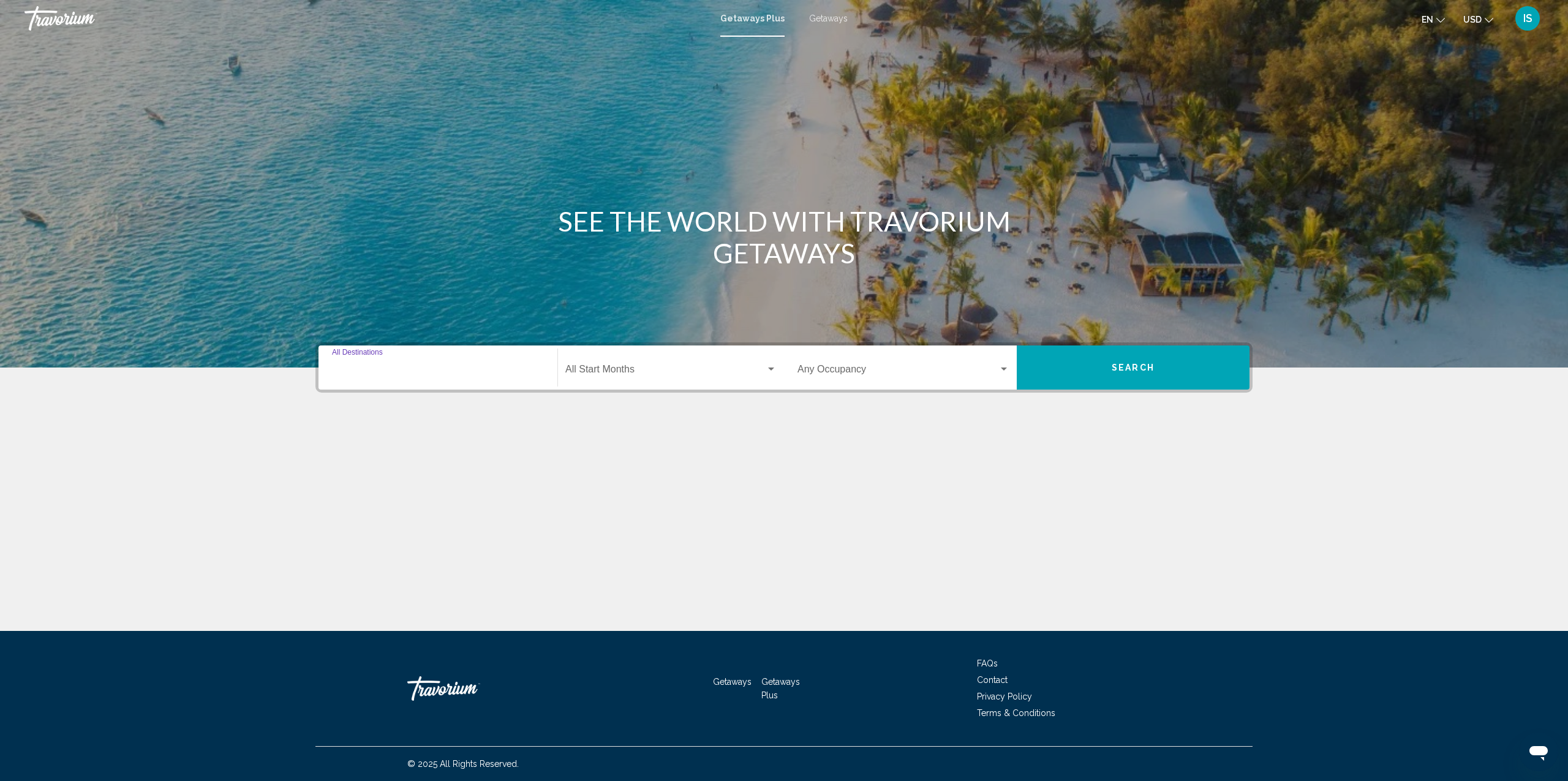
click at [376, 369] on input "Destination All Destinations" at bounding box center [437, 372] width 212 height 11
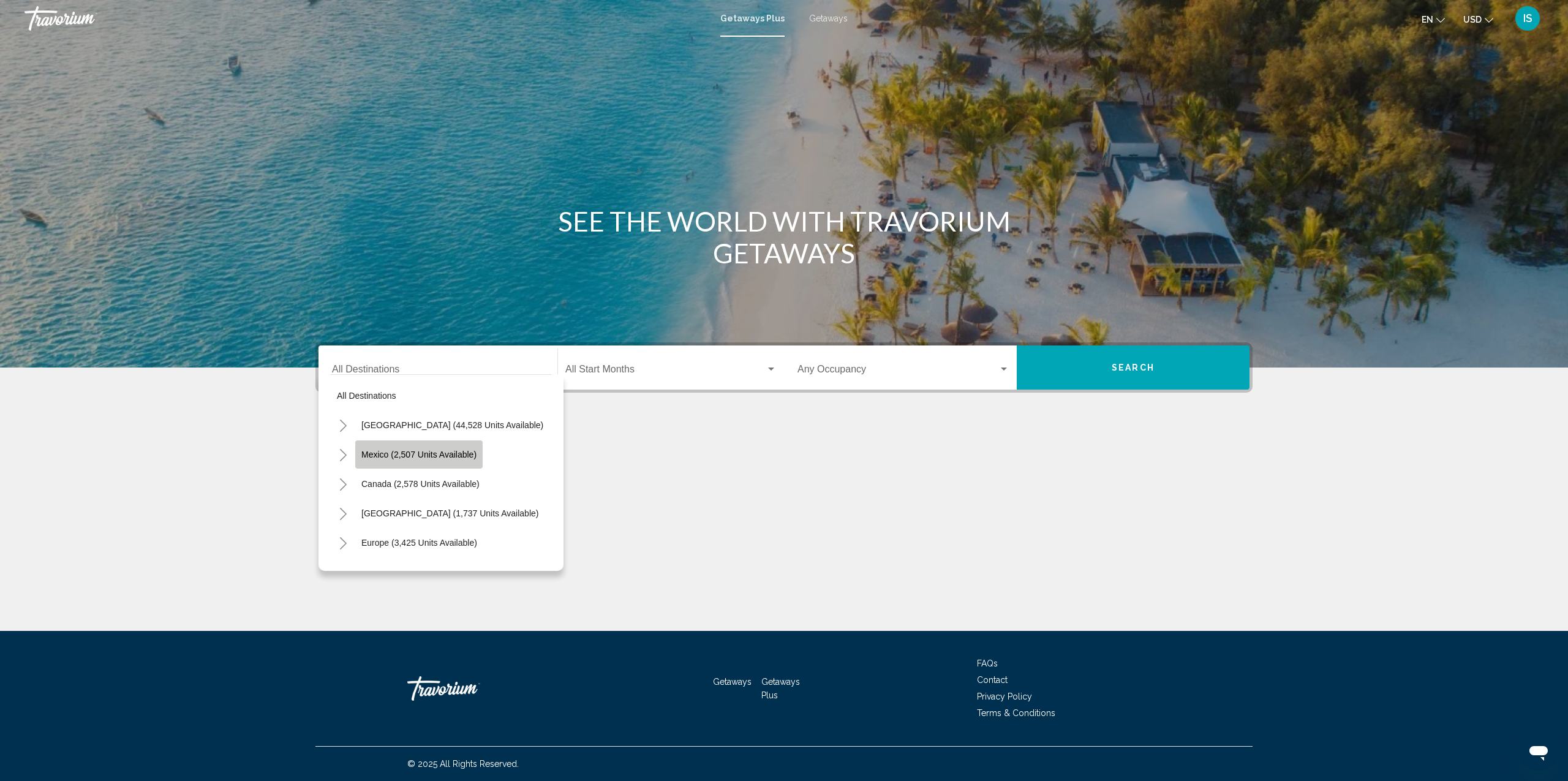
click at [397, 456] on span "Mexico (2,507 units available)" at bounding box center [419, 454] width 115 height 10
type input "**********"
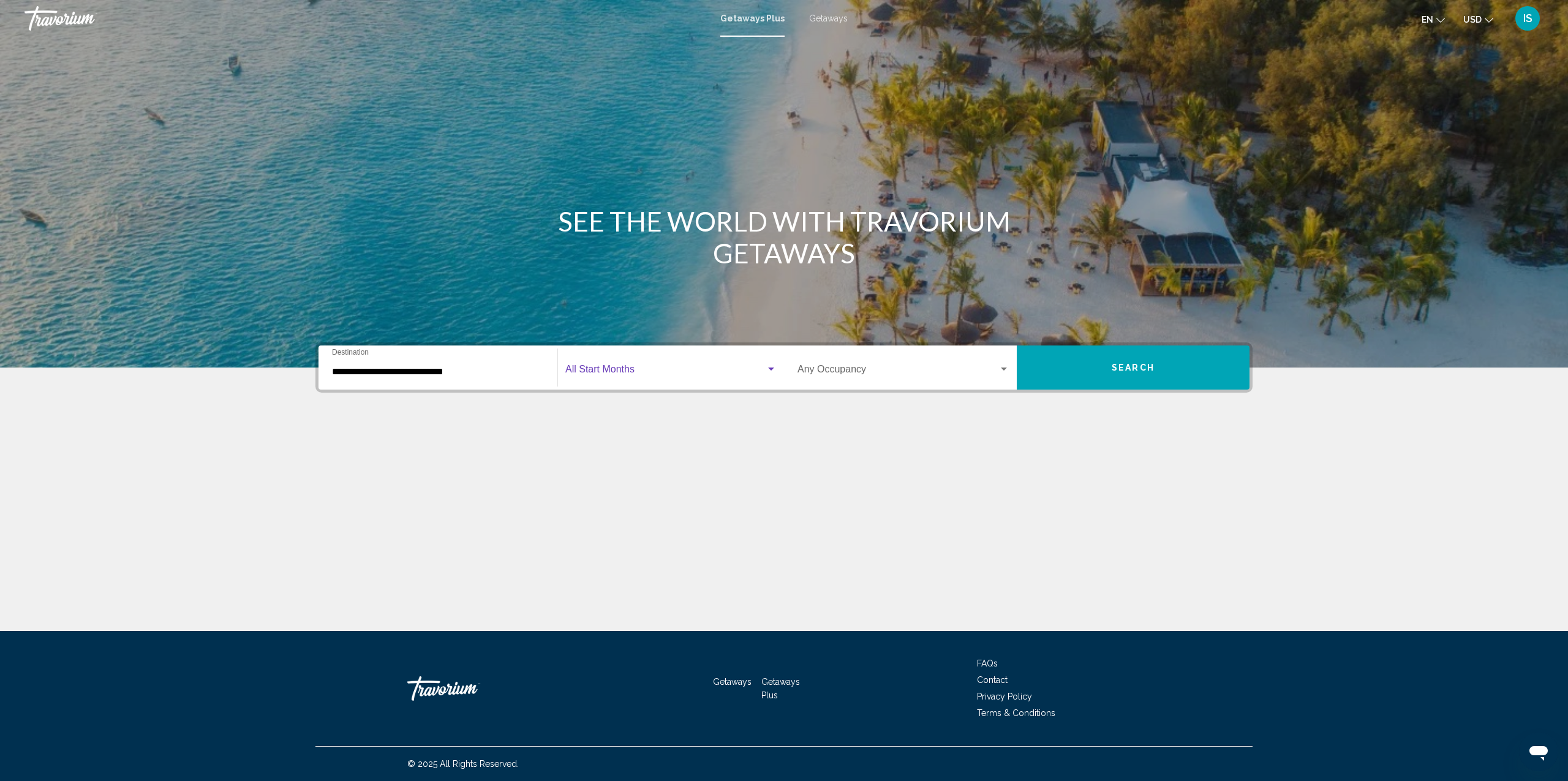
click at [592, 369] on span "Search widget" at bounding box center [665, 372] width 200 height 11
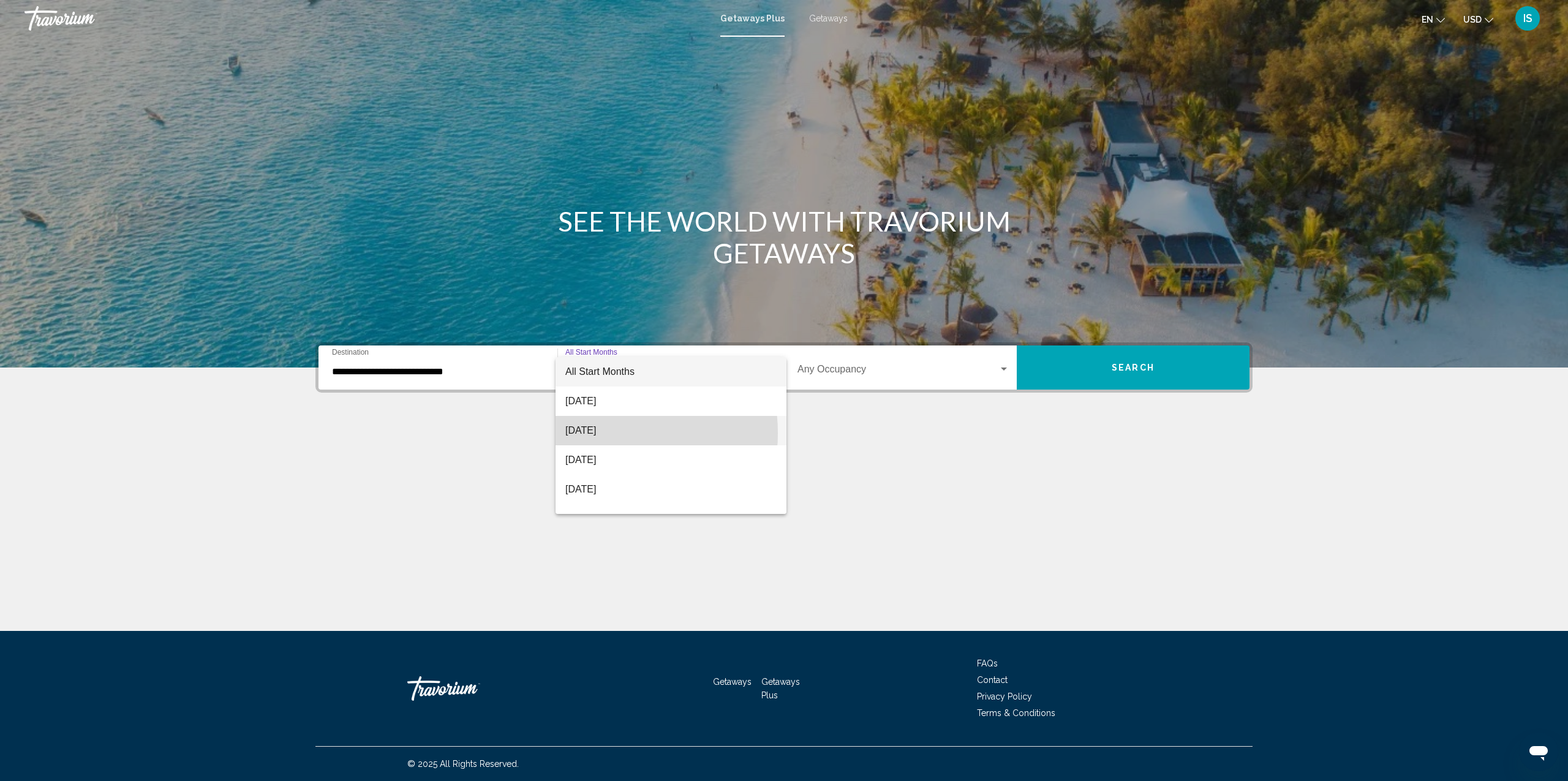
click at [591, 433] on span "[DATE]" at bounding box center [671, 431] width 211 height 30
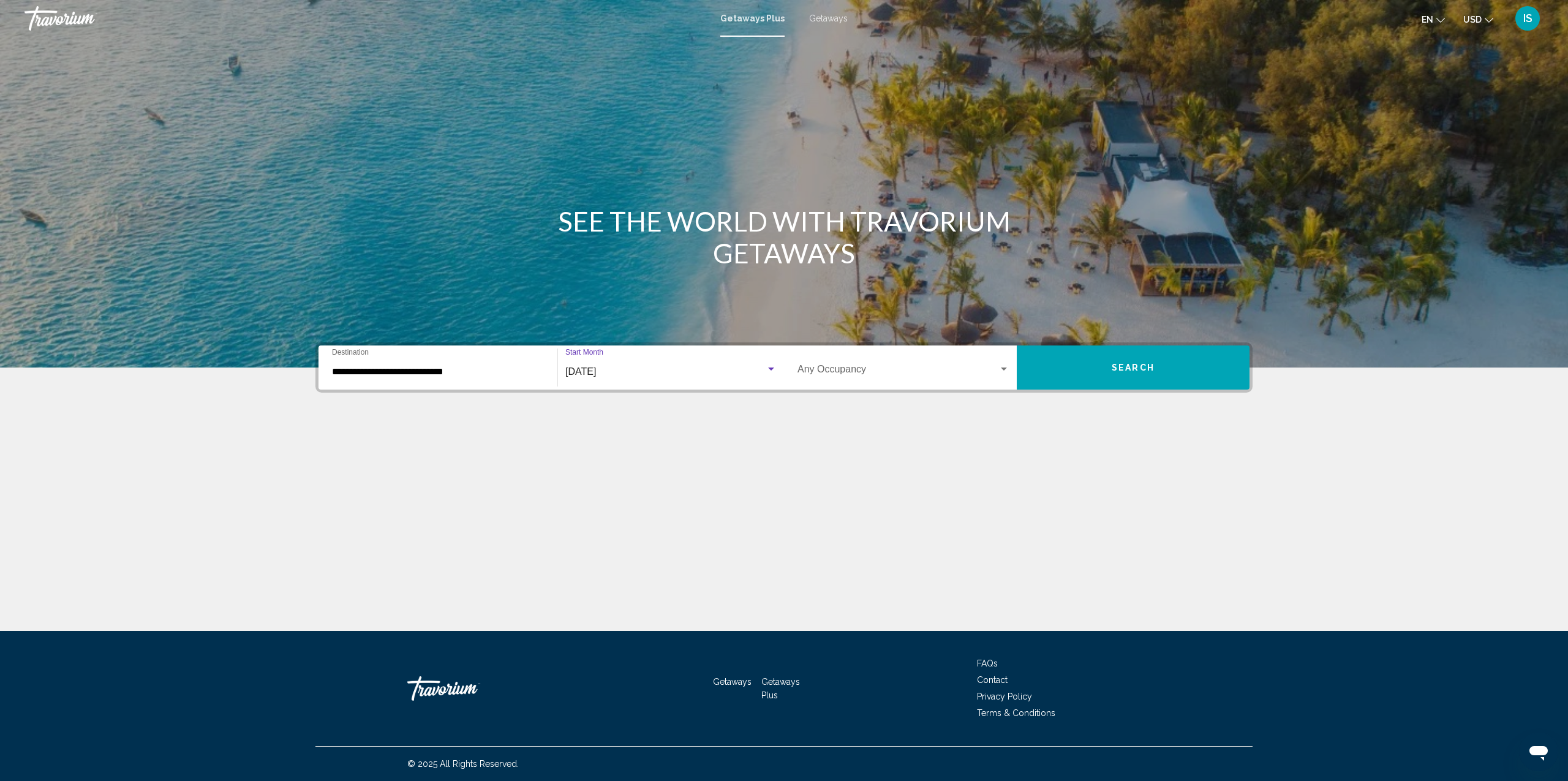
click at [1004, 369] on div "Search widget" at bounding box center [1004, 369] width 6 height 3
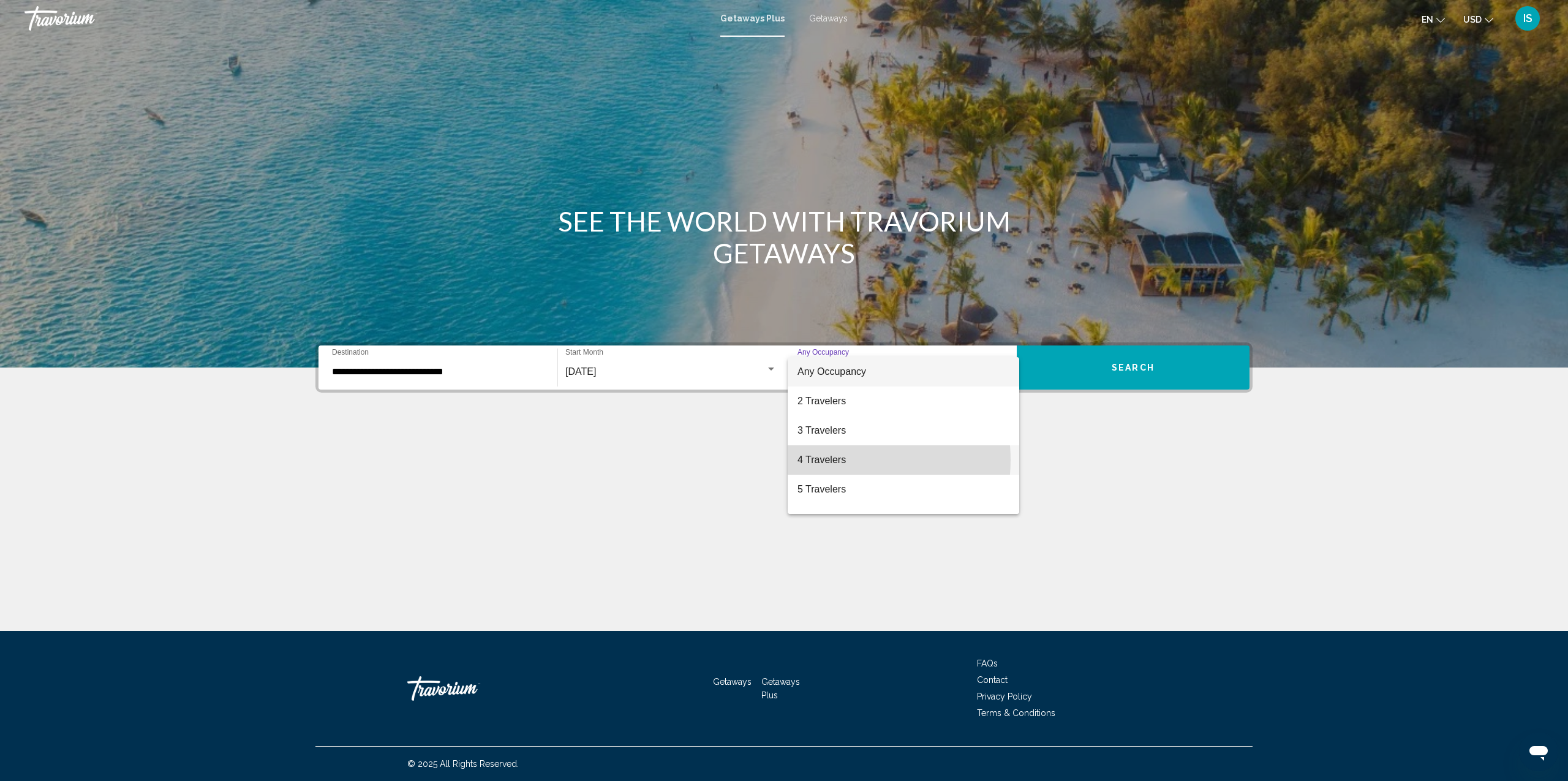
click at [843, 460] on span "4 Travelers" at bounding box center [903, 460] width 212 height 30
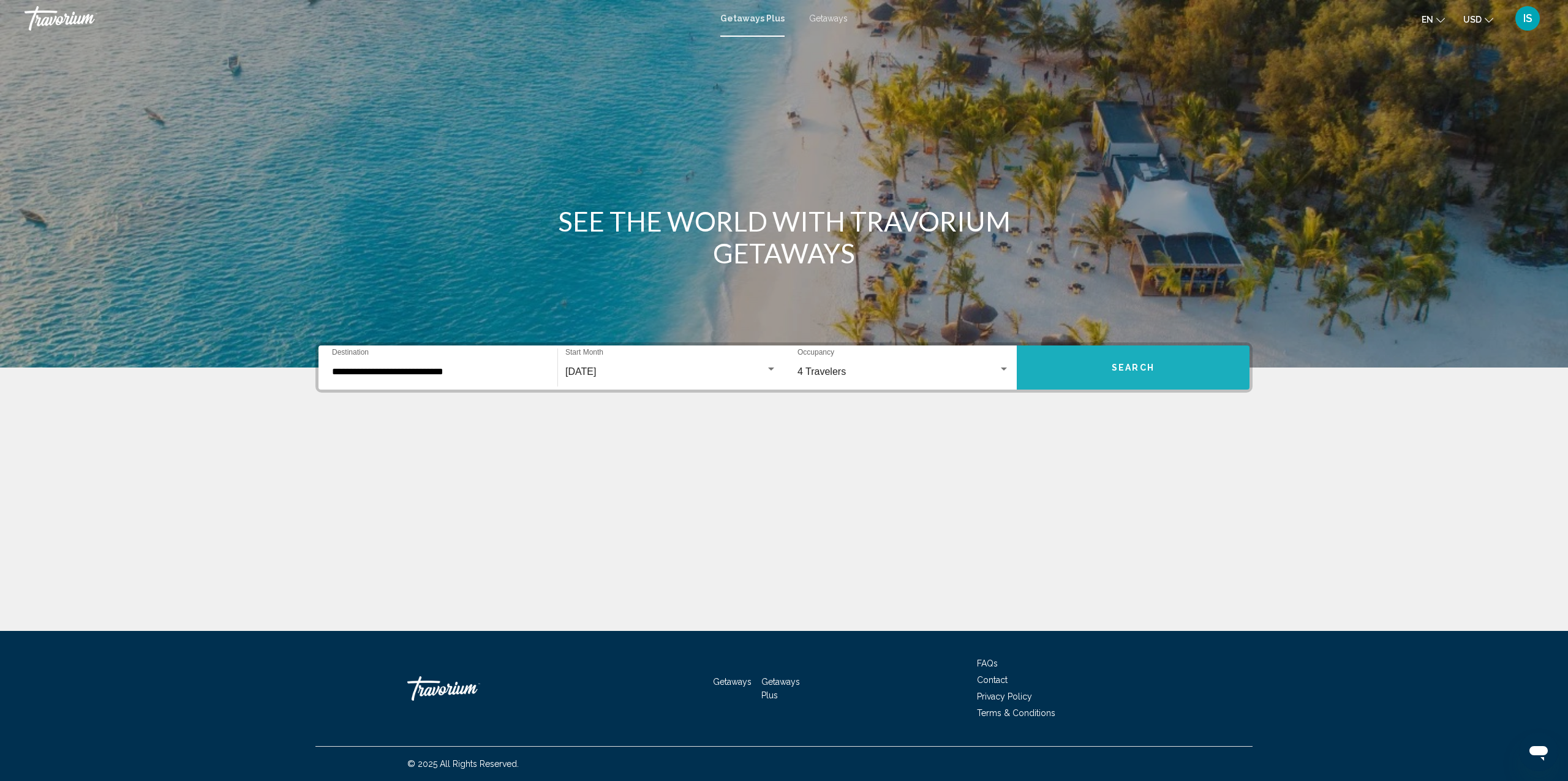
click at [1118, 367] on span "Search" at bounding box center [1133, 368] width 43 height 10
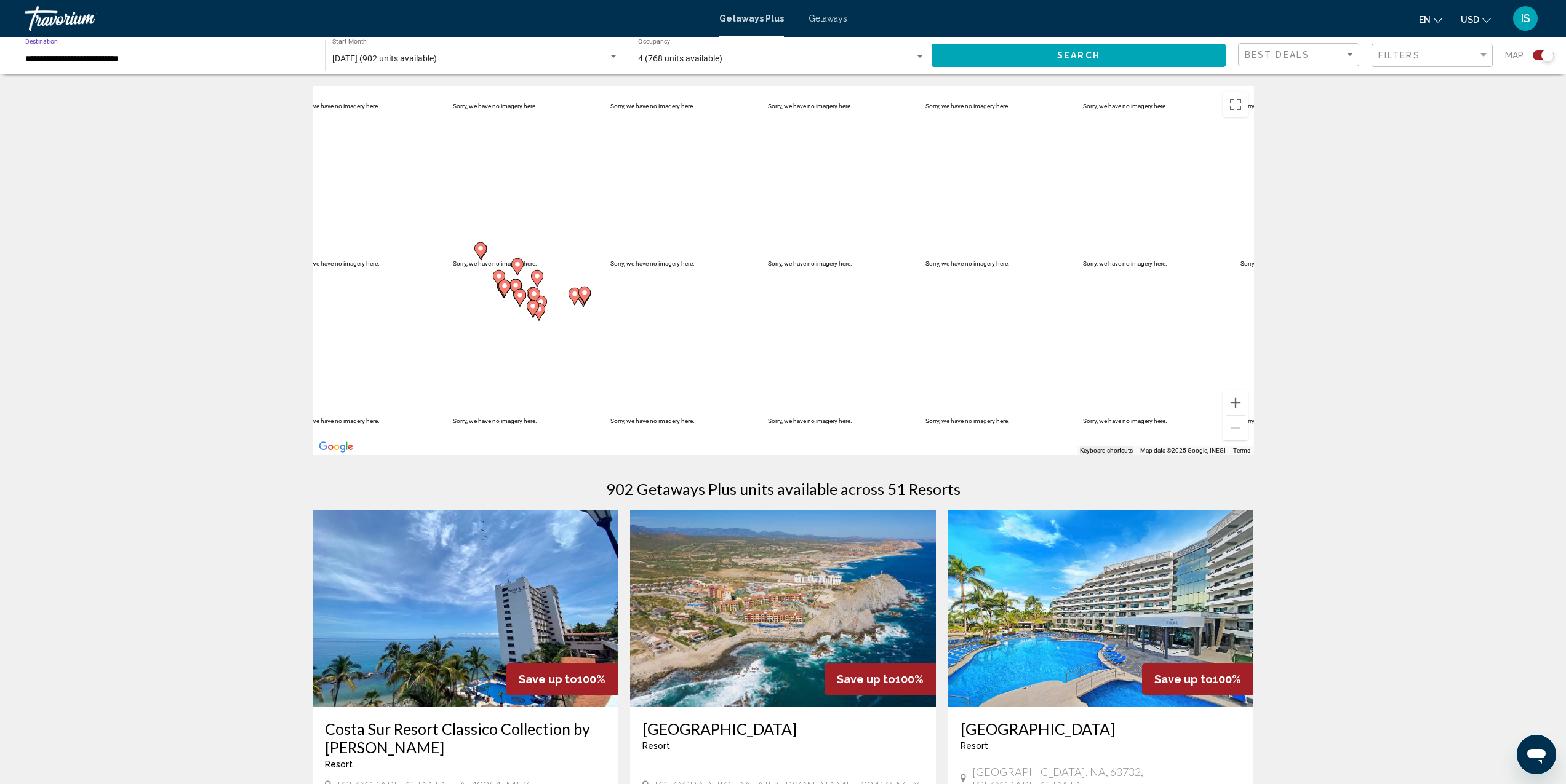
click at [73, 56] on input "**********" at bounding box center [169, 59] width 287 height 10
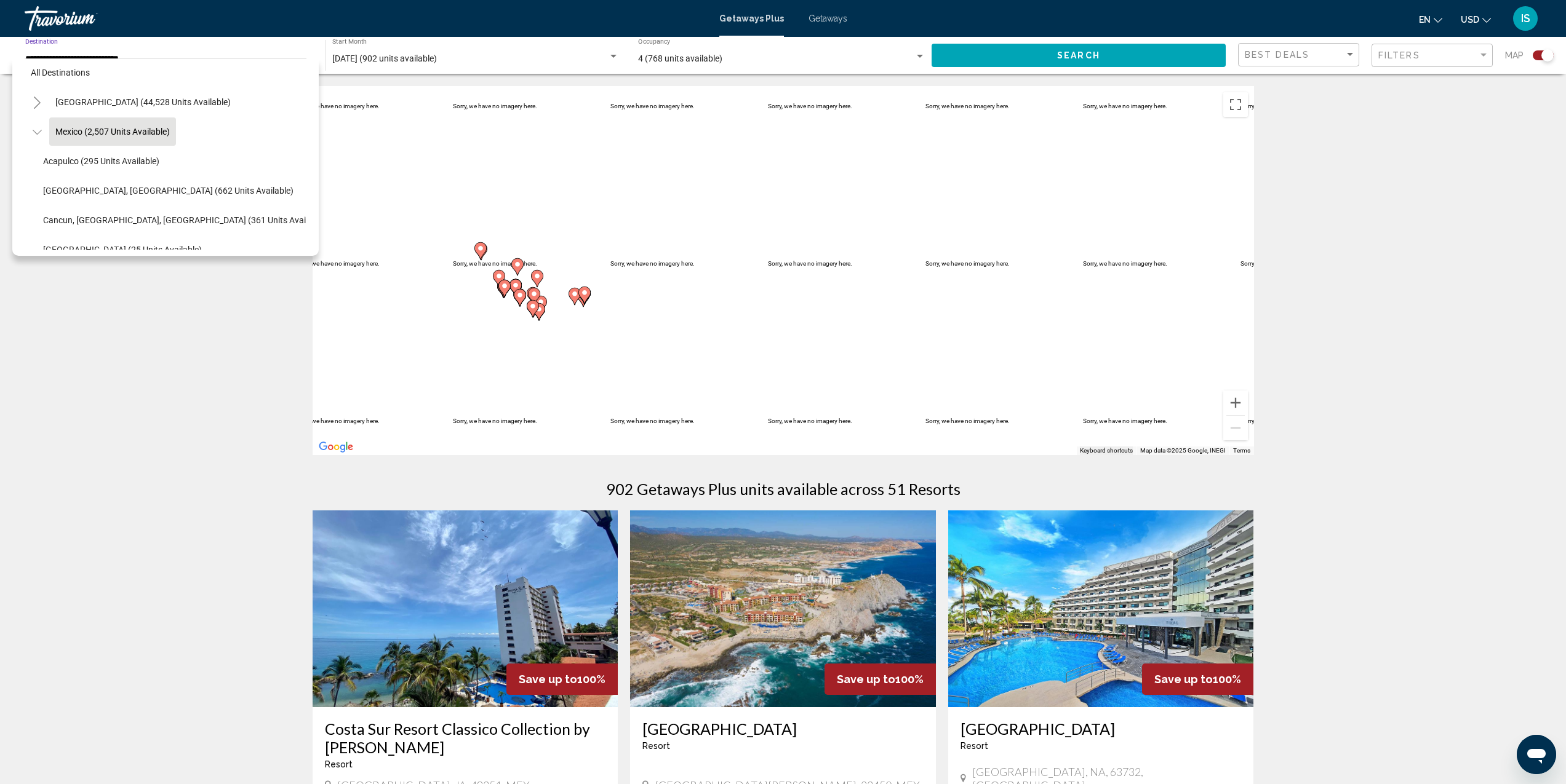
scroll to position [10, 0]
click at [117, 219] on span "Cancun, Cozumel, Riviera Maya (361 units available)" at bounding box center [185, 217] width 283 height 10
type input "**********"
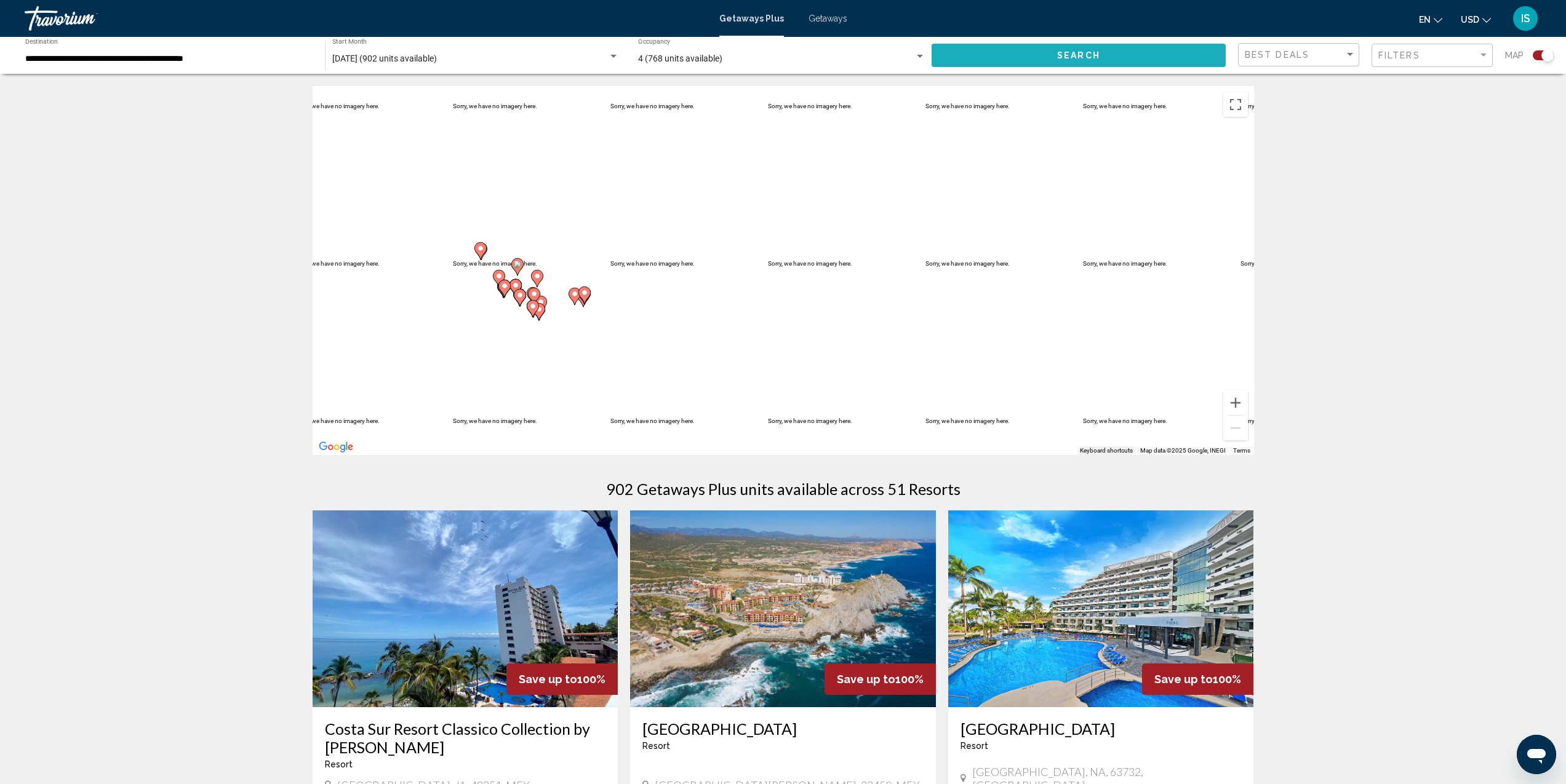
click at [1072, 58] on span "Search" at bounding box center [1079, 56] width 43 height 10
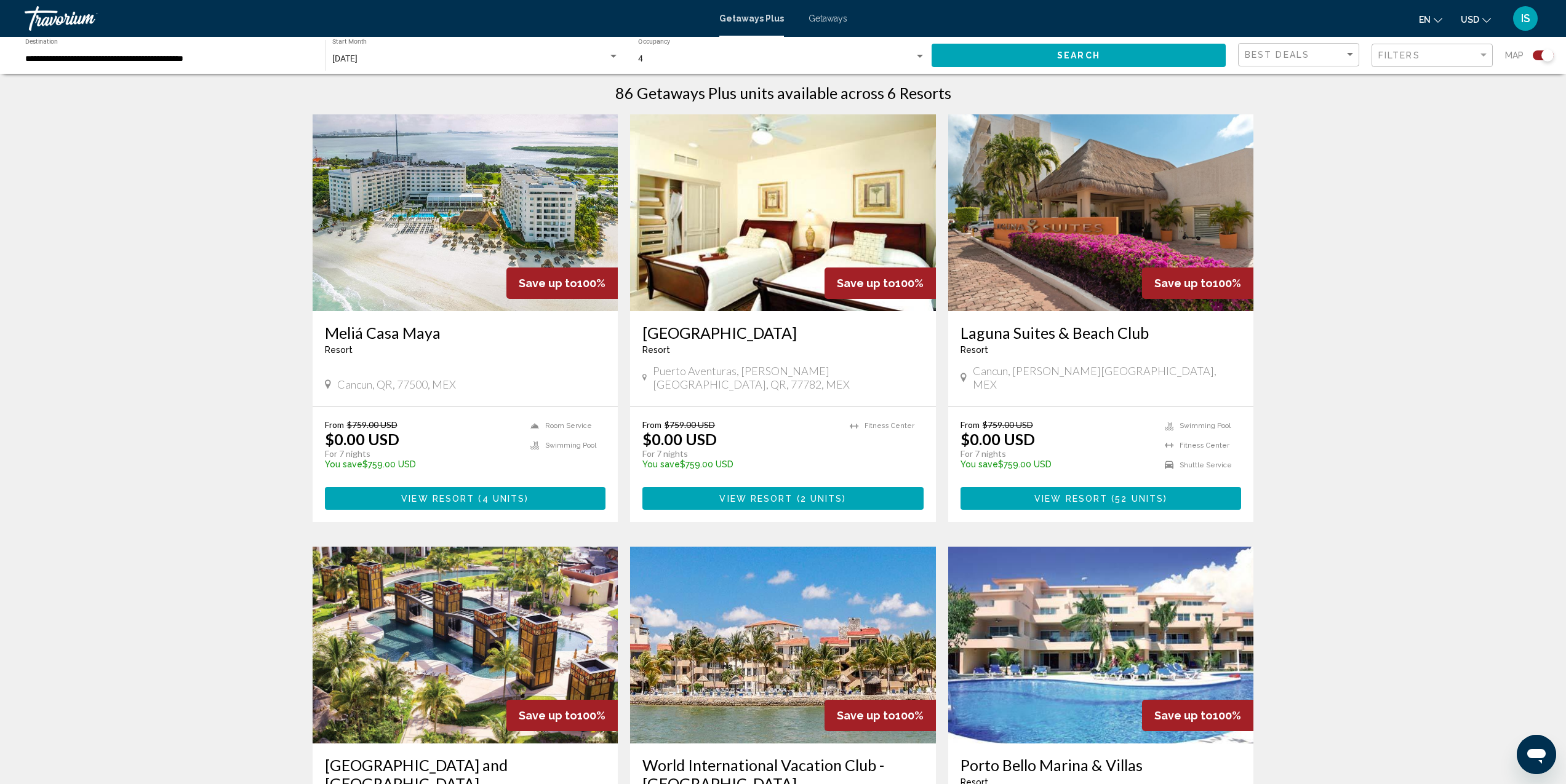
scroll to position [419, 0]
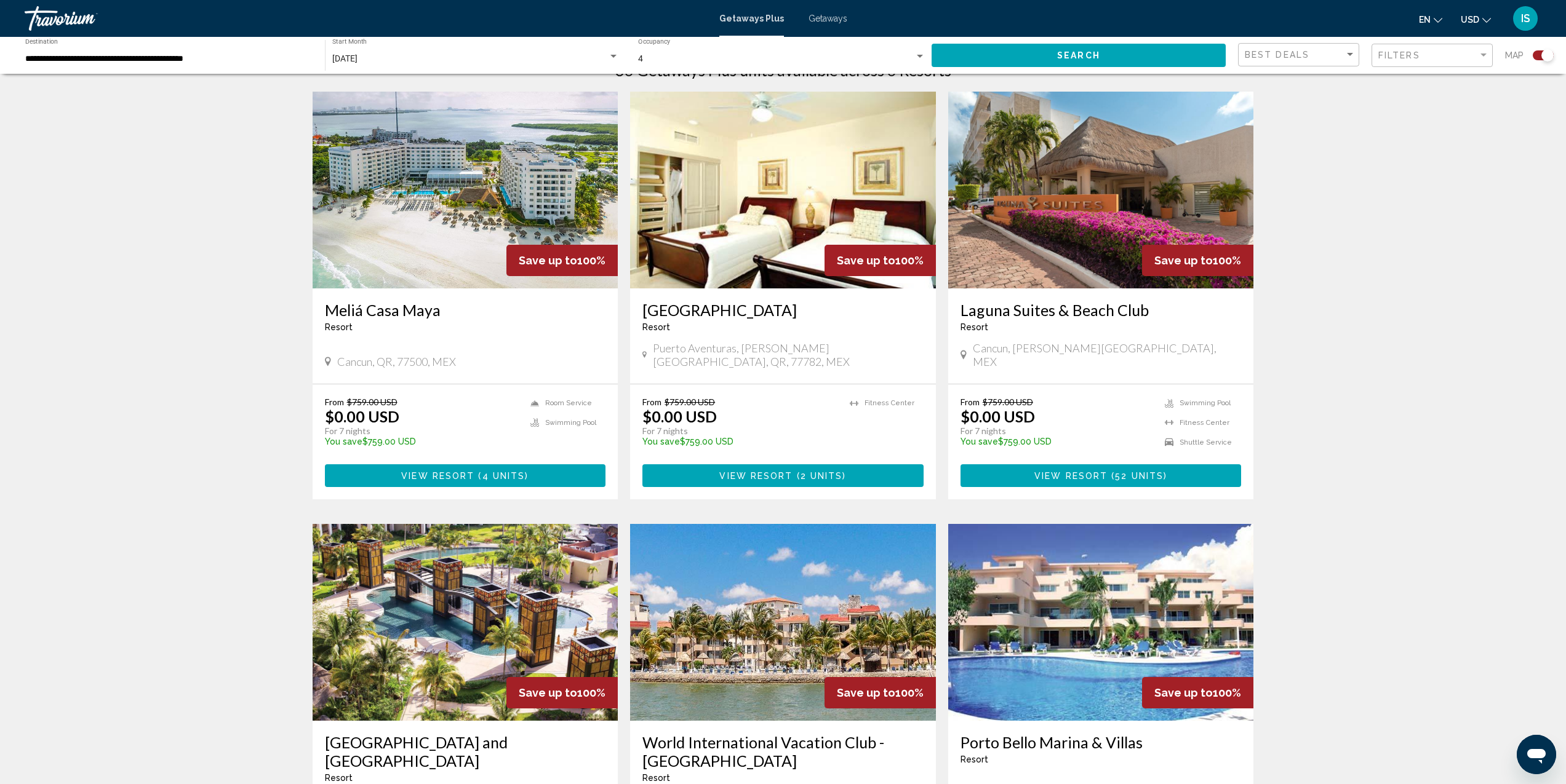
click at [424, 256] on img "Main content" at bounding box center [465, 190] width 306 height 197
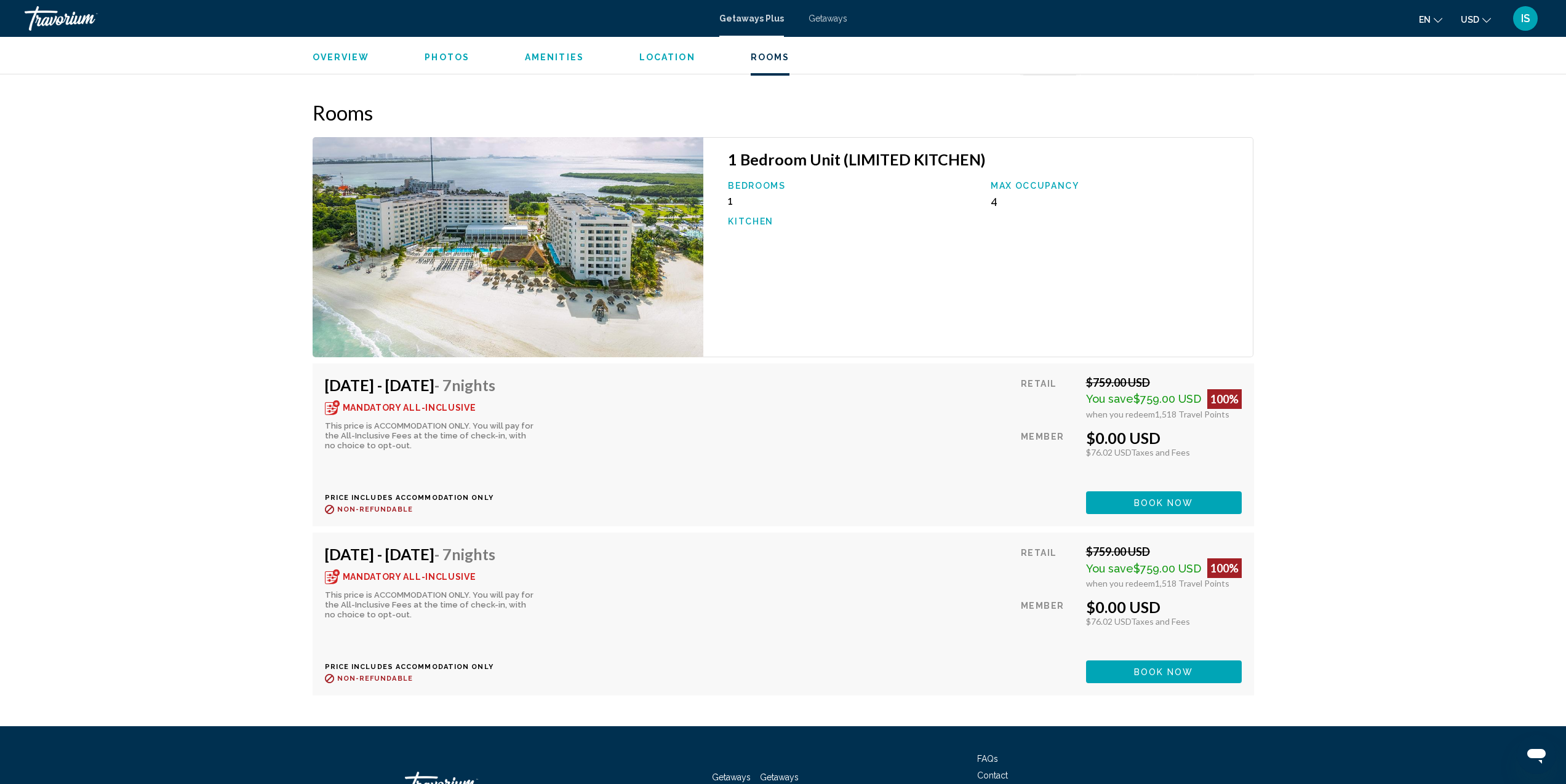
scroll to position [1946, 0]
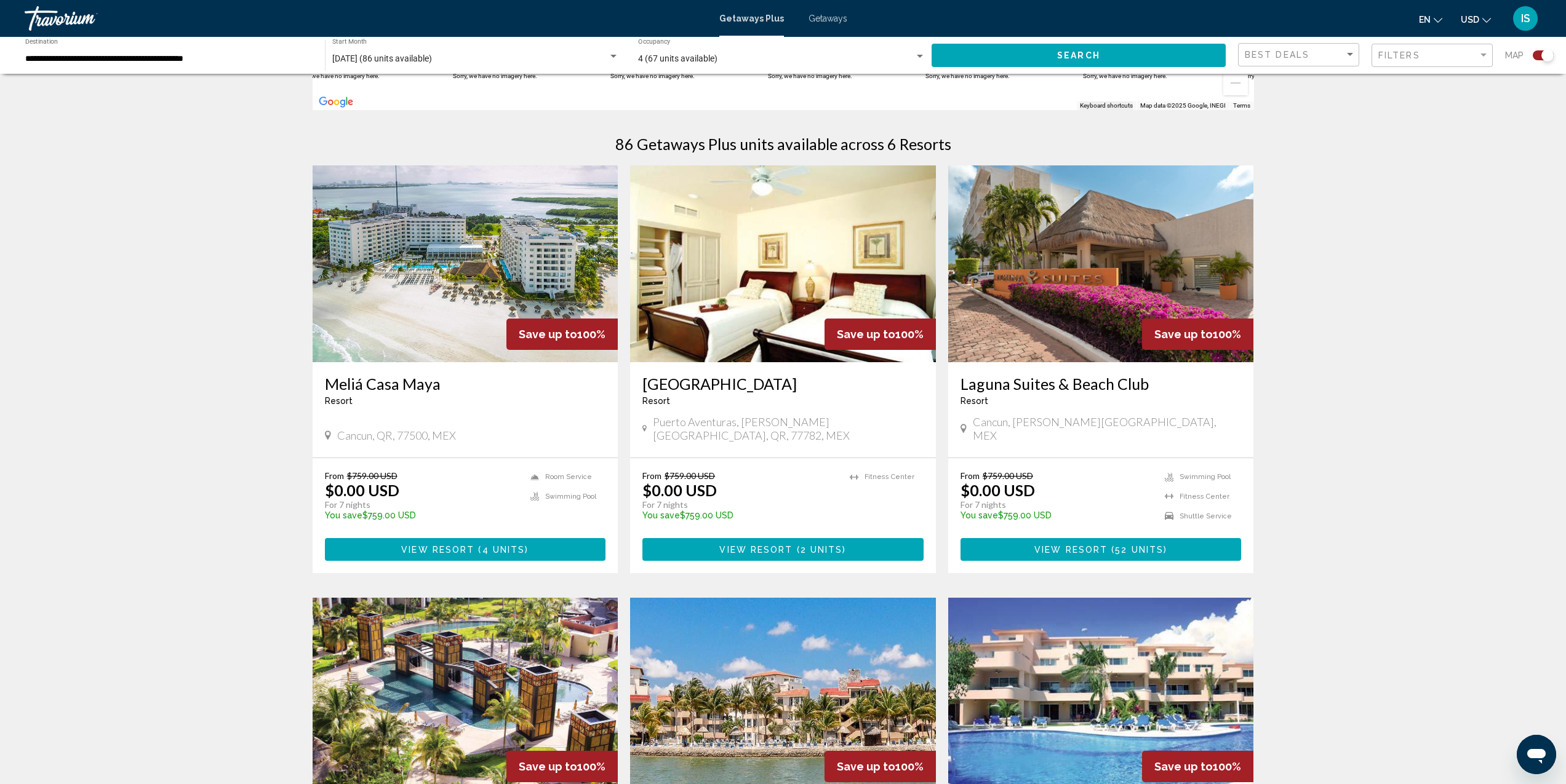
scroll to position [638, 0]
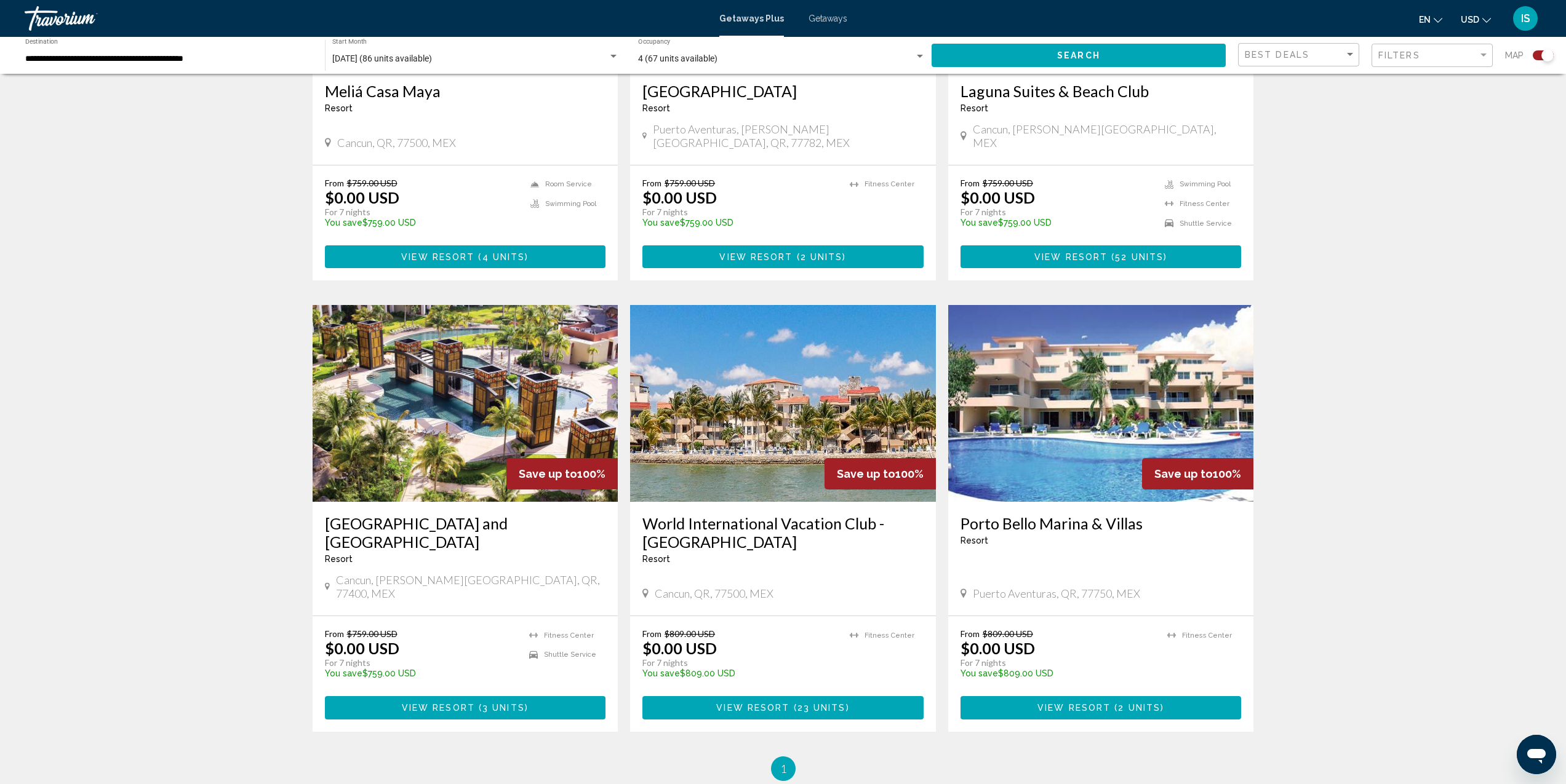
click at [510, 305] on img "Main content" at bounding box center [465, 404] width 306 height 197
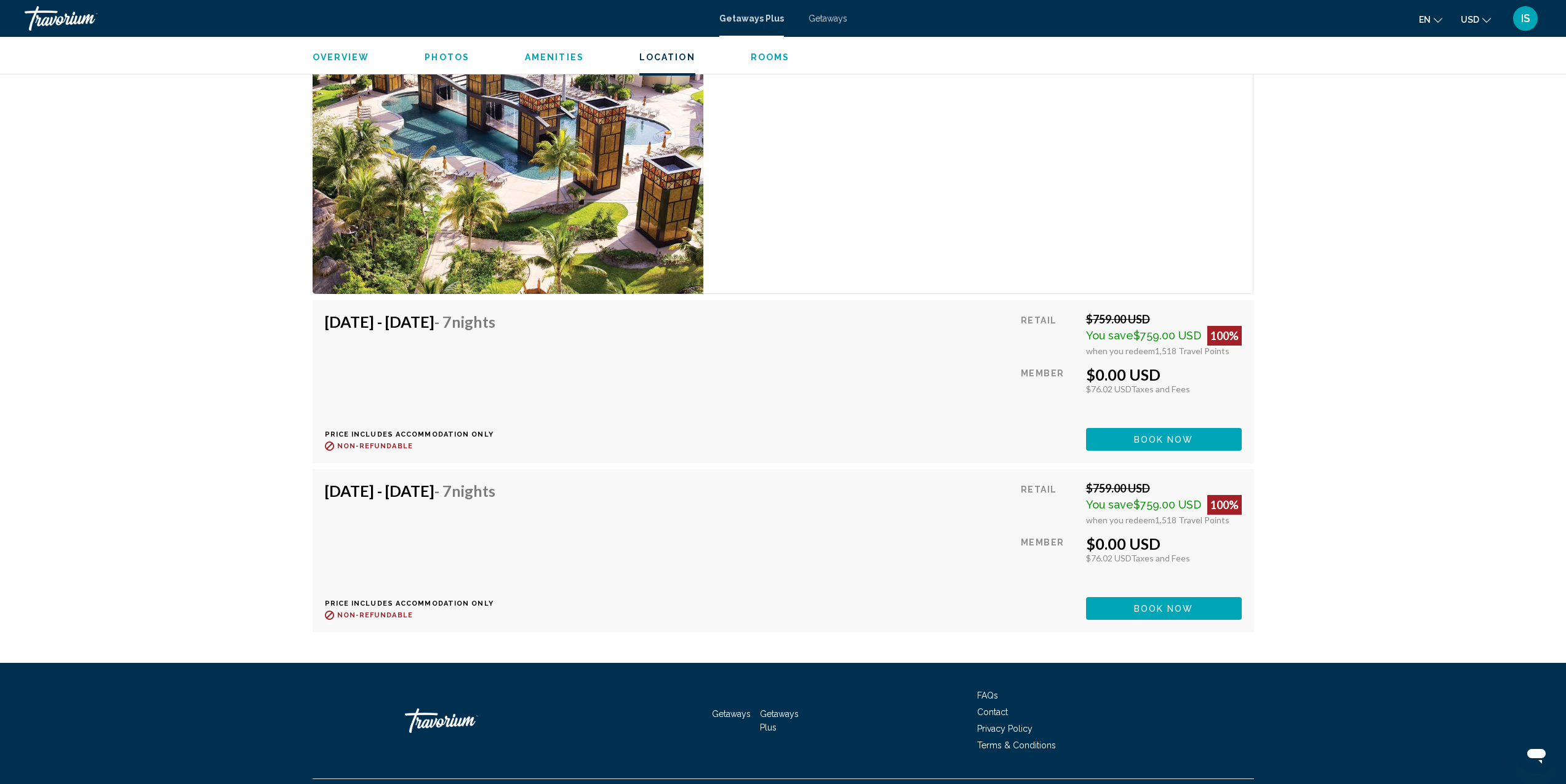
scroll to position [2061, 0]
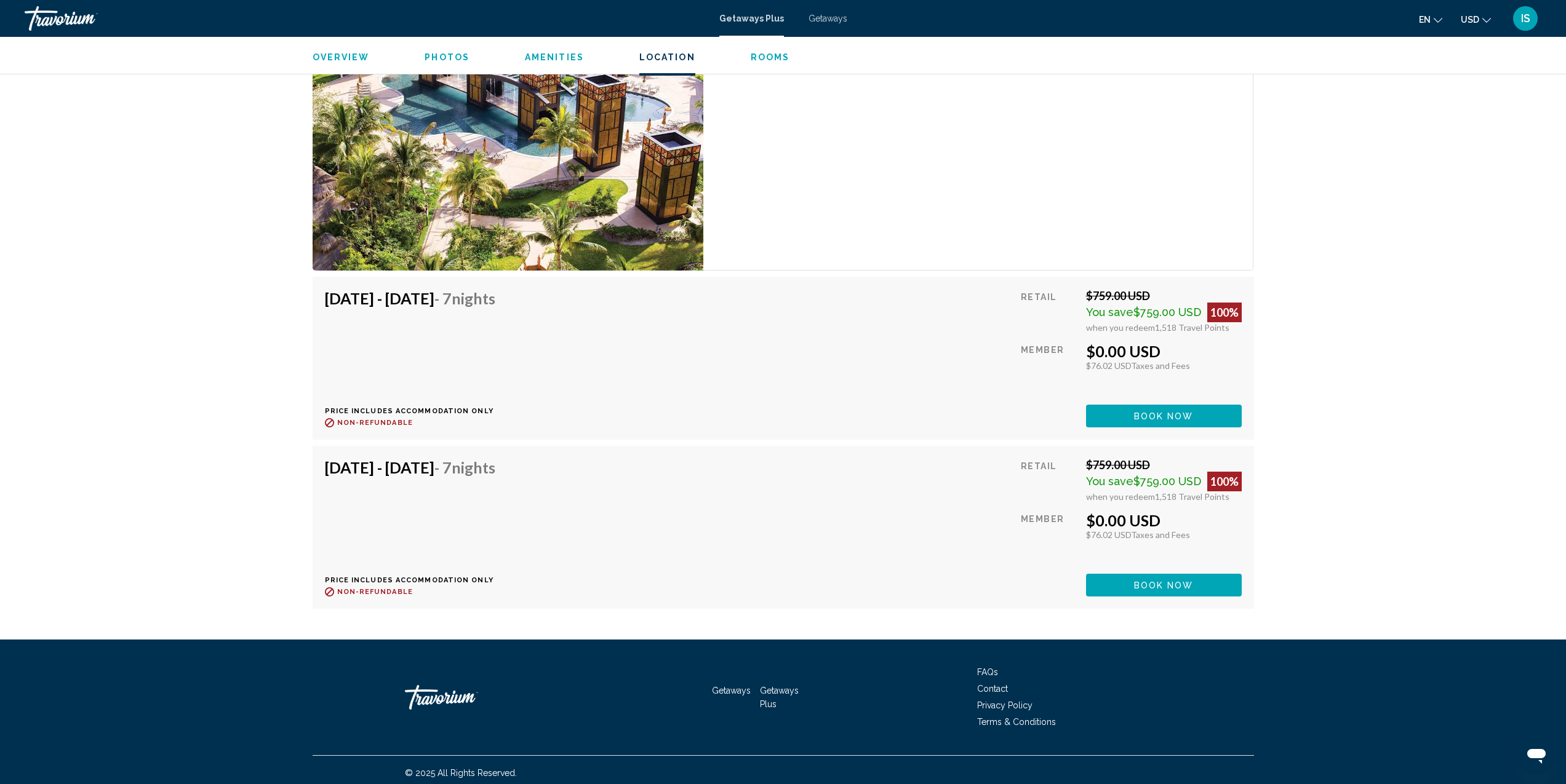
click at [461, 470] on h4 "Sep 27, 2025 - Oct 4, 2025 - 7 Nights" at bounding box center [410, 467] width 170 height 19
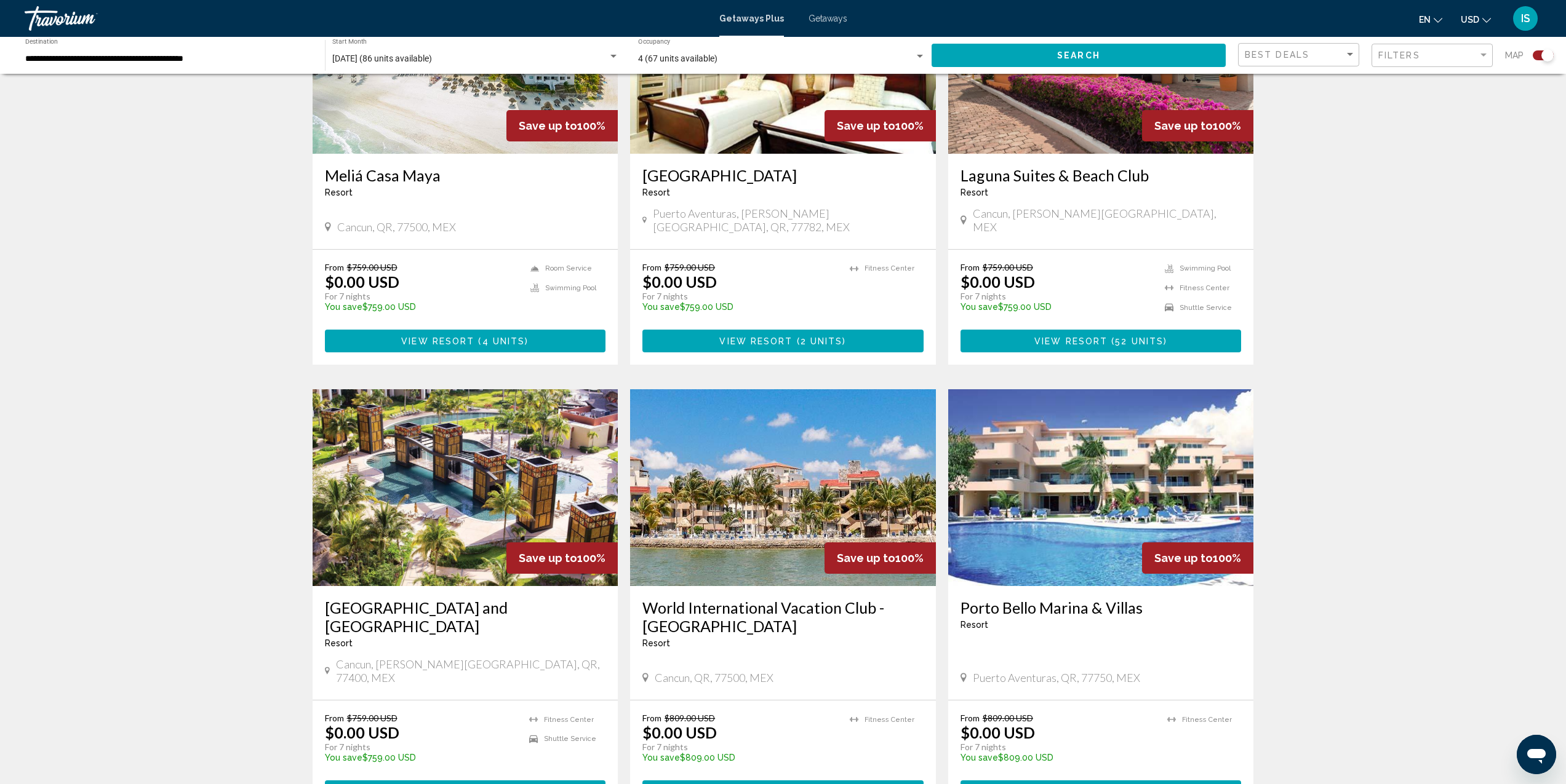
scroll to position [576, 0]
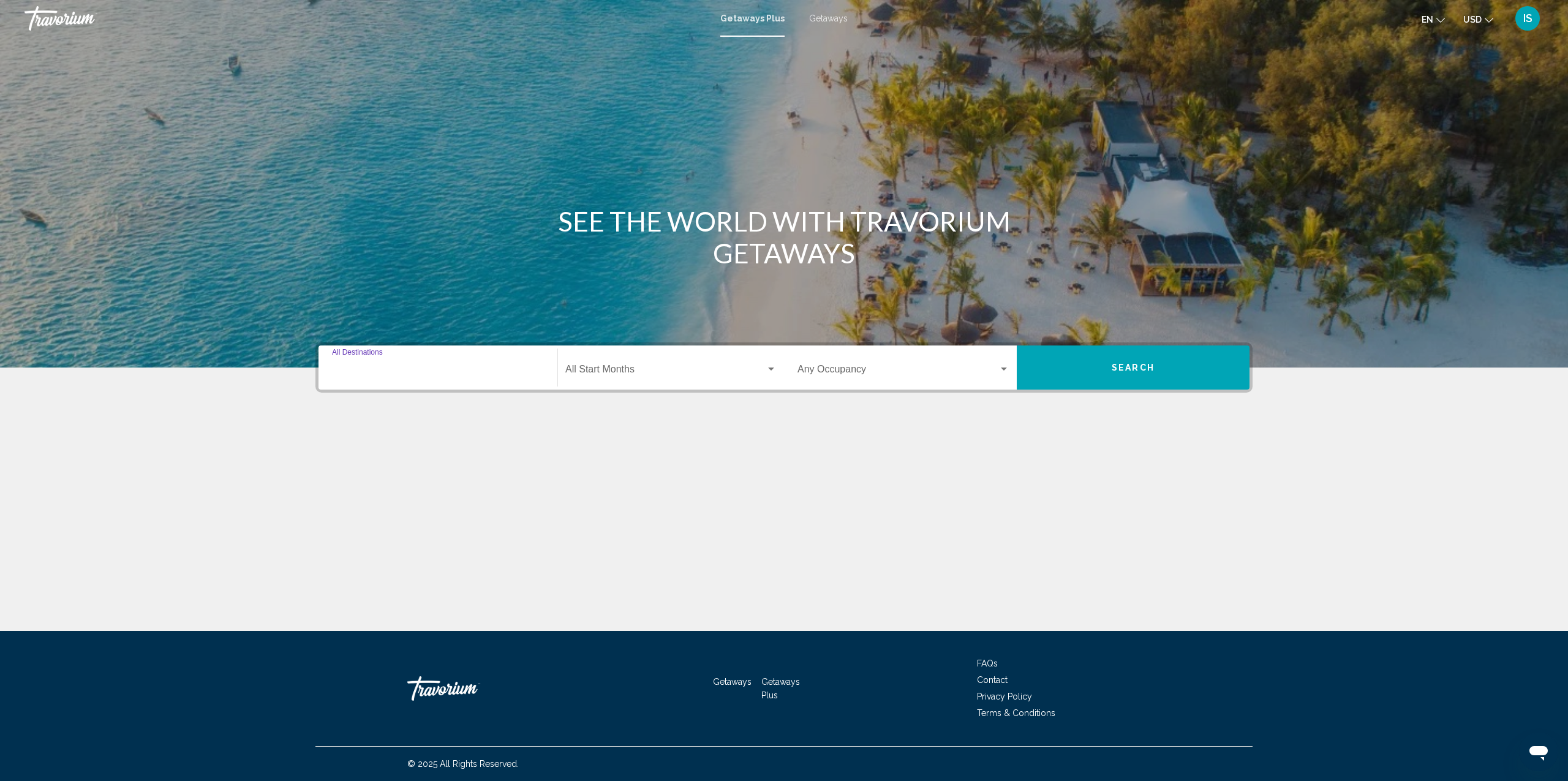
click at [376, 367] on input "Destination All Destinations" at bounding box center [437, 372] width 212 height 11
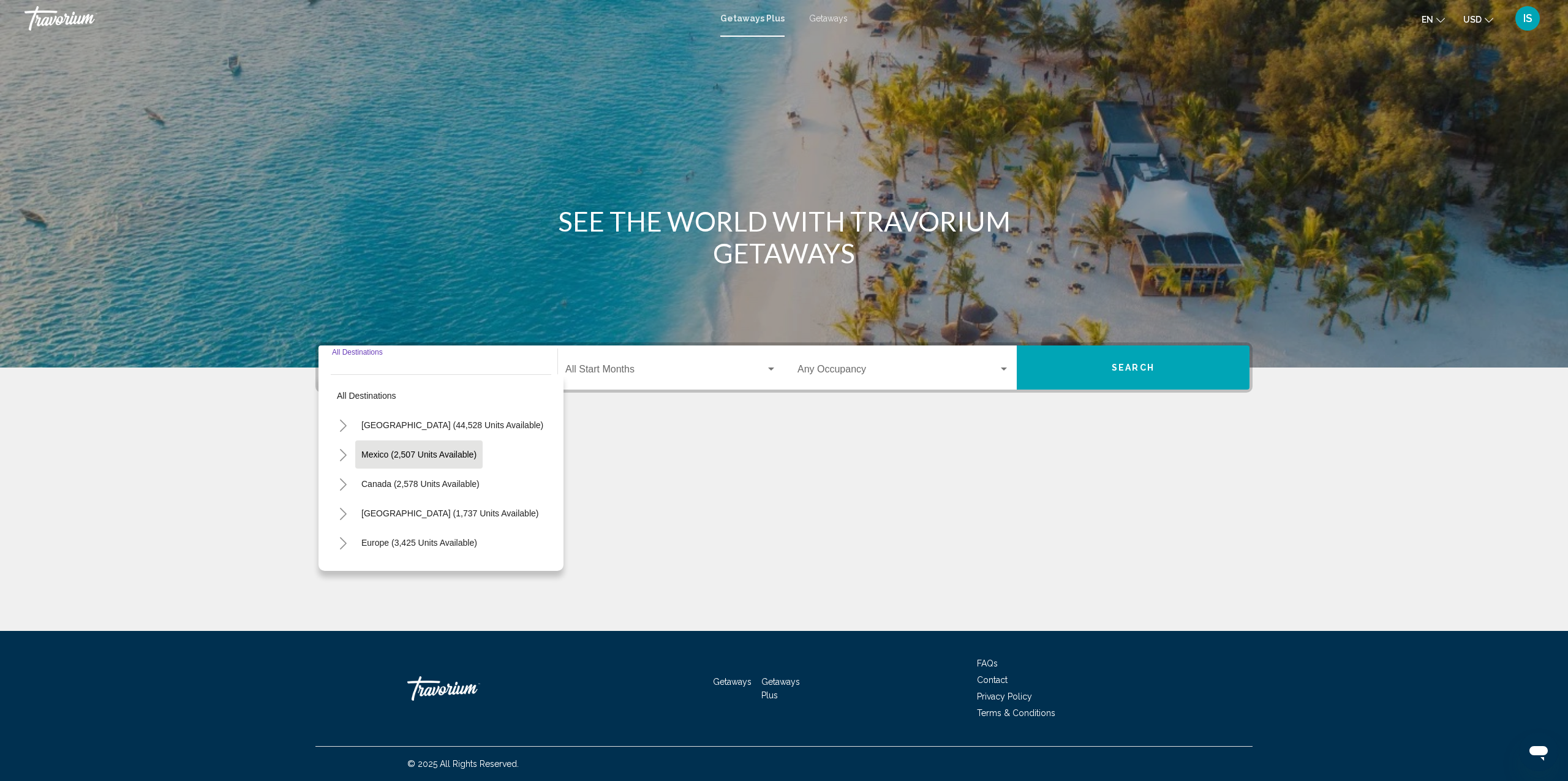
click at [404, 456] on span "Mexico (2,507 units available)" at bounding box center [419, 454] width 115 height 10
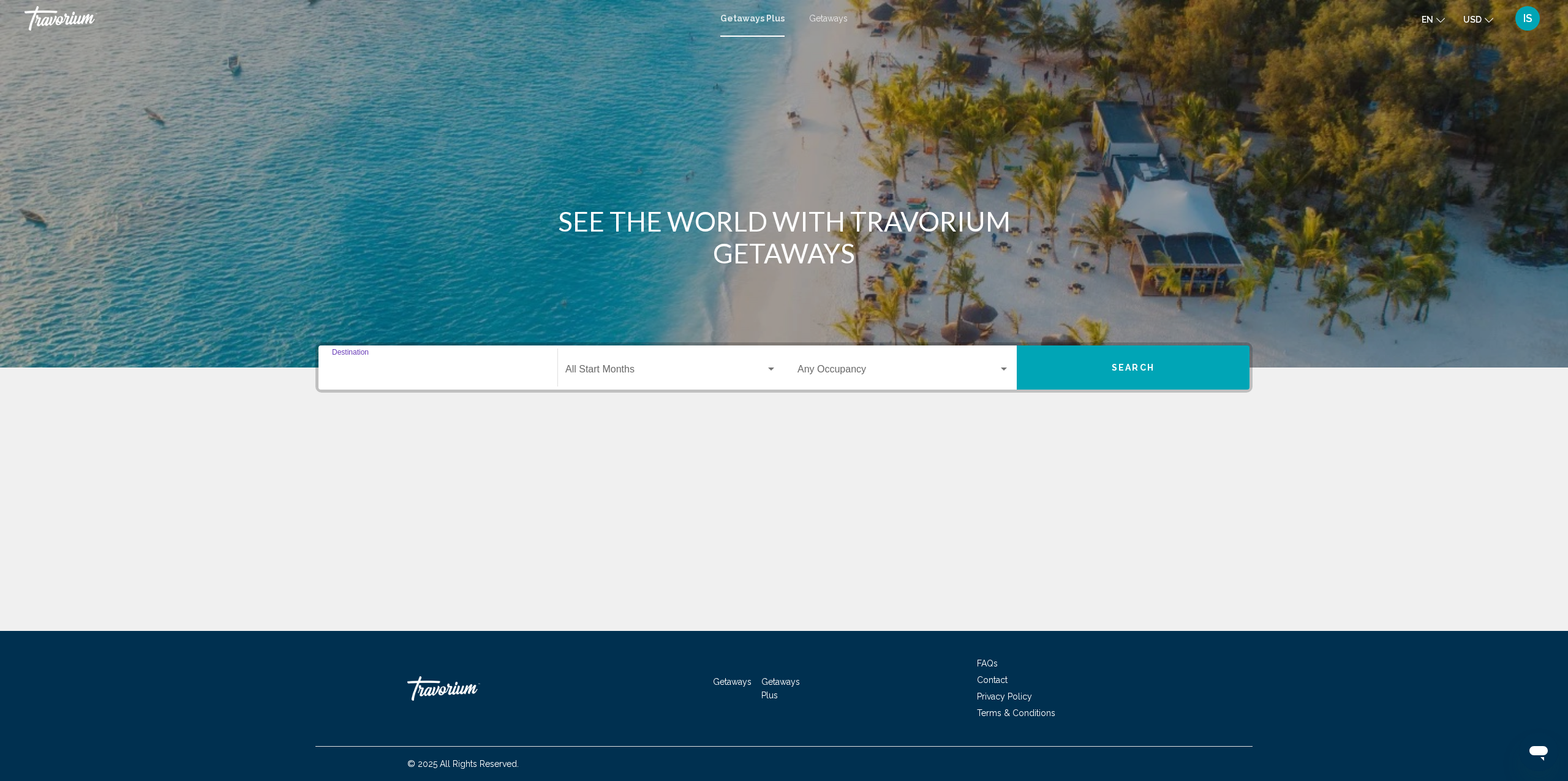
type input "**********"
click at [624, 371] on span "Search widget" at bounding box center [665, 372] width 200 height 11
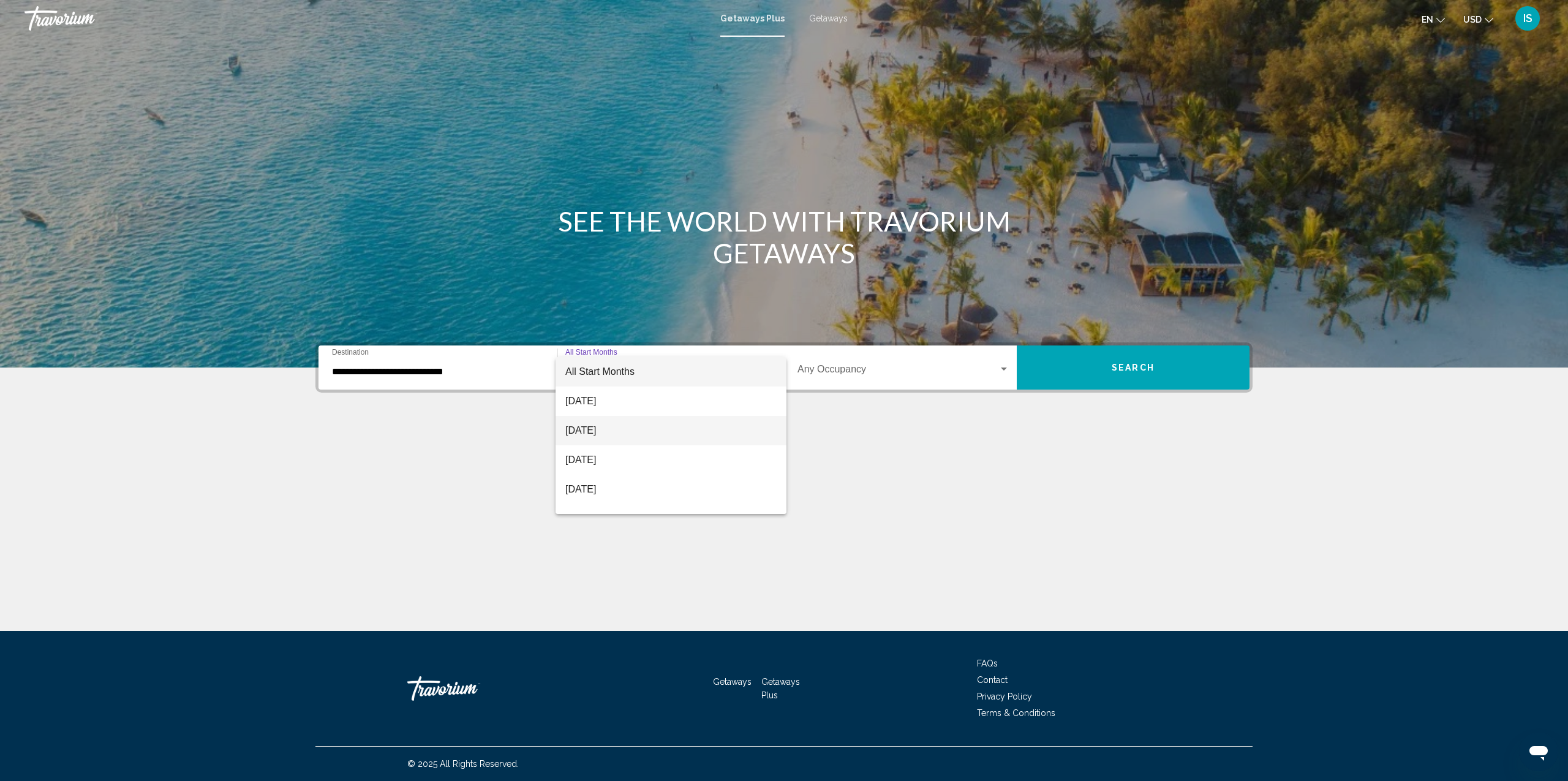
click at [606, 431] on span "[DATE]" at bounding box center [671, 431] width 211 height 30
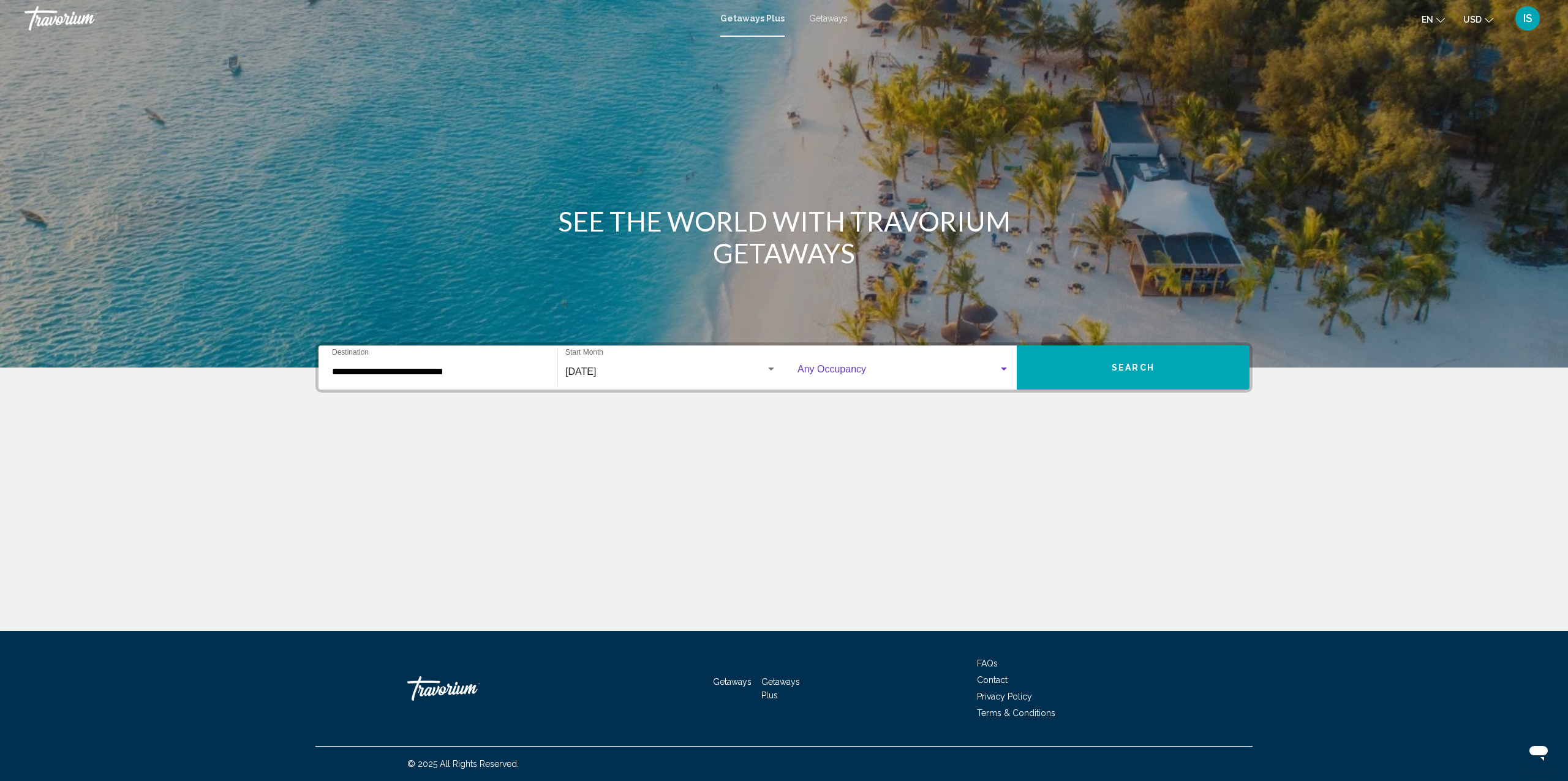
click at [834, 372] on span "Search widget" at bounding box center [898, 372] width 201 height 11
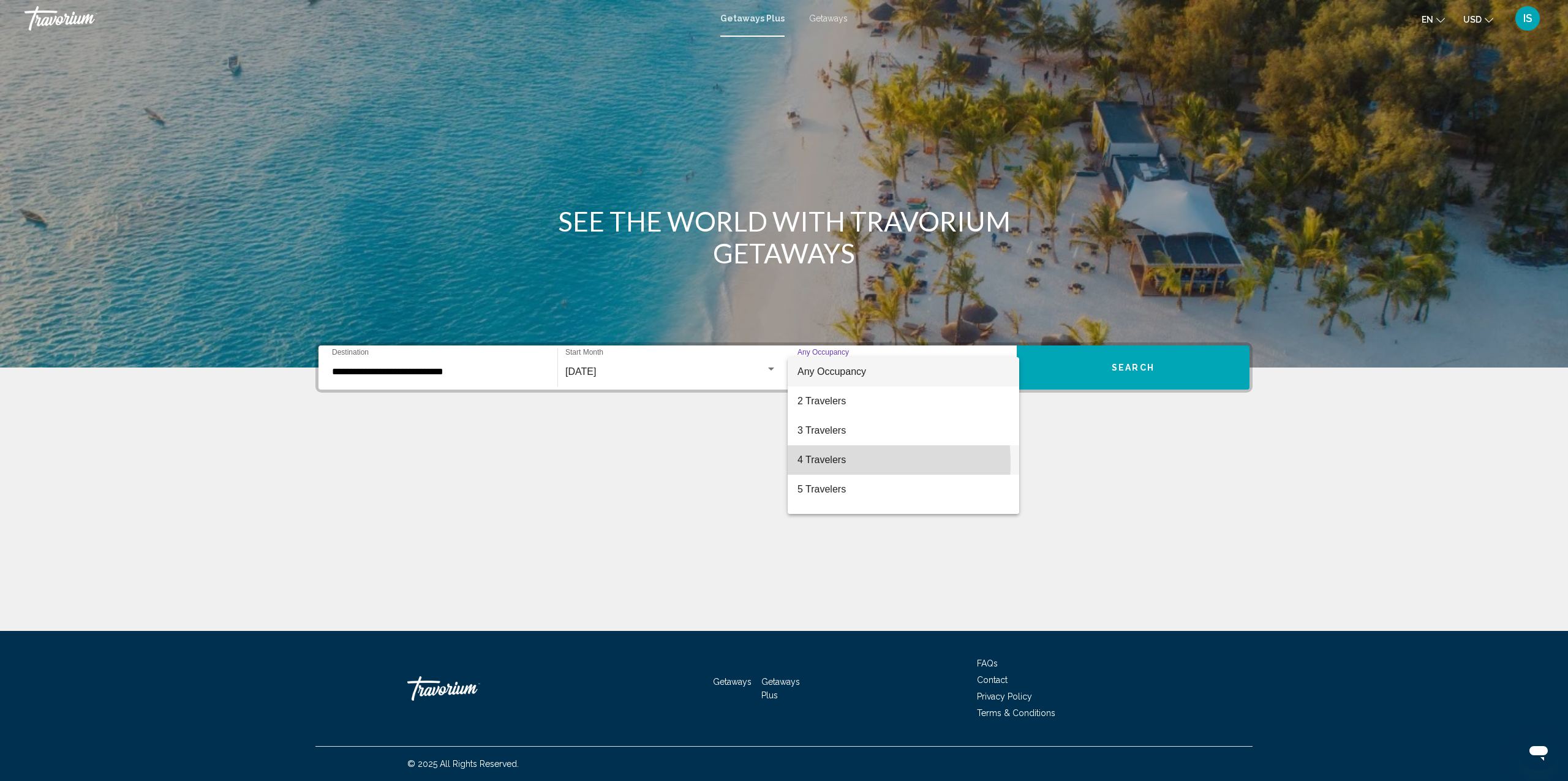
drag, startPoint x: 823, startPoint y: 463, endPoint x: 868, endPoint y: 432, distance: 54.6
click at [823, 463] on span "4 Travelers" at bounding box center [903, 460] width 212 height 30
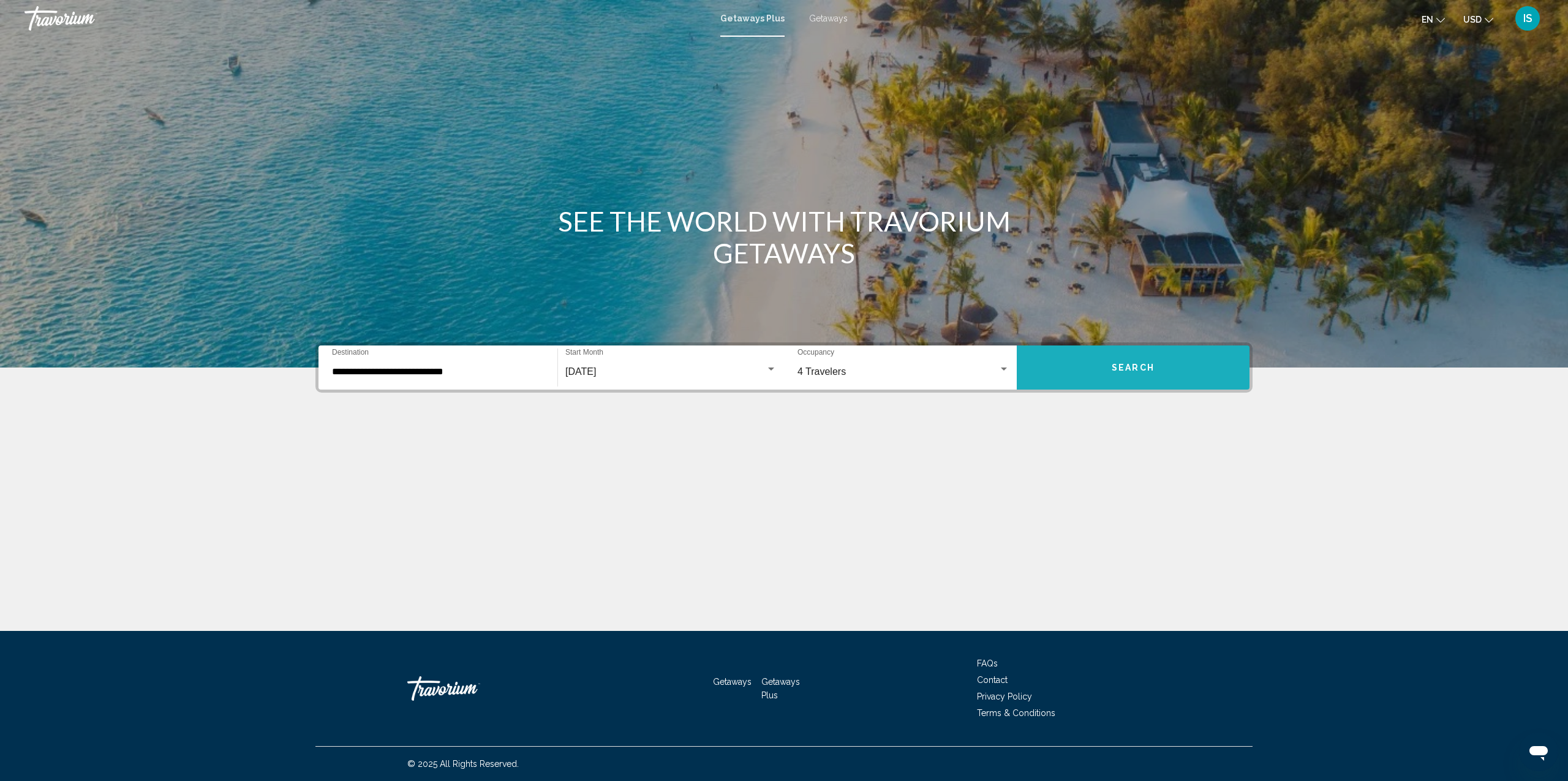
click at [1087, 364] on button "Search" at bounding box center [1133, 367] width 233 height 44
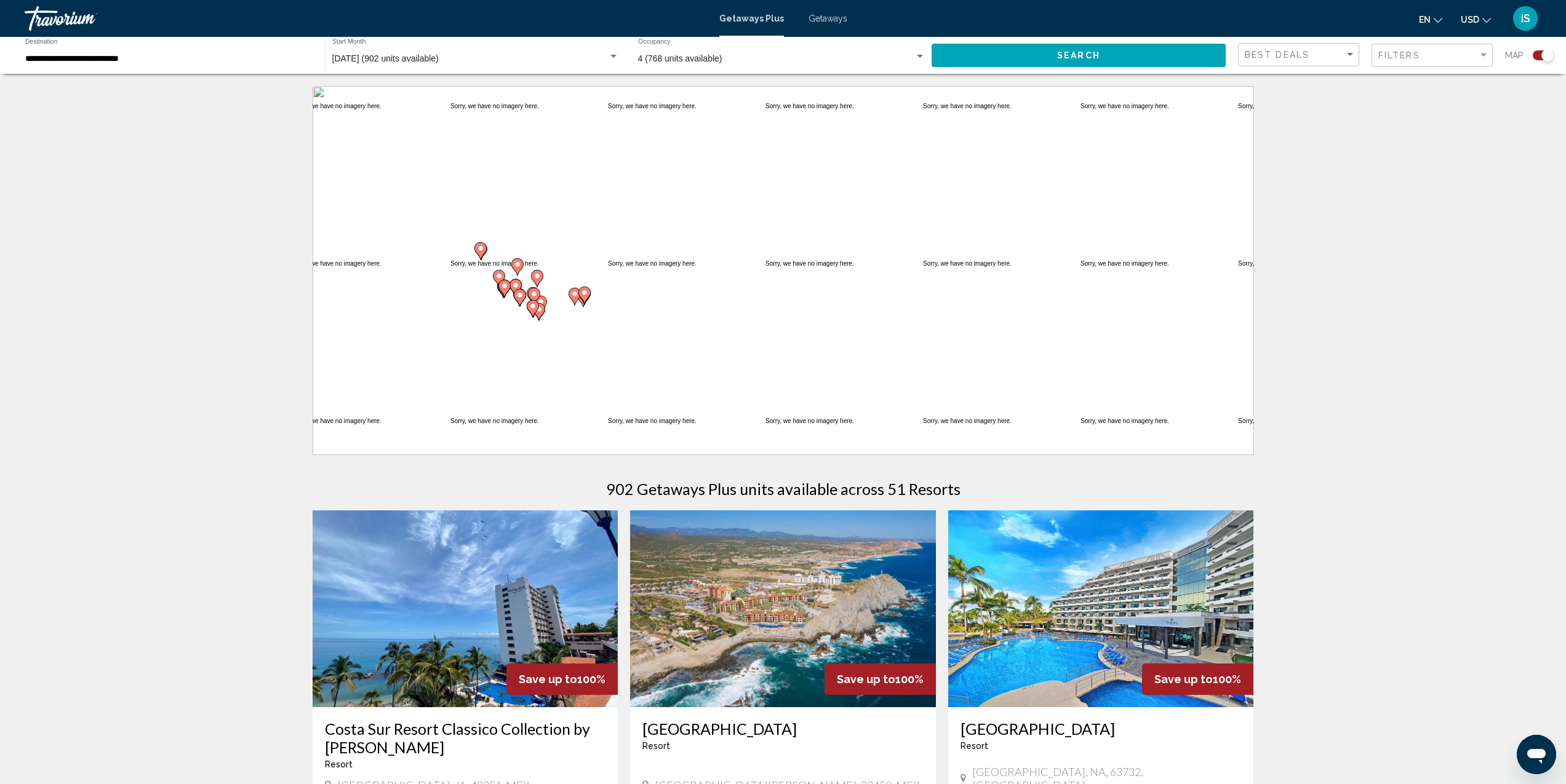
click at [757, 19] on span "Getaways Plus" at bounding box center [752, 18] width 65 height 10
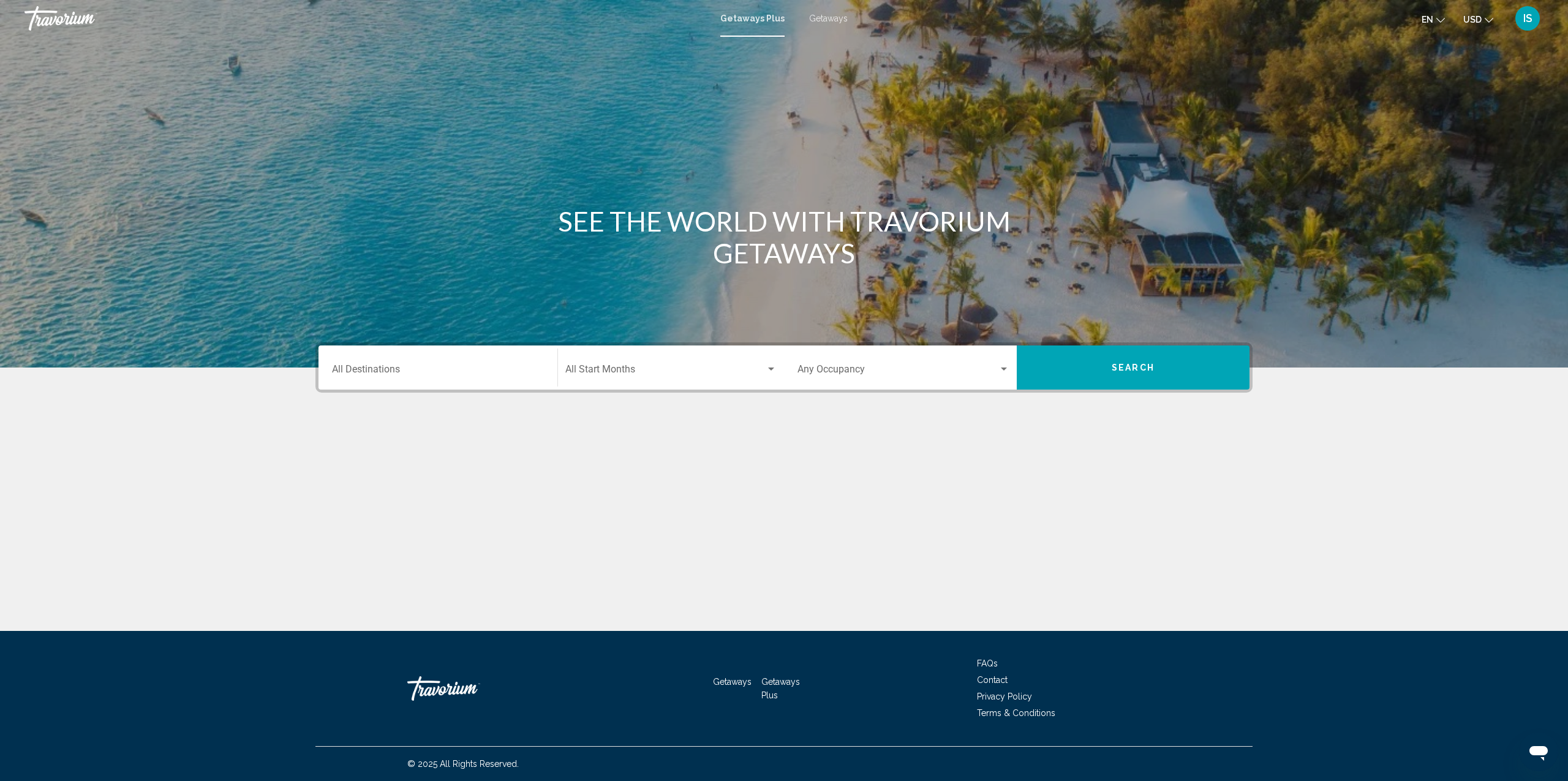
click at [754, 19] on span "Getaways Plus" at bounding box center [752, 18] width 64 height 10
click at [823, 19] on span "Getaways" at bounding box center [828, 18] width 39 height 10
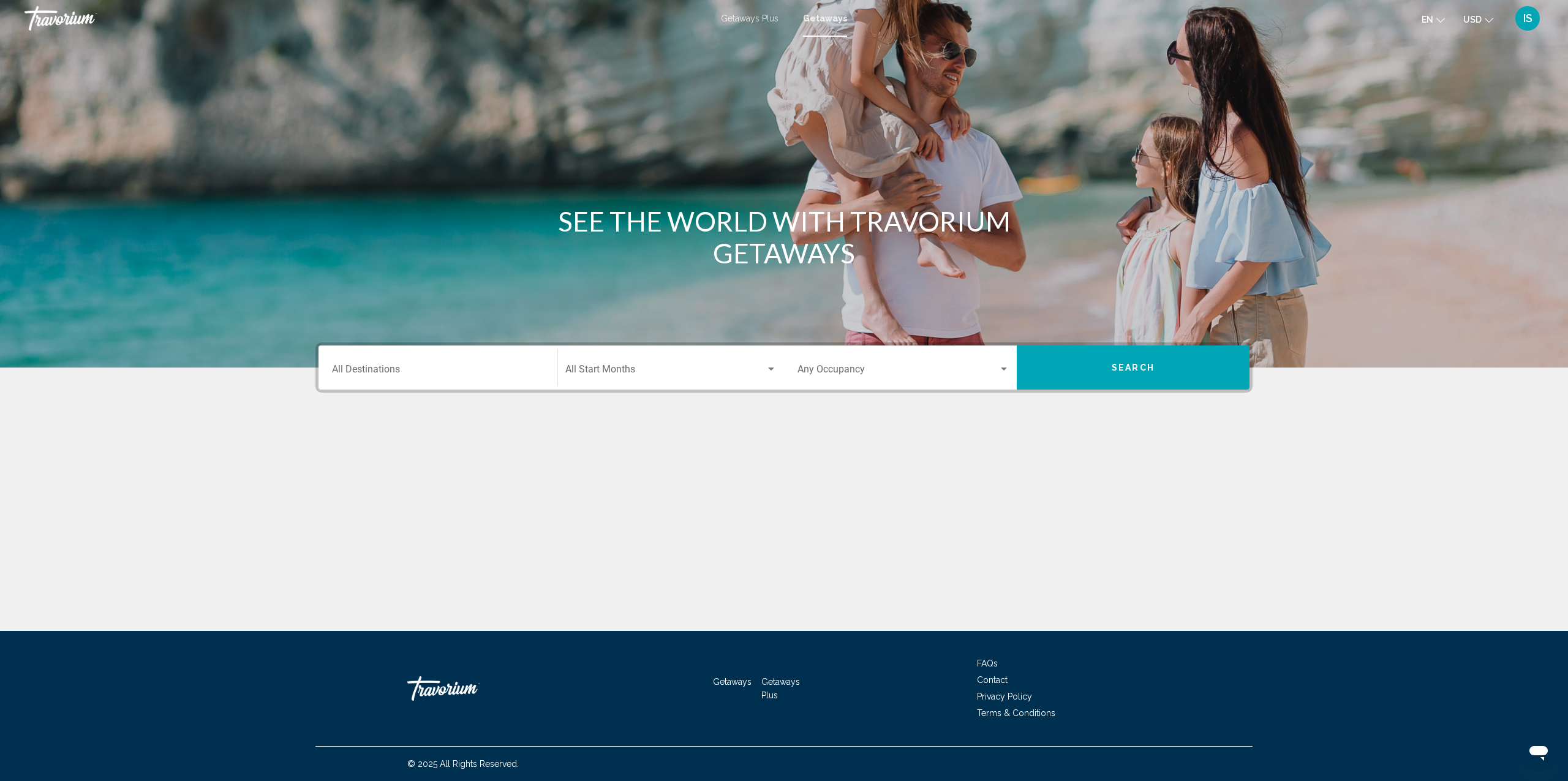
click at [753, 19] on span "Getaways Plus" at bounding box center [749, 18] width 57 height 10
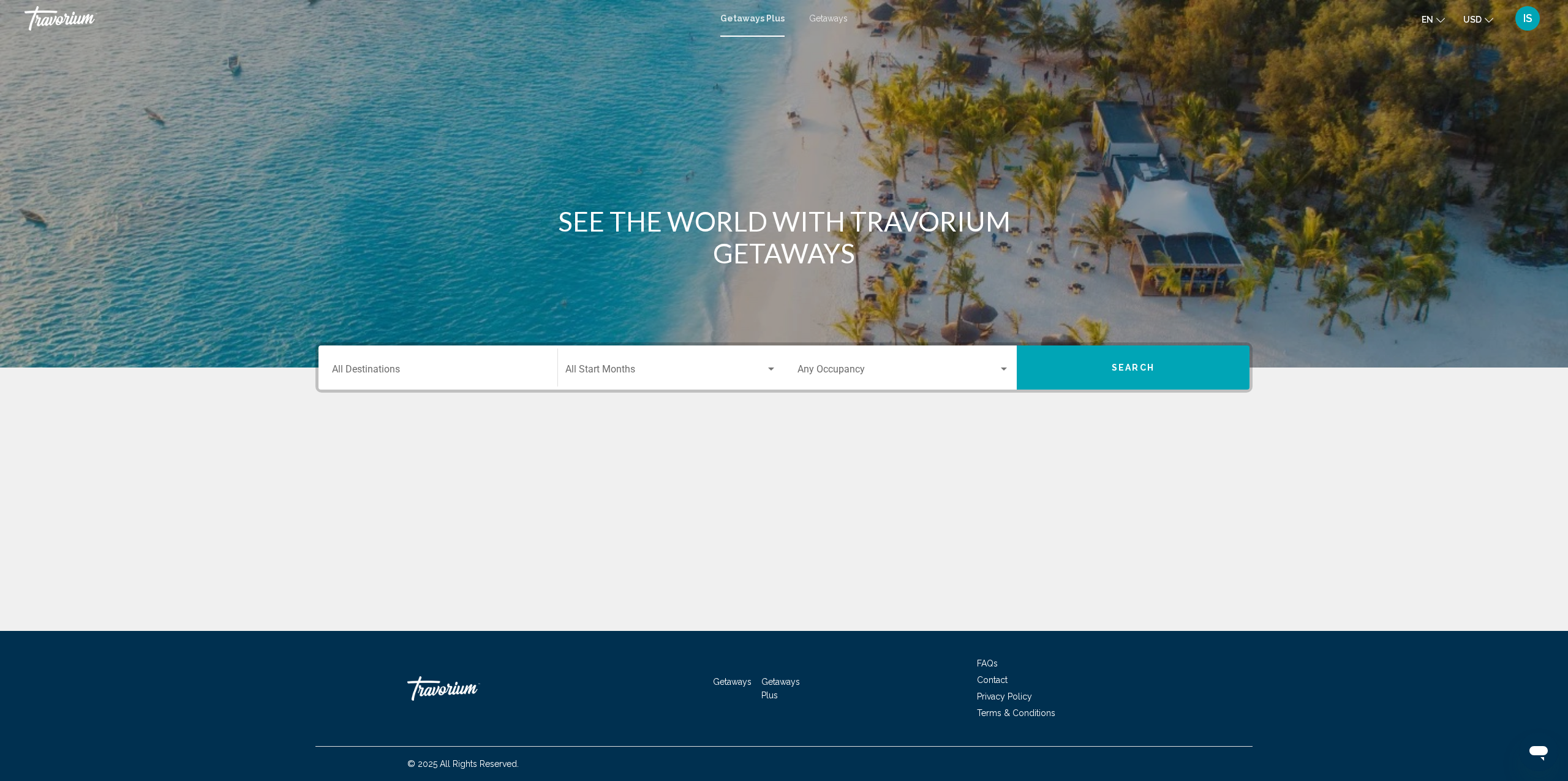
click at [363, 371] on input "Destination All Destinations" at bounding box center [437, 372] width 212 height 11
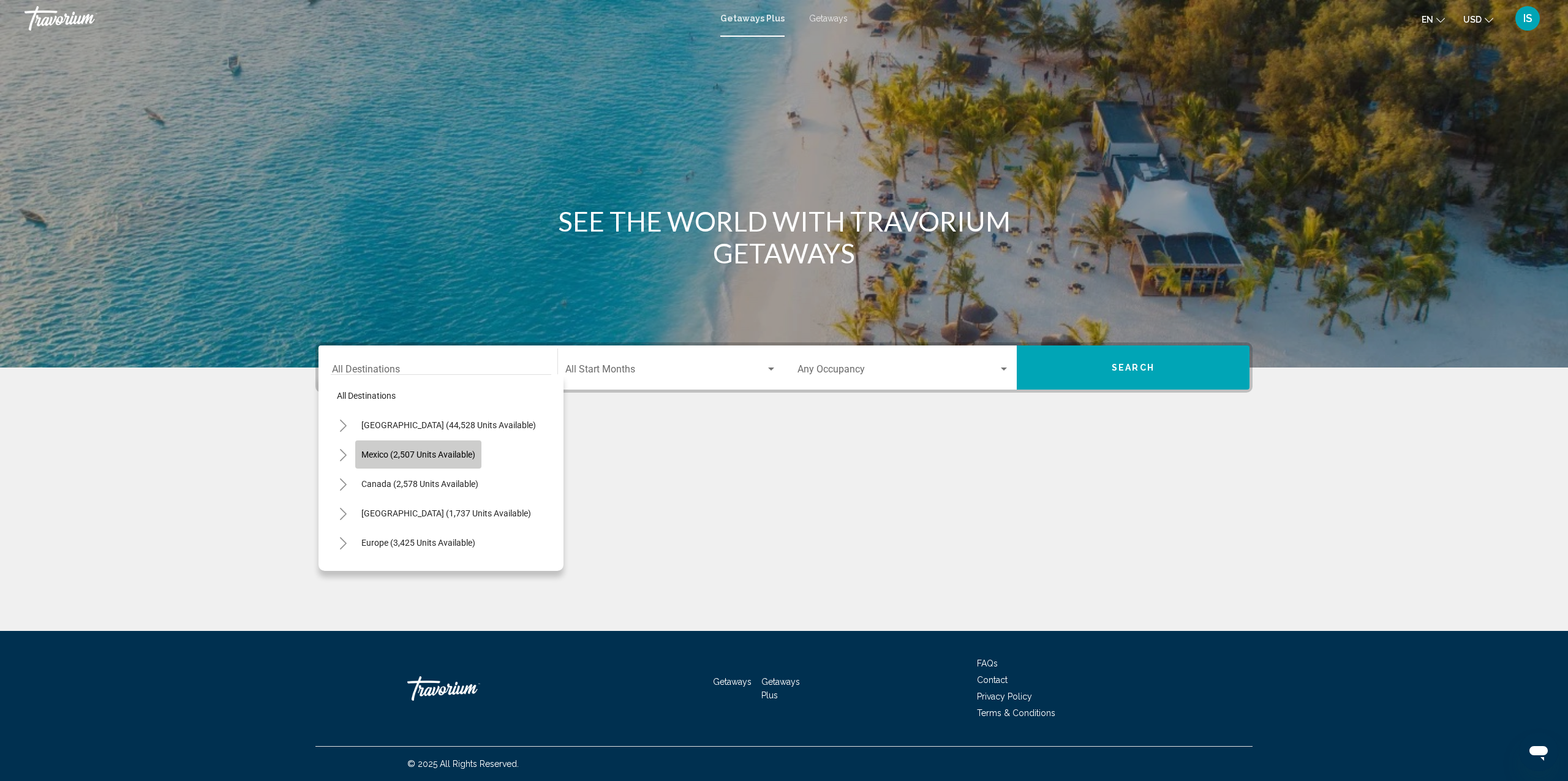
click at [398, 454] on span "Mexico (2,507 units available)" at bounding box center [418, 454] width 114 height 10
type input "**********"
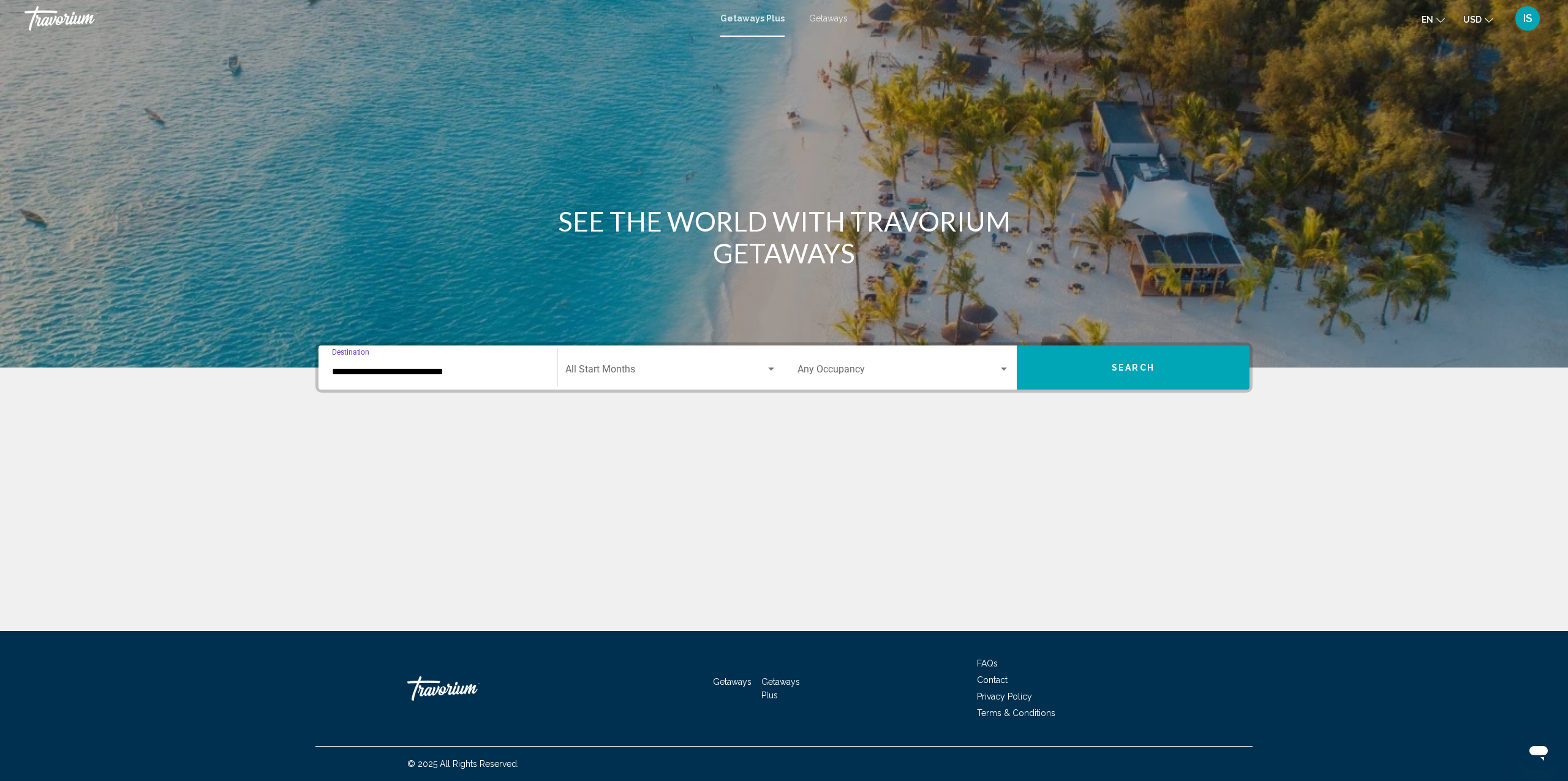
click at [657, 358] on div "Start Month All Start Months" at bounding box center [671, 368] width 211 height 39
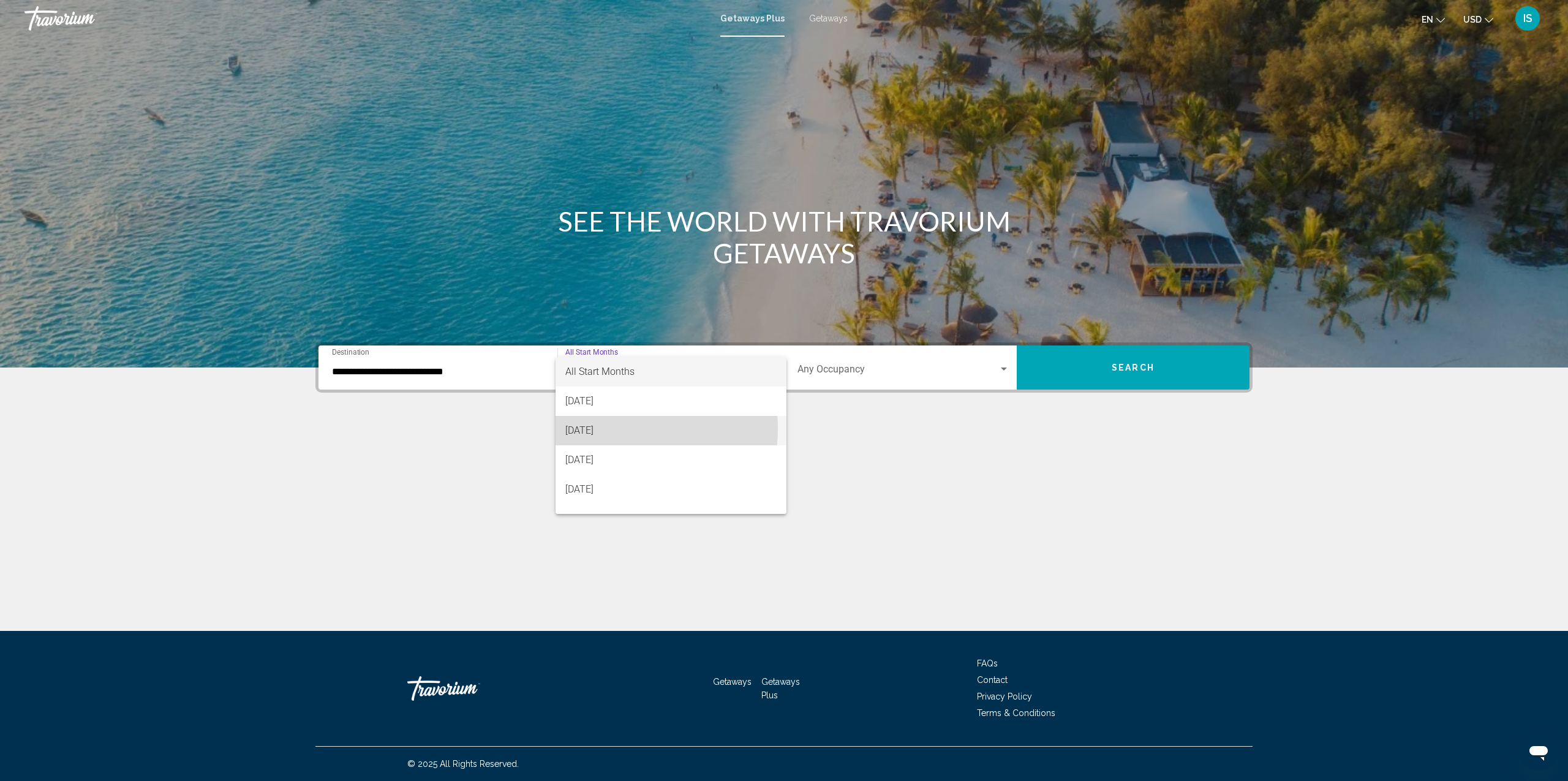
drag, startPoint x: 611, startPoint y: 429, endPoint x: 624, endPoint y: 425, distance: 13.6
click at [611, 429] on span "[DATE]" at bounding box center [671, 431] width 211 height 30
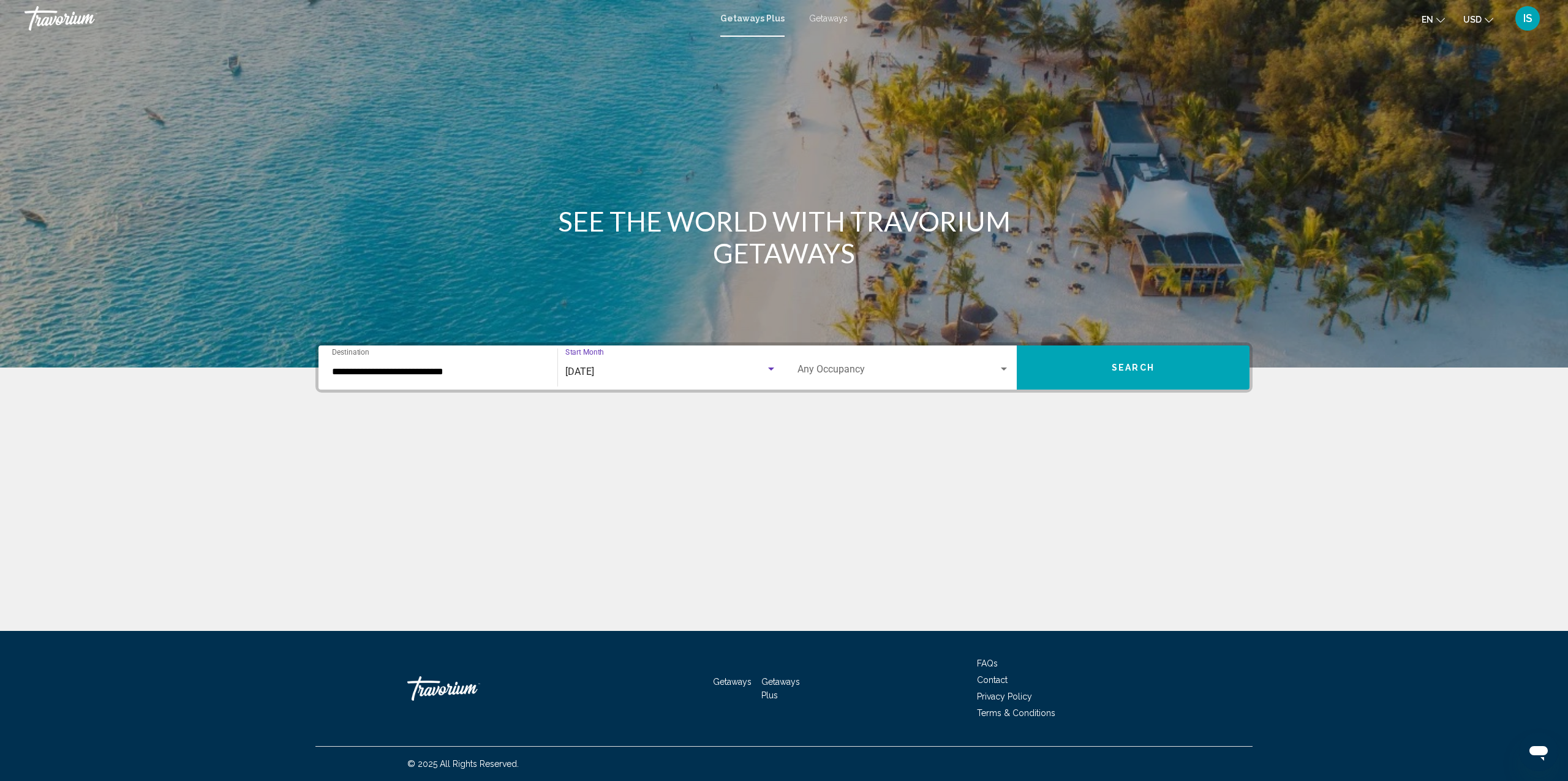
click at [833, 360] on div "Occupancy Any Occupancy" at bounding box center [903, 368] width 212 height 39
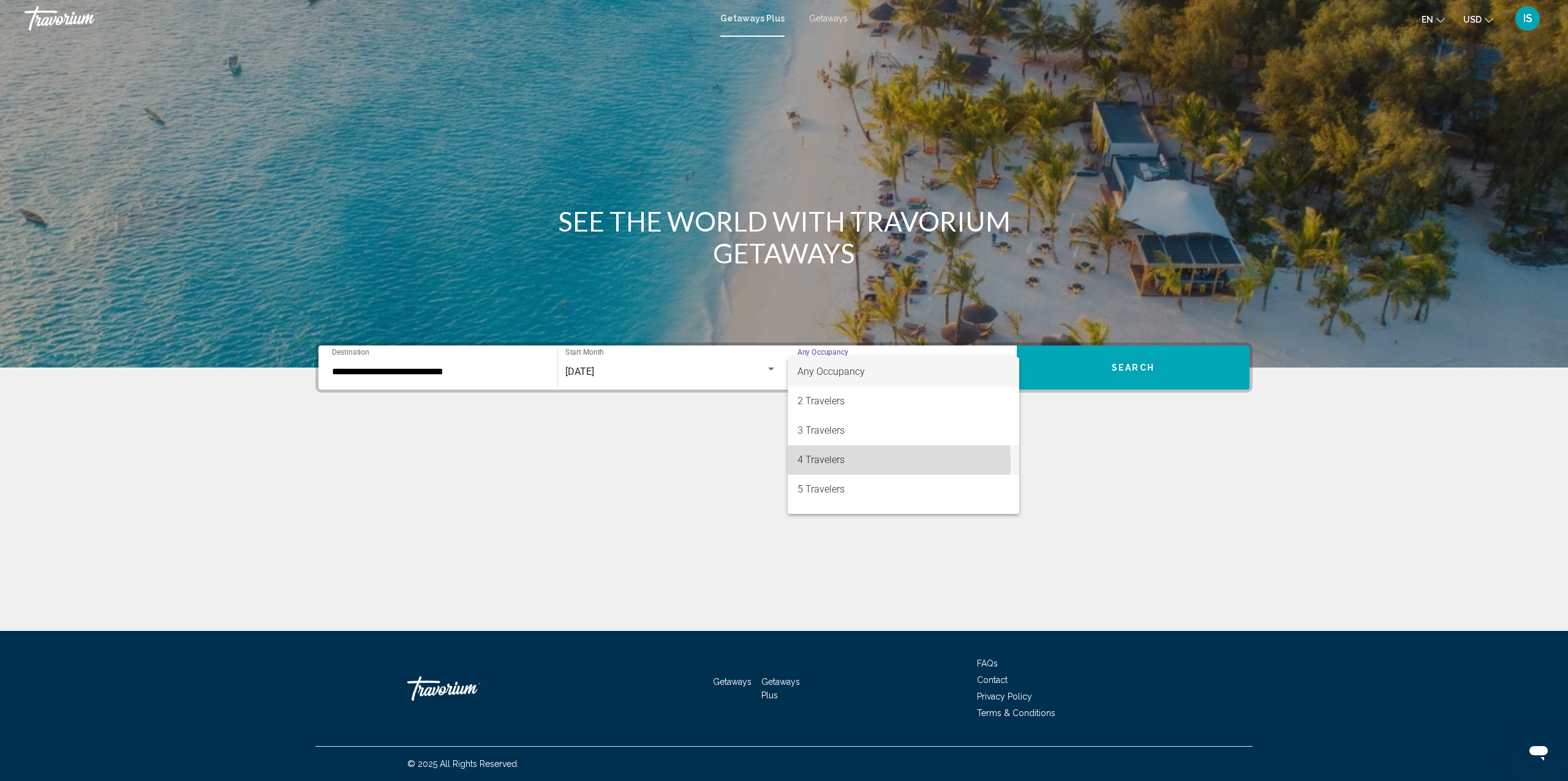
drag, startPoint x: 831, startPoint y: 461, endPoint x: 844, endPoint y: 456, distance: 13.9
click at [839, 458] on span "4 Travelers" at bounding box center [903, 460] width 212 height 30
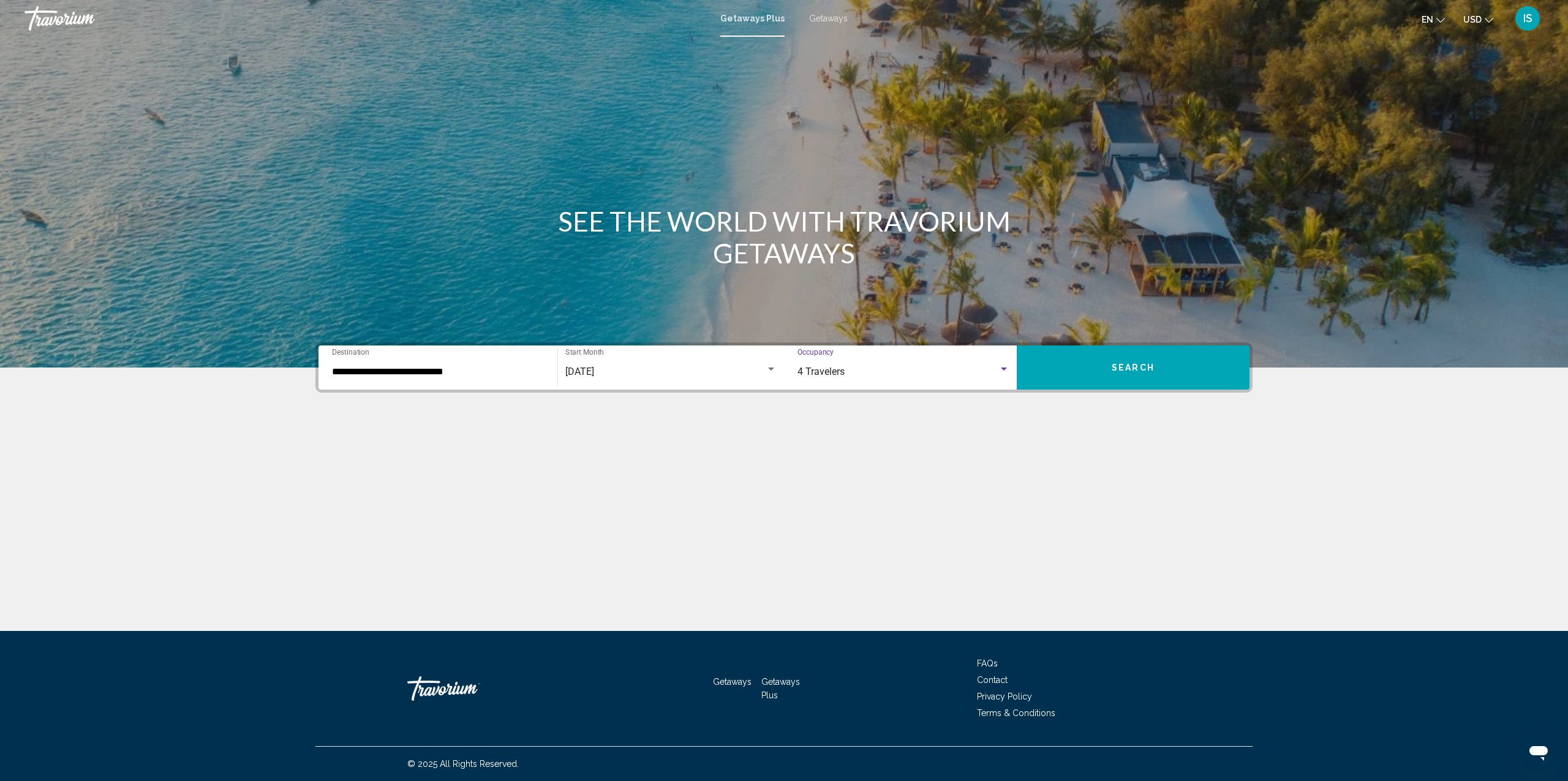
click at [1130, 372] on span "Search" at bounding box center [1133, 368] width 43 height 10
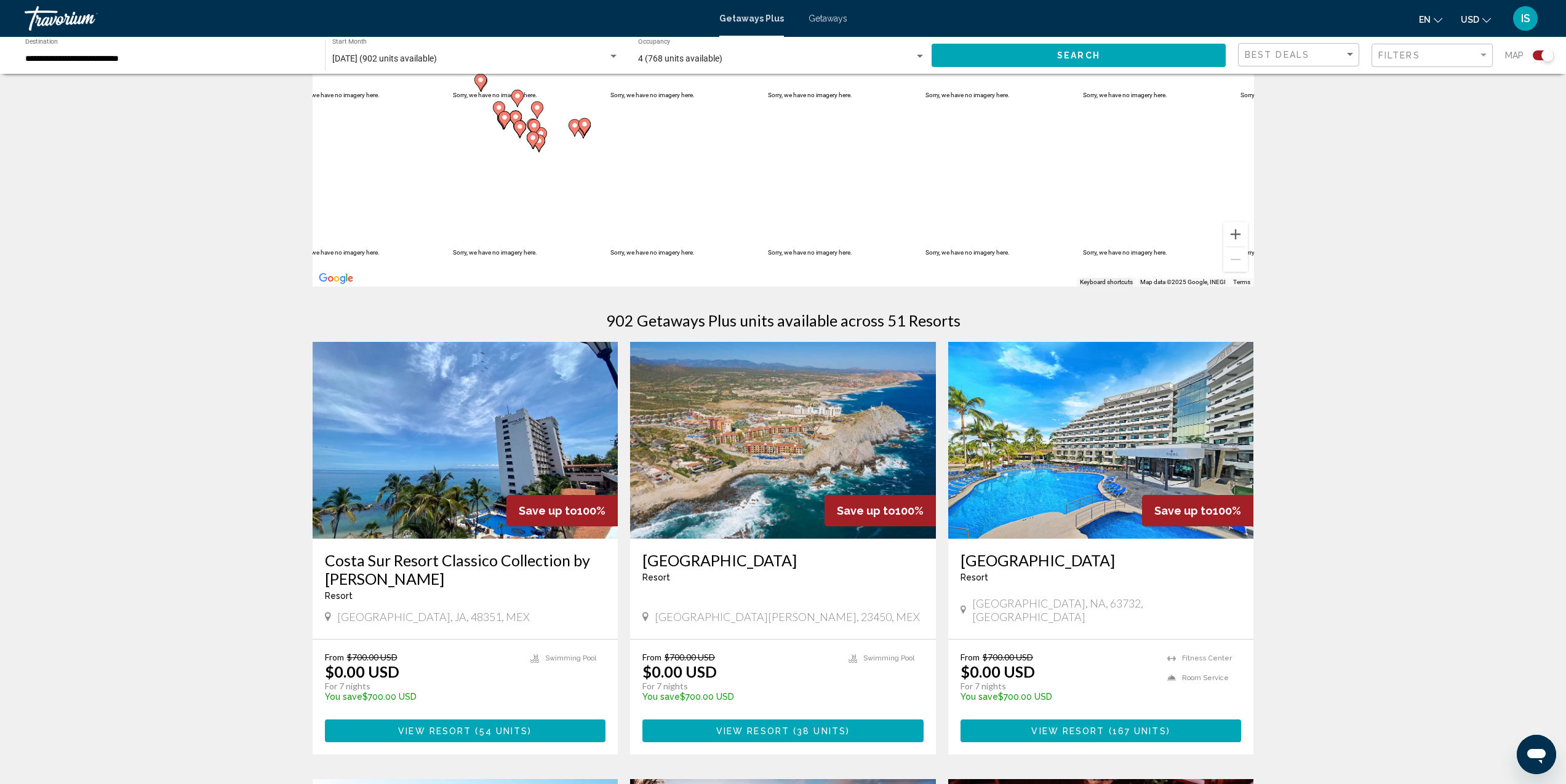
scroll to position [208, 0]
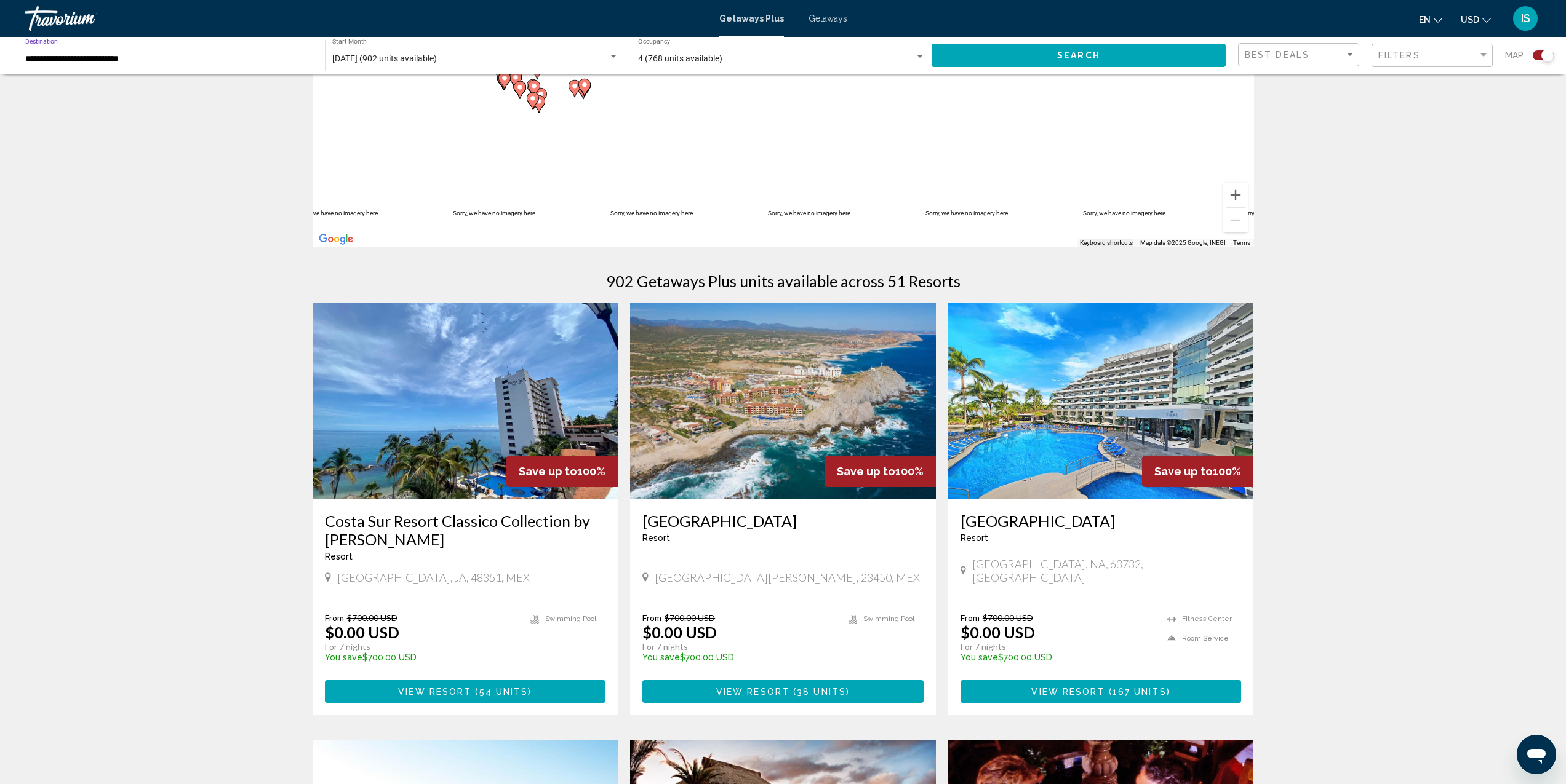
click at [100, 58] on input "**********" at bounding box center [169, 59] width 287 height 10
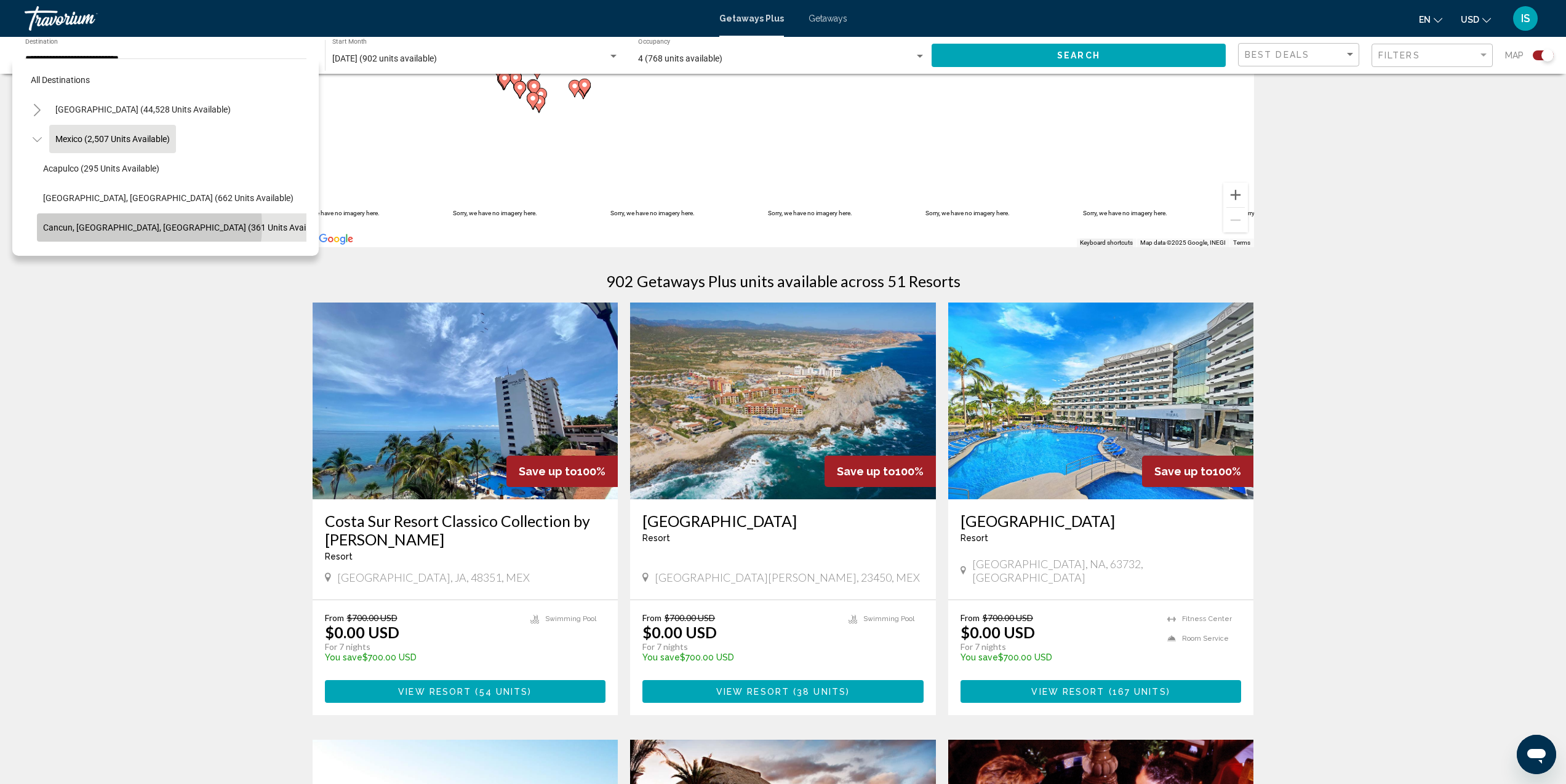
click at [149, 226] on span "Cancun, Cozumel, Riviera Maya (361 units available)" at bounding box center [185, 227] width 283 height 10
type input "**********"
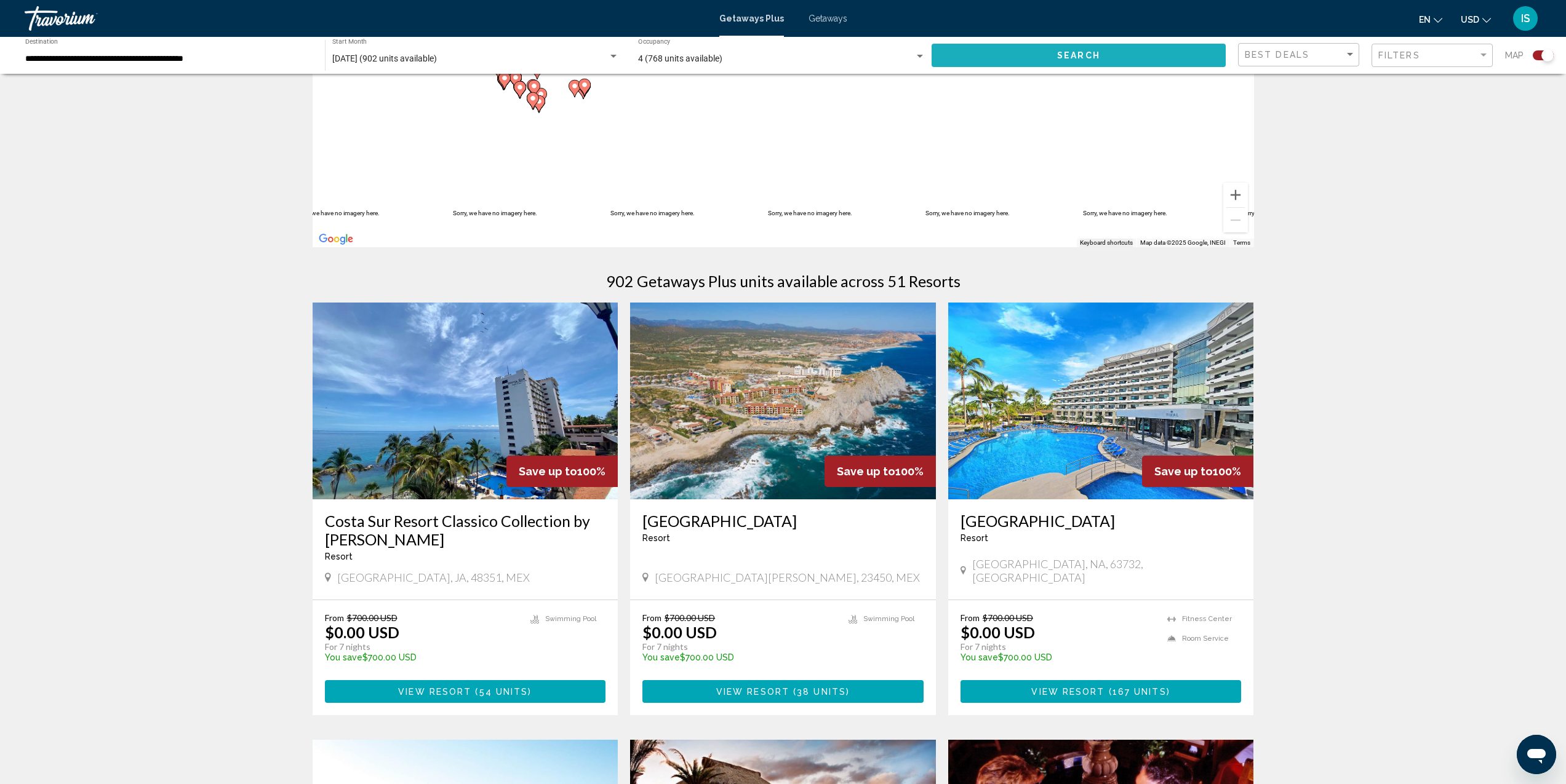
click at [1055, 60] on button "Search" at bounding box center [1079, 55] width 294 height 23
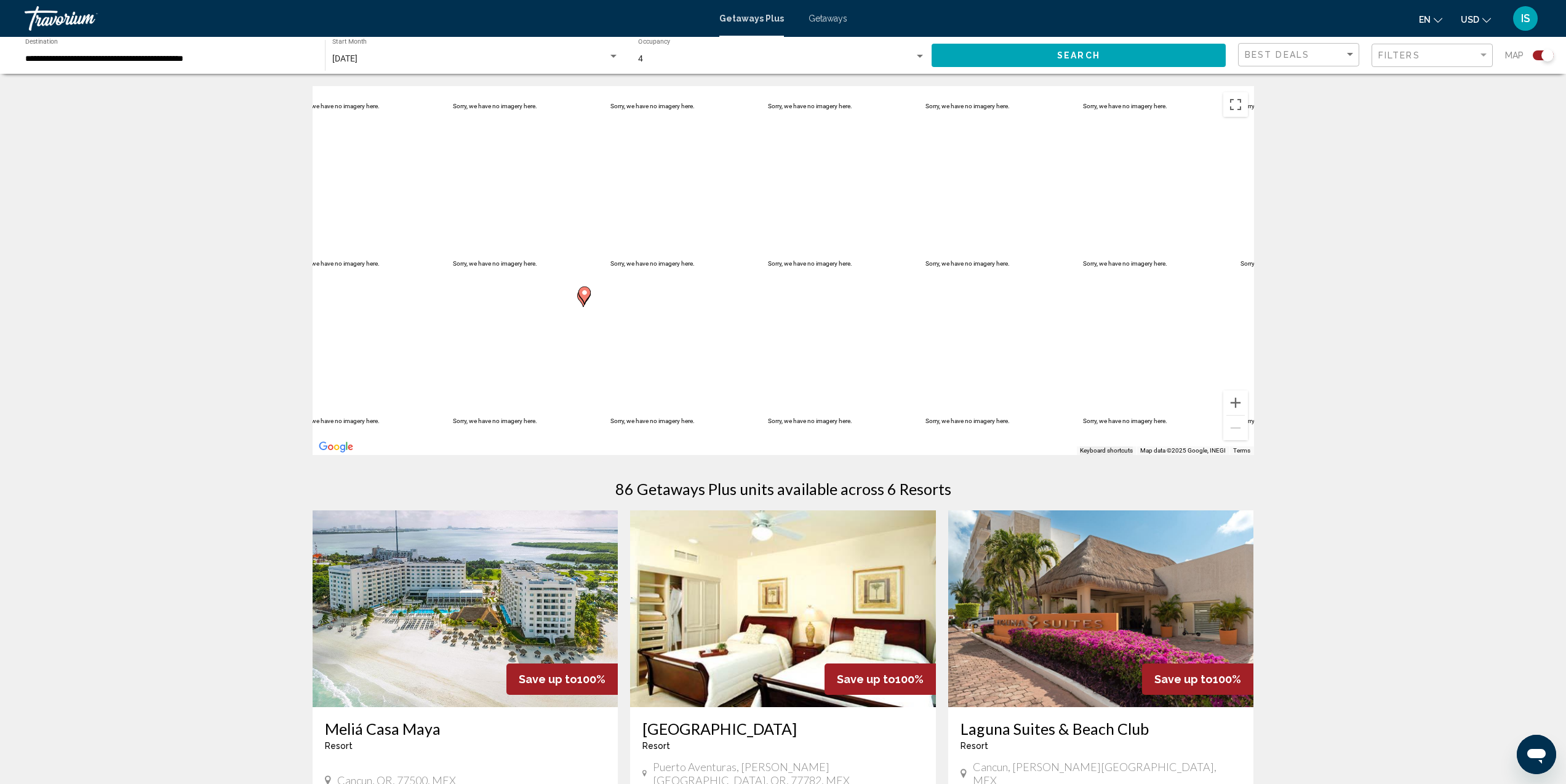
click at [820, 19] on span "Getaways" at bounding box center [828, 18] width 39 height 10
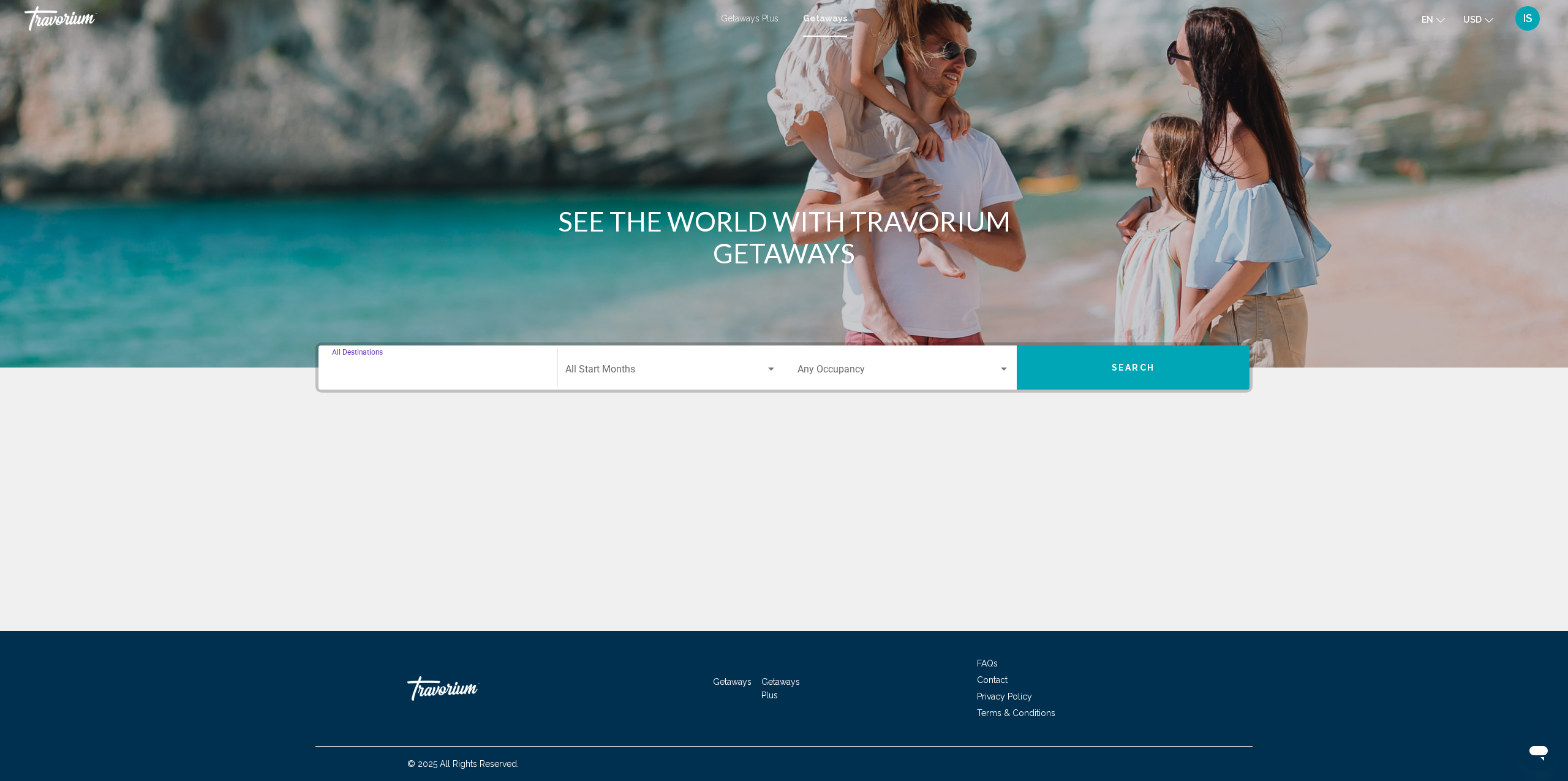
click at [385, 371] on input "Destination All Destinations" at bounding box center [437, 372] width 212 height 11
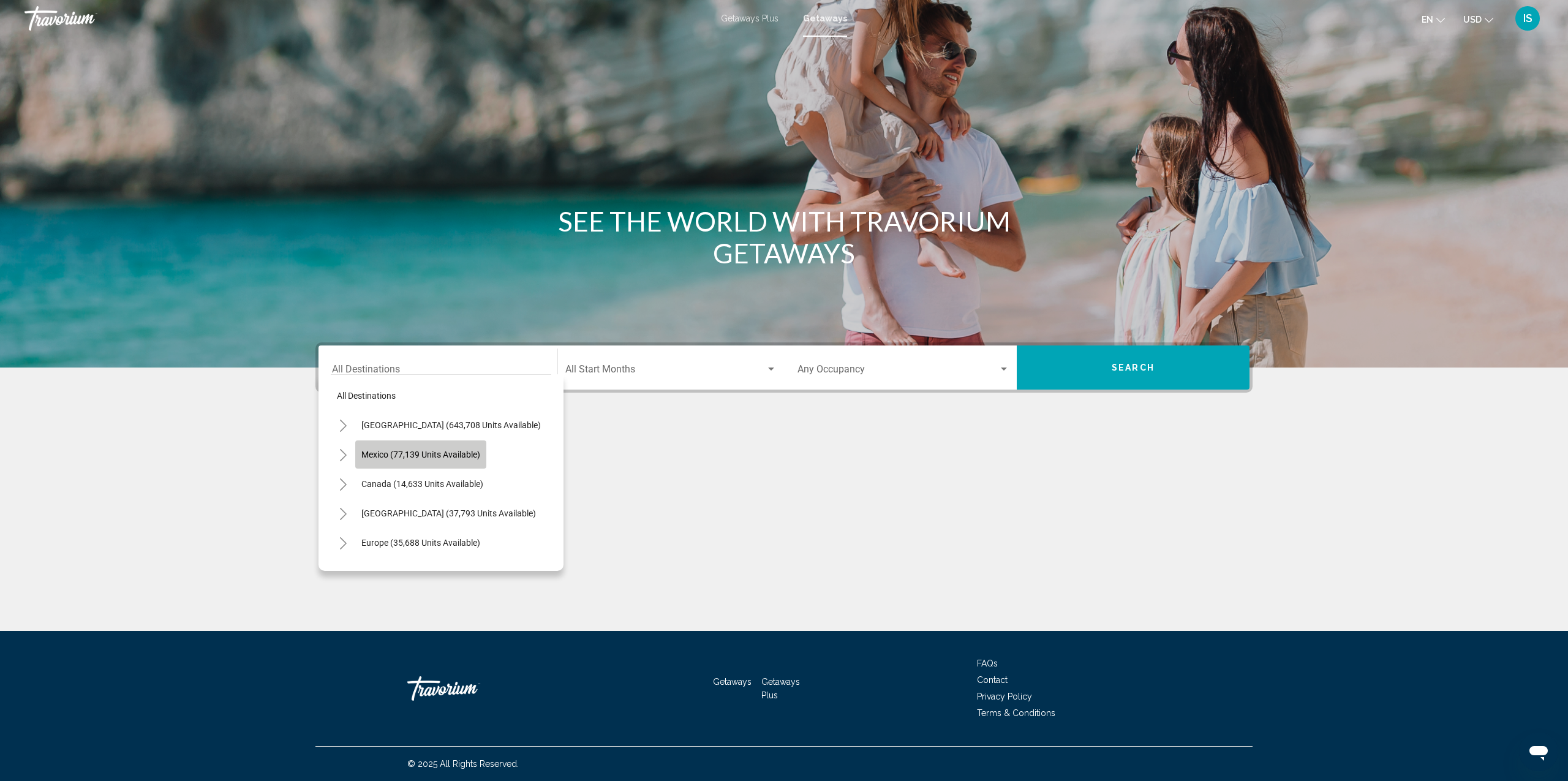
click at [394, 455] on span "Mexico (77,139 units available)" at bounding box center [421, 454] width 119 height 10
type input "**********"
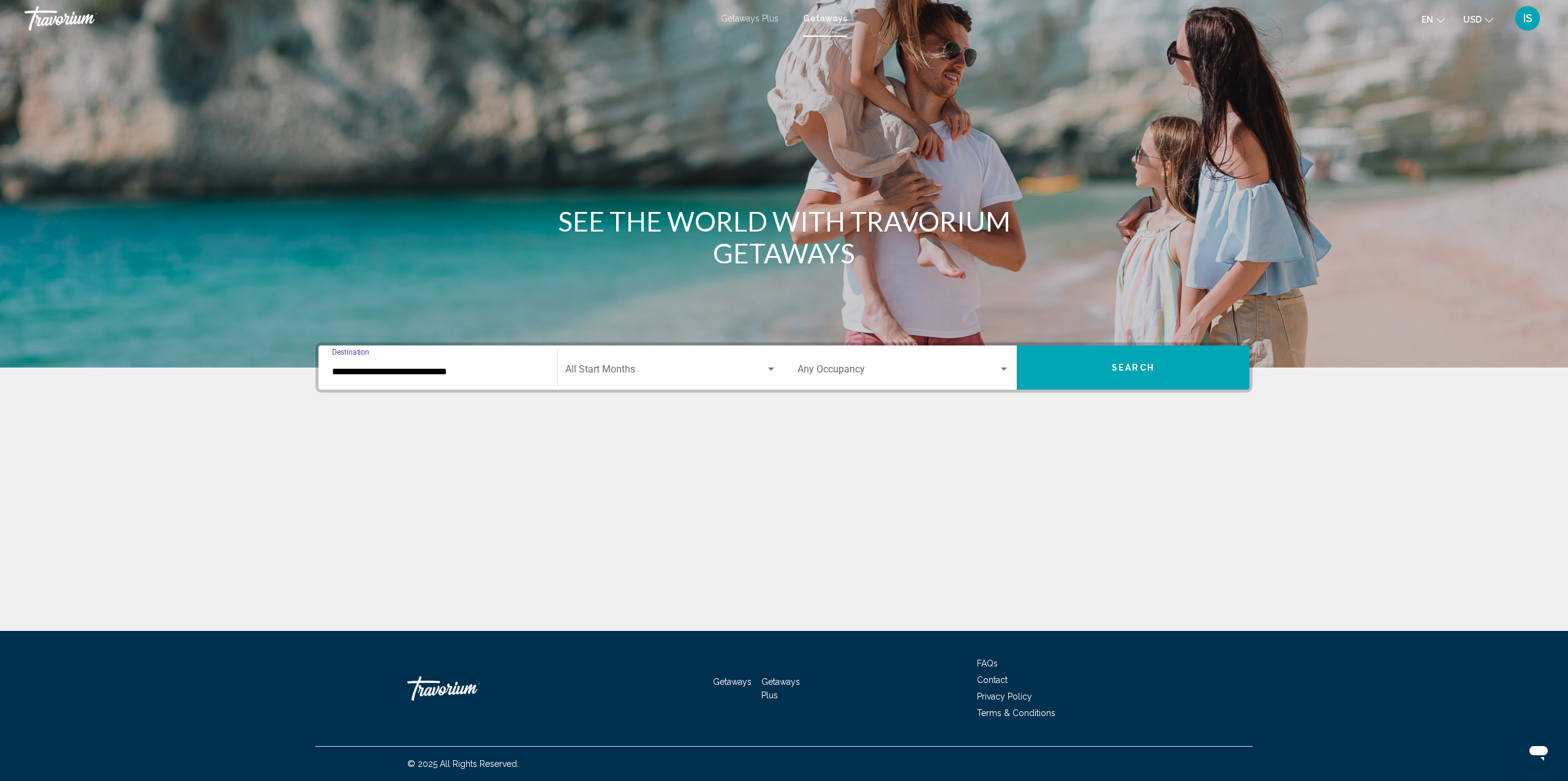
click at [606, 376] on span "Search widget" at bounding box center [665, 372] width 200 height 11
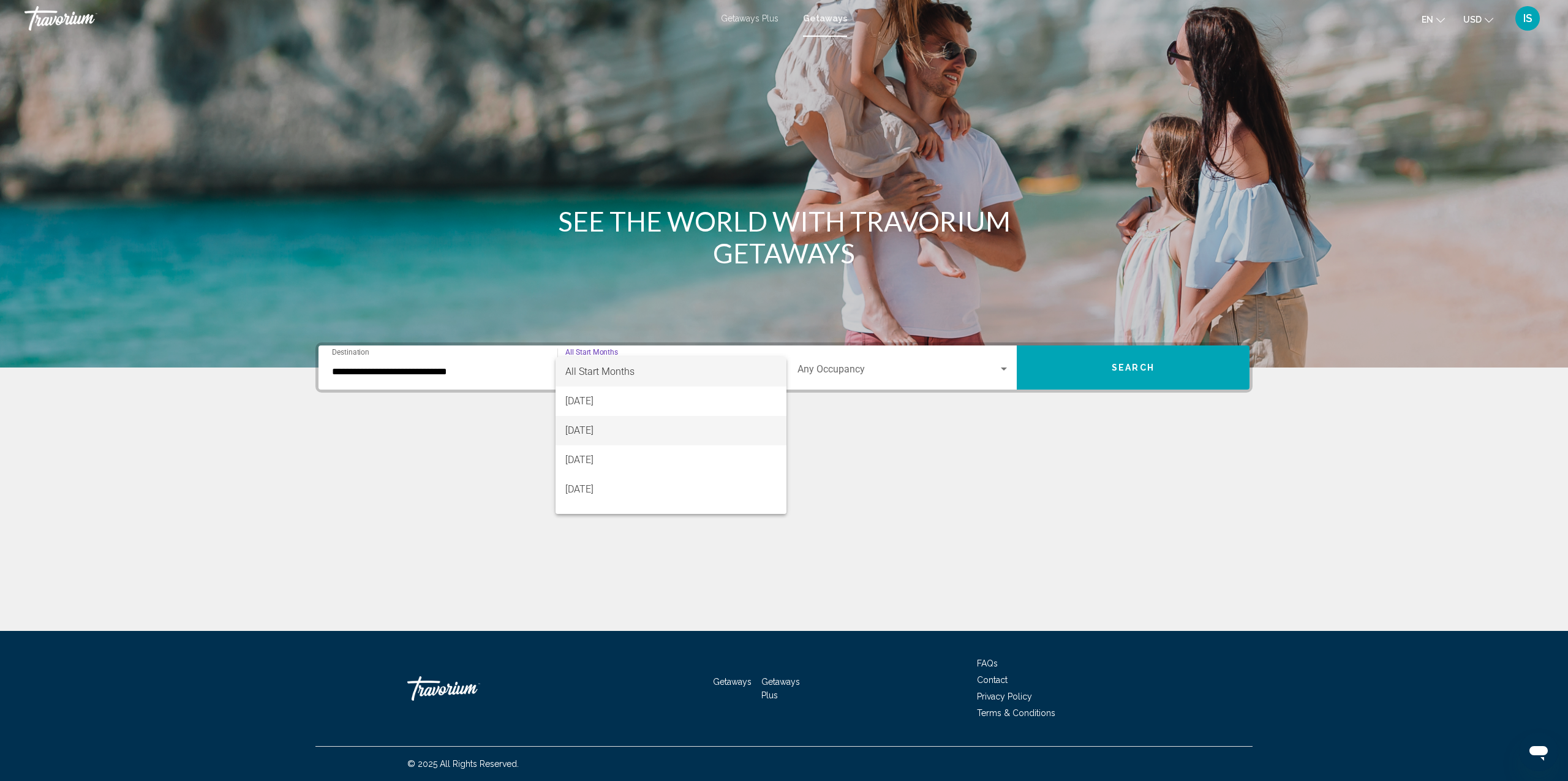
click at [607, 433] on span "September 2025" at bounding box center [671, 431] width 211 height 30
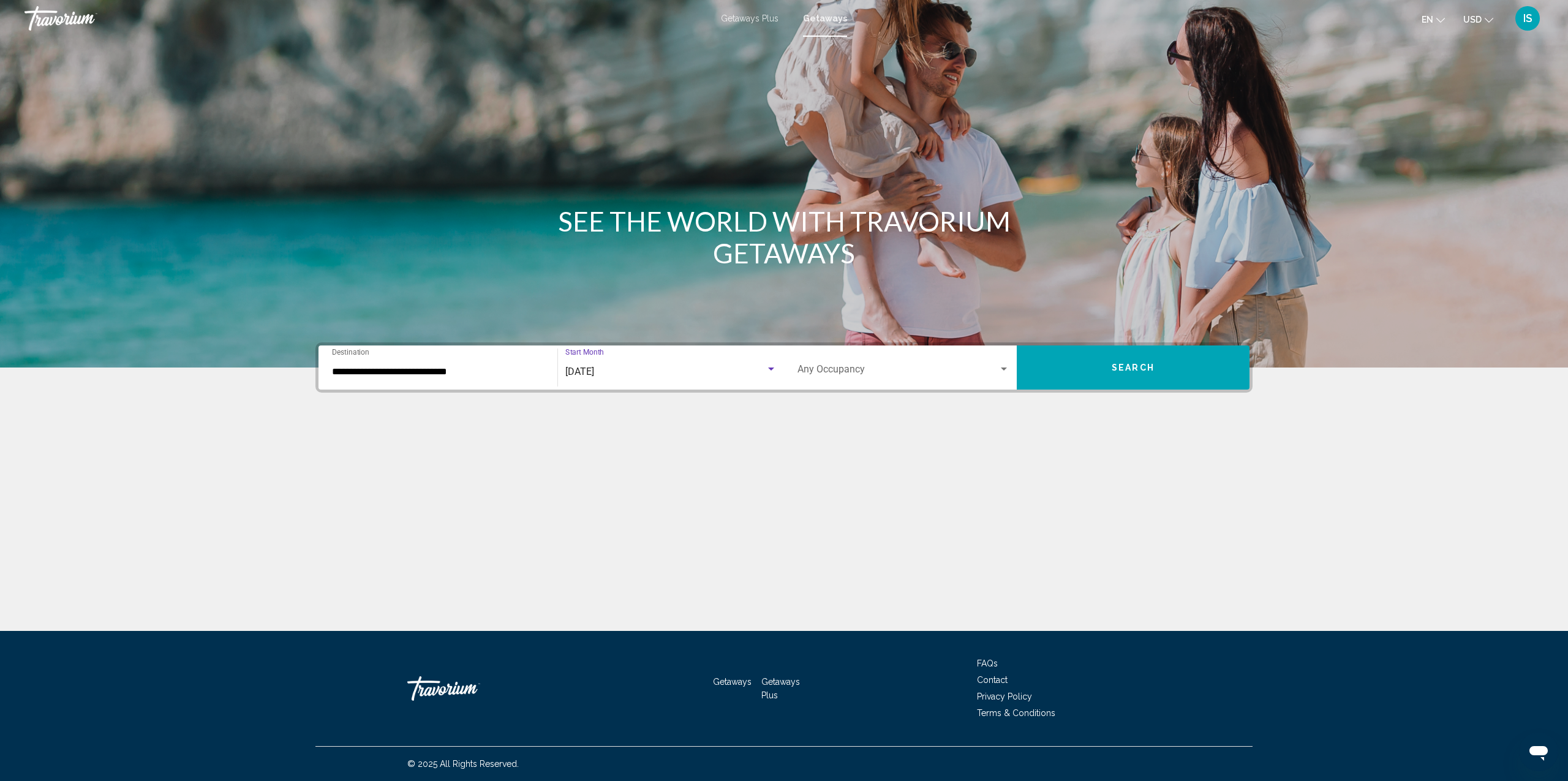
click at [918, 375] on span "Search widget" at bounding box center [898, 372] width 201 height 11
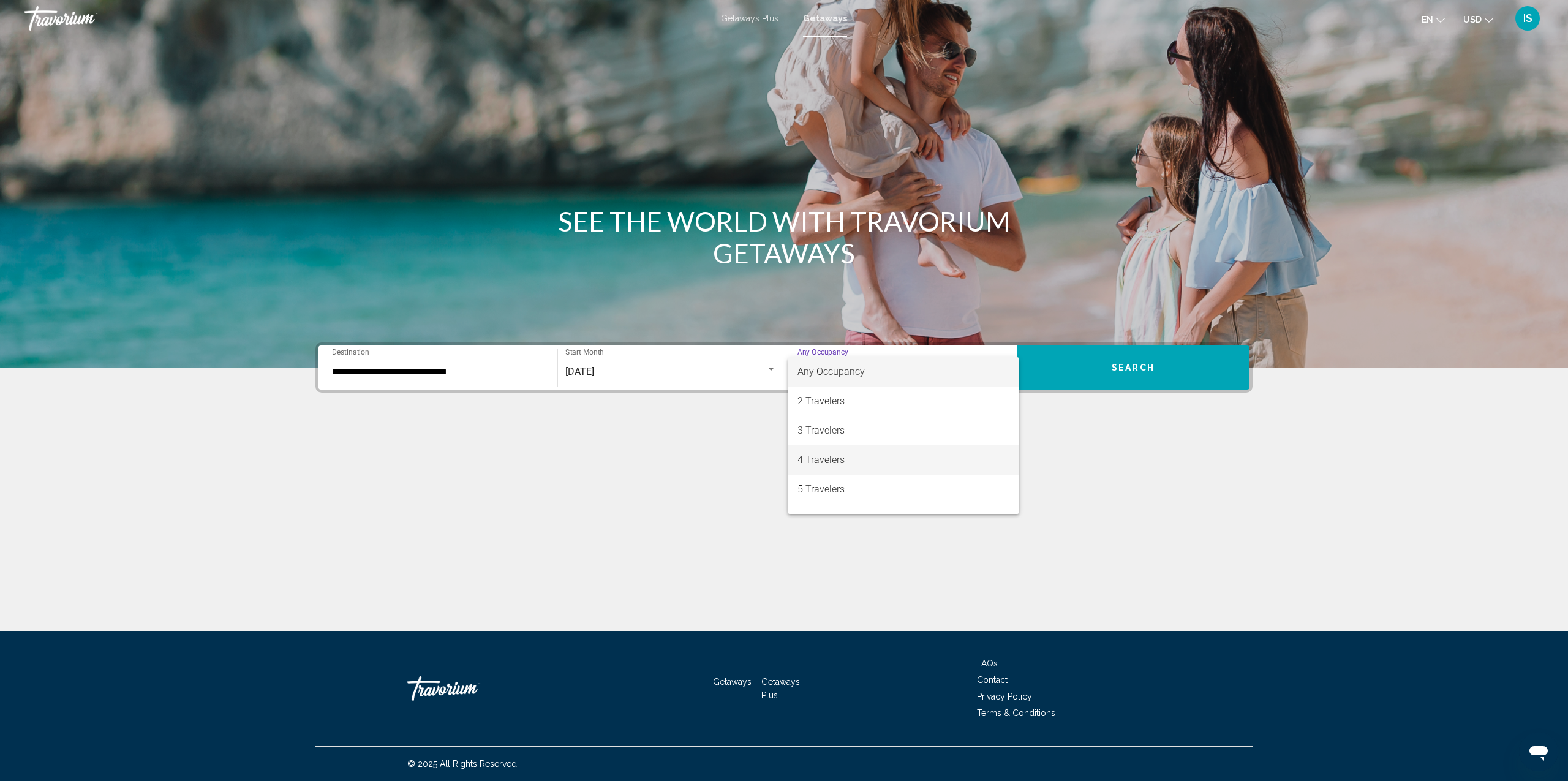
click at [852, 459] on span "4 Travelers" at bounding box center [903, 460] width 212 height 30
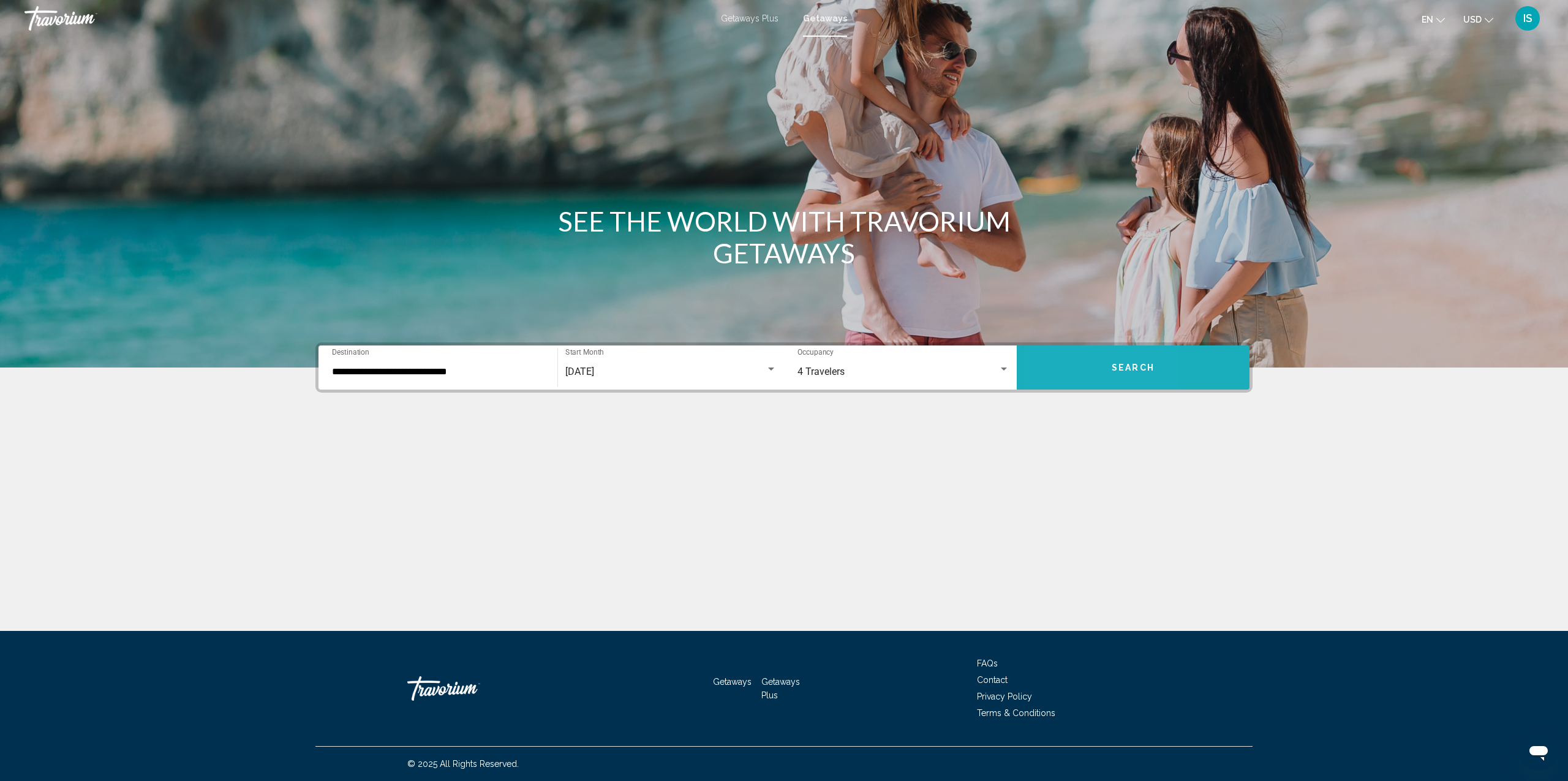
click at [1060, 365] on button "Search" at bounding box center [1133, 367] width 233 height 44
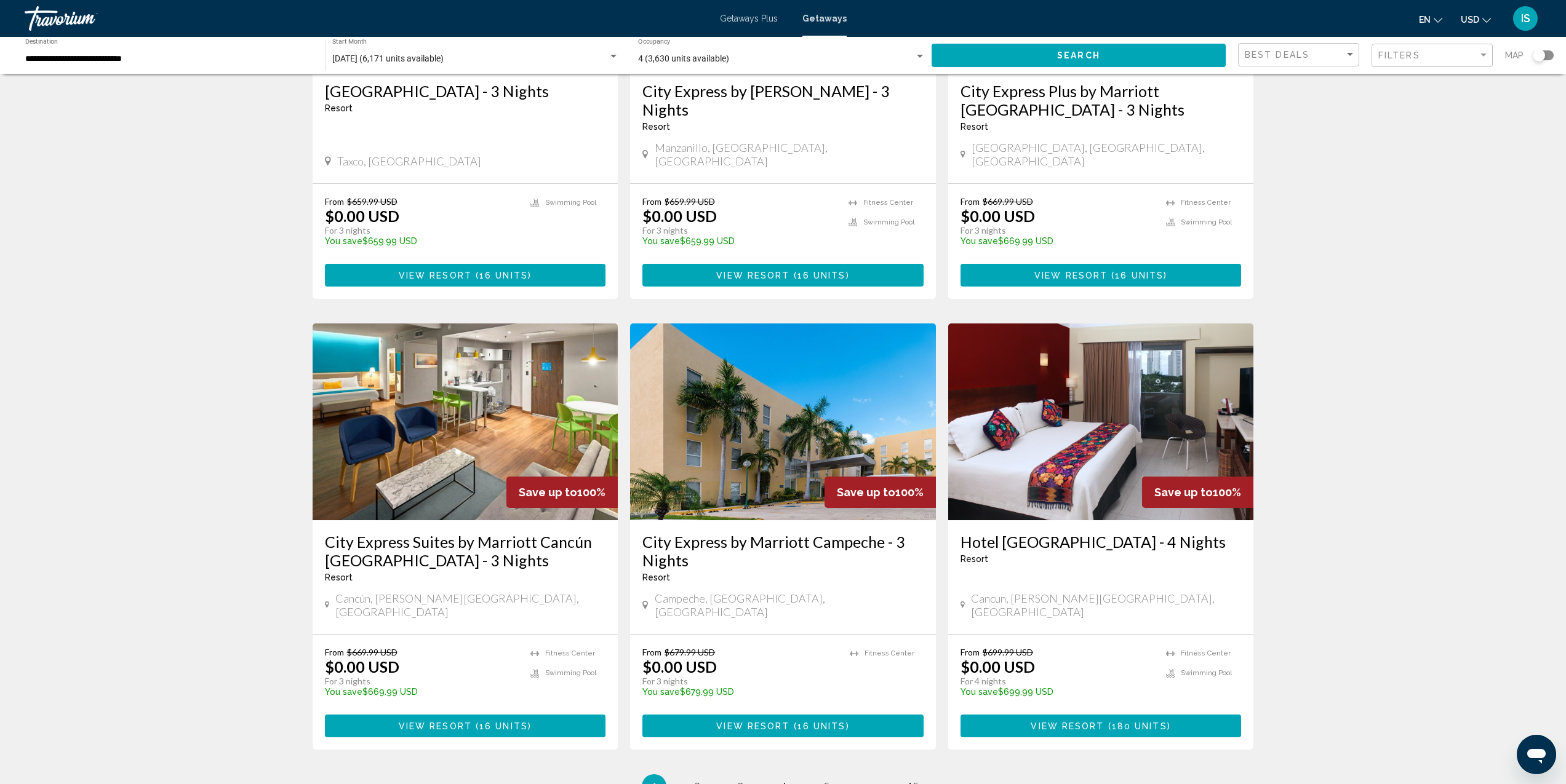
scroll to position [1267, 0]
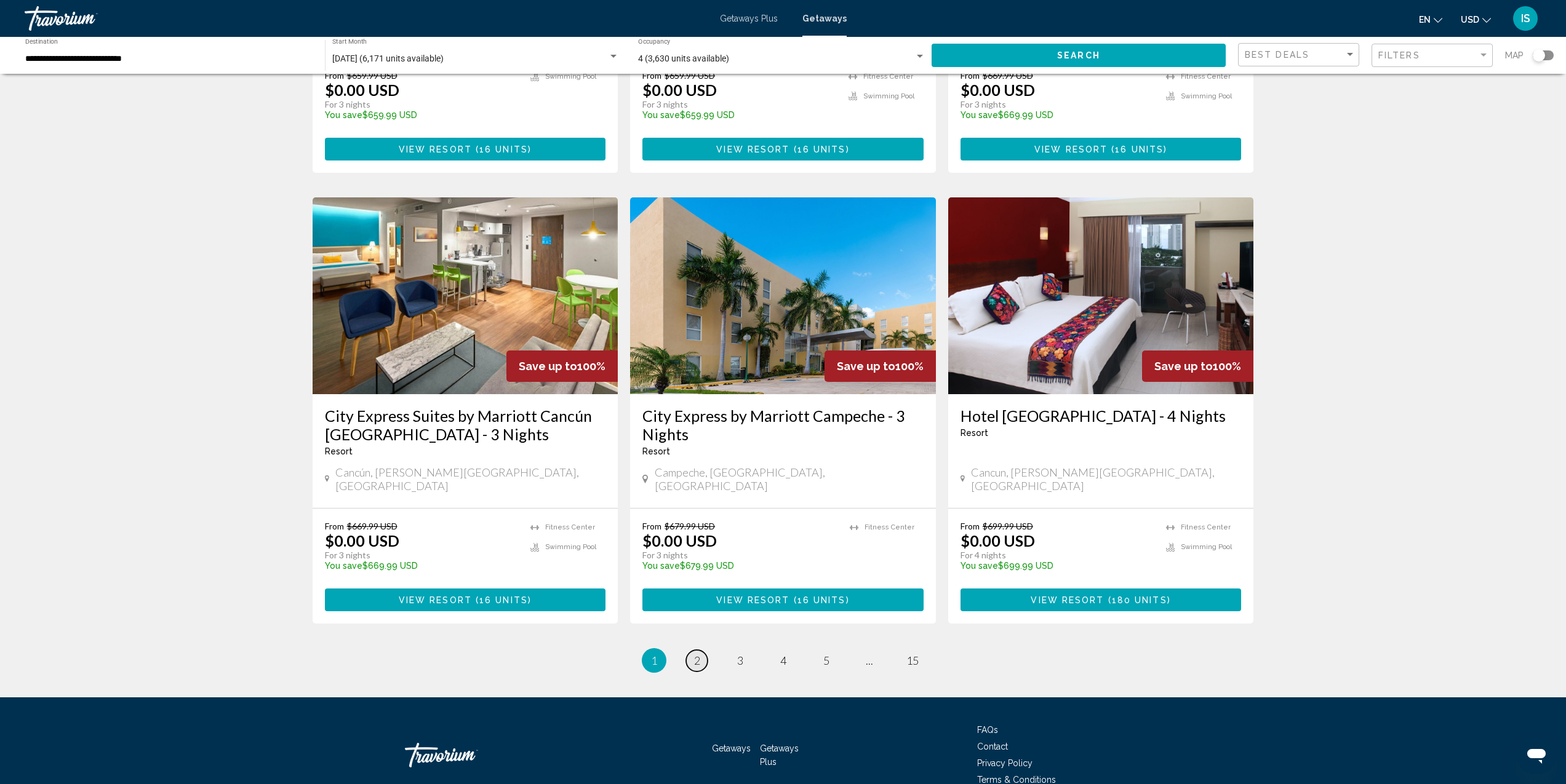
click at [700, 650] on link "page 2" at bounding box center [696, 660] width 21 height 21
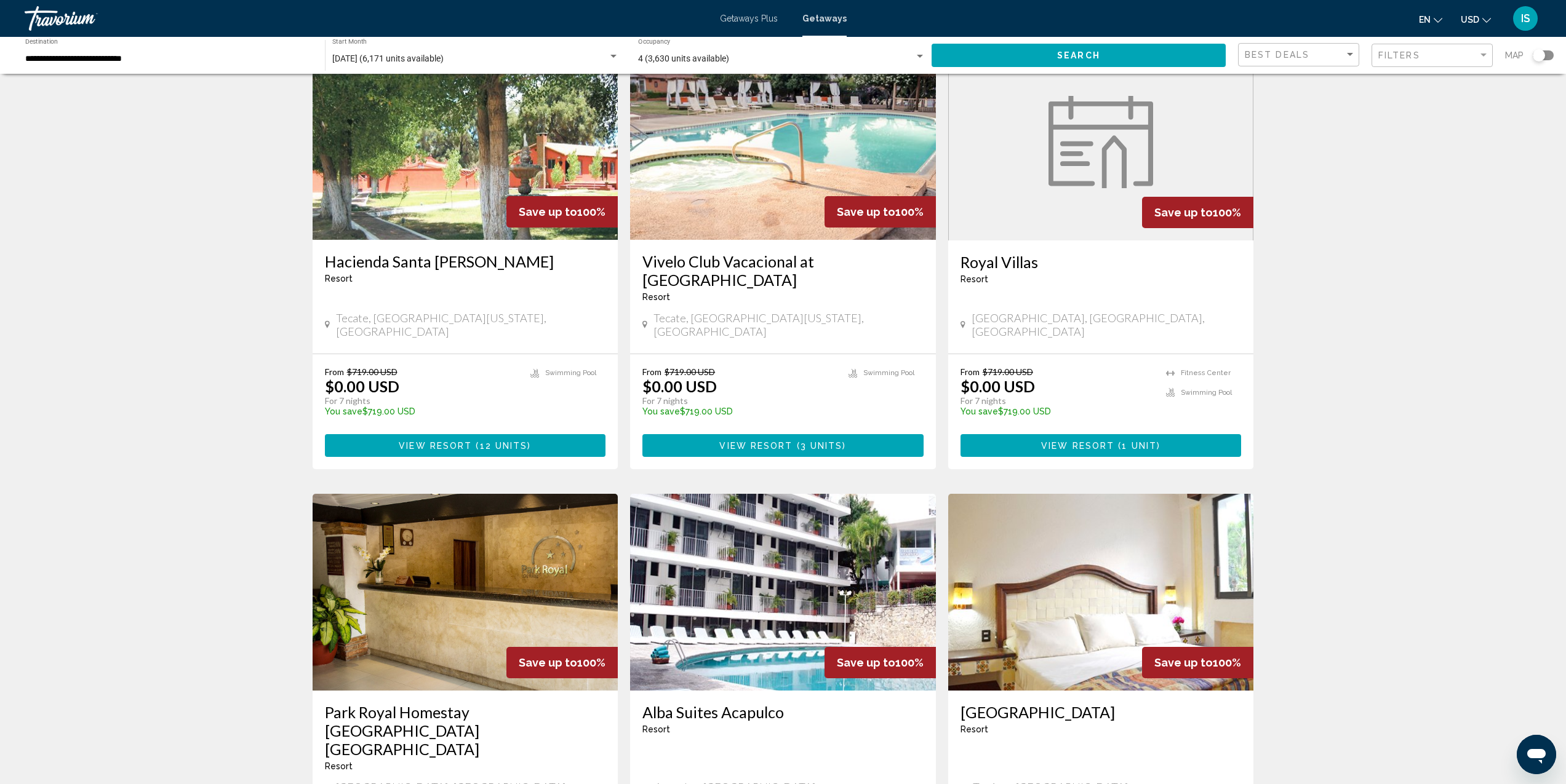
scroll to position [1248, 0]
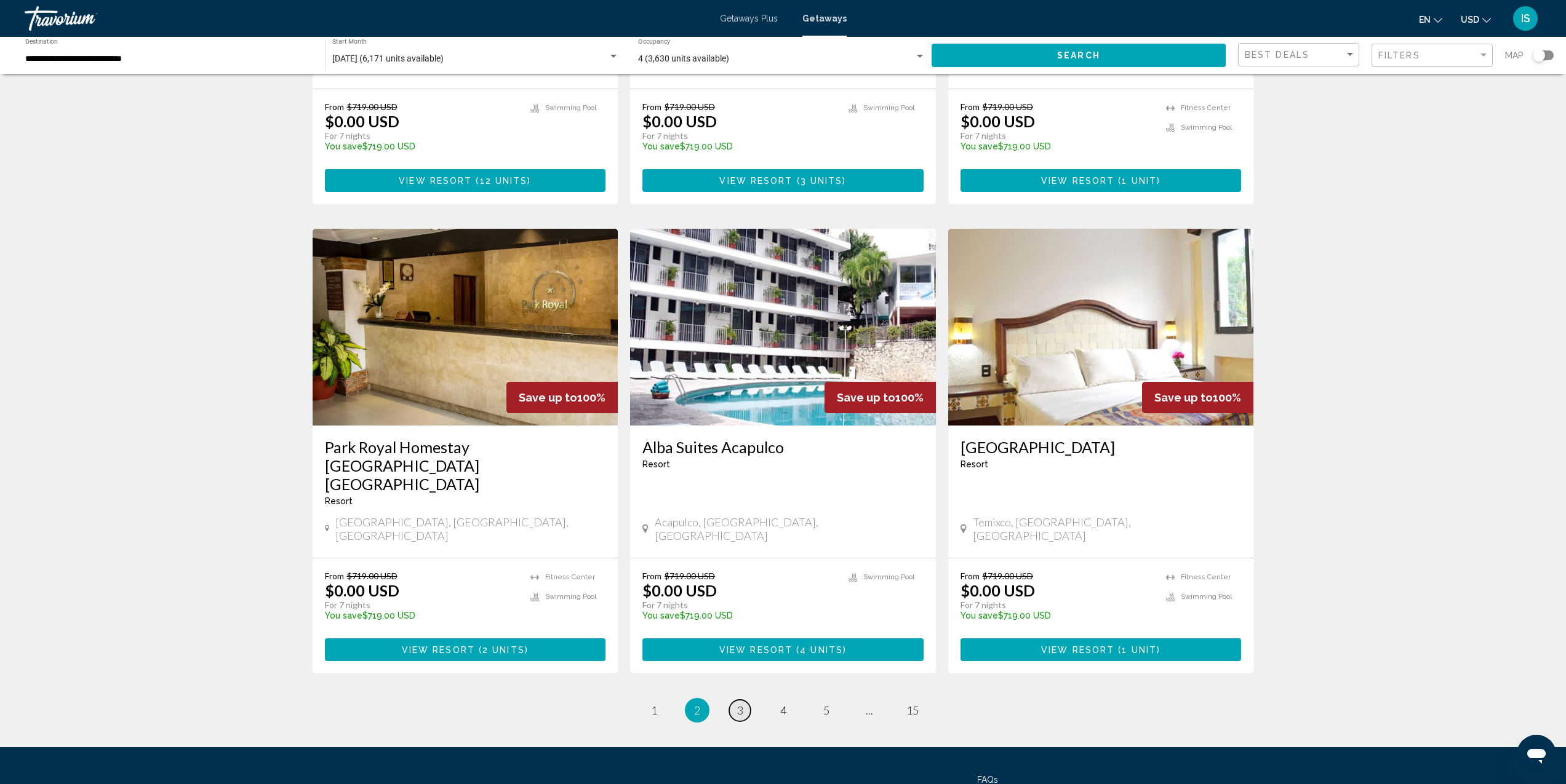
click at [739, 704] on span "3" at bounding box center [740, 710] width 6 height 14
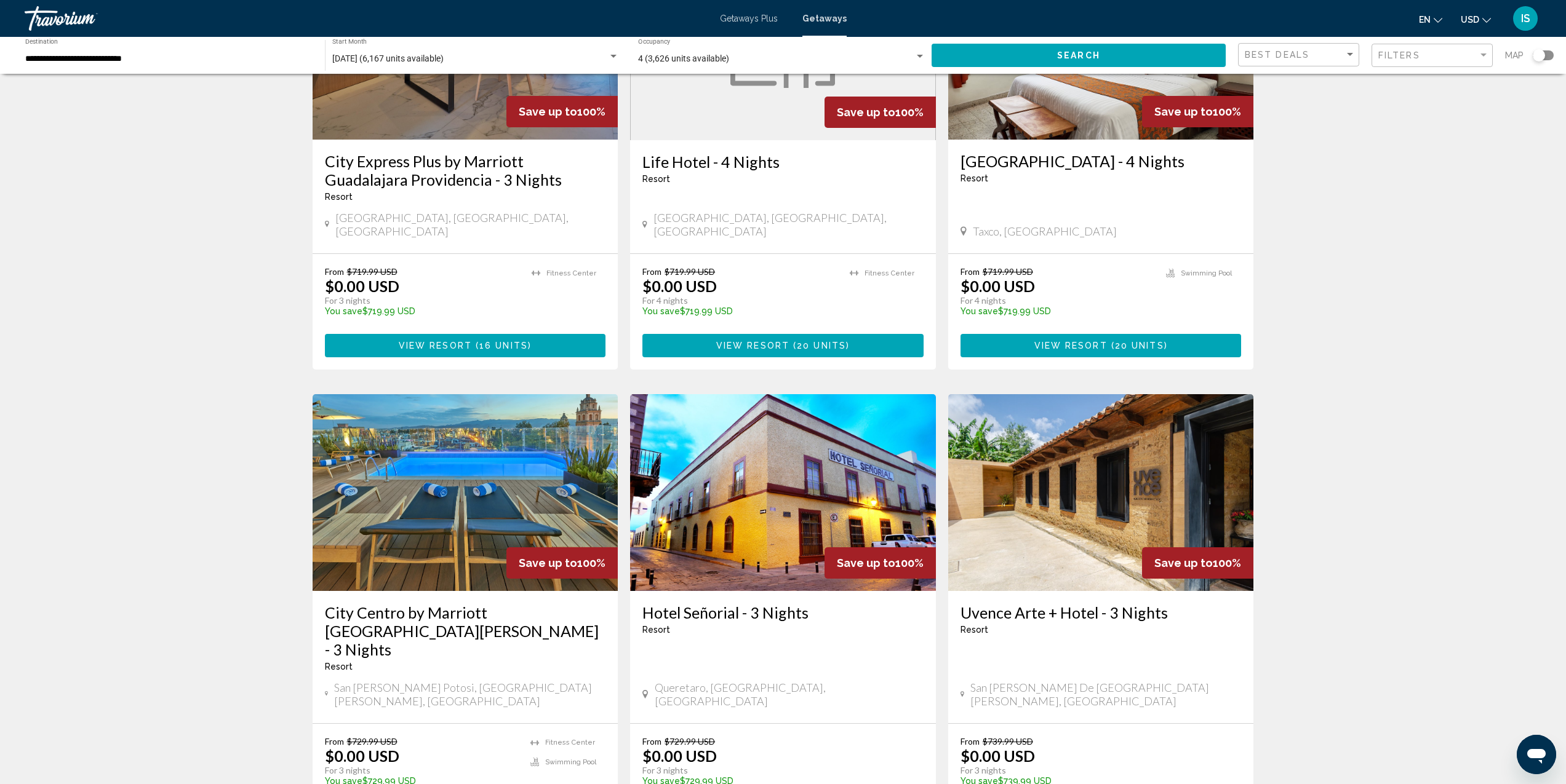
scroll to position [640, 0]
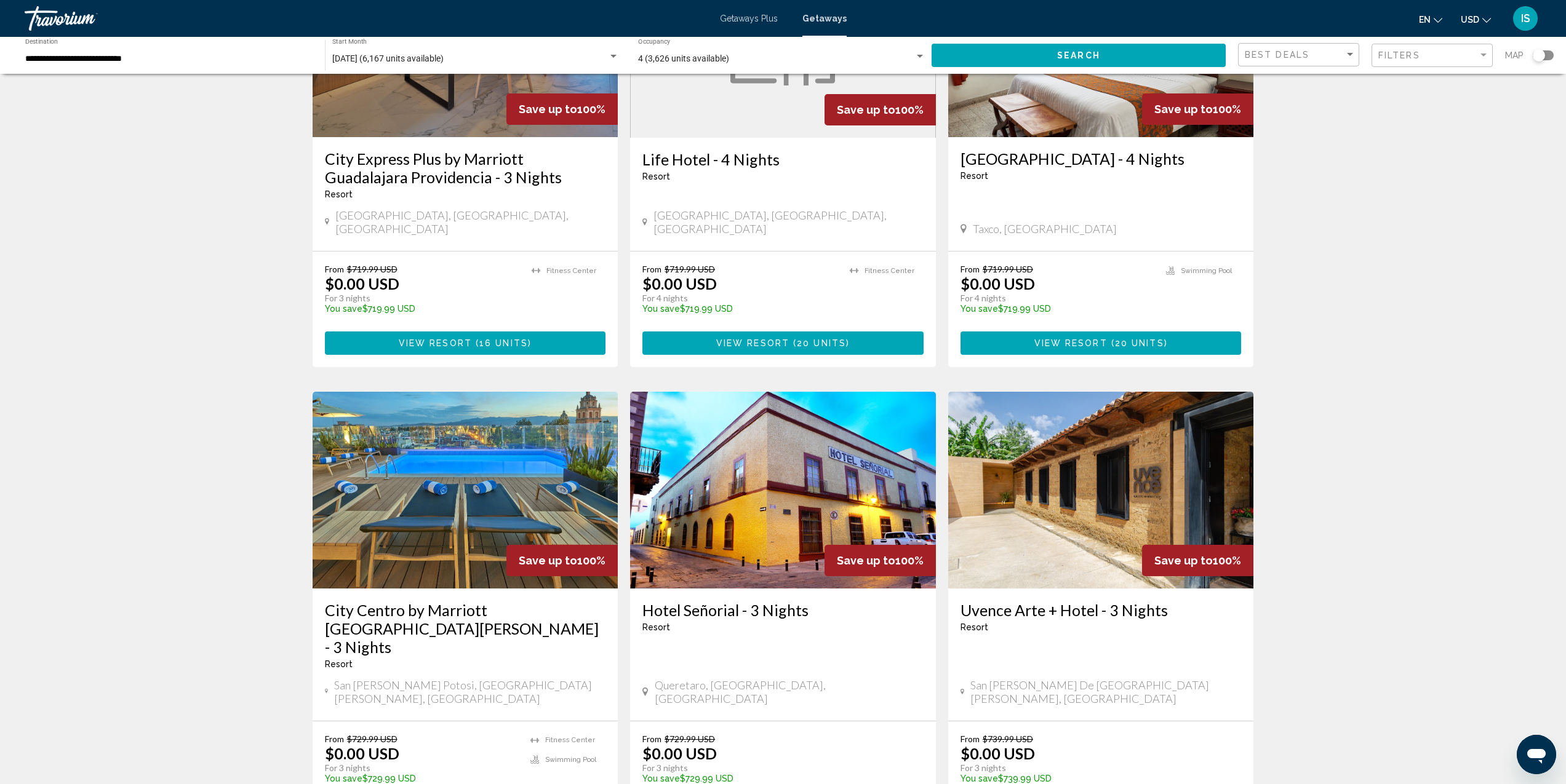
click at [517, 438] on img "Main content" at bounding box center [465, 490] width 306 height 197
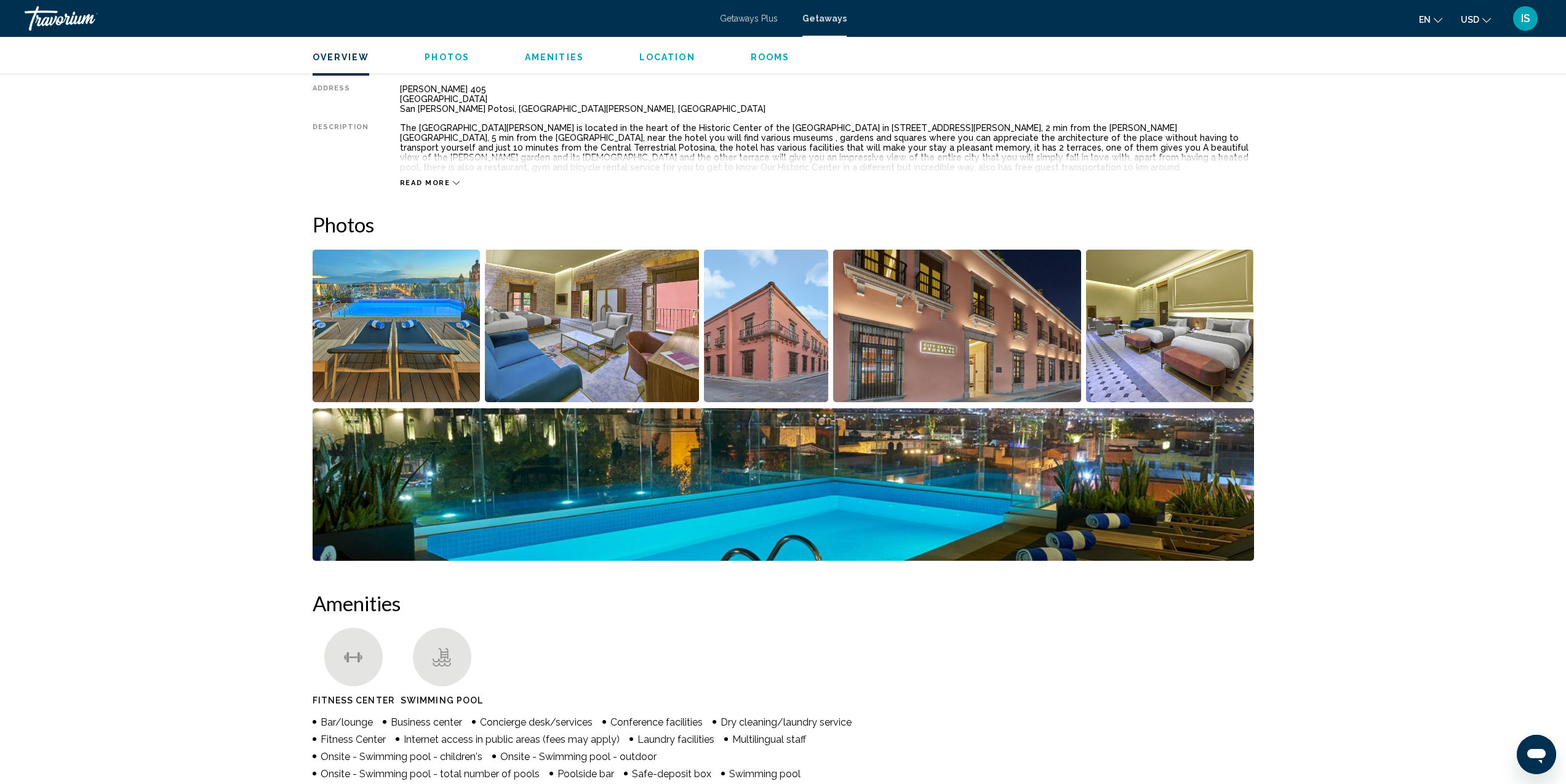
scroll to position [195, 0]
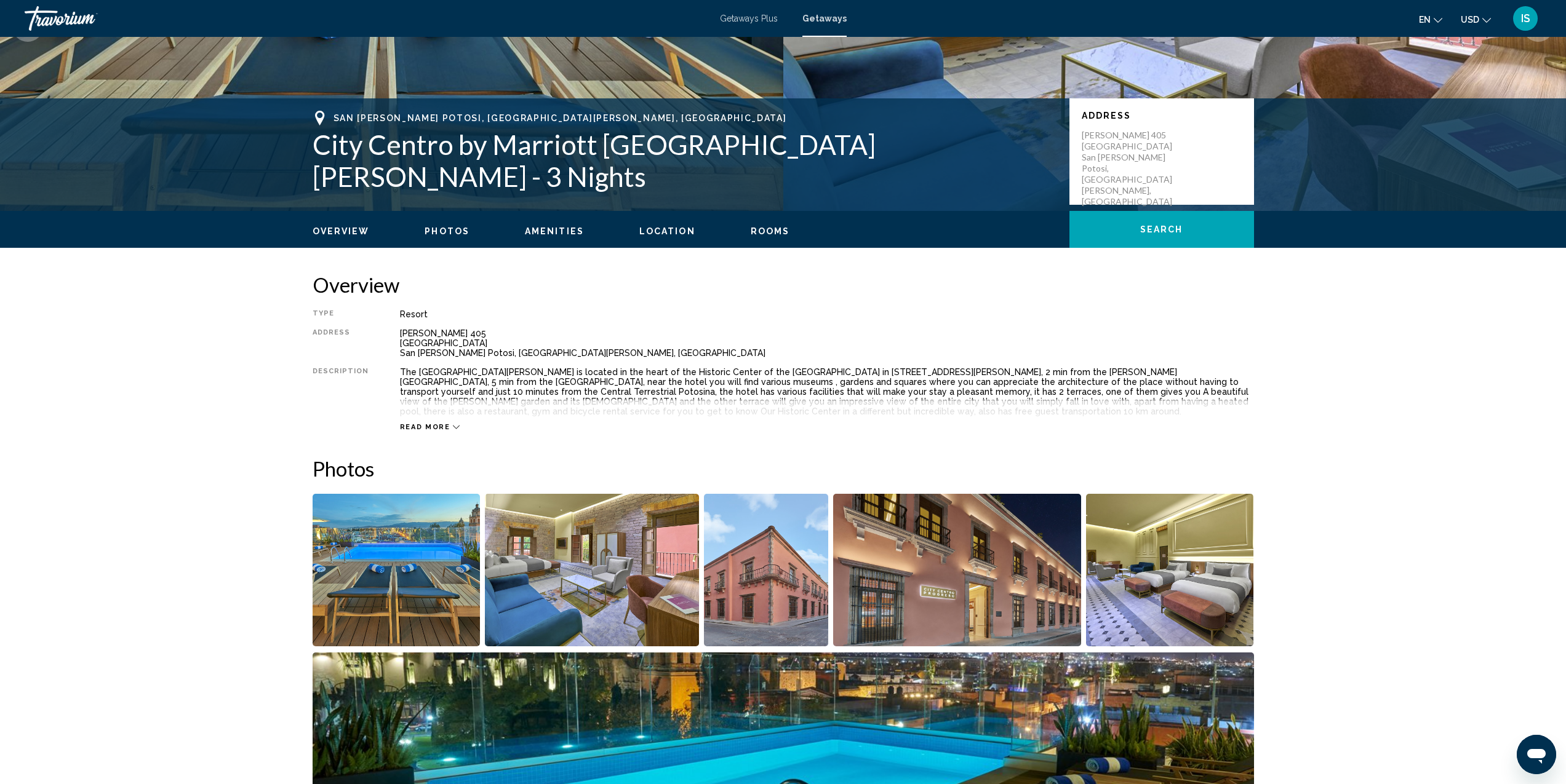
click at [437, 545] on img "Open full-screen image slider" at bounding box center [397, 571] width 168 height 153
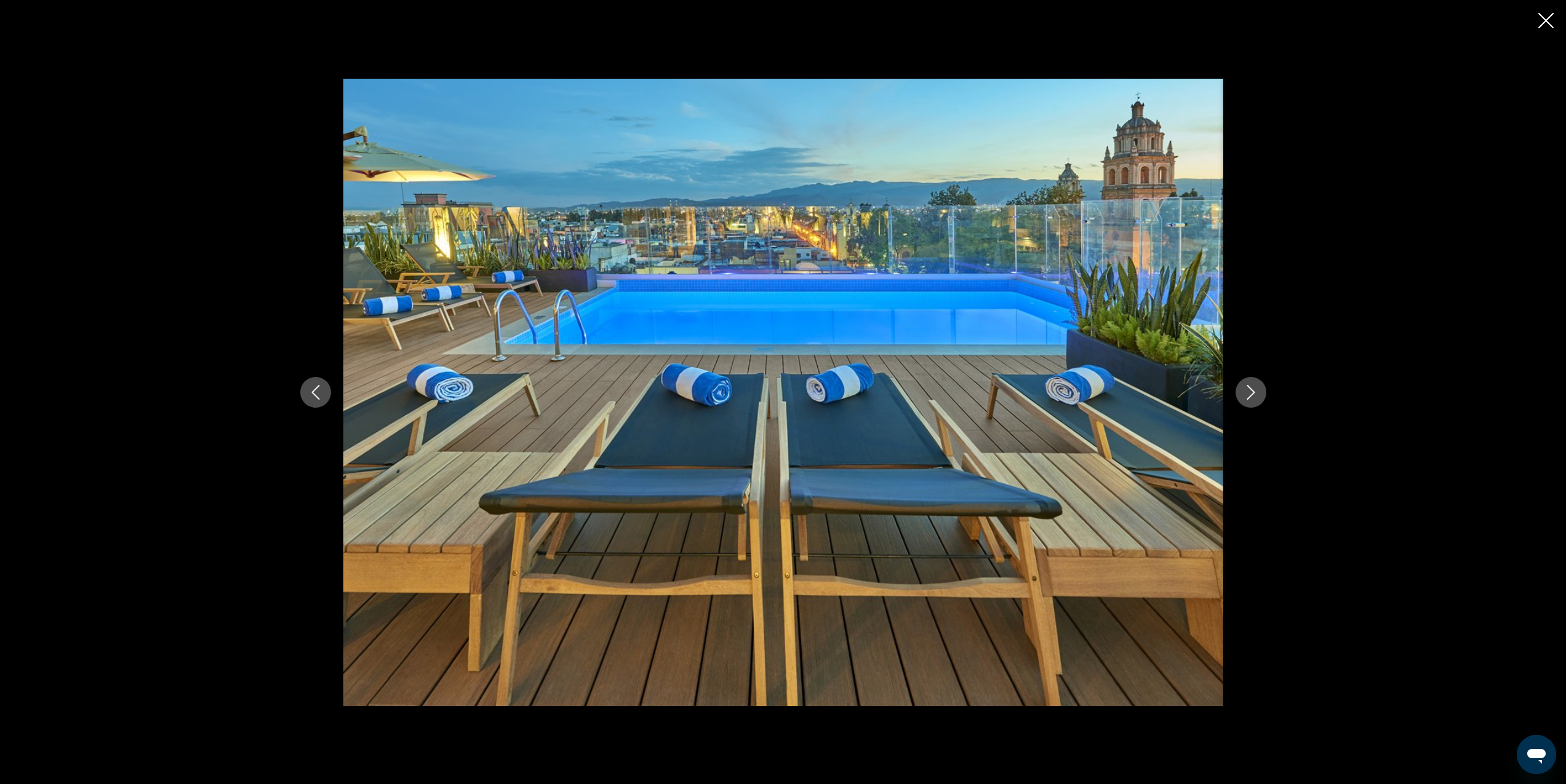
click at [1258, 397] on icon "Next image" at bounding box center [1251, 392] width 15 height 15
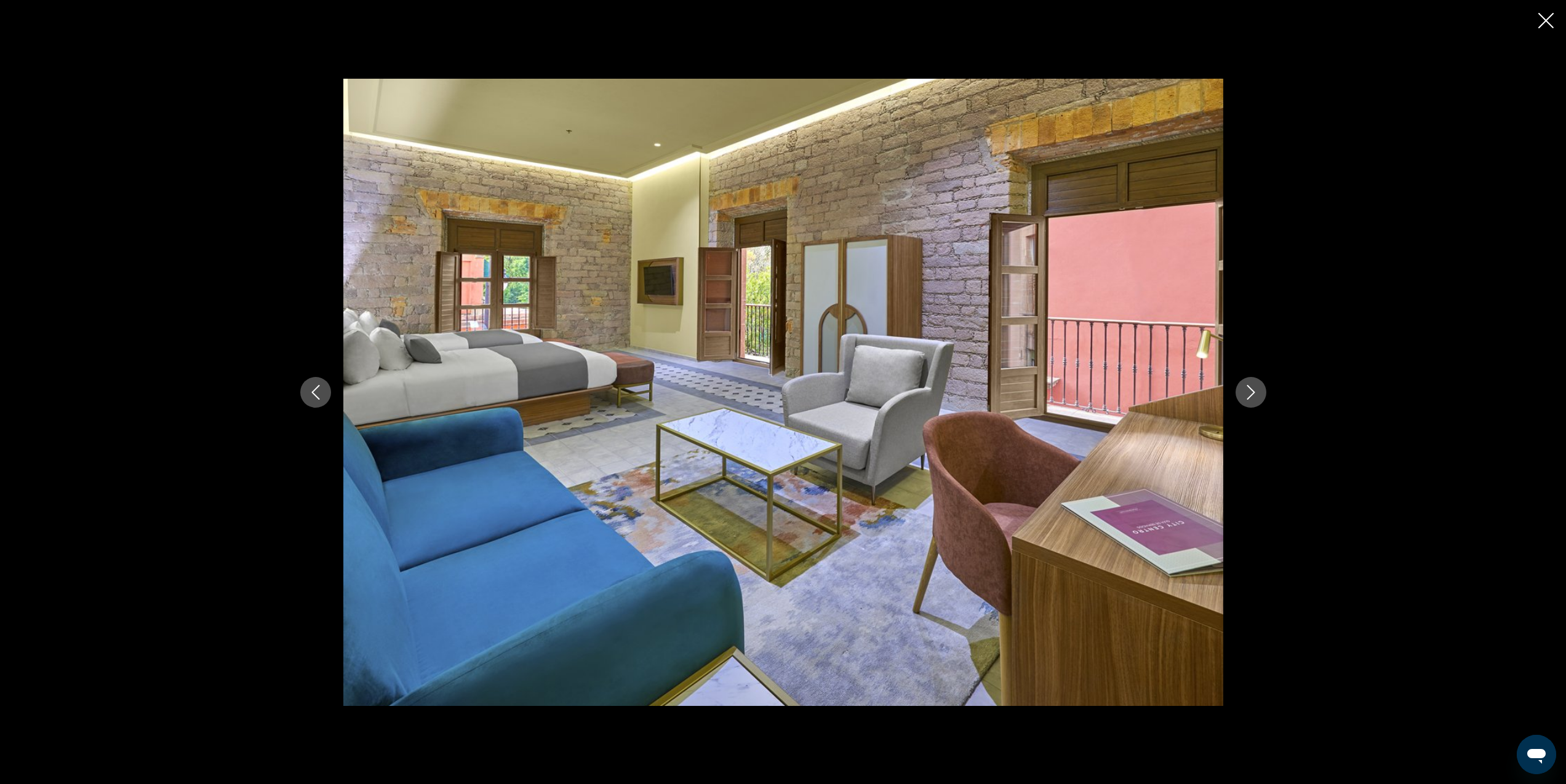
click at [1258, 397] on icon "Next image" at bounding box center [1251, 392] width 15 height 15
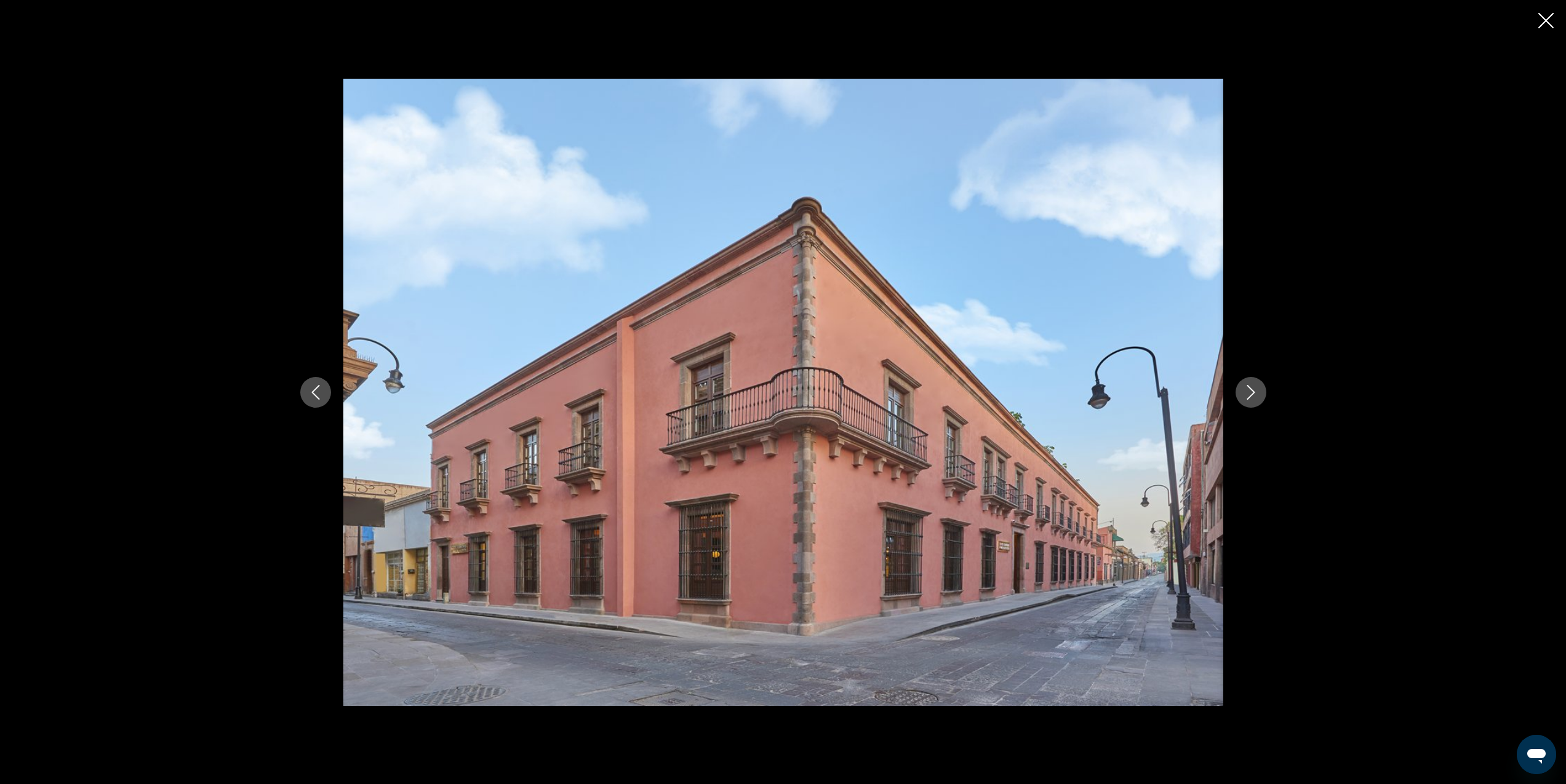
click at [1258, 397] on icon "Next image" at bounding box center [1251, 392] width 15 height 15
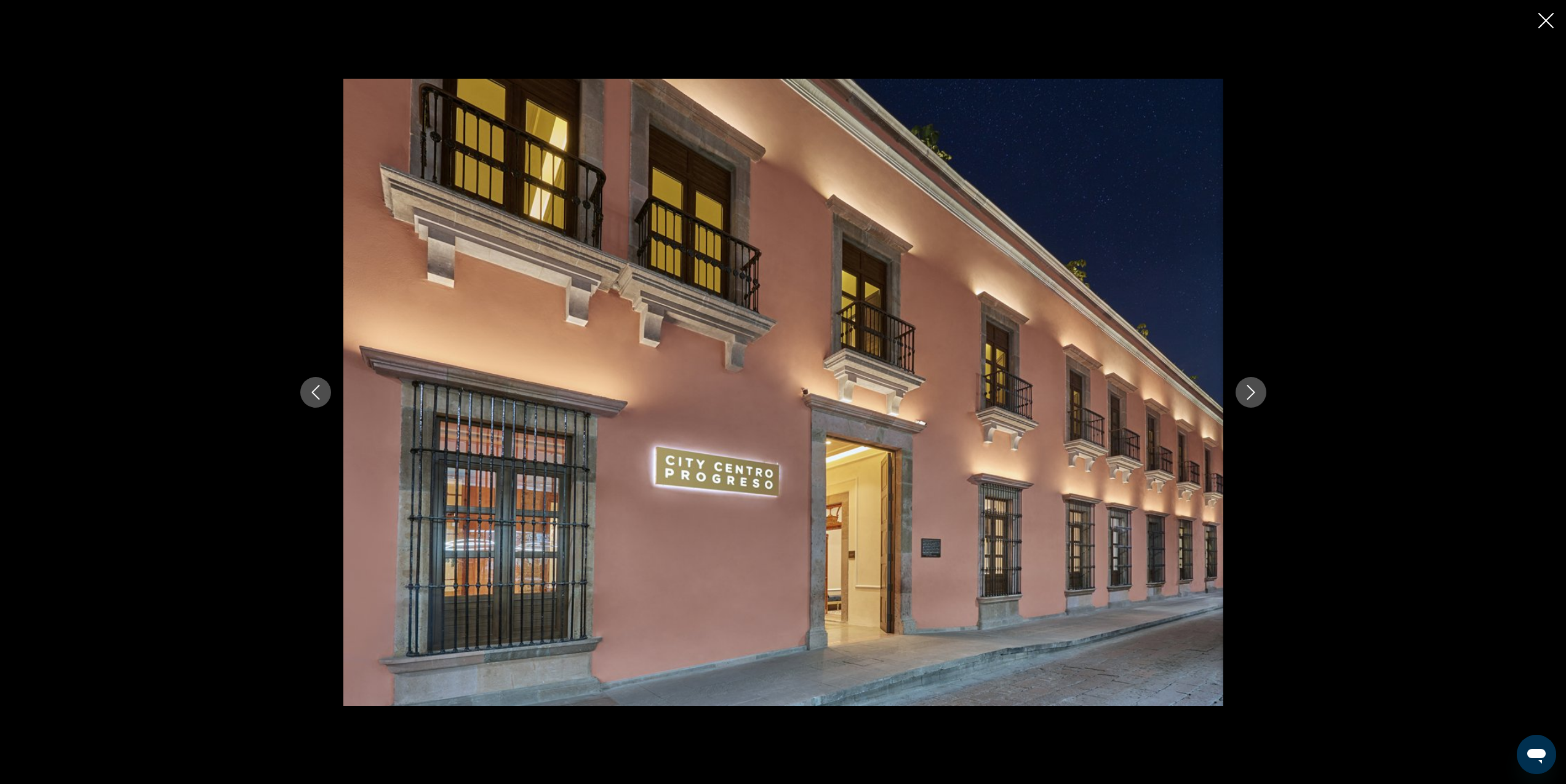
click at [1258, 397] on icon "Next image" at bounding box center [1251, 392] width 15 height 15
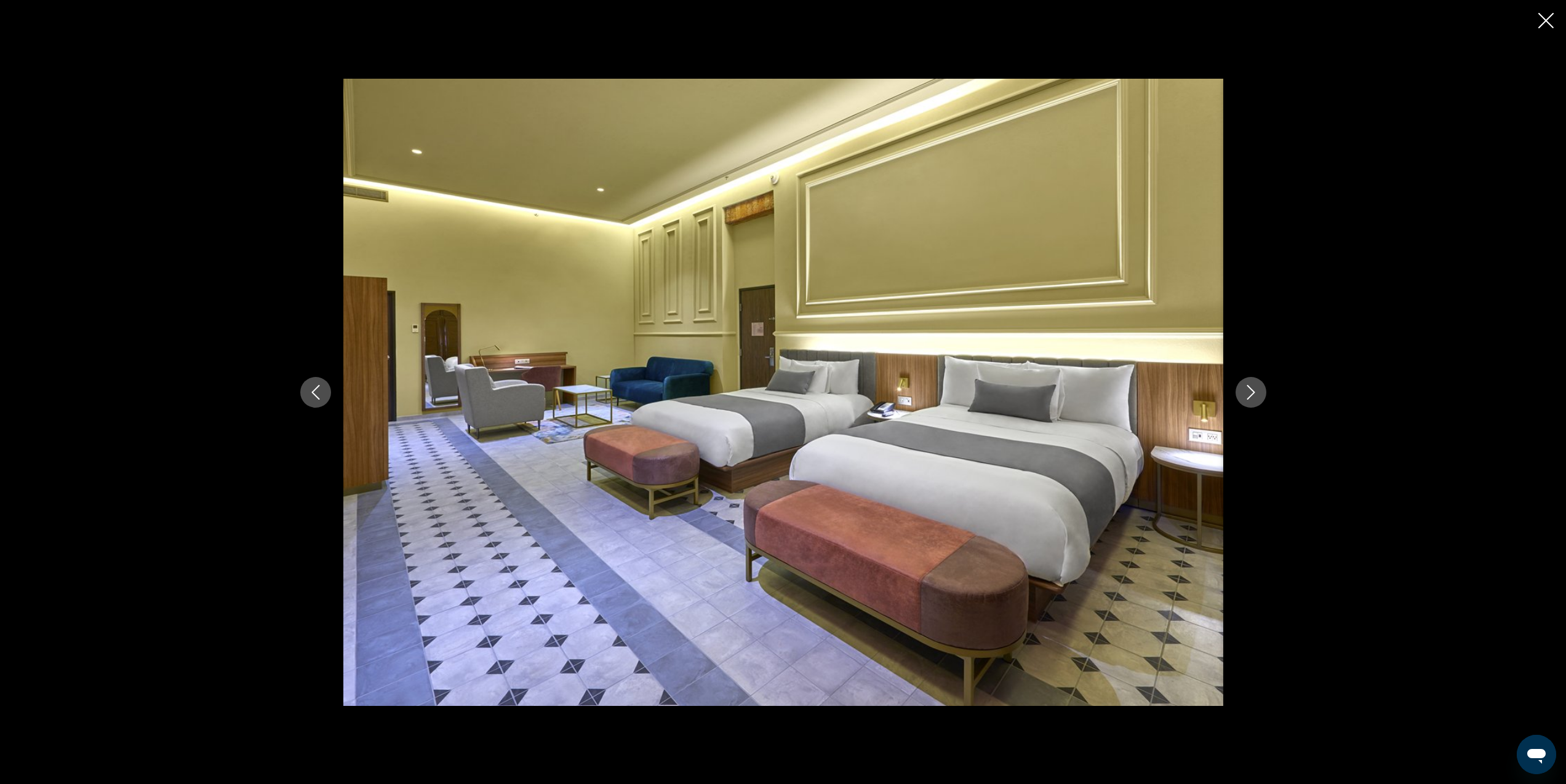
click at [1258, 397] on icon "Next image" at bounding box center [1251, 392] width 15 height 15
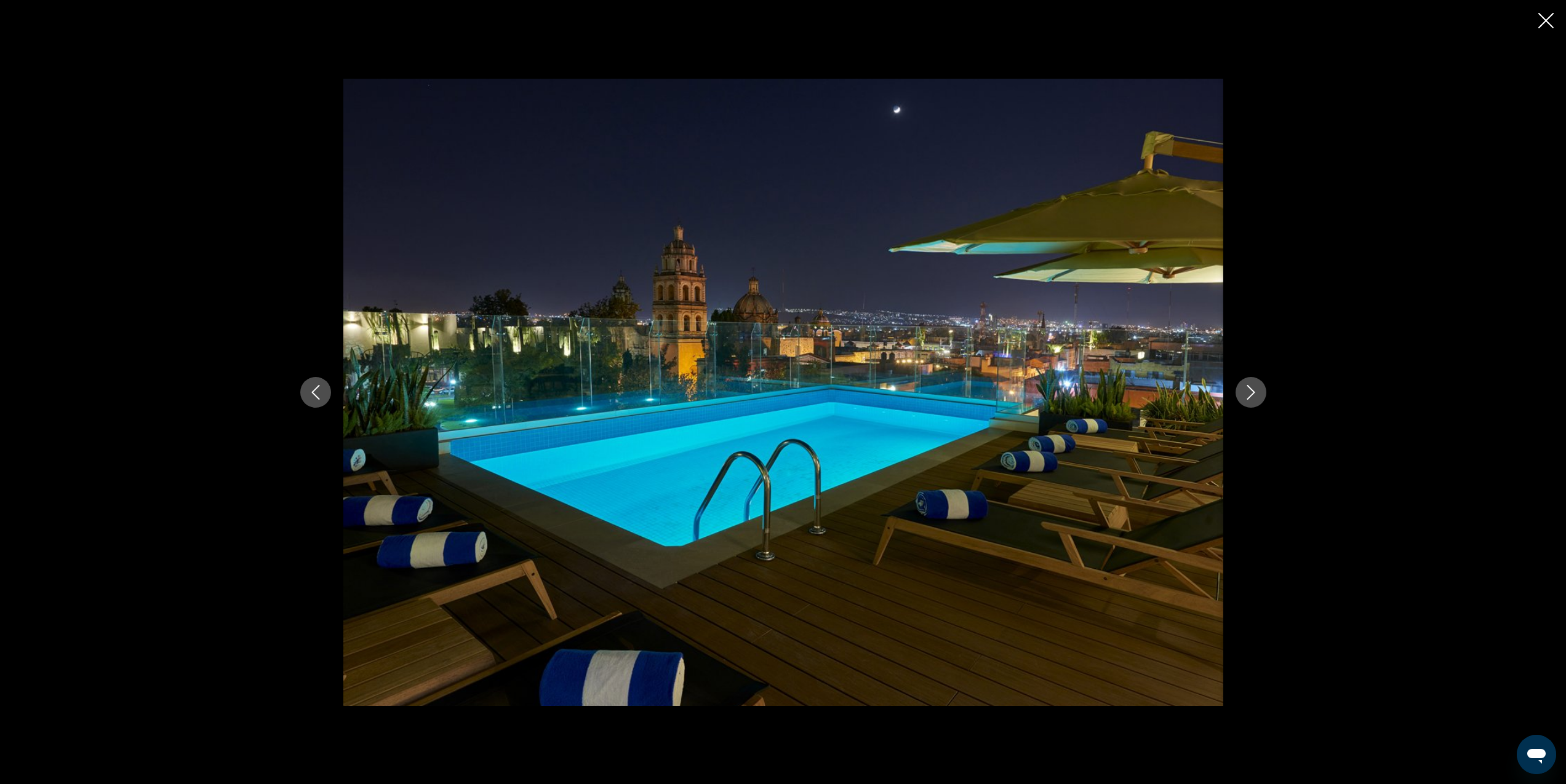
click at [1258, 397] on icon "Next image" at bounding box center [1251, 392] width 15 height 15
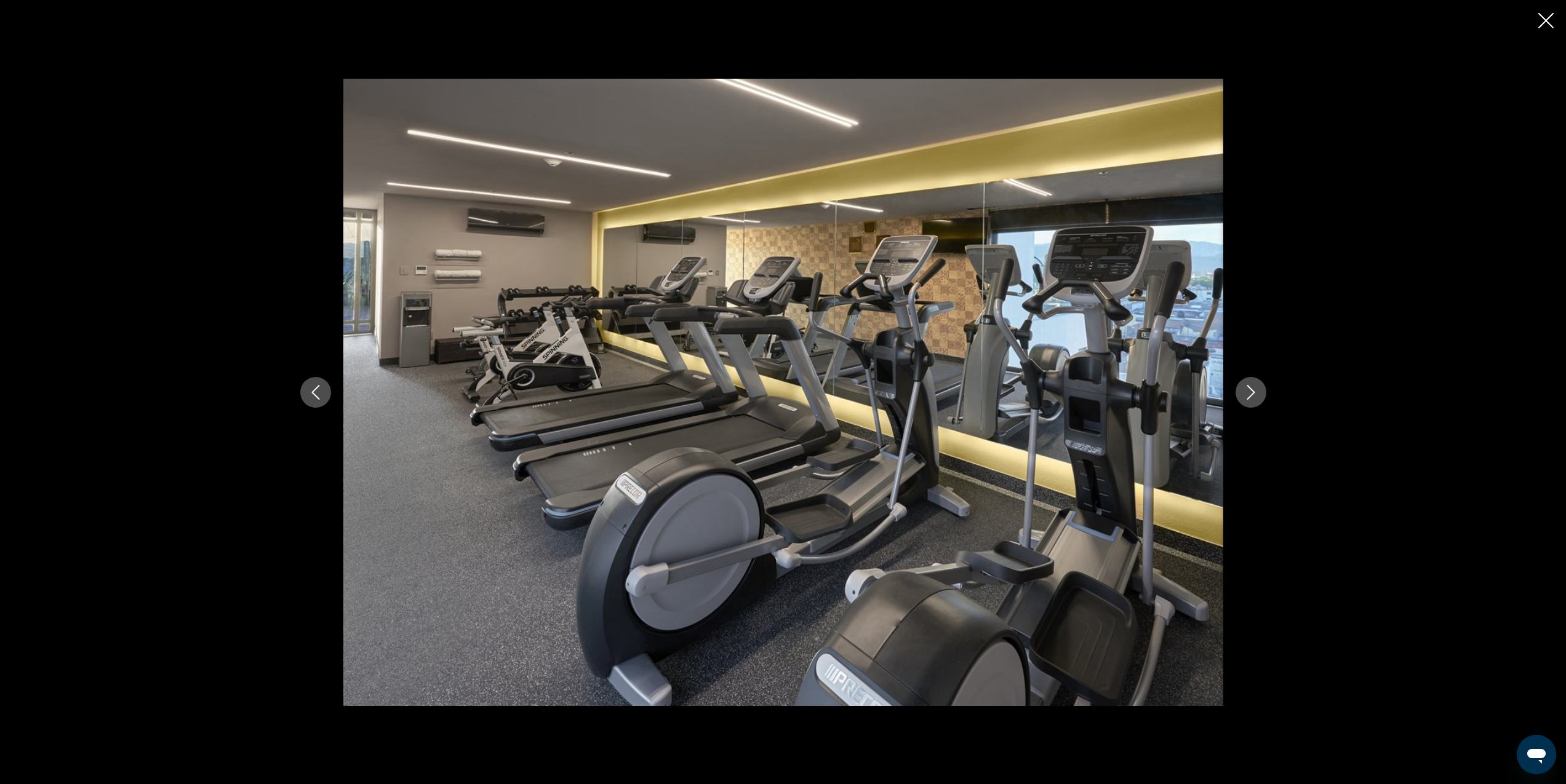
click at [1258, 397] on icon "Next image" at bounding box center [1251, 392] width 15 height 15
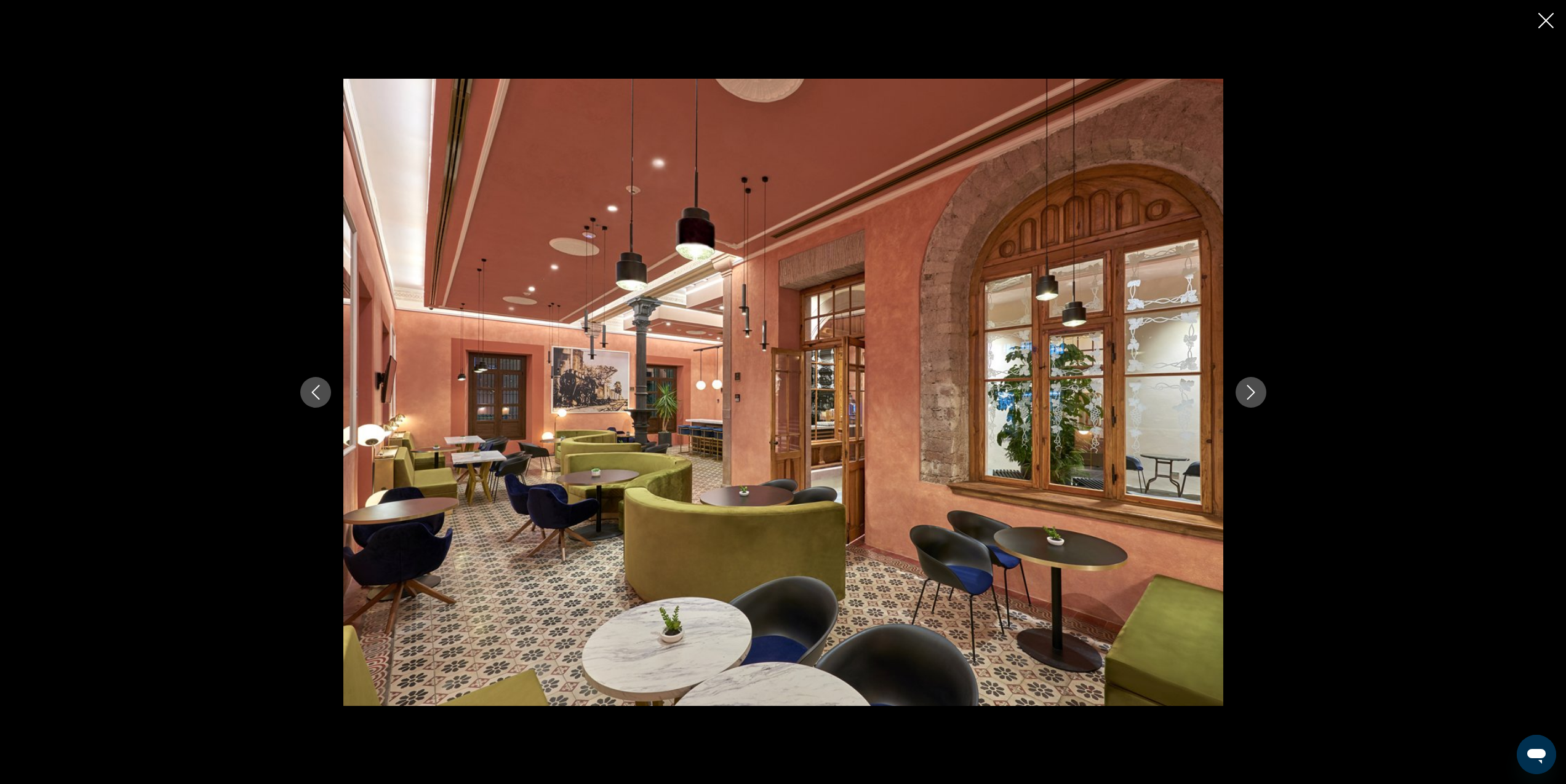
click at [1258, 397] on icon "Next image" at bounding box center [1251, 392] width 15 height 15
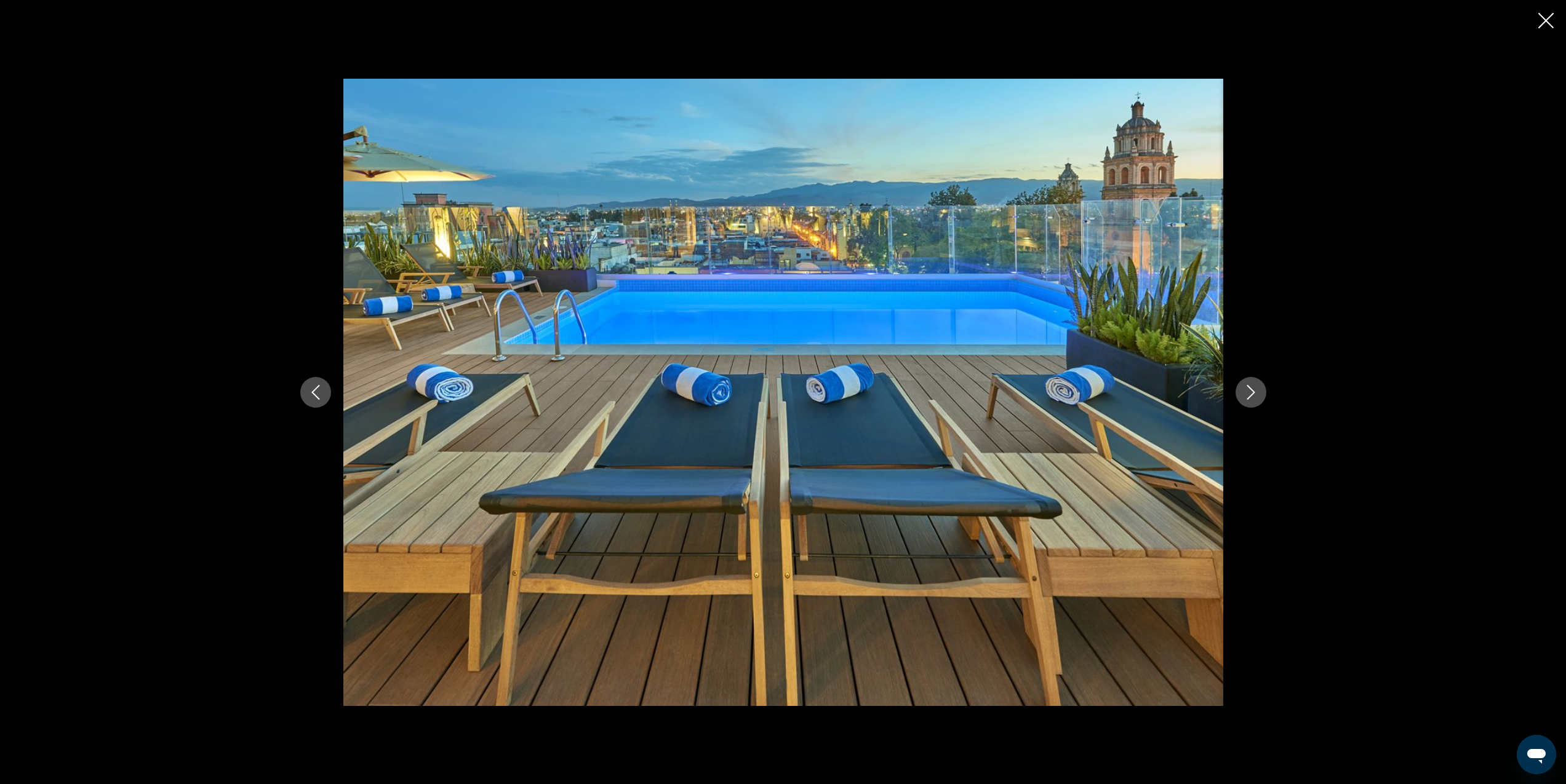
click at [1549, 19] on icon "Close slideshow" at bounding box center [1546, 21] width 16 height 16
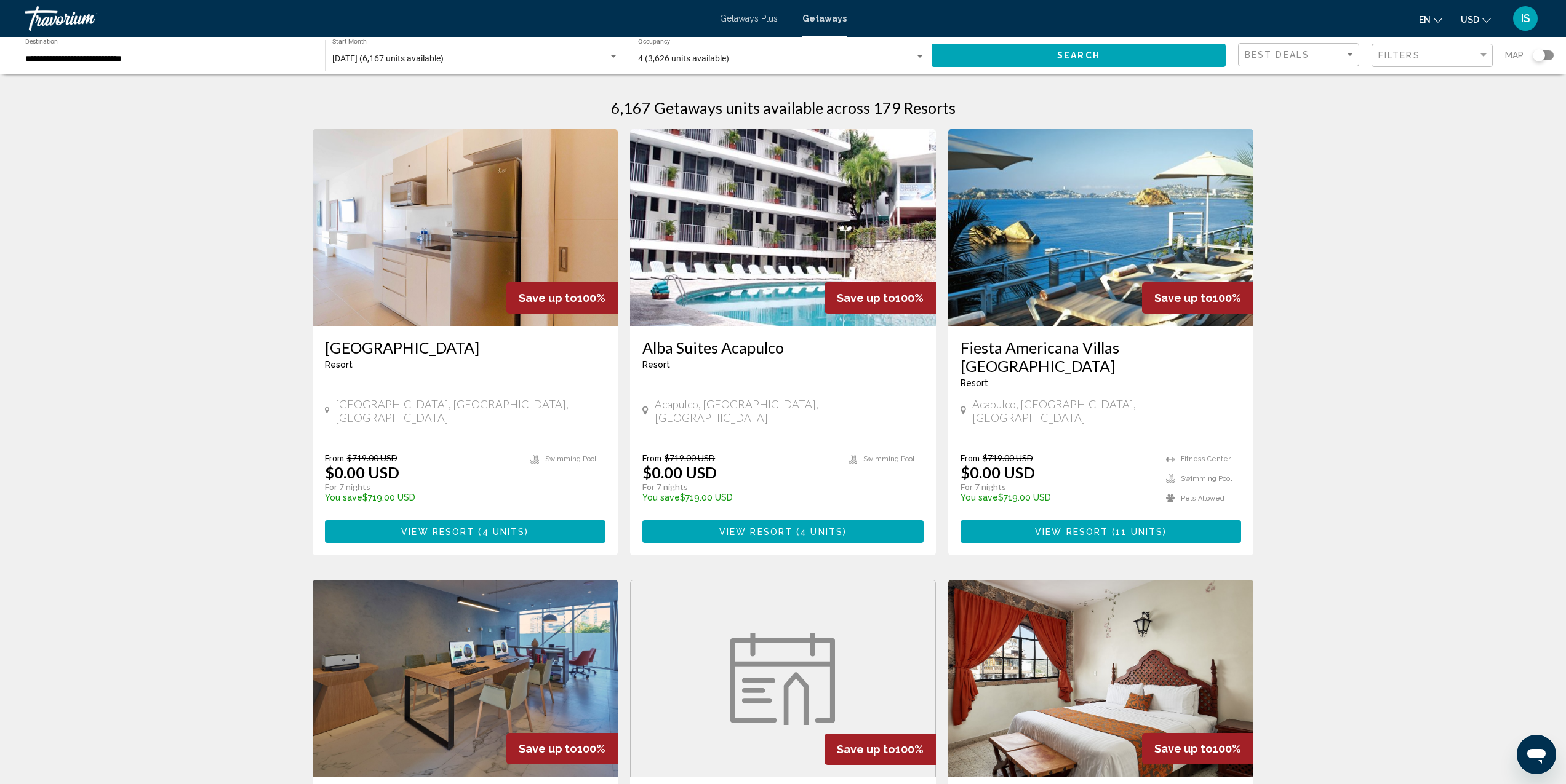
click at [76, 56] on input "**********" at bounding box center [169, 59] width 287 height 10
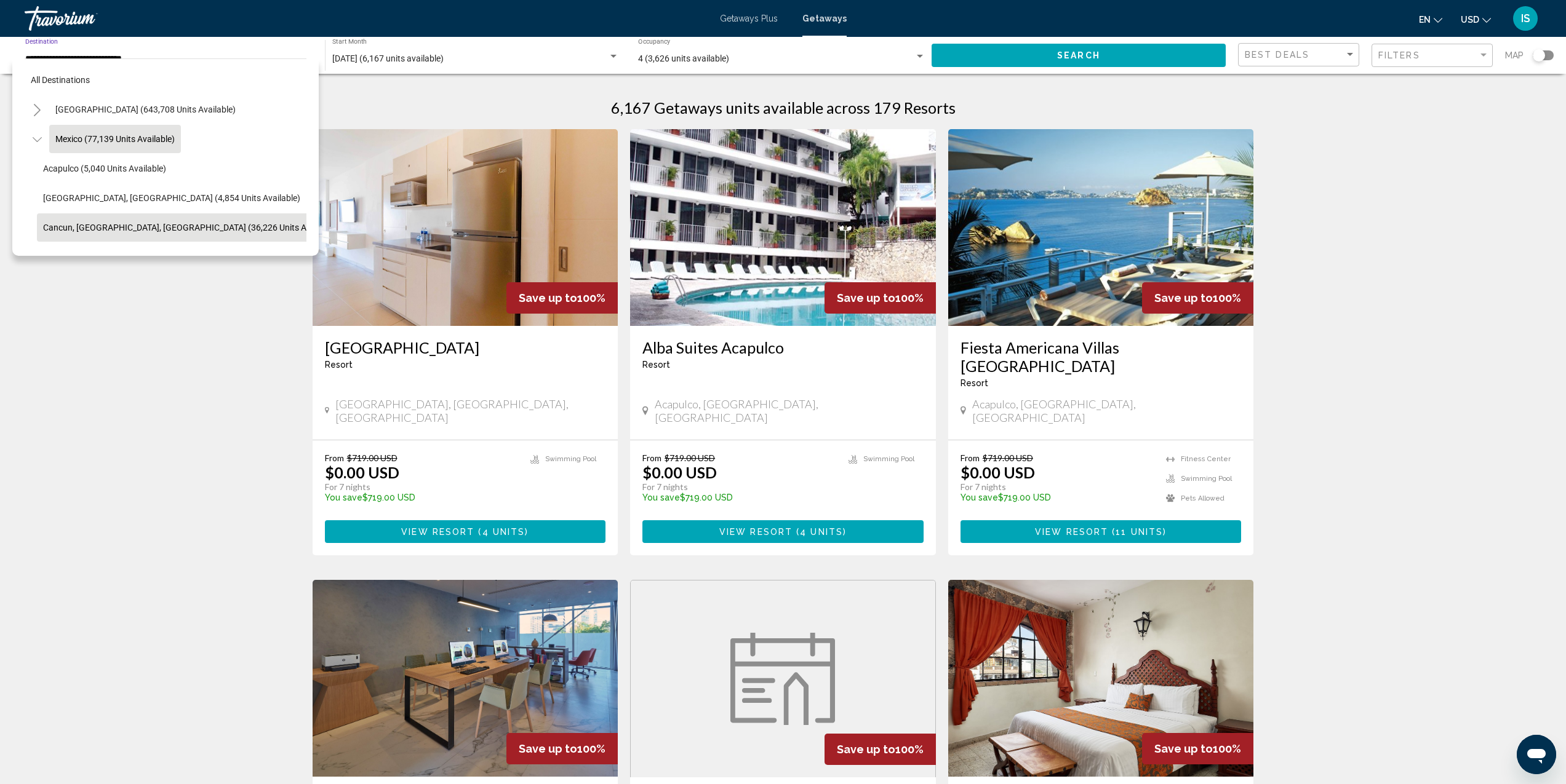
click at [85, 227] on span "Cancun, Cozumel, Riviera Maya (36,226 units available)" at bounding box center [191, 227] width 295 height 10
type input "**********"
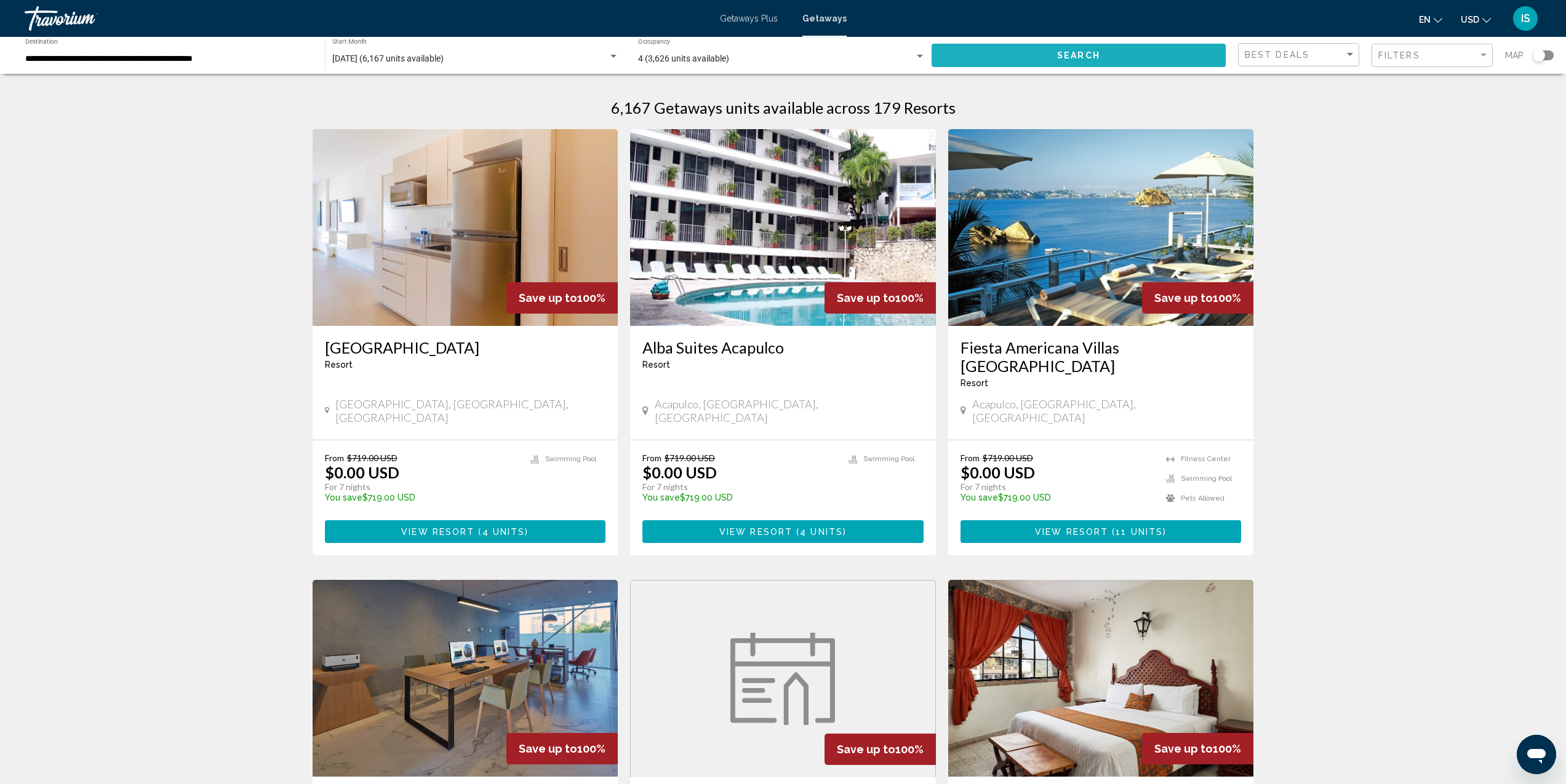
click at [995, 56] on button "Search" at bounding box center [1079, 55] width 294 height 23
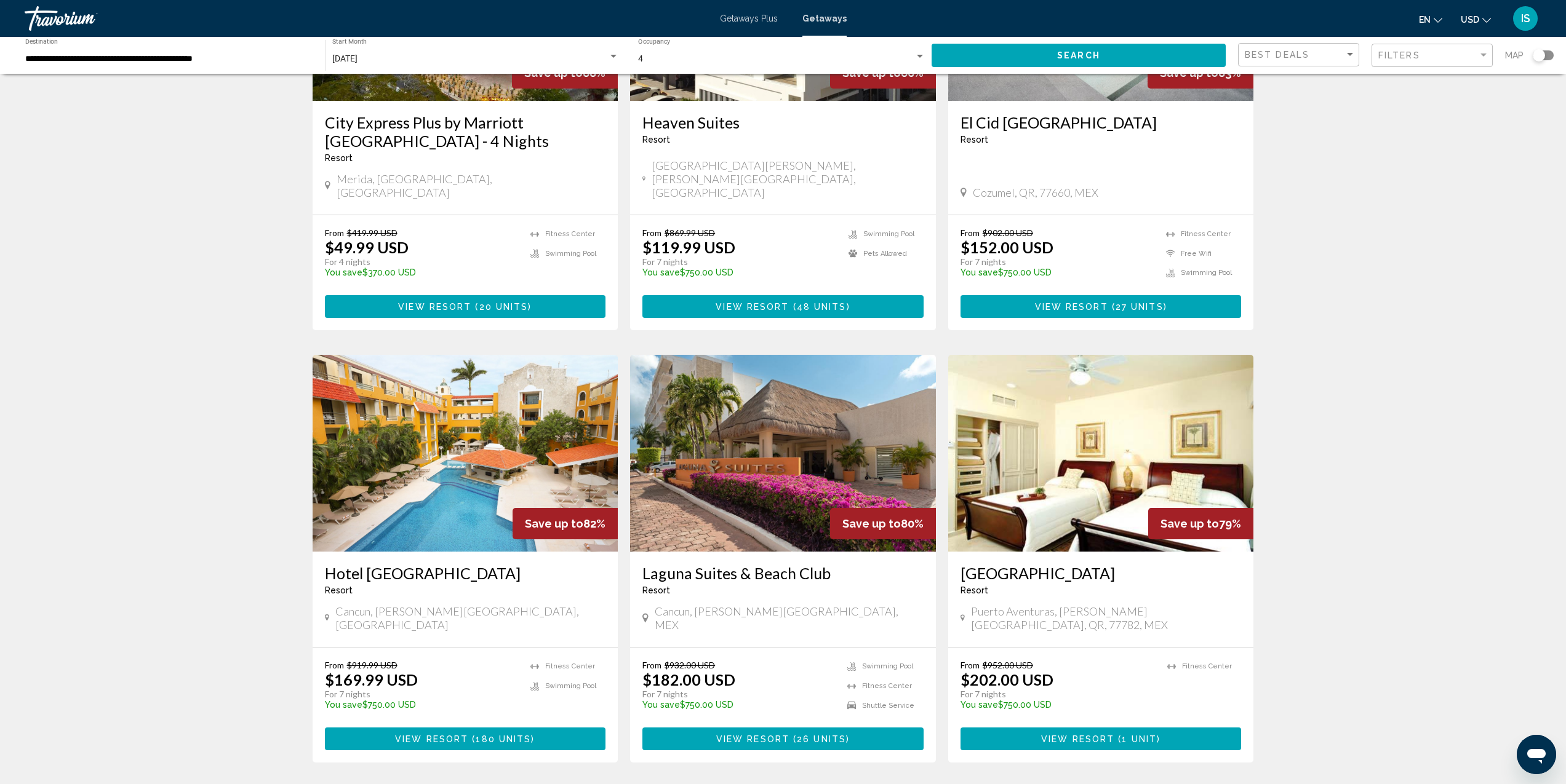
scroll to position [1267, 0]
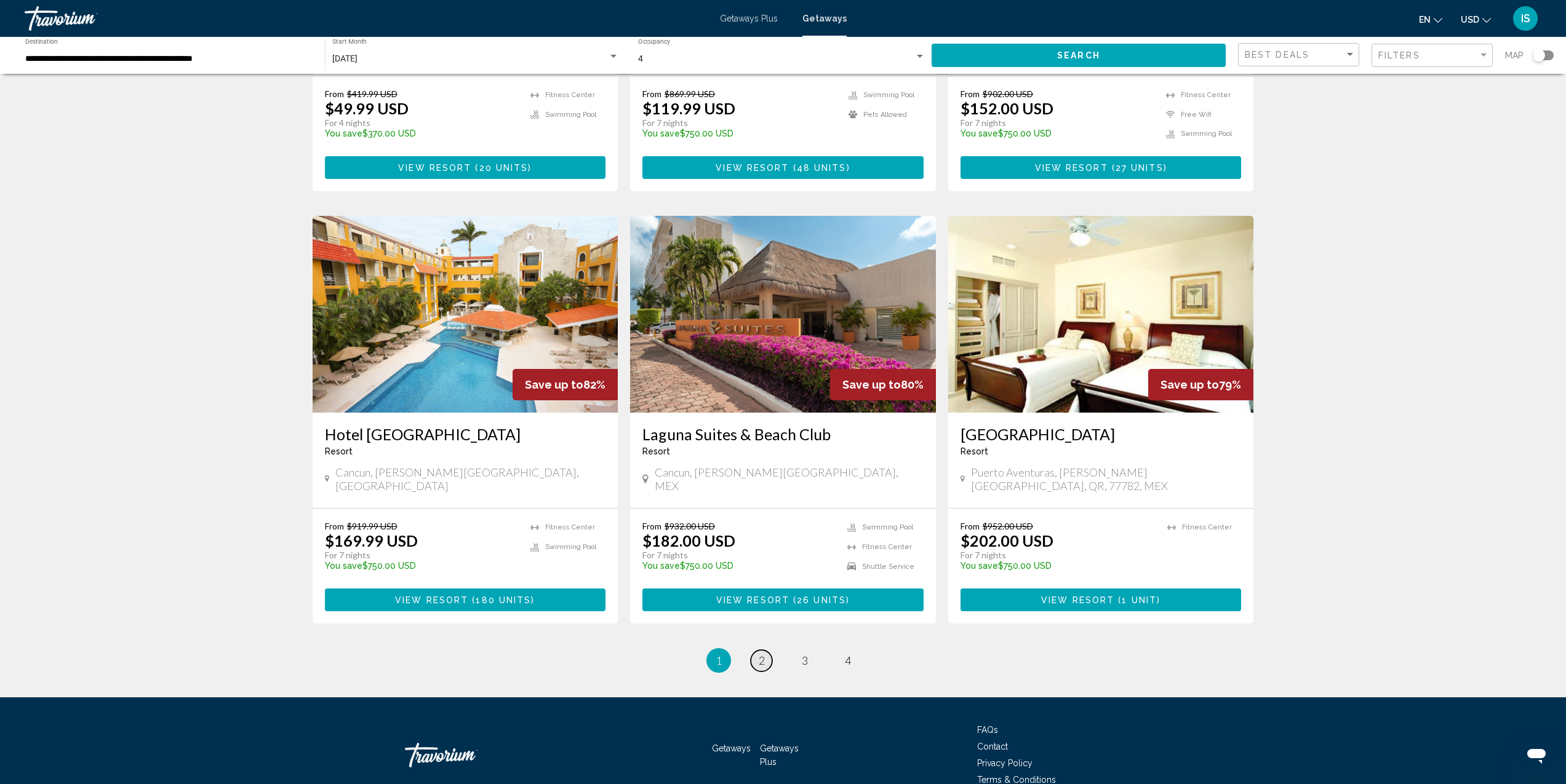
click at [765, 650] on link "page 2" at bounding box center [761, 660] width 21 height 21
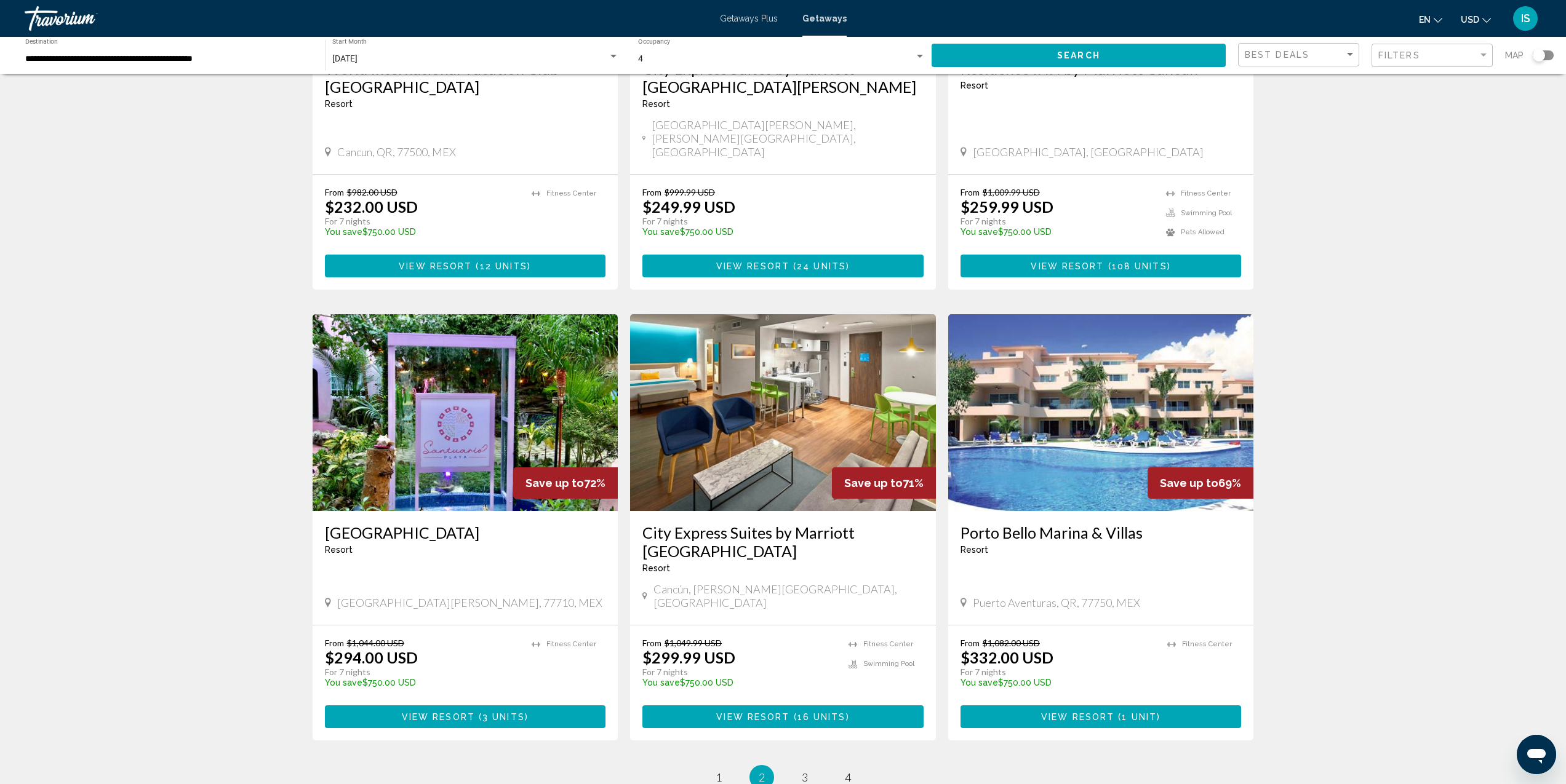
scroll to position [1285, 0]
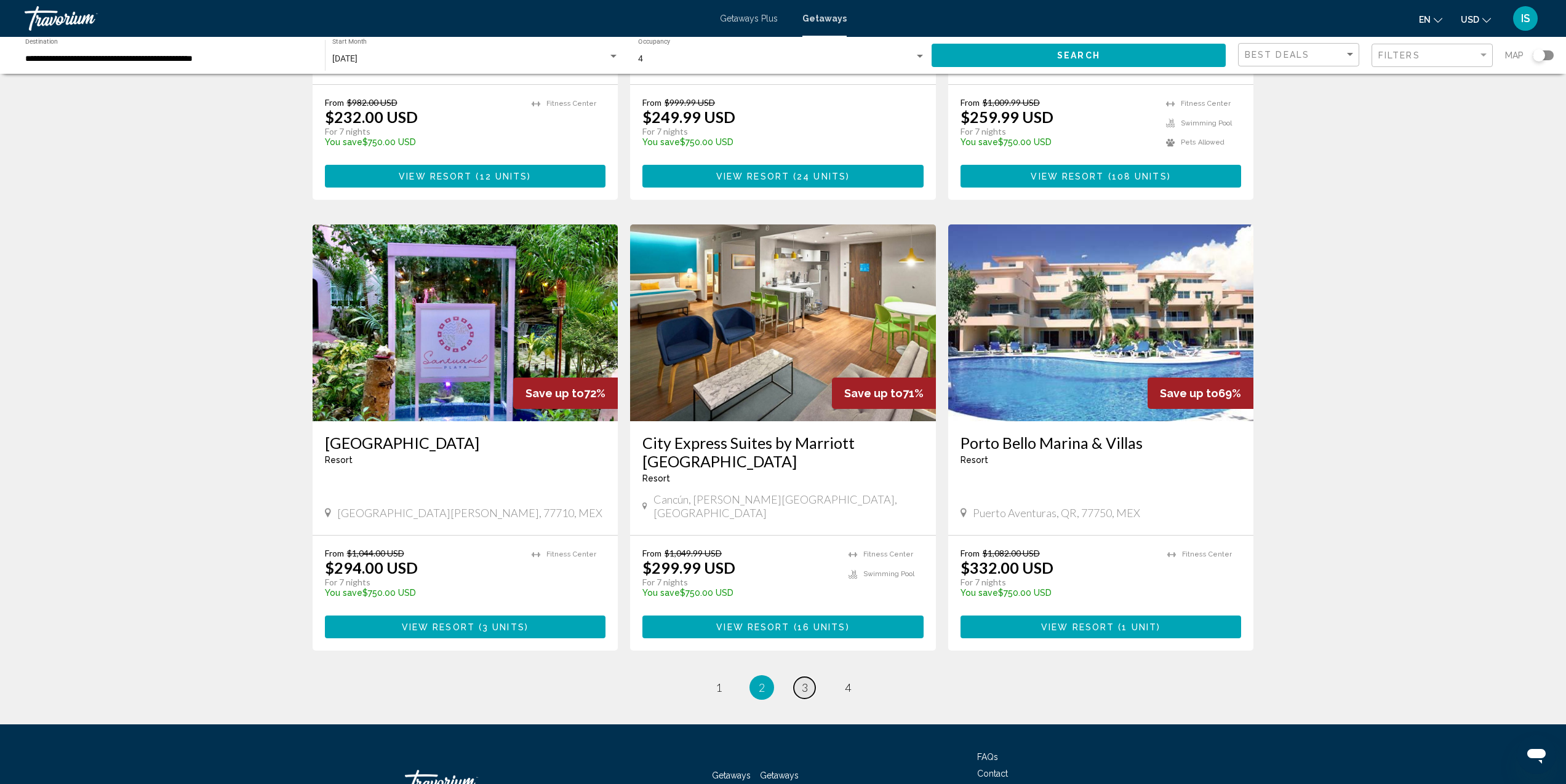
click at [806, 681] on span "3" at bounding box center [805, 688] width 6 height 14
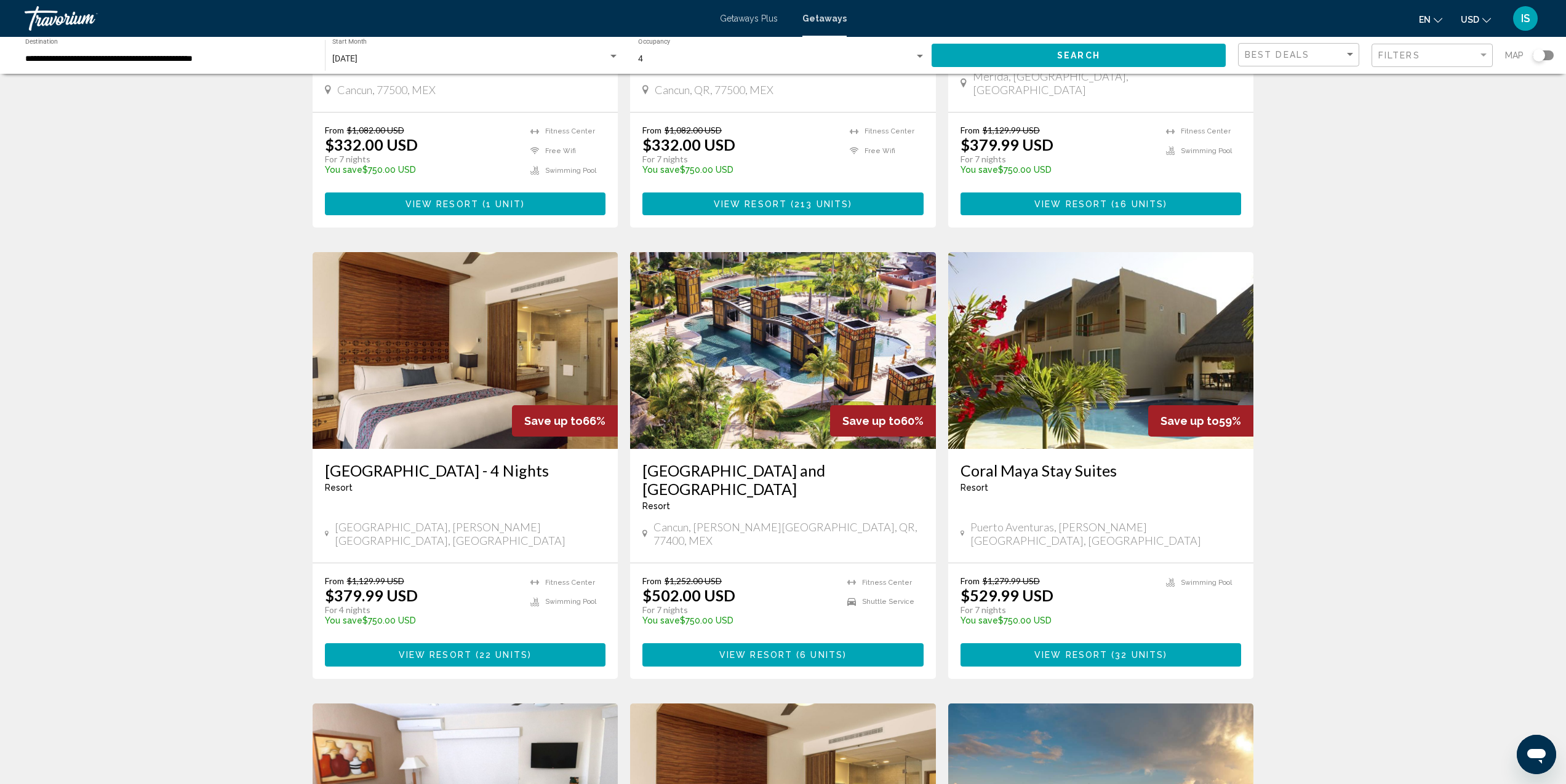
scroll to position [365, 0]
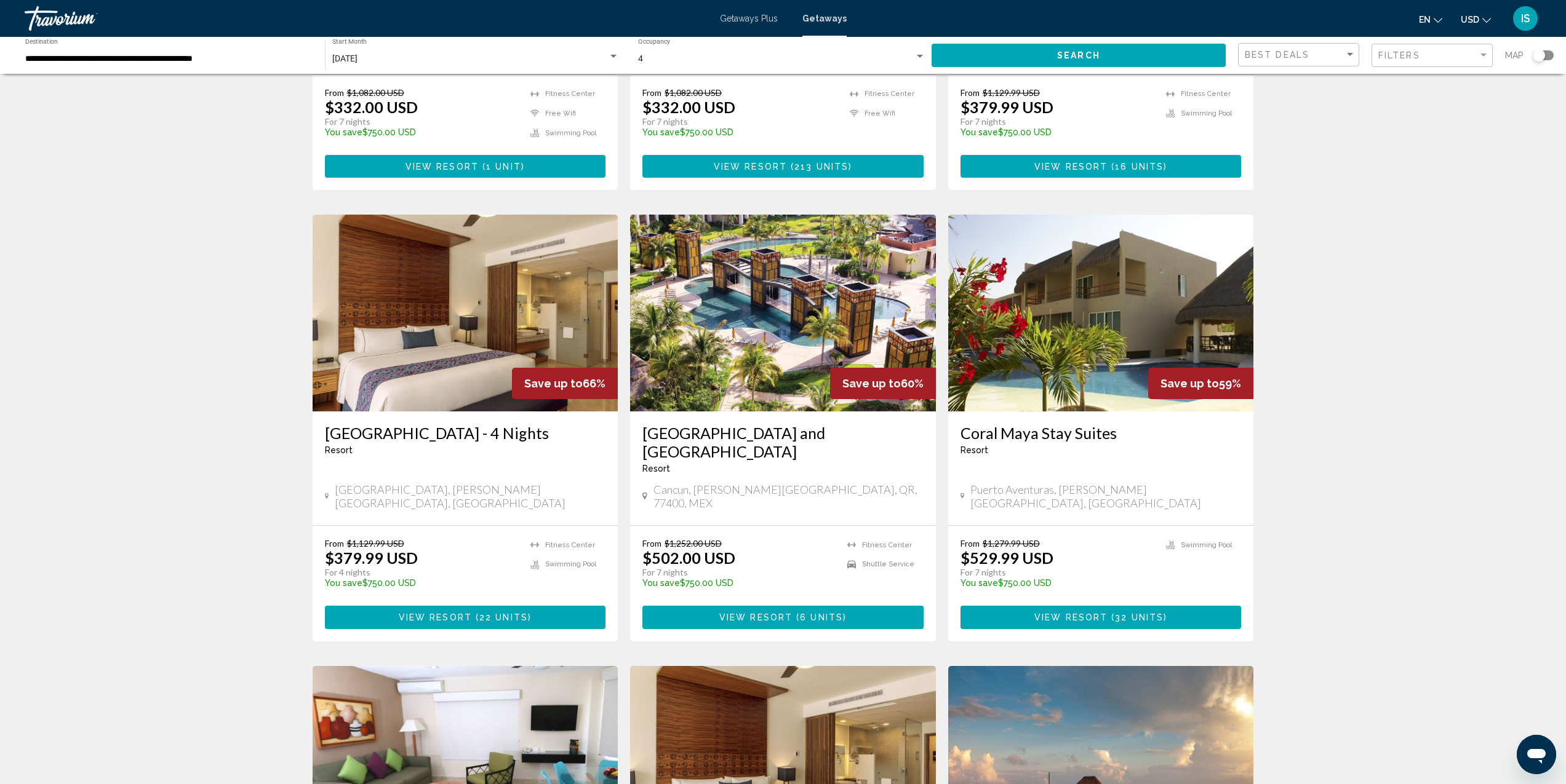
click at [808, 424] on h3 "Villa del Palmar Cancún Beach Resort and Spa" at bounding box center [783, 442] width 281 height 37
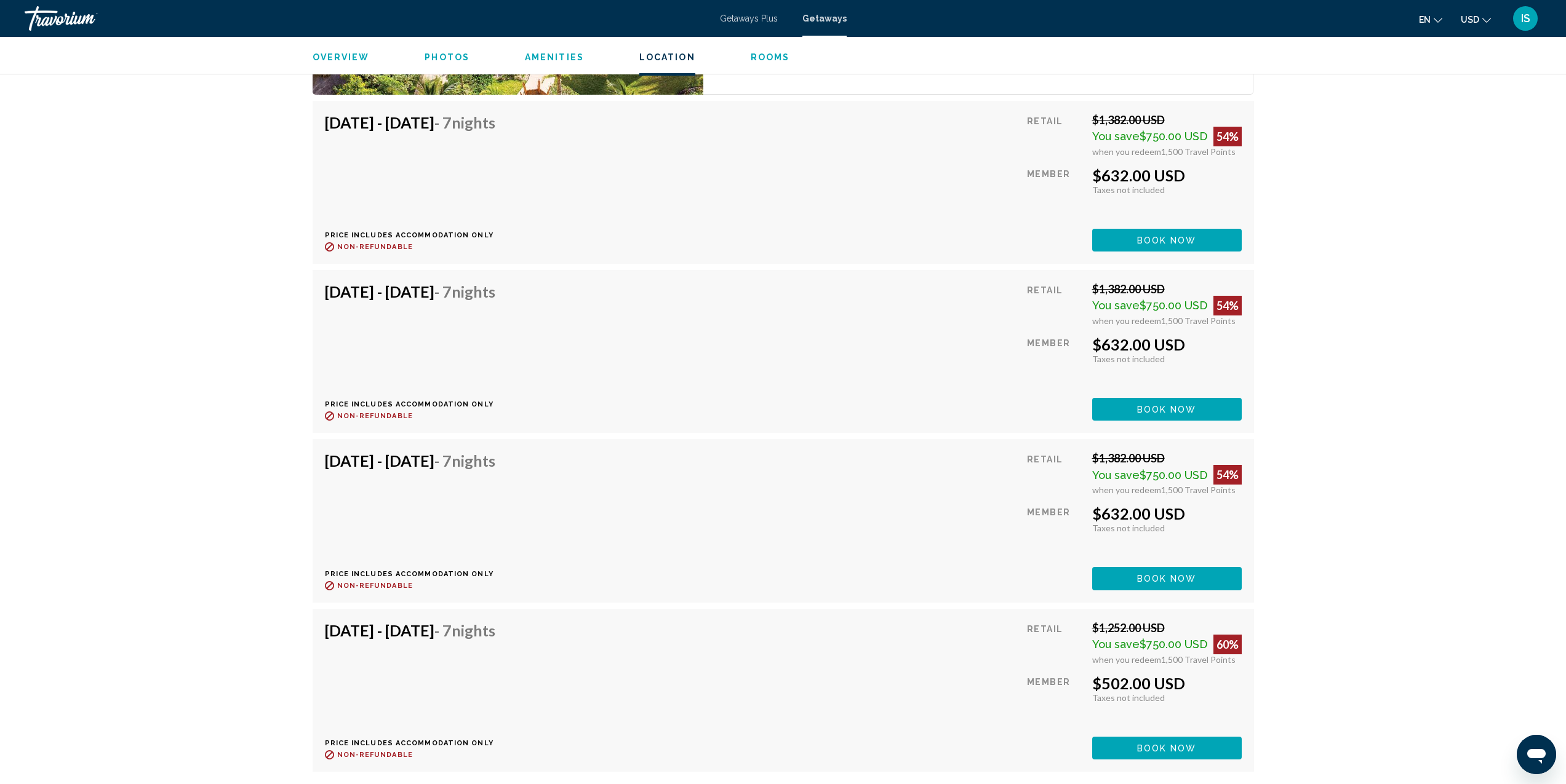
scroll to position [2309, 0]
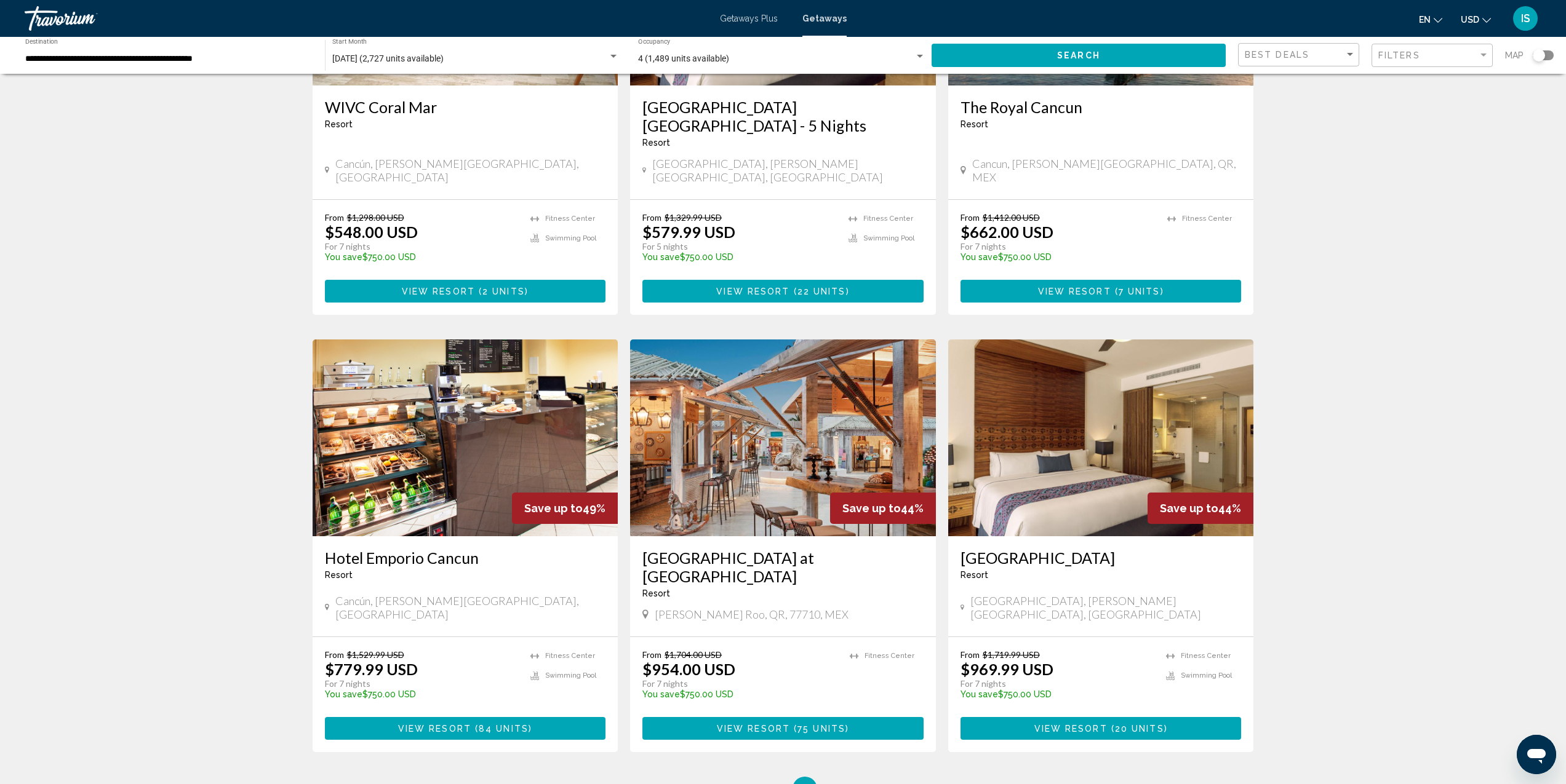
scroll to position [1146, 0]
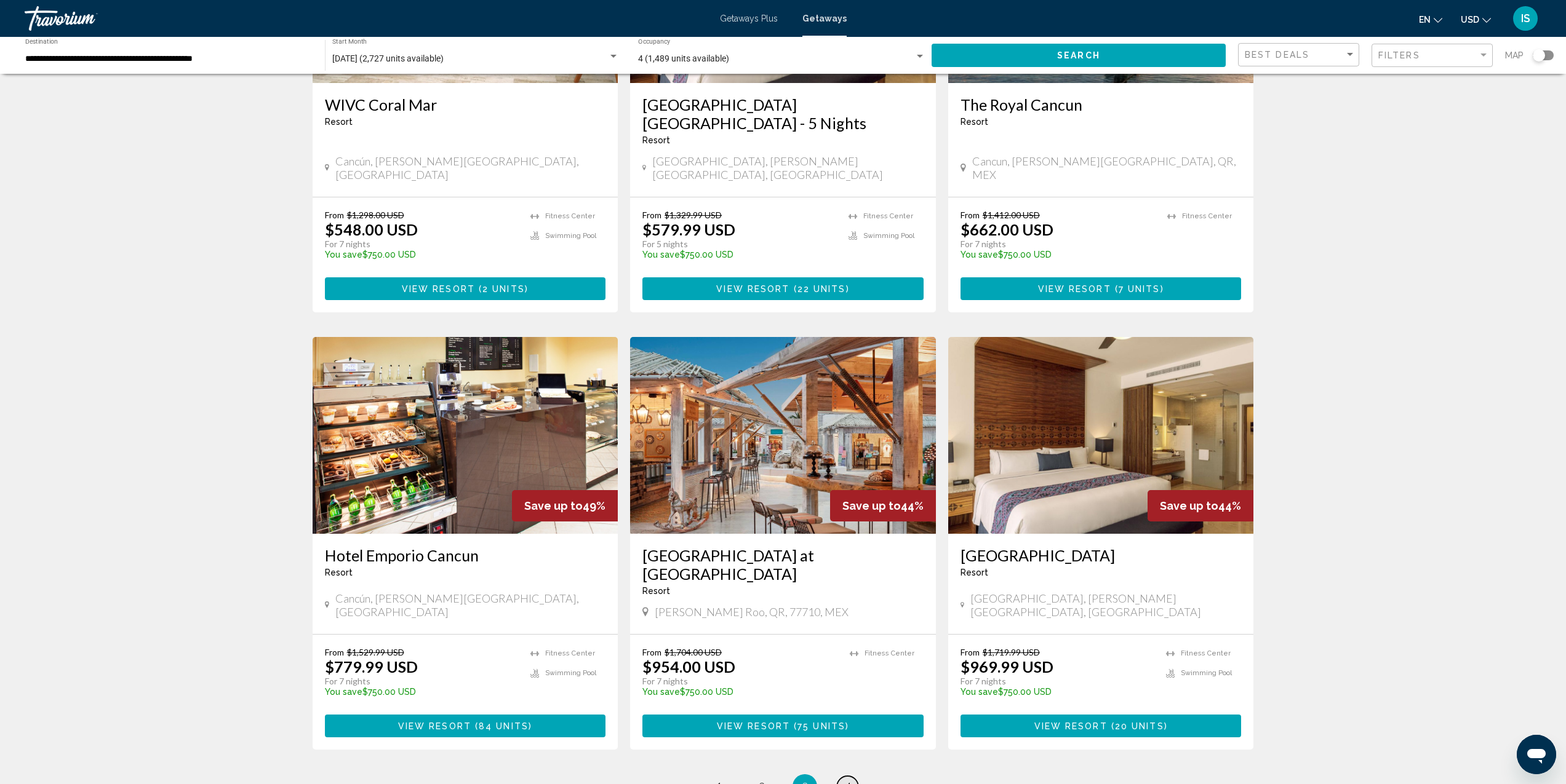
click at [848, 780] on span "4" at bounding box center [848, 787] width 6 height 14
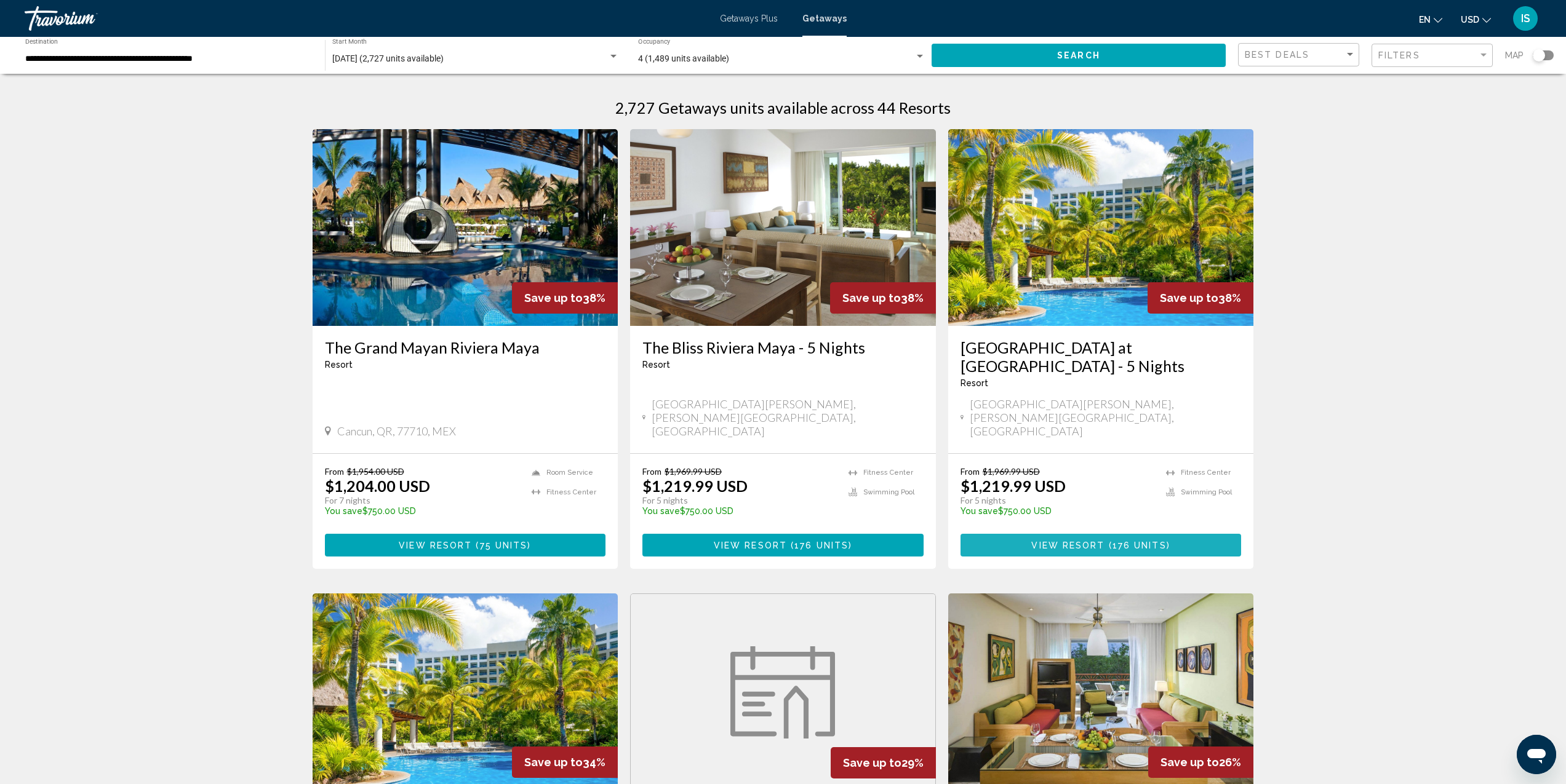
click at [1074, 541] on span "View Resort" at bounding box center [1068, 545] width 73 height 10
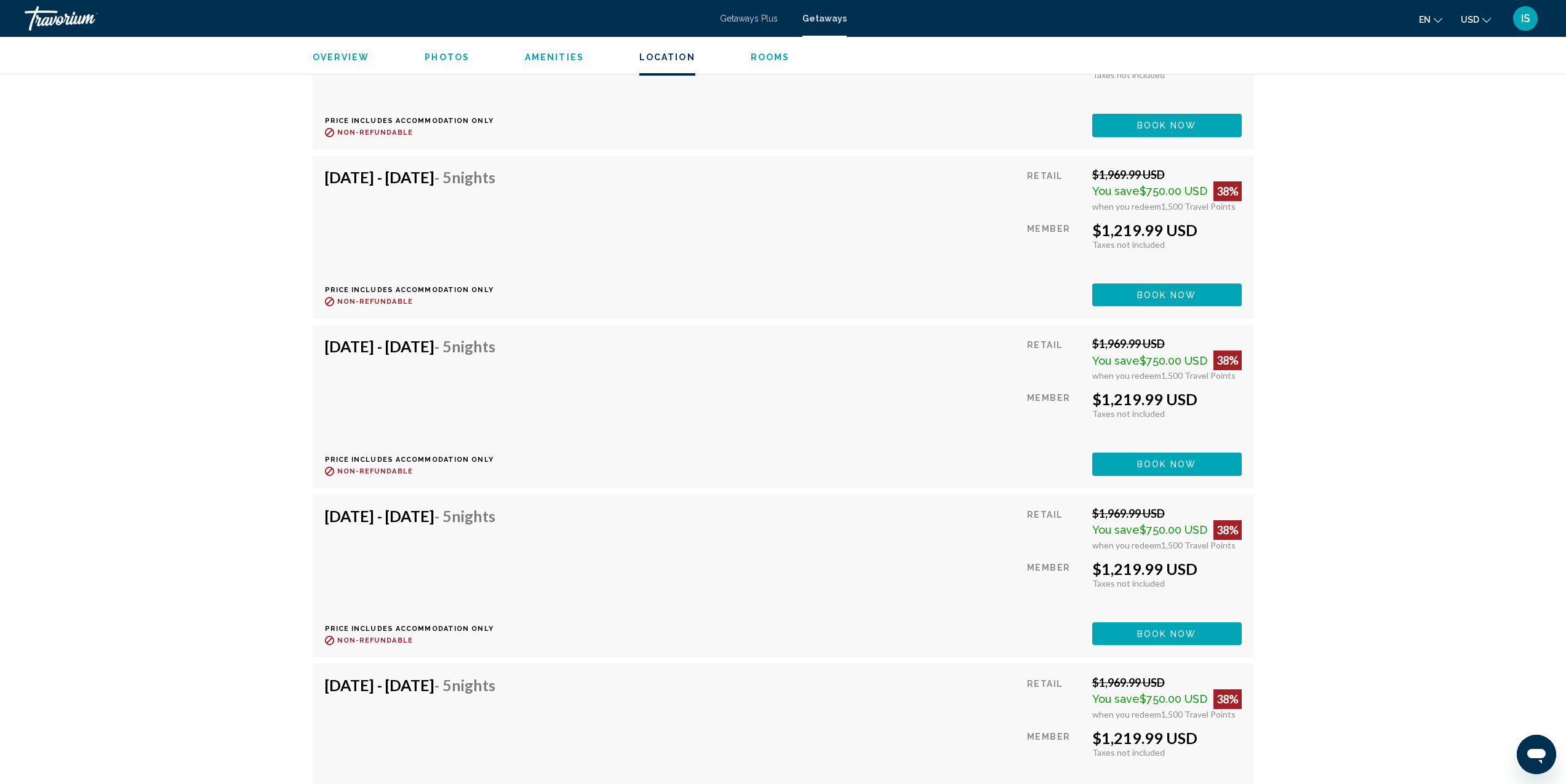
scroll to position [5326, 0]
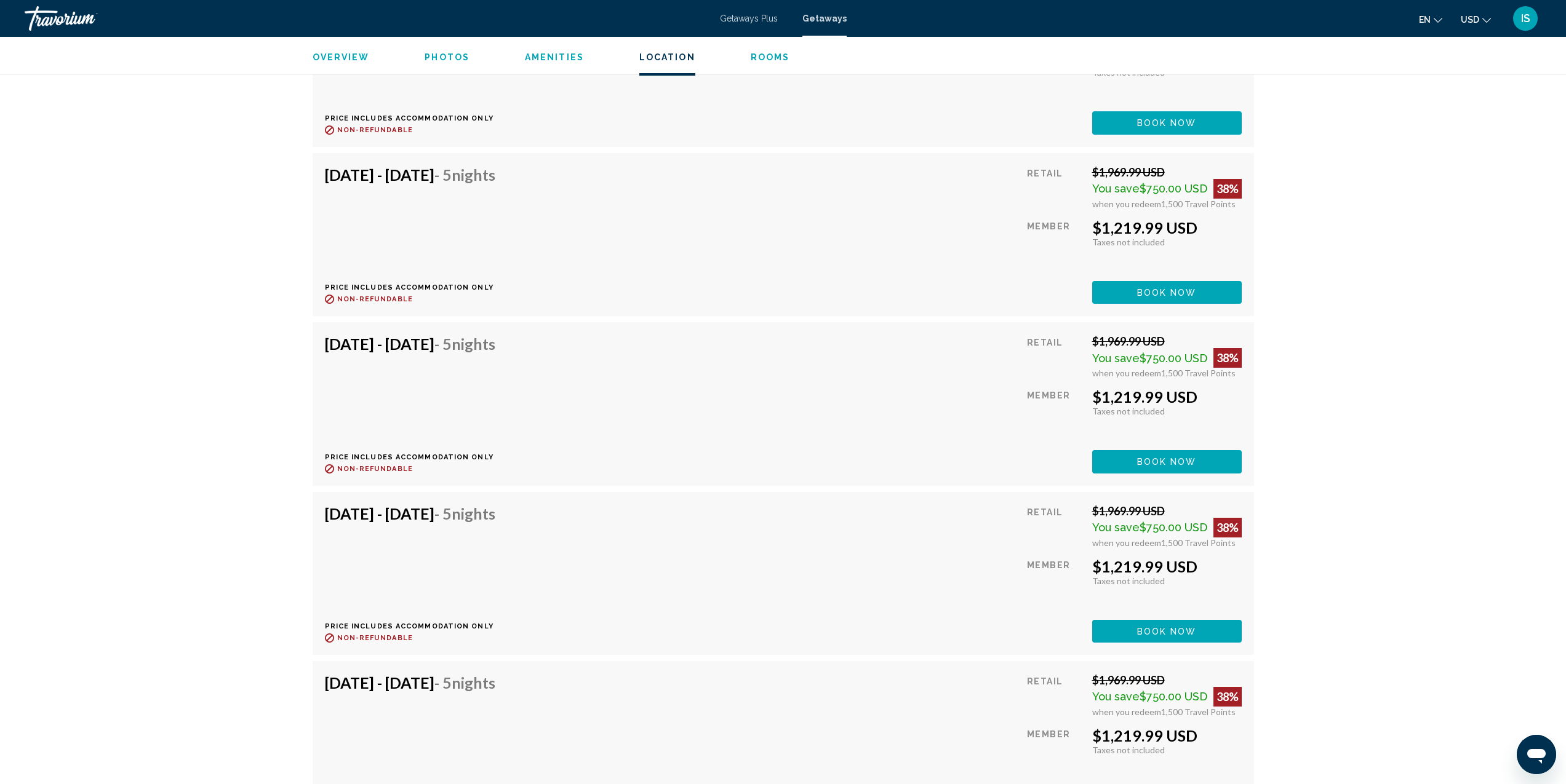
click at [1148, 707] on span "when you redeem" at bounding box center [1127, 712] width 69 height 10
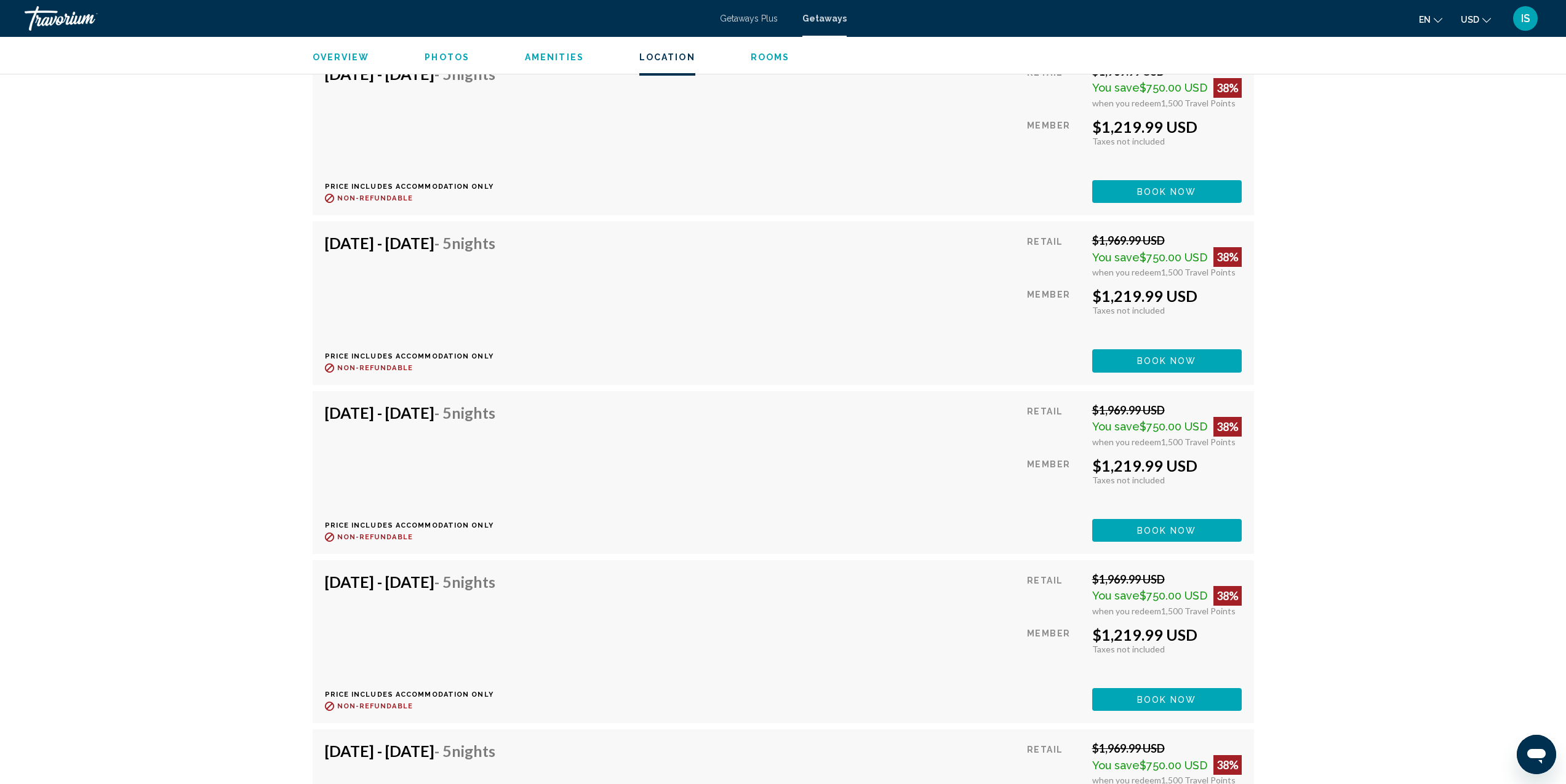
scroll to position [5535, 0]
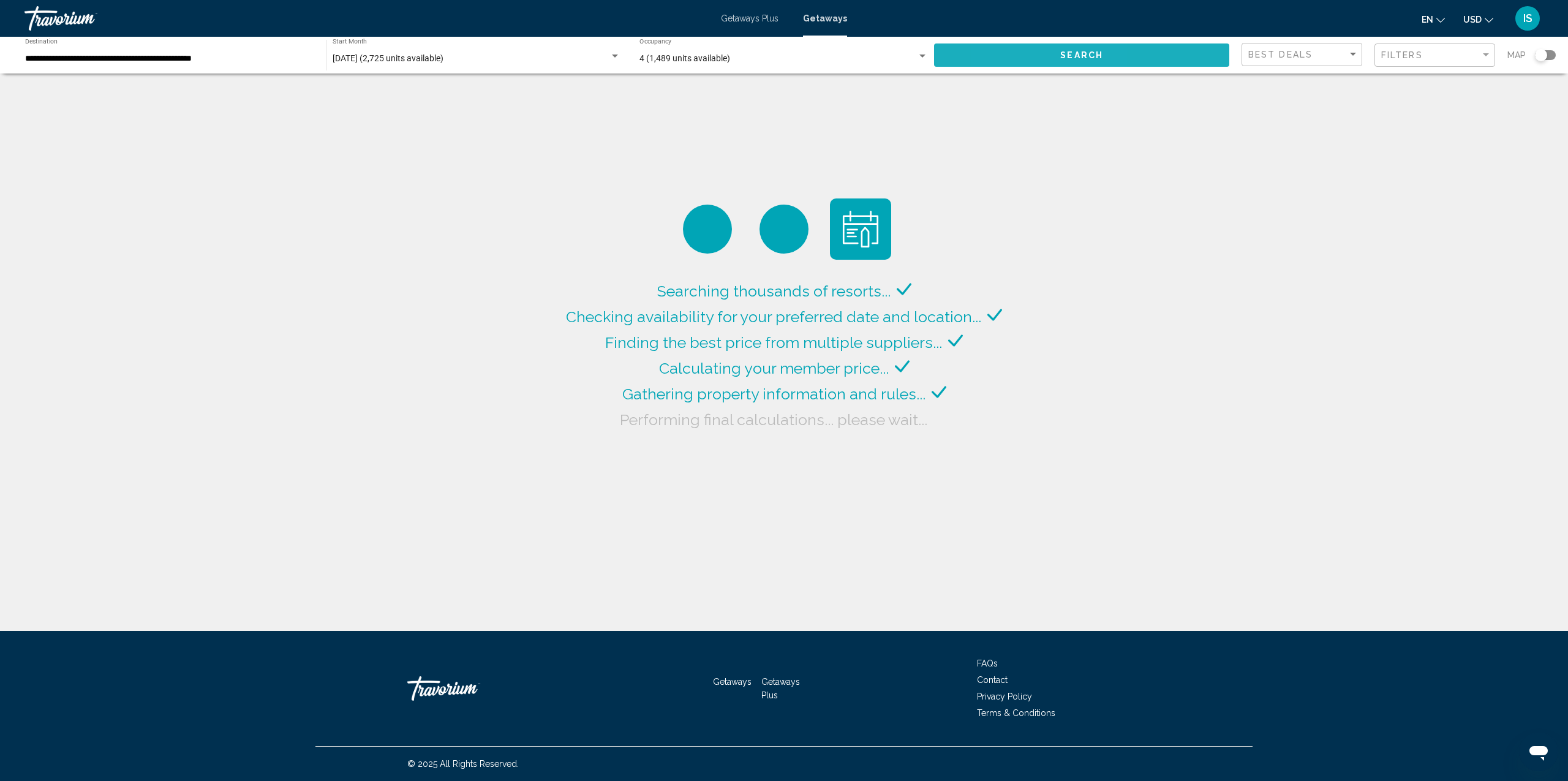
click at [1022, 58] on button "Search" at bounding box center [1082, 55] width 295 height 23
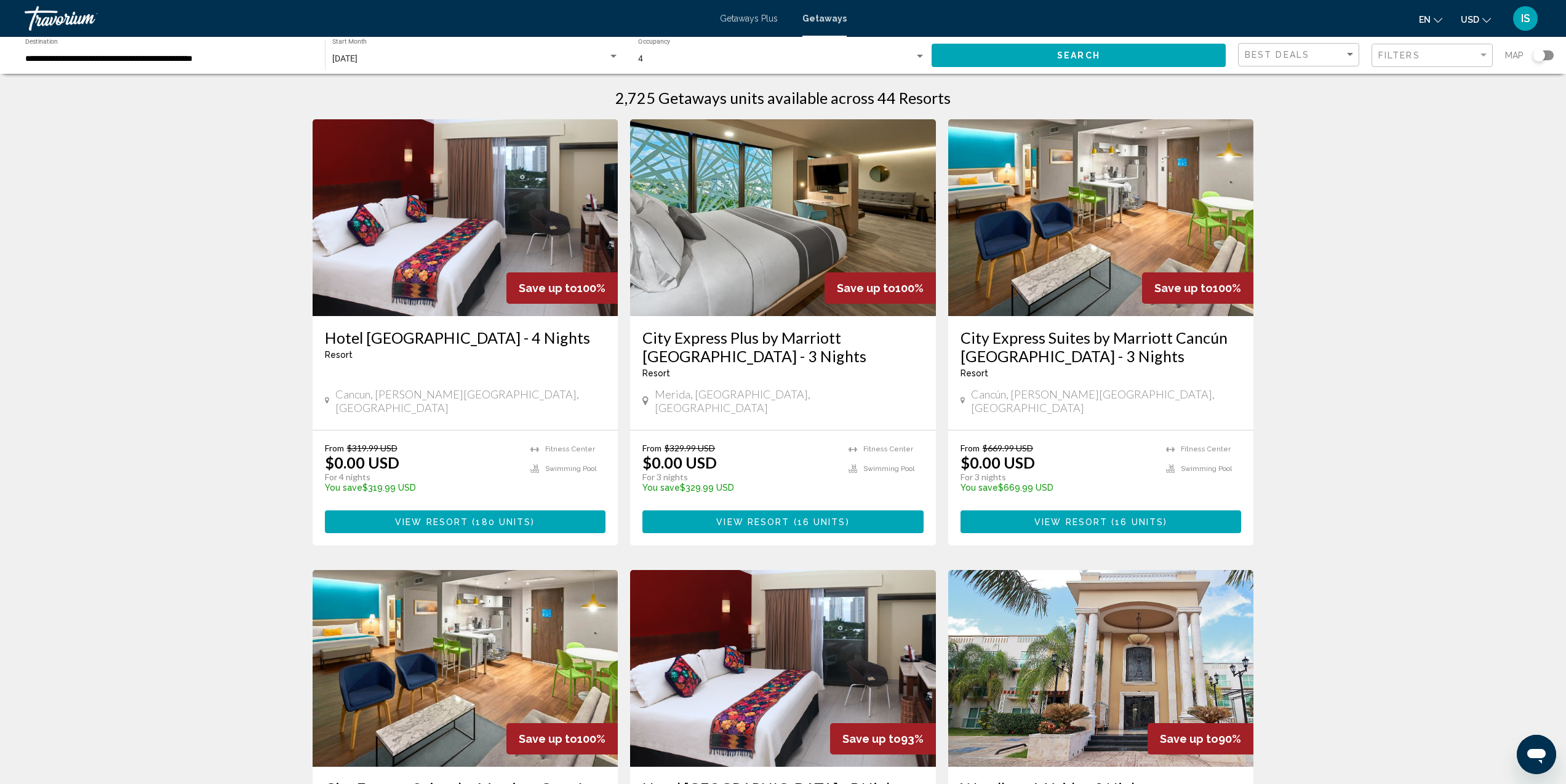
scroll to position [16, 0]
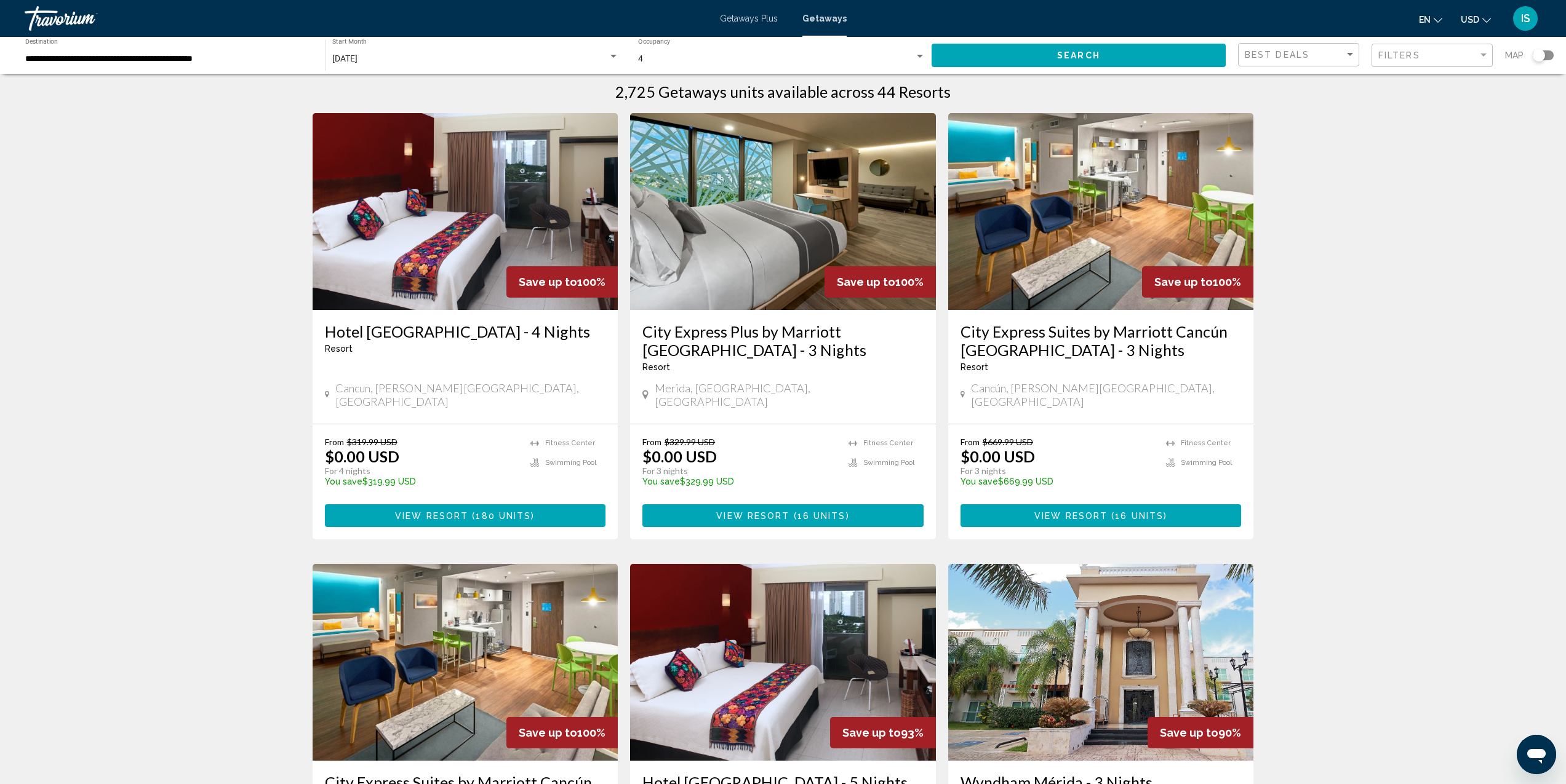
click at [808, 227] on img "Main content" at bounding box center [783, 212] width 306 height 197
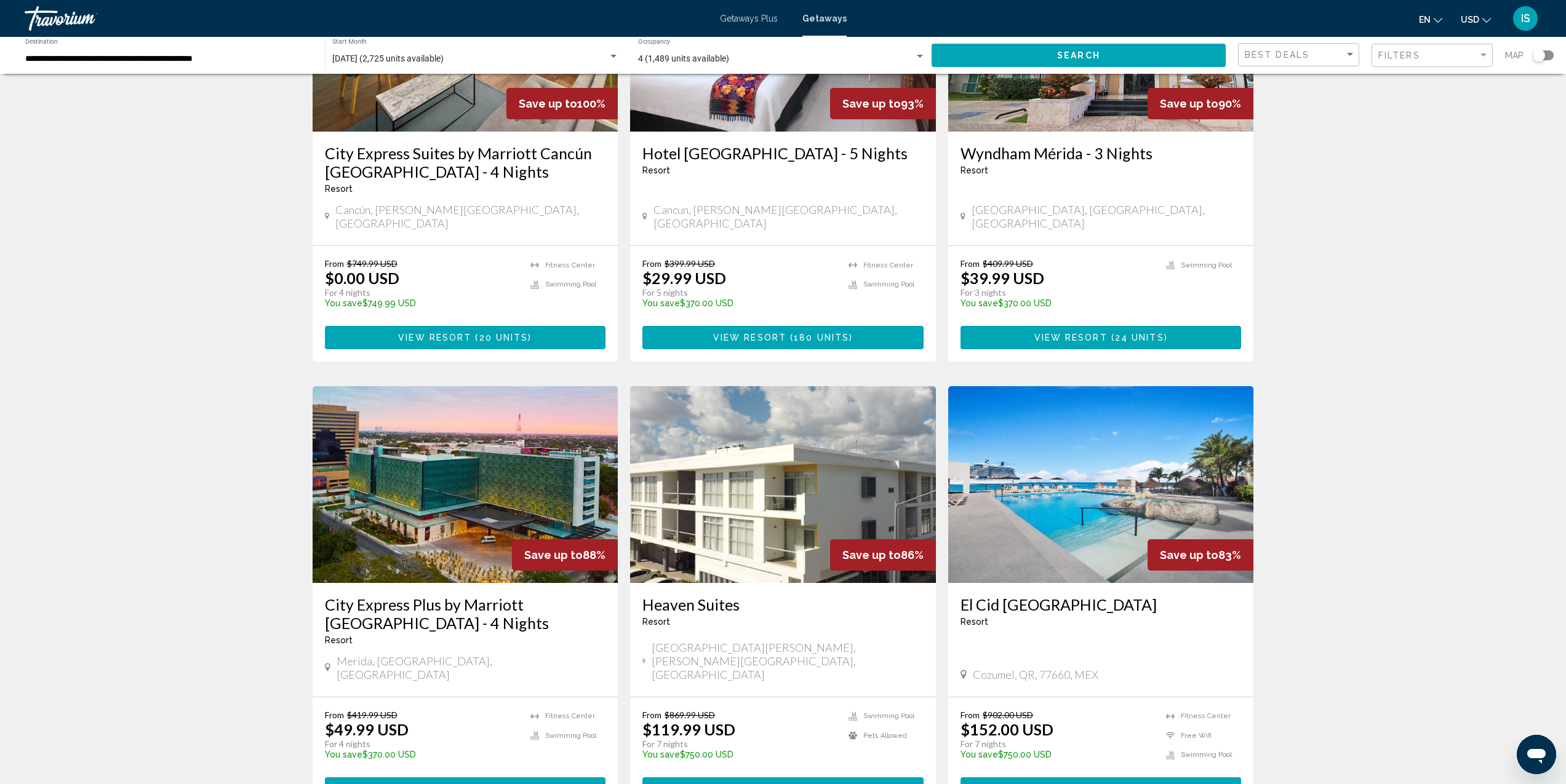
scroll to position [674, 0]
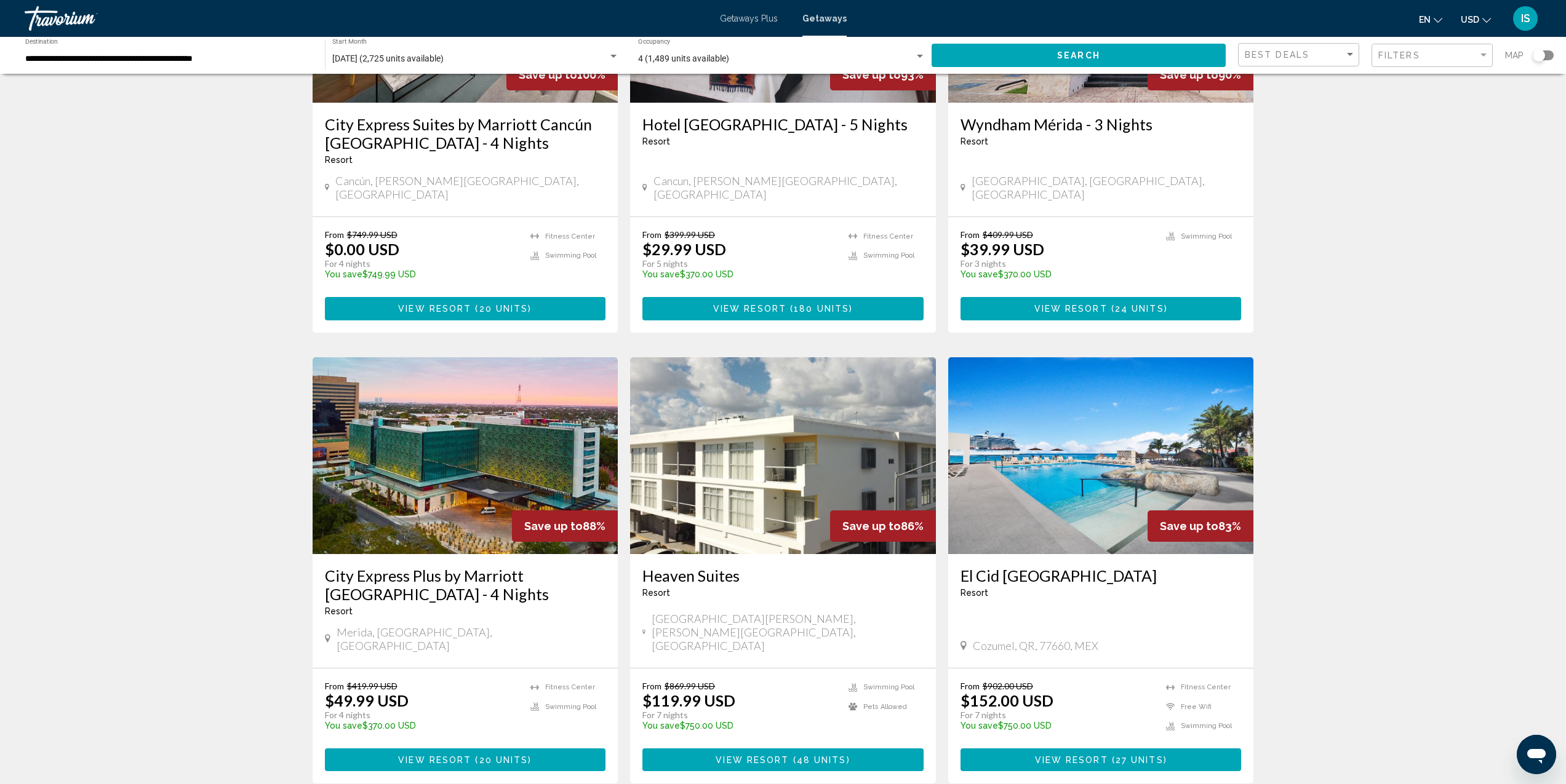
click at [1090, 433] on img "Main content" at bounding box center [1101, 456] width 306 height 197
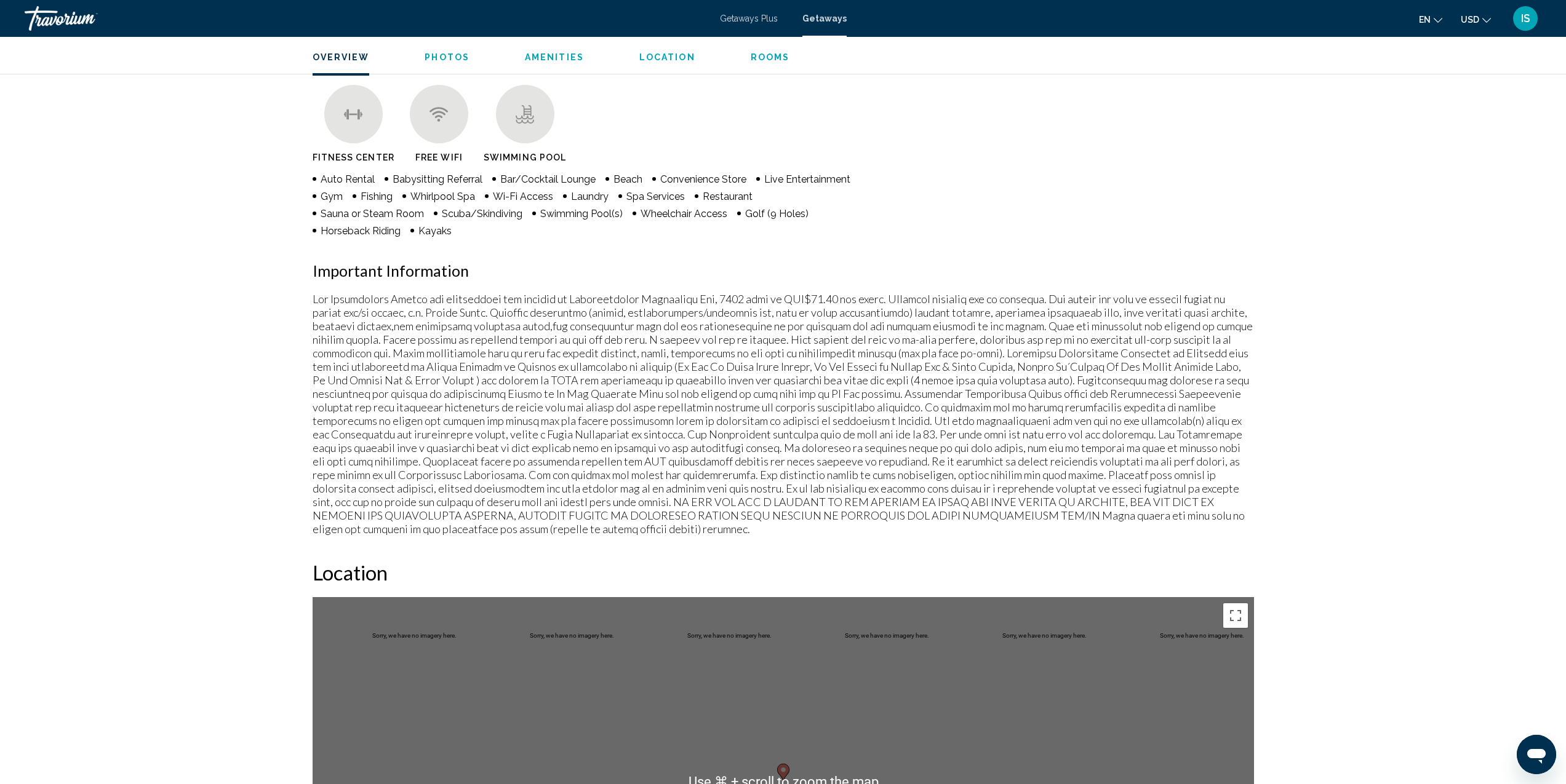
scroll to position [370, 0]
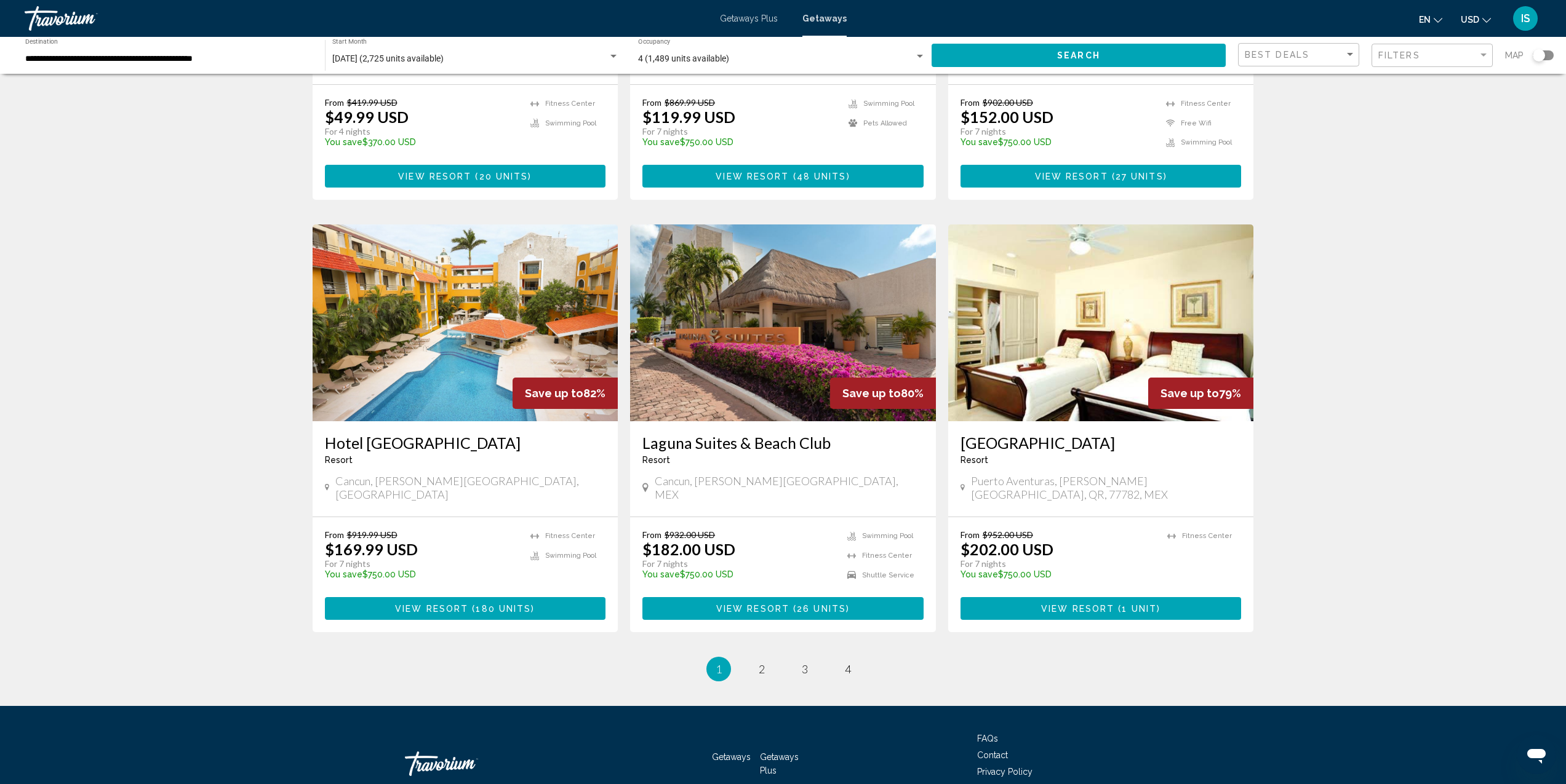
scroll to position [1267, 0]
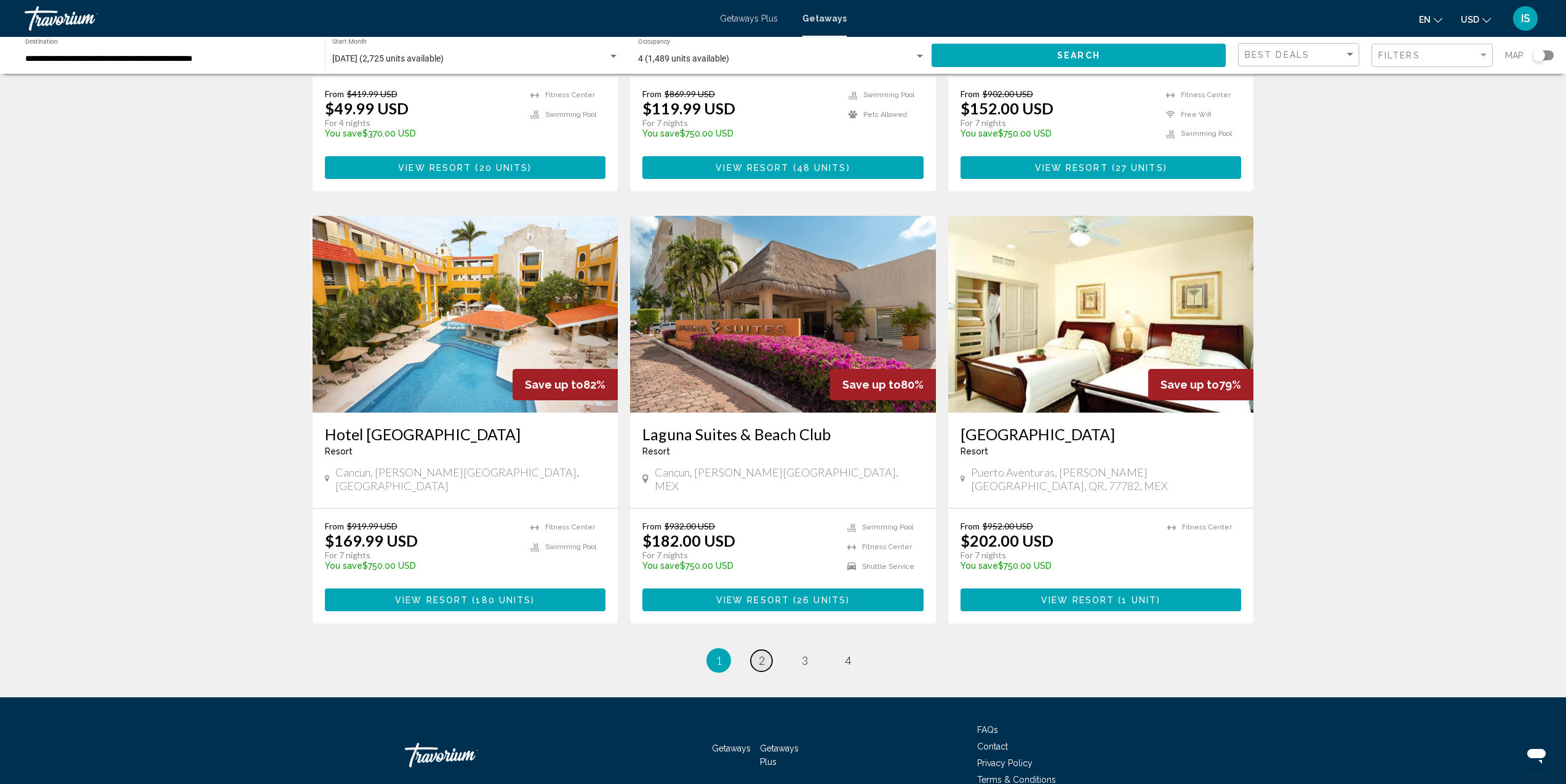
click at [761, 654] on span "2" at bounding box center [762, 660] width 6 height 14
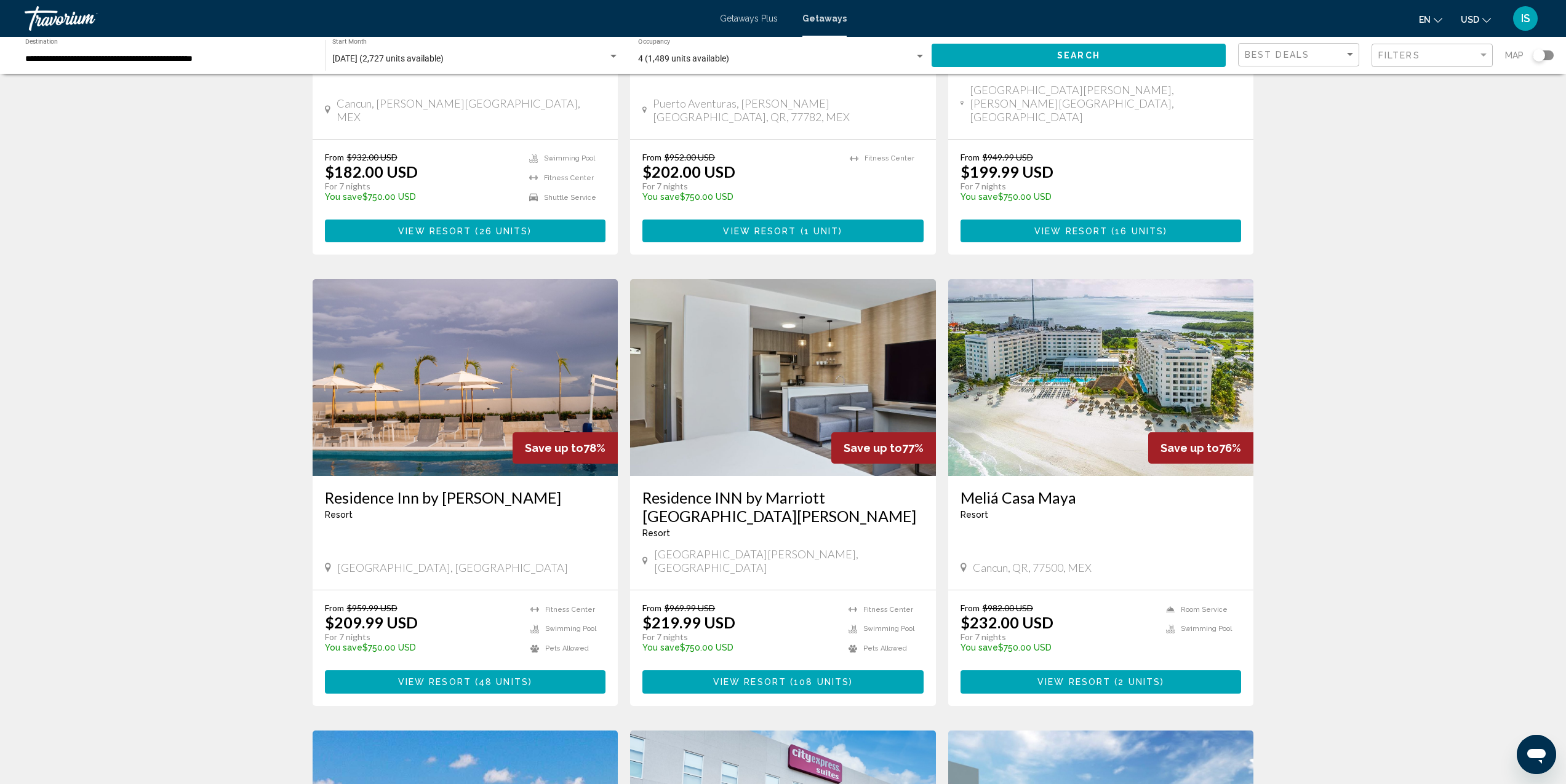
scroll to position [317, 0]
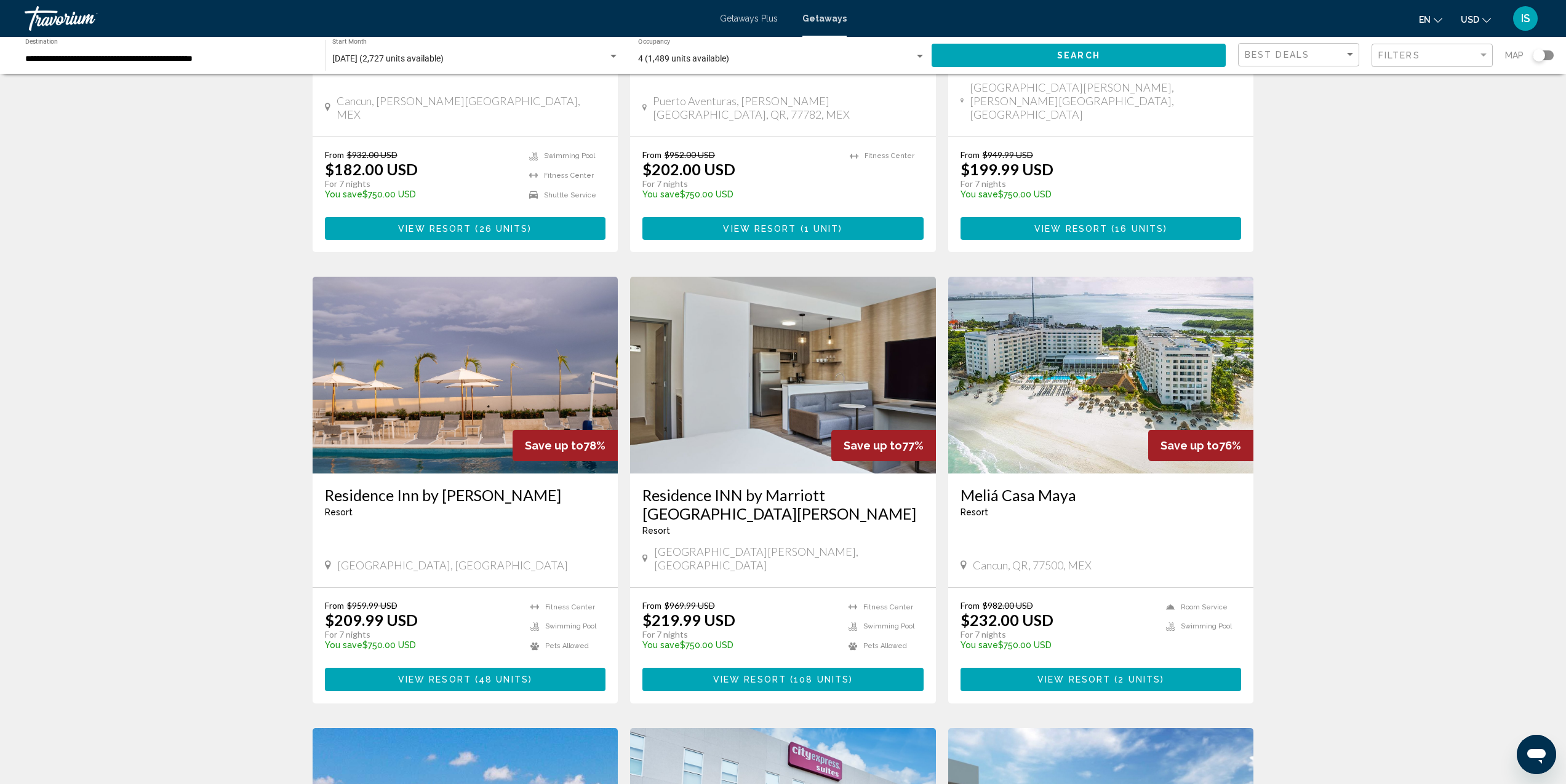
click at [1053, 486] on h3 "Meliá Casa Maya" at bounding box center [1101, 495] width 281 height 19
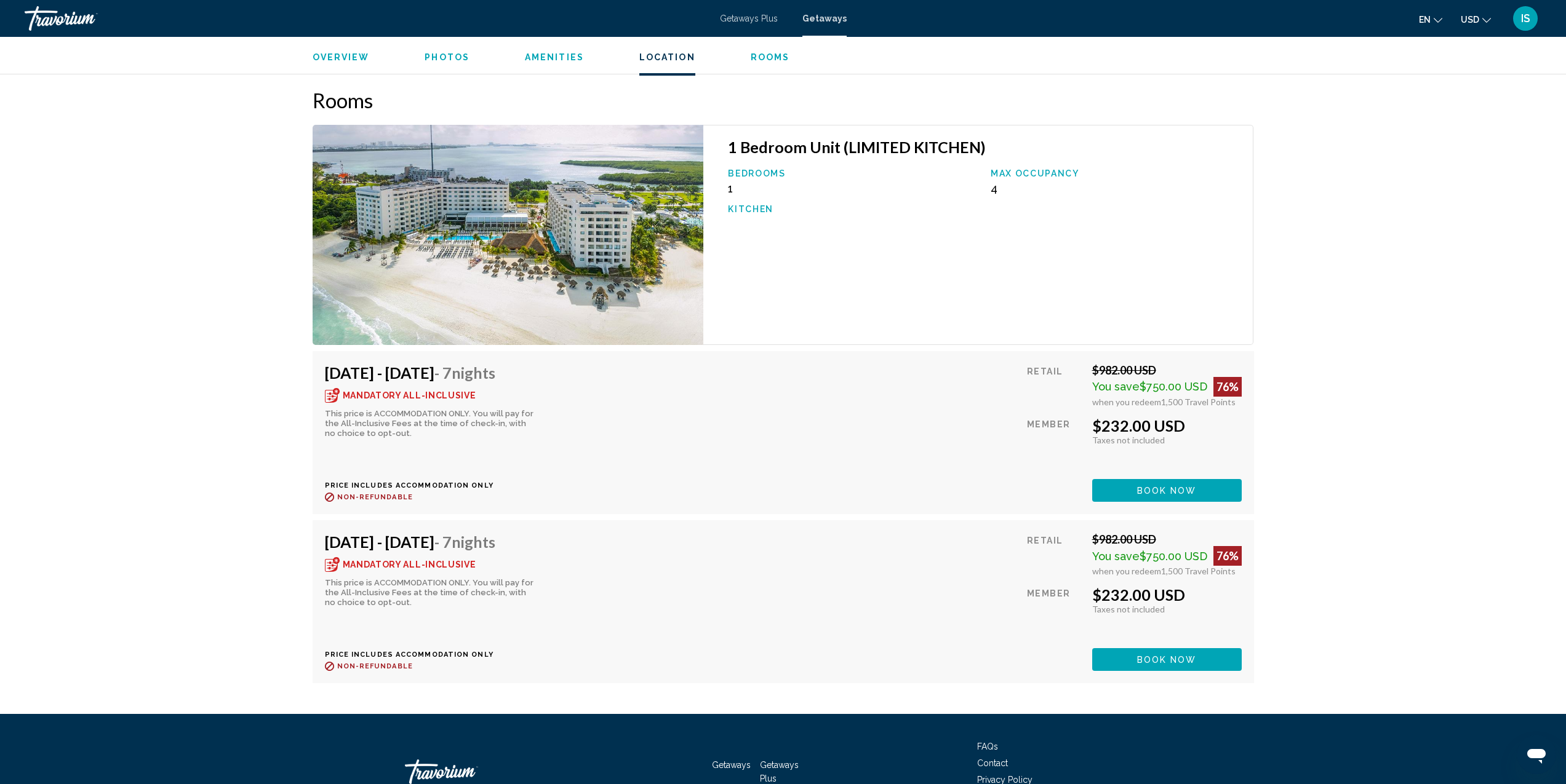
scroll to position [2040, 0]
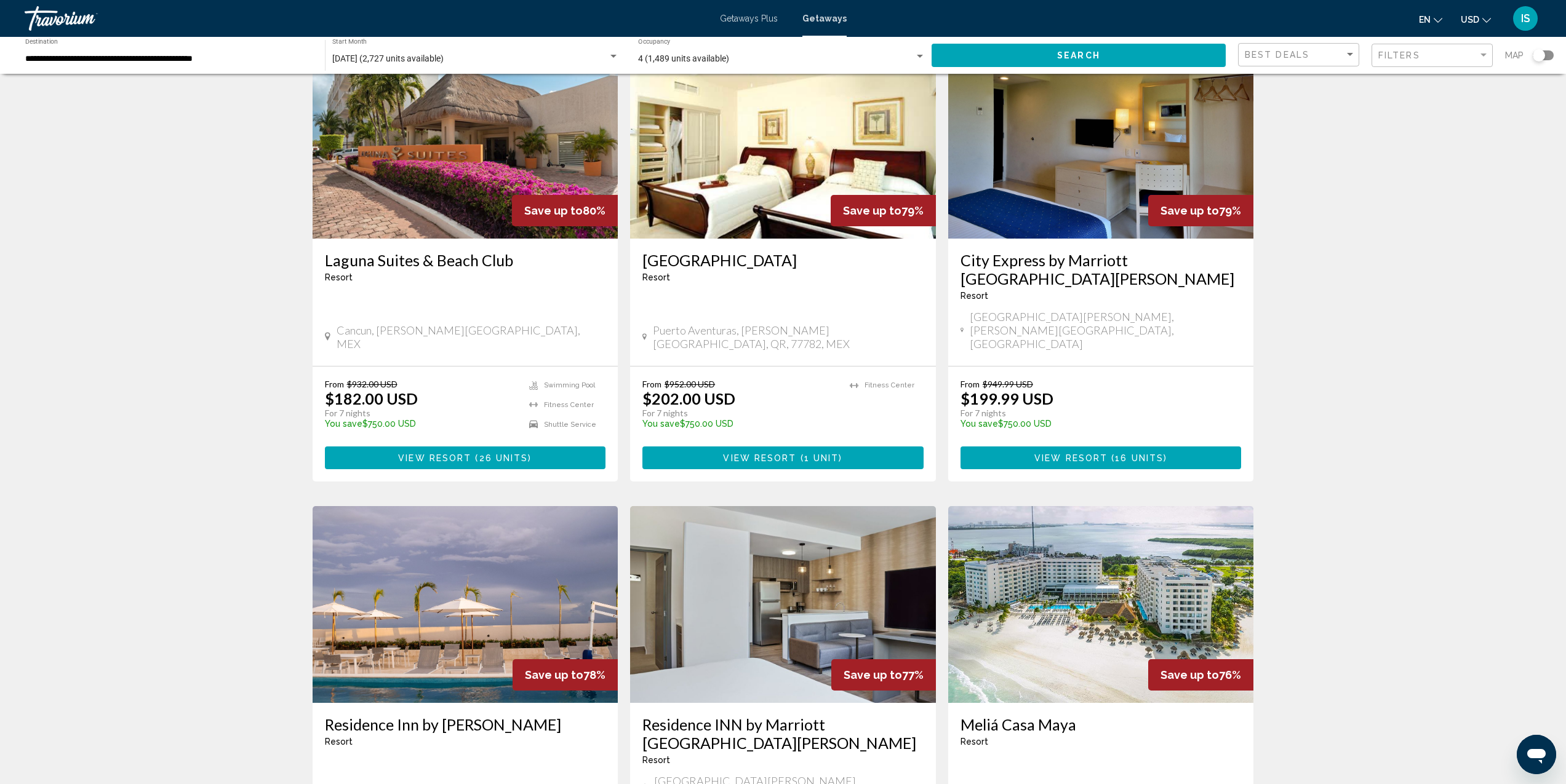
scroll to position [97, 0]
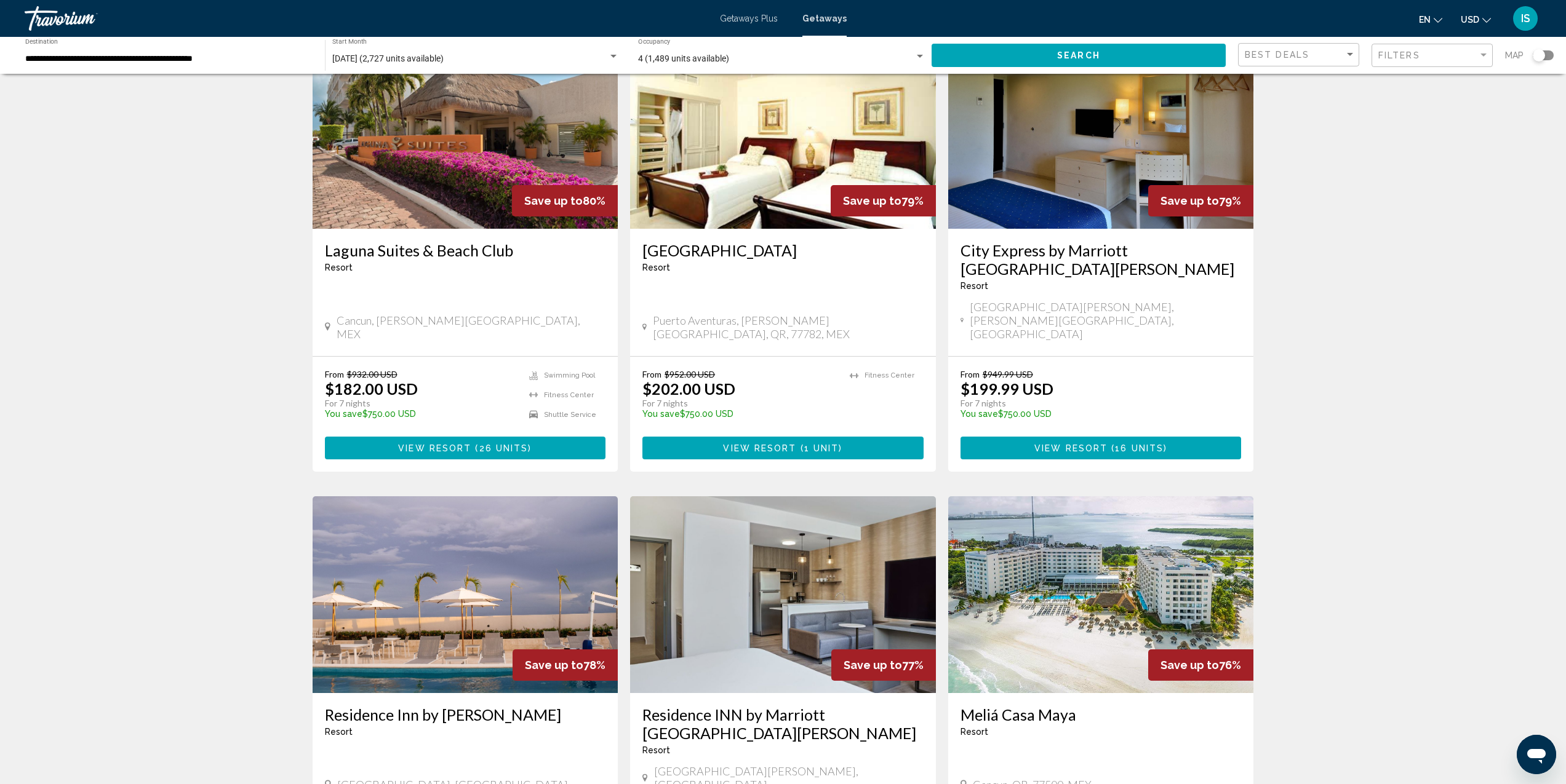
click at [436, 583] on img "Main content" at bounding box center [465, 594] width 306 height 197
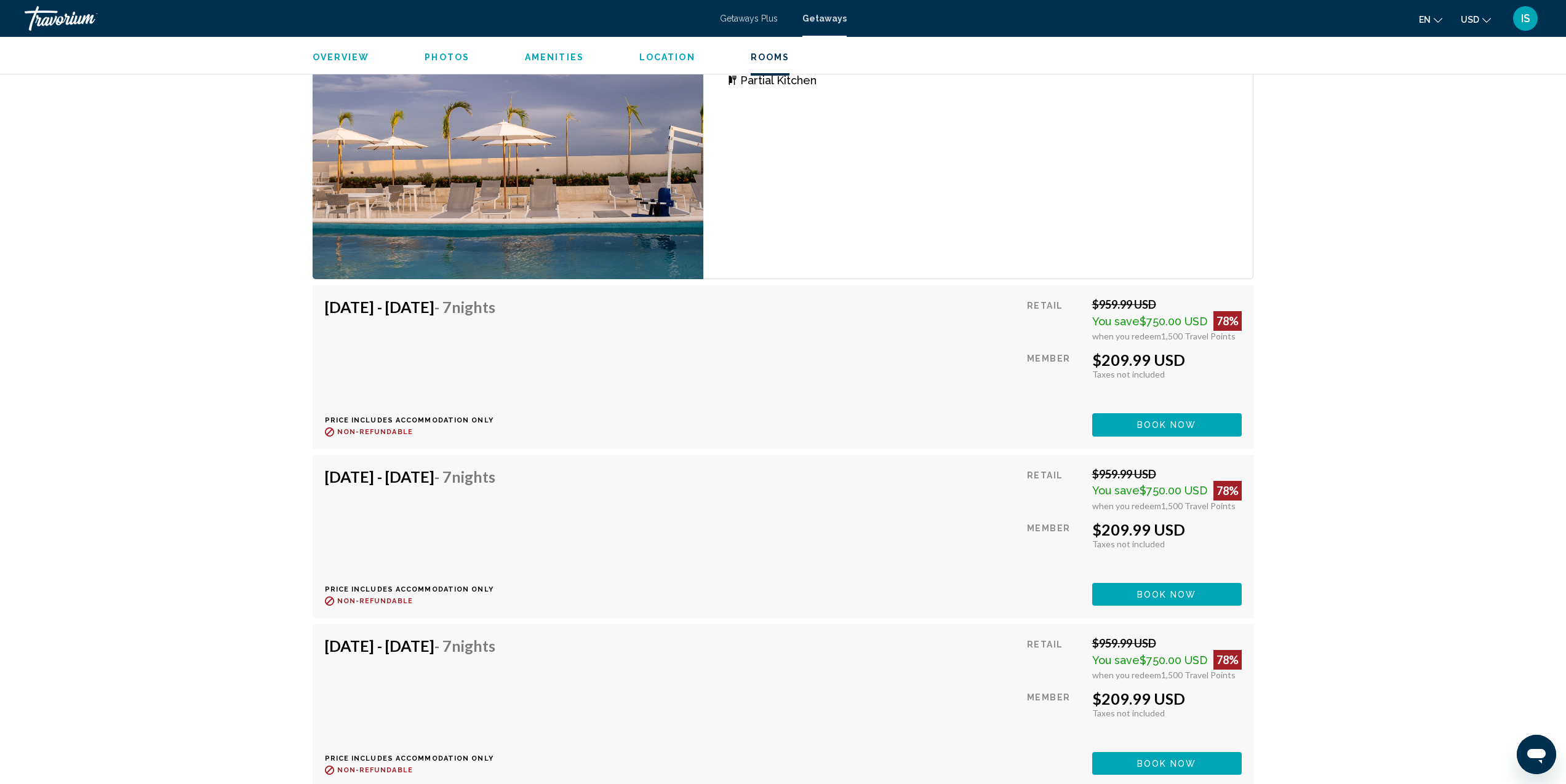
scroll to position [1687, 0]
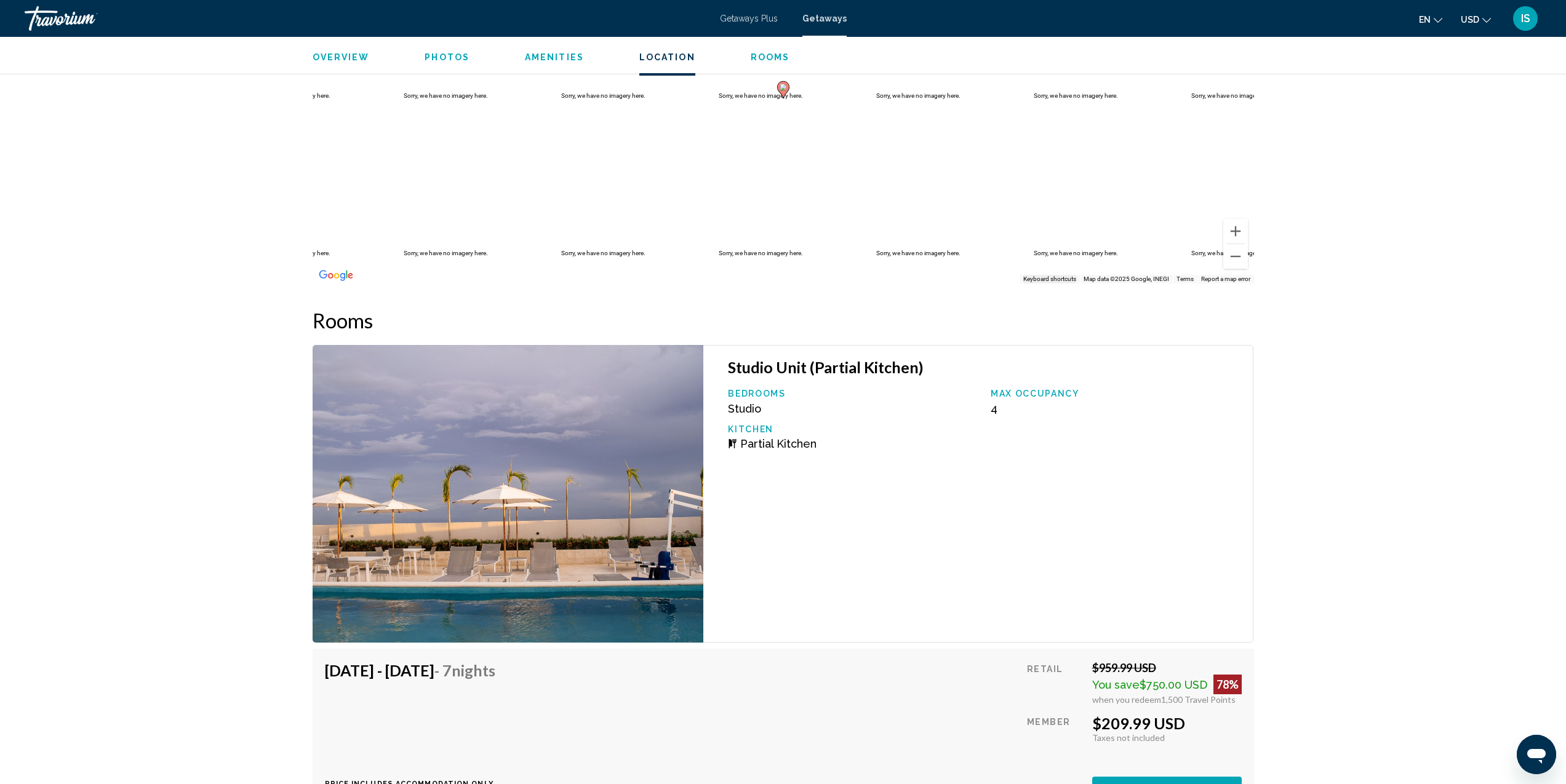
click at [450, 486] on img "Main content" at bounding box center [508, 494] width 392 height 298
click at [608, 453] on img "Main content" at bounding box center [508, 494] width 392 height 298
click at [623, 451] on img "Main content" at bounding box center [508, 494] width 392 height 298
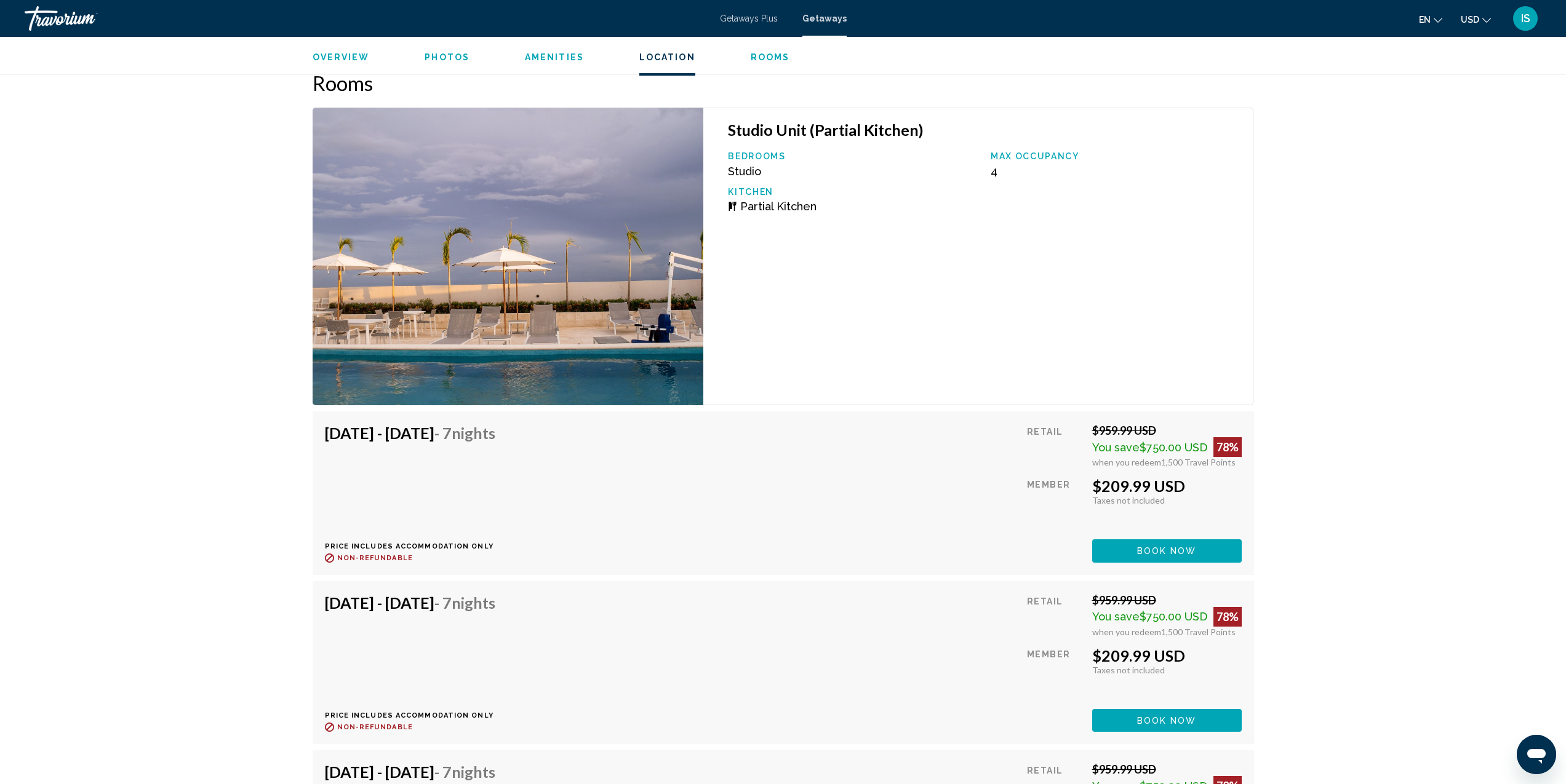
scroll to position [1998, 0]
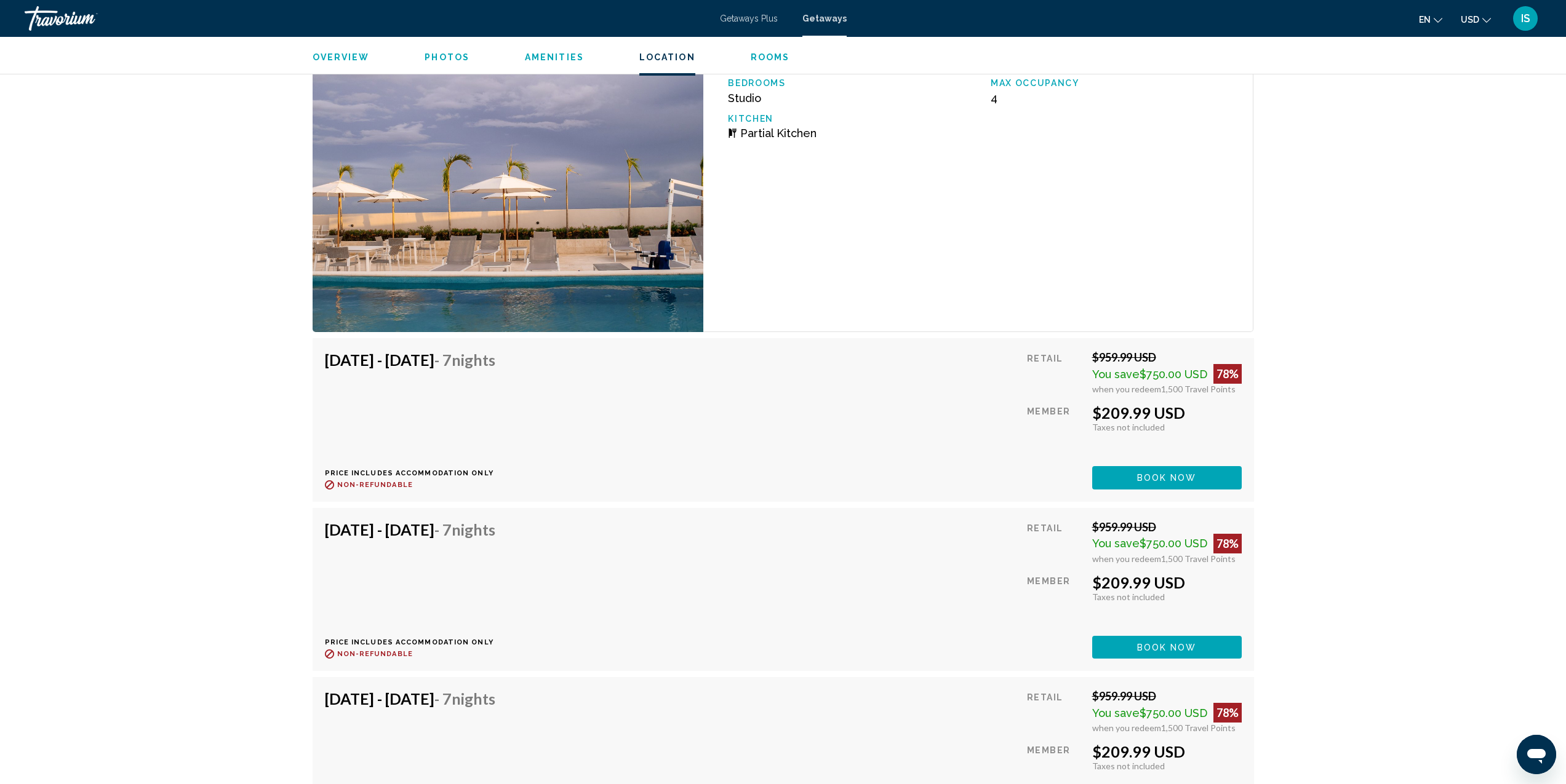
click at [523, 257] on img "Main content" at bounding box center [508, 183] width 392 height 298
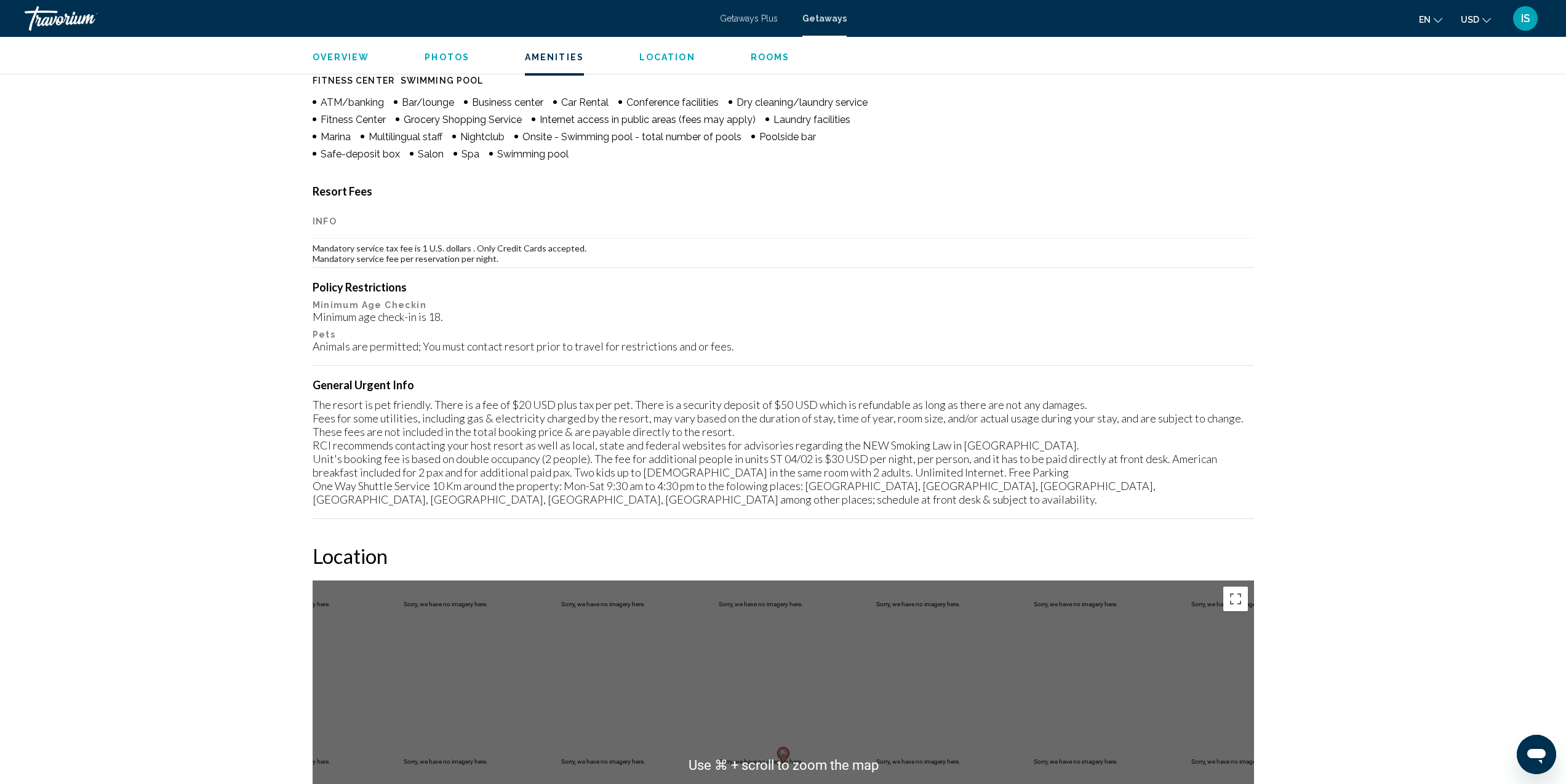
scroll to position [452, 0]
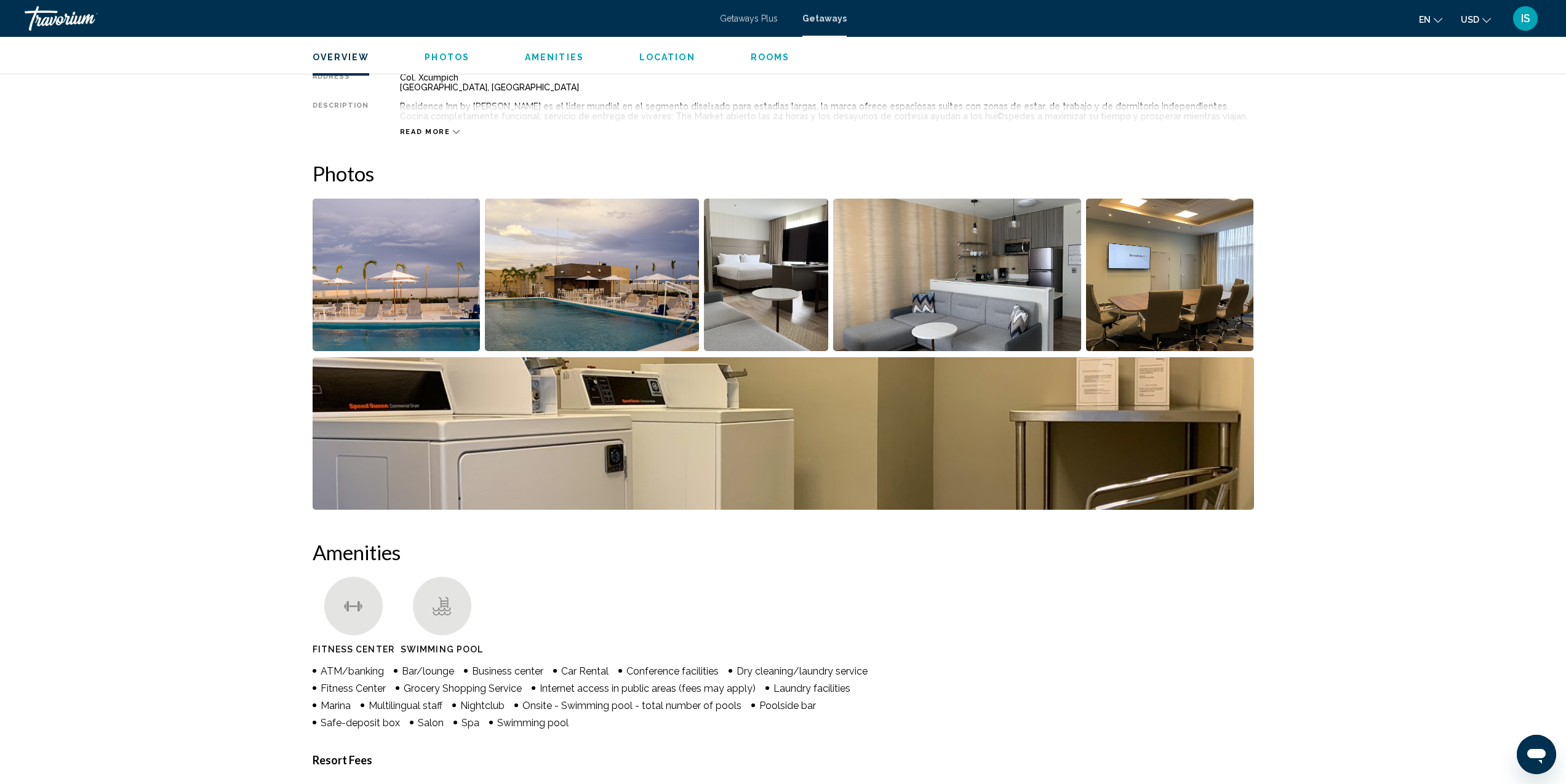
click at [418, 283] on img "Open full-screen image slider" at bounding box center [397, 275] width 168 height 153
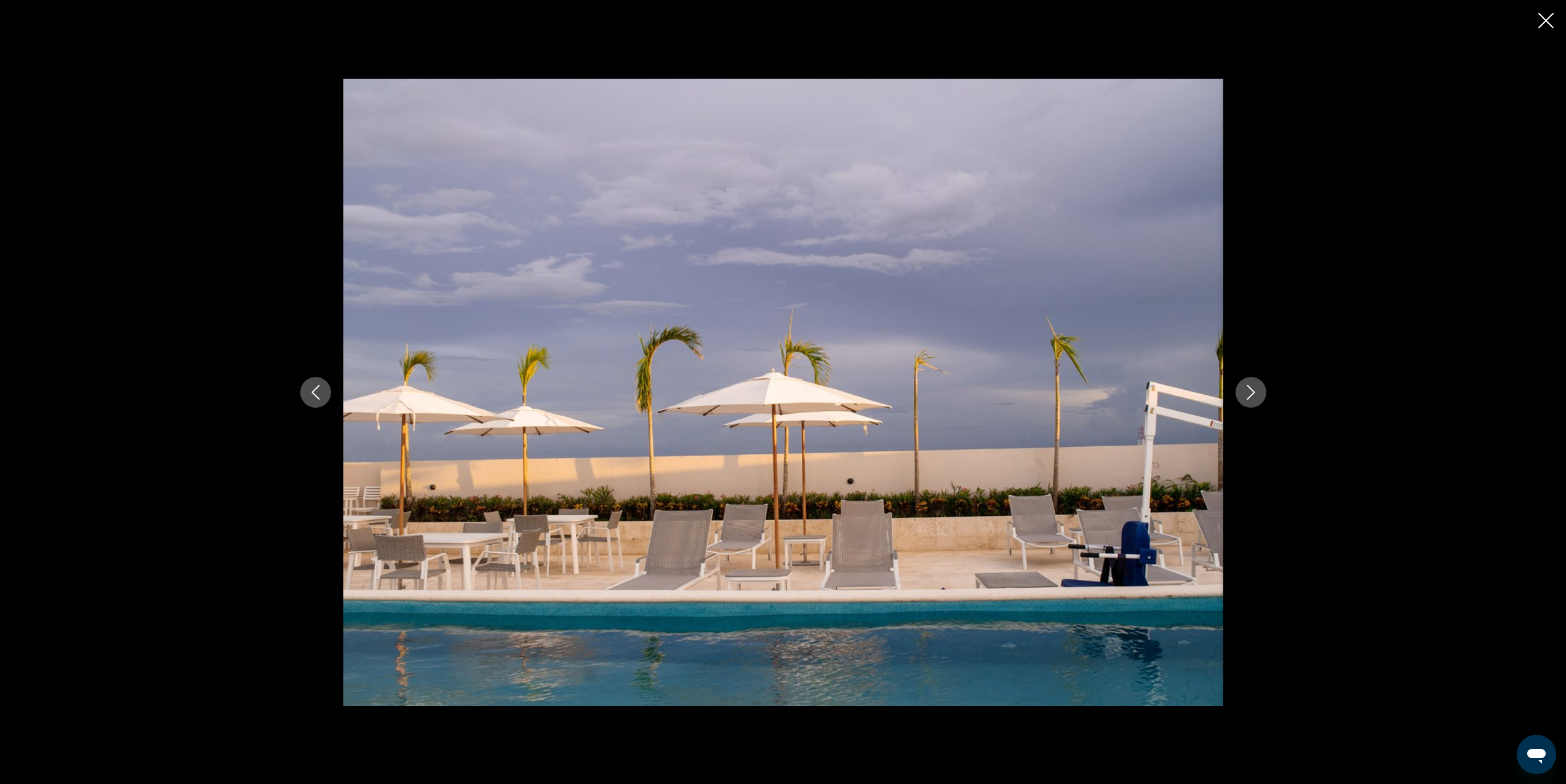
click at [1256, 390] on icon "Next image" at bounding box center [1251, 392] width 15 height 15
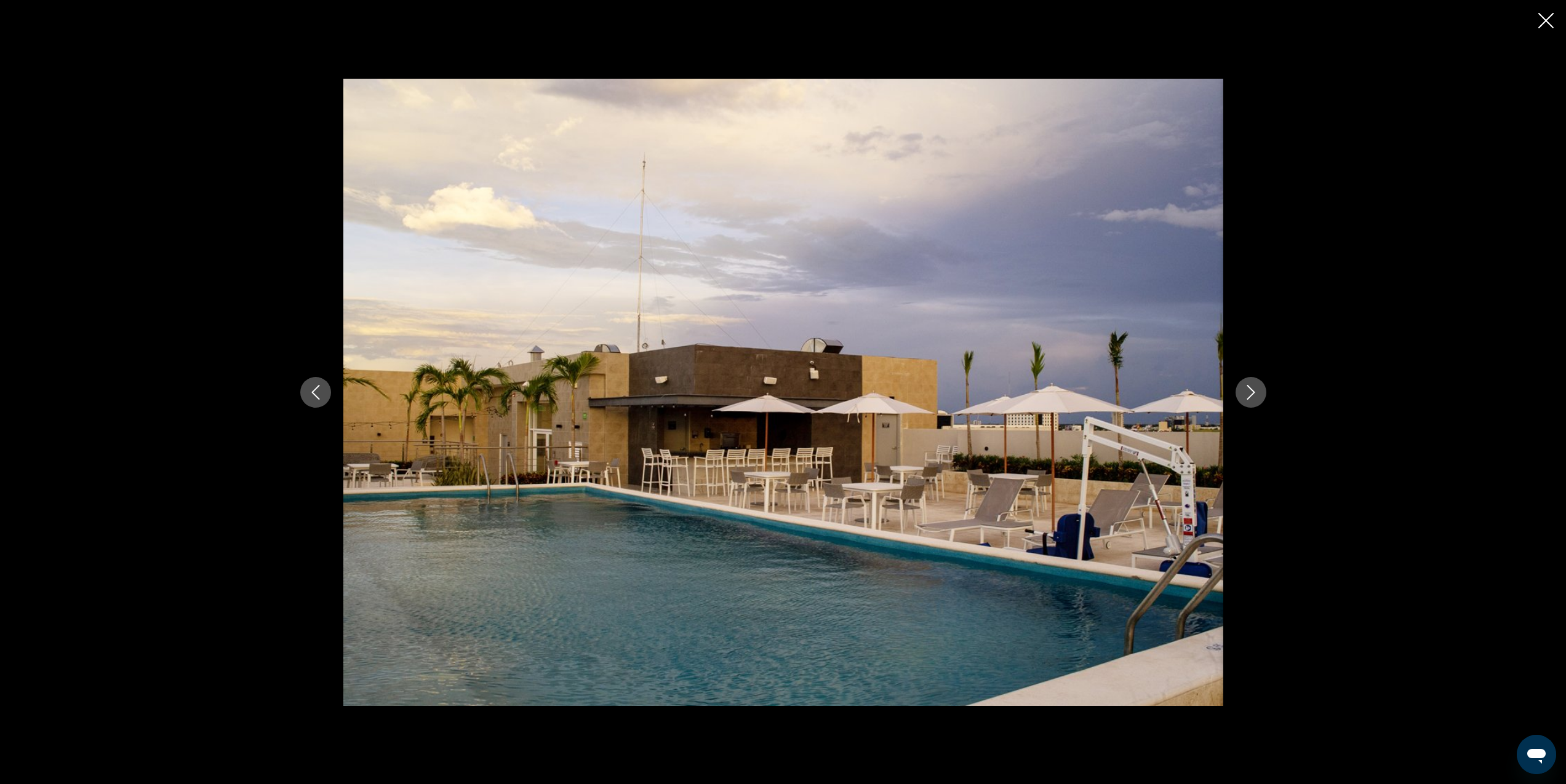
click at [1256, 390] on icon "Next image" at bounding box center [1251, 392] width 15 height 15
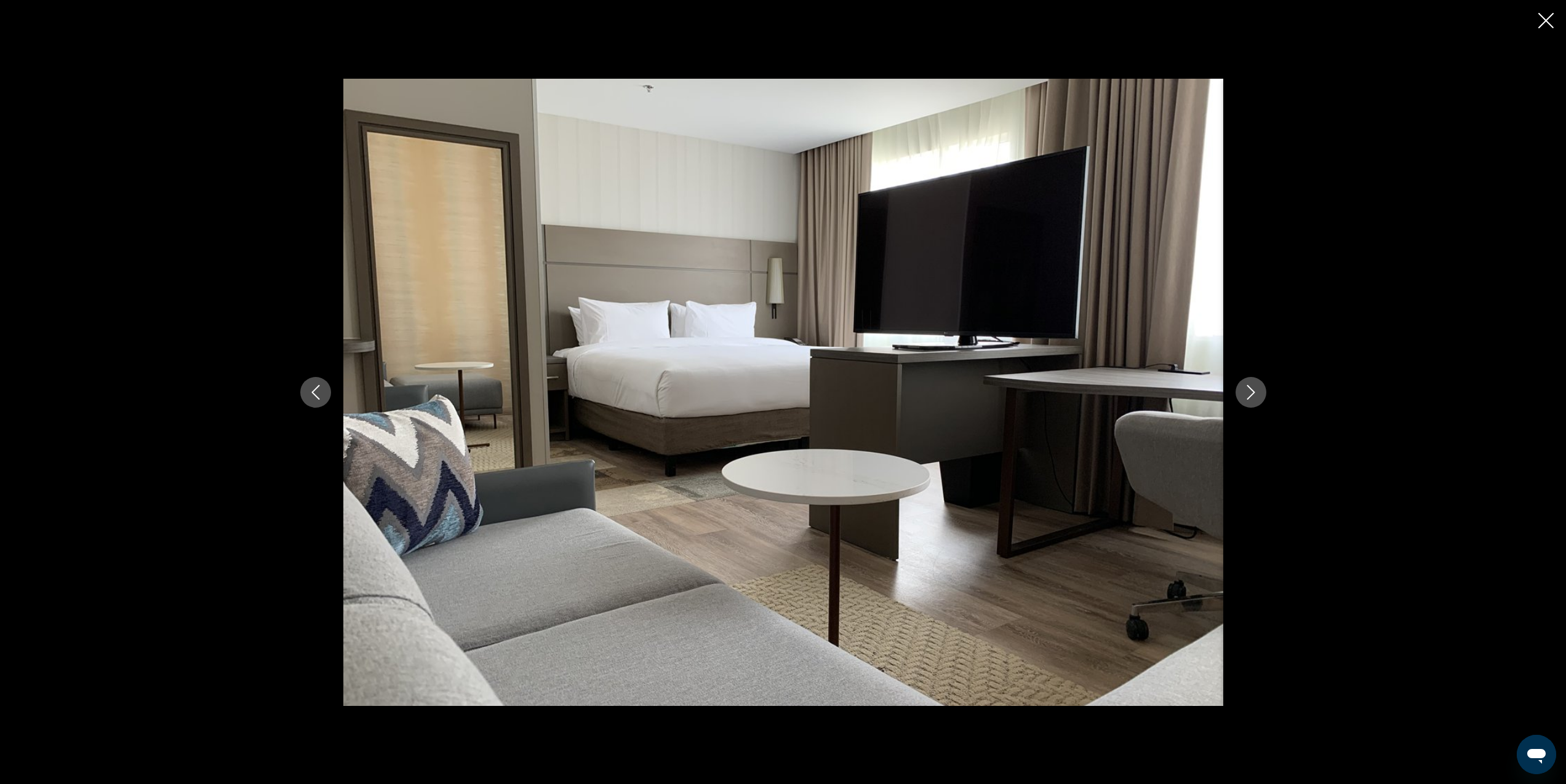
click at [1256, 389] on icon "Next image" at bounding box center [1251, 392] width 15 height 15
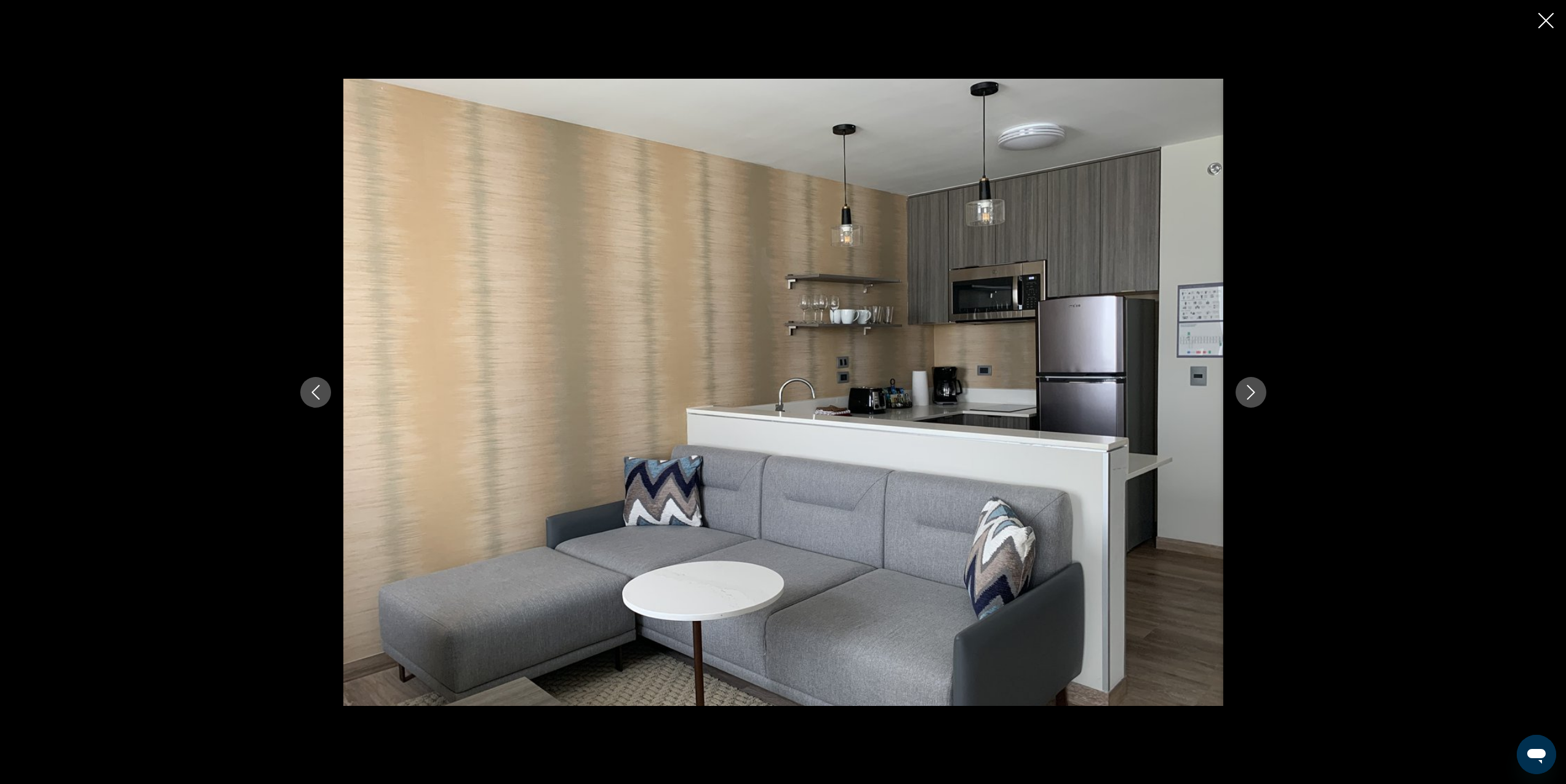
click at [1256, 388] on icon "Next image" at bounding box center [1251, 392] width 15 height 15
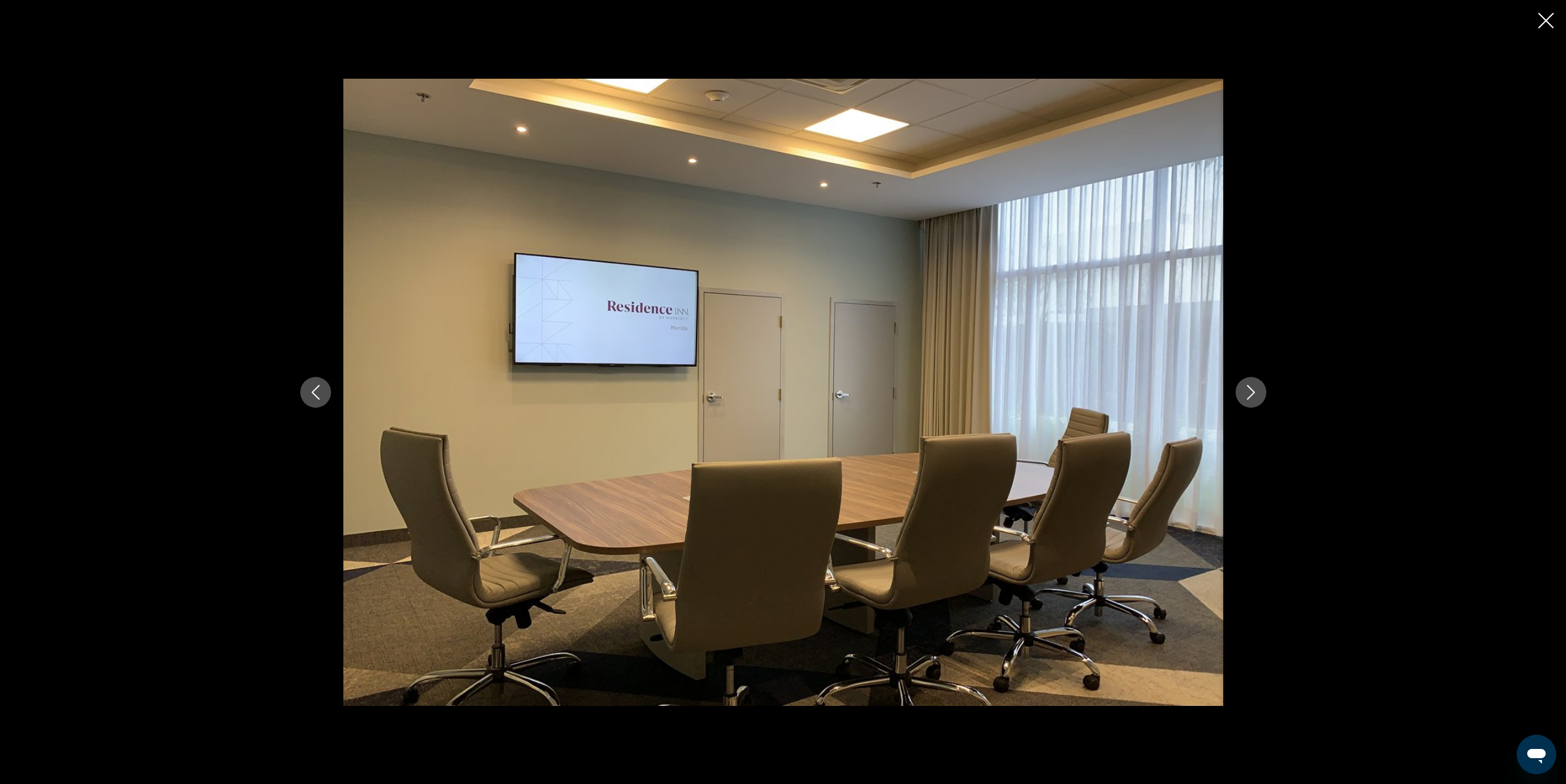
click at [1256, 388] on icon "Next image" at bounding box center [1251, 392] width 15 height 15
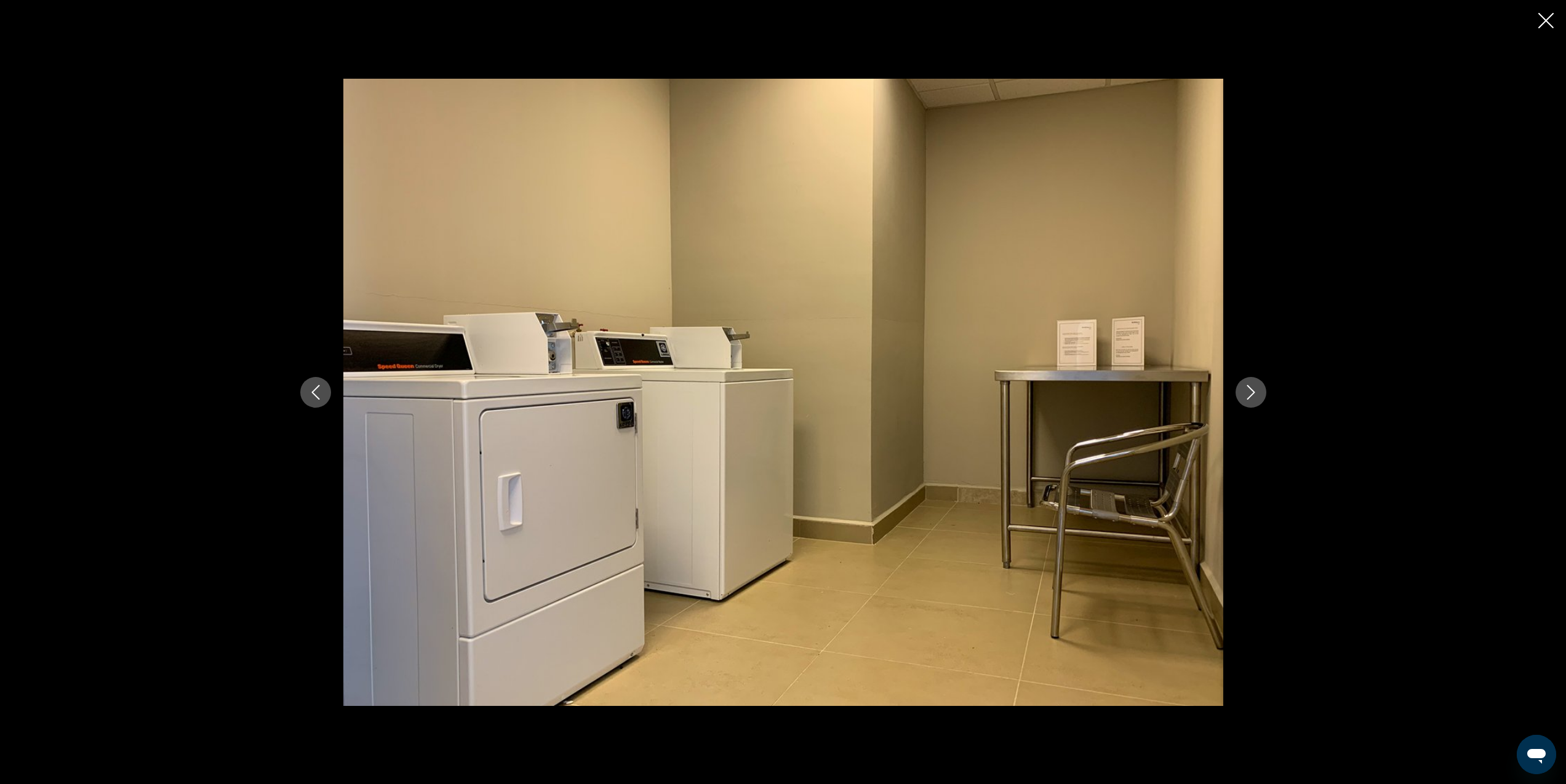
click at [1256, 387] on icon "Next image" at bounding box center [1251, 392] width 15 height 15
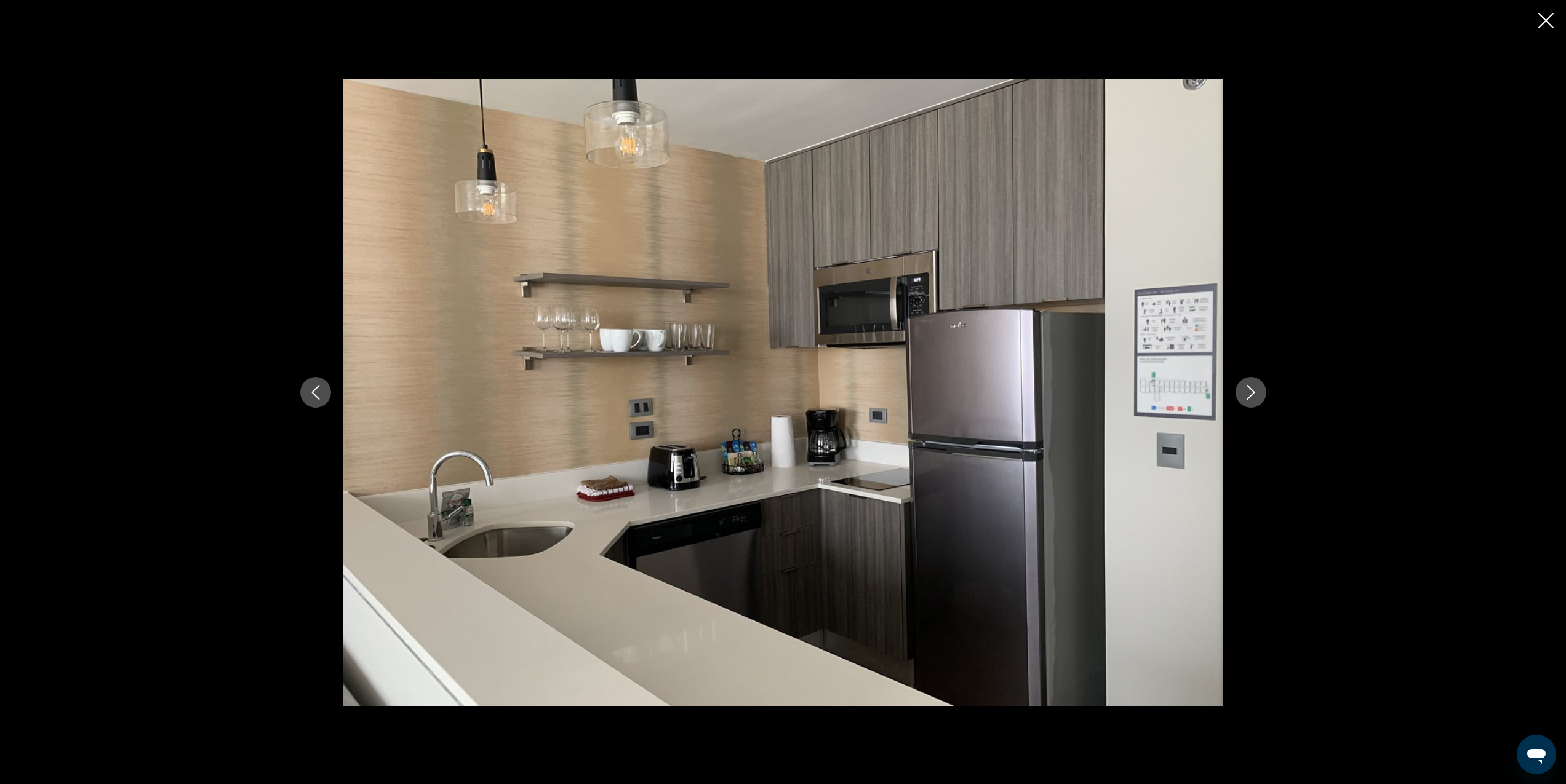
click at [1256, 387] on icon "Next image" at bounding box center [1251, 392] width 15 height 15
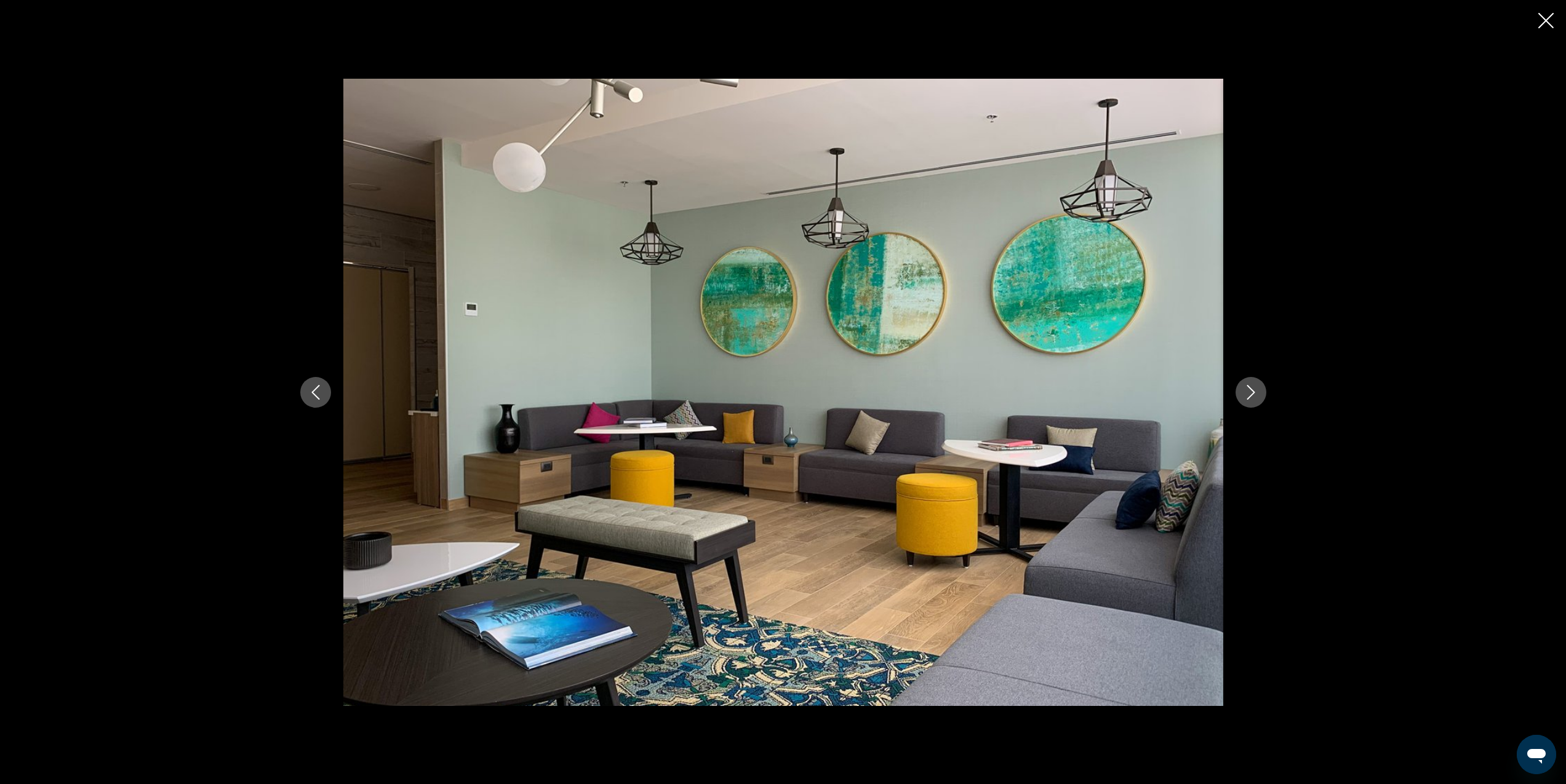
click at [1256, 387] on icon "Next image" at bounding box center [1251, 392] width 15 height 15
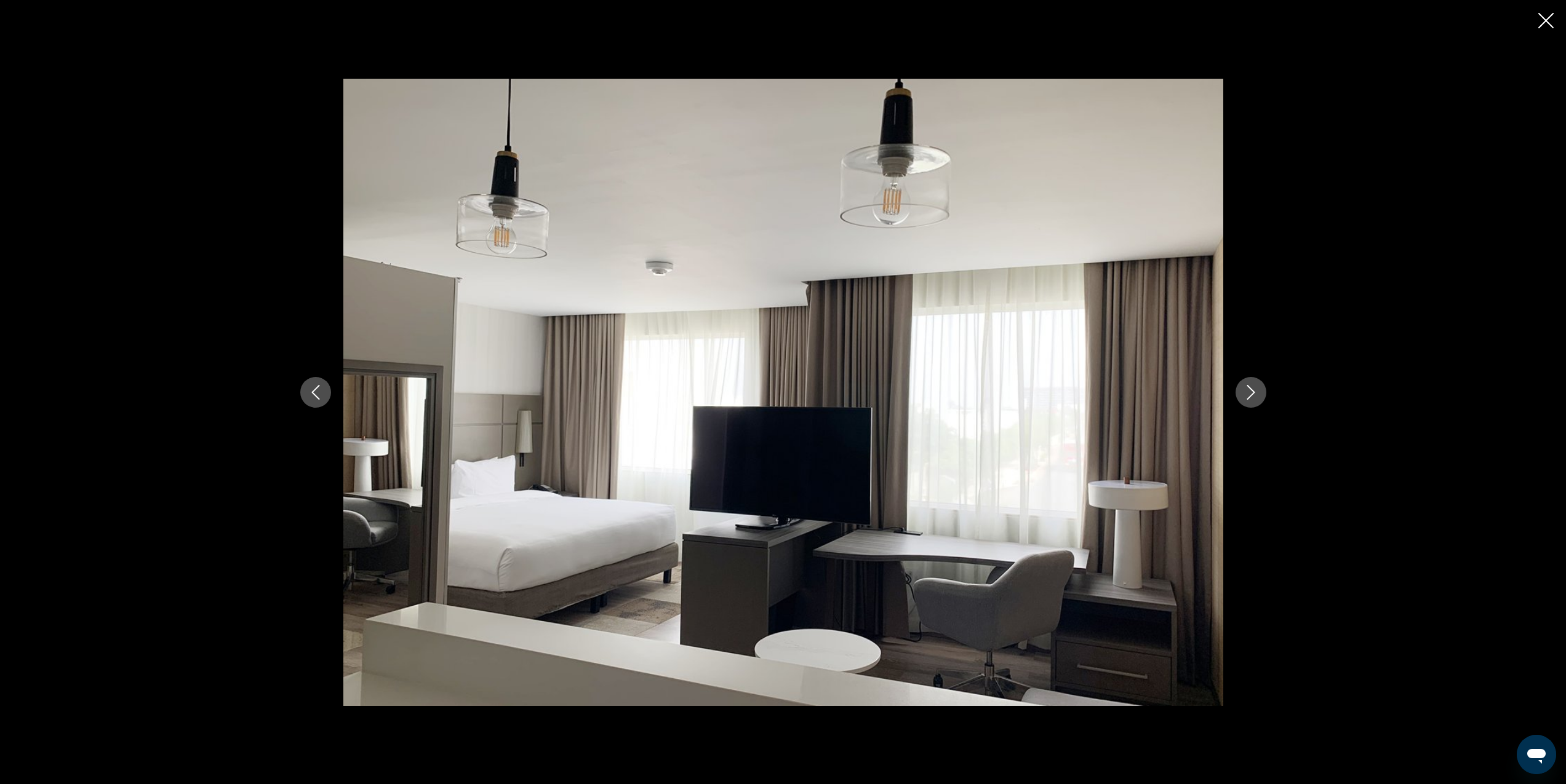
click at [1256, 387] on icon "Next image" at bounding box center [1251, 392] width 15 height 15
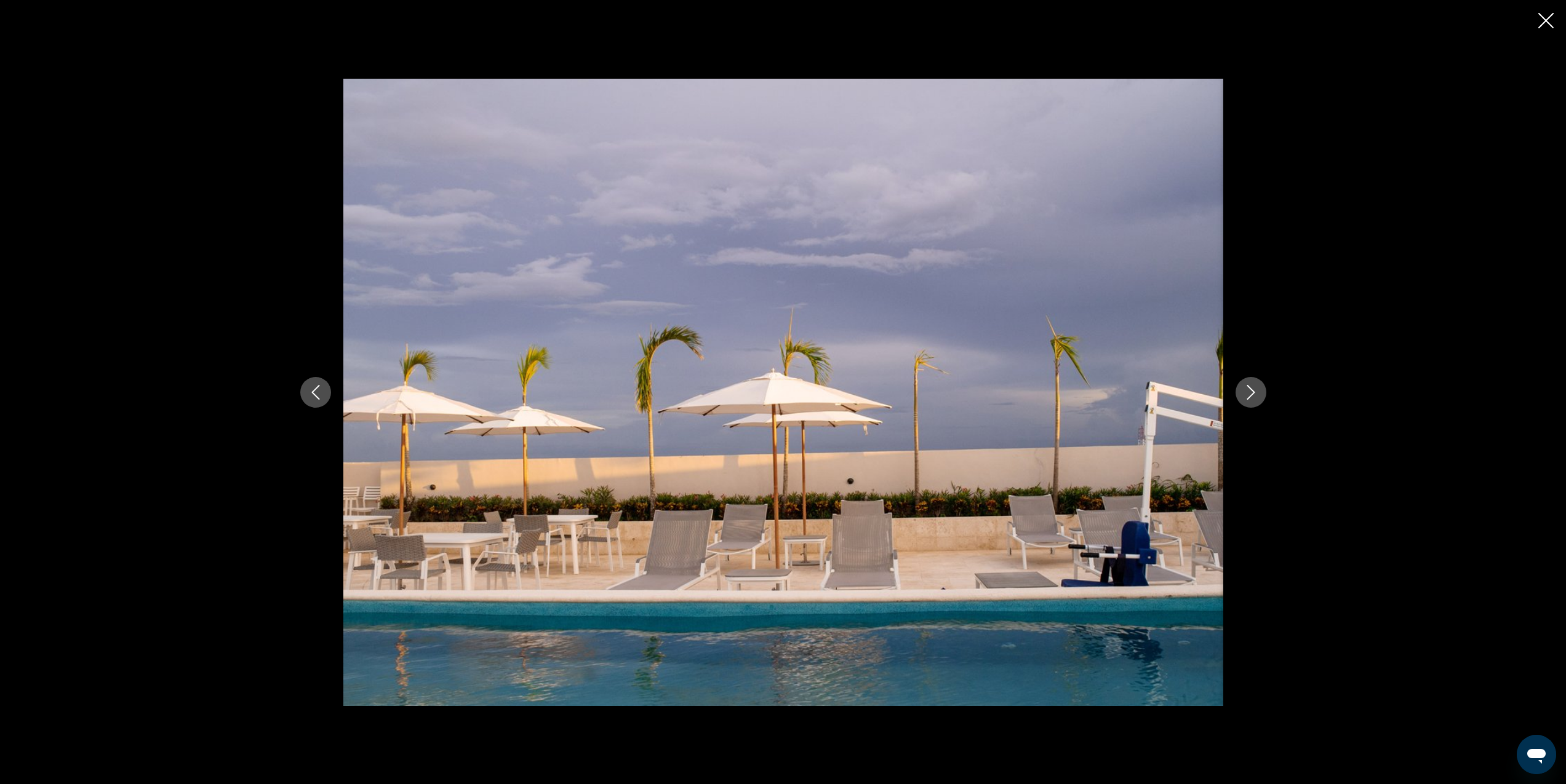
click at [1256, 387] on icon "Next image" at bounding box center [1251, 392] width 15 height 15
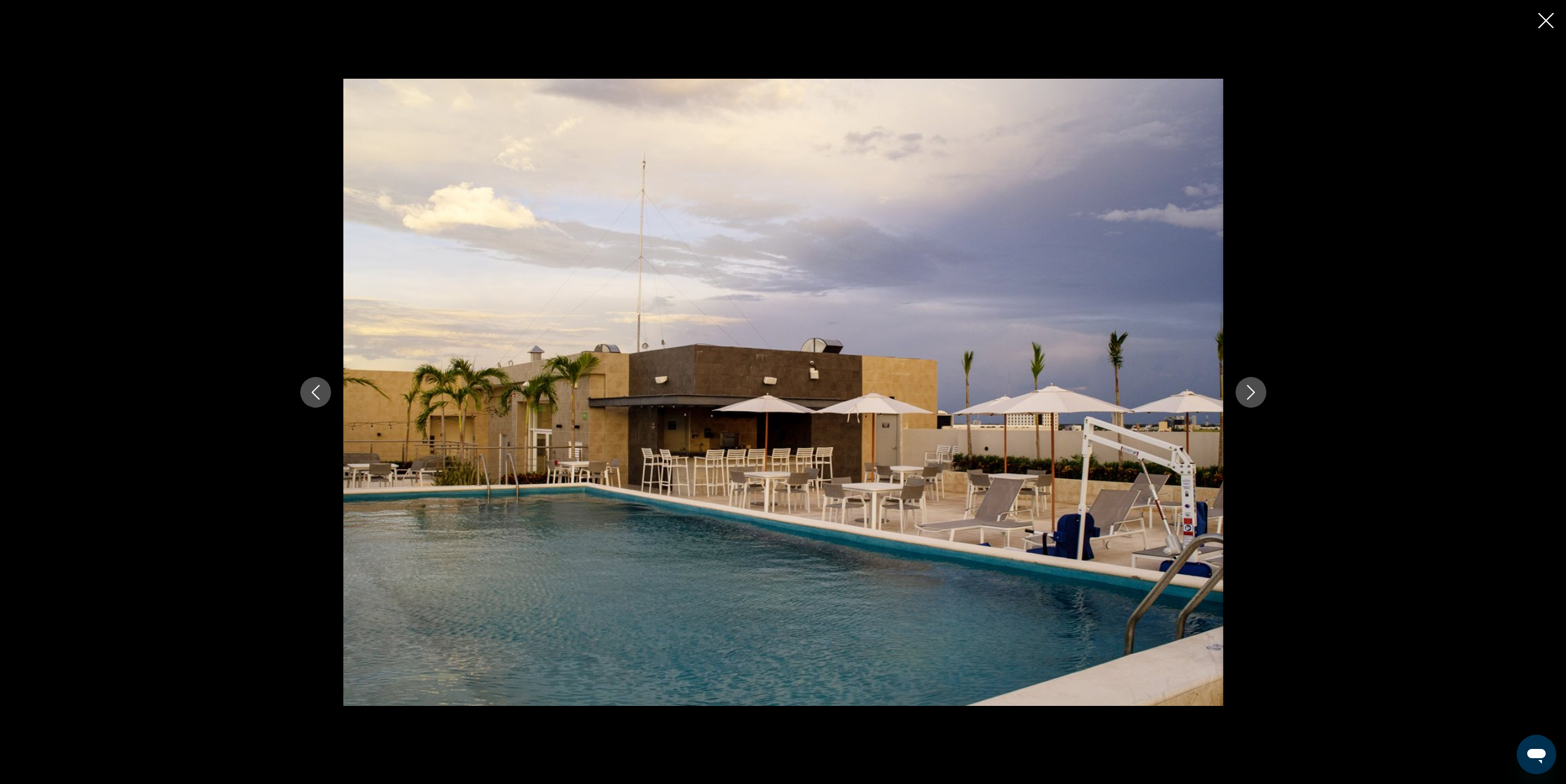
click at [1256, 387] on icon "Next image" at bounding box center [1251, 392] width 15 height 15
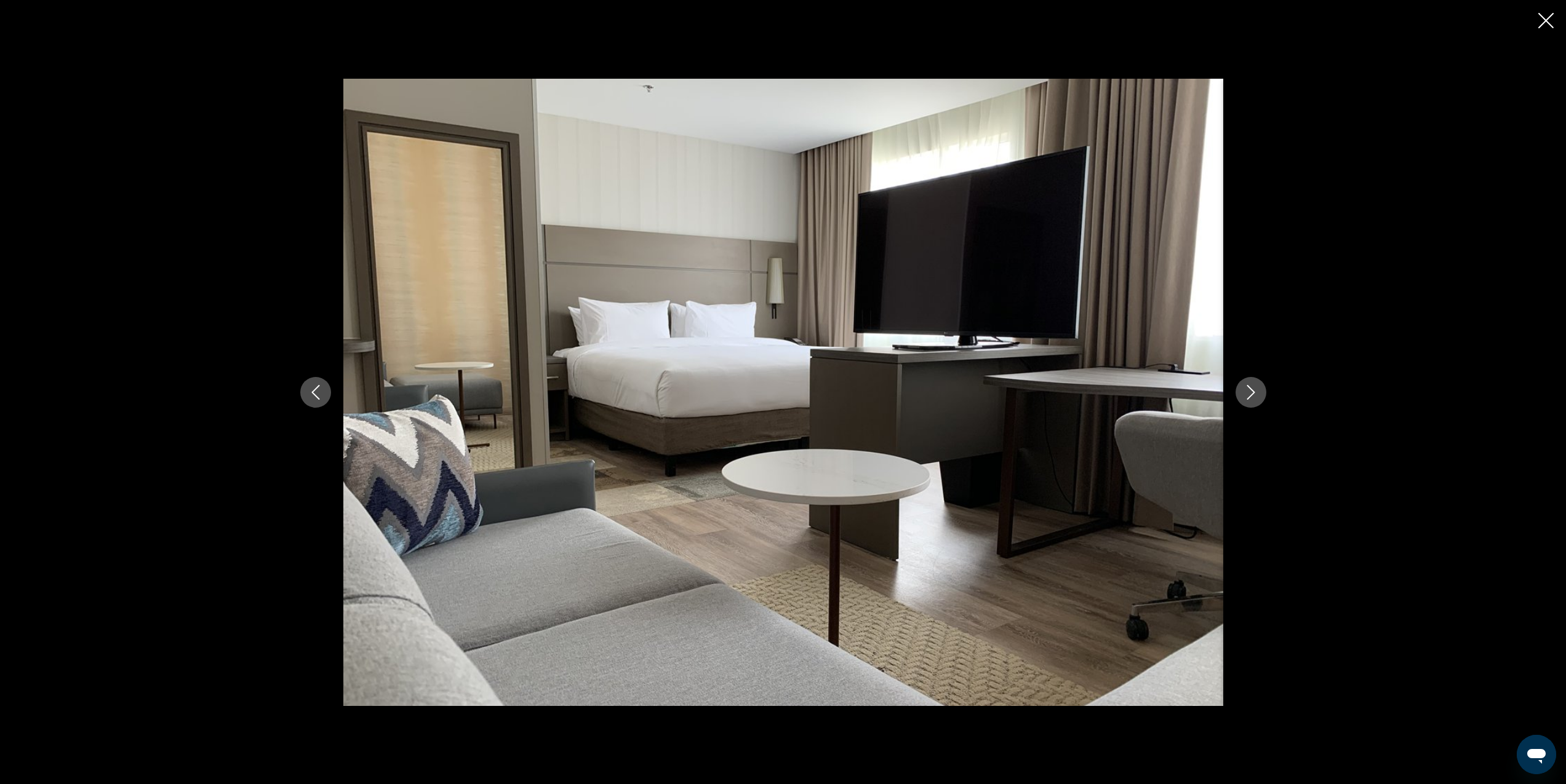
click at [1256, 387] on icon "Next image" at bounding box center [1251, 392] width 15 height 15
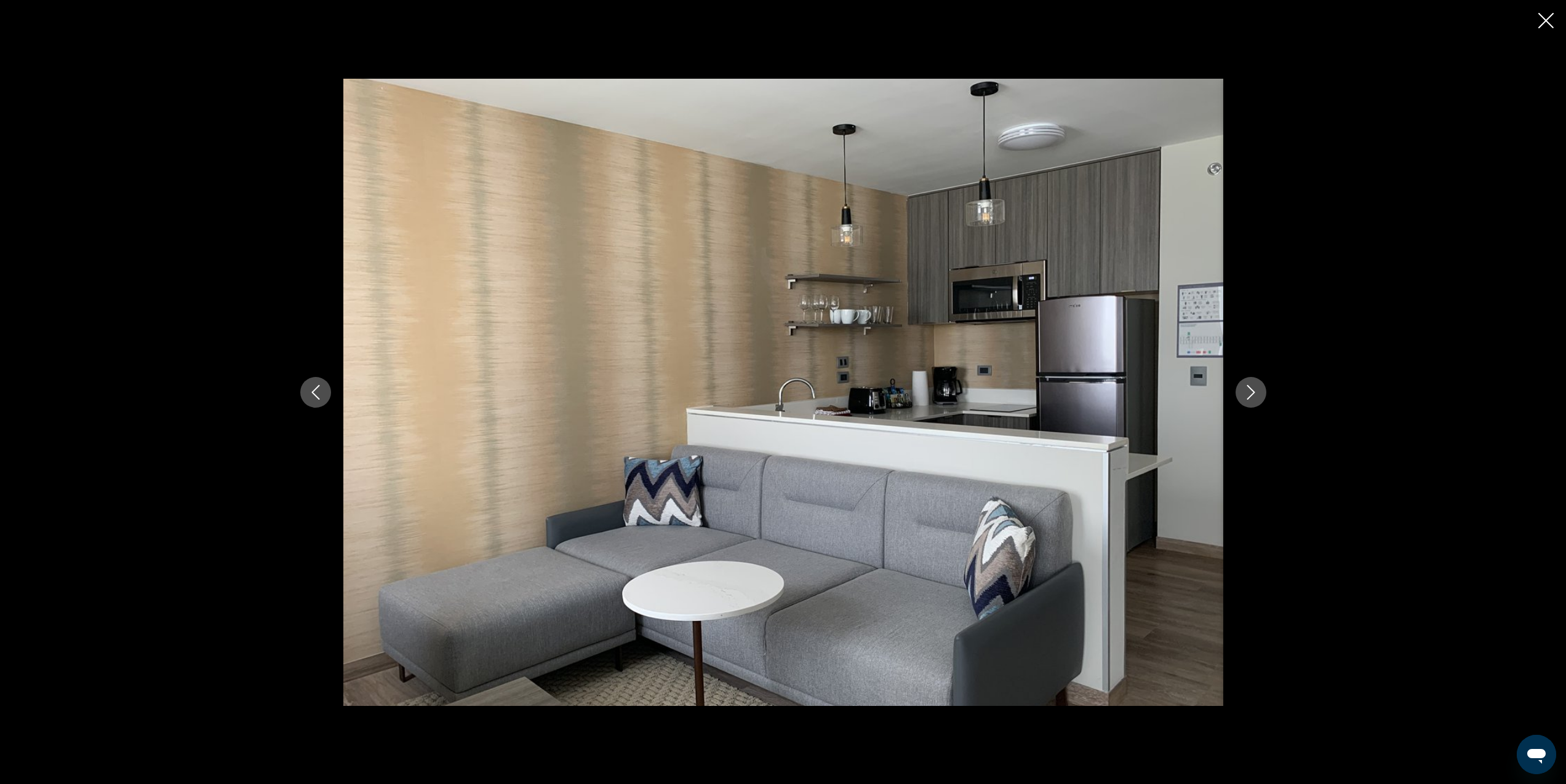
click at [1256, 387] on icon "Next image" at bounding box center [1251, 392] width 15 height 15
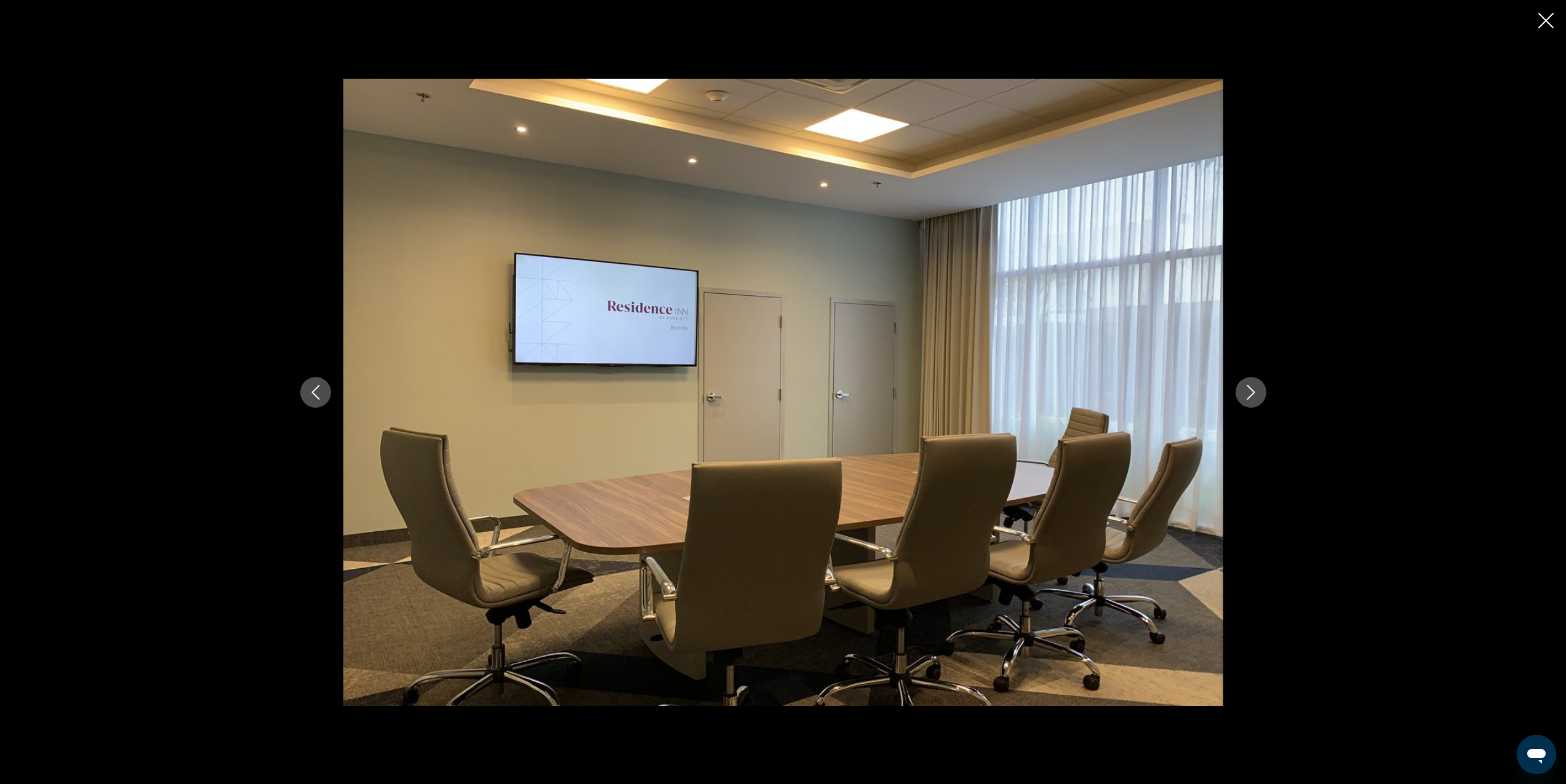
click at [1544, 24] on icon "Close slideshow" at bounding box center [1546, 21] width 16 height 16
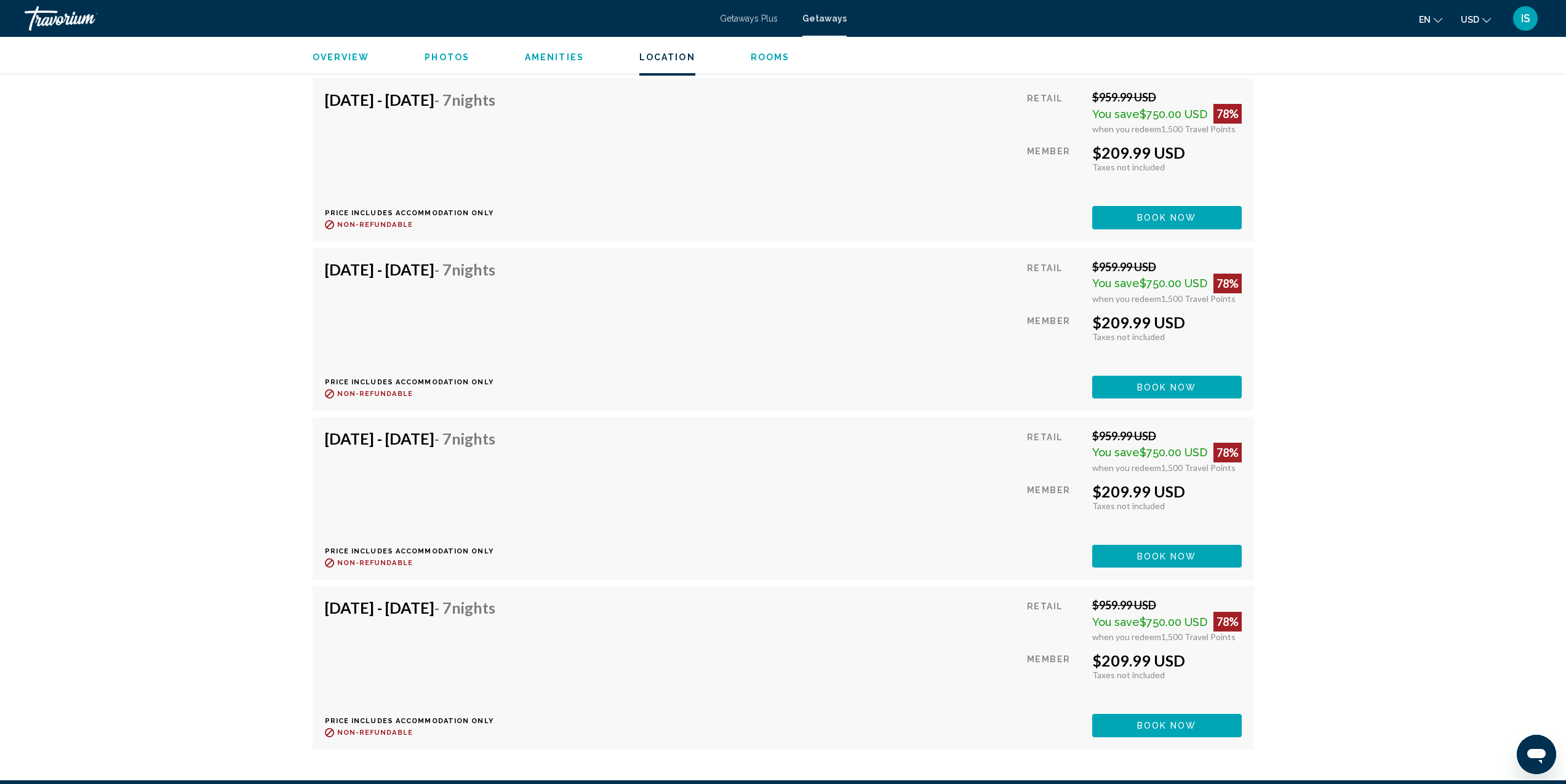
scroll to position [3764, 0]
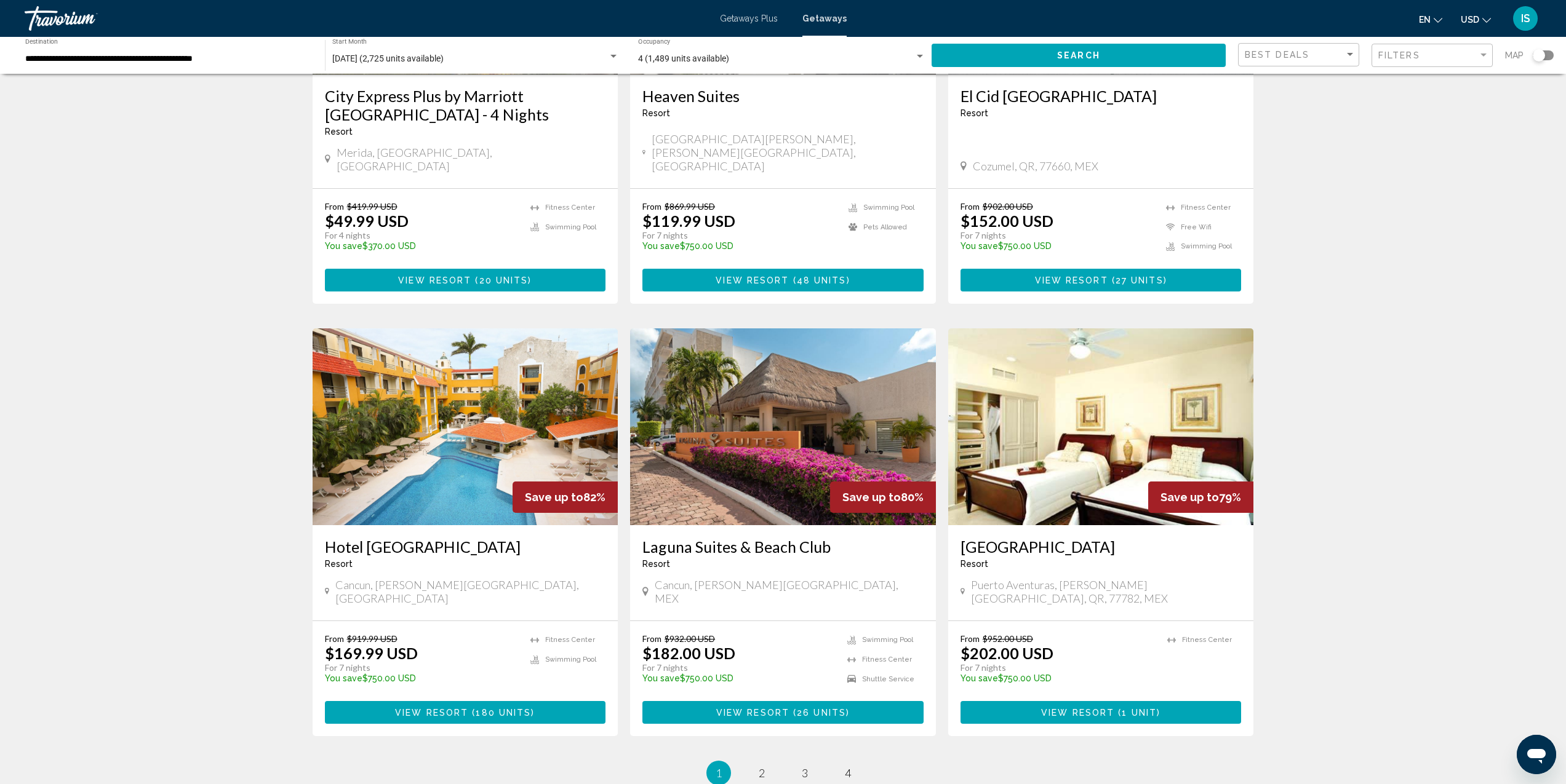
scroll to position [1236, 0]
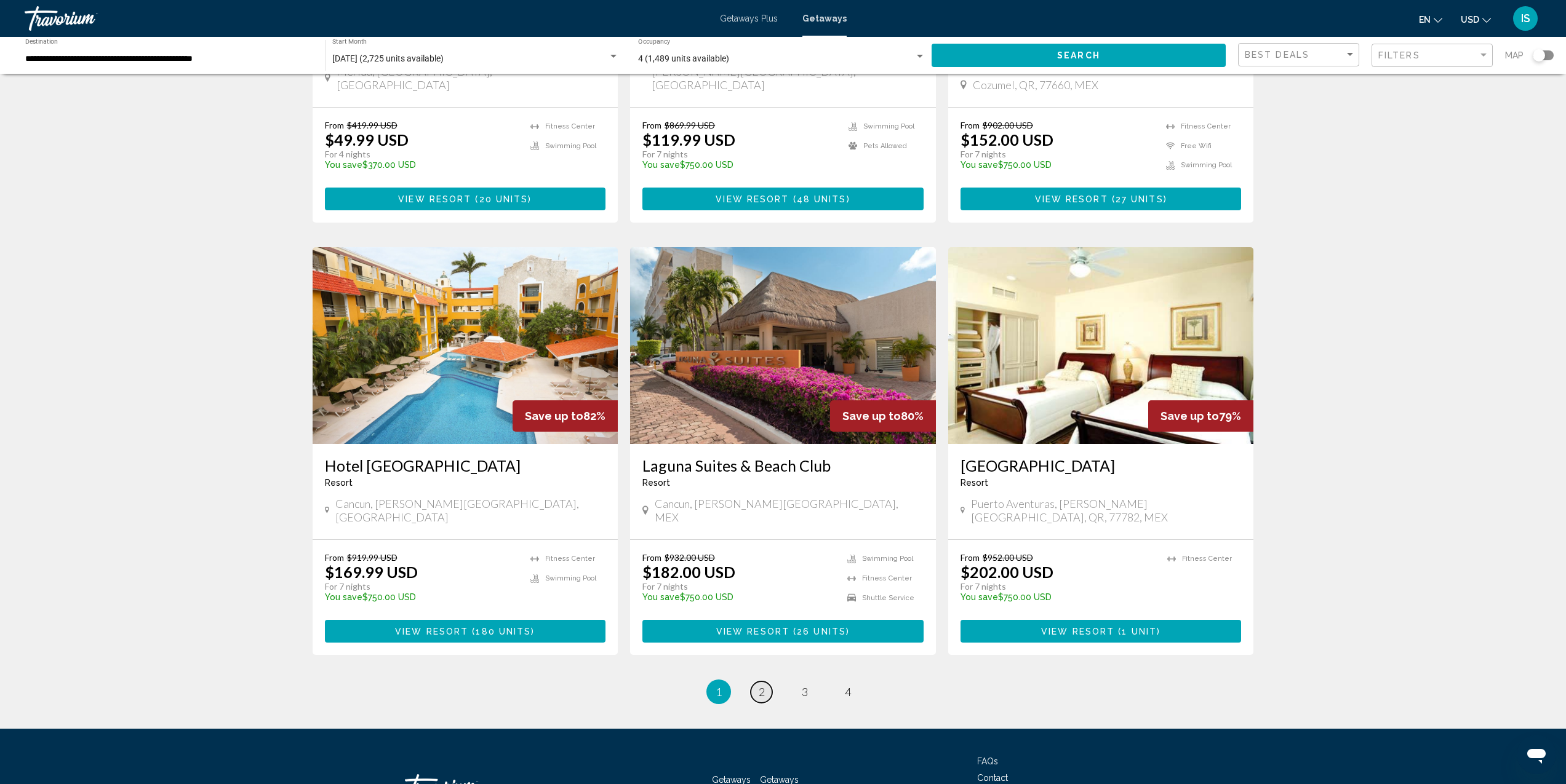
click at [764, 685] on span "2" at bounding box center [762, 691] width 6 height 14
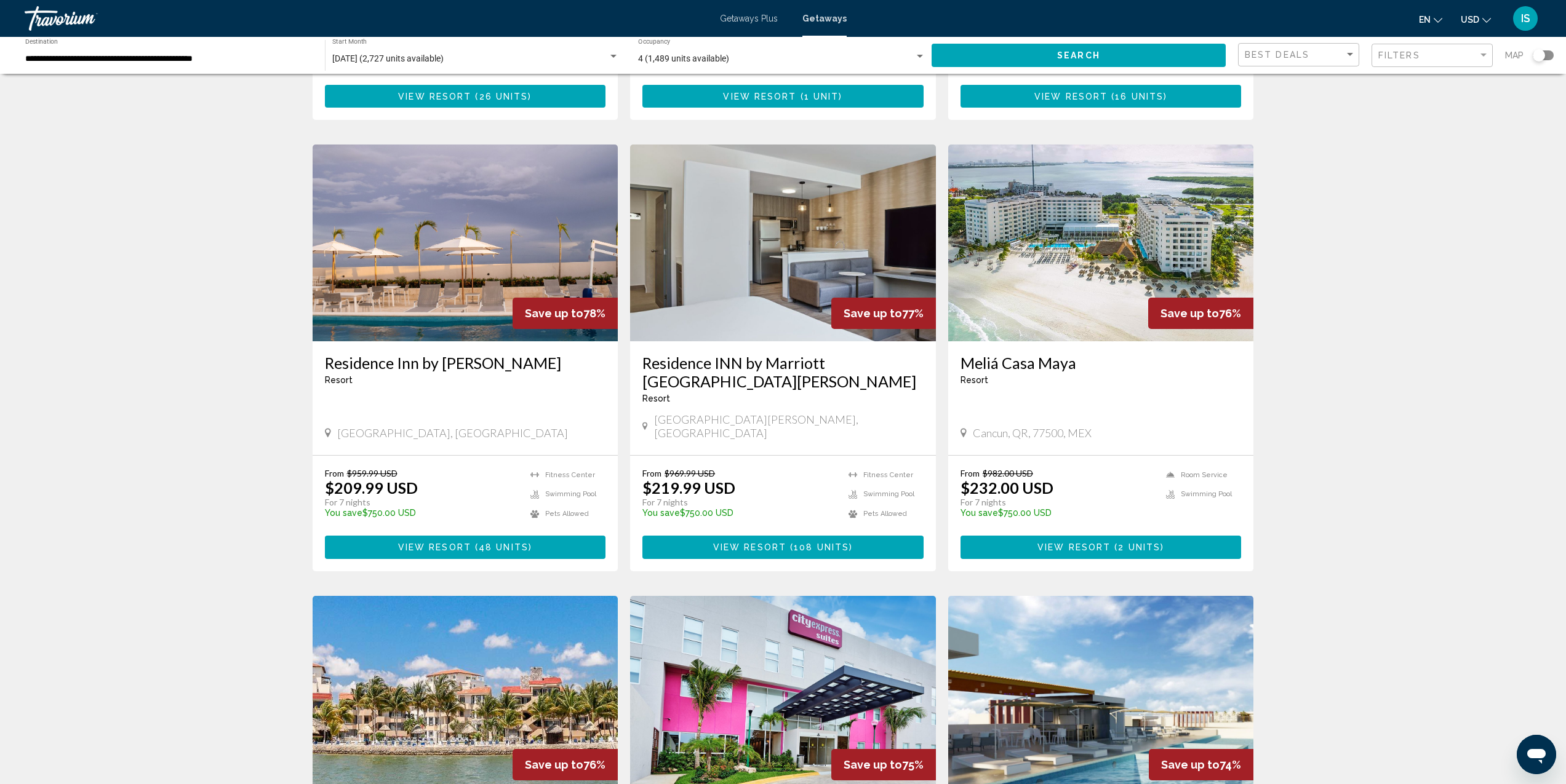
scroll to position [452, 0]
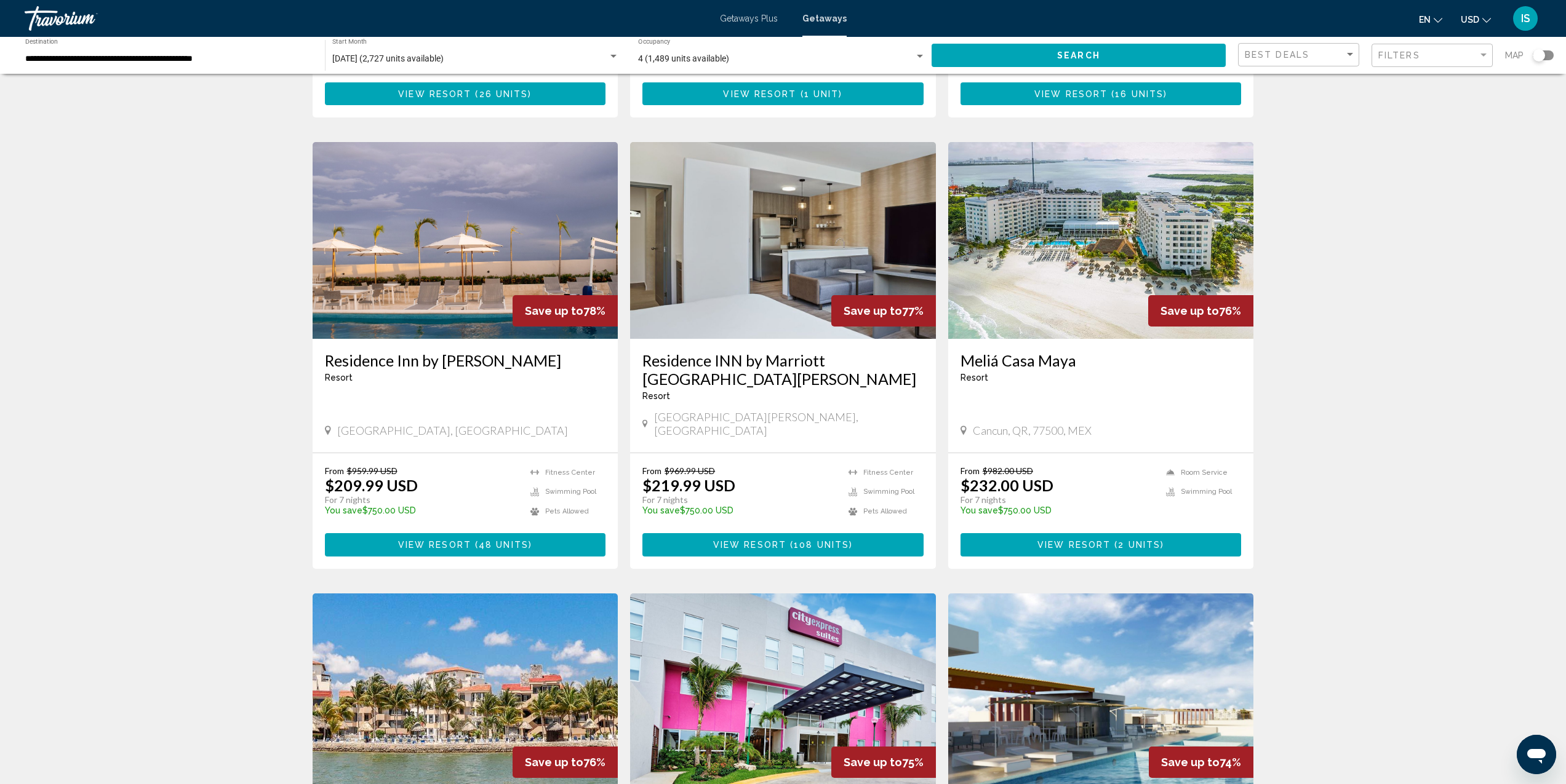
click at [755, 270] on img "Main content" at bounding box center [783, 241] width 306 height 197
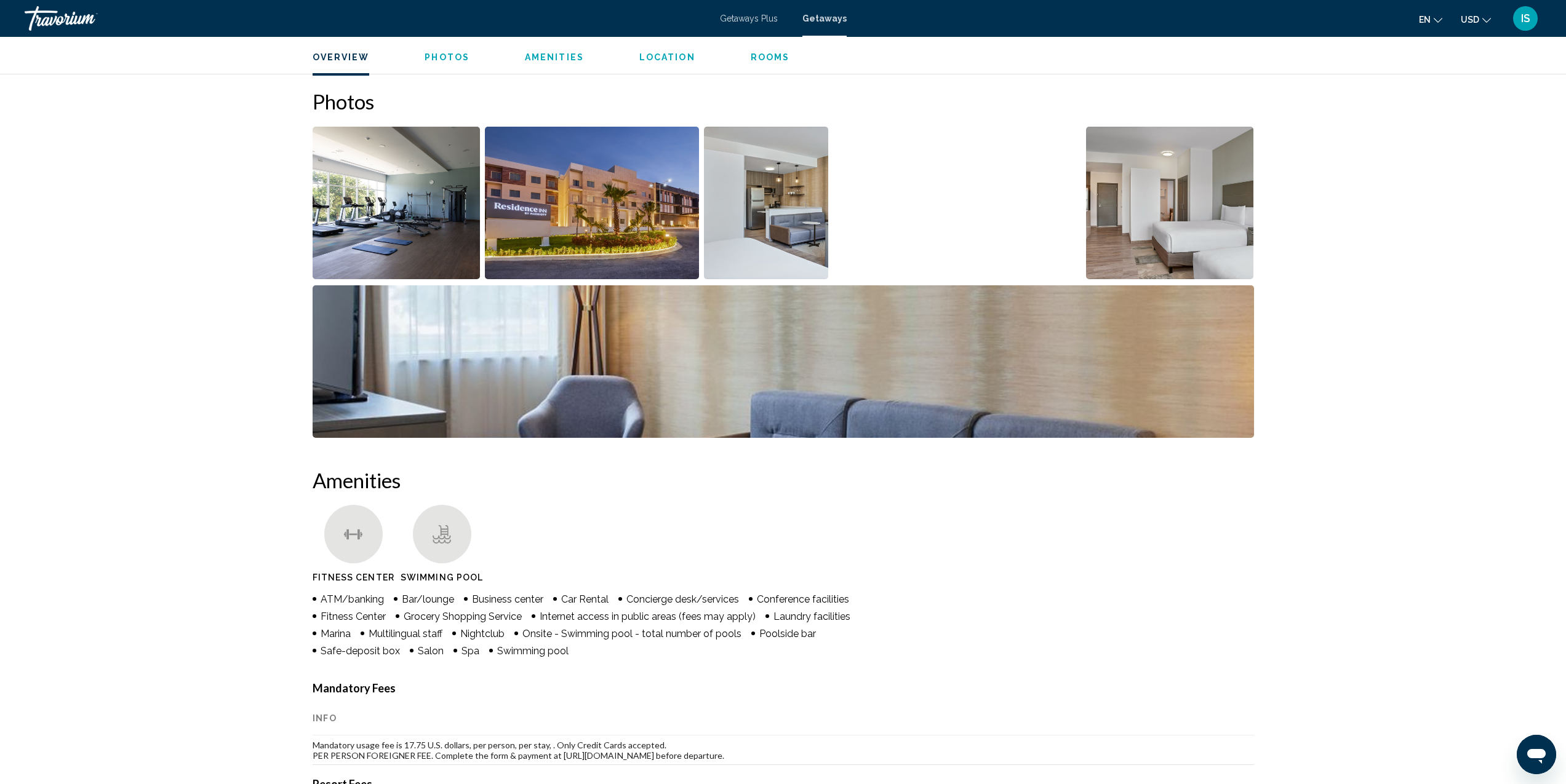
scroll to position [393, 0]
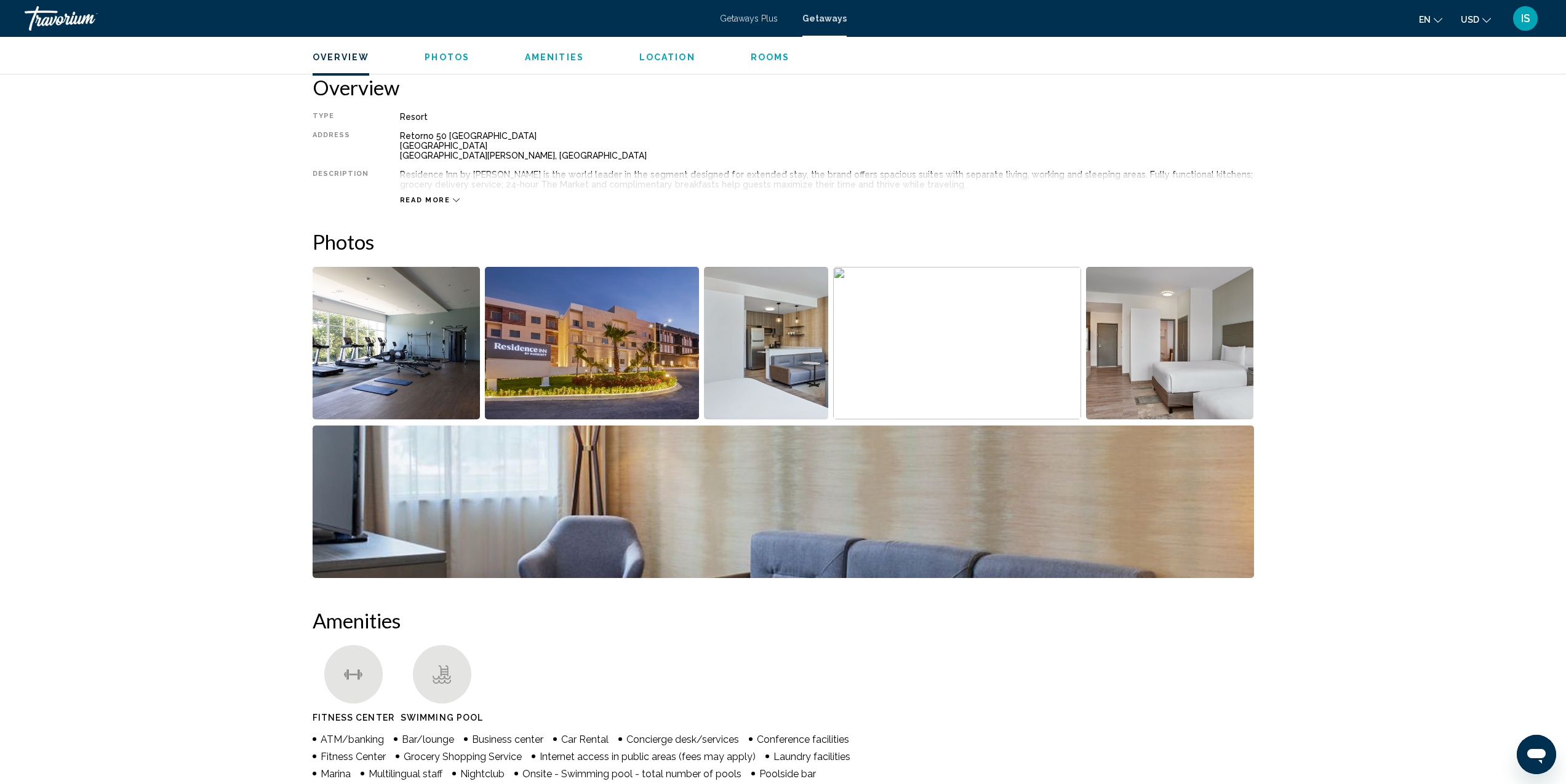
click at [1123, 382] on img "Open full-screen image slider" at bounding box center [1170, 343] width 168 height 153
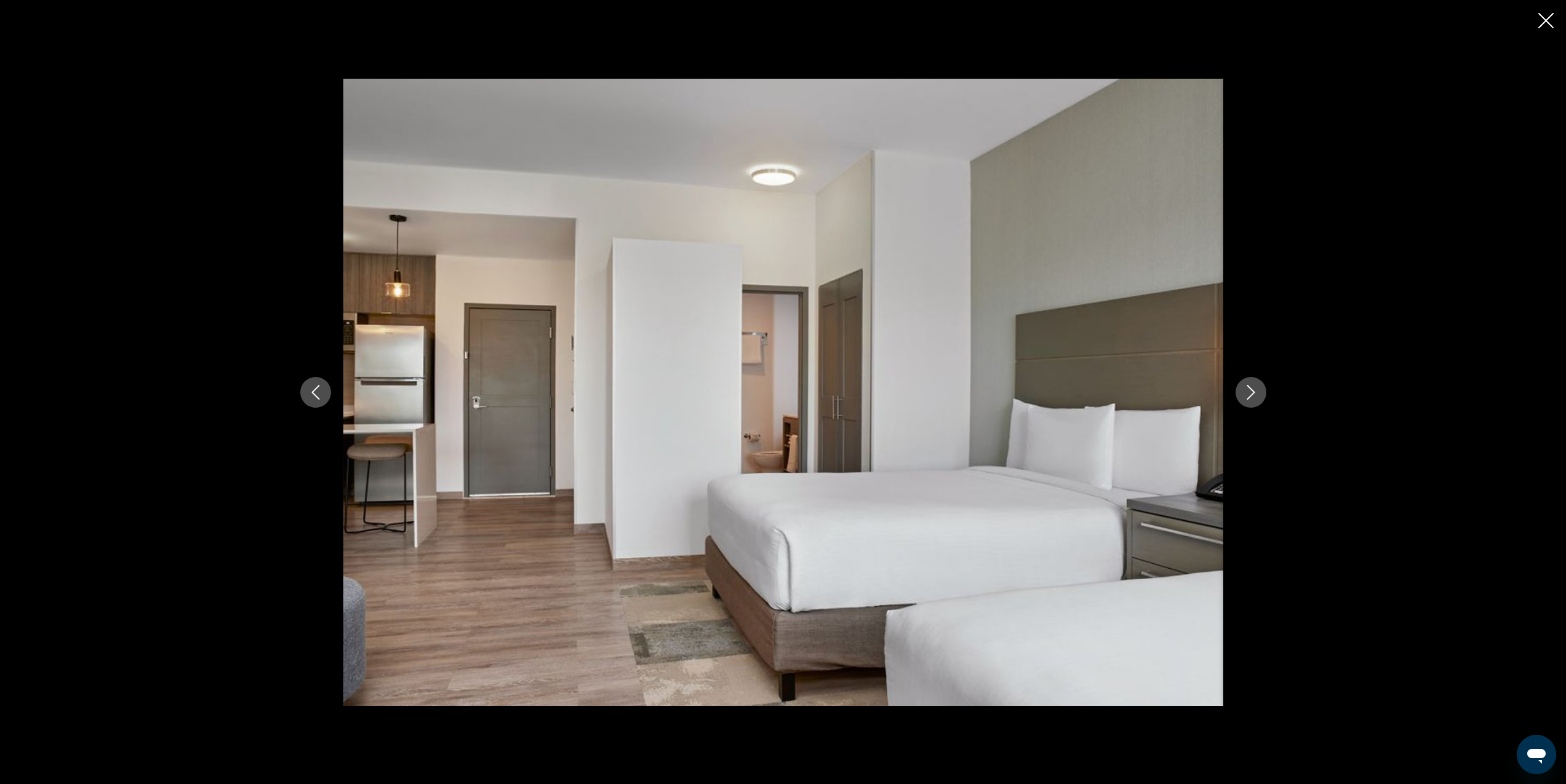
scroll to position [781, 0]
click at [1253, 391] on icon "Next image" at bounding box center [1251, 392] width 8 height 15
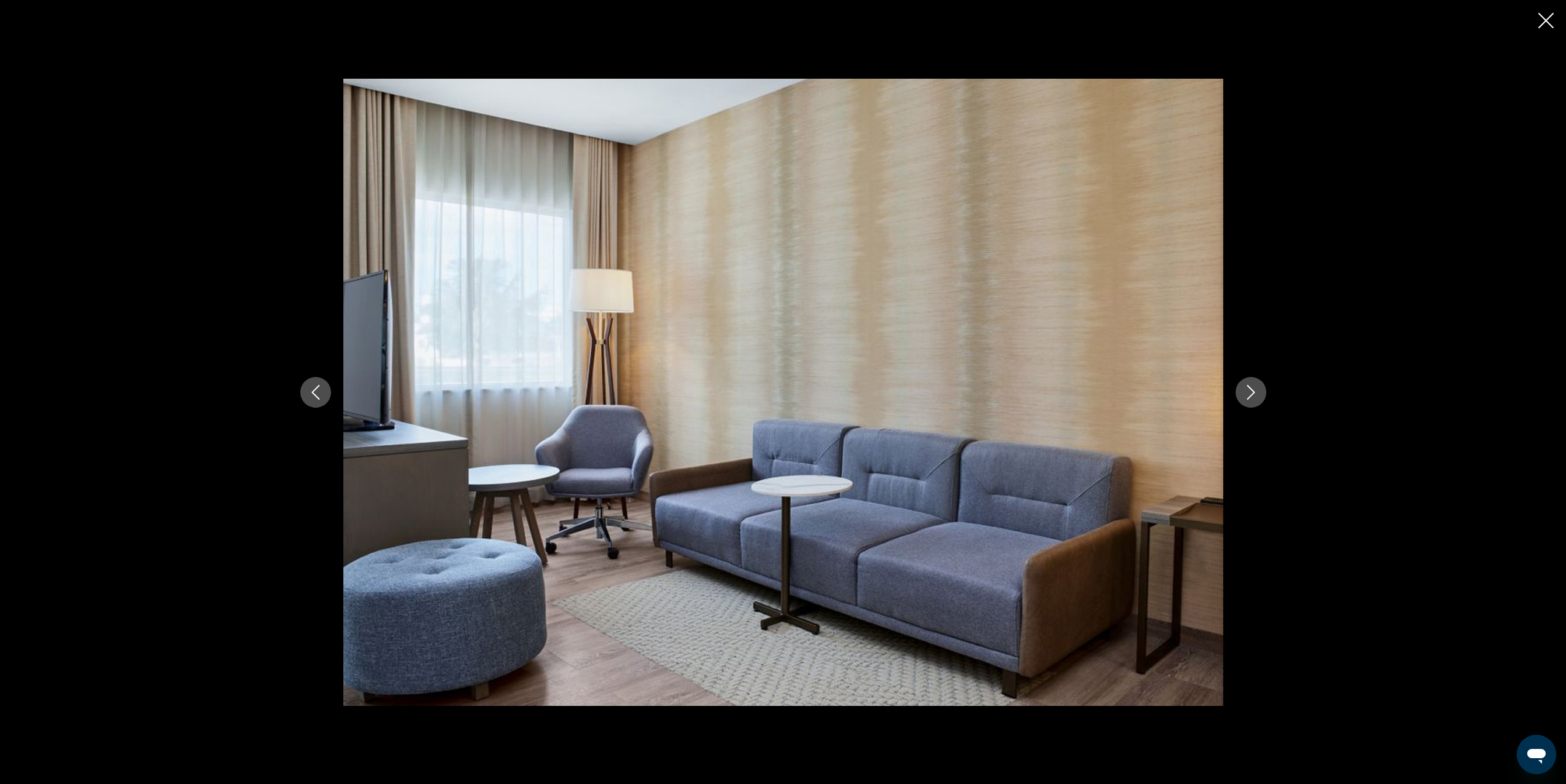
click at [1250, 392] on icon "Next image" at bounding box center [1251, 392] width 15 height 15
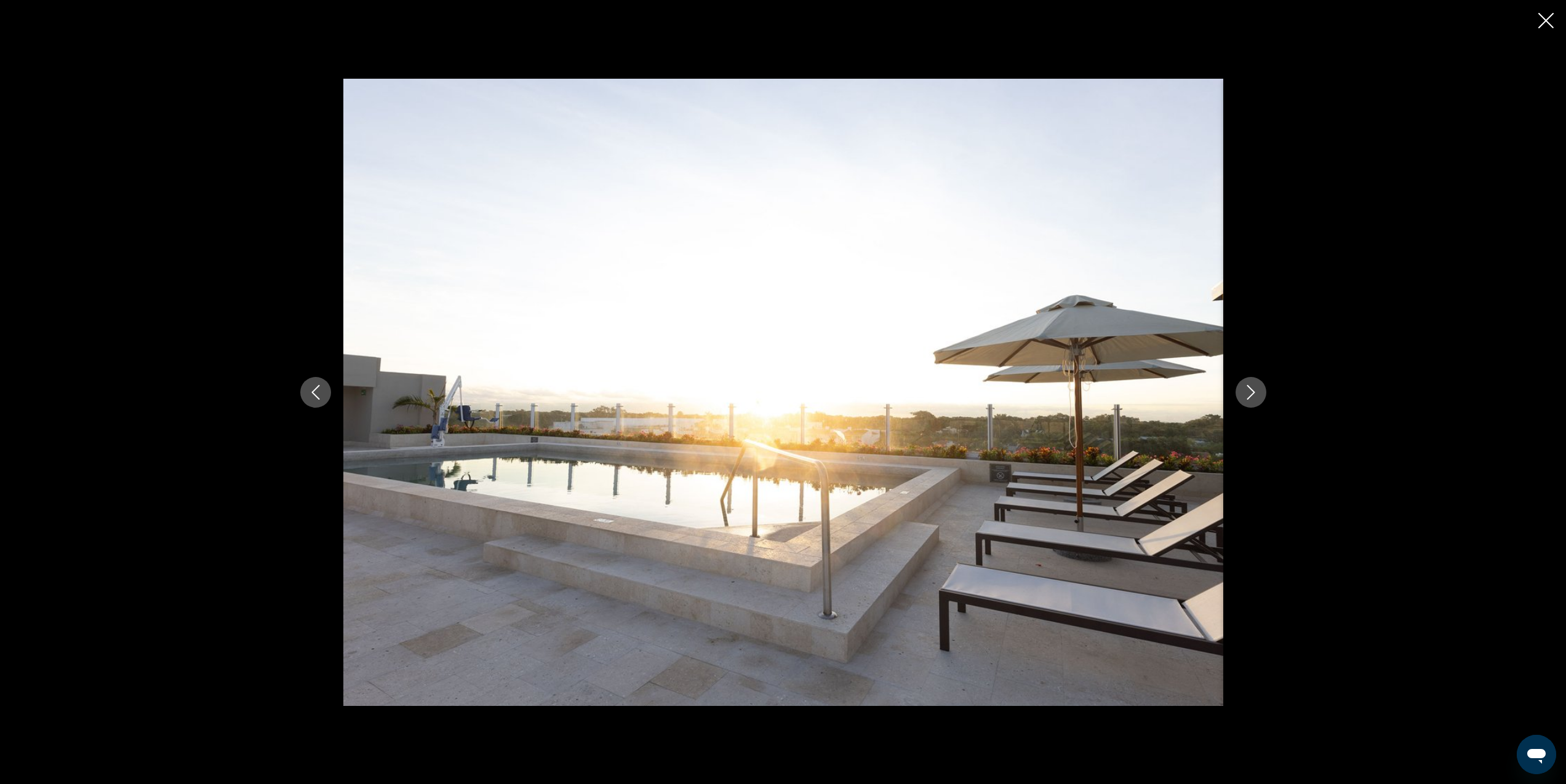
click at [1250, 392] on icon "Next image" at bounding box center [1251, 392] width 15 height 15
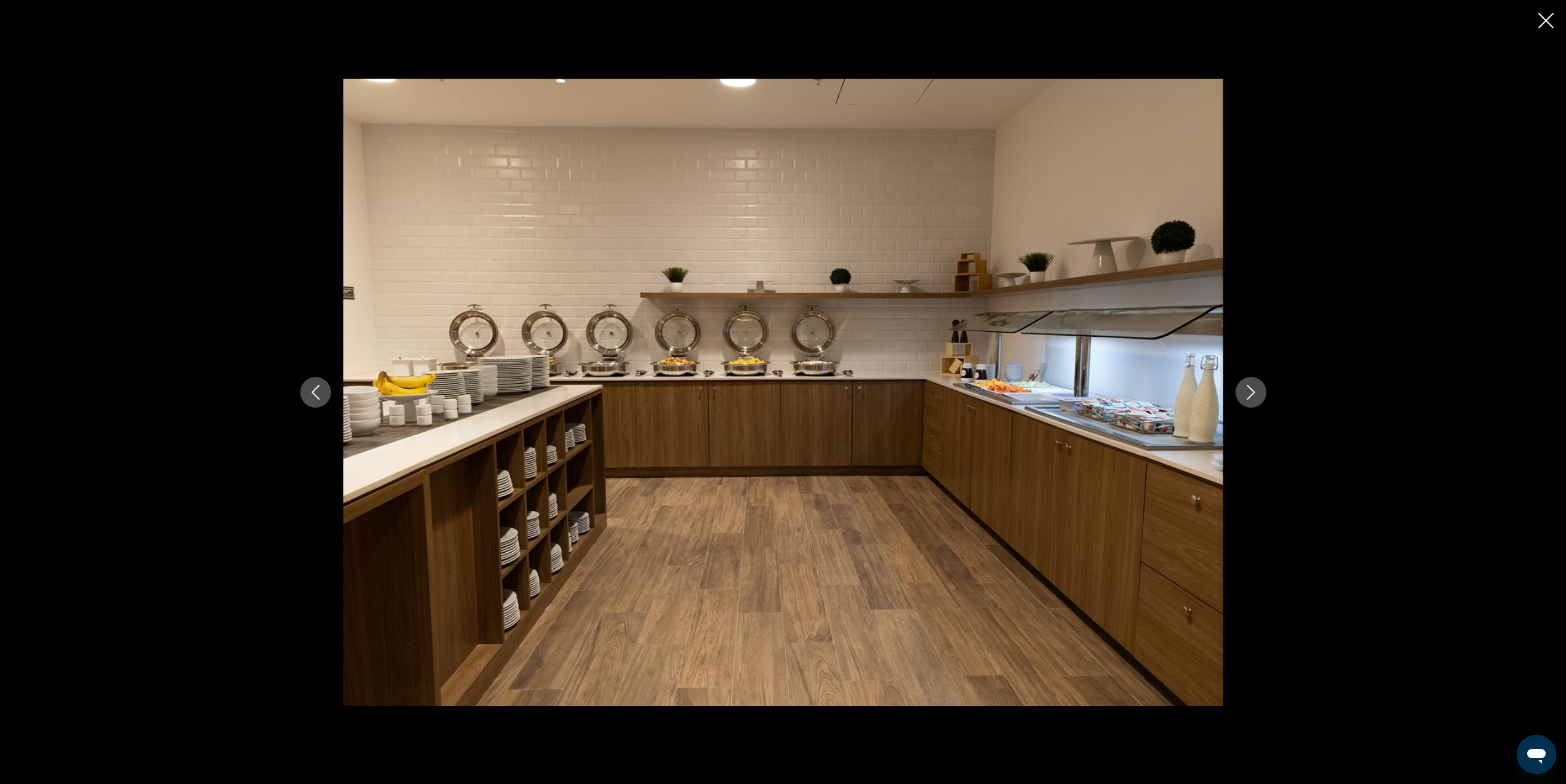
click at [1250, 392] on icon "Next image" at bounding box center [1251, 392] width 15 height 15
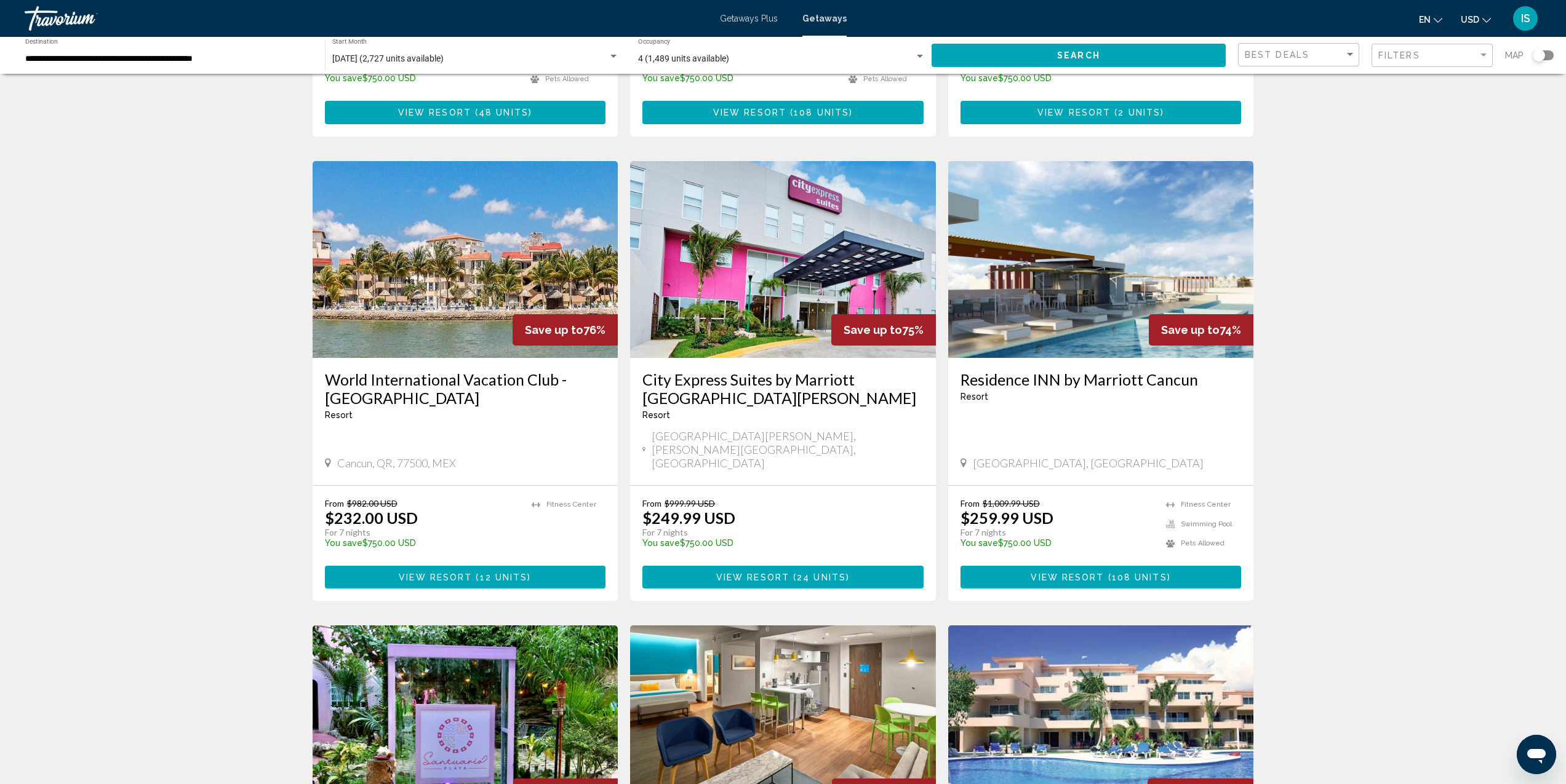
scroll to position [1176, 0]
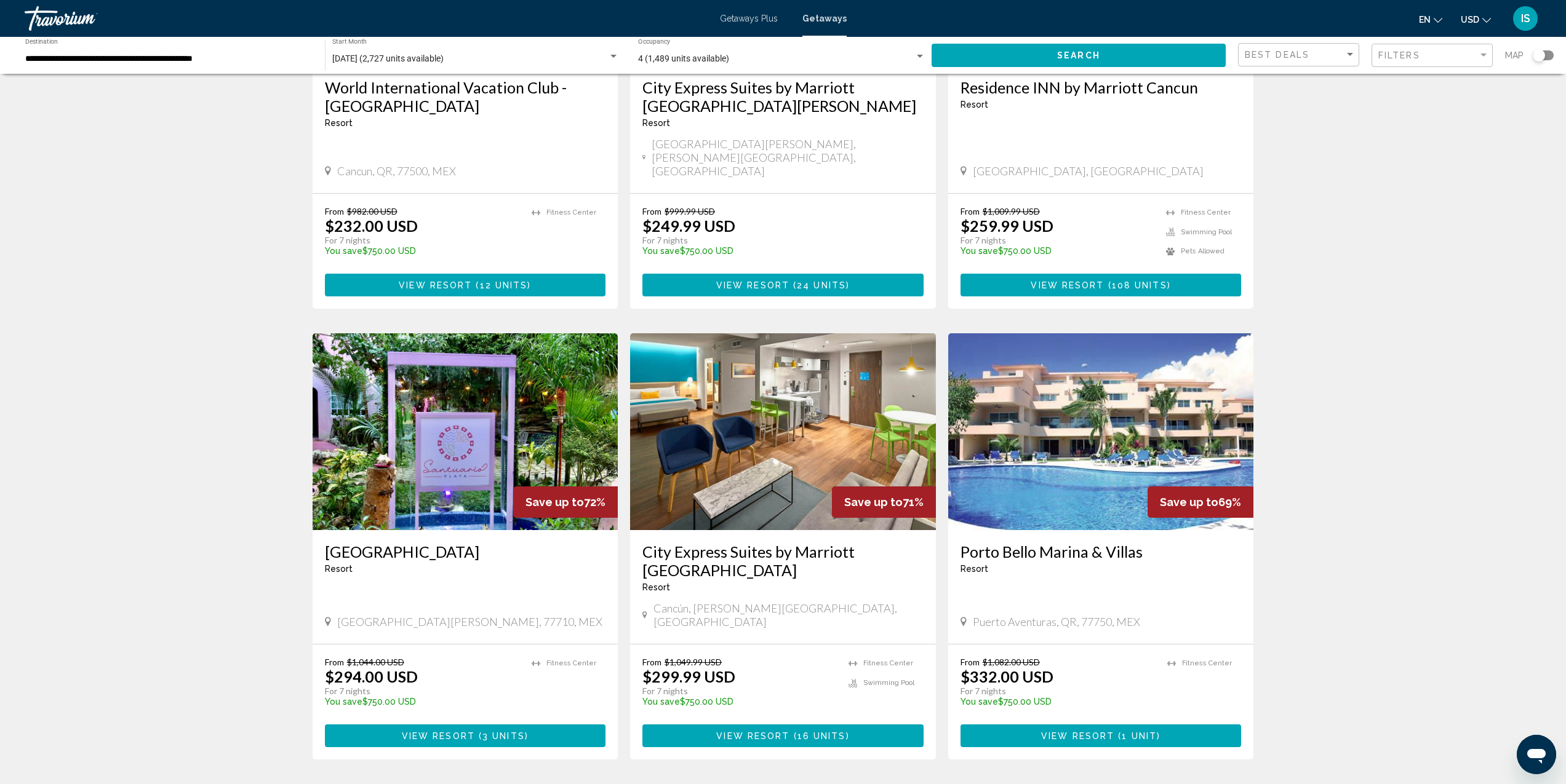
click at [808, 784] on link "page 3" at bounding box center [804, 796] width 21 height 21
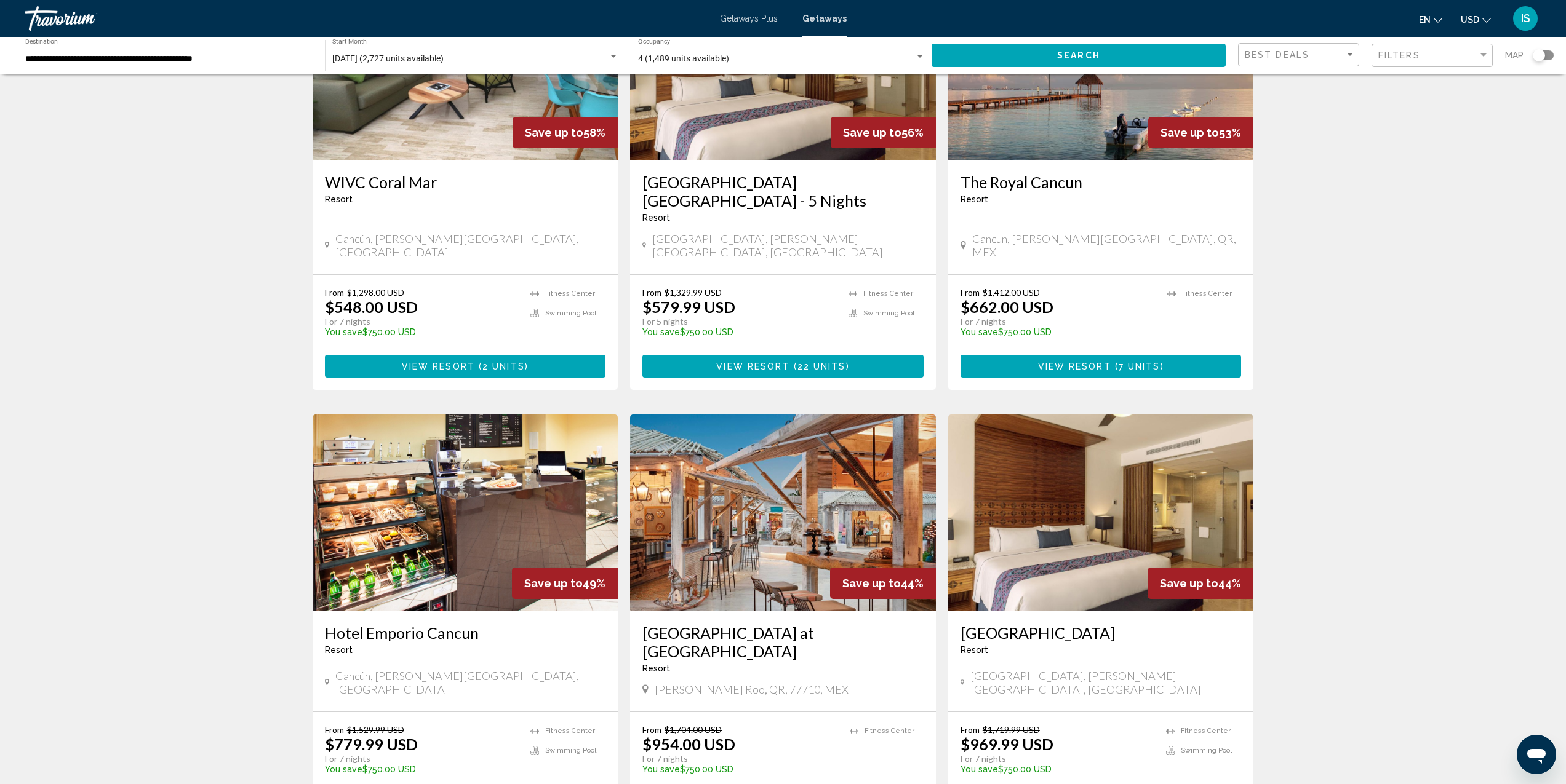
scroll to position [1187, 0]
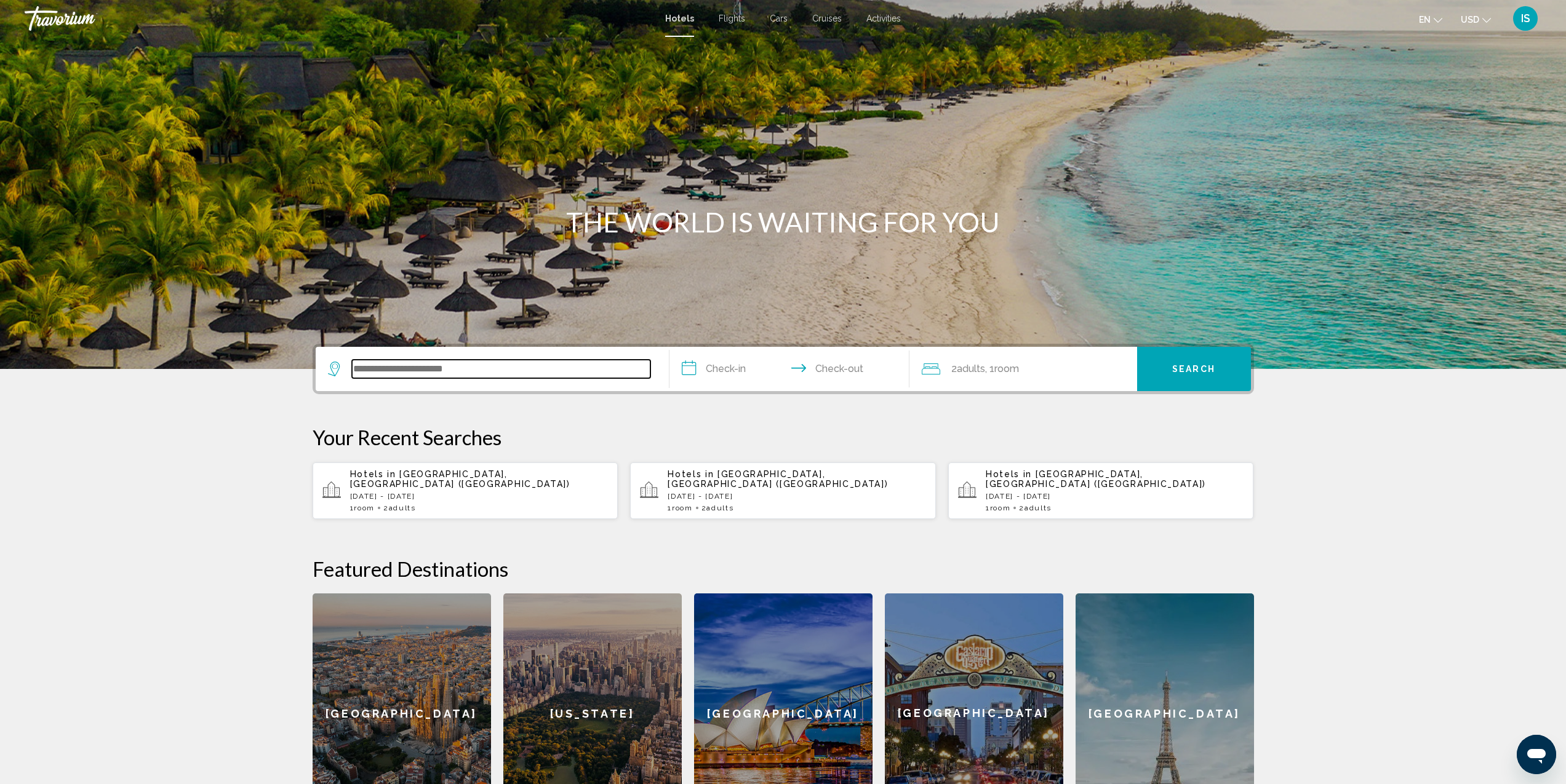
click at [395, 376] on input "Search widget" at bounding box center [501, 369] width 298 height 19
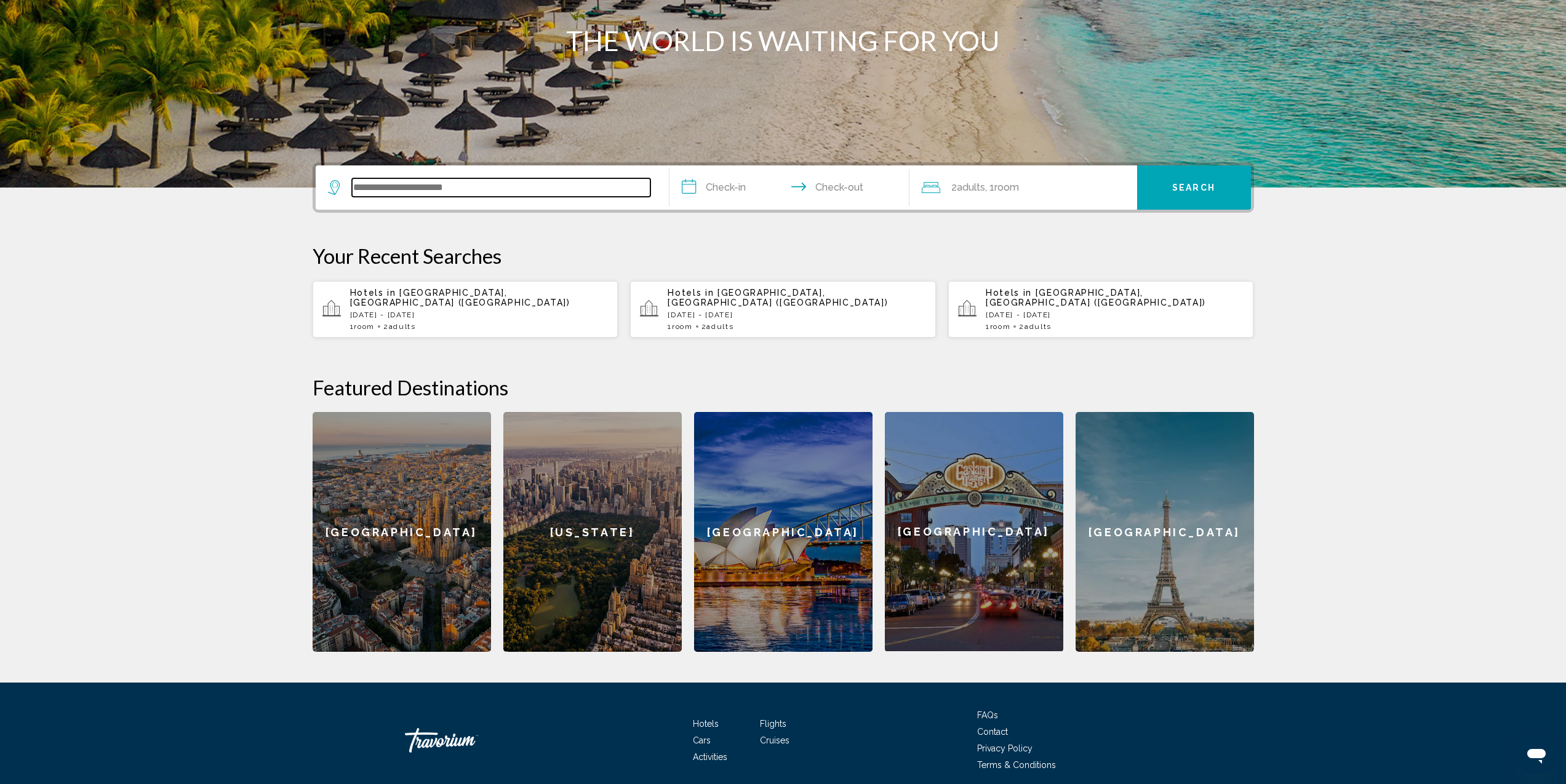
scroll to position [225, 0]
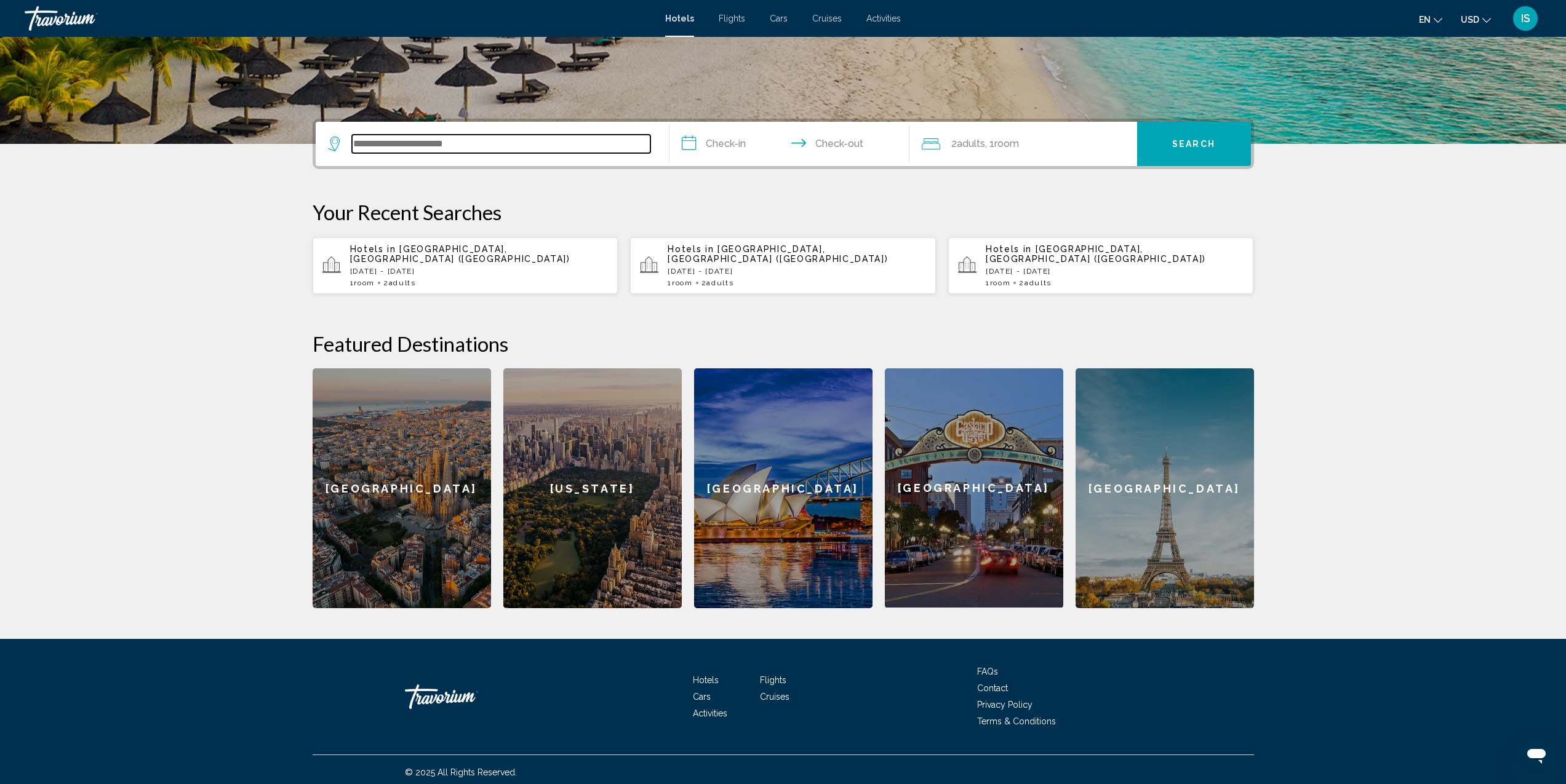
click at [440, 141] on input "Search widget" at bounding box center [501, 144] width 298 height 19
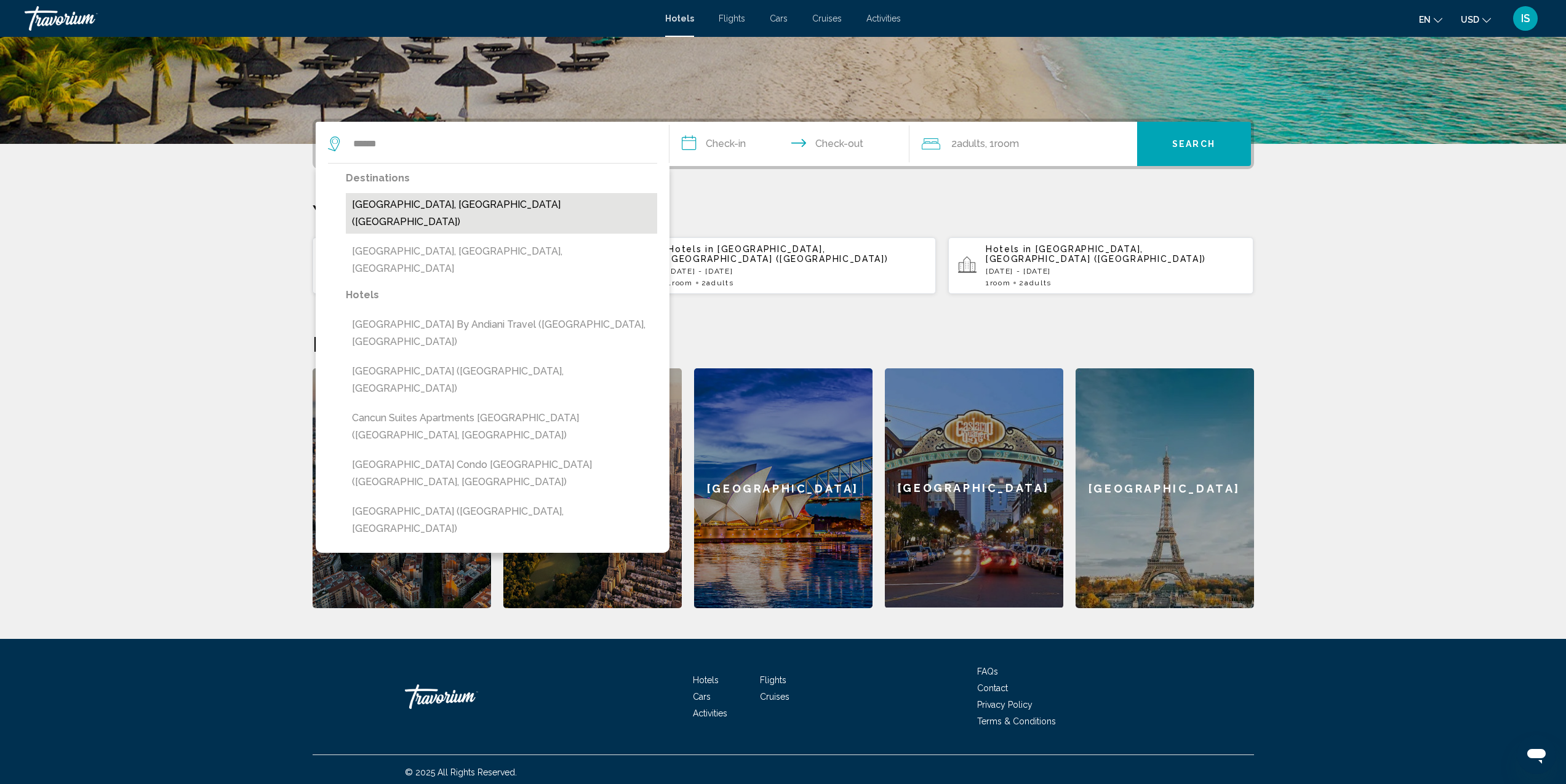
click at [382, 204] on button "Cancun, Mexico (CUN)" at bounding box center [501, 213] width 311 height 41
type input "**********"
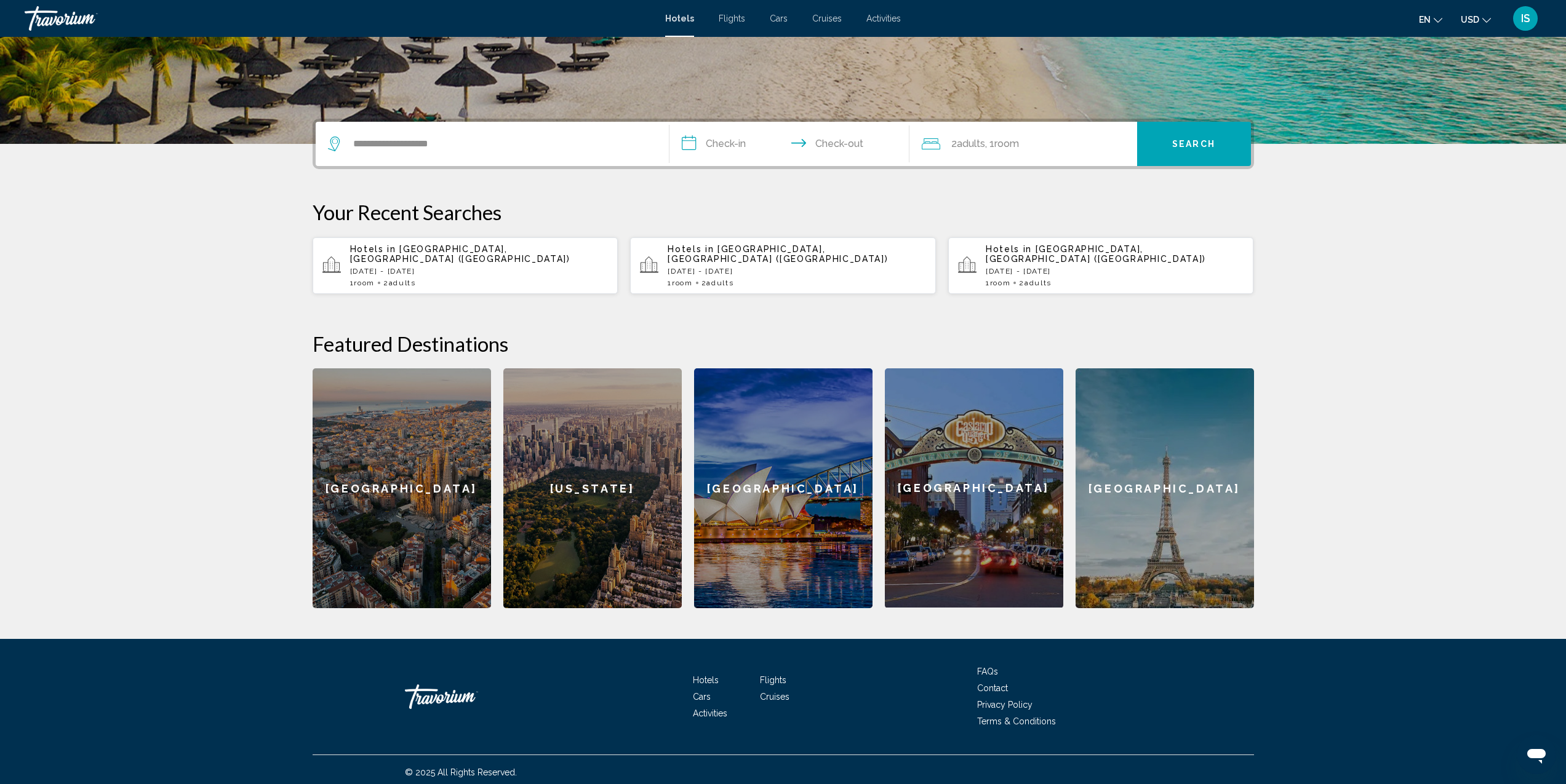
click at [709, 142] on input "**********" at bounding box center [792, 146] width 245 height 48
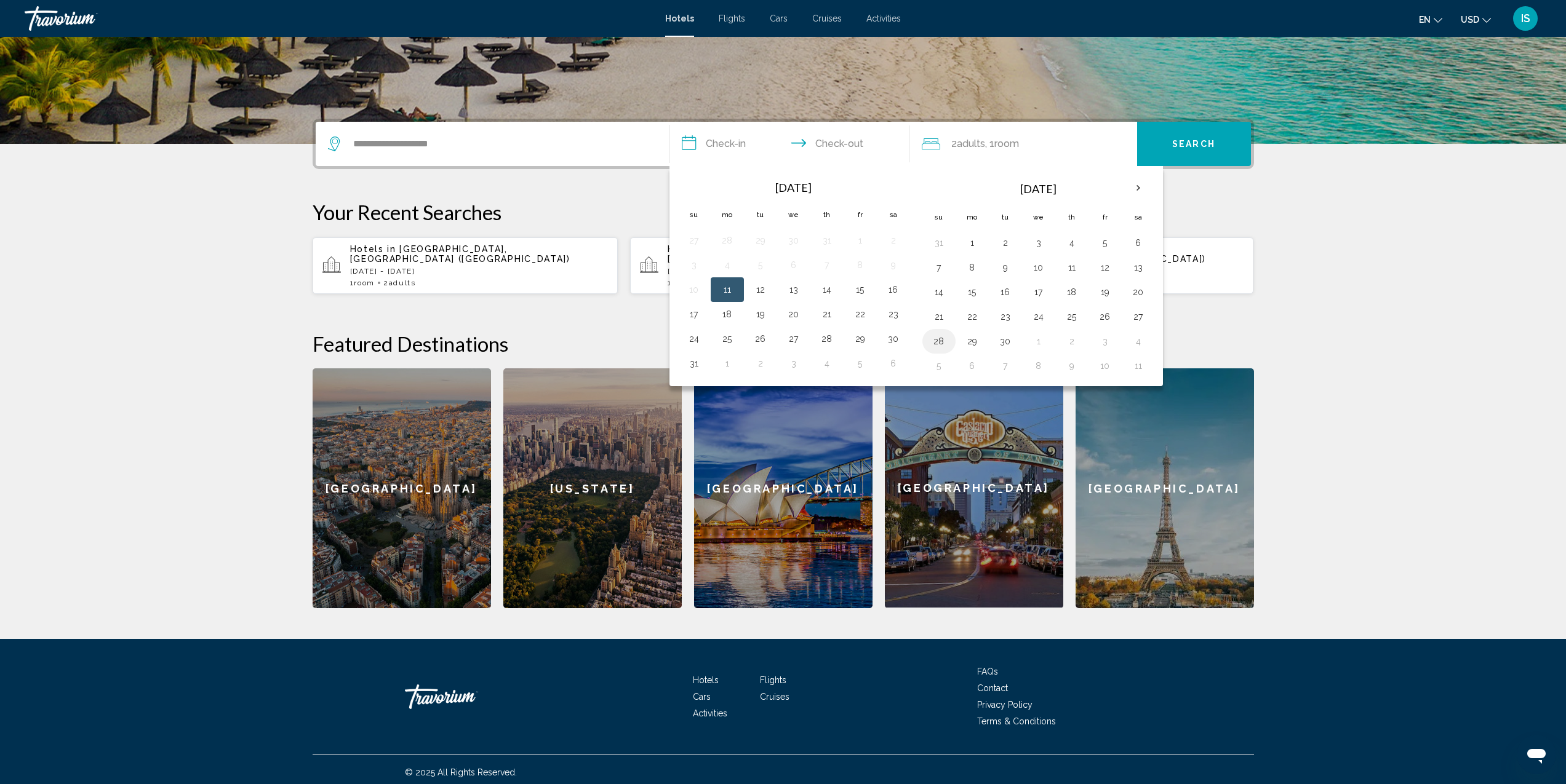
click at [940, 345] on button "28" at bounding box center [939, 341] width 19 height 17
click at [942, 371] on button "5" at bounding box center [939, 366] width 19 height 17
type input "**********"
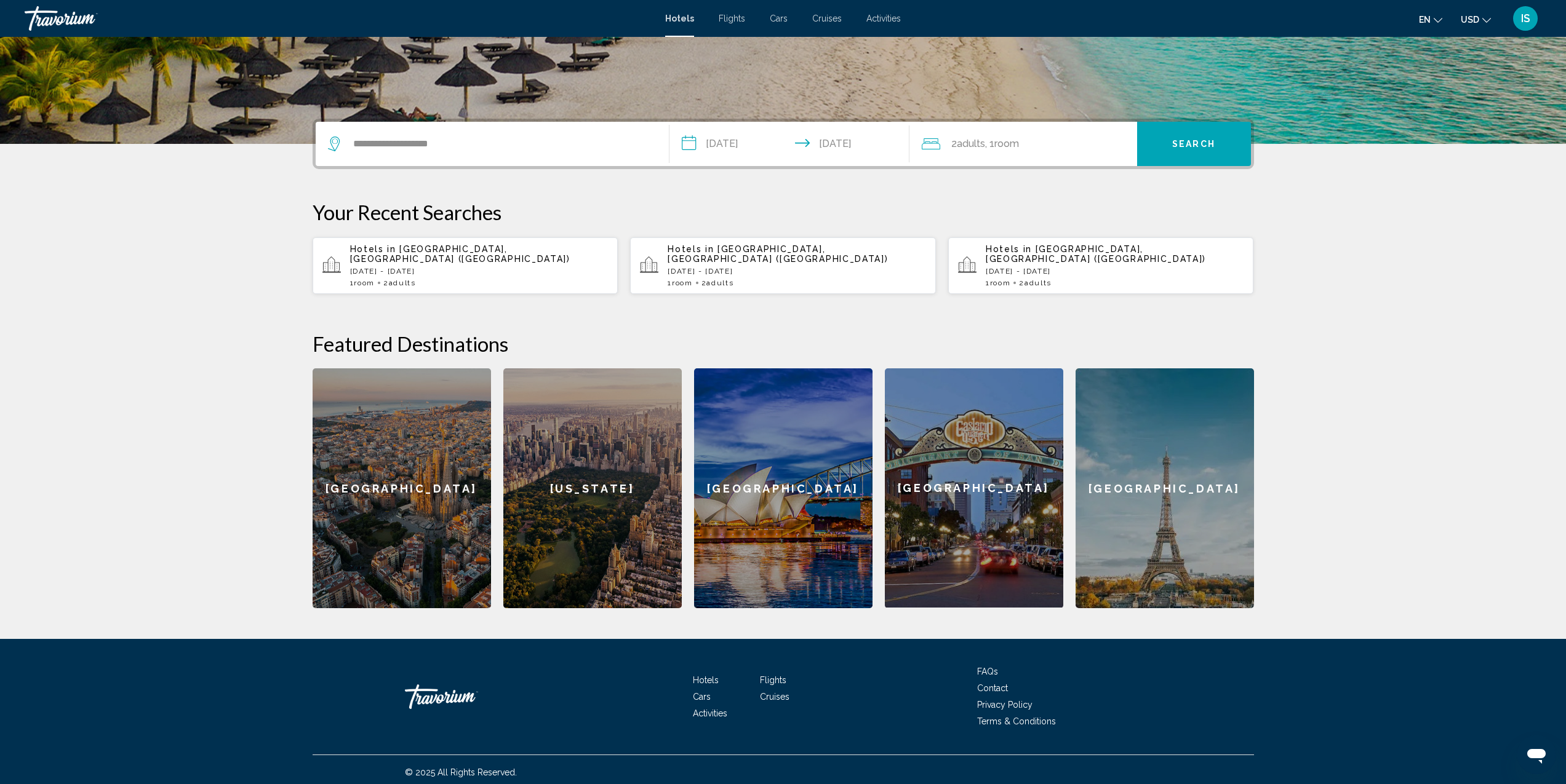
click at [1073, 152] on div "2 Adult Adults , 1 Room rooms" at bounding box center [1030, 144] width 215 height 17
click at [1123, 206] on icon "Increment adults" at bounding box center [1119, 206] width 11 height 15
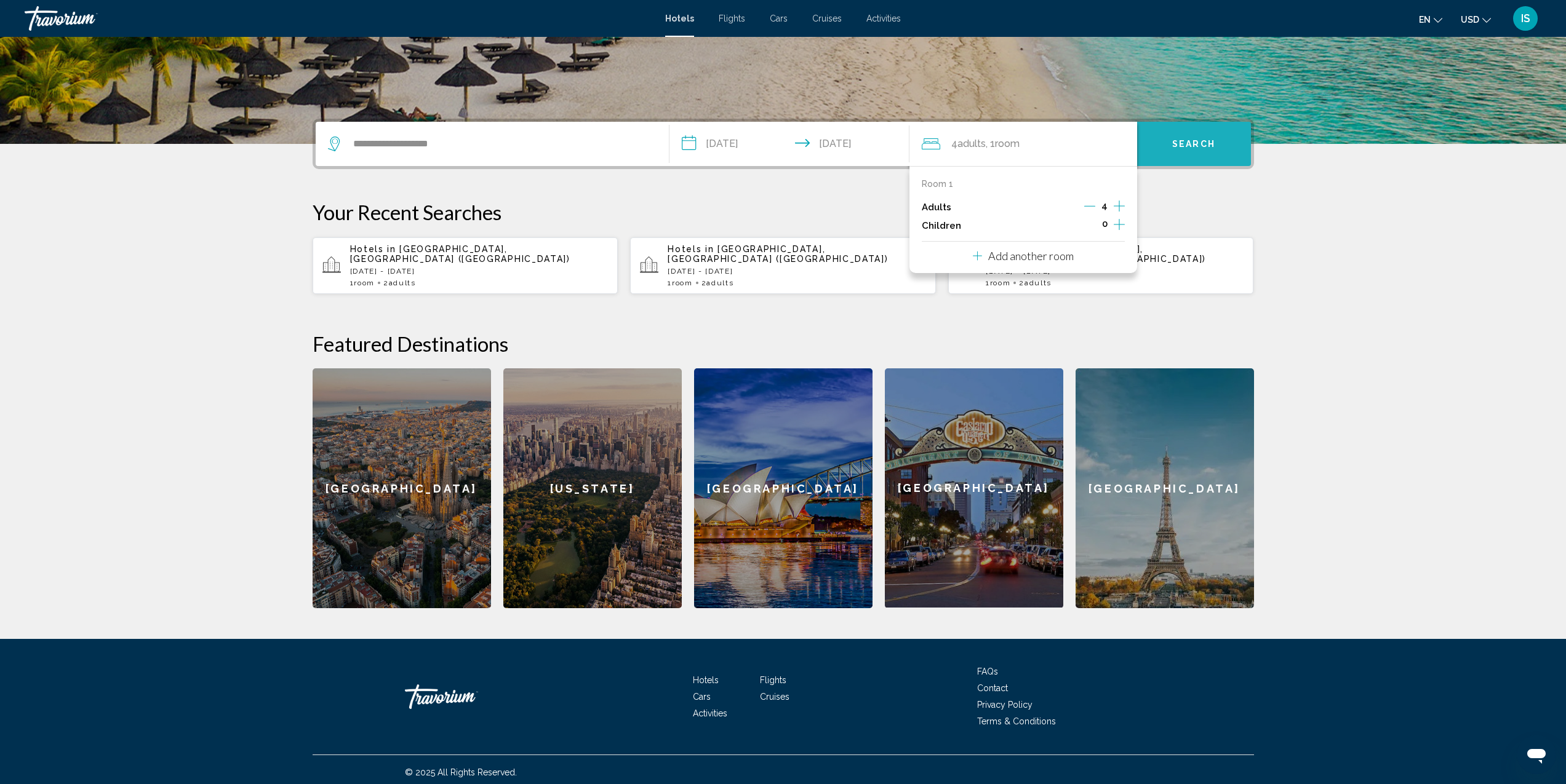
click at [1185, 144] on span "Search" at bounding box center [1194, 144] width 43 height 10
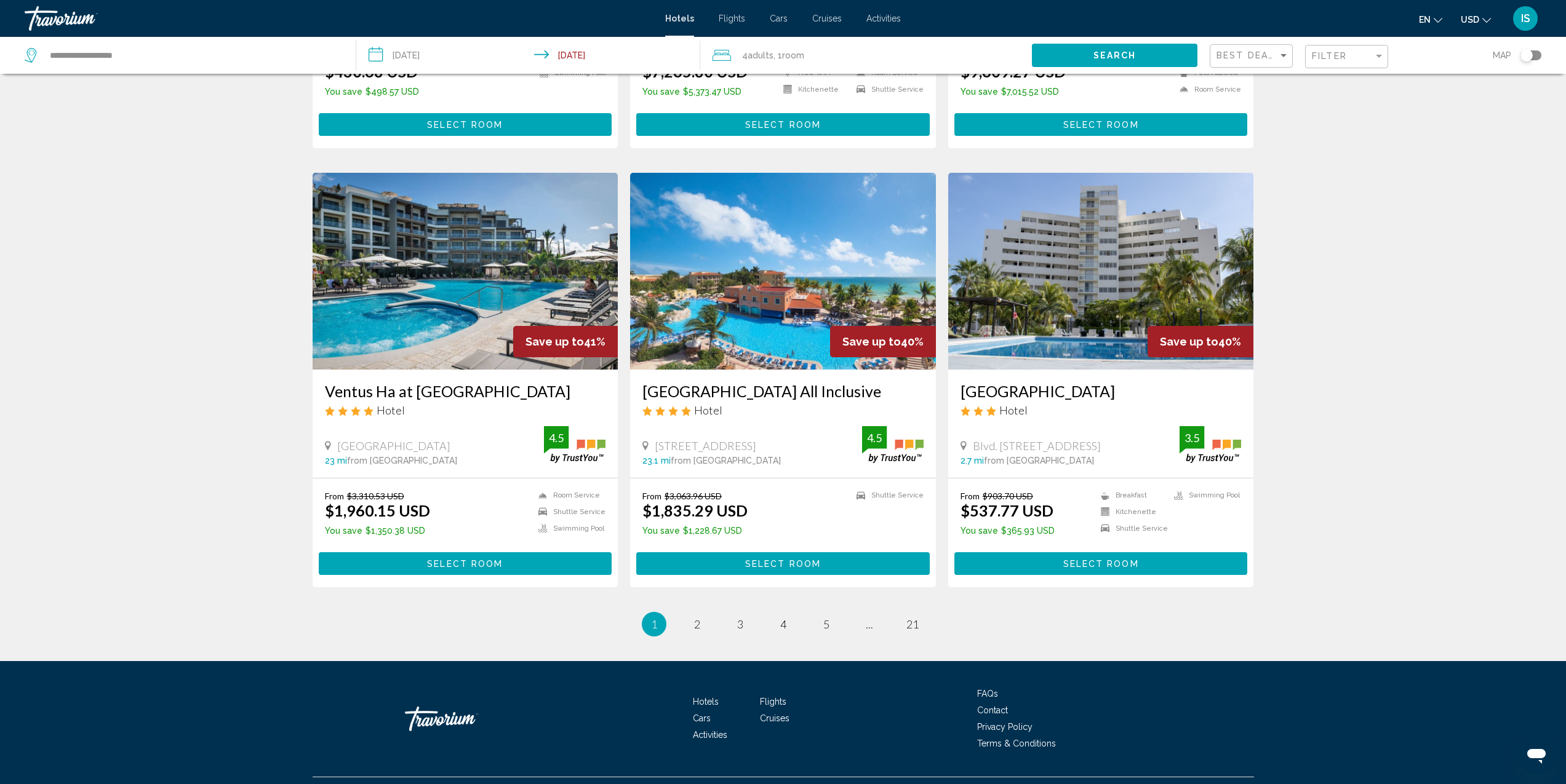
scroll to position [1344, 0]
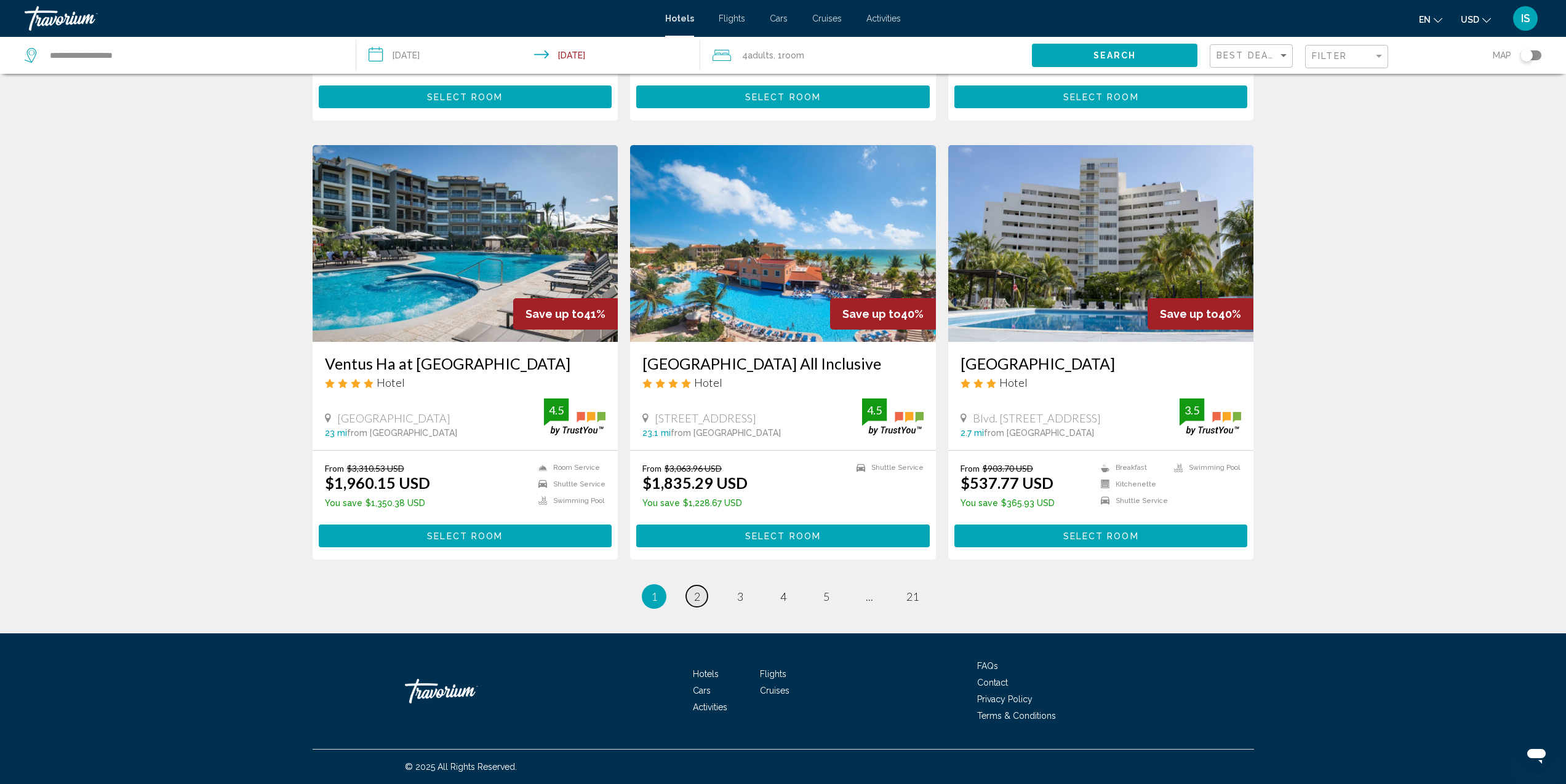
click at [701, 597] on link "page 2" at bounding box center [696, 596] width 21 height 21
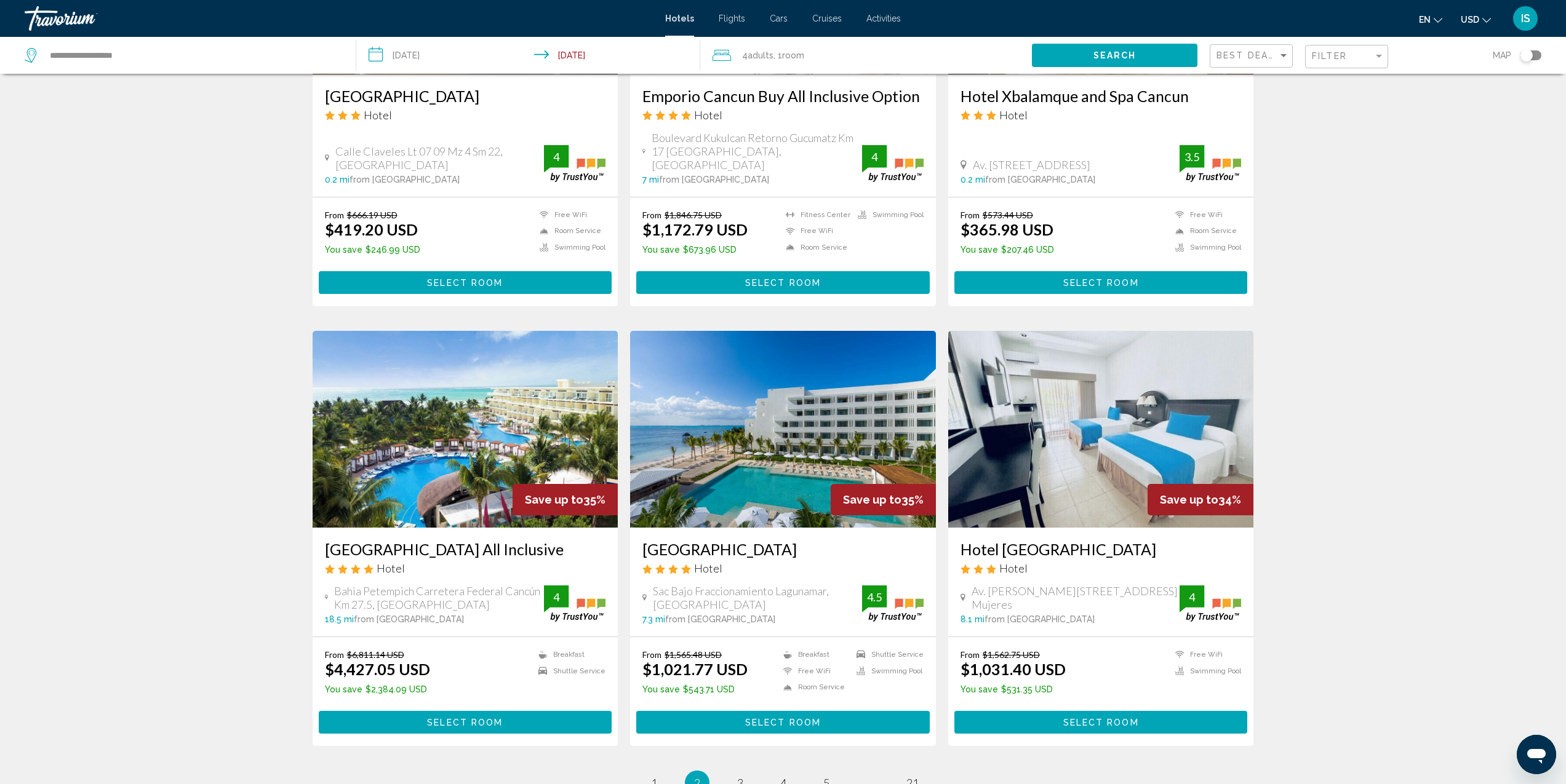
scroll to position [1345, 0]
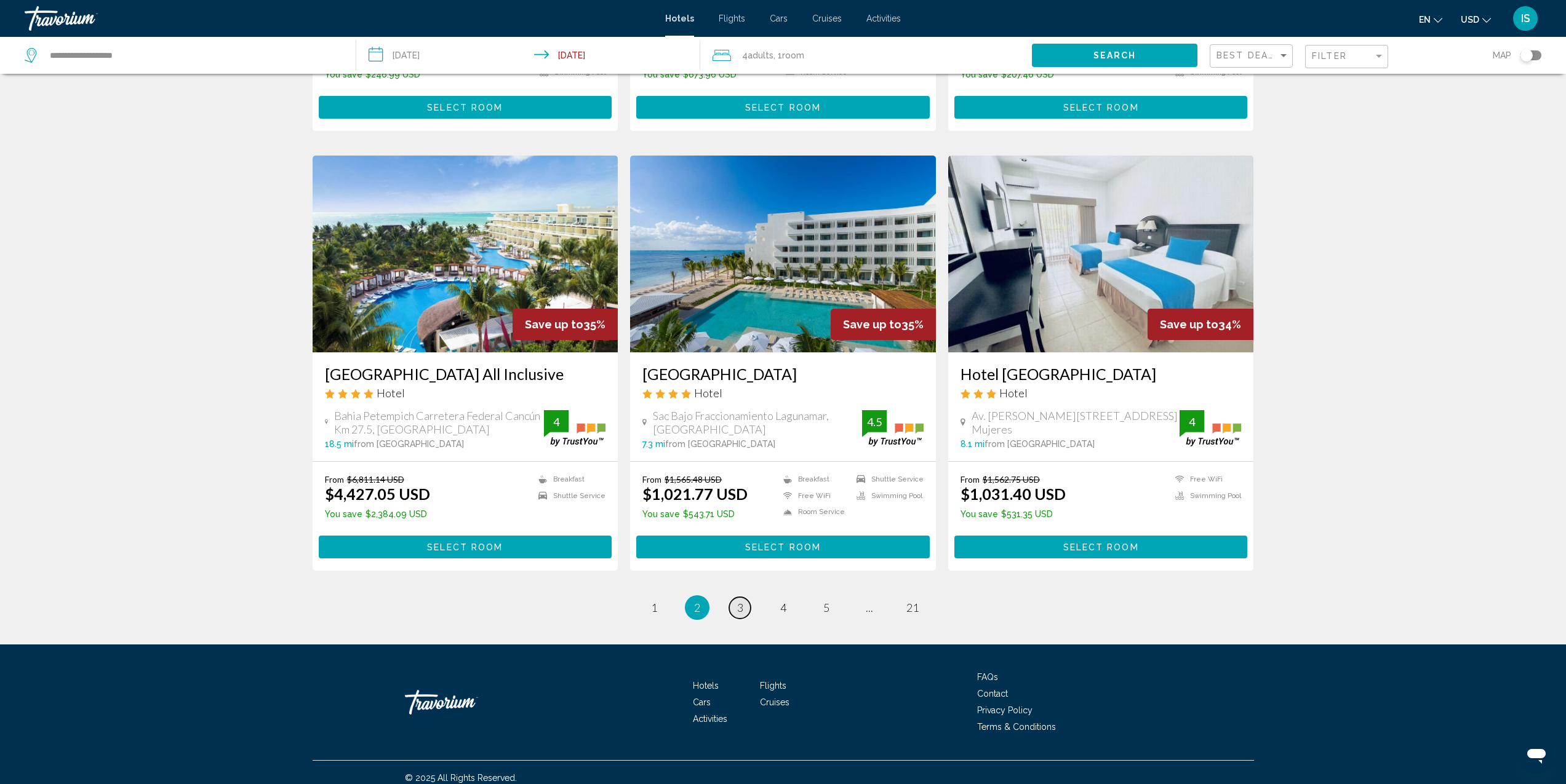
click at [742, 601] on span "3" at bounding box center [740, 607] width 6 height 14
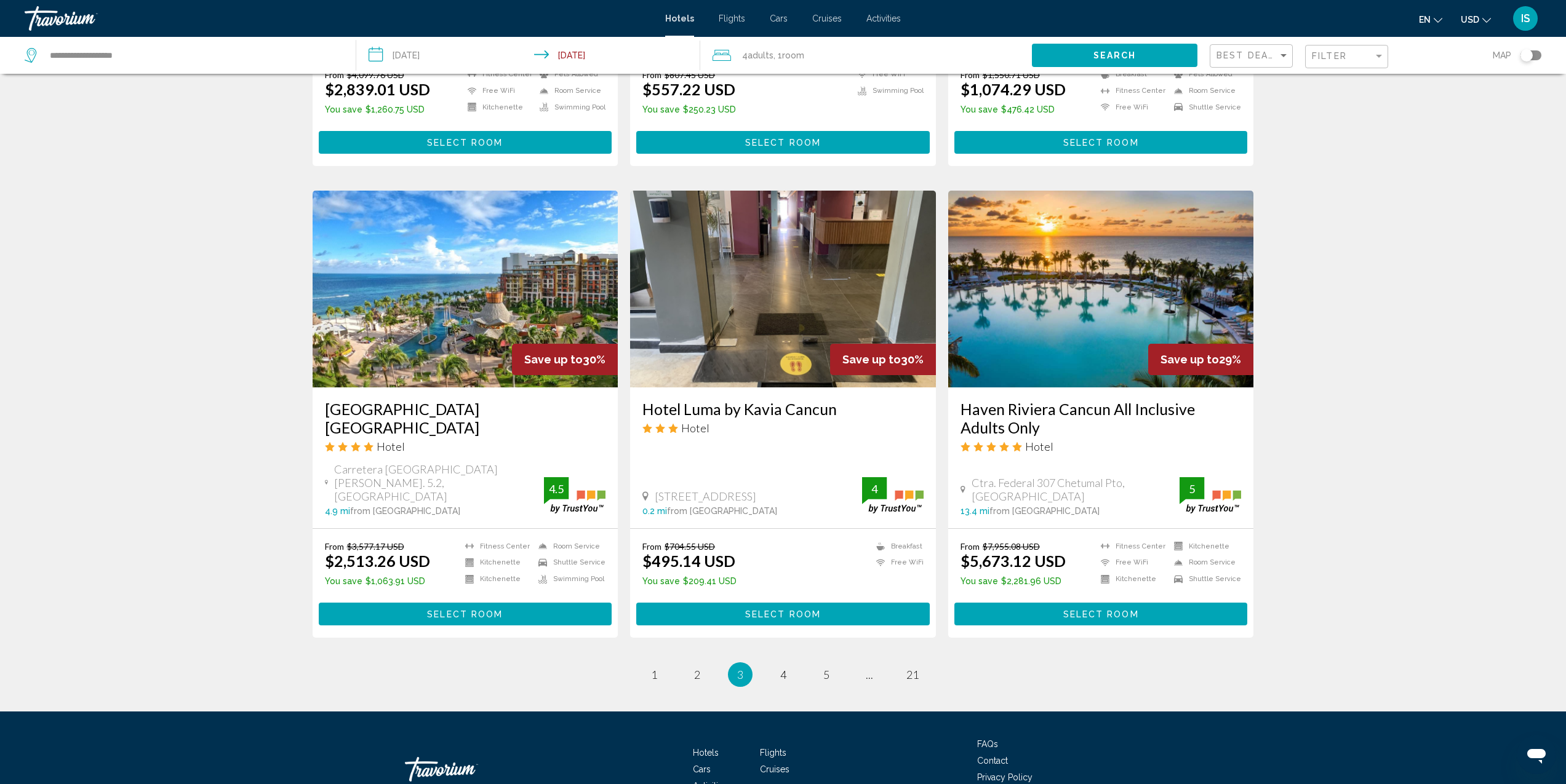
scroll to position [1312, 0]
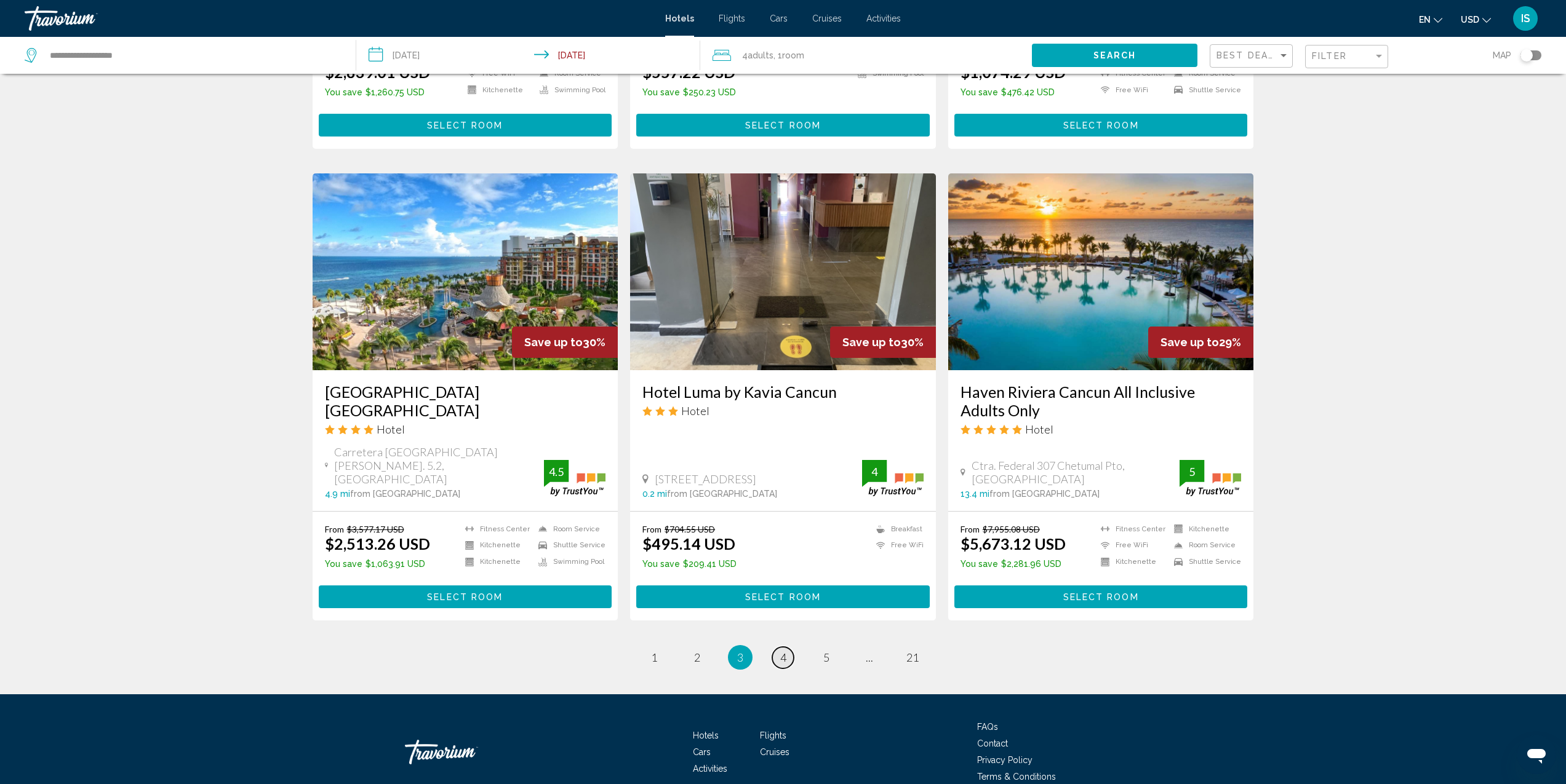
click at [784, 651] on span "4" at bounding box center [784, 657] width 6 height 14
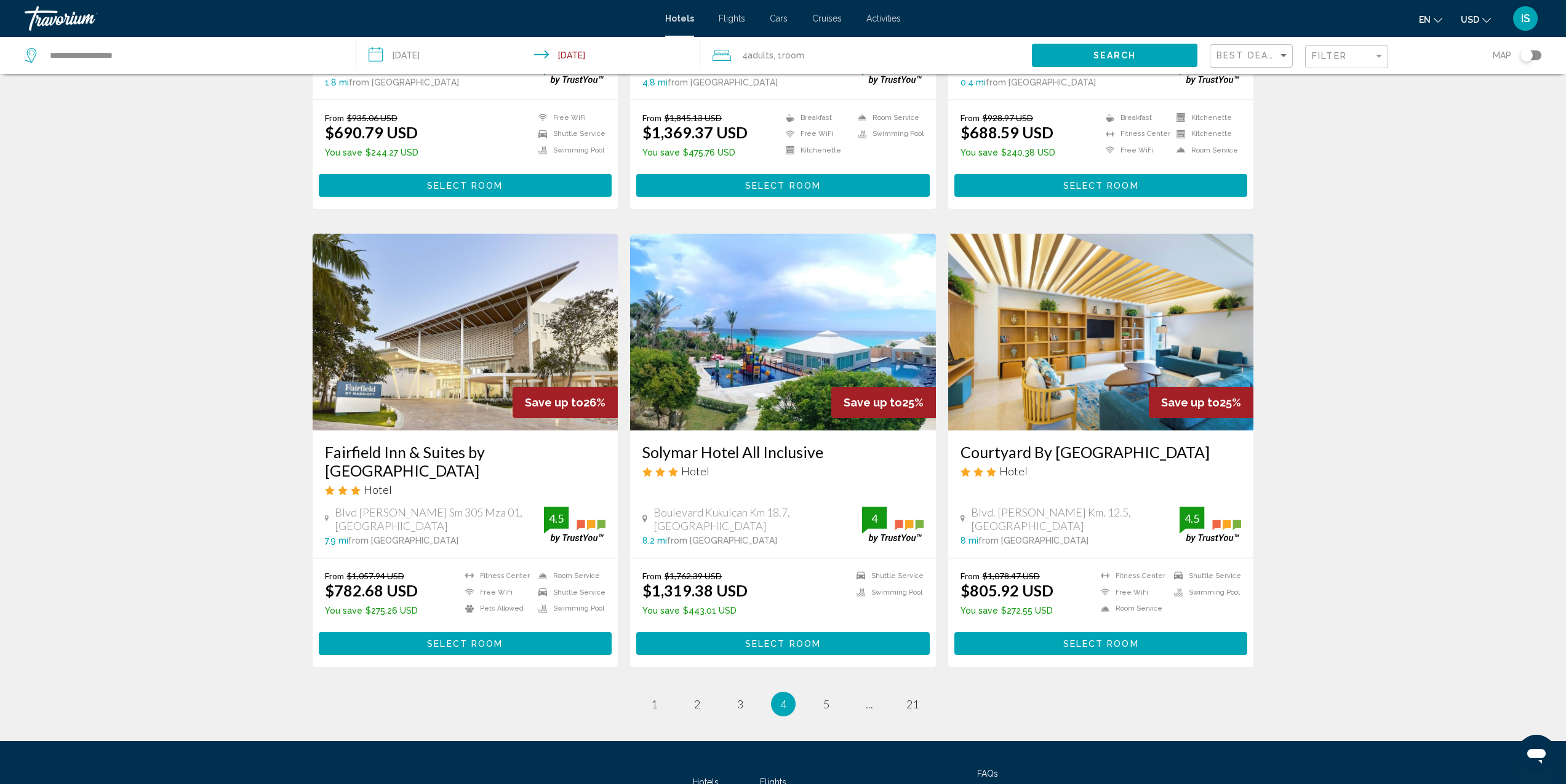
scroll to position [1364, 0]
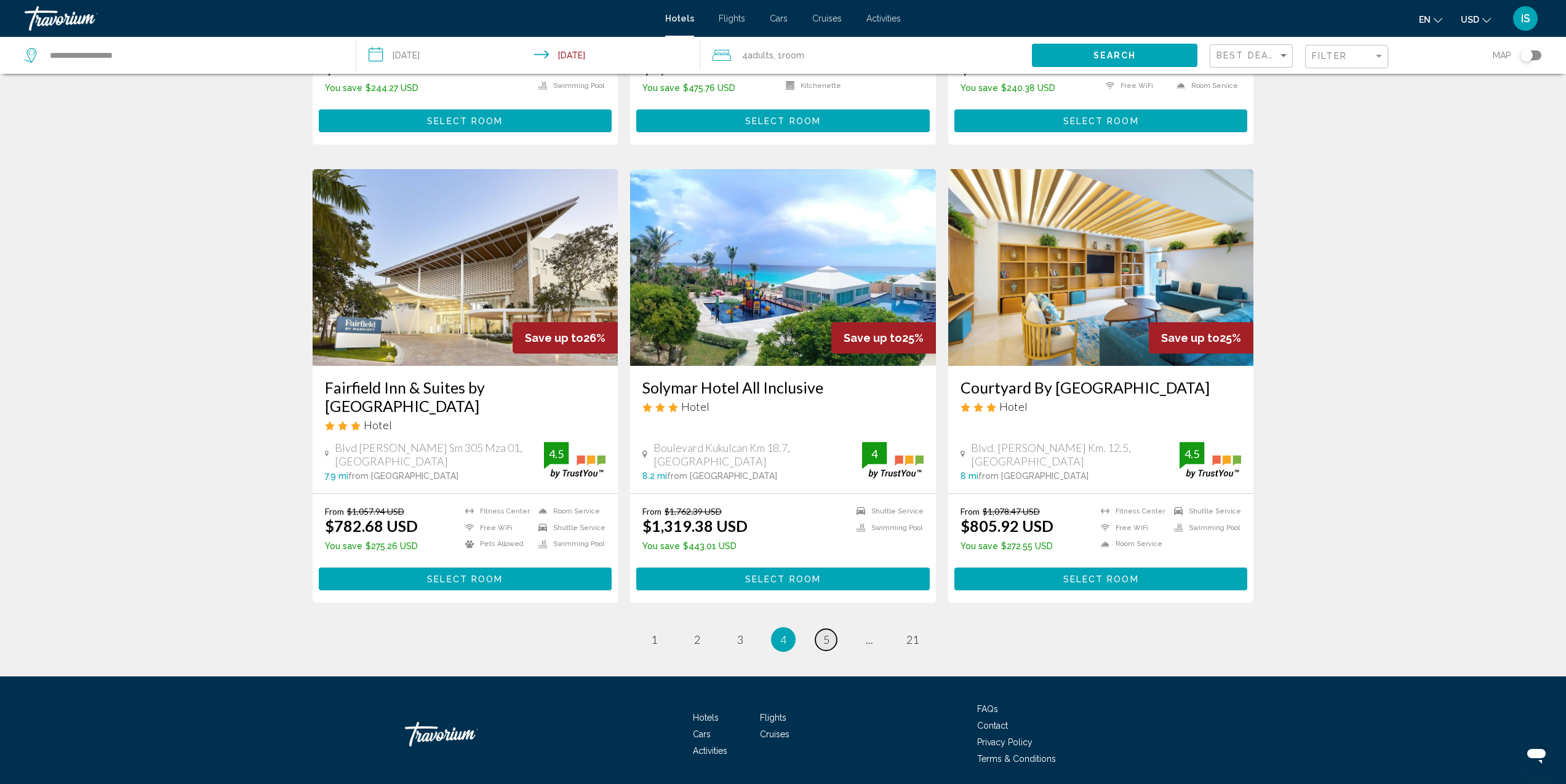
click at [824, 633] on span "5" at bounding box center [826, 640] width 6 height 14
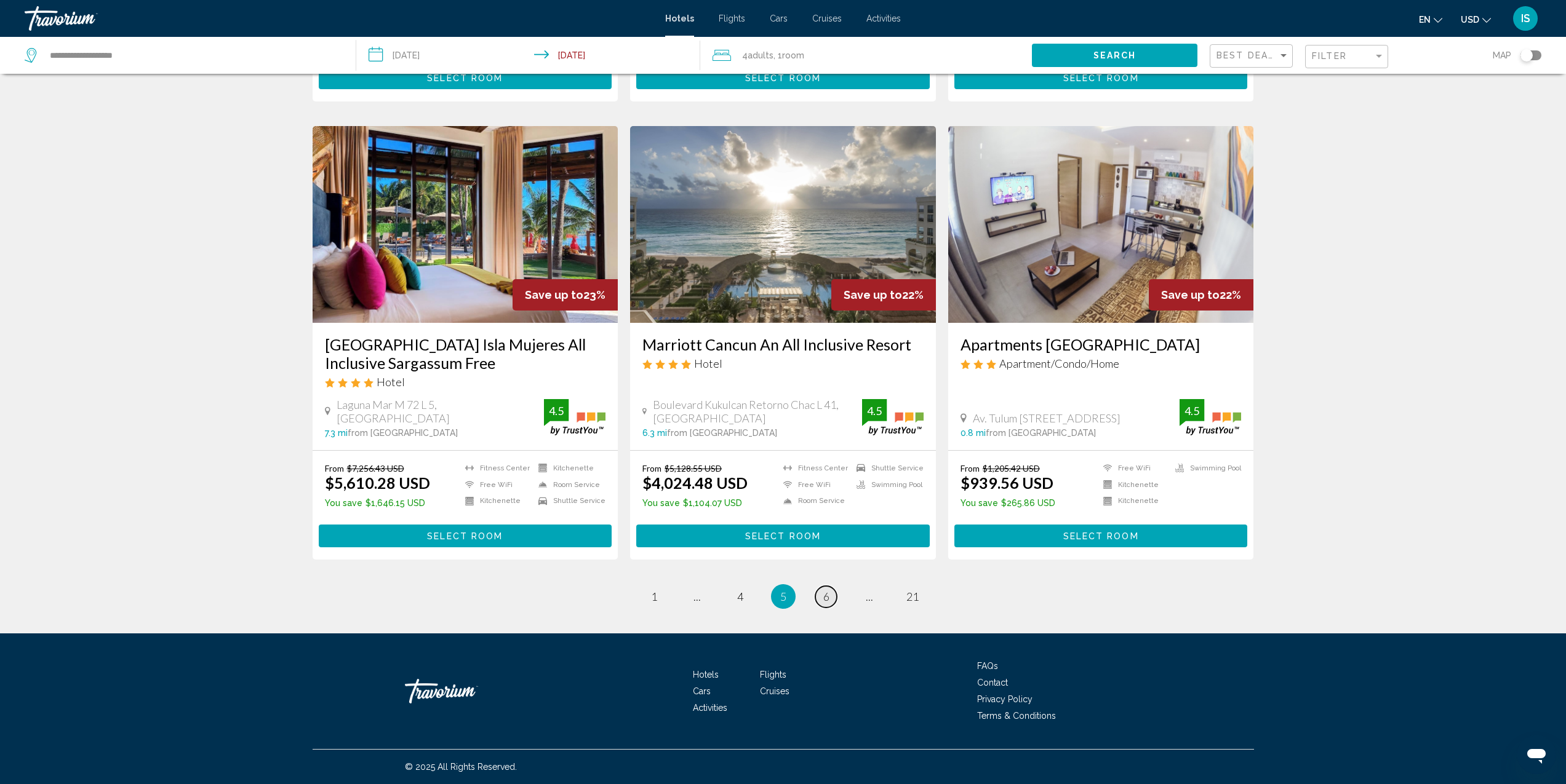
scroll to position [1345, 0]
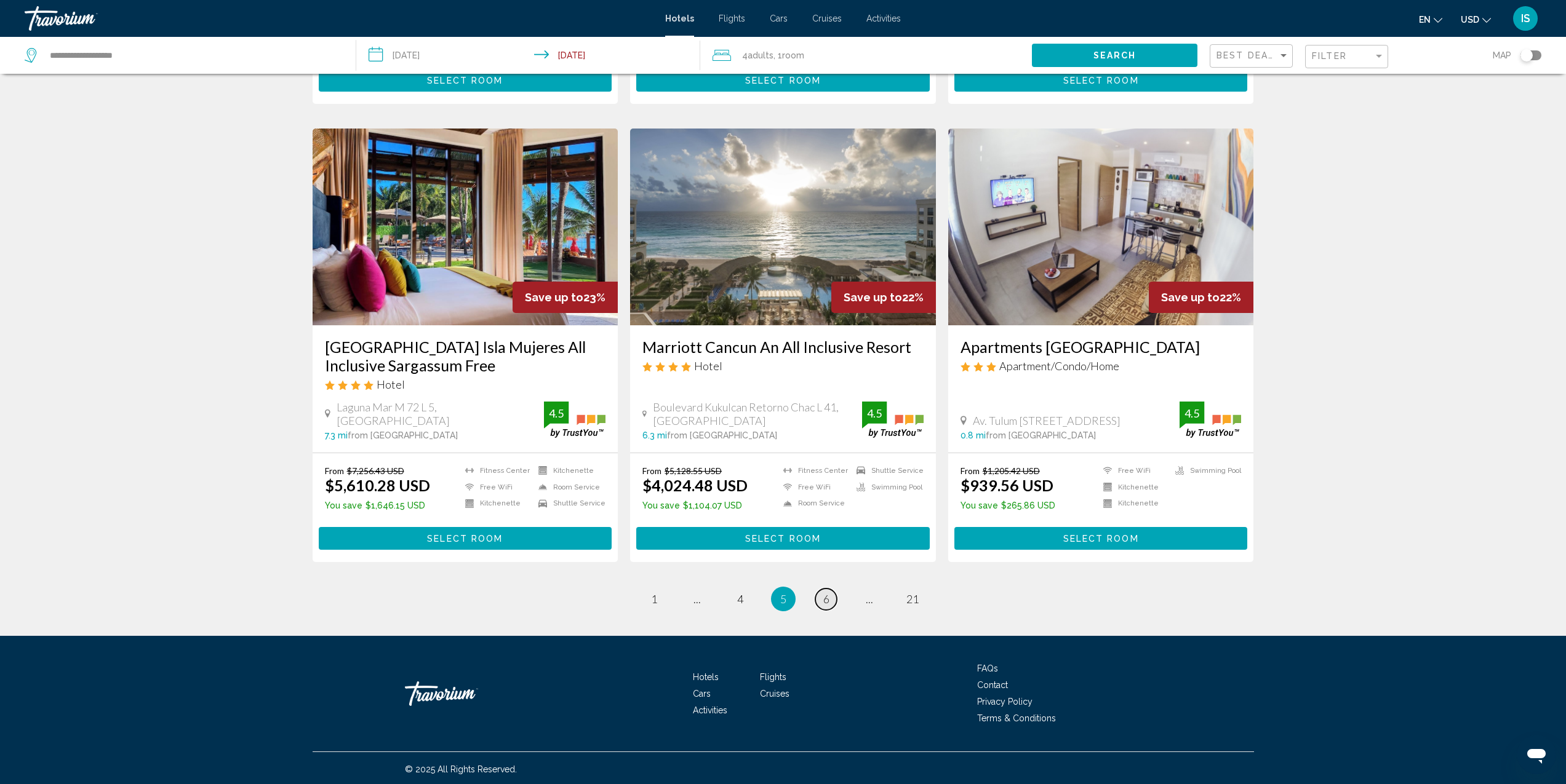
click at [828, 598] on span "6" at bounding box center [826, 599] width 6 height 14
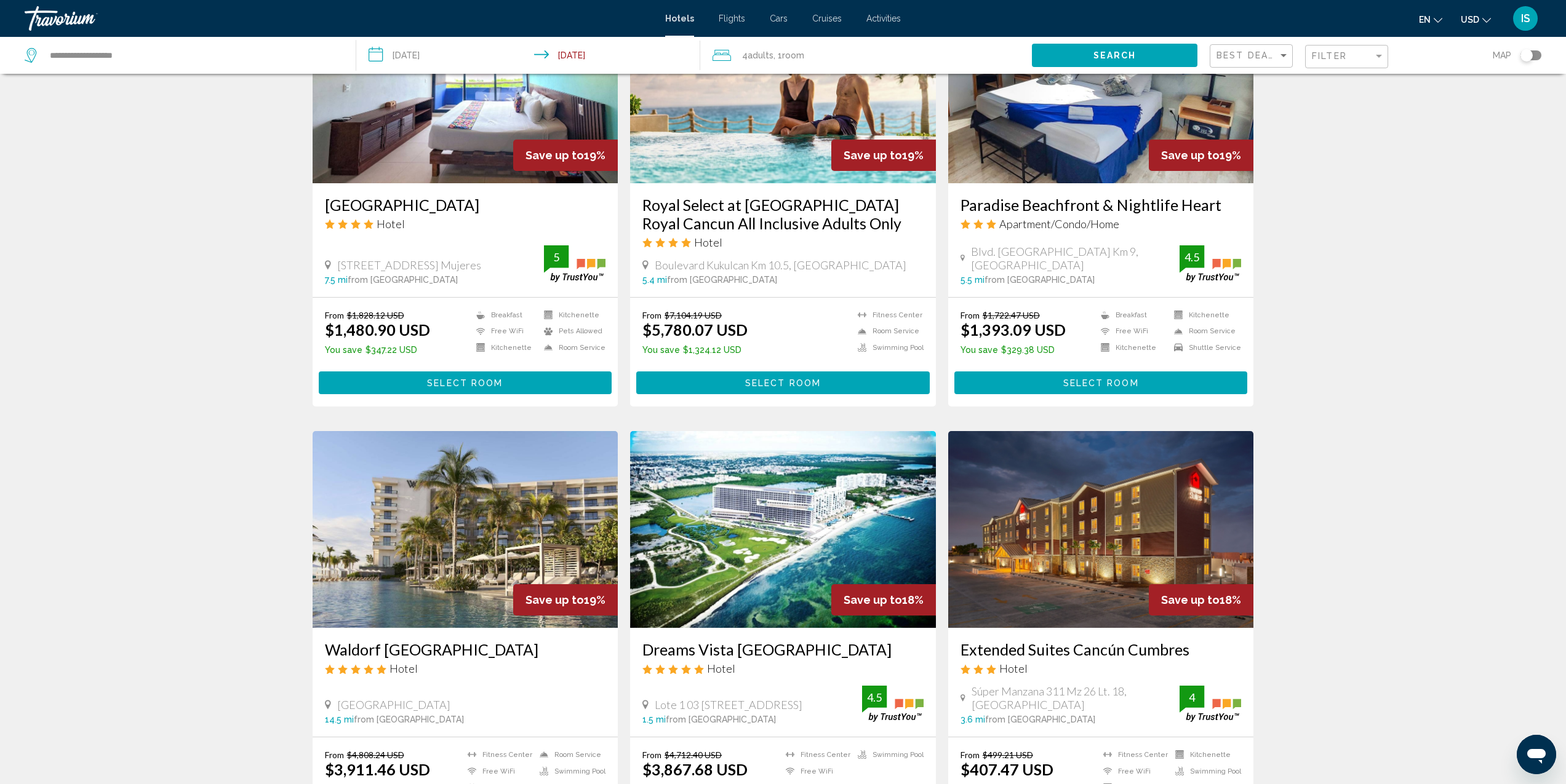
scroll to position [1325, 0]
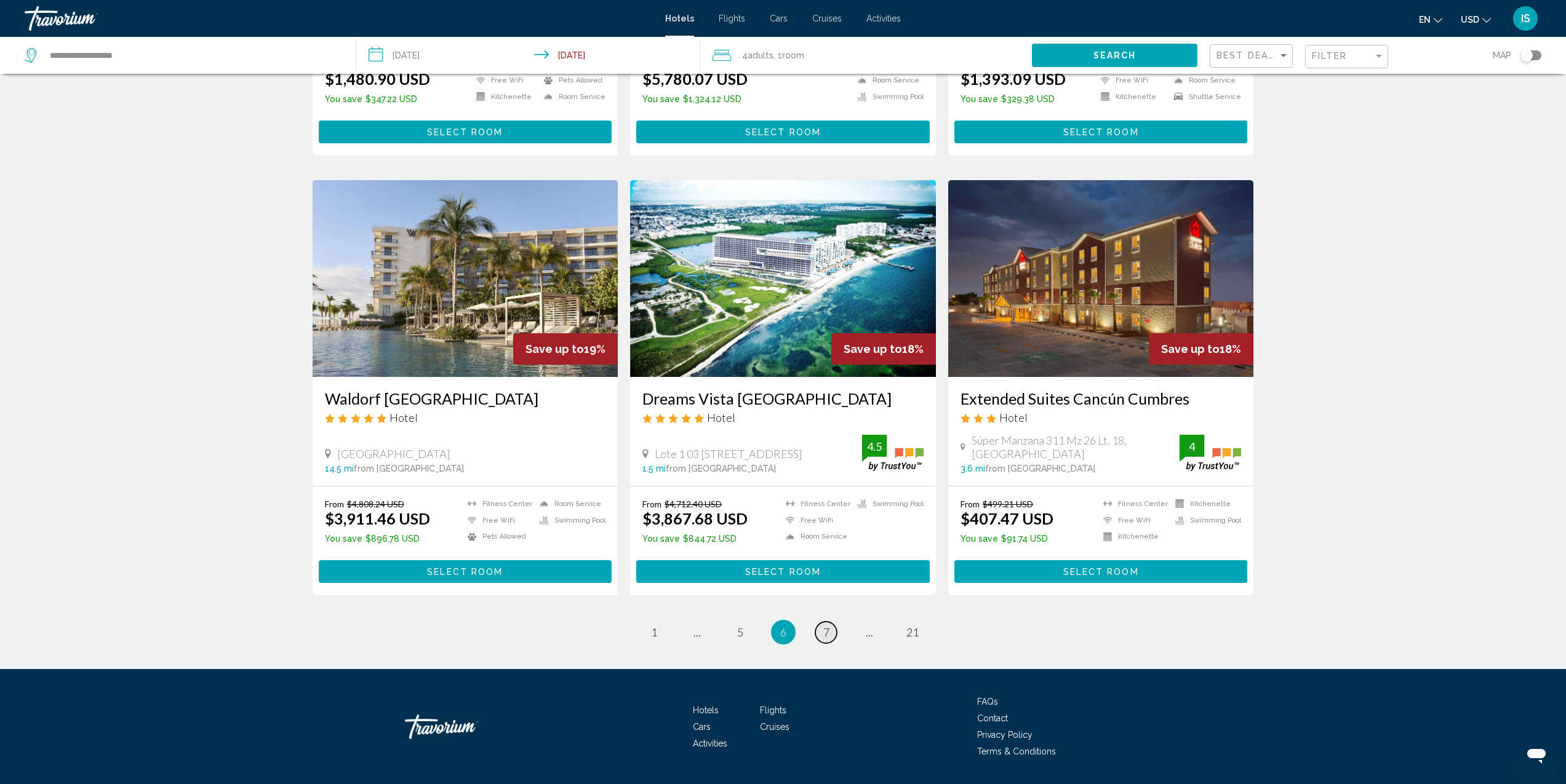
click at [823, 626] on span "7" at bounding box center [826, 632] width 6 height 14
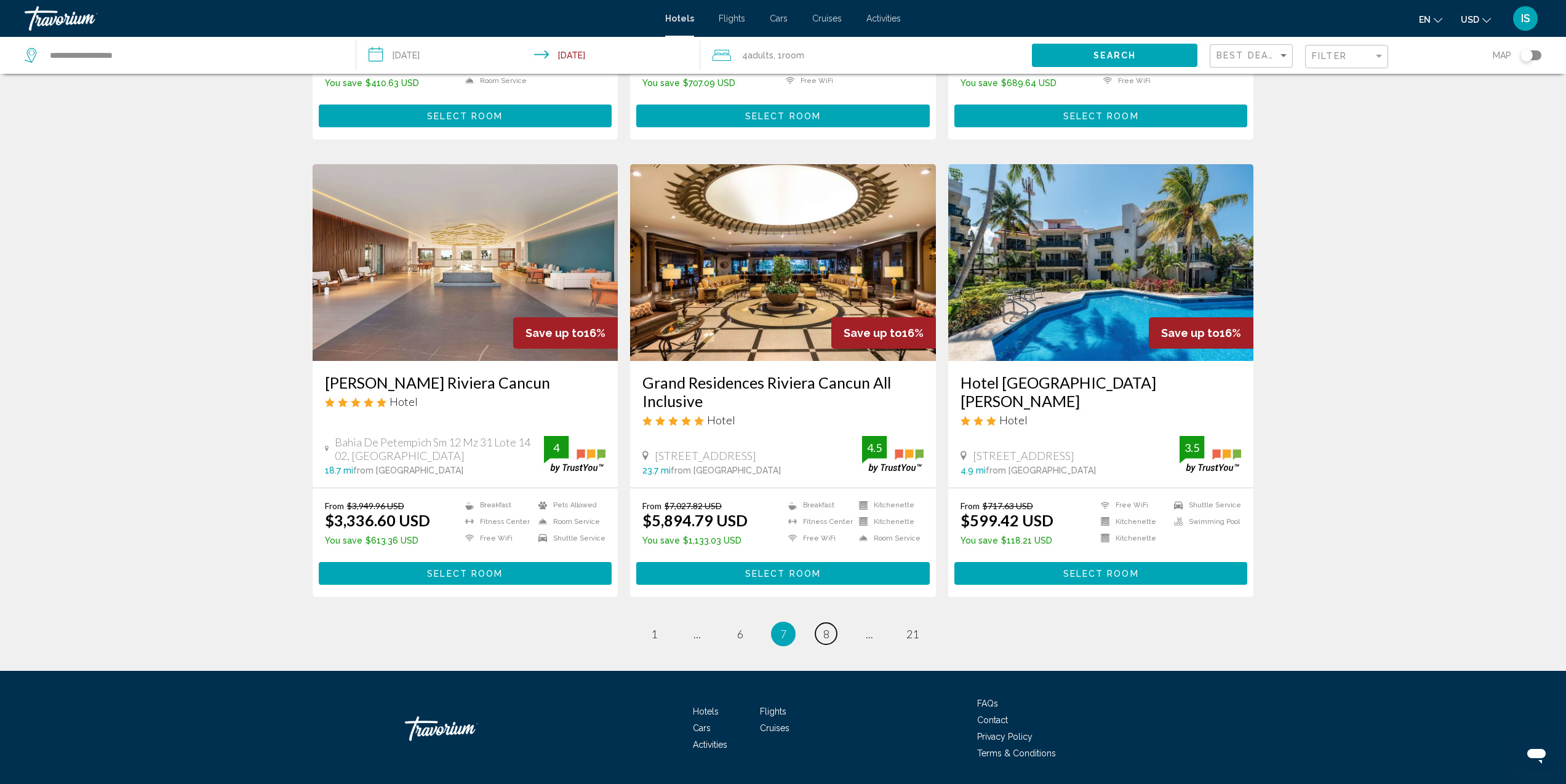
scroll to position [1306, 0]
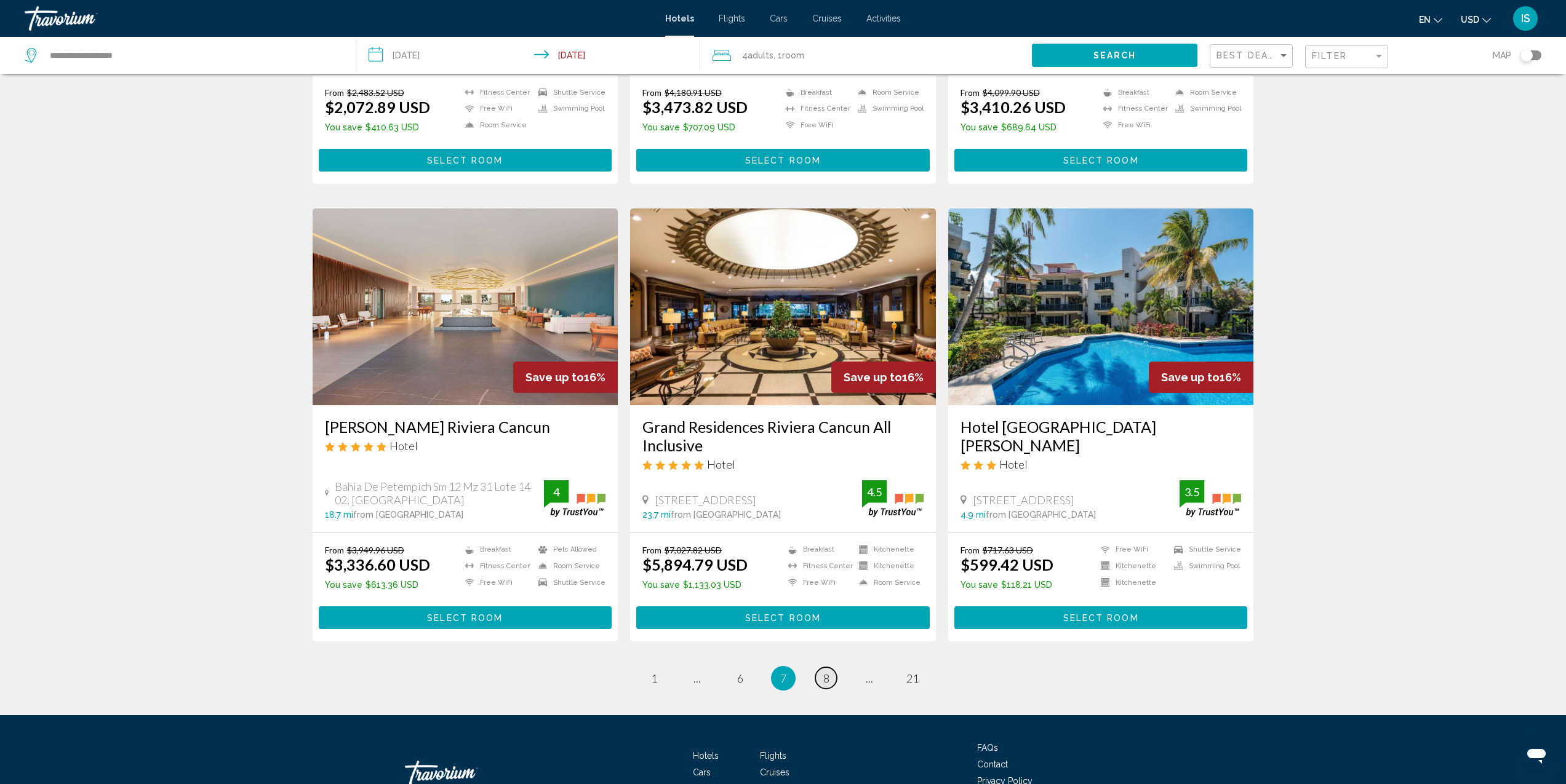
click at [830, 668] on link "page 8" at bounding box center [826, 678] width 21 height 21
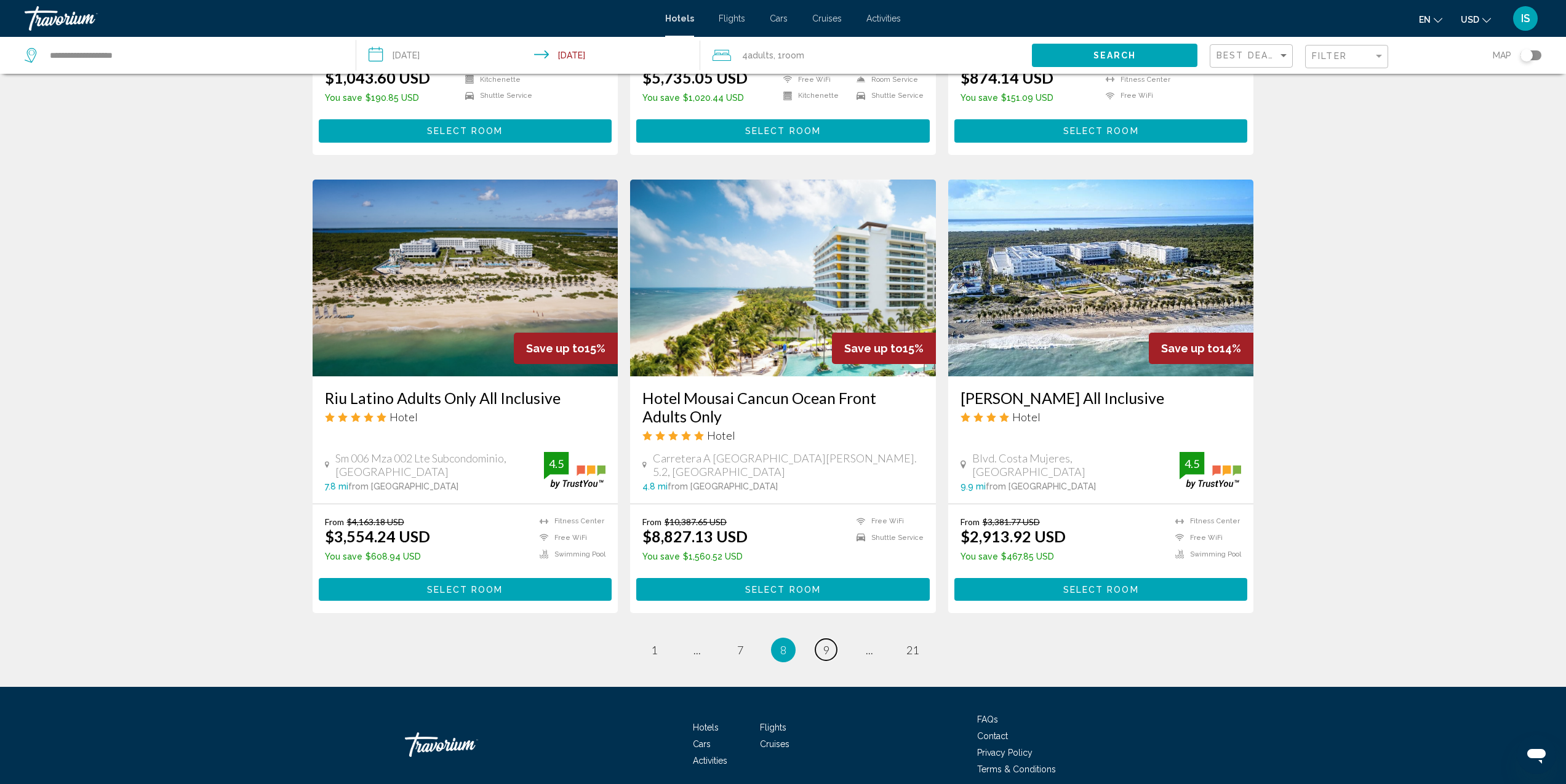
scroll to position [1317, 0]
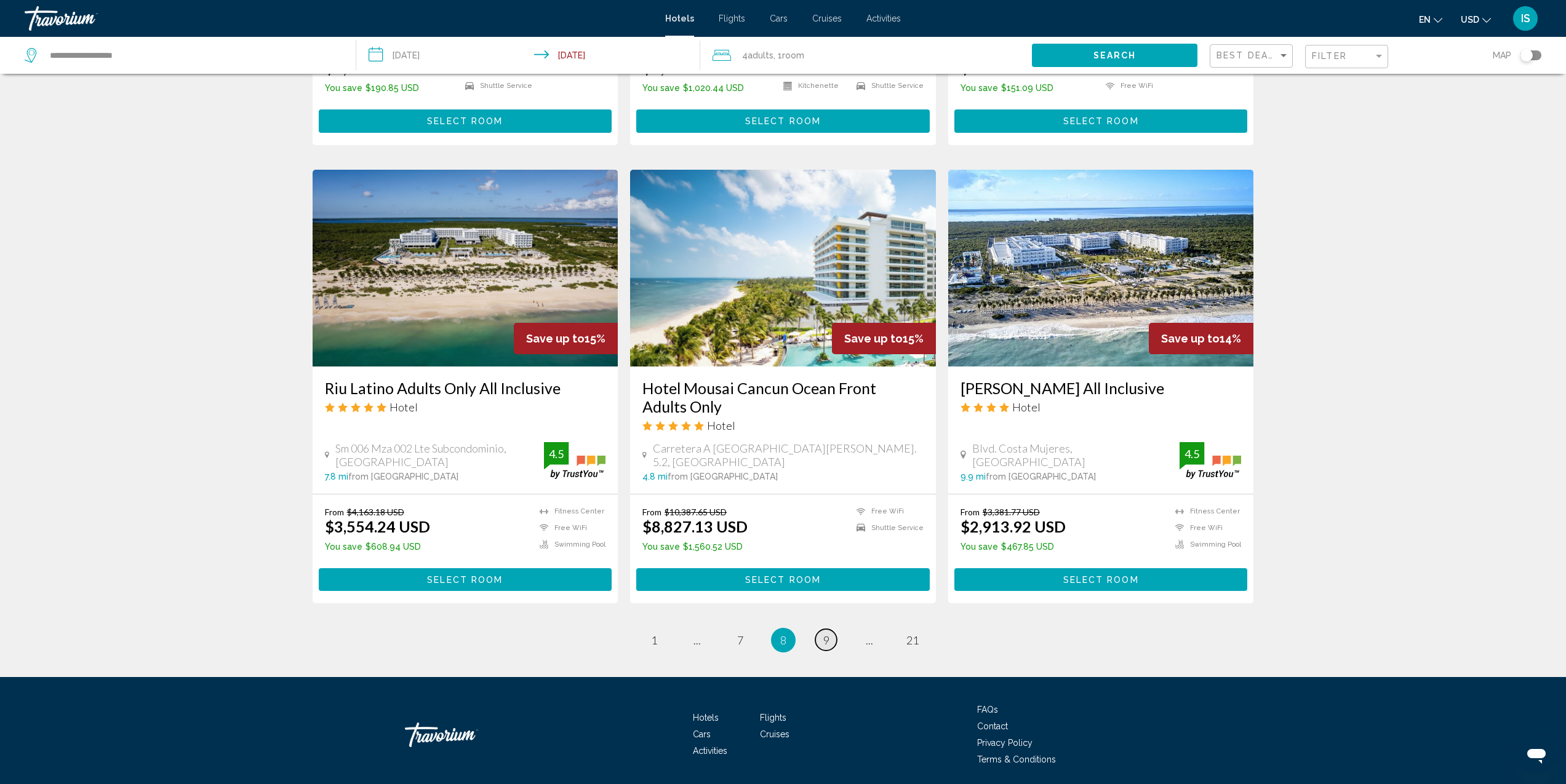
click at [828, 633] on span "9" at bounding box center [826, 640] width 6 height 14
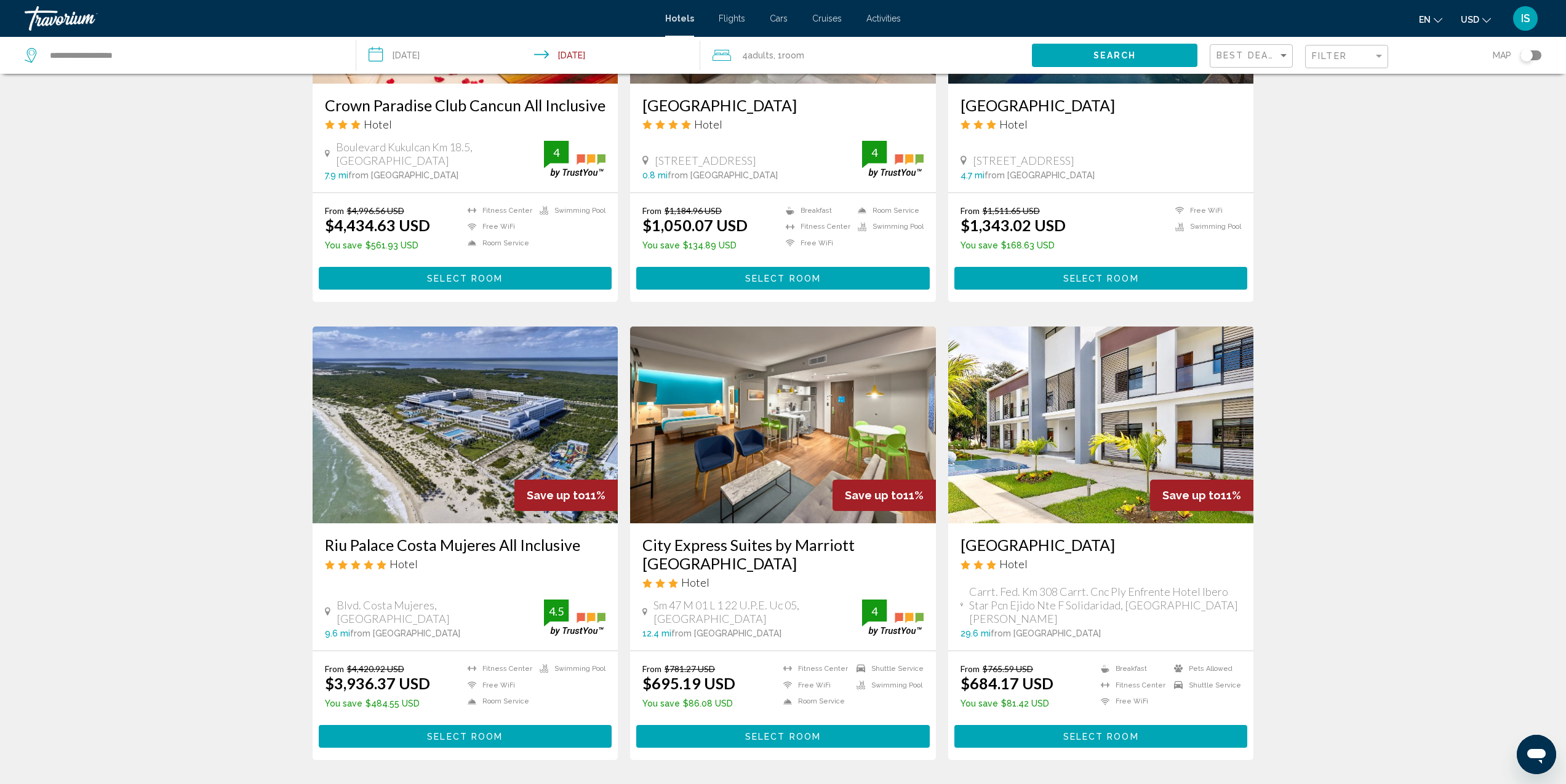
scroll to position [1348, 0]
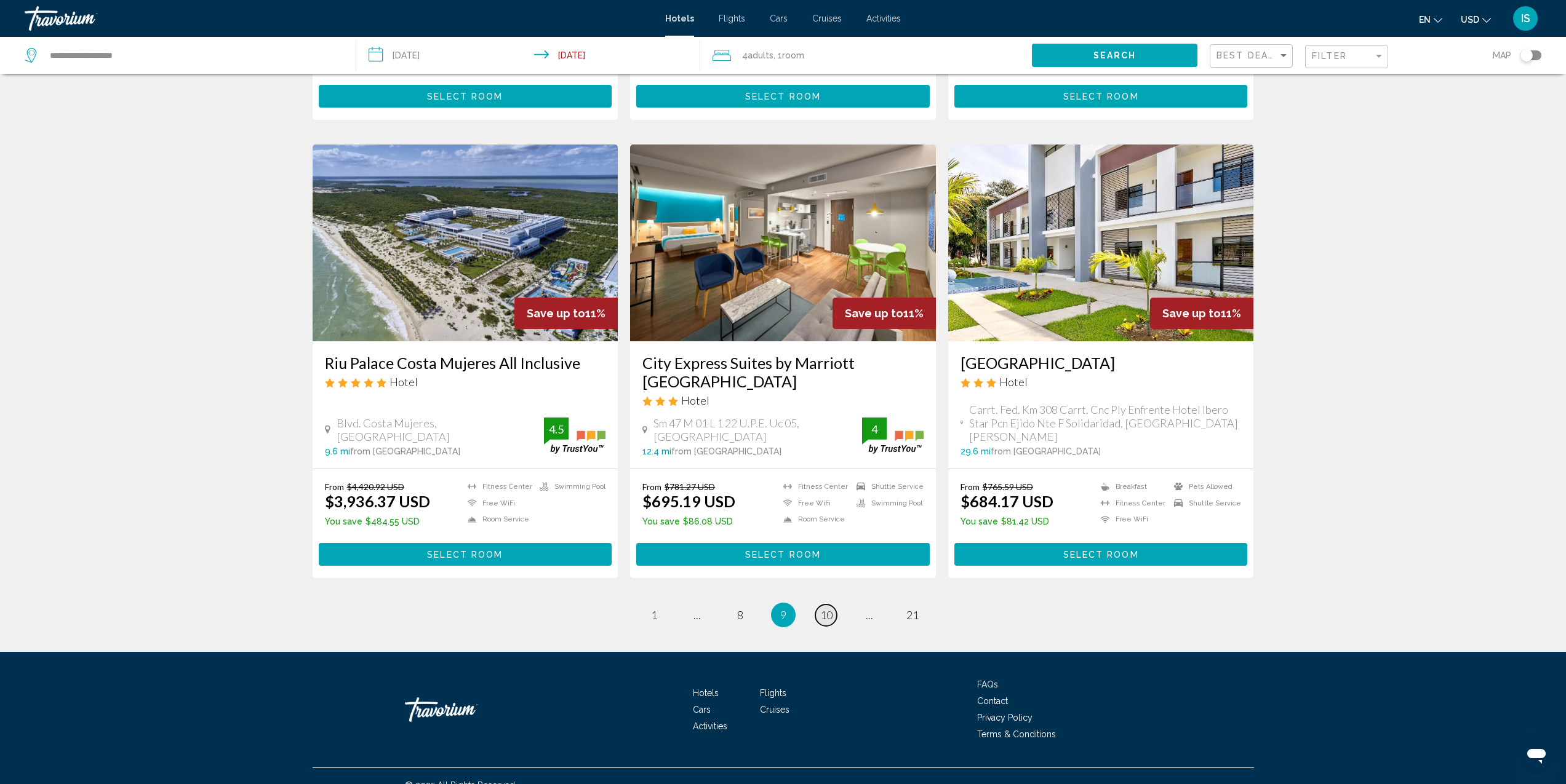
click at [831, 608] on span "10" at bounding box center [826, 615] width 12 height 14
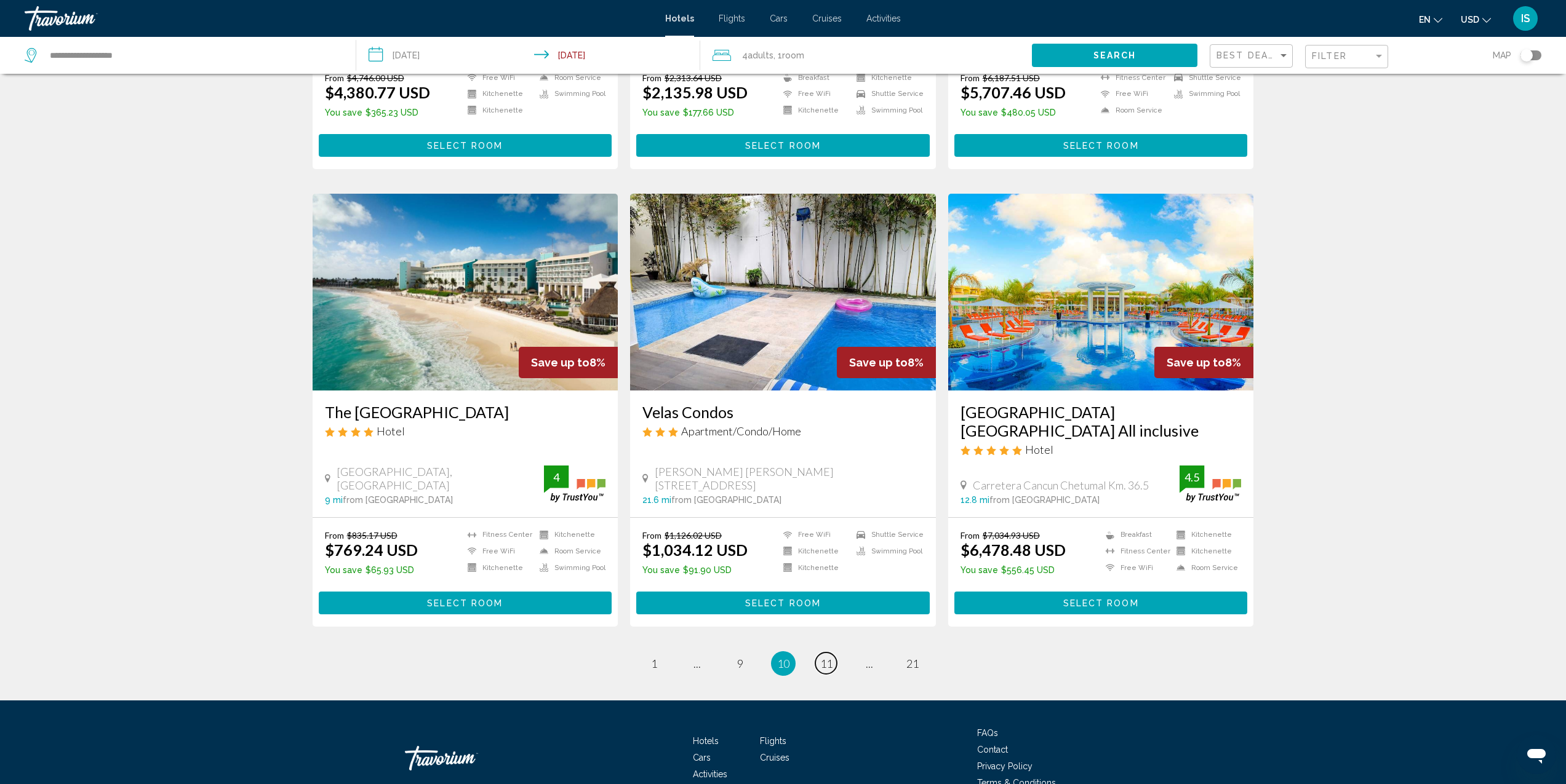
scroll to position [1335, 0]
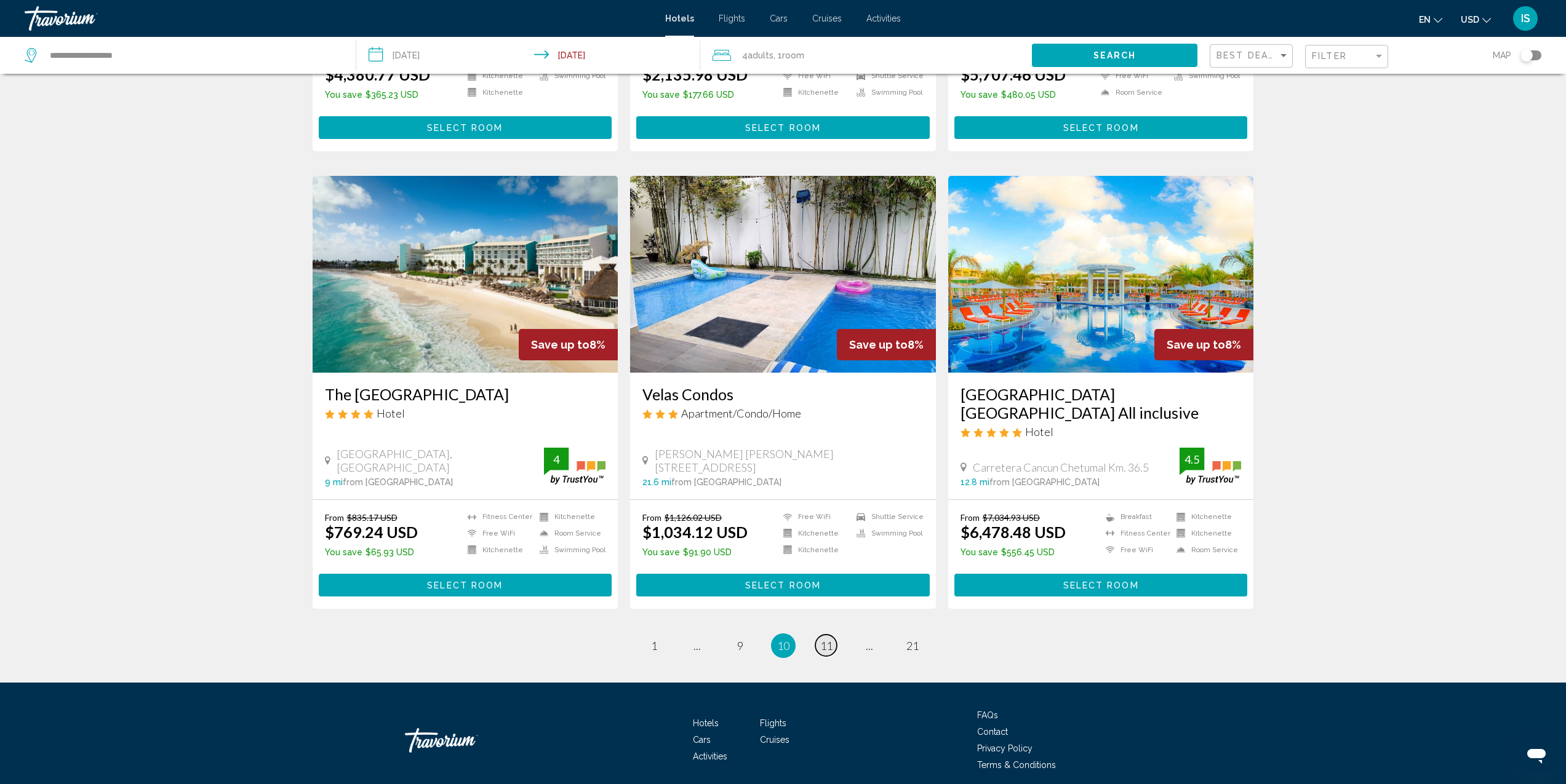
click at [825, 644] on span "11" at bounding box center [826, 646] width 12 height 14
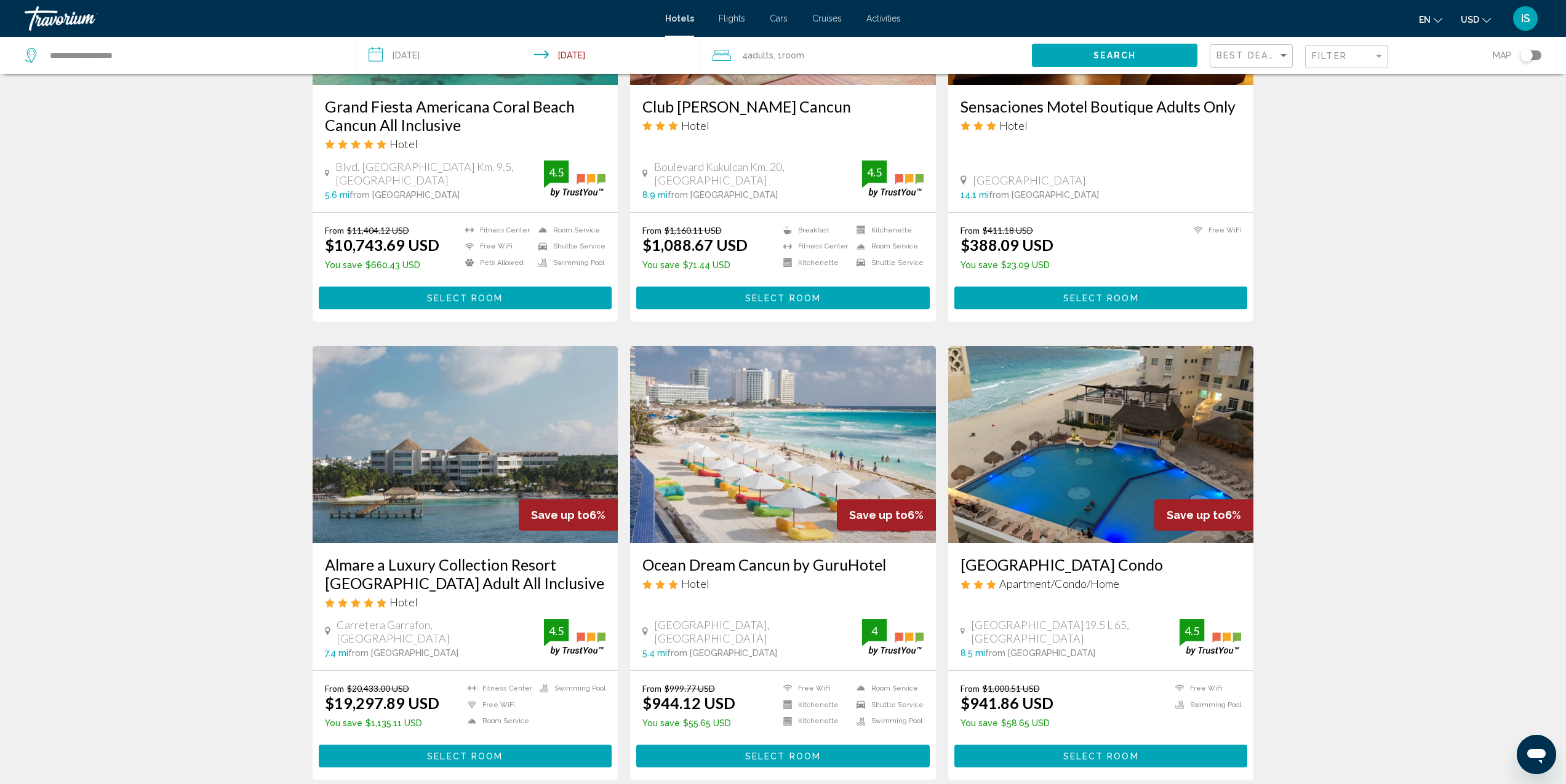
scroll to position [1130, 0]
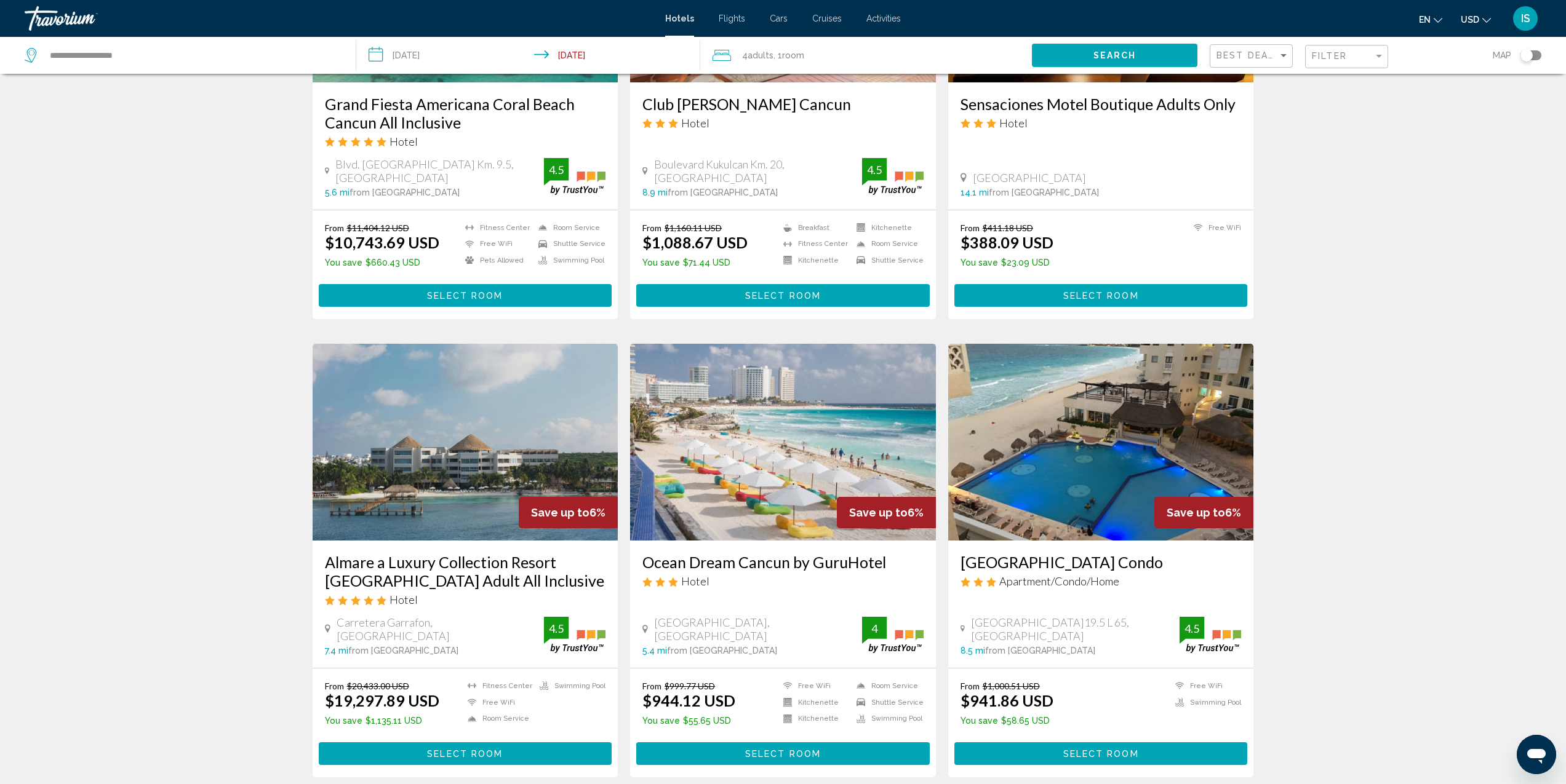
click at [815, 456] on img "Main content" at bounding box center [783, 442] width 306 height 197
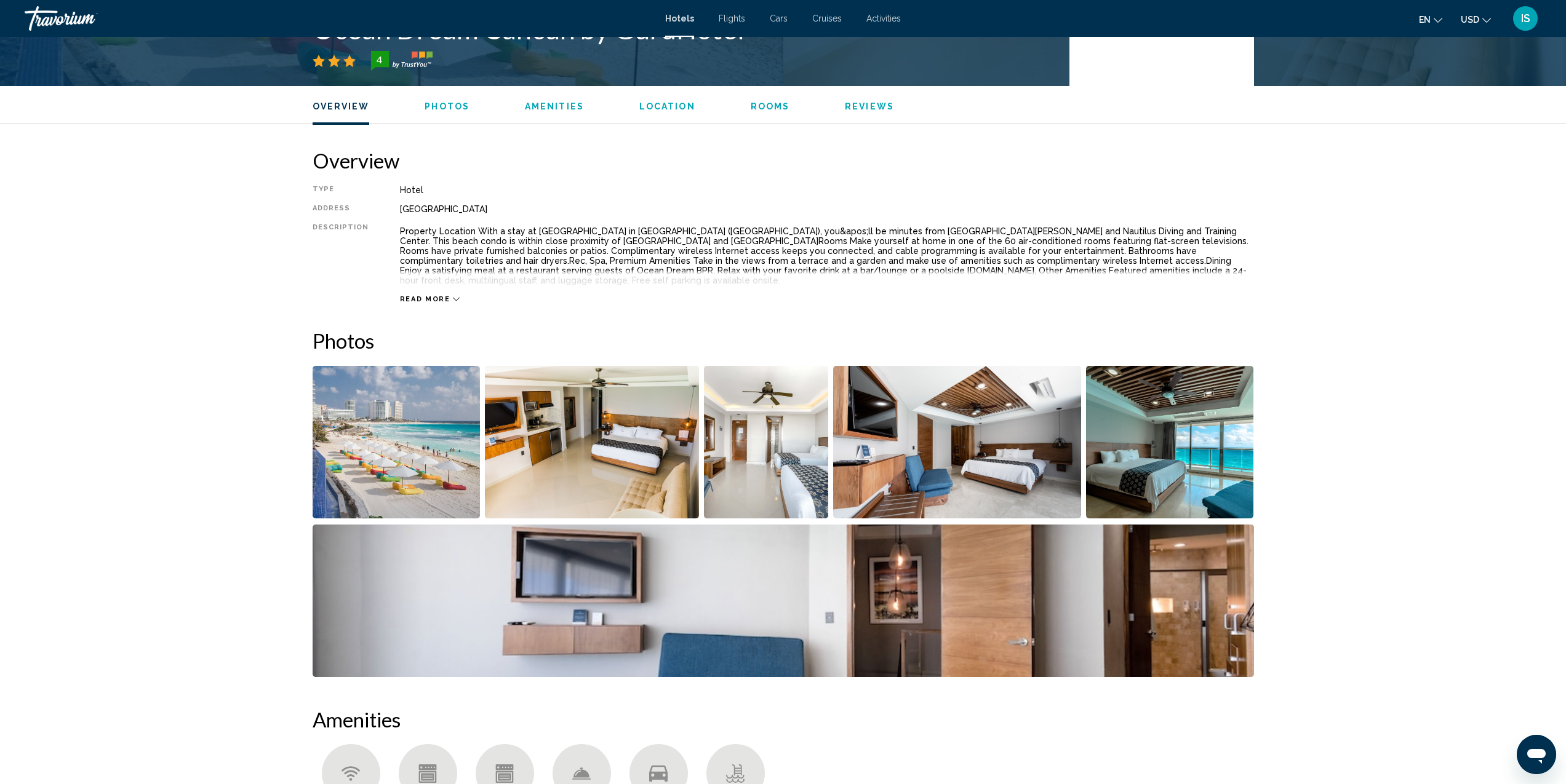
scroll to position [517, 0]
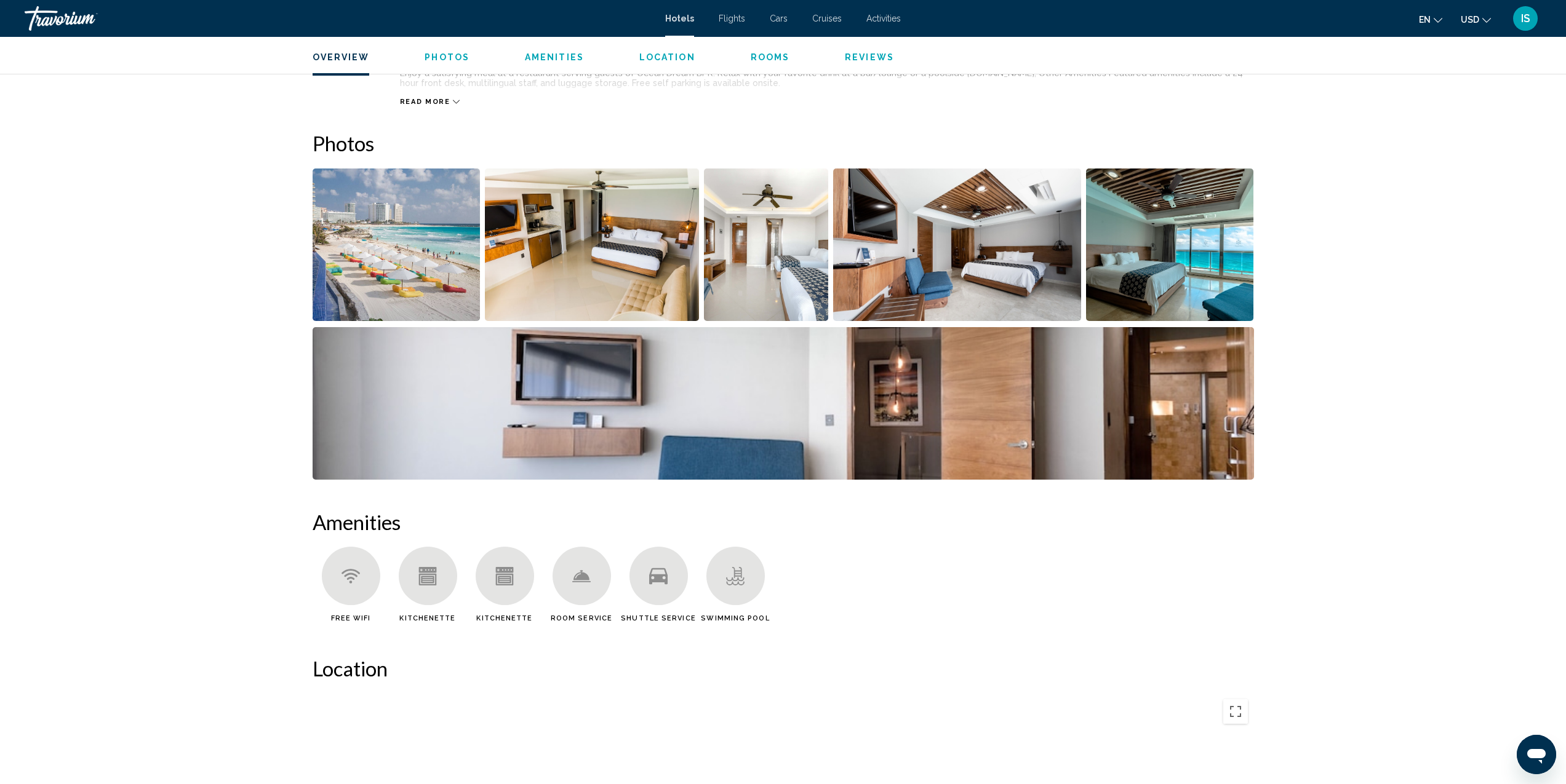
click at [380, 223] on img "Open full-screen image slider" at bounding box center [397, 245] width 168 height 153
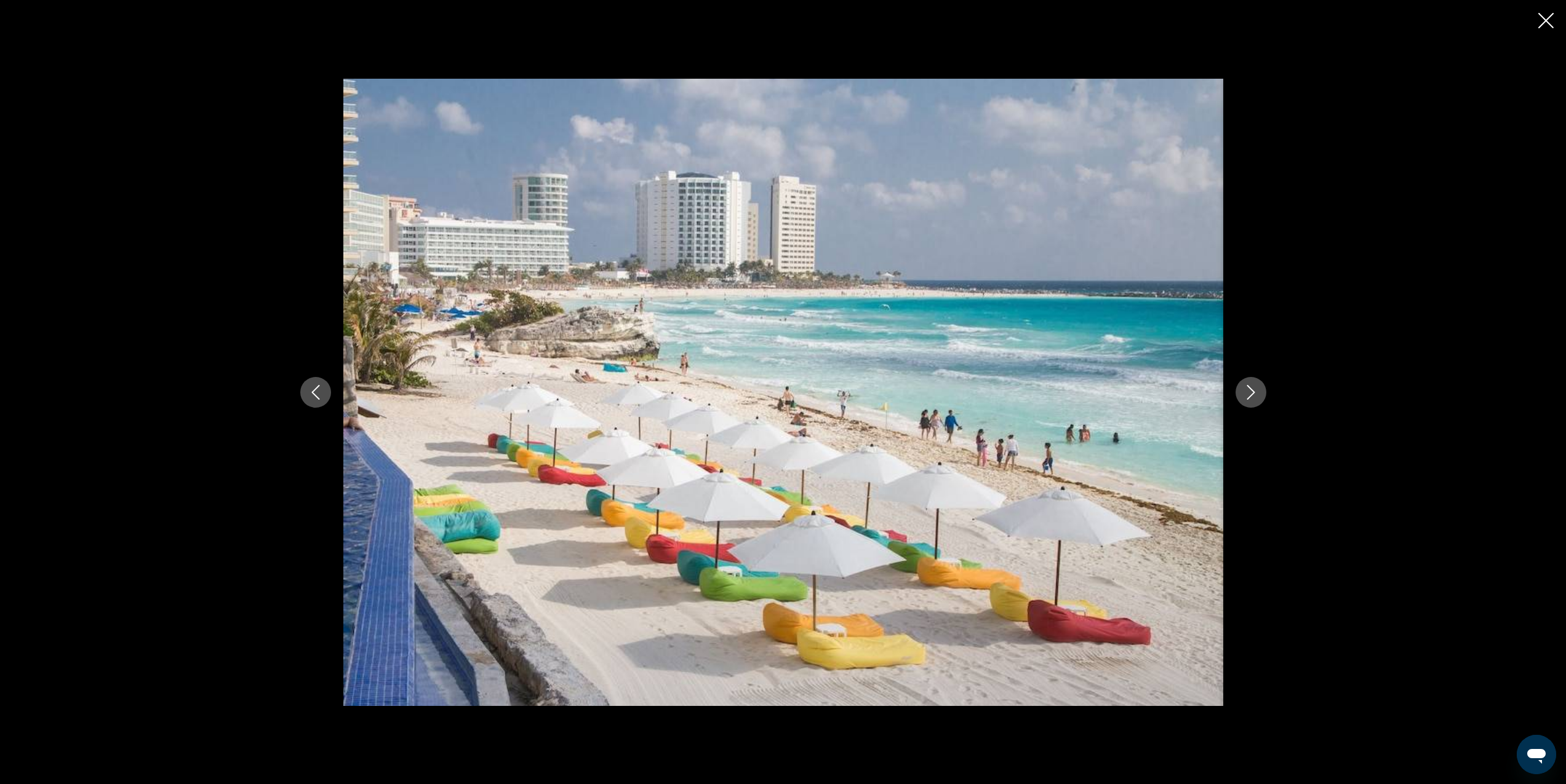
scroll to position [792, 0]
click at [1257, 397] on icon "Next image" at bounding box center [1251, 392] width 15 height 15
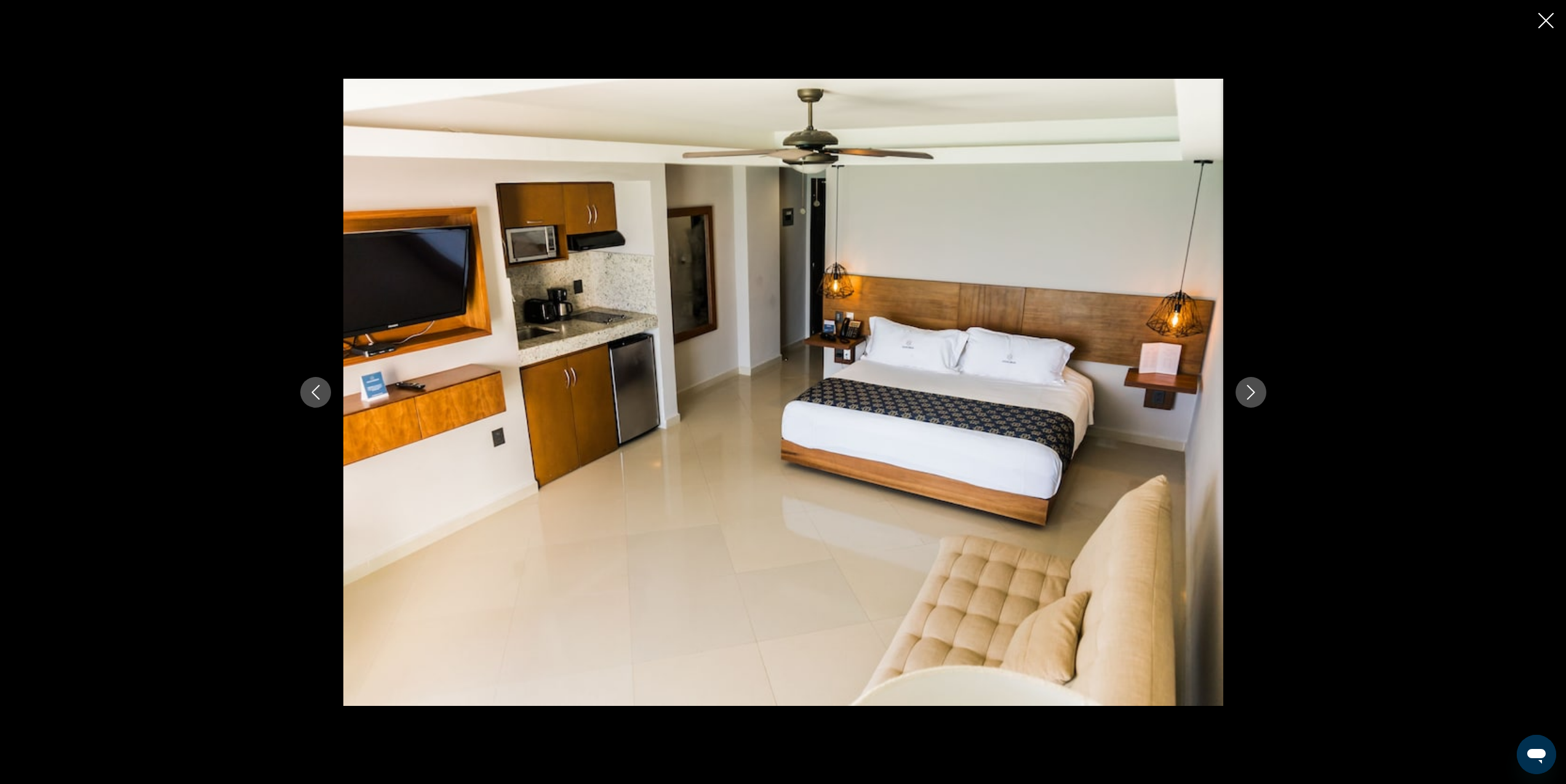
click at [1257, 395] on icon "Next image" at bounding box center [1251, 392] width 15 height 15
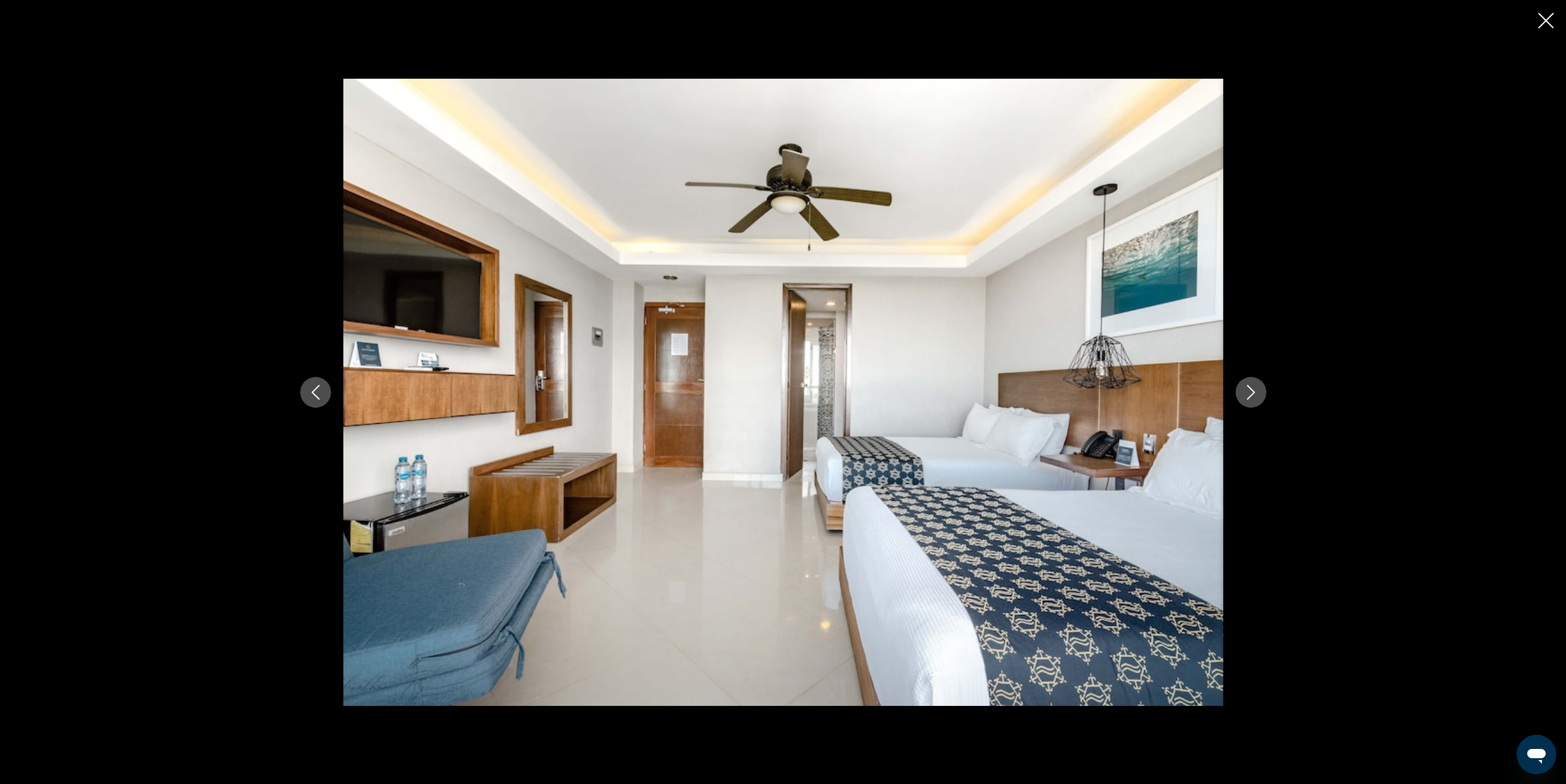
click at [1257, 395] on icon "Next image" at bounding box center [1251, 392] width 15 height 15
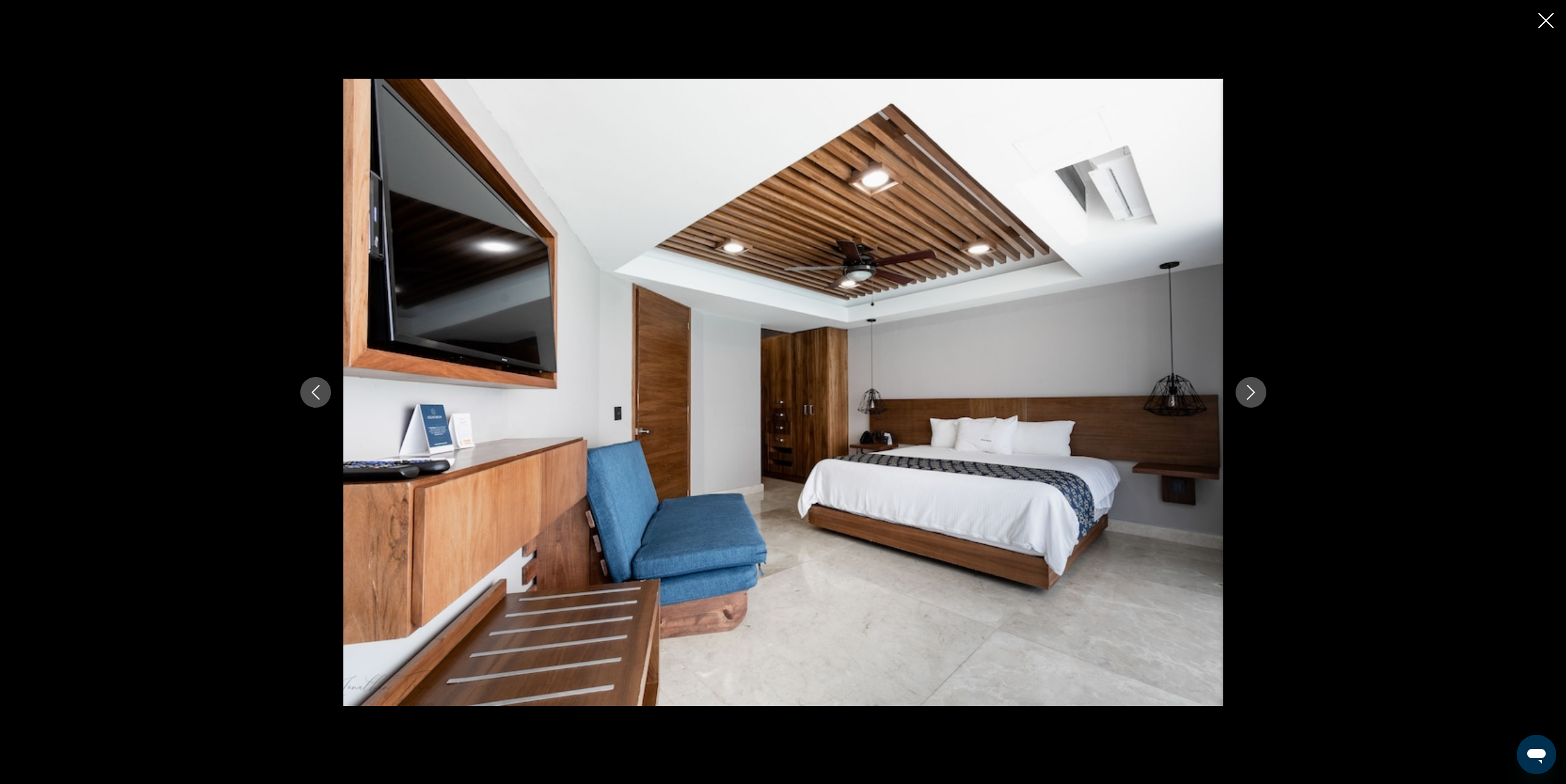
click at [1258, 395] on icon "Next image" at bounding box center [1251, 392] width 15 height 15
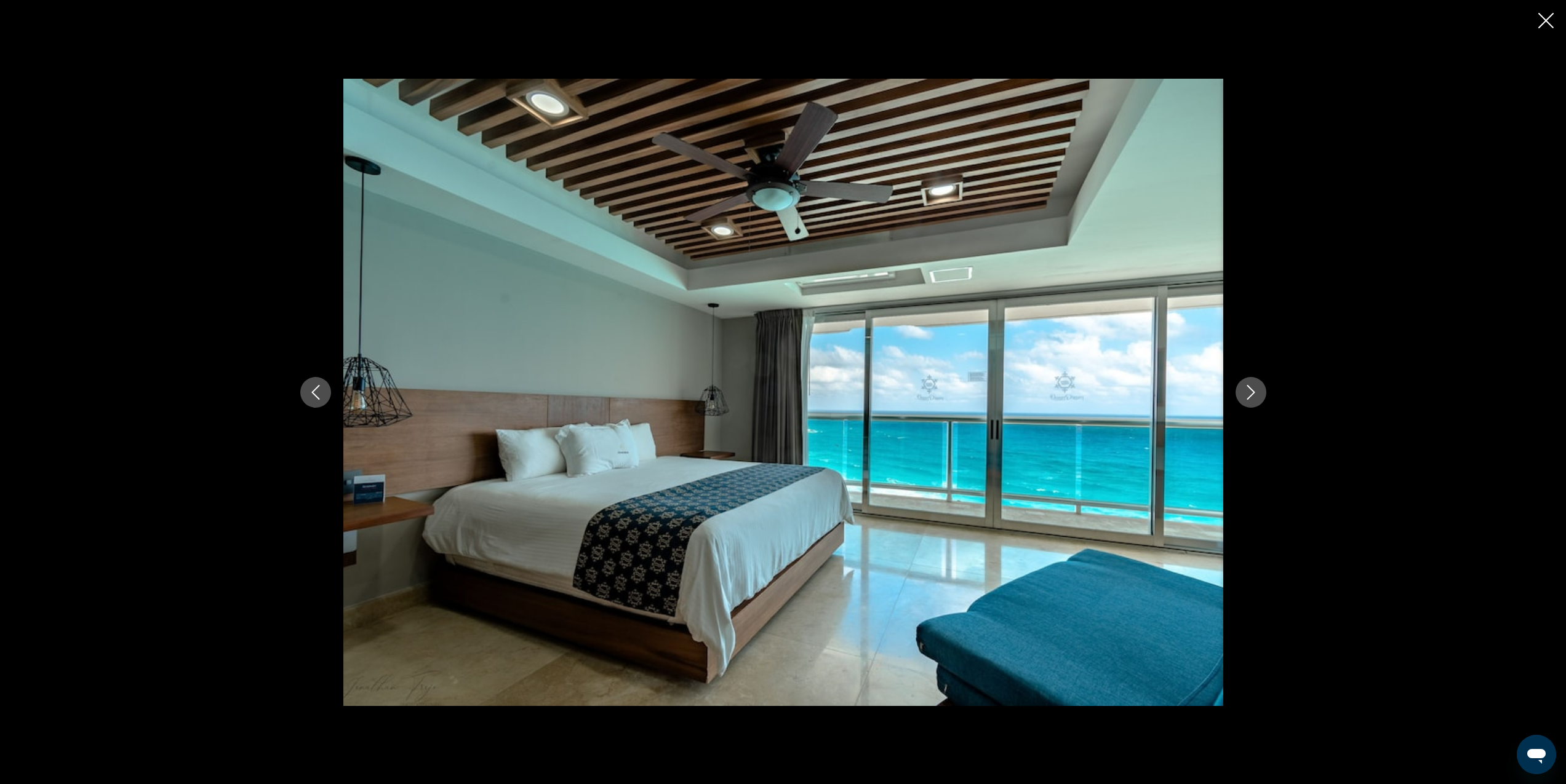
click at [1258, 395] on icon "Next image" at bounding box center [1251, 392] width 15 height 15
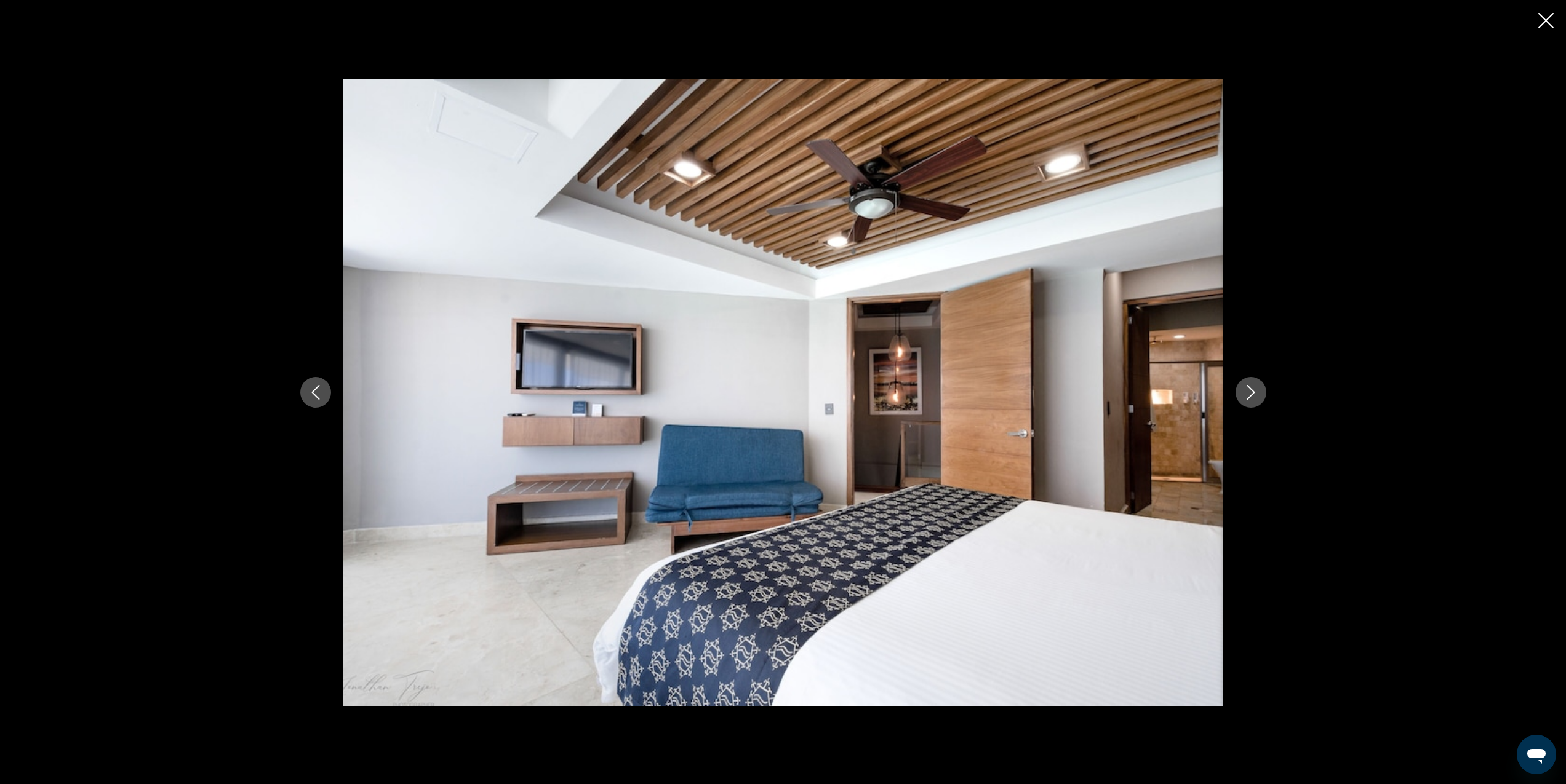
click at [1258, 395] on icon "Next image" at bounding box center [1251, 392] width 15 height 15
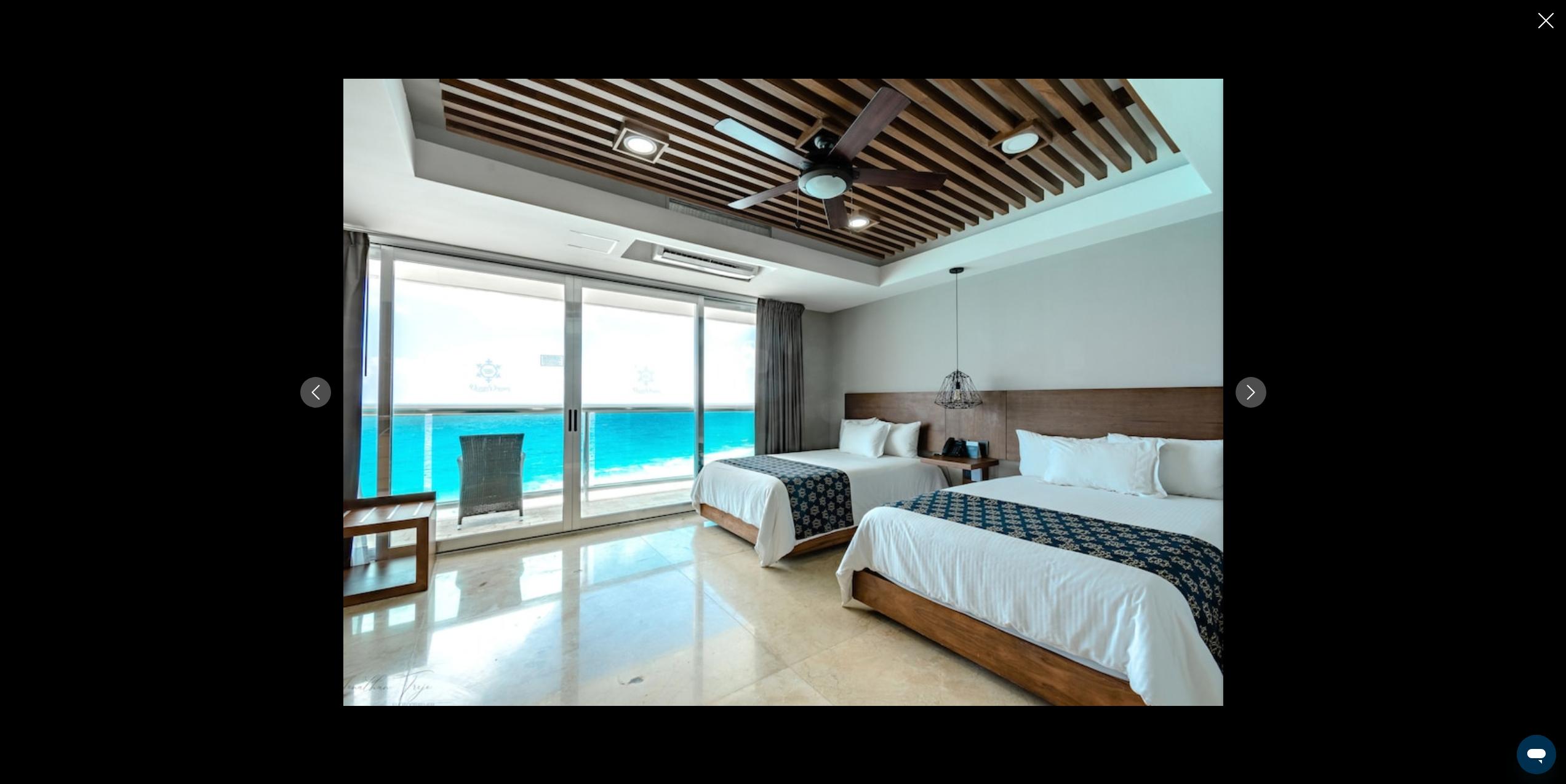
click at [1258, 395] on icon "Next image" at bounding box center [1251, 392] width 15 height 15
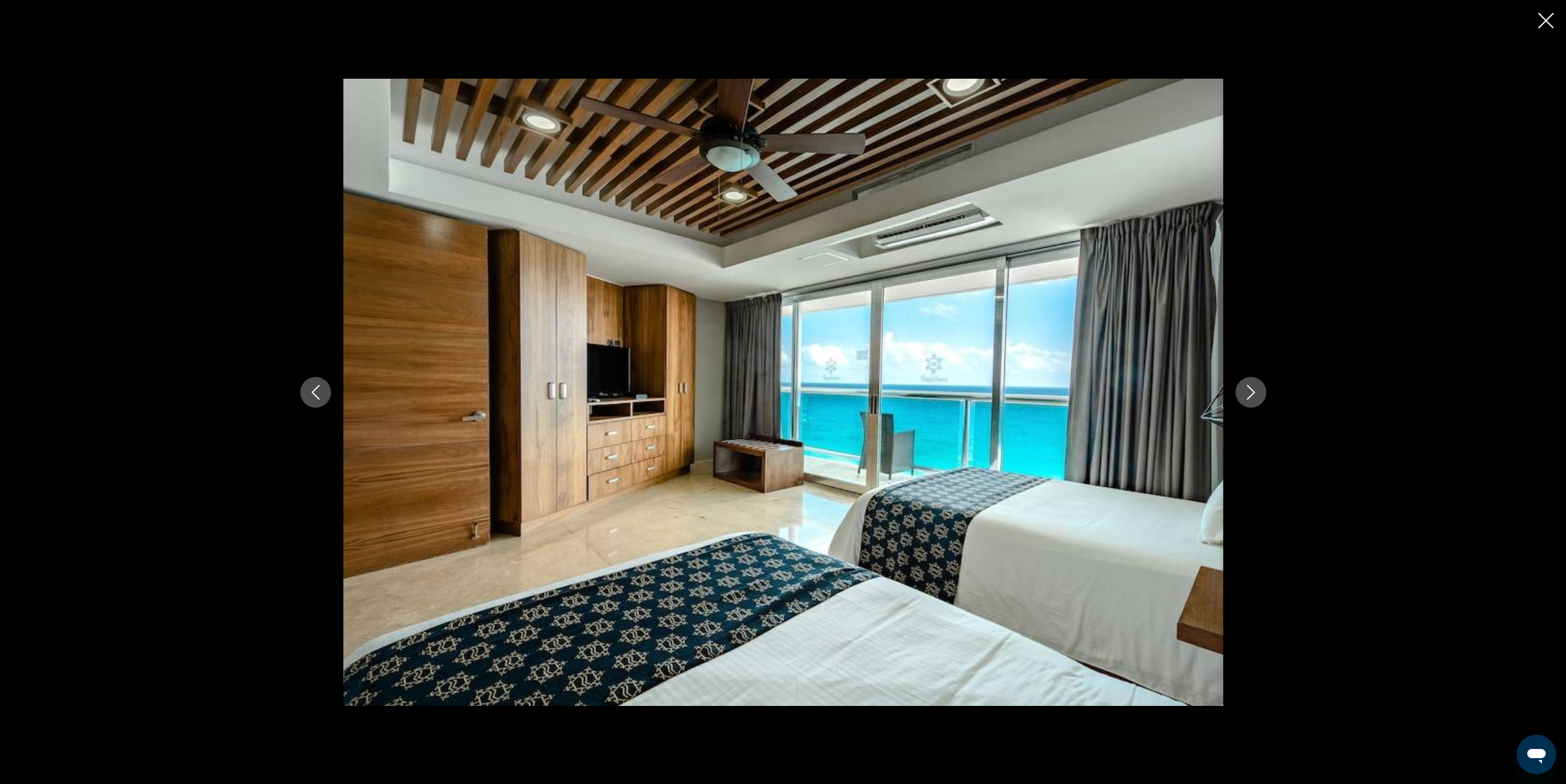
click at [1255, 395] on icon "Next image" at bounding box center [1251, 392] width 15 height 15
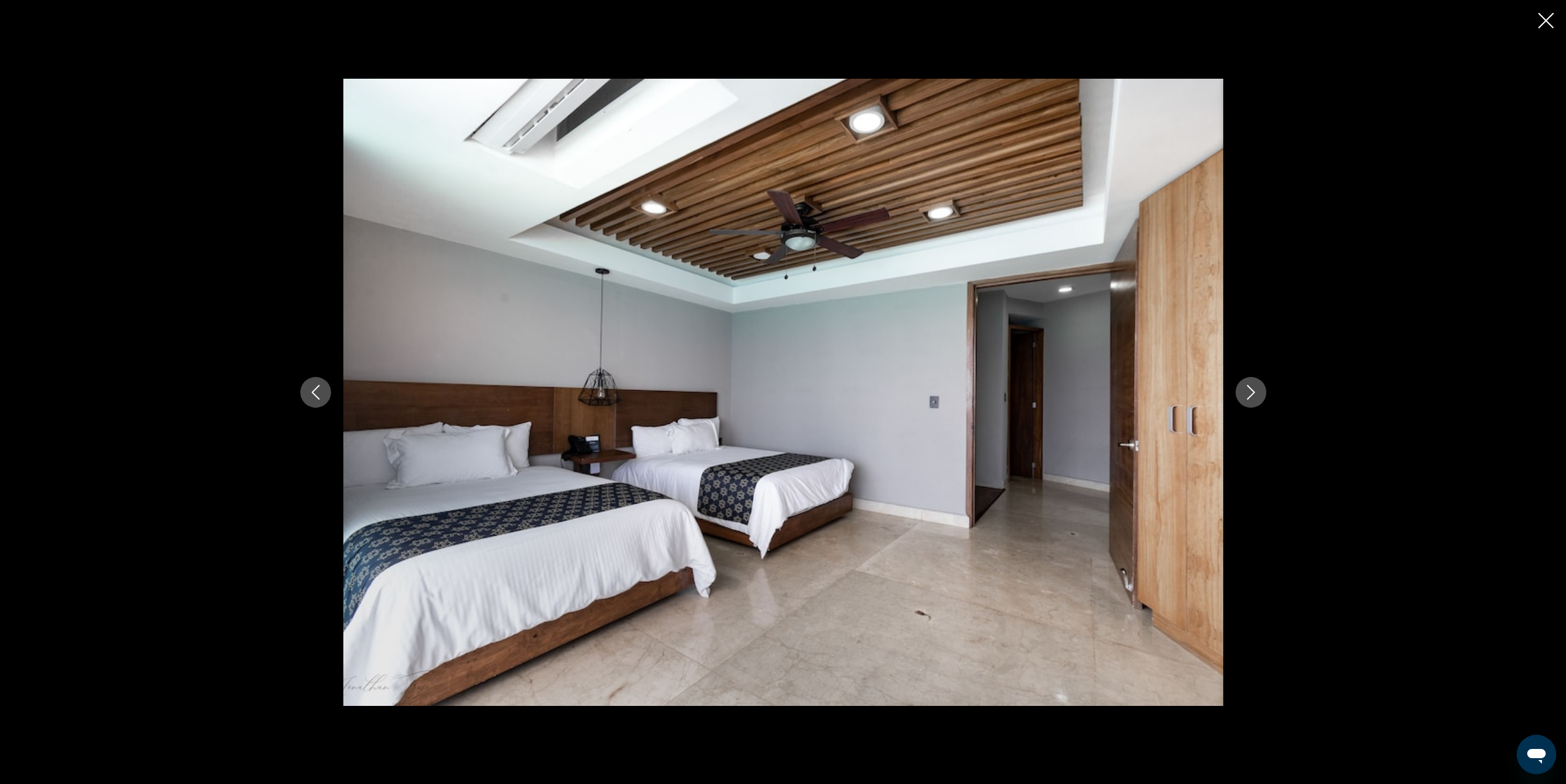
click at [1254, 395] on icon "Next image" at bounding box center [1251, 392] width 15 height 15
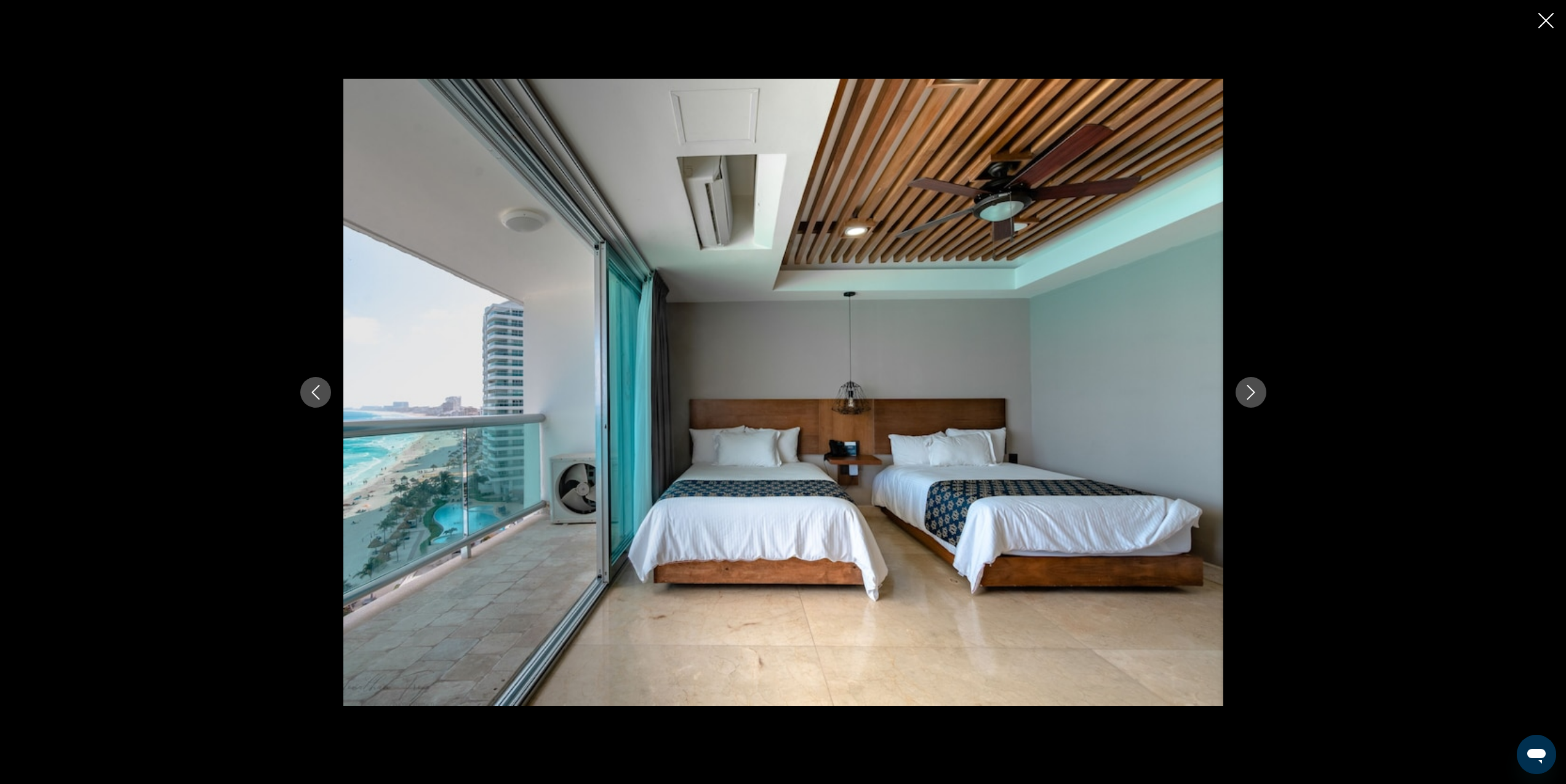
click at [1252, 393] on icon "Next image" at bounding box center [1251, 392] width 15 height 15
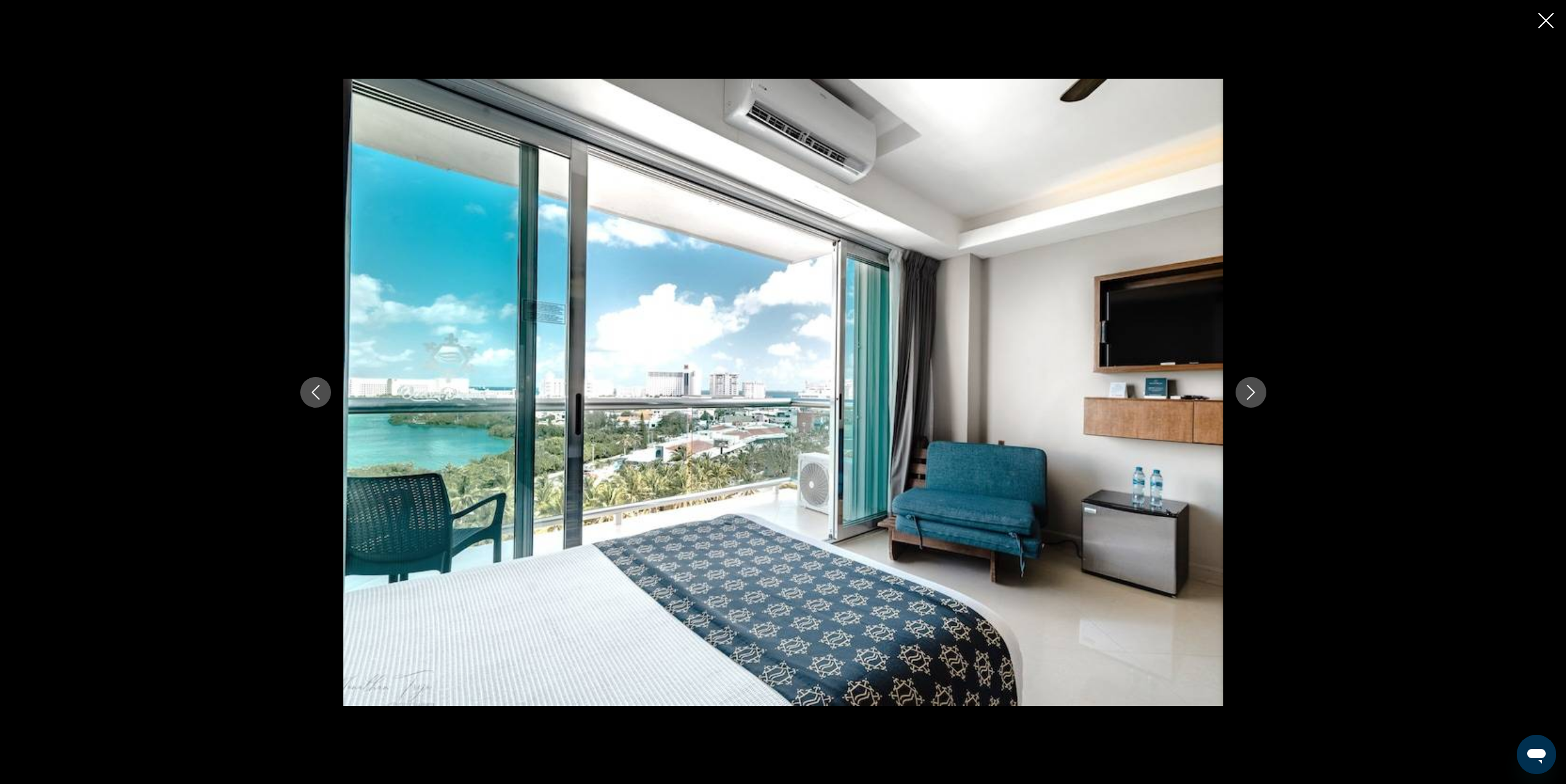
click at [1252, 393] on icon "Next image" at bounding box center [1251, 392] width 15 height 15
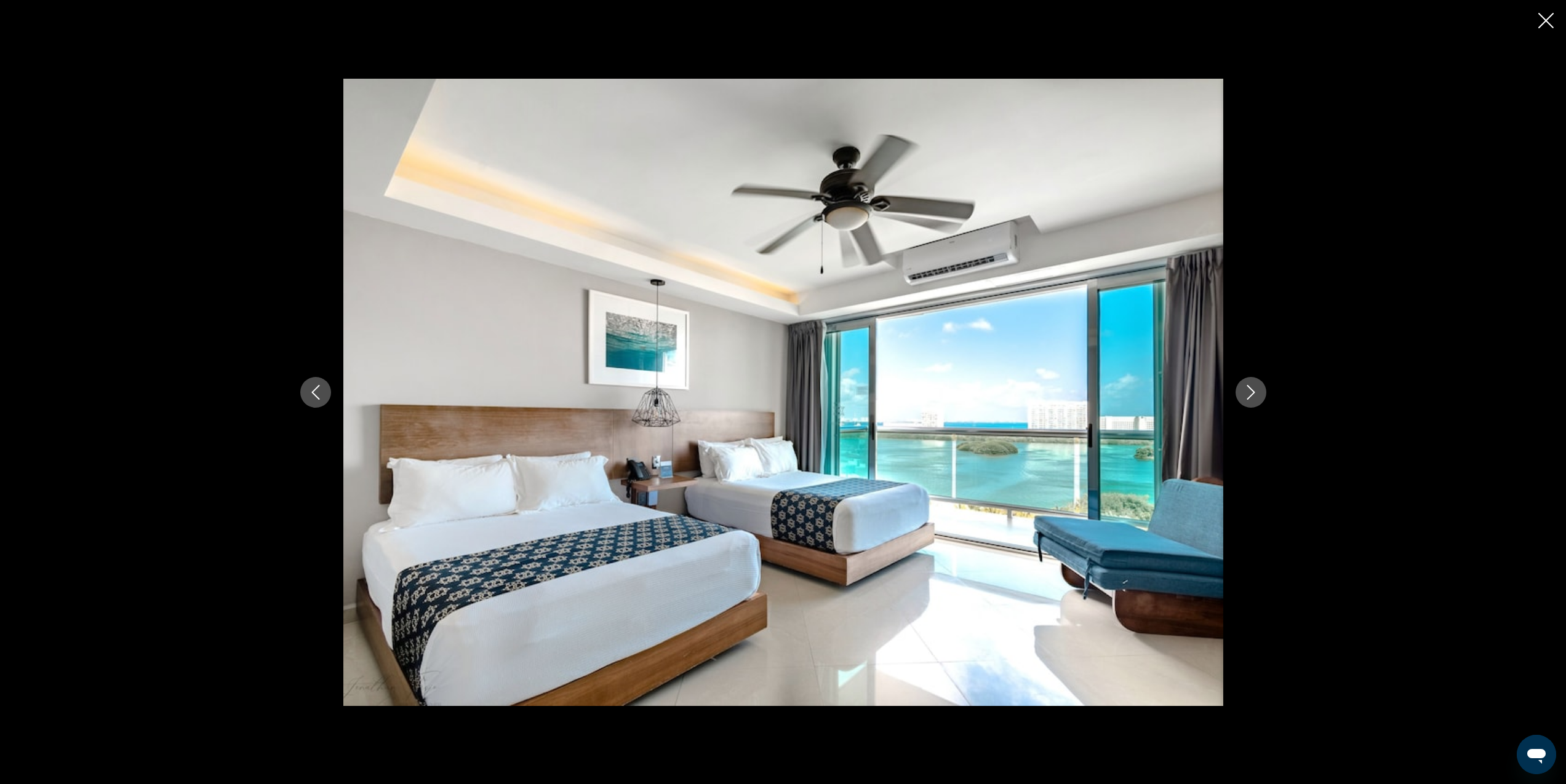
click at [1545, 17] on icon "Close slideshow" at bounding box center [1546, 21] width 16 height 16
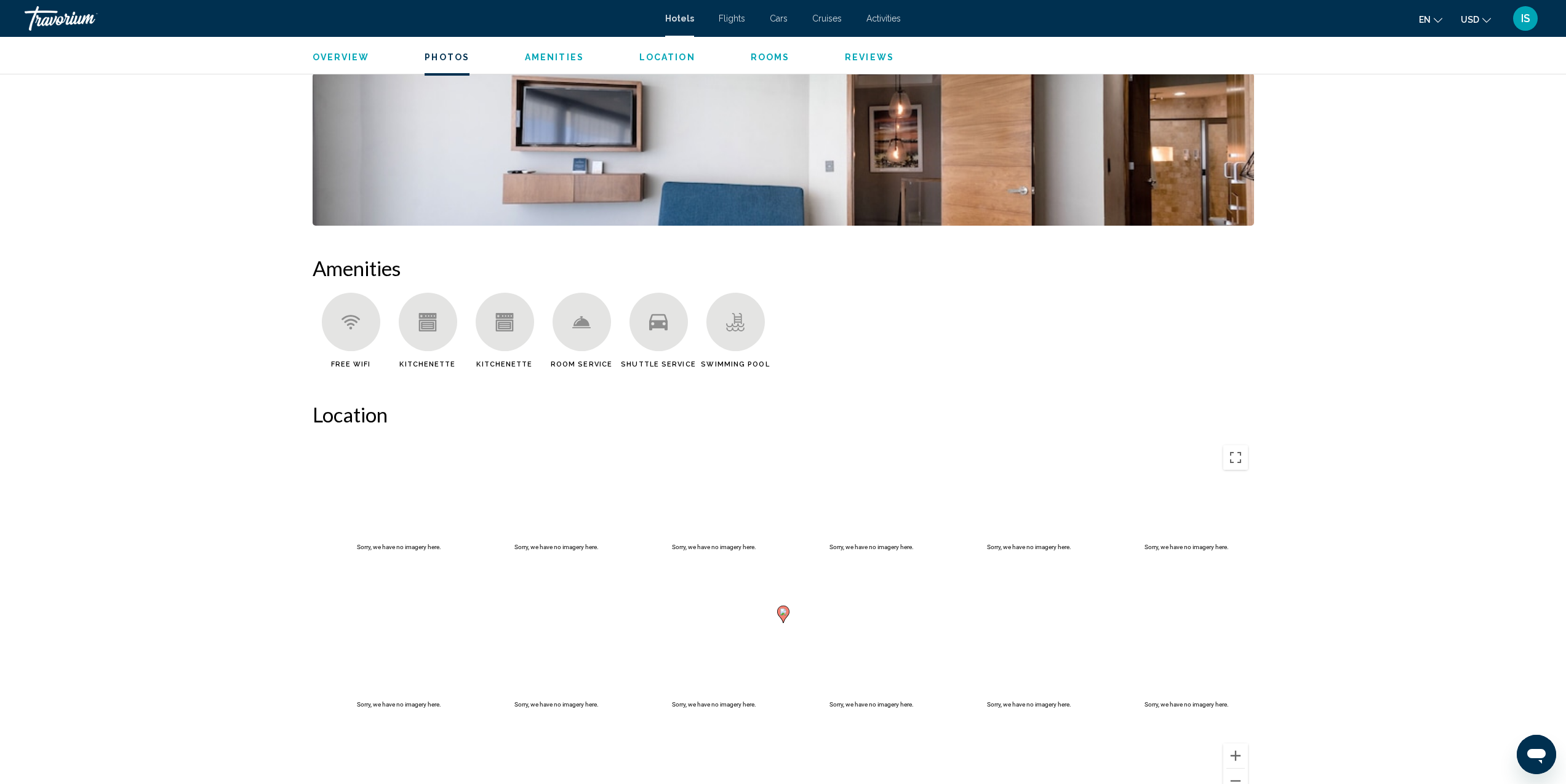
scroll to position [362, 0]
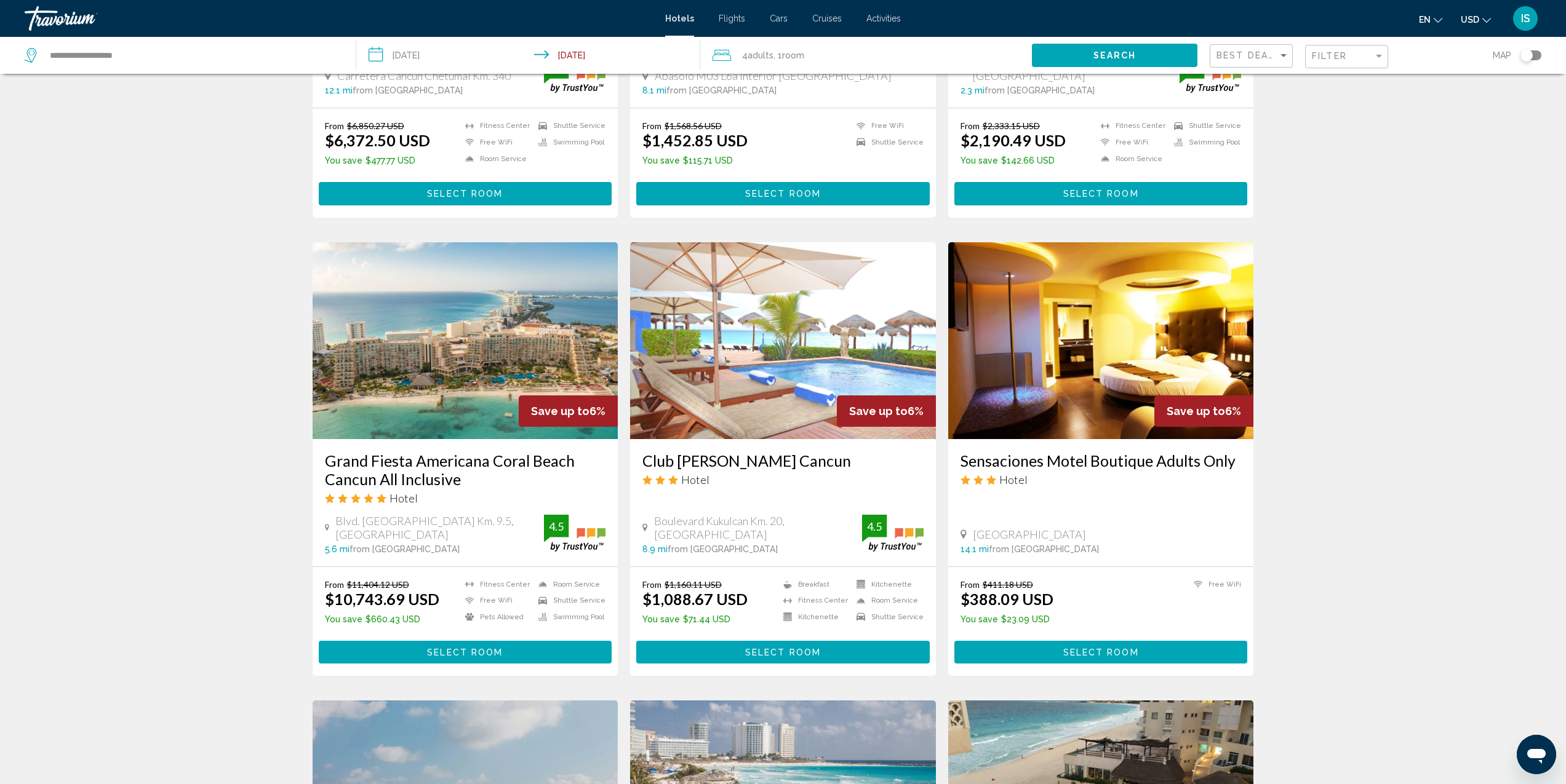
scroll to position [1345, 0]
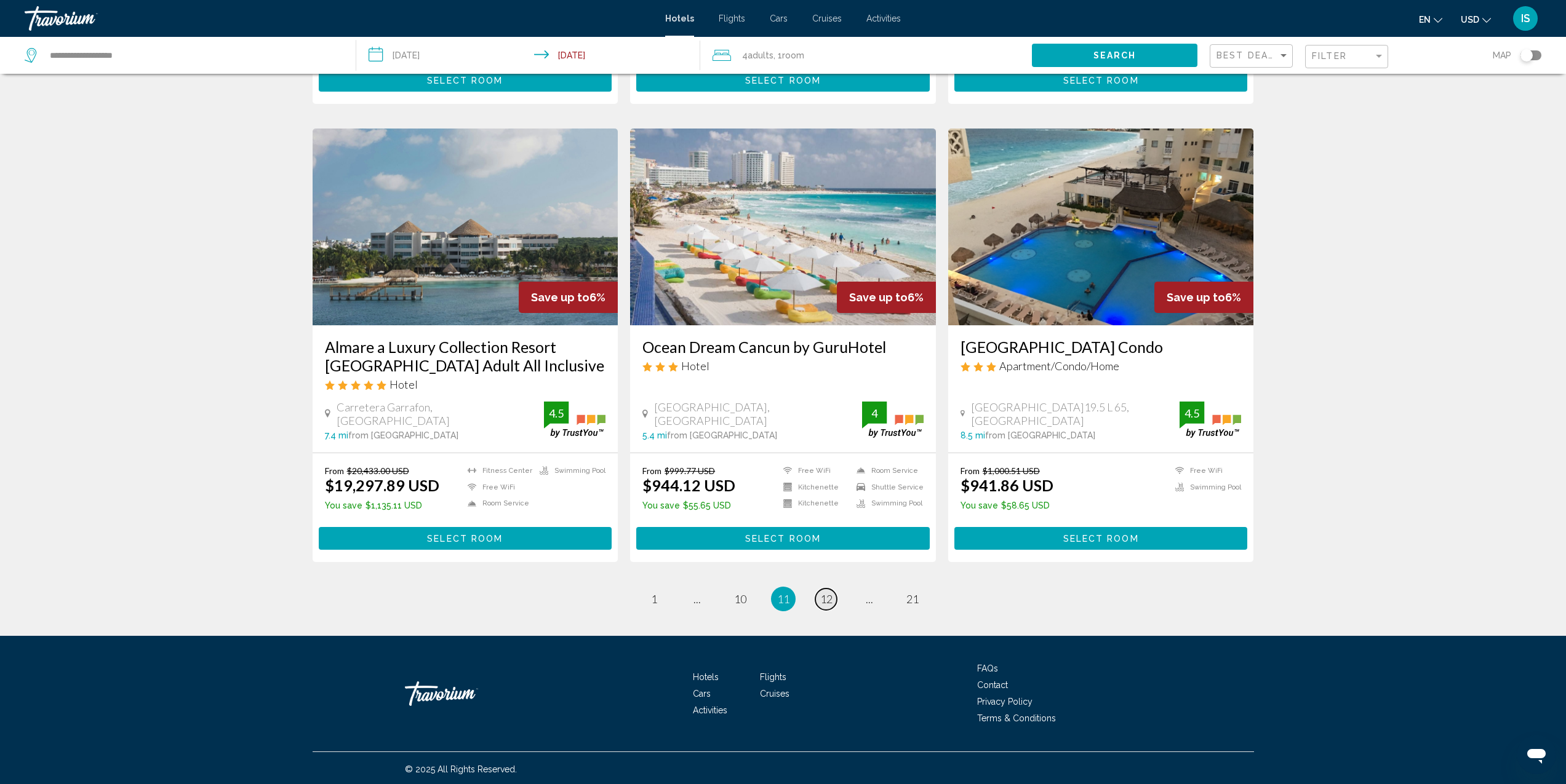
click at [826, 596] on span "12" at bounding box center [826, 599] width 12 height 14
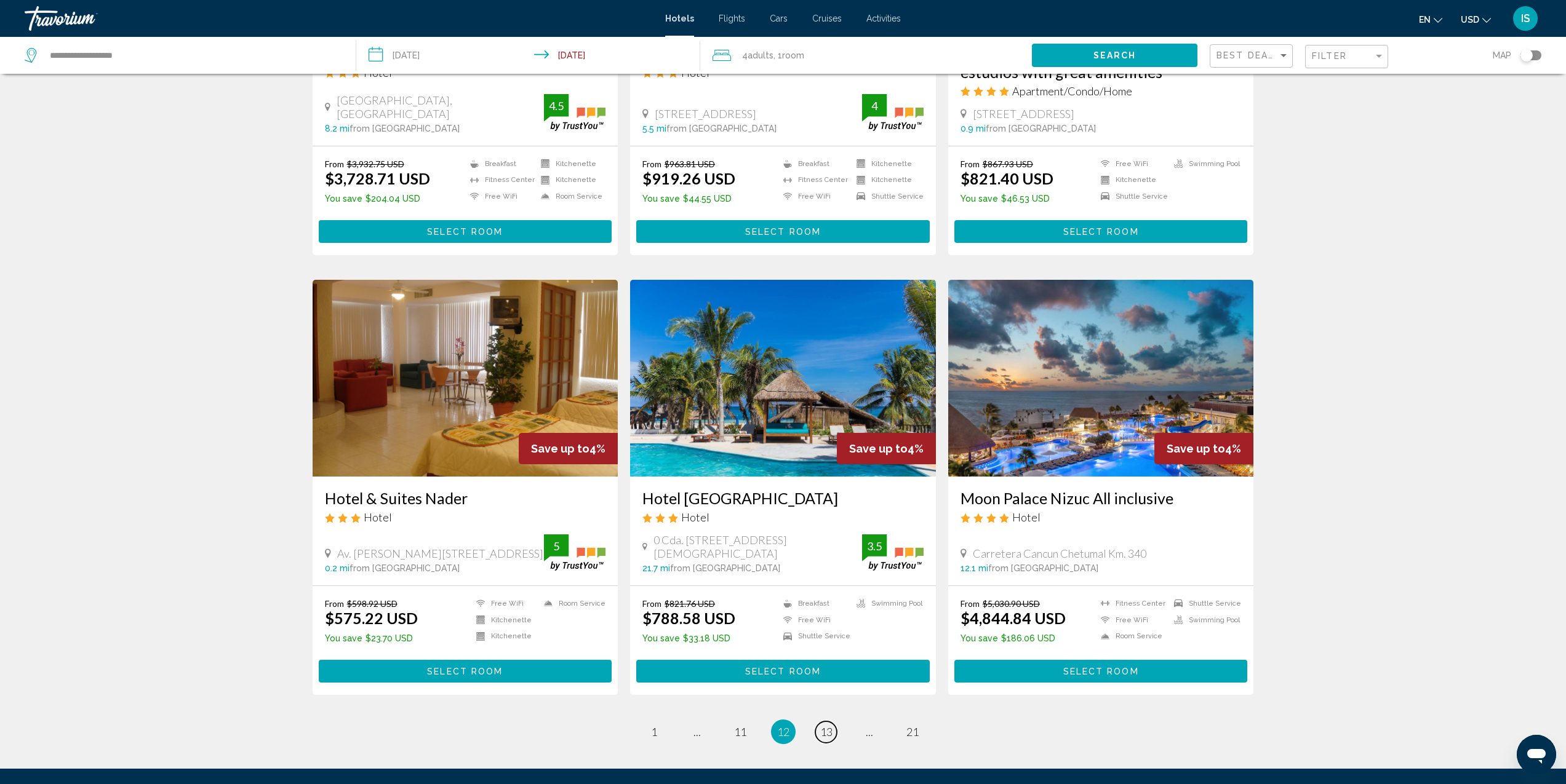
scroll to position [1303, 0]
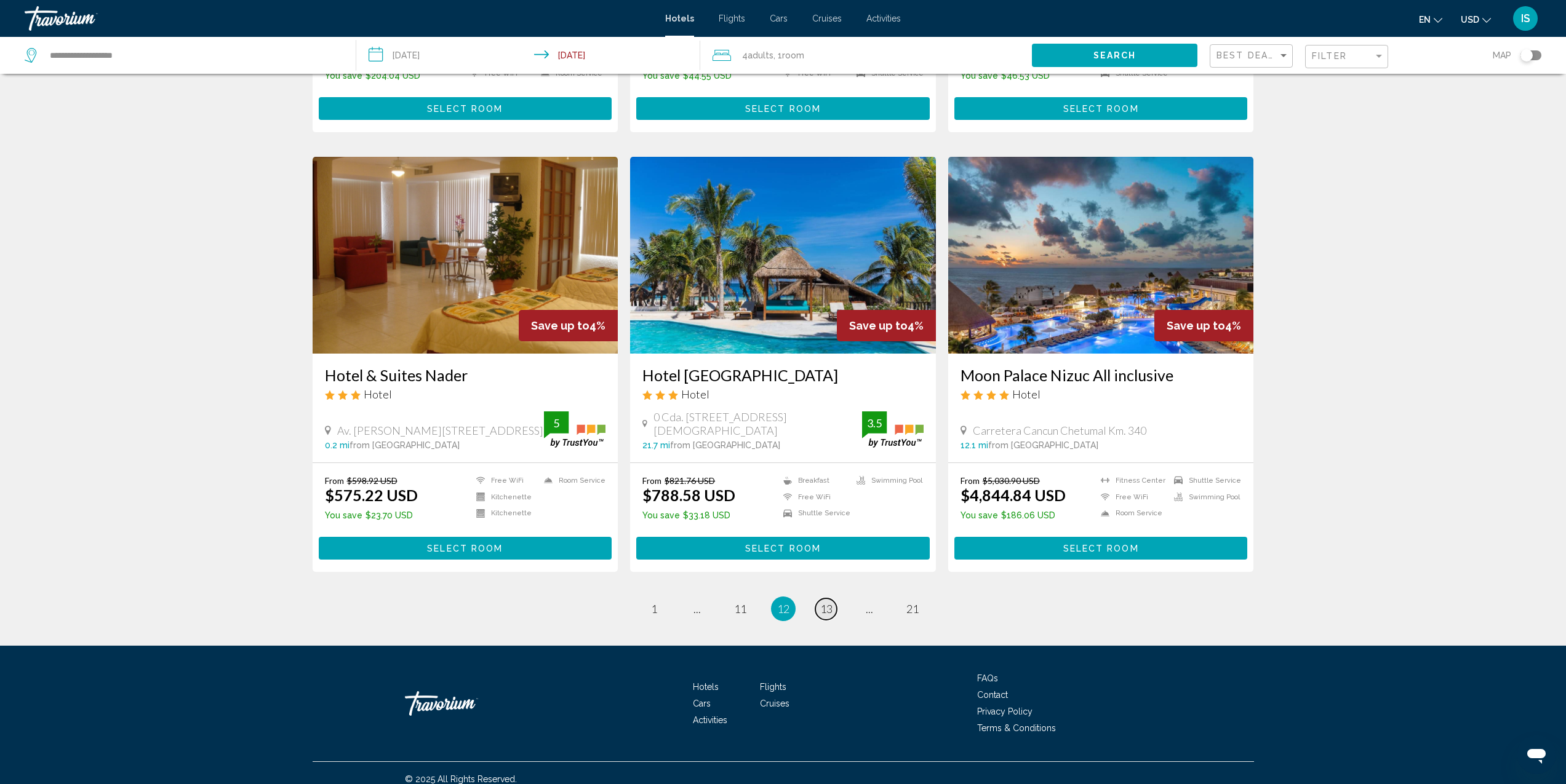
click at [833, 598] on link "page 13" at bounding box center [826, 609] width 21 height 21
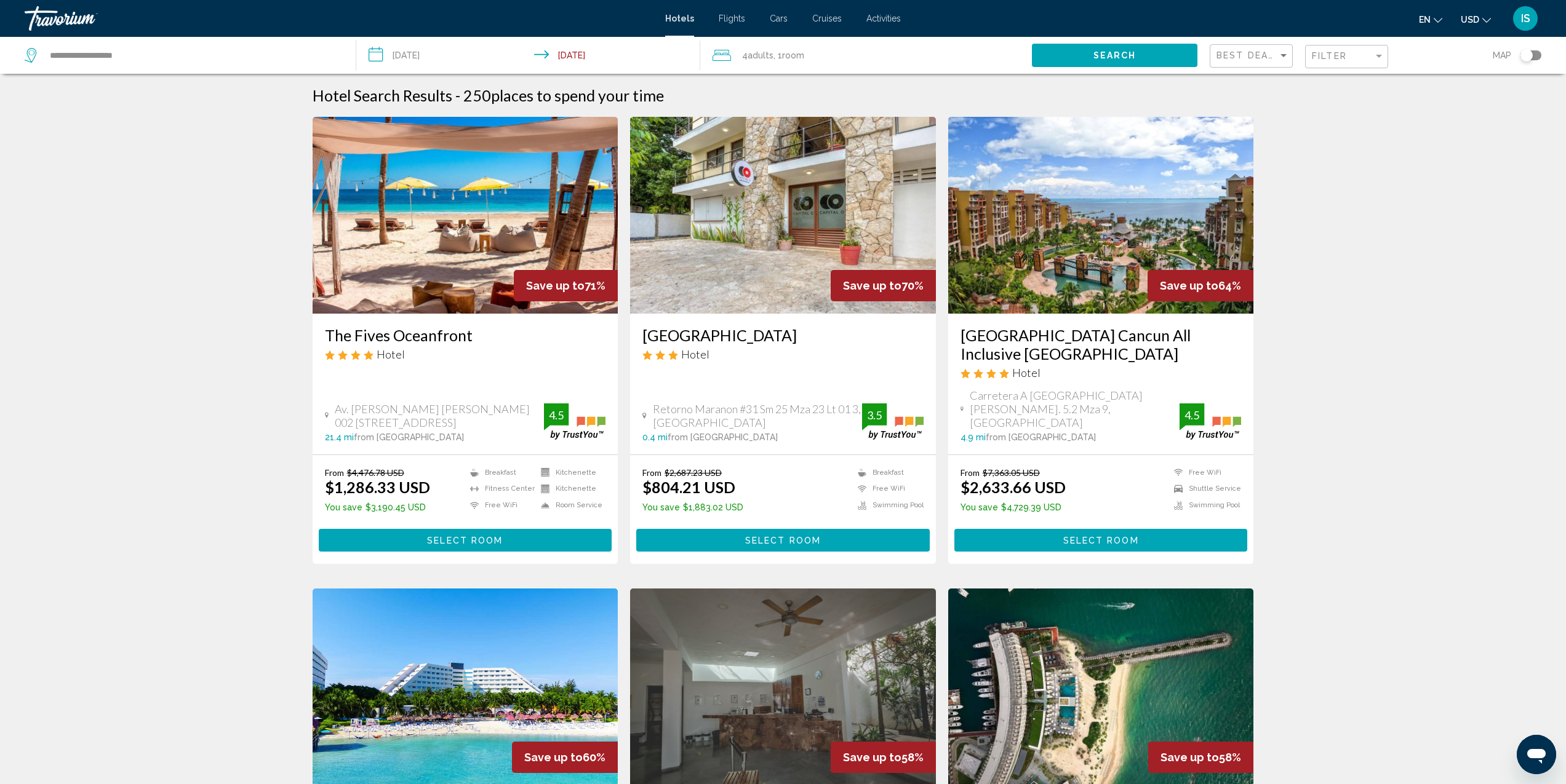
click at [402, 266] on img "Main content" at bounding box center [465, 215] width 306 height 197
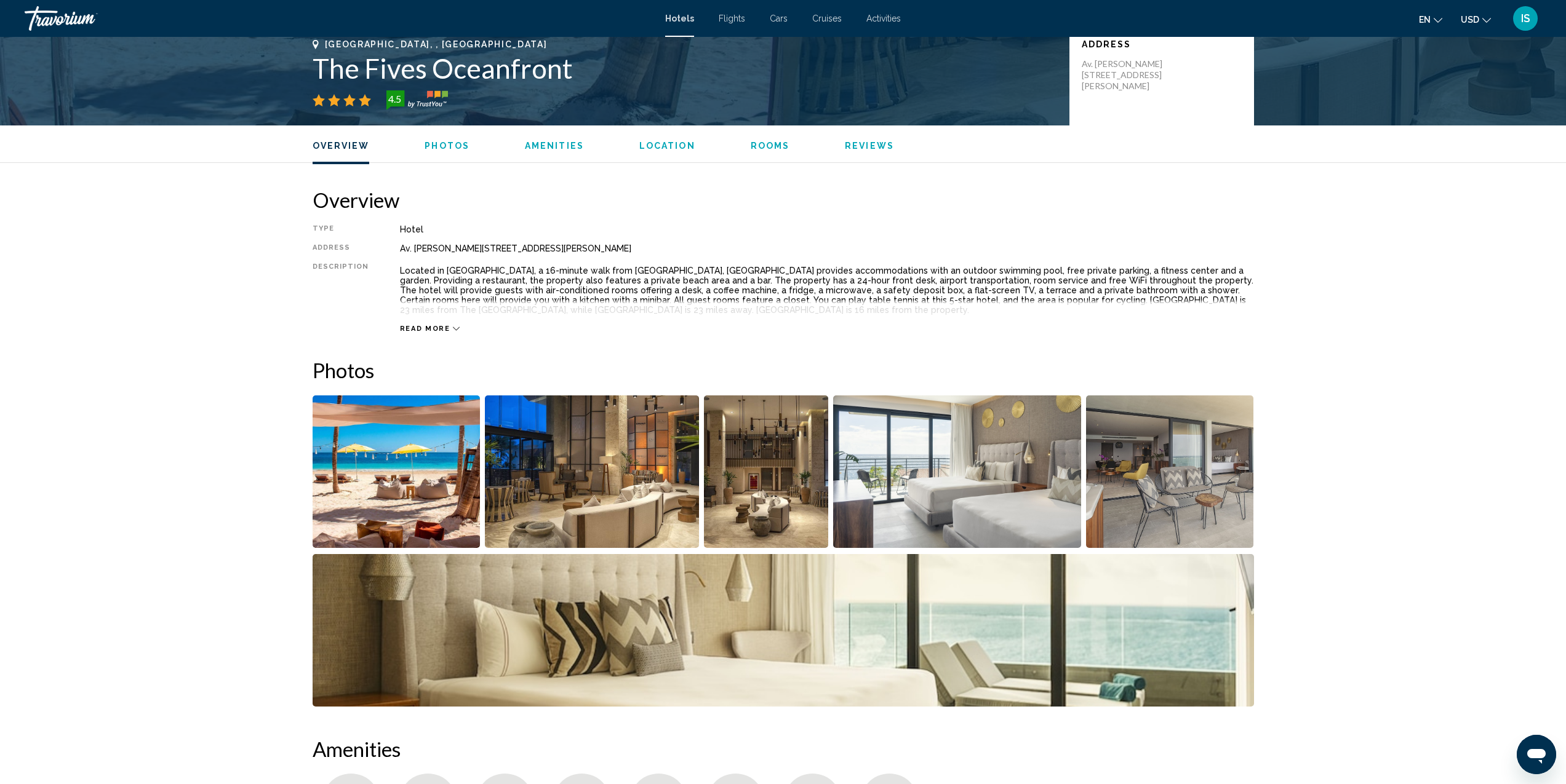
scroll to position [381, 0]
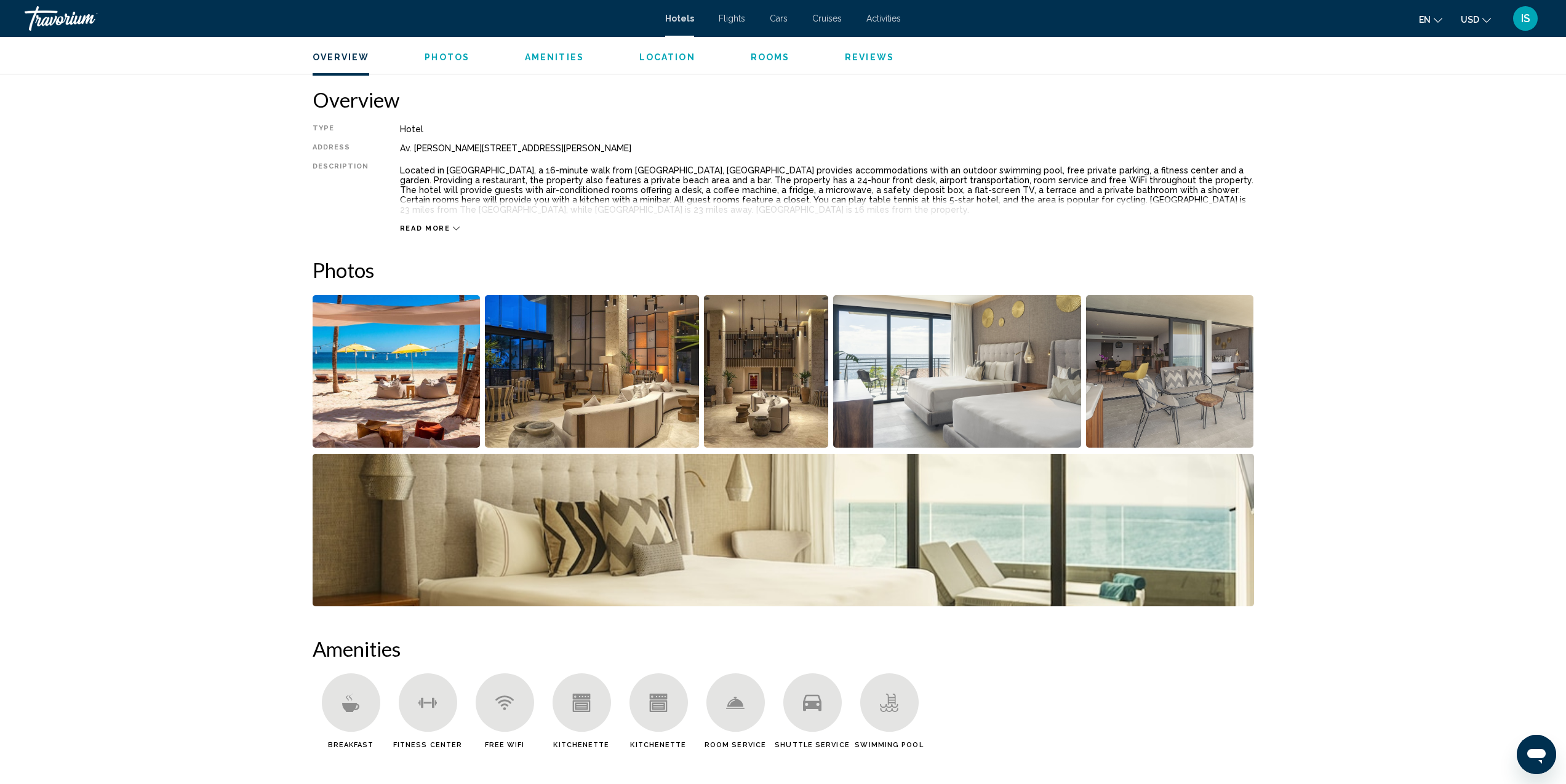
click at [416, 378] on img "Open full-screen image slider" at bounding box center [397, 371] width 168 height 153
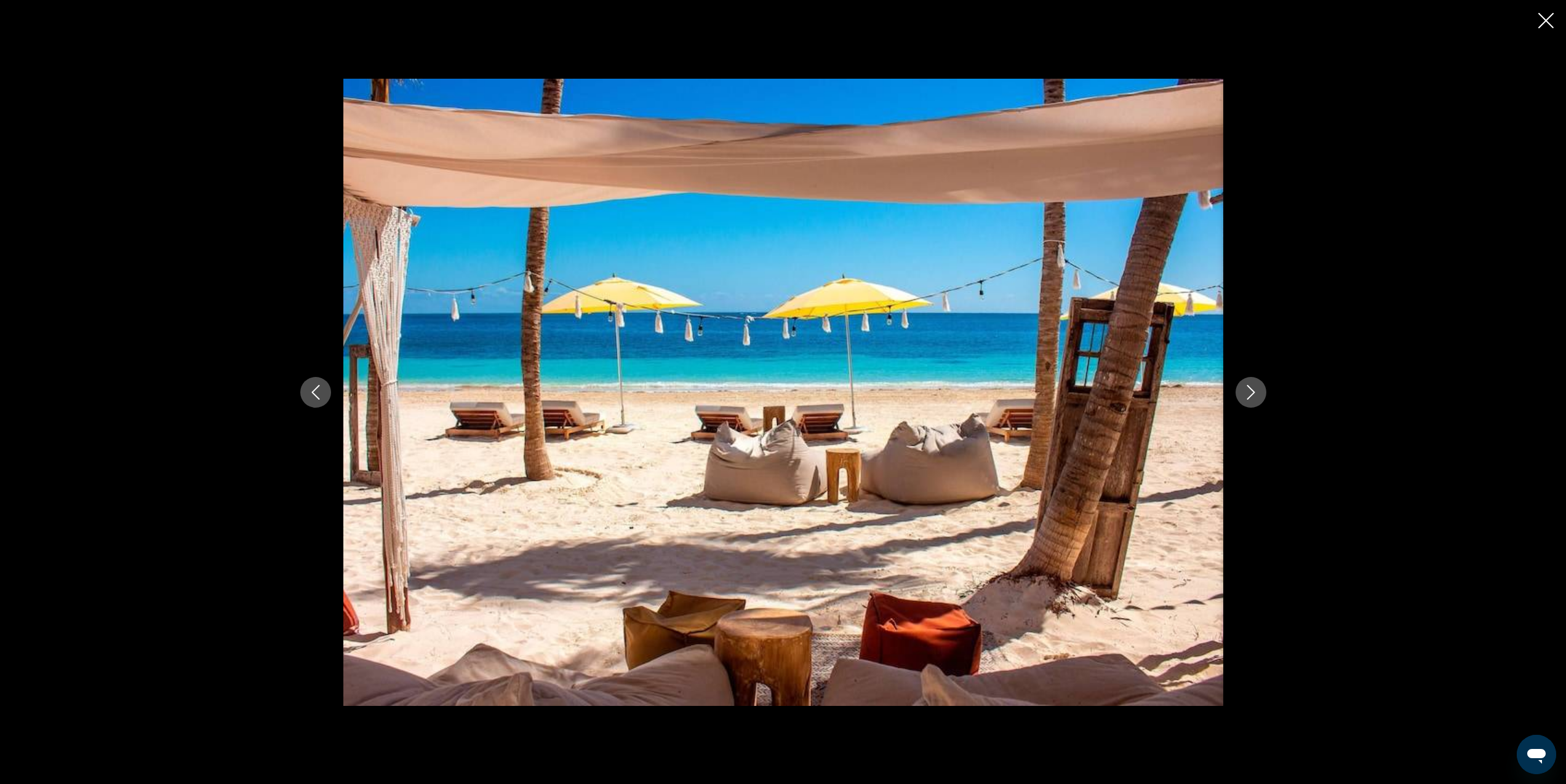
click at [1255, 391] on icon "Next image" at bounding box center [1251, 392] width 15 height 15
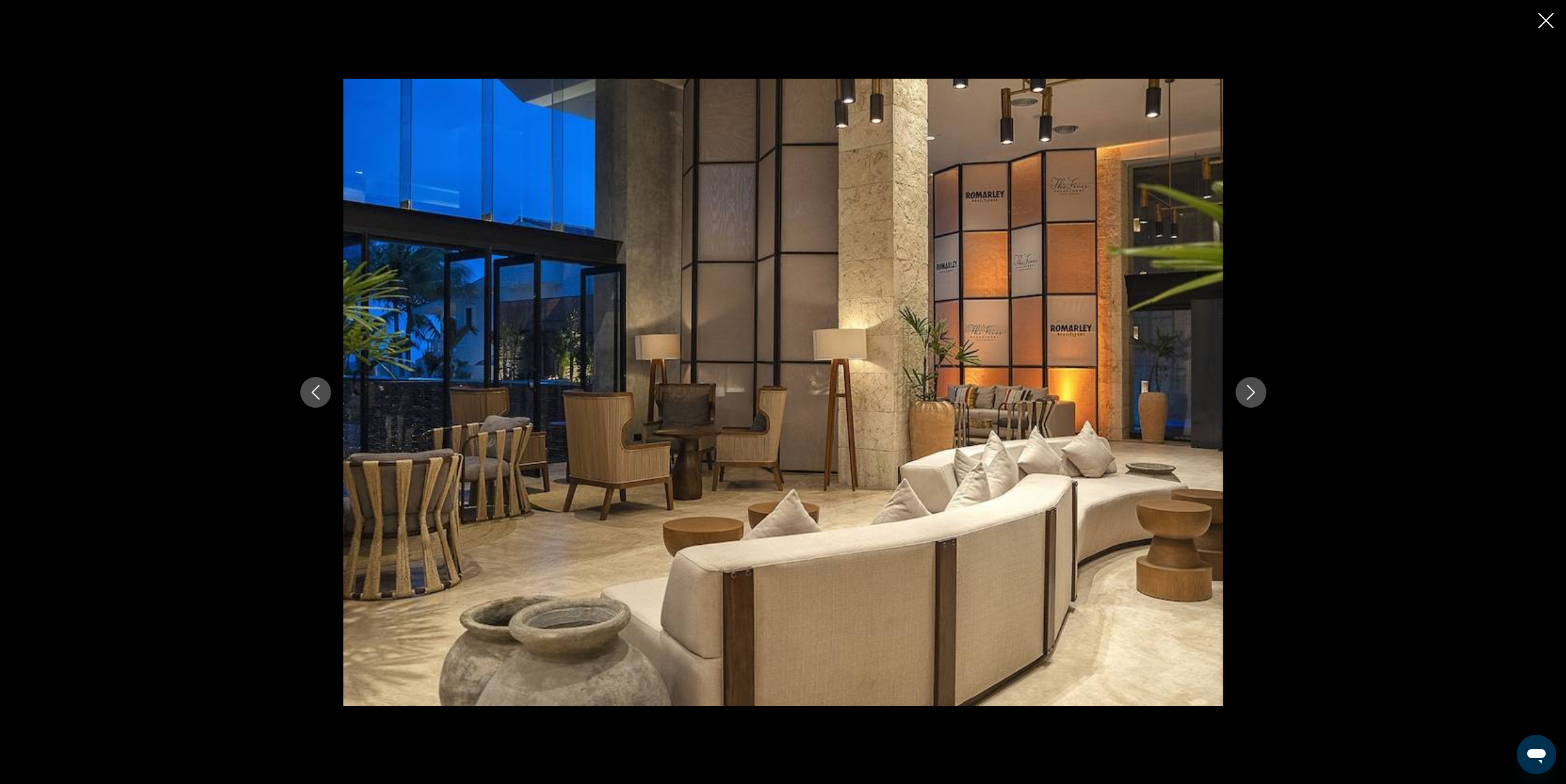
click at [1255, 391] on icon "Next image" at bounding box center [1251, 392] width 15 height 15
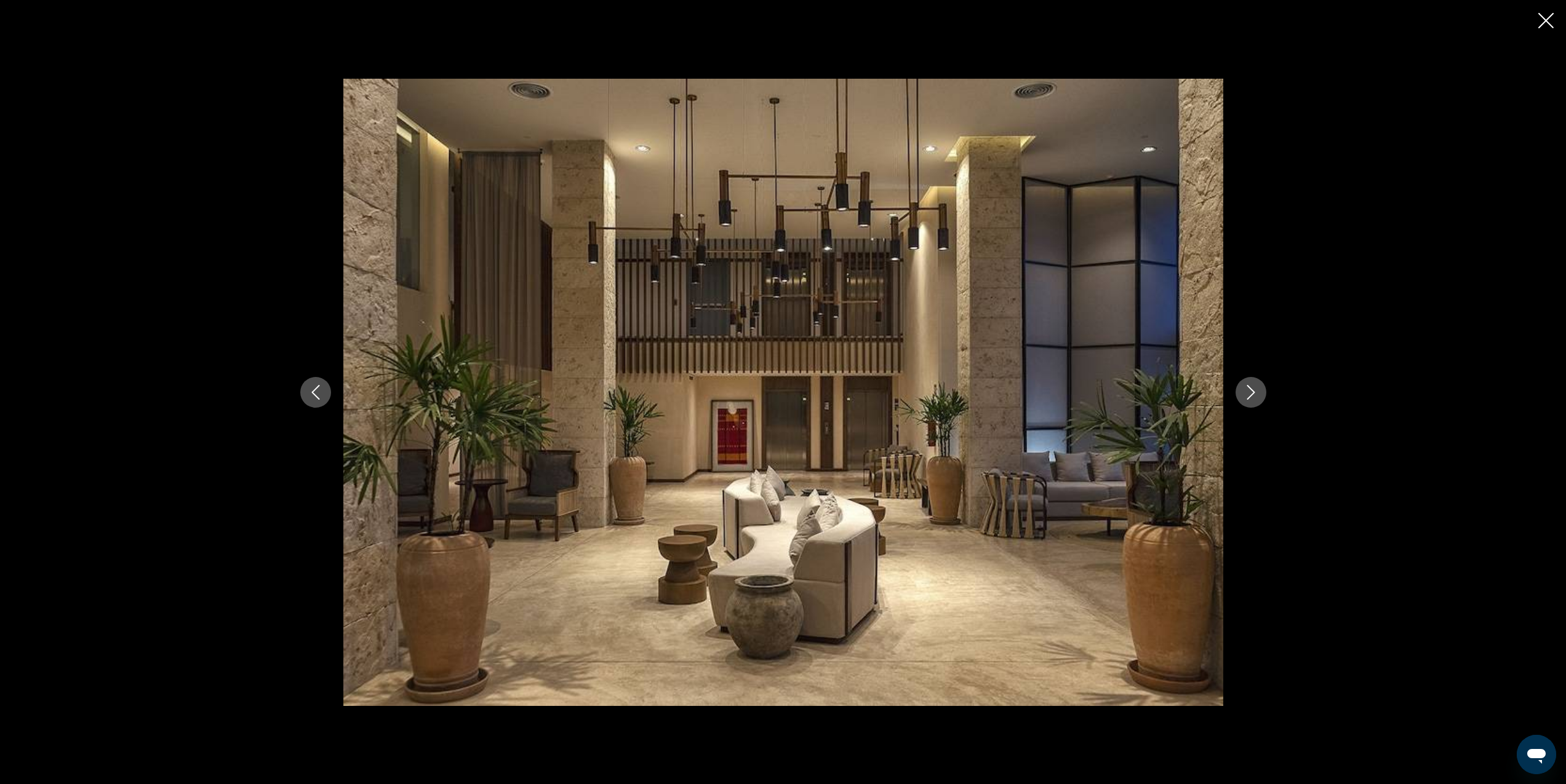
click at [1255, 391] on icon "Next image" at bounding box center [1251, 392] width 15 height 15
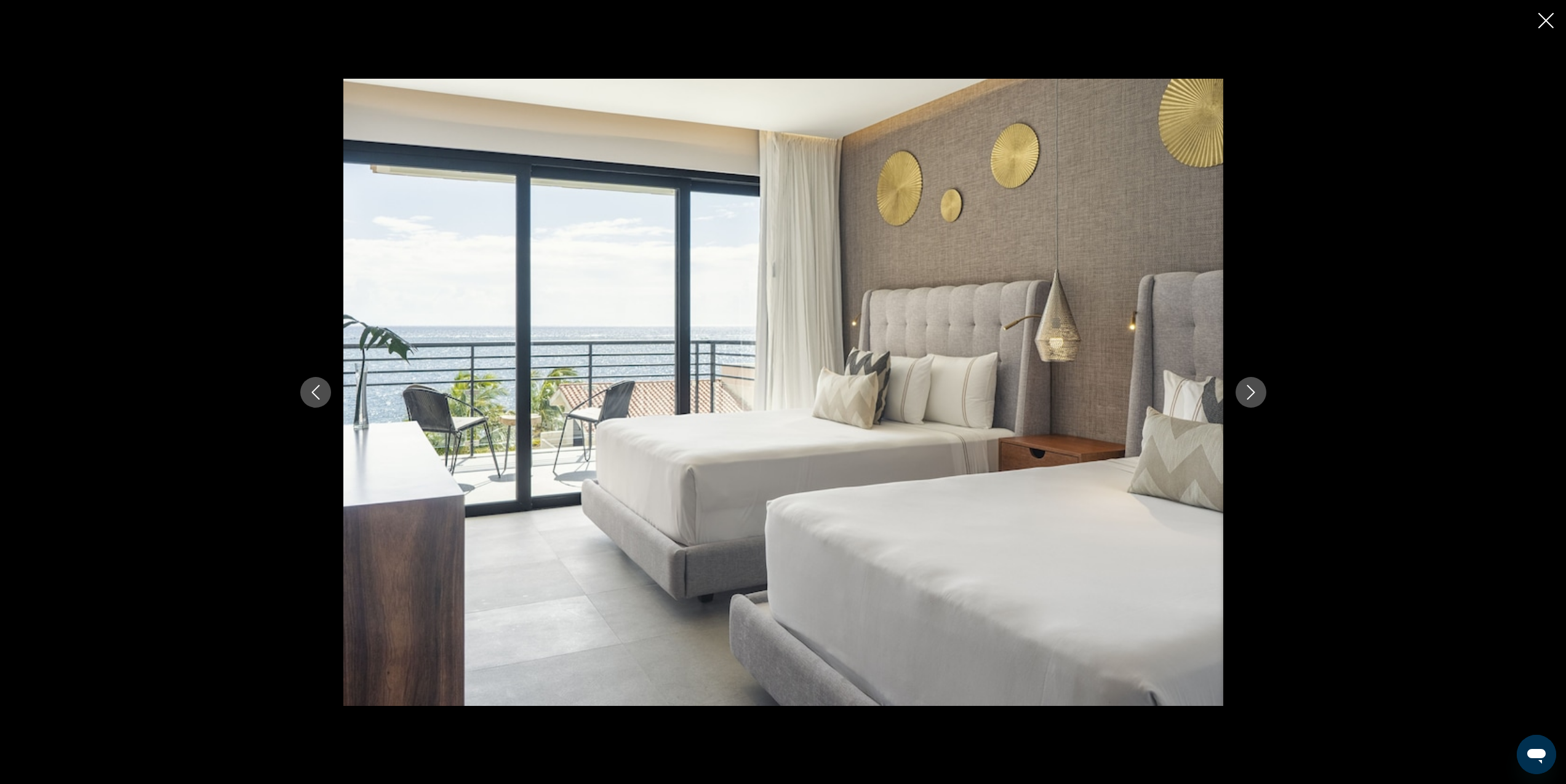
click at [1255, 391] on icon "Next image" at bounding box center [1251, 392] width 15 height 15
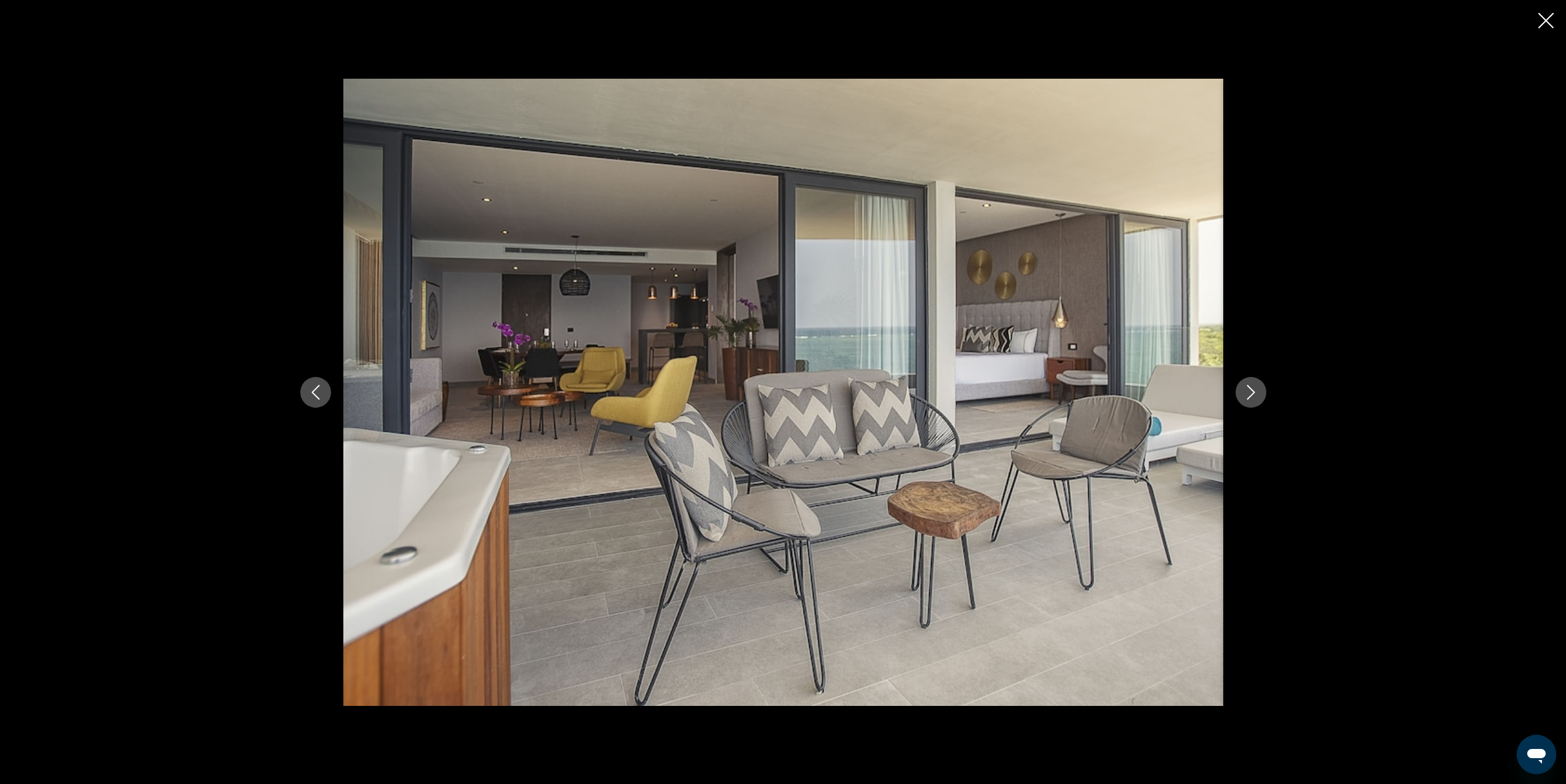
click at [1255, 390] on icon "Next image" at bounding box center [1251, 392] width 15 height 15
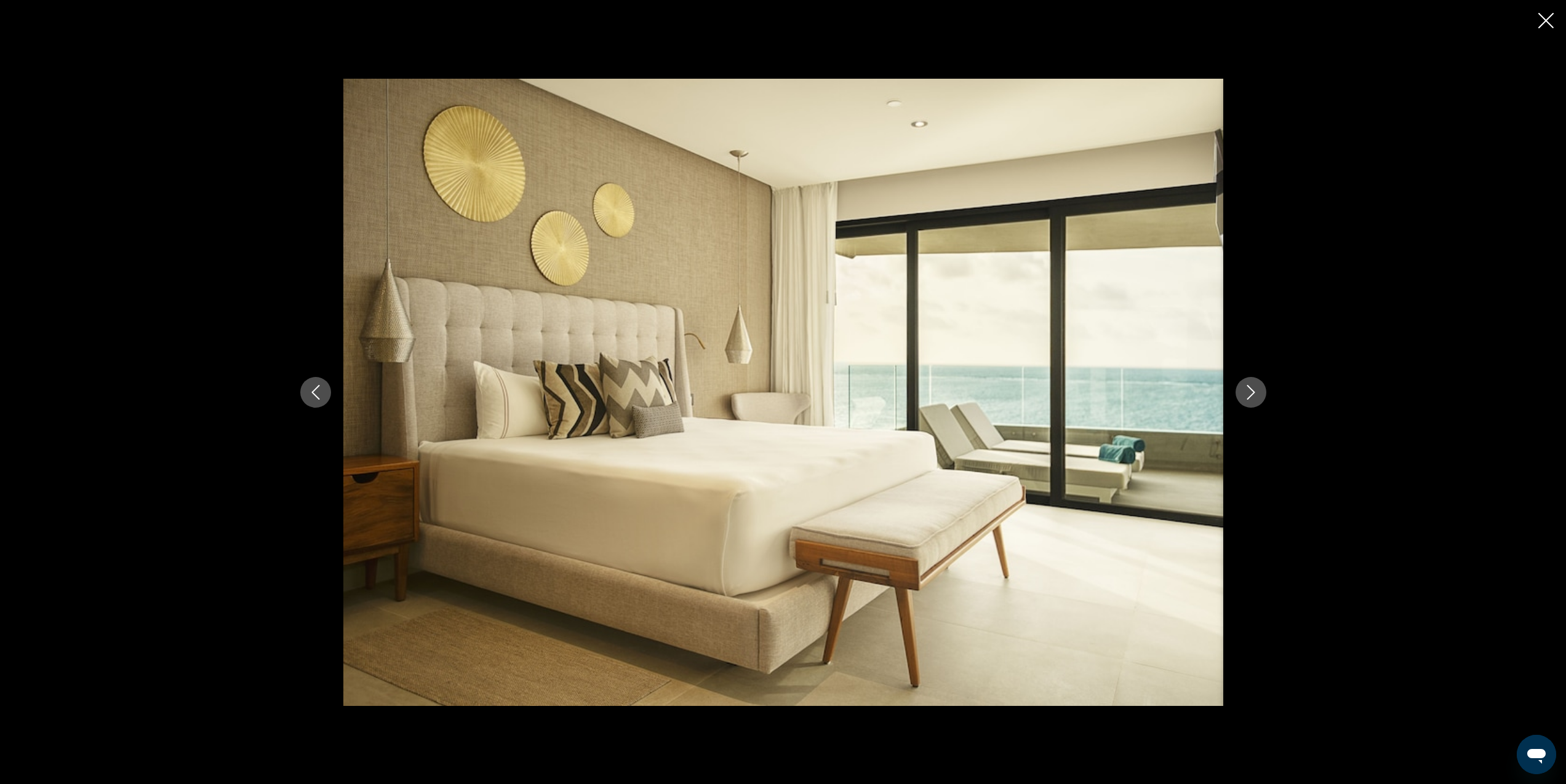
click at [1255, 390] on icon "Next image" at bounding box center [1251, 392] width 15 height 15
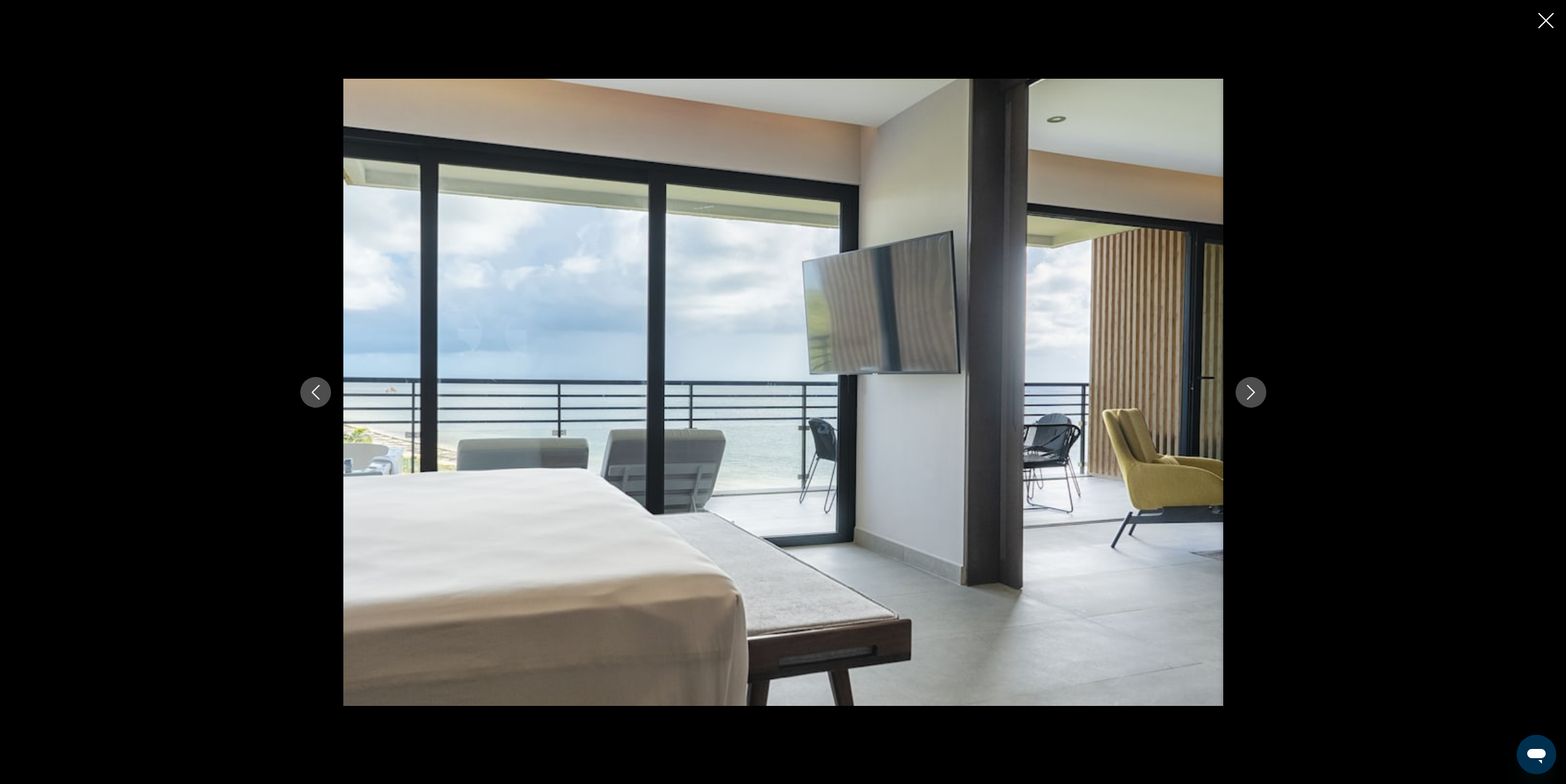
click at [1255, 390] on icon "Next image" at bounding box center [1251, 392] width 15 height 15
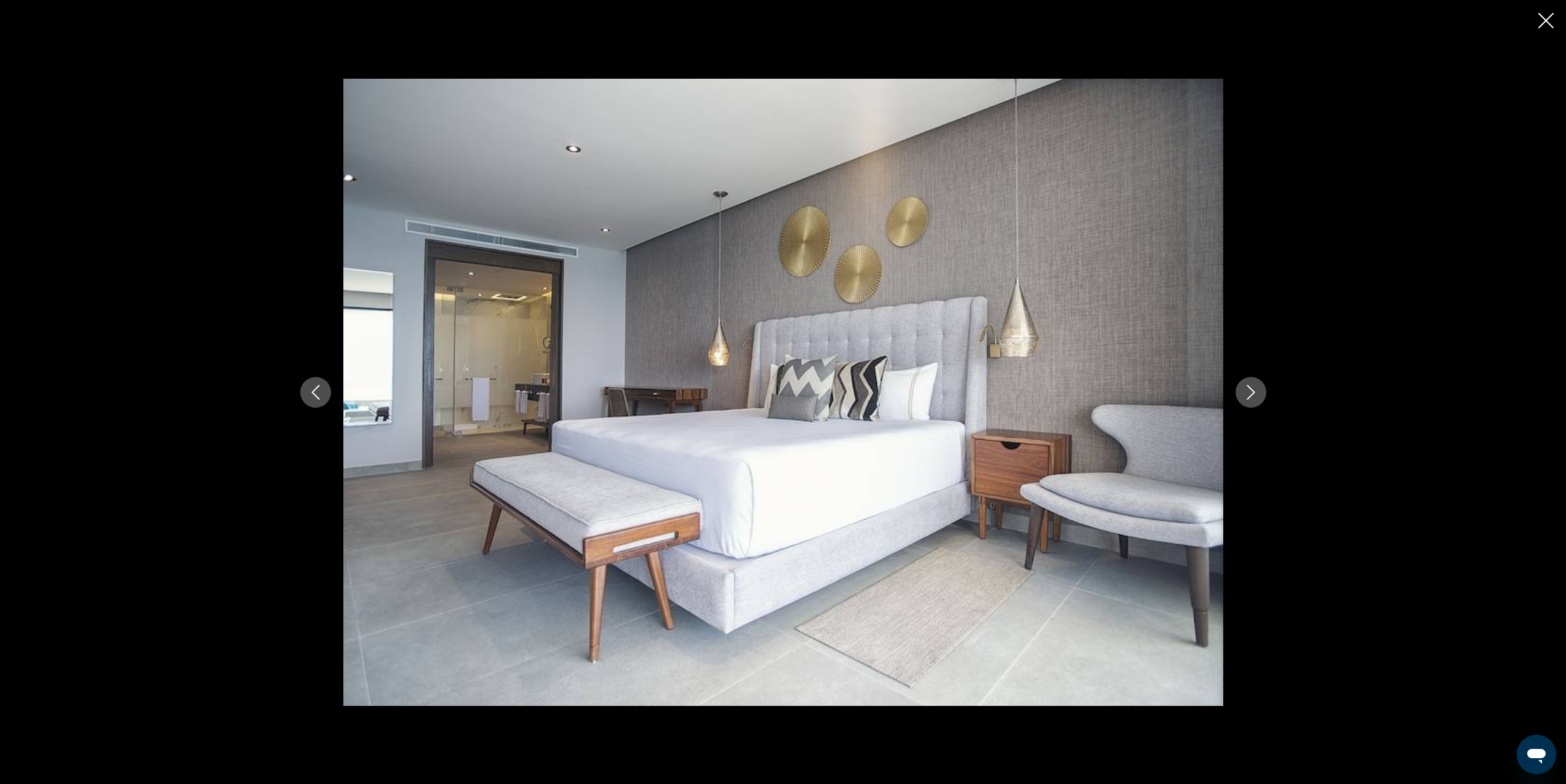
click at [1255, 390] on icon "Next image" at bounding box center [1251, 392] width 15 height 15
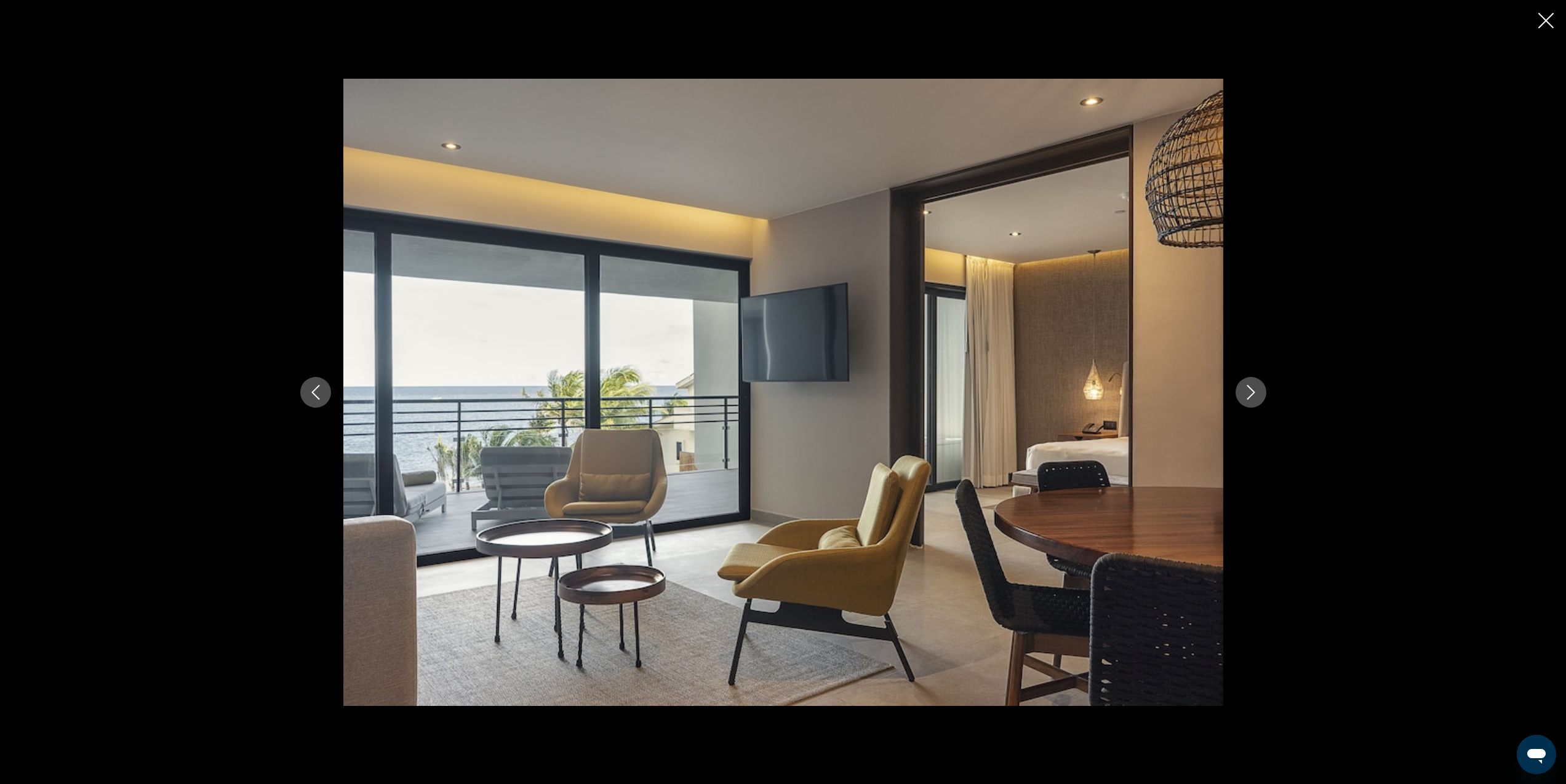
click at [1255, 390] on icon "Next image" at bounding box center [1251, 392] width 15 height 15
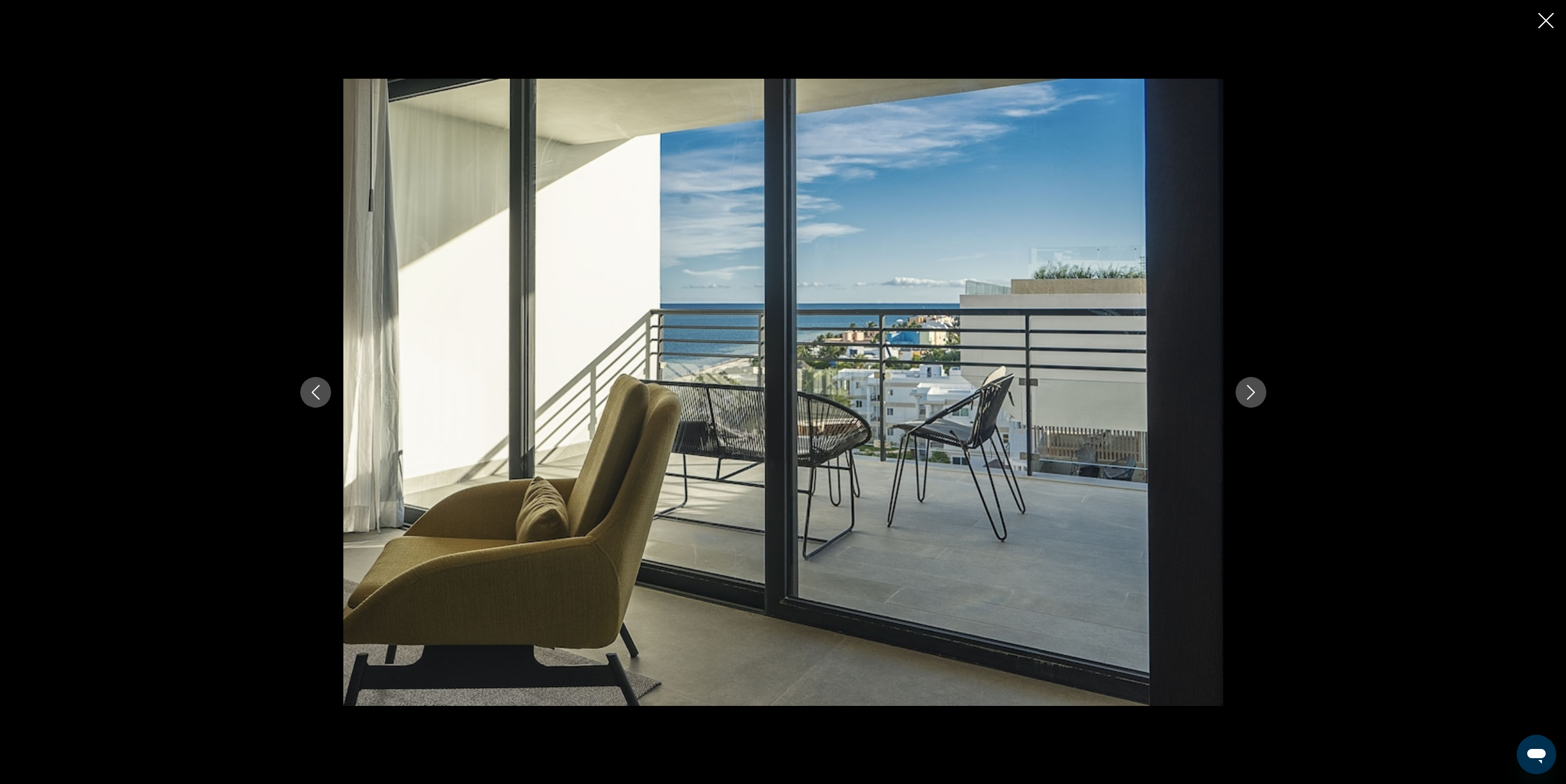
click at [317, 398] on icon "Previous image" at bounding box center [315, 392] width 15 height 15
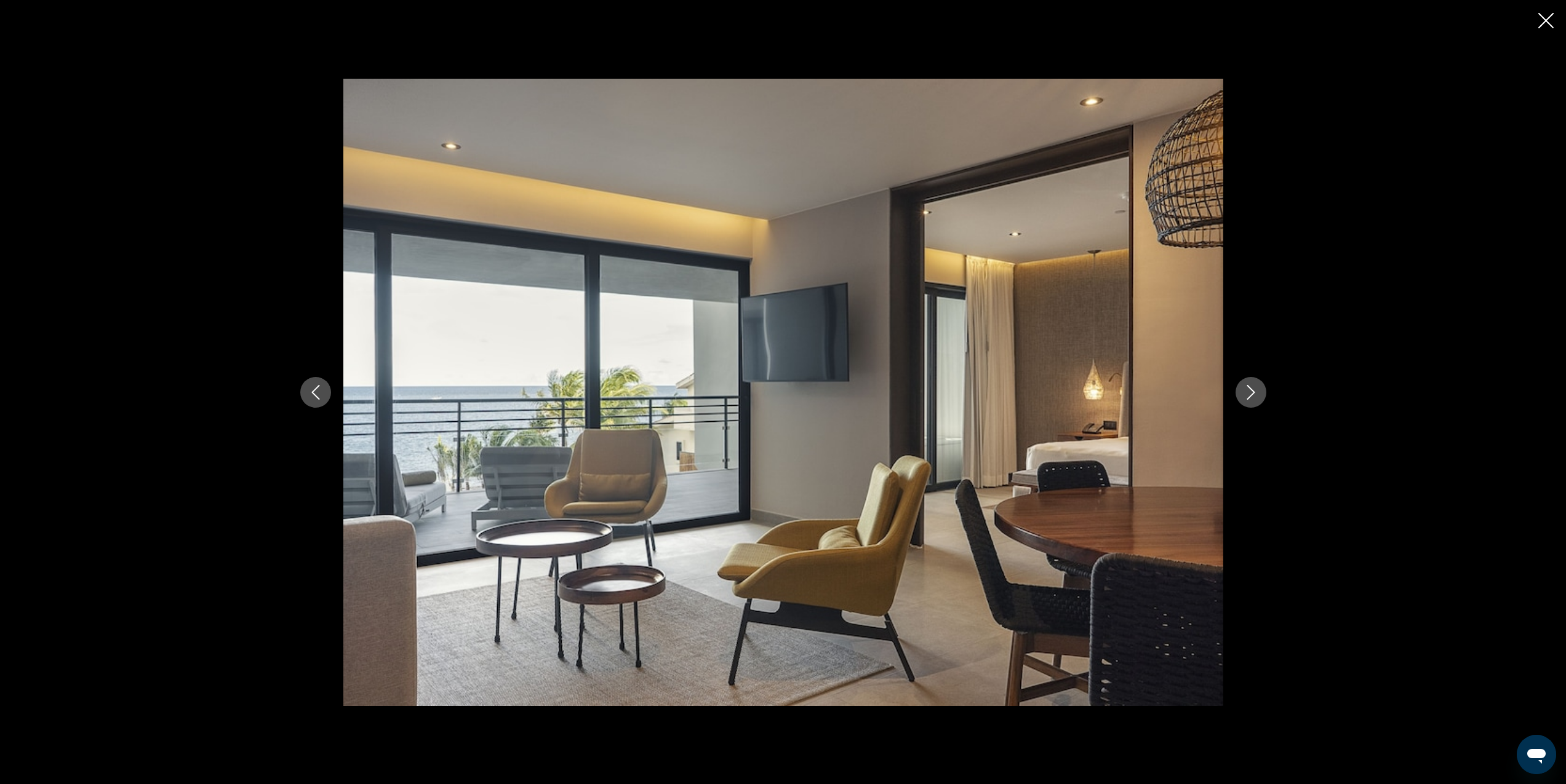
scroll to position [669, 0]
click at [1247, 393] on icon "Next image" at bounding box center [1251, 392] width 15 height 15
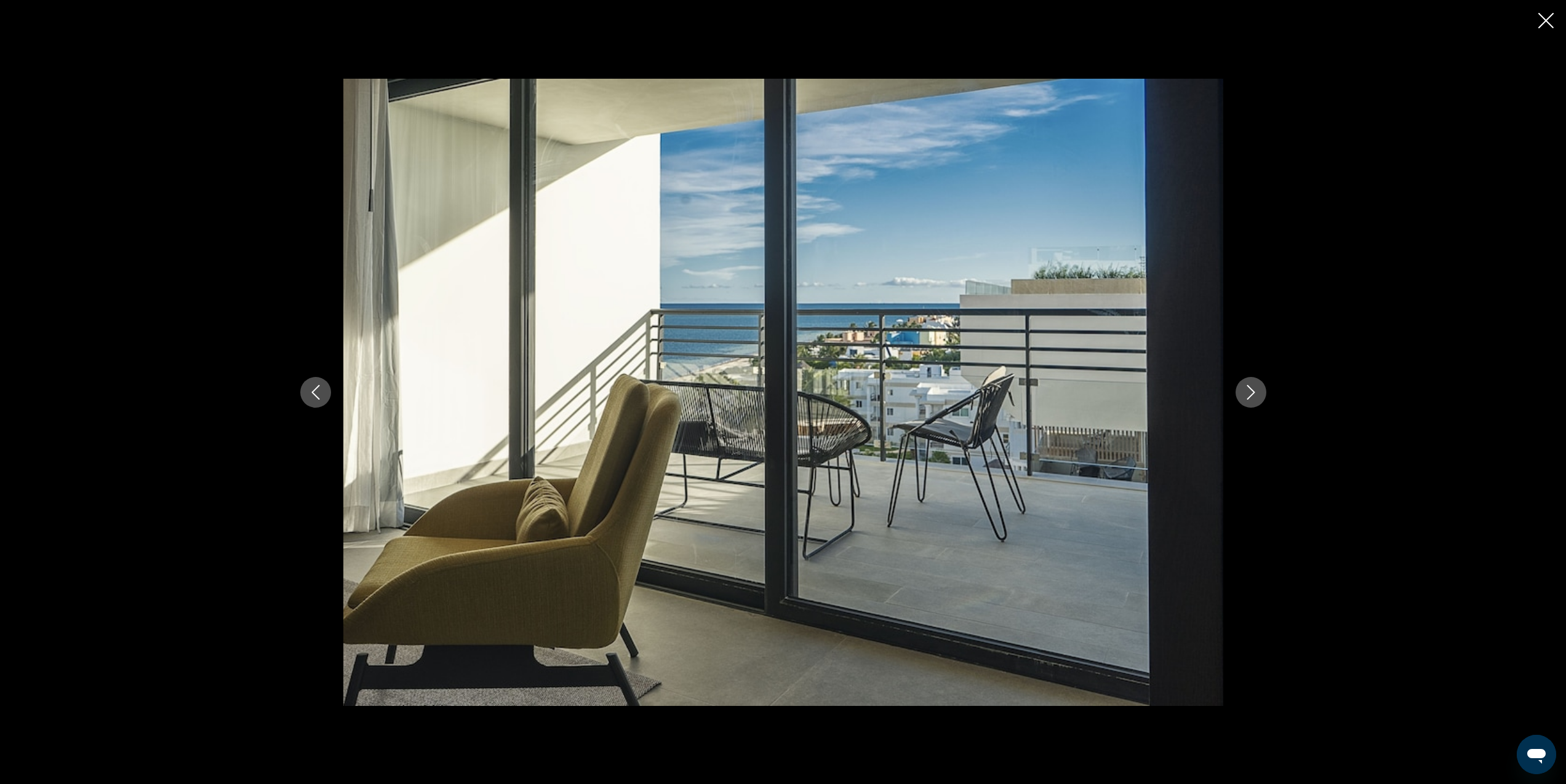
click at [1247, 393] on icon "Next image" at bounding box center [1251, 392] width 15 height 15
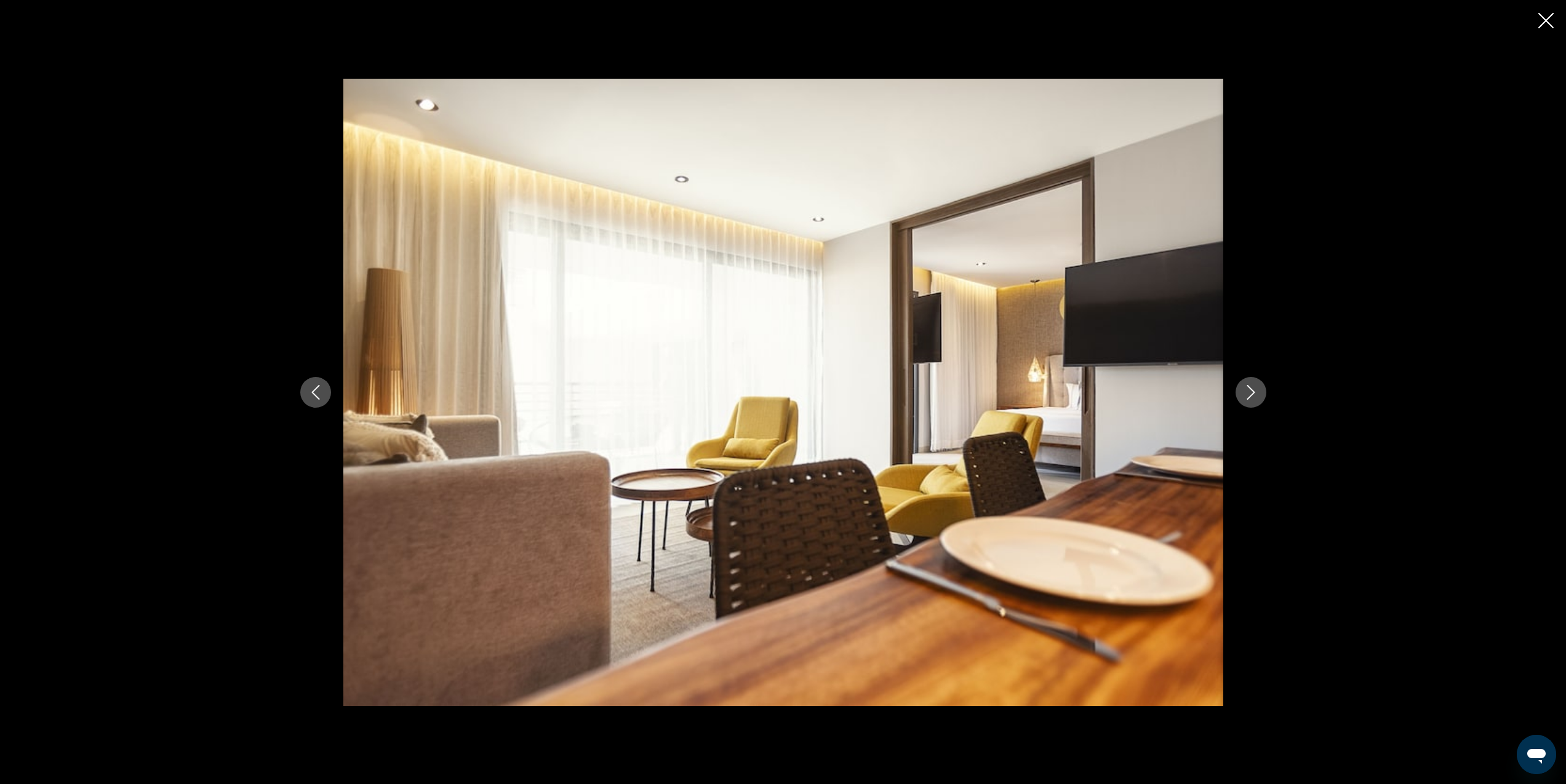
click at [1250, 391] on icon "Next image" at bounding box center [1251, 392] width 15 height 15
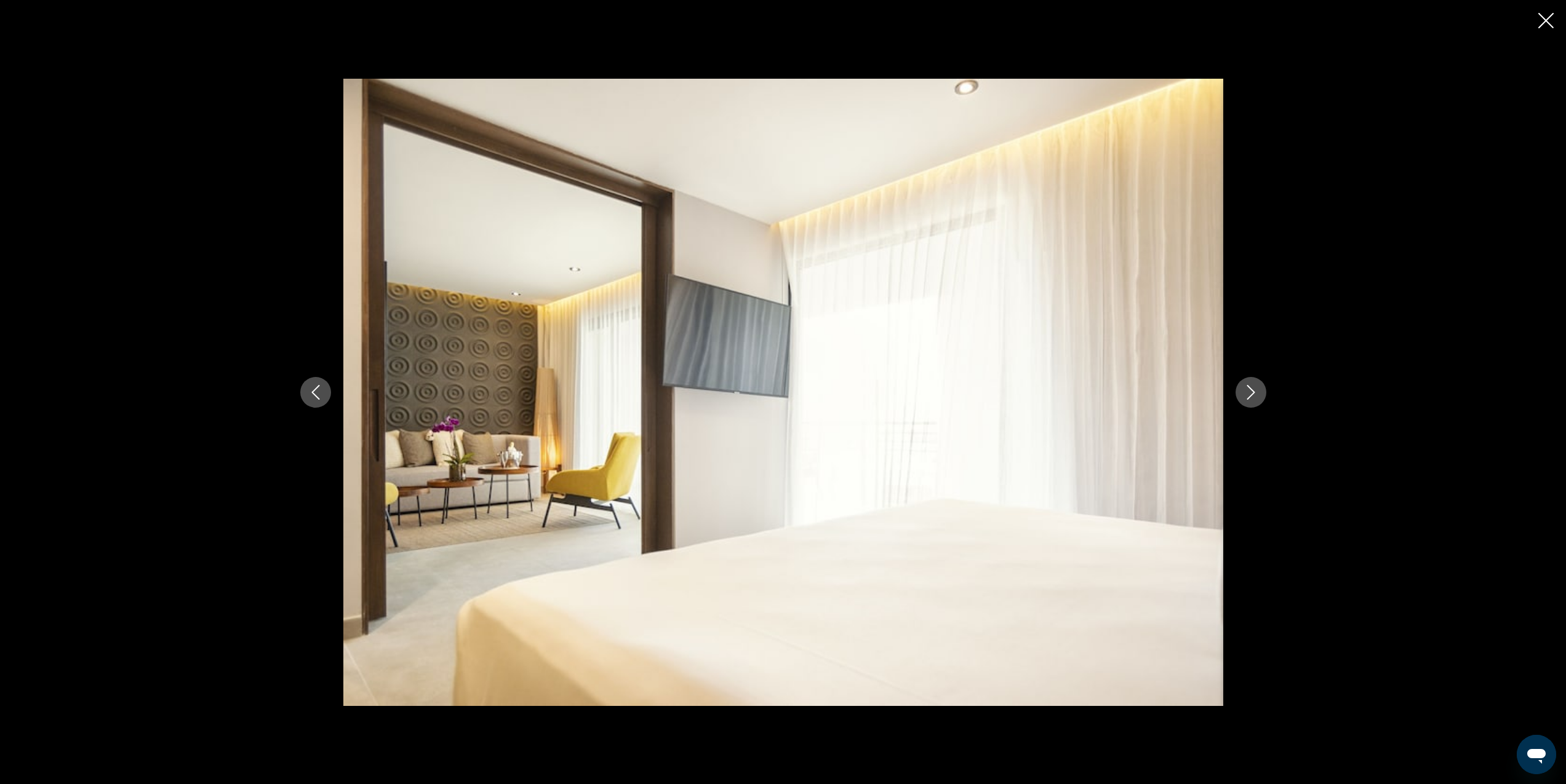
click at [1250, 391] on icon "Next image" at bounding box center [1251, 392] width 15 height 15
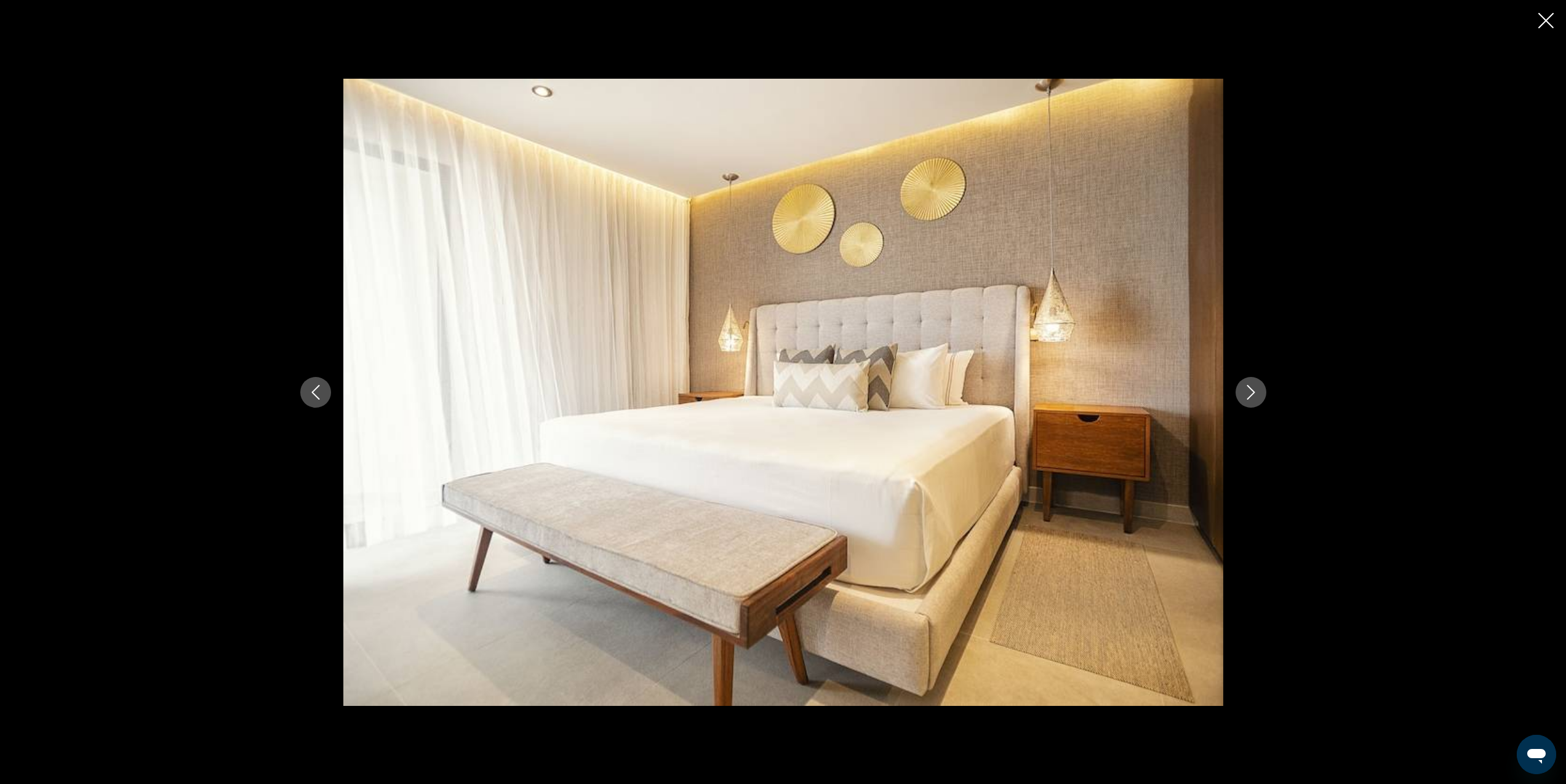
click at [1250, 391] on icon "Next image" at bounding box center [1251, 392] width 15 height 15
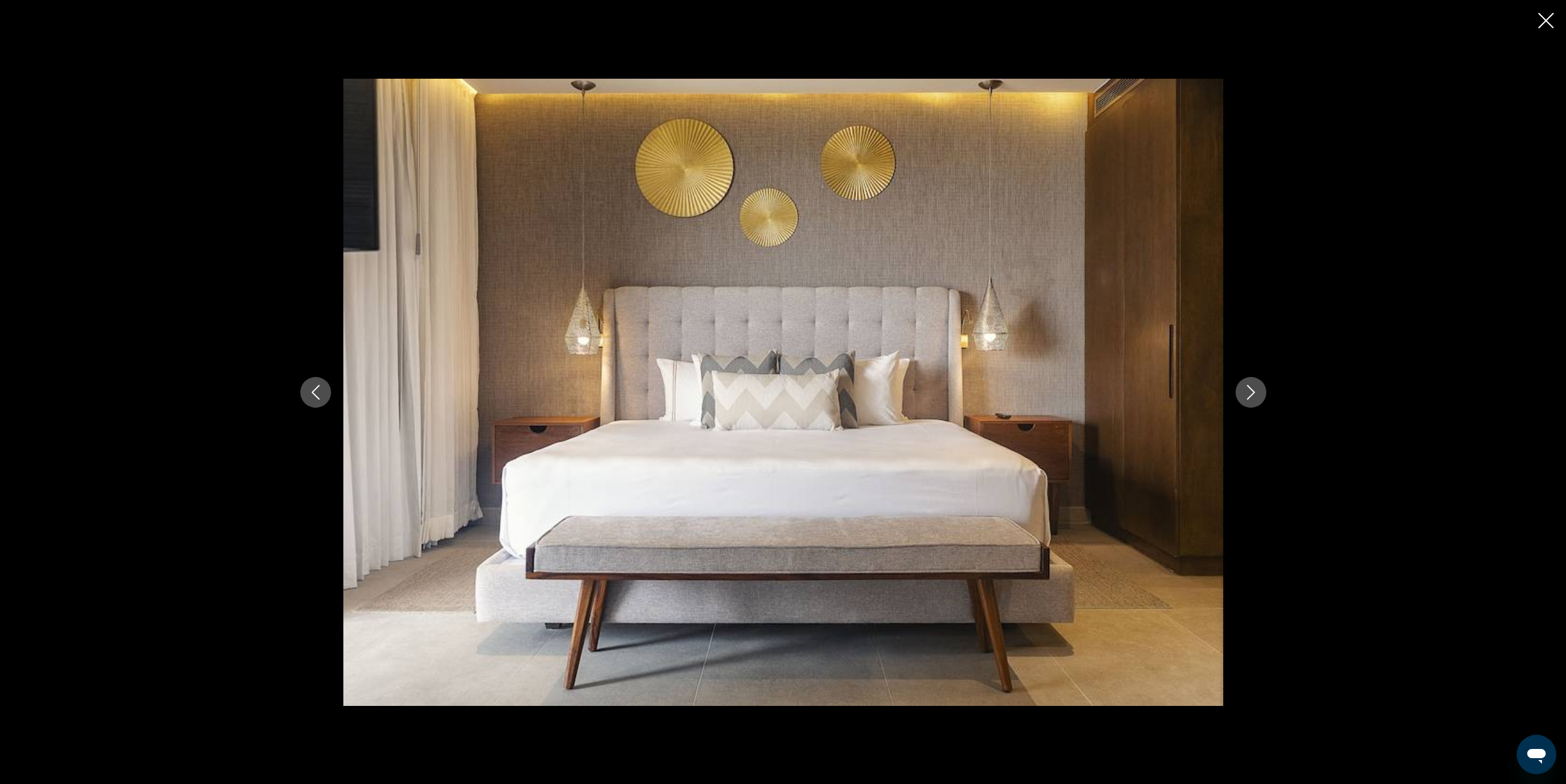
click at [1252, 392] on icon "Next image" at bounding box center [1251, 392] width 15 height 15
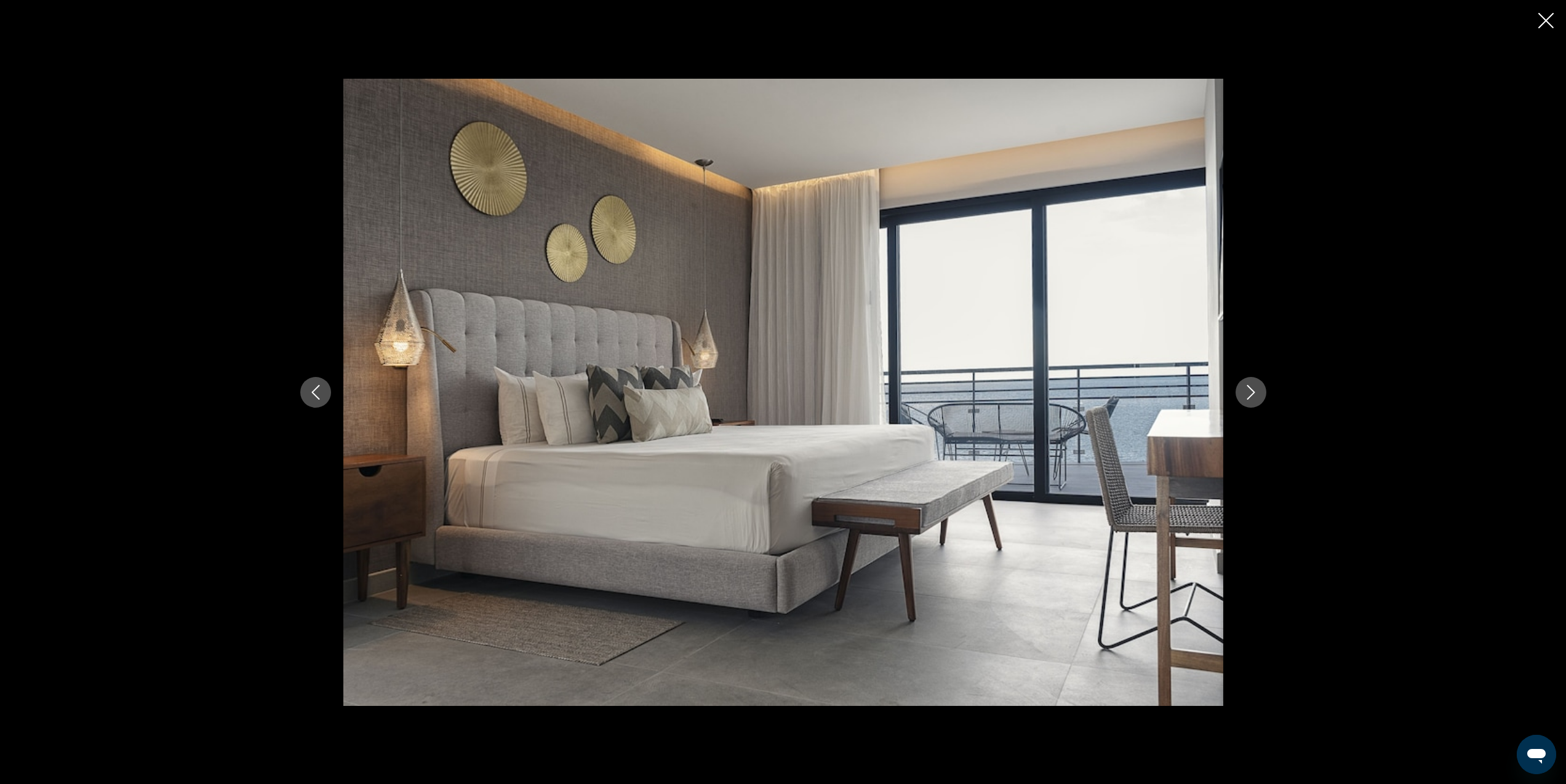
click at [1252, 392] on icon "Next image" at bounding box center [1251, 392] width 15 height 15
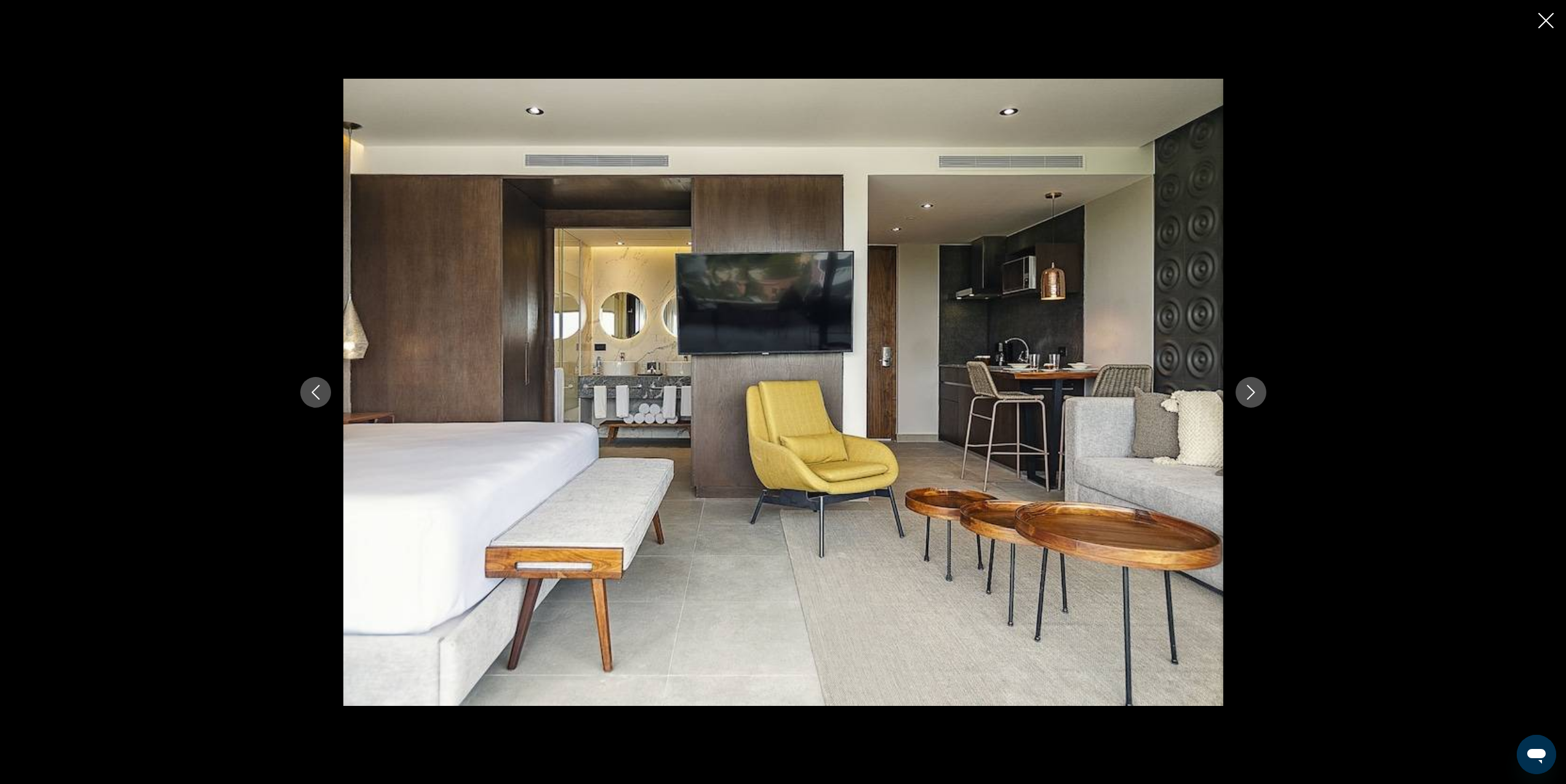
click at [1252, 392] on icon "Next image" at bounding box center [1251, 392] width 15 height 15
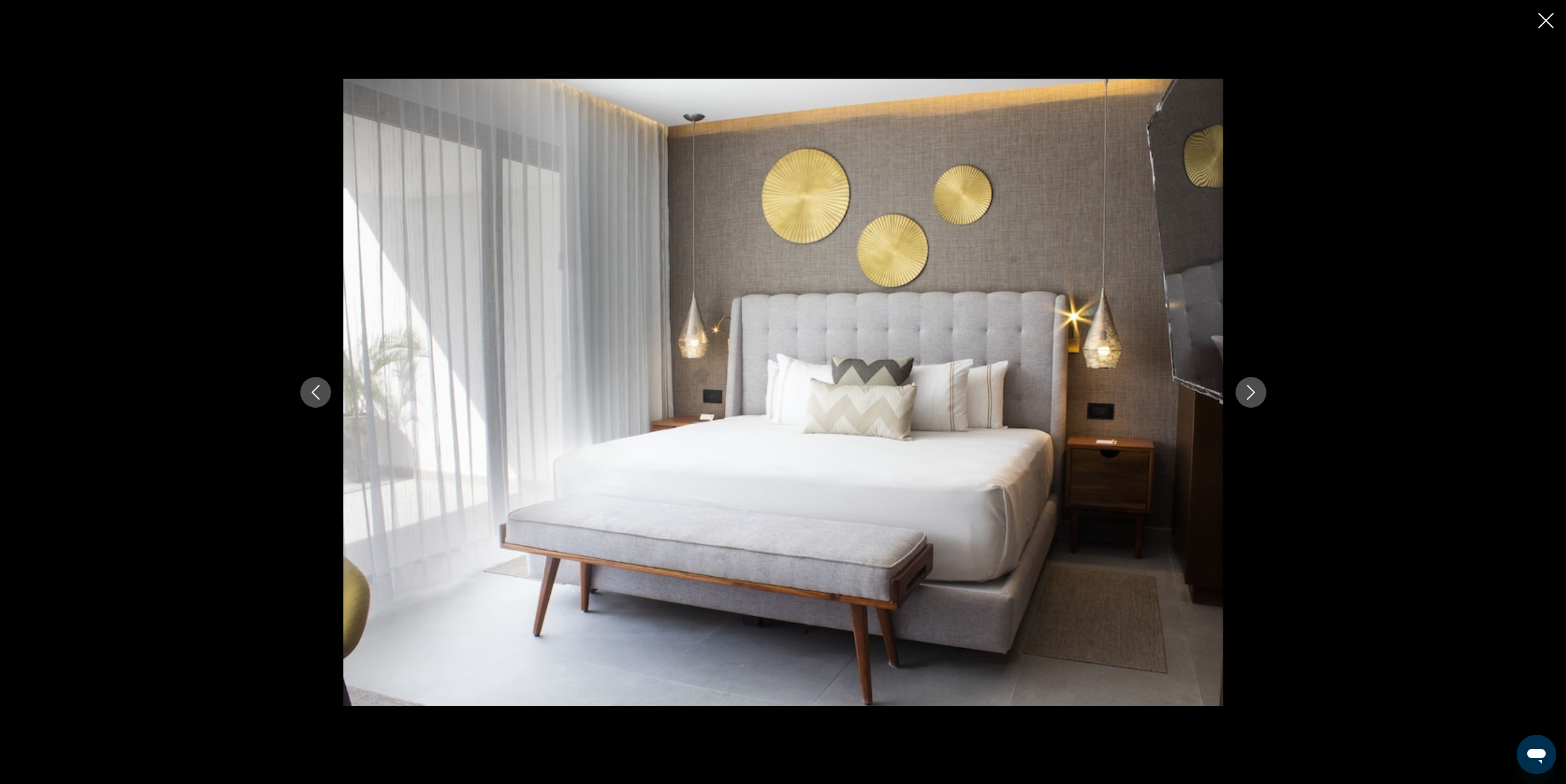
click at [1252, 392] on icon "Next image" at bounding box center [1251, 392] width 15 height 15
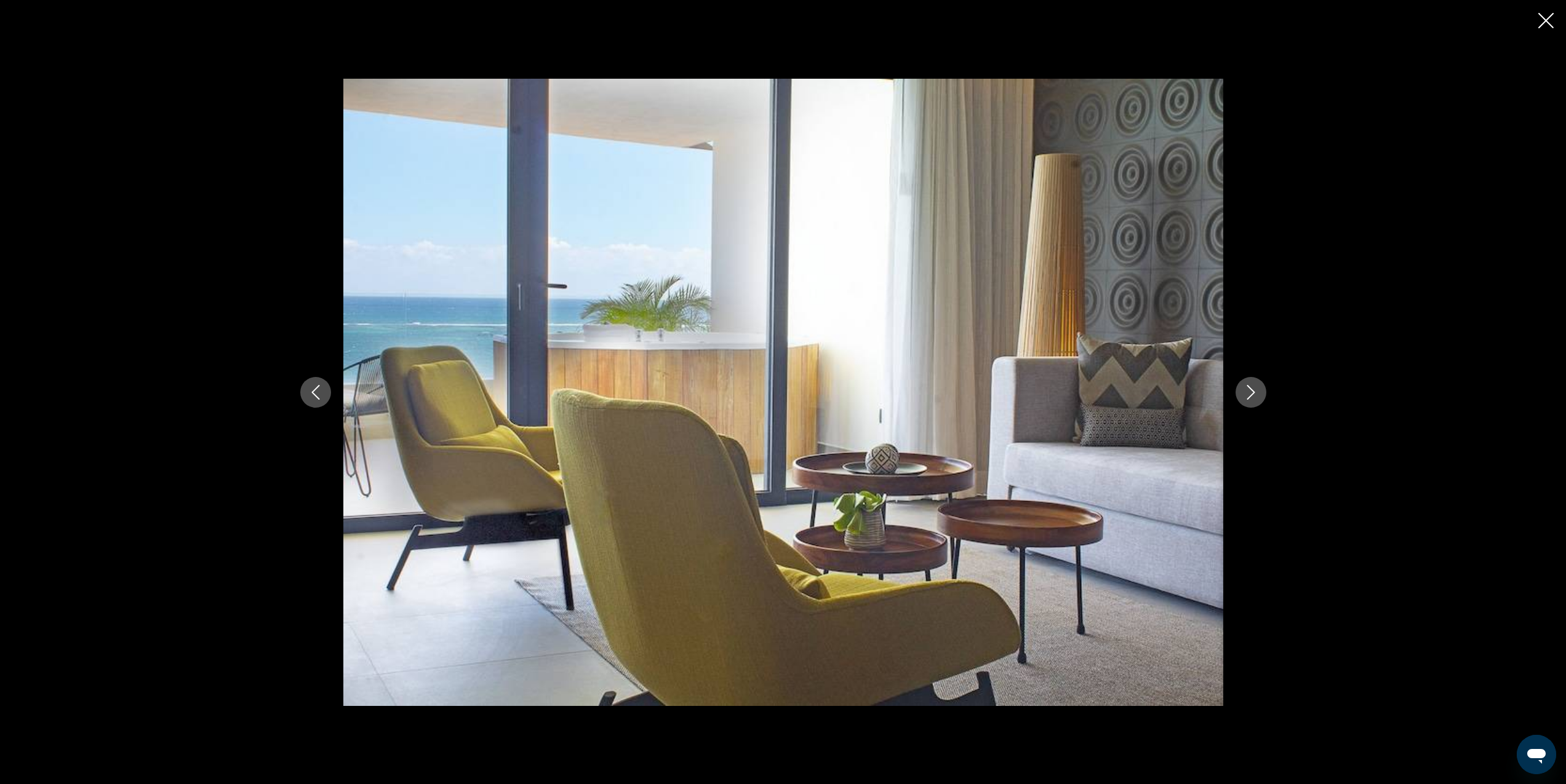
click at [1252, 392] on icon "Next image" at bounding box center [1251, 392] width 15 height 15
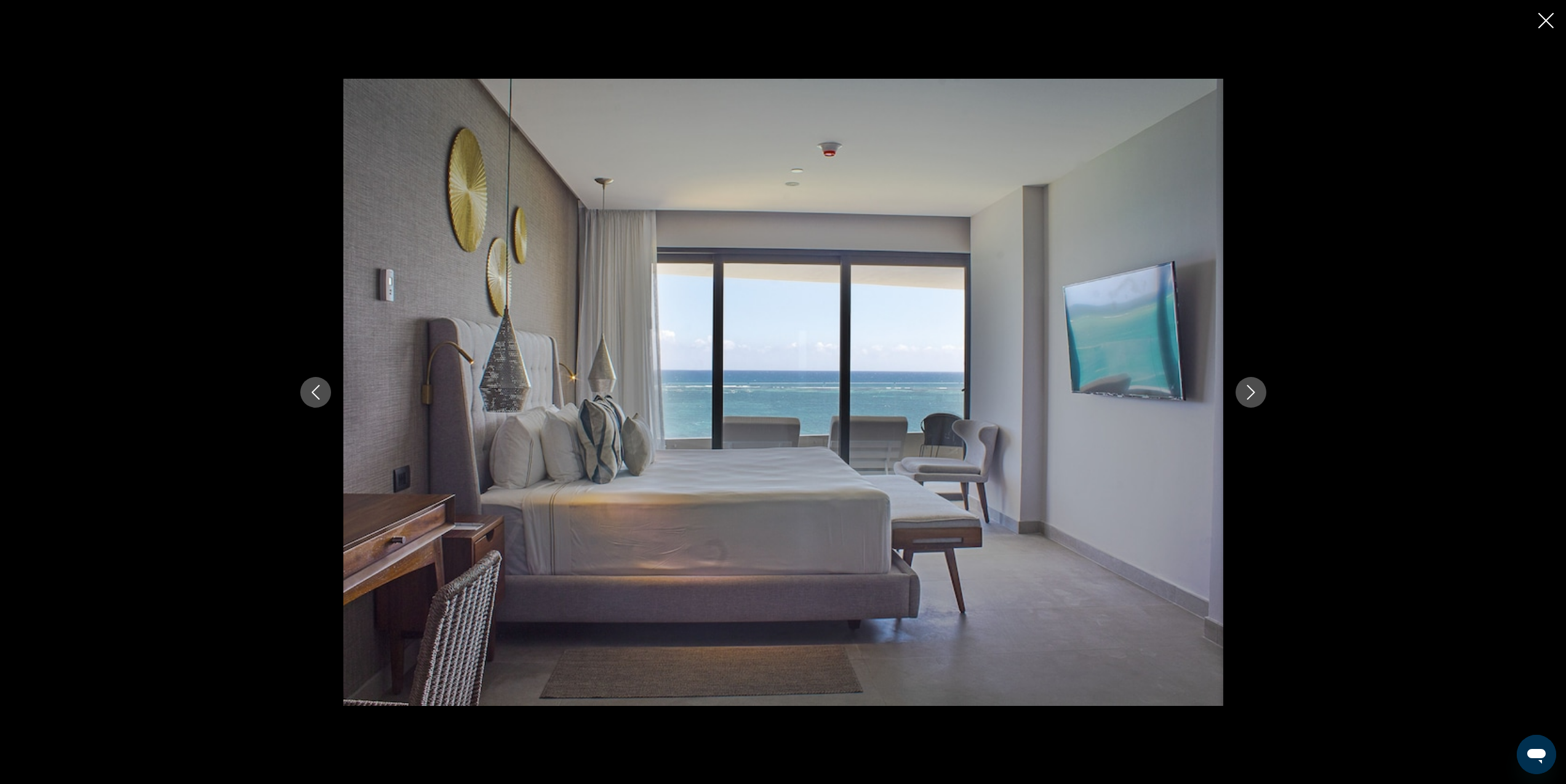
click at [1252, 392] on icon "Next image" at bounding box center [1251, 392] width 15 height 15
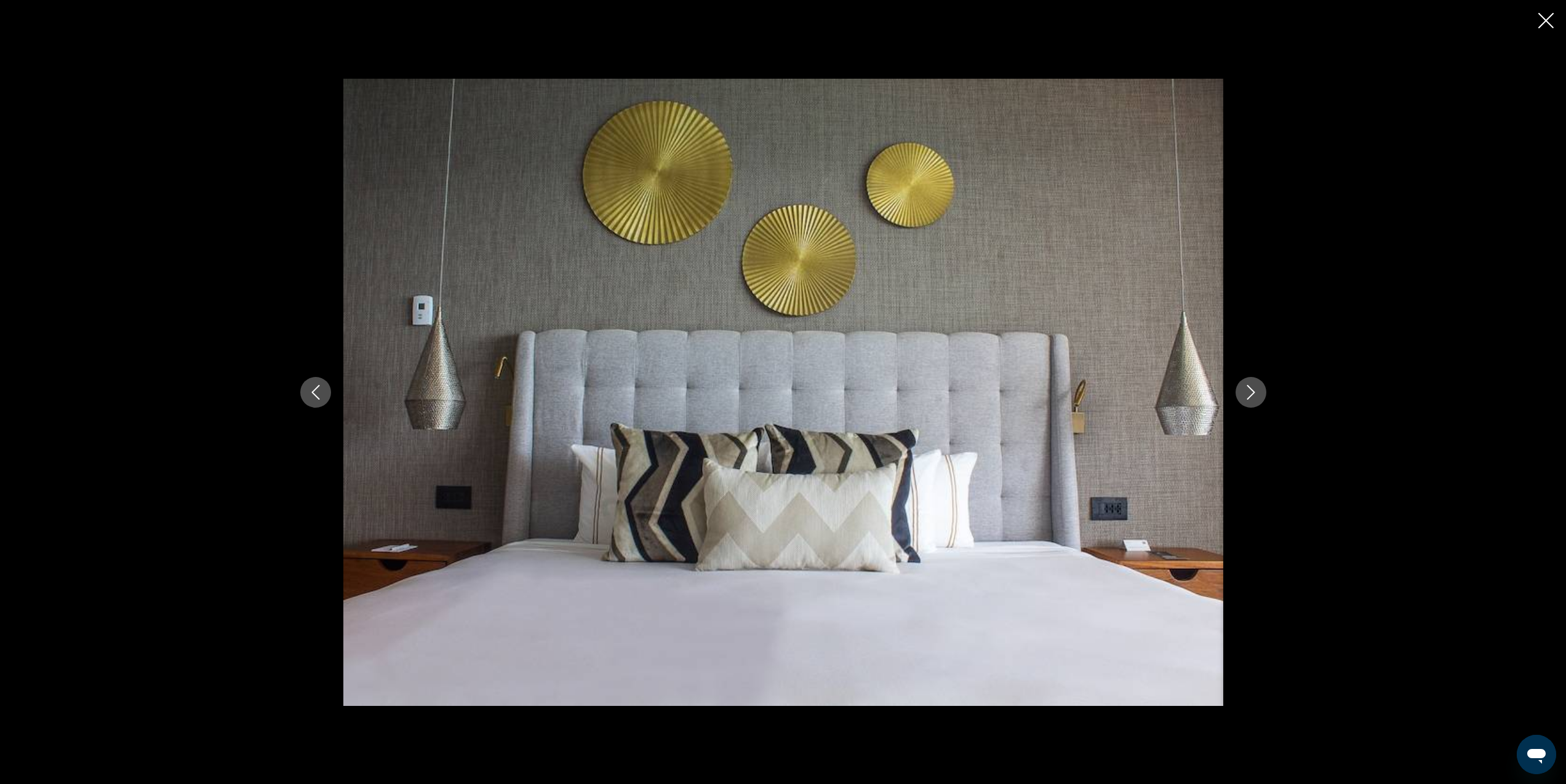
click at [1252, 392] on icon "Next image" at bounding box center [1251, 392] width 15 height 15
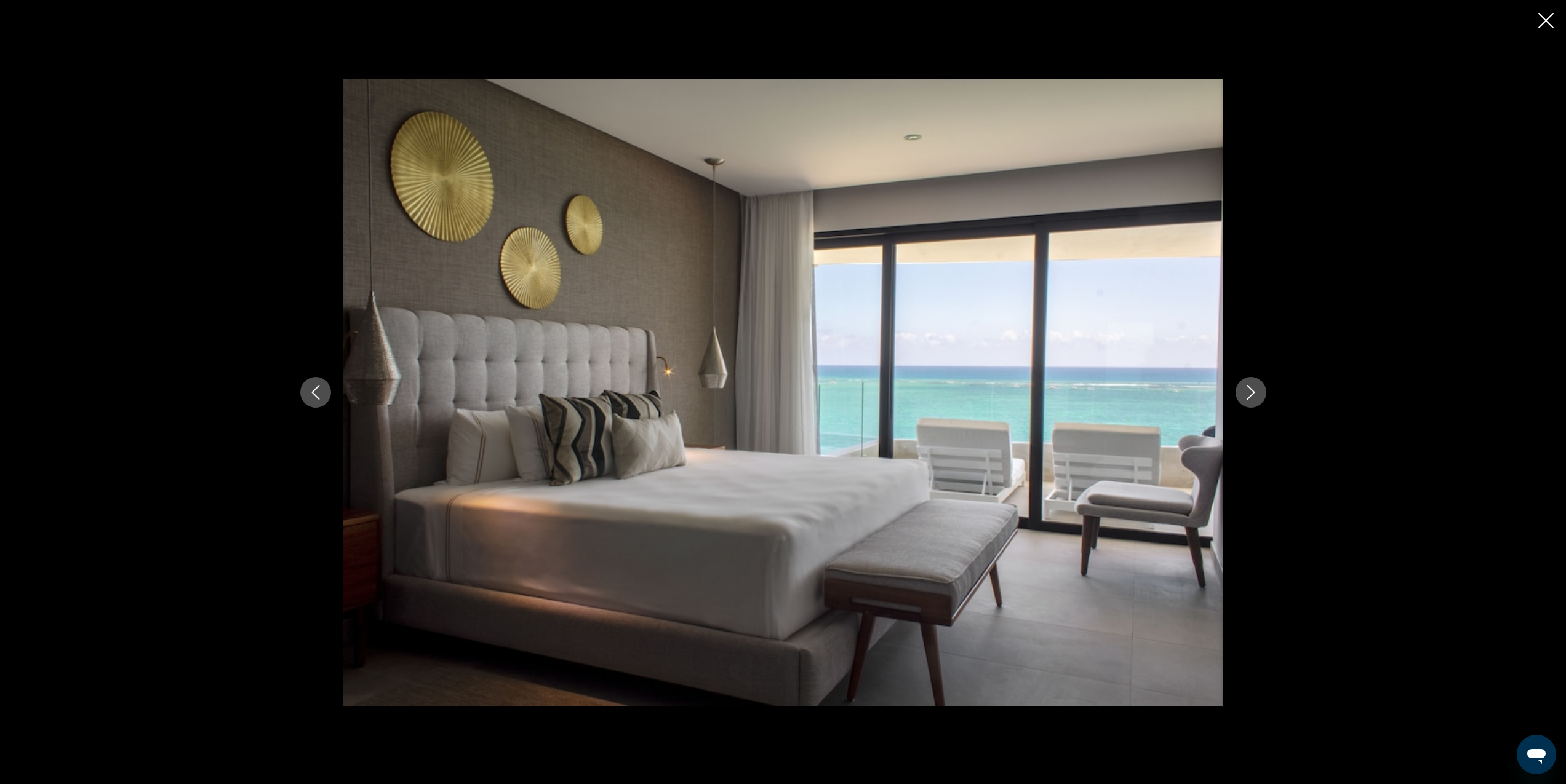
click at [1252, 392] on icon "Next image" at bounding box center [1251, 392] width 15 height 15
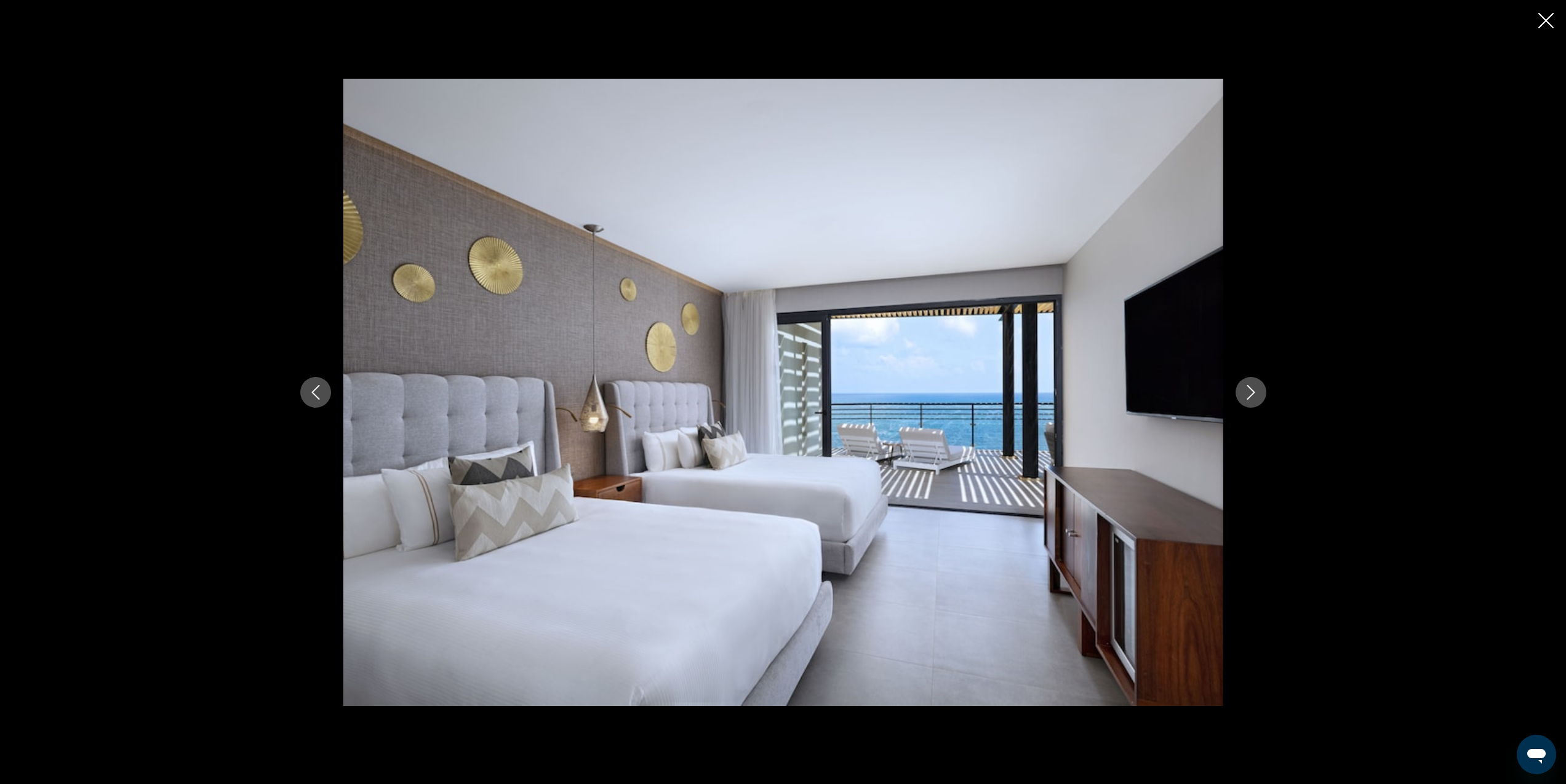
click at [1252, 392] on icon "Next image" at bounding box center [1251, 392] width 15 height 15
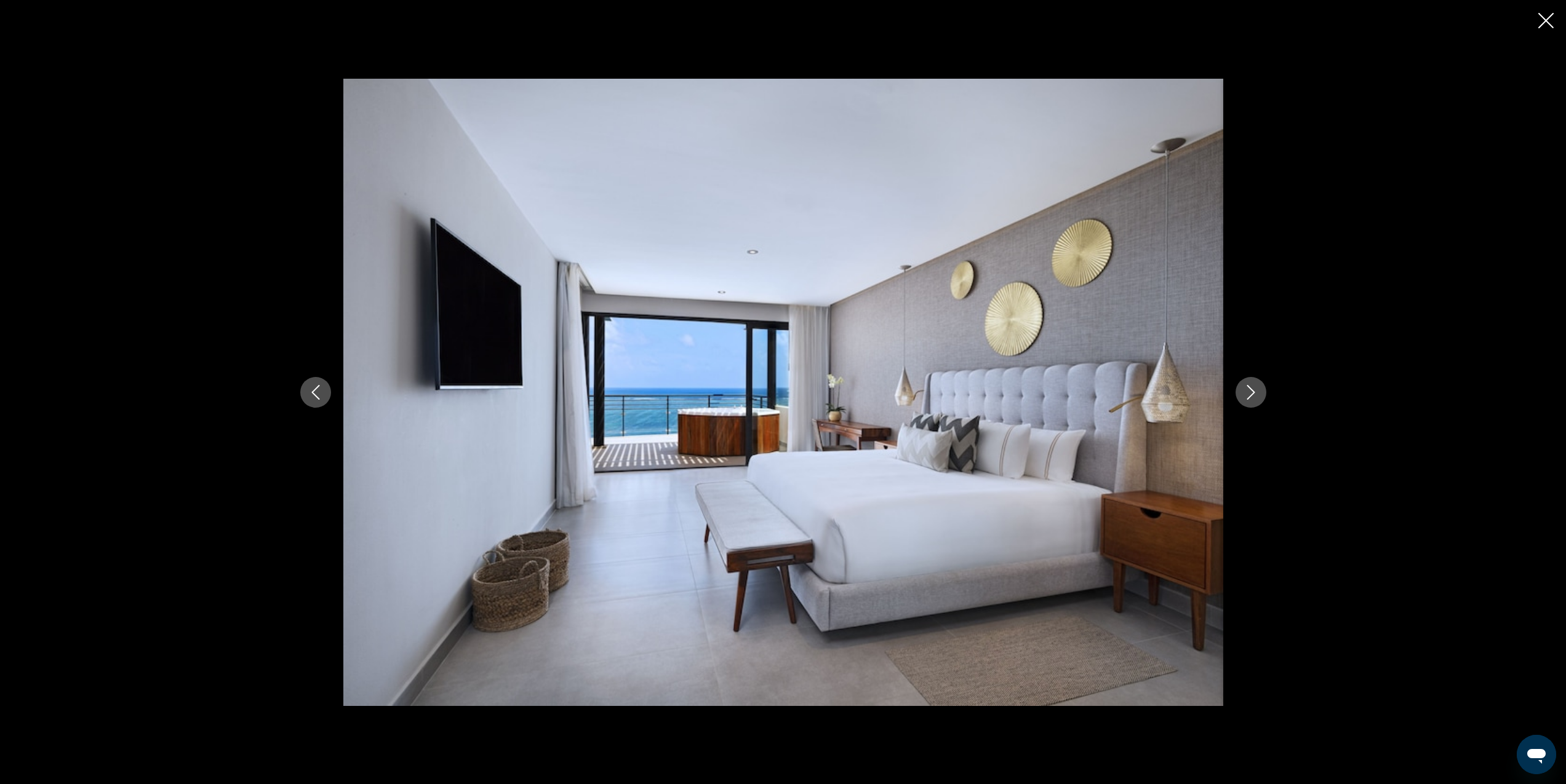
click at [1252, 392] on icon "Next image" at bounding box center [1251, 392] width 15 height 15
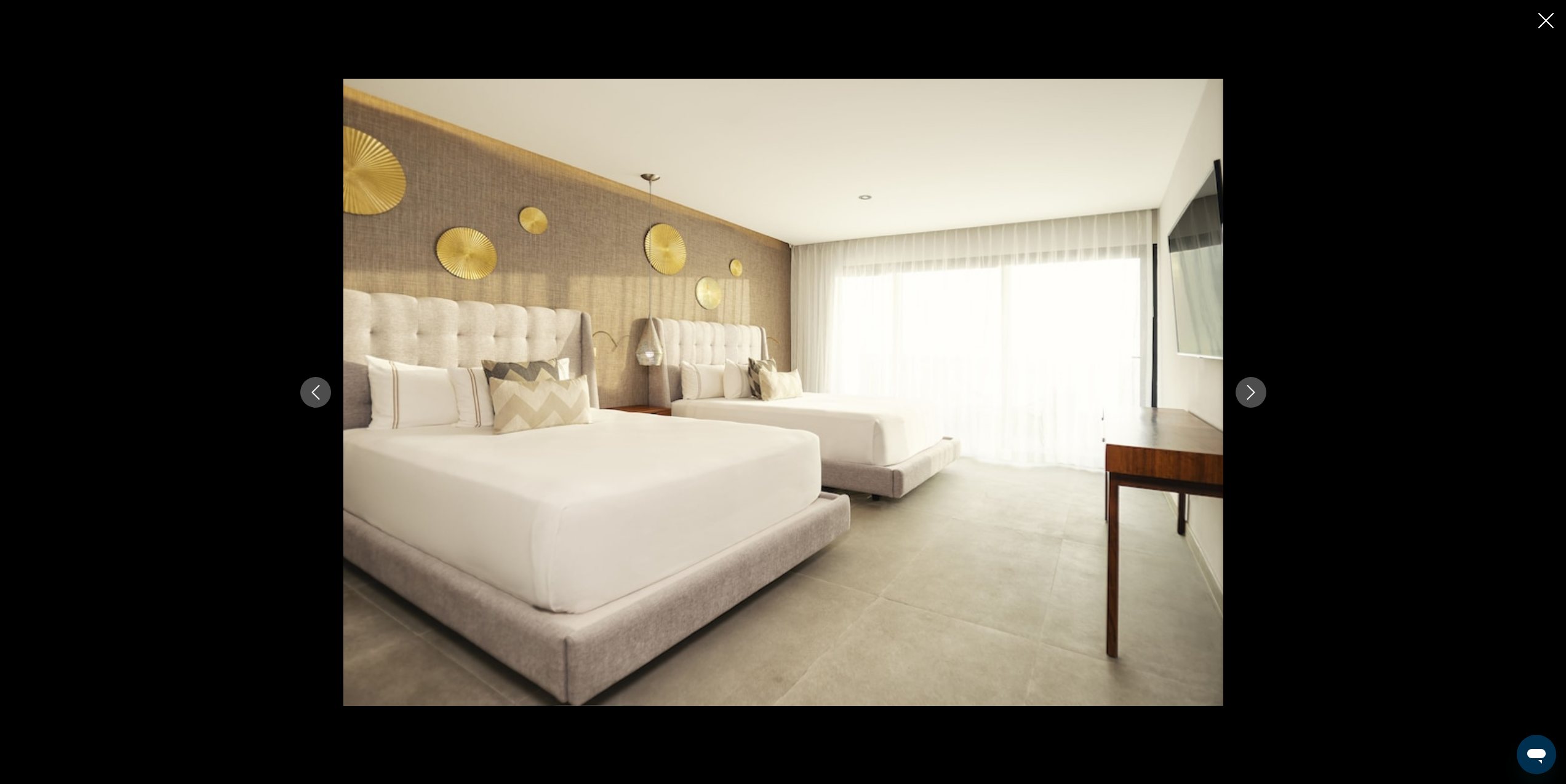
click at [1252, 392] on icon "Next image" at bounding box center [1251, 392] width 15 height 15
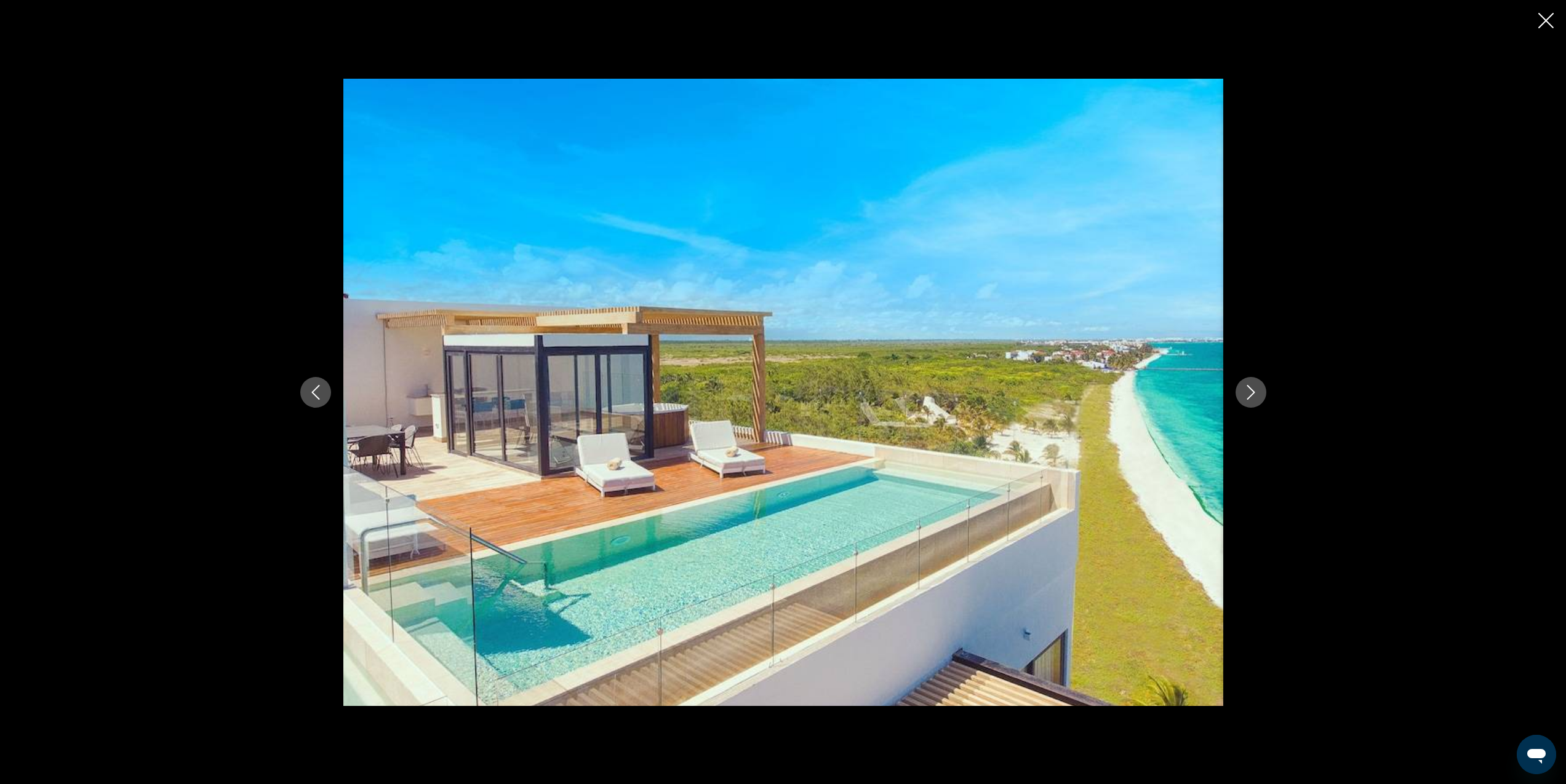
click at [1252, 392] on icon "Next image" at bounding box center [1251, 392] width 15 height 15
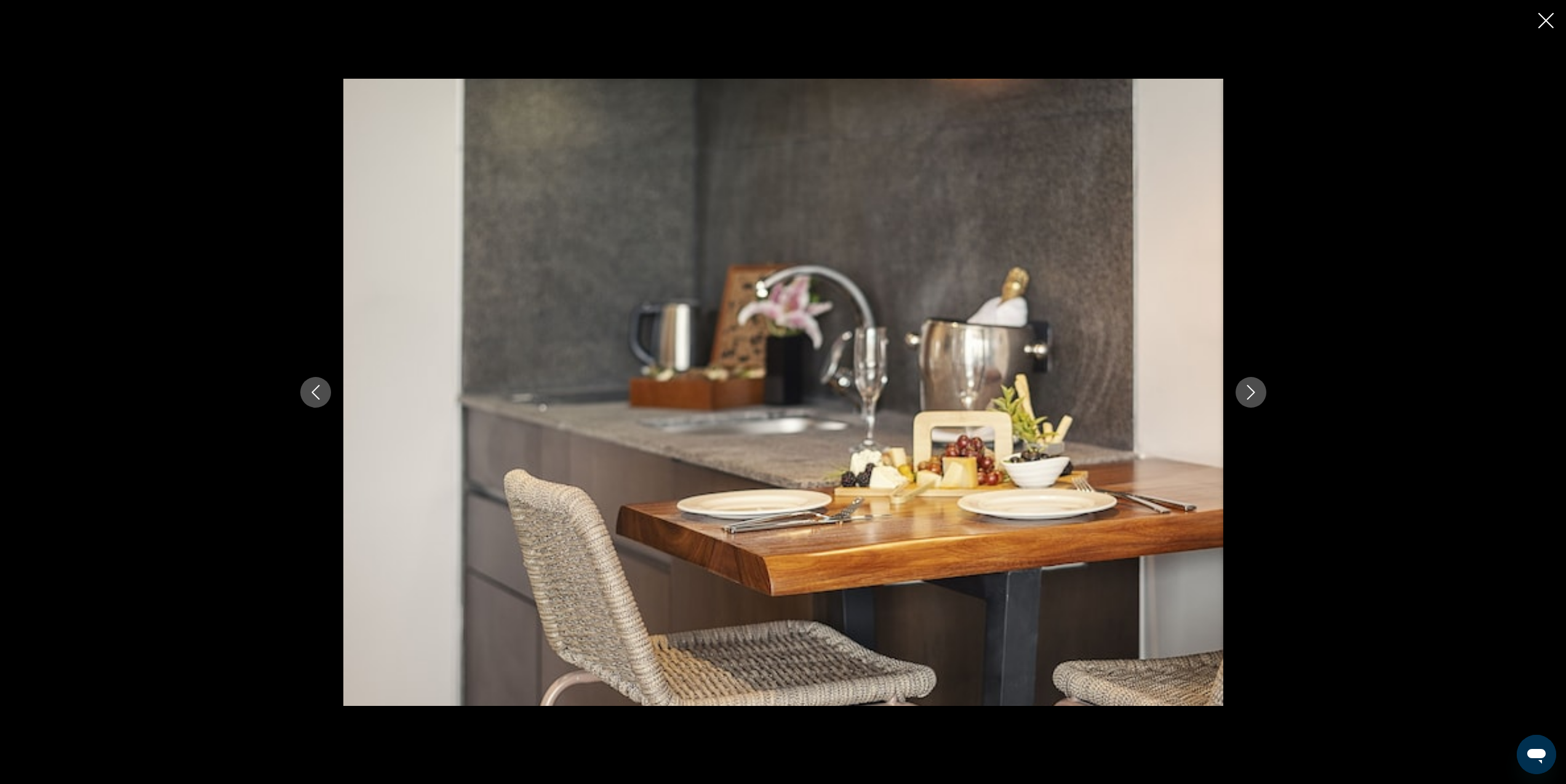
click at [1252, 392] on icon "Next image" at bounding box center [1251, 392] width 15 height 15
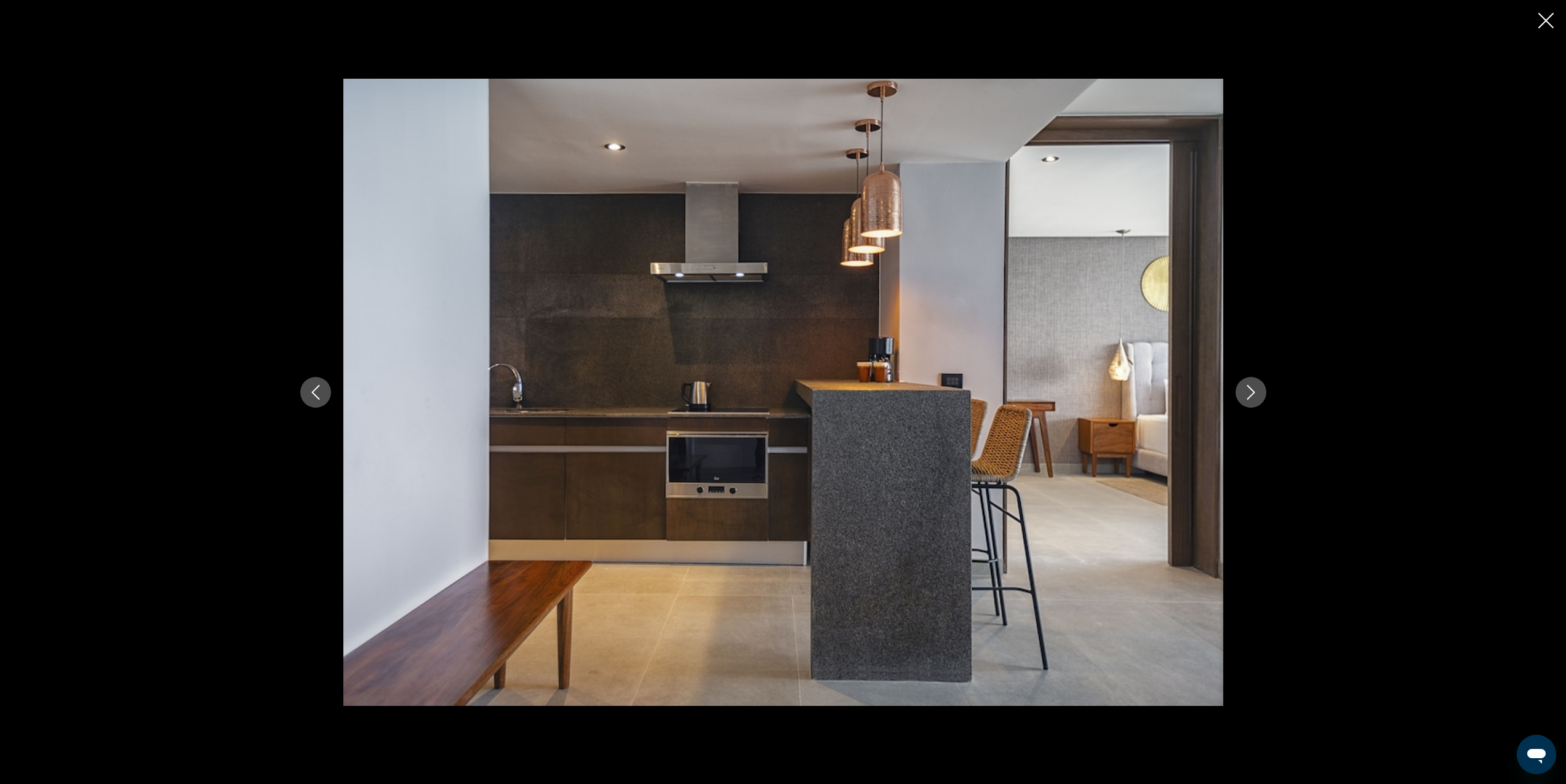
click at [1252, 392] on icon "Next image" at bounding box center [1251, 392] width 15 height 15
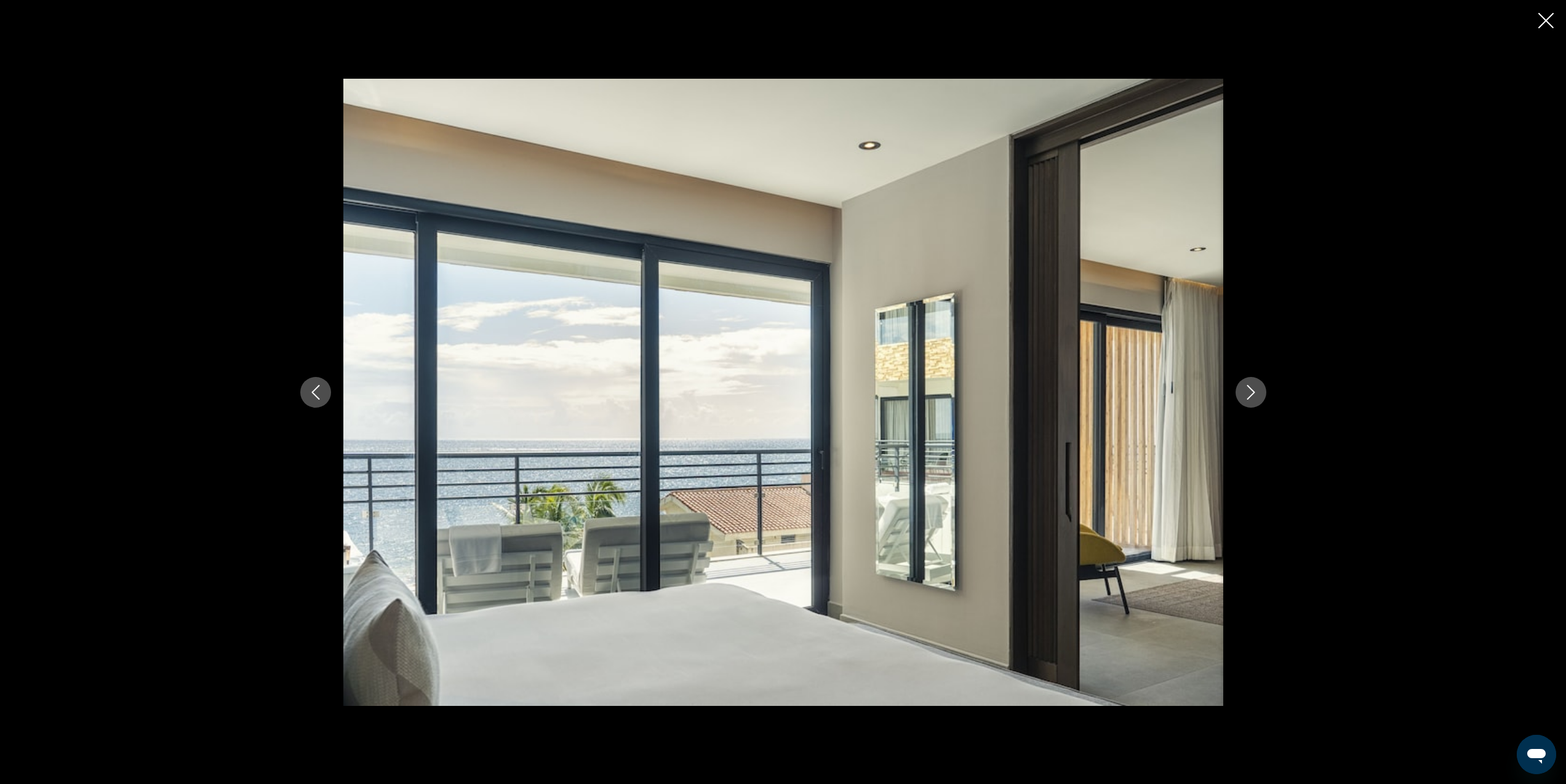
click at [1252, 392] on icon "Next image" at bounding box center [1251, 392] width 15 height 15
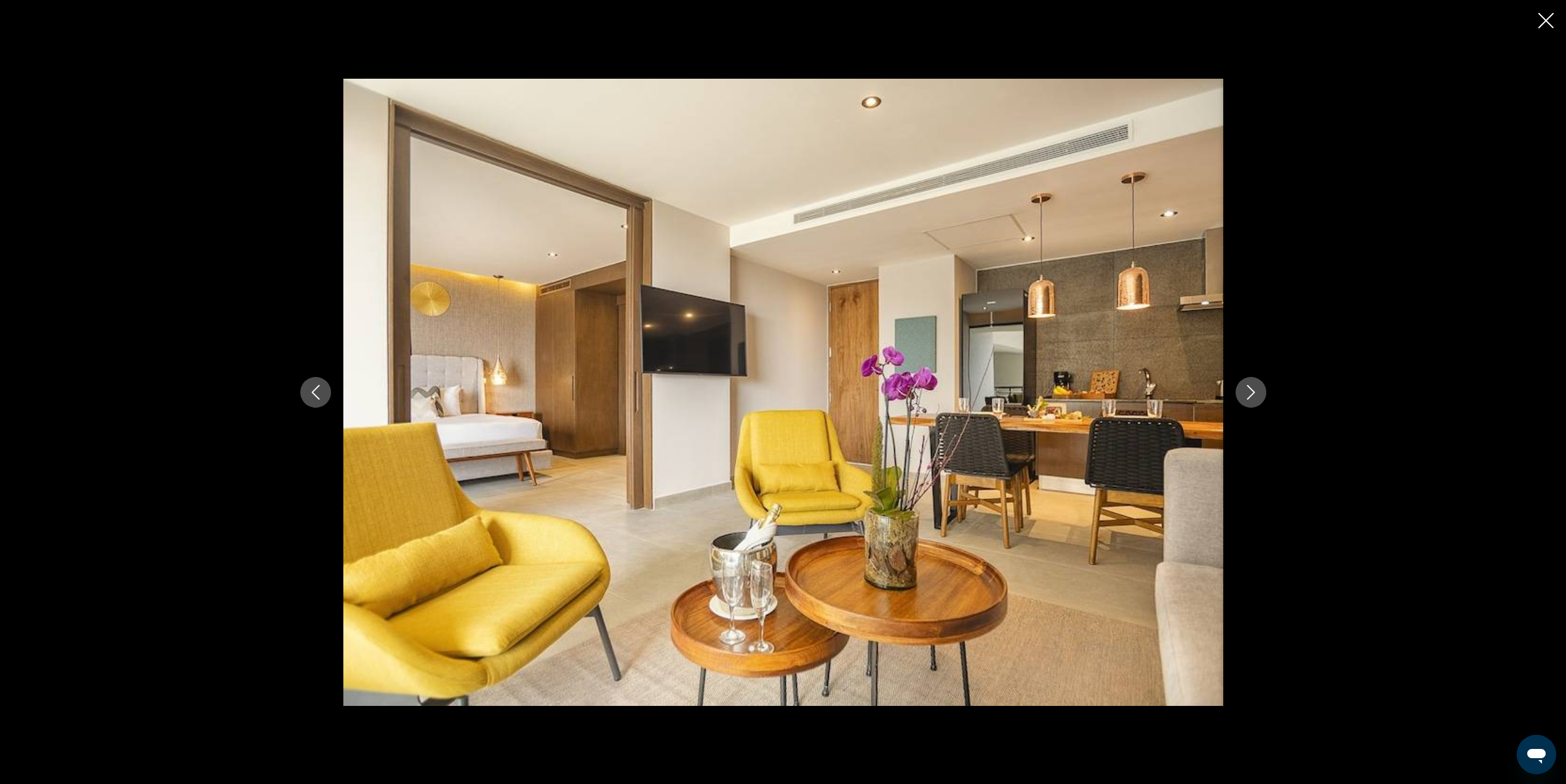
click at [1255, 399] on icon "Next image" at bounding box center [1251, 392] width 15 height 15
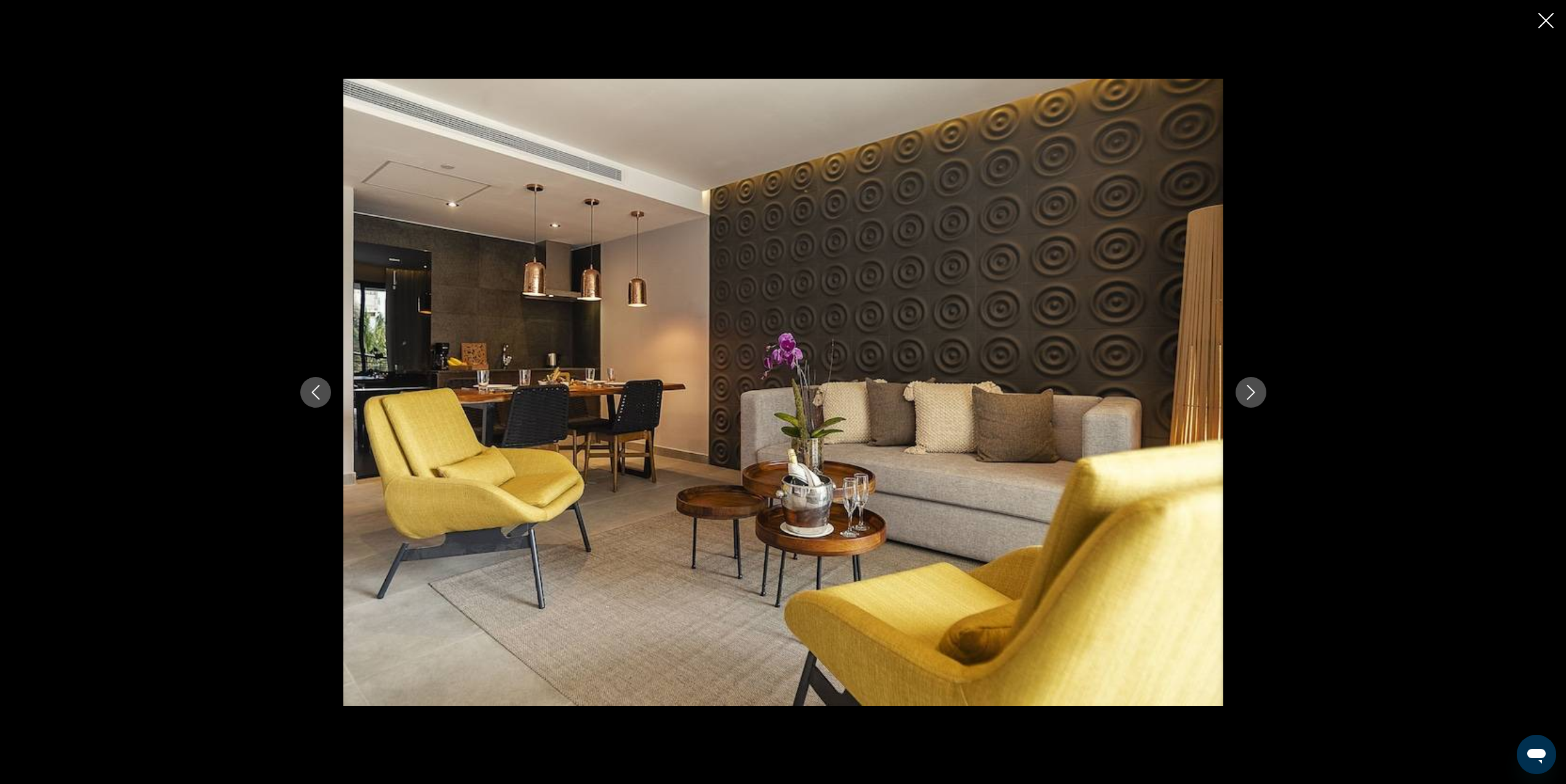
click at [1253, 393] on icon "Next image" at bounding box center [1251, 392] width 8 height 15
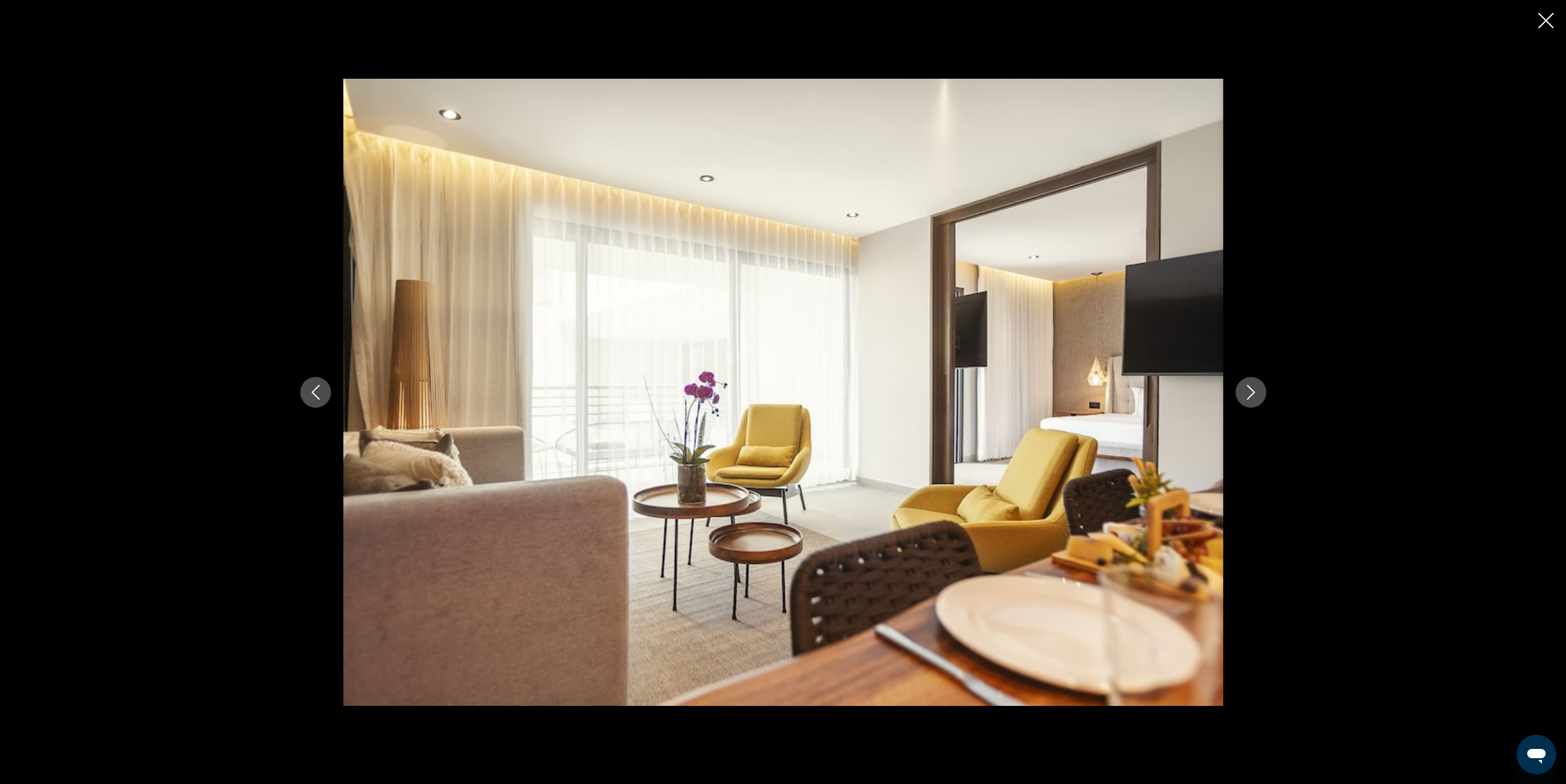
click at [1253, 391] on icon "Next image" at bounding box center [1251, 392] width 8 height 15
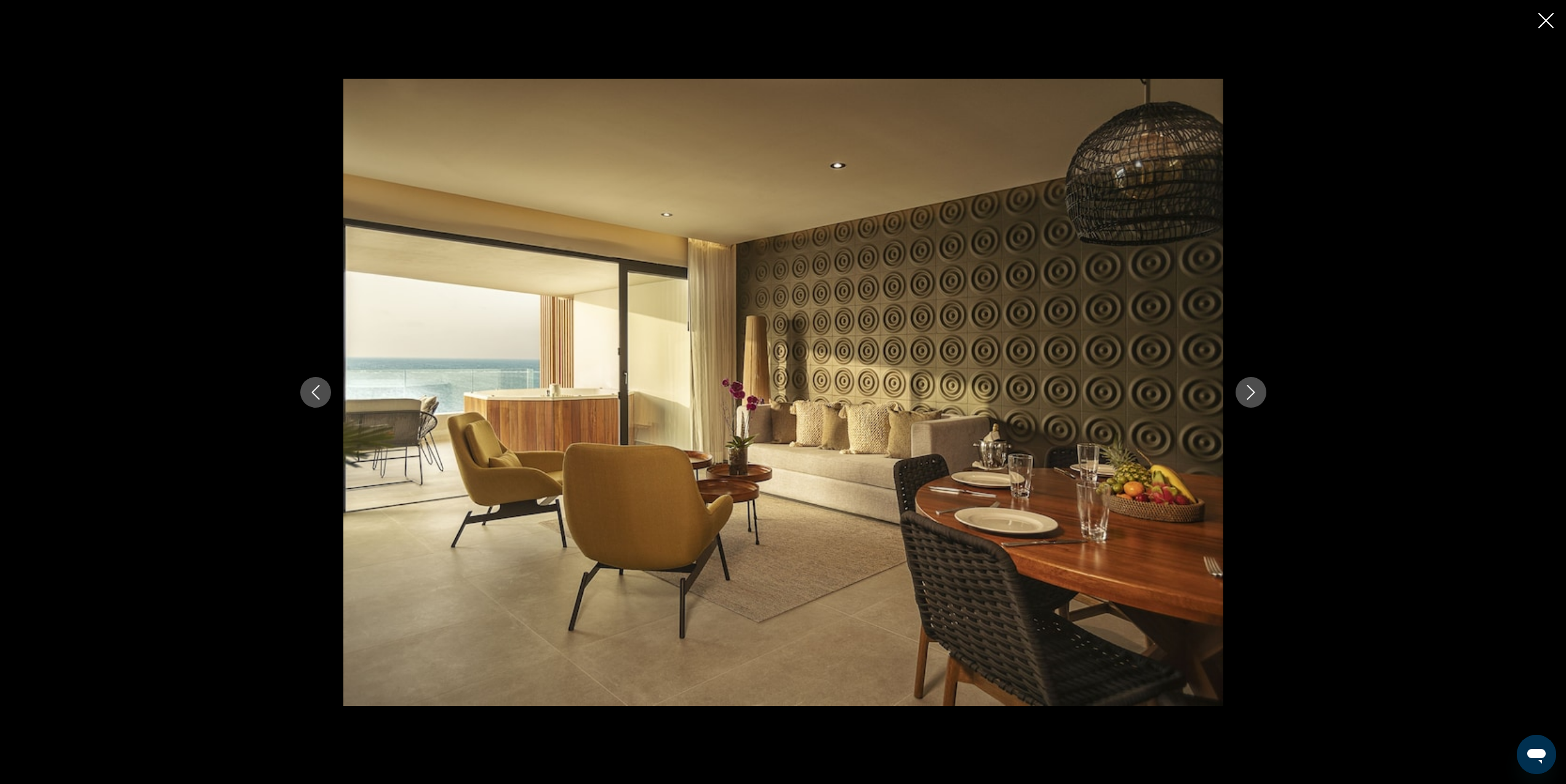
click at [1254, 391] on icon "Next image" at bounding box center [1251, 392] width 15 height 15
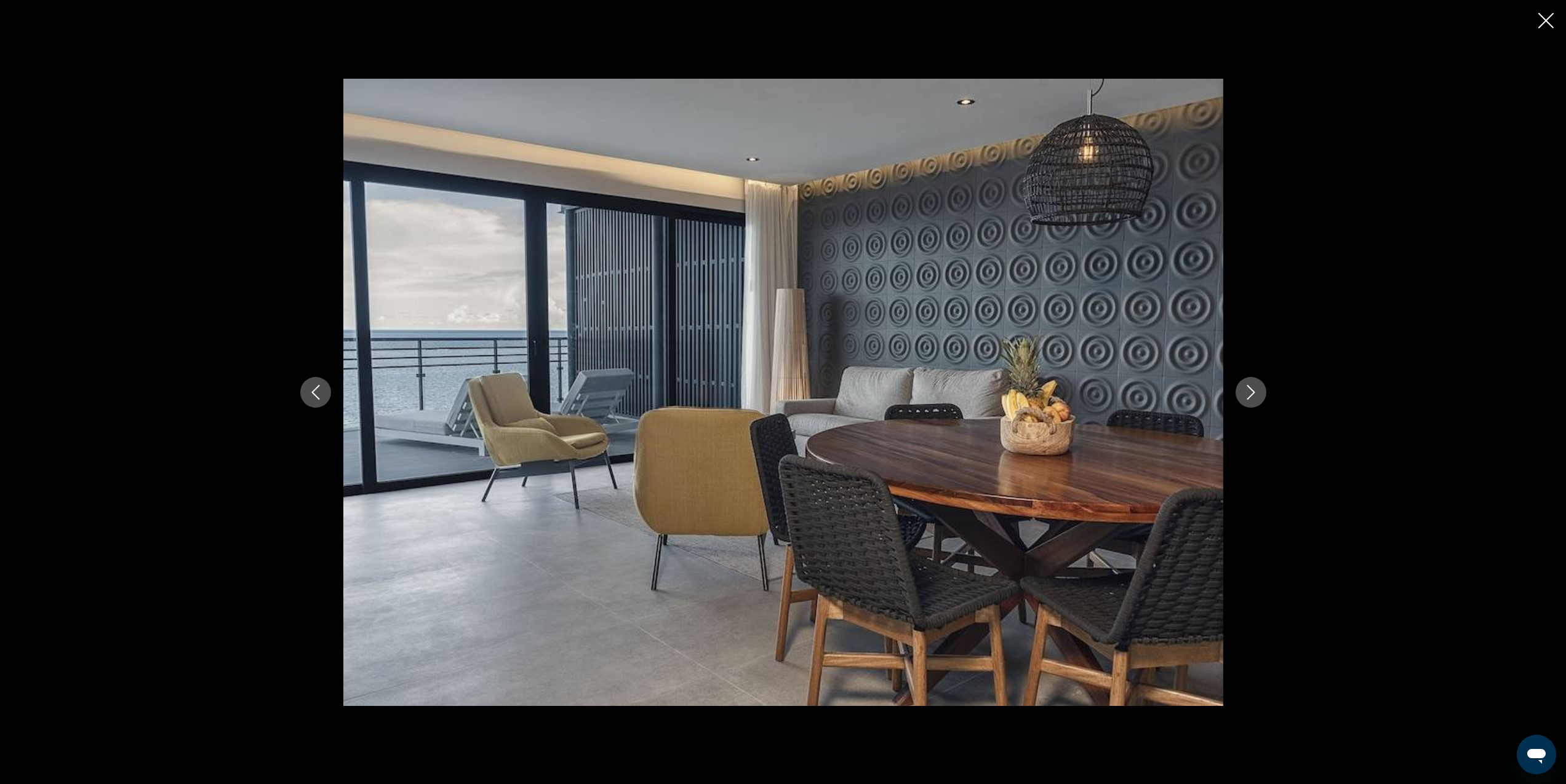
click at [1255, 390] on icon "Next image" at bounding box center [1251, 392] width 15 height 15
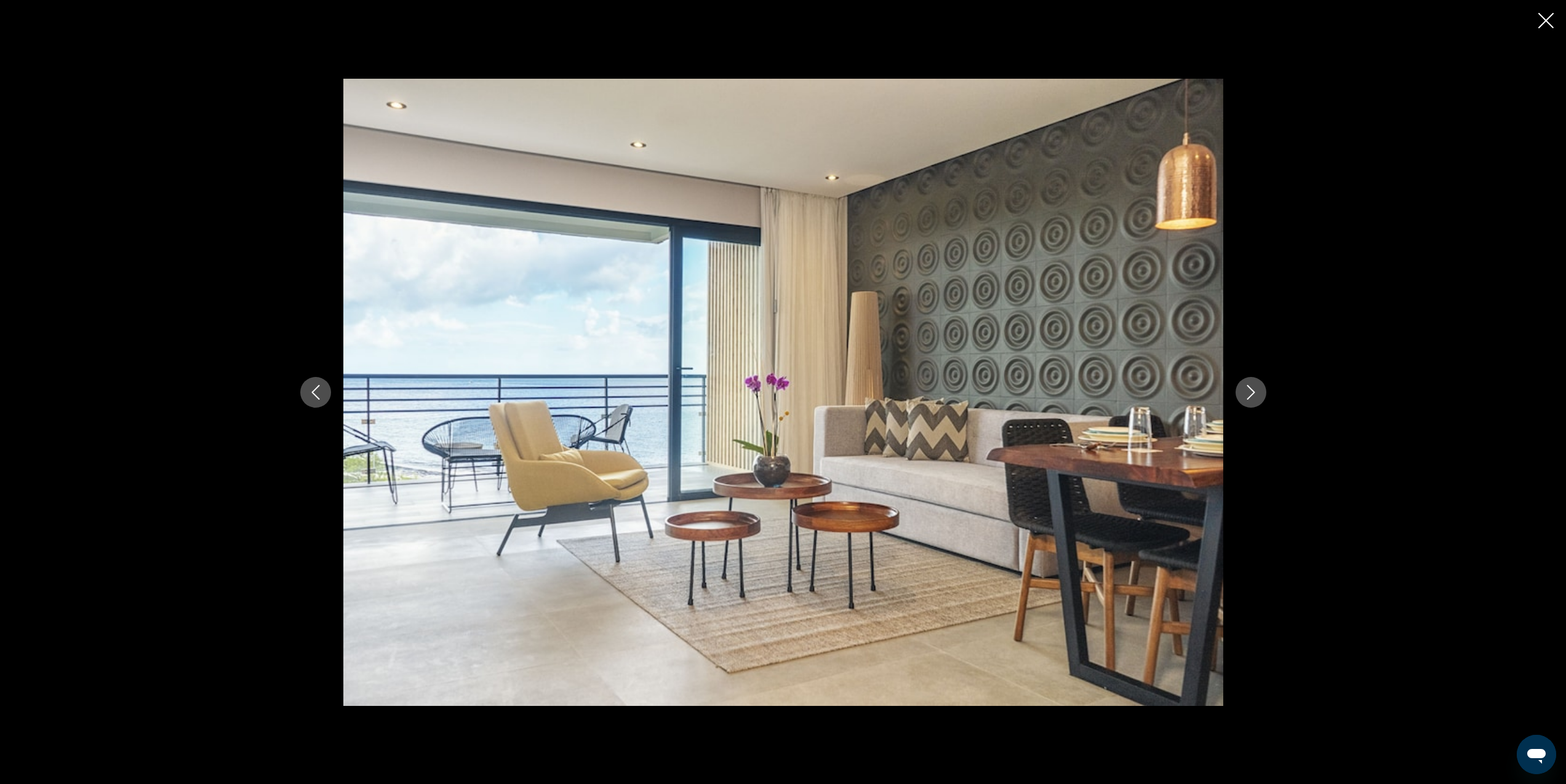
click at [1255, 390] on icon "Next image" at bounding box center [1251, 392] width 15 height 15
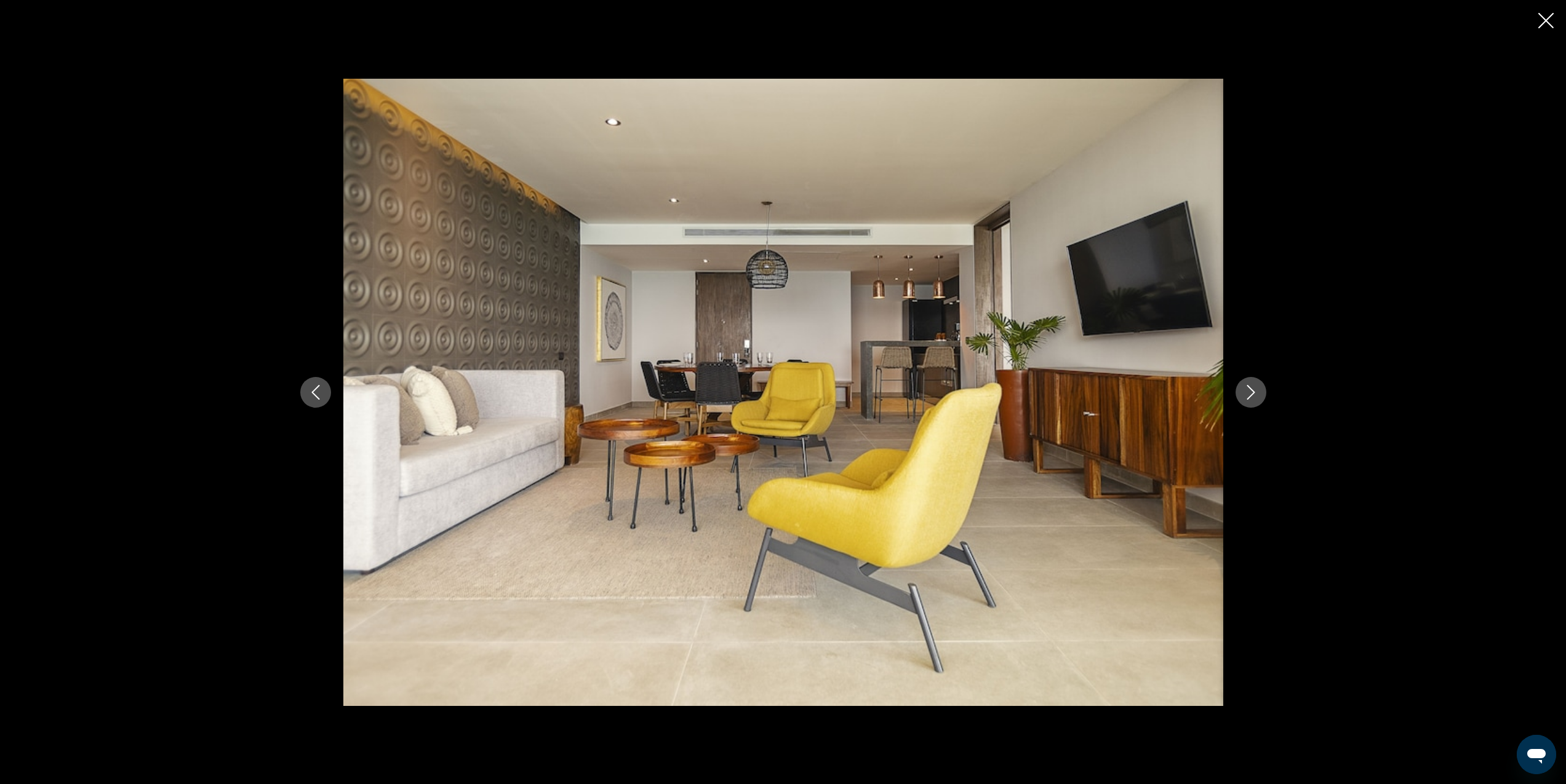
click at [1253, 392] on icon "Next image" at bounding box center [1251, 392] width 8 height 15
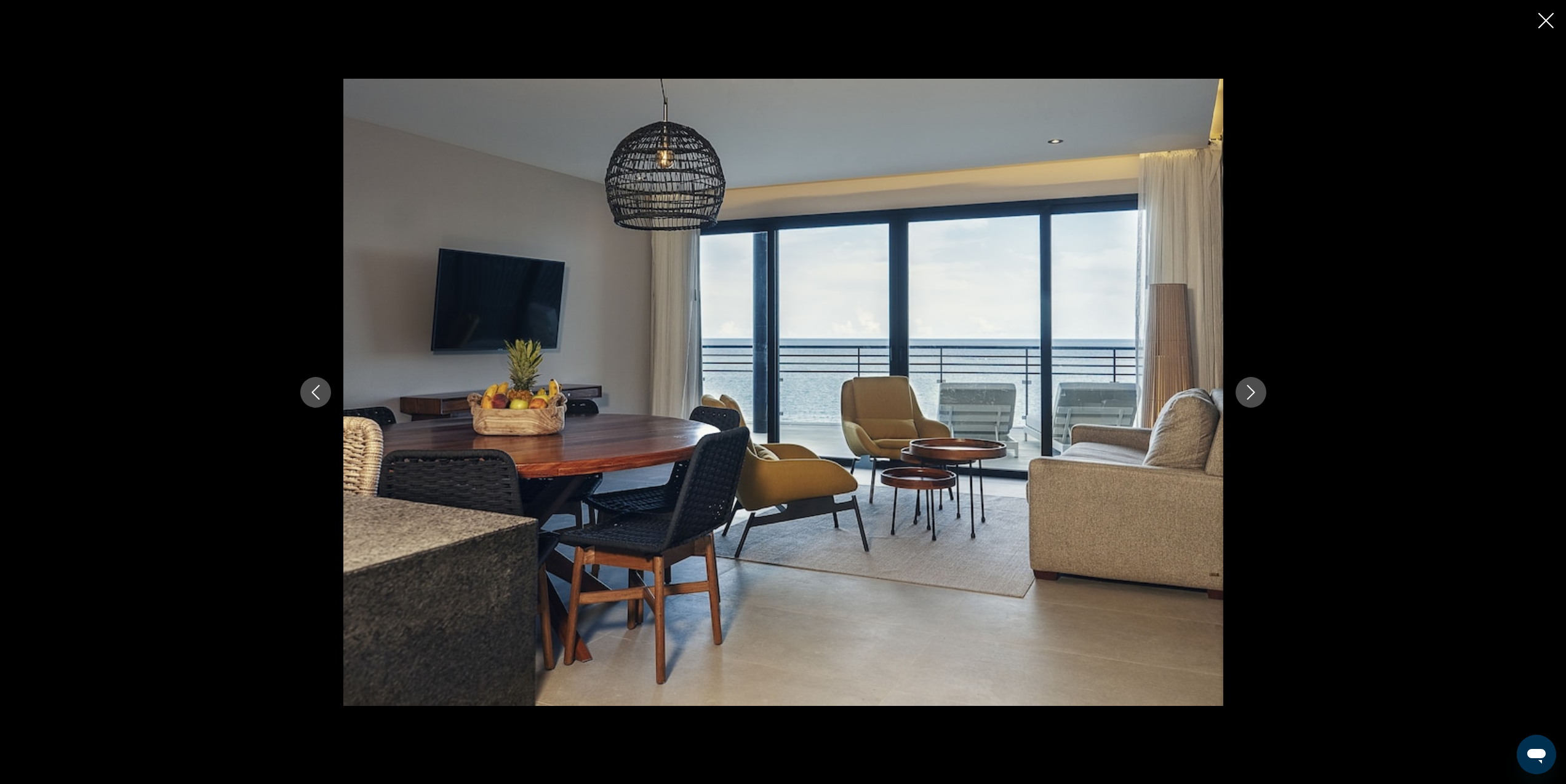
click at [1253, 392] on icon "Next image" at bounding box center [1251, 392] width 8 height 15
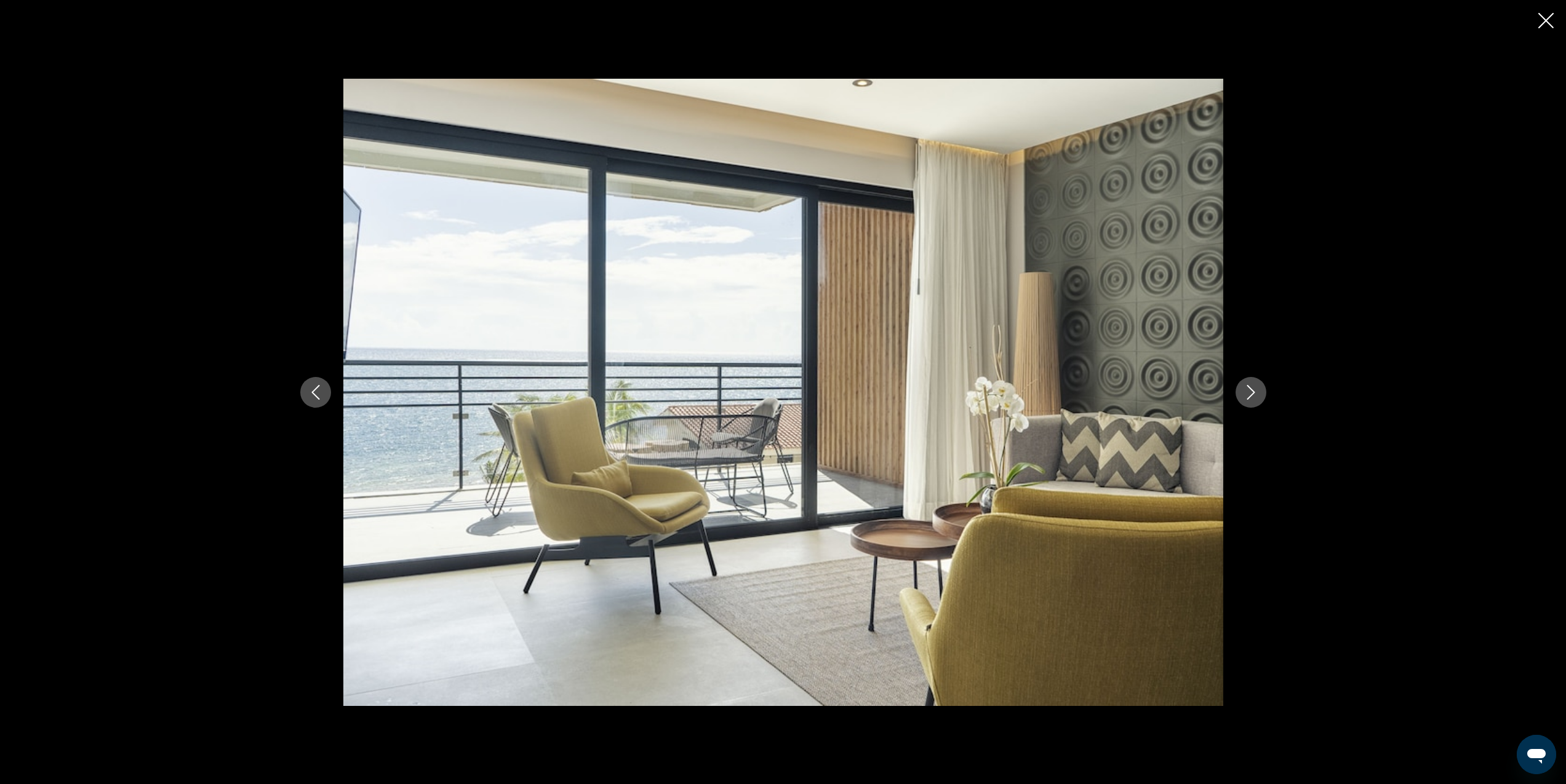
click at [1253, 392] on icon "Next image" at bounding box center [1251, 392] width 8 height 15
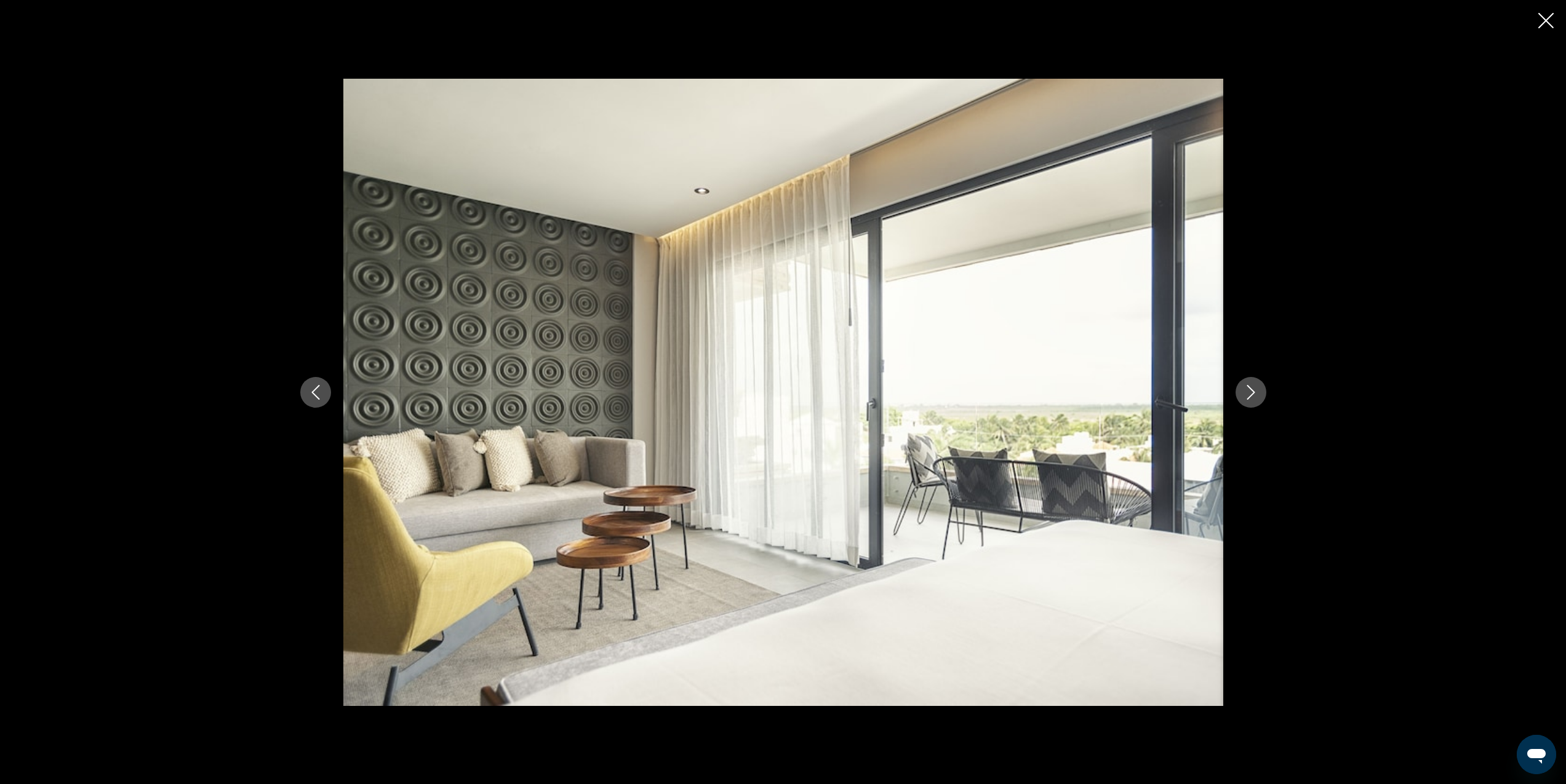
click at [1253, 394] on icon "Next image" at bounding box center [1251, 392] width 8 height 15
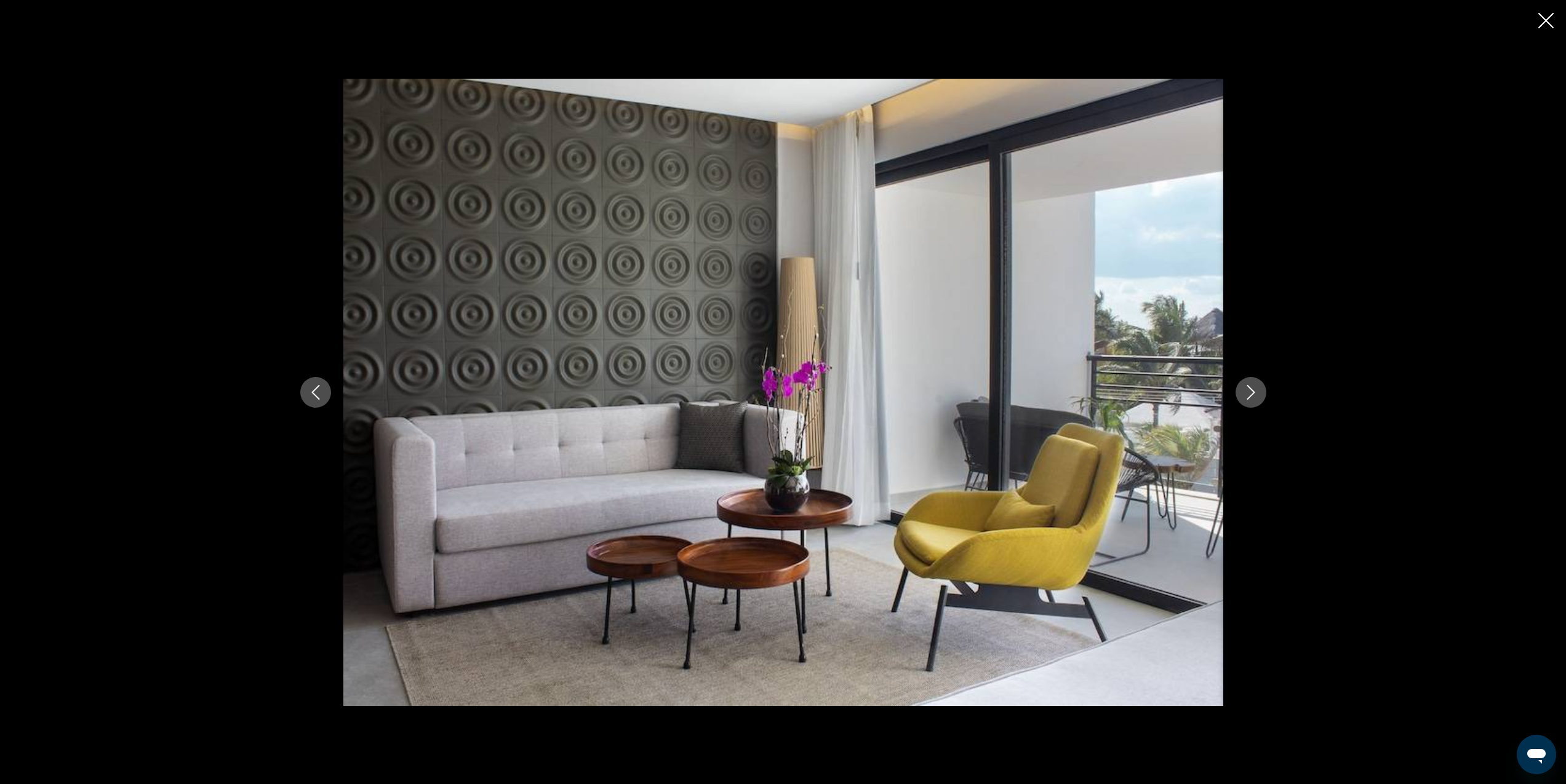
click at [1253, 394] on icon "Next image" at bounding box center [1251, 392] width 8 height 15
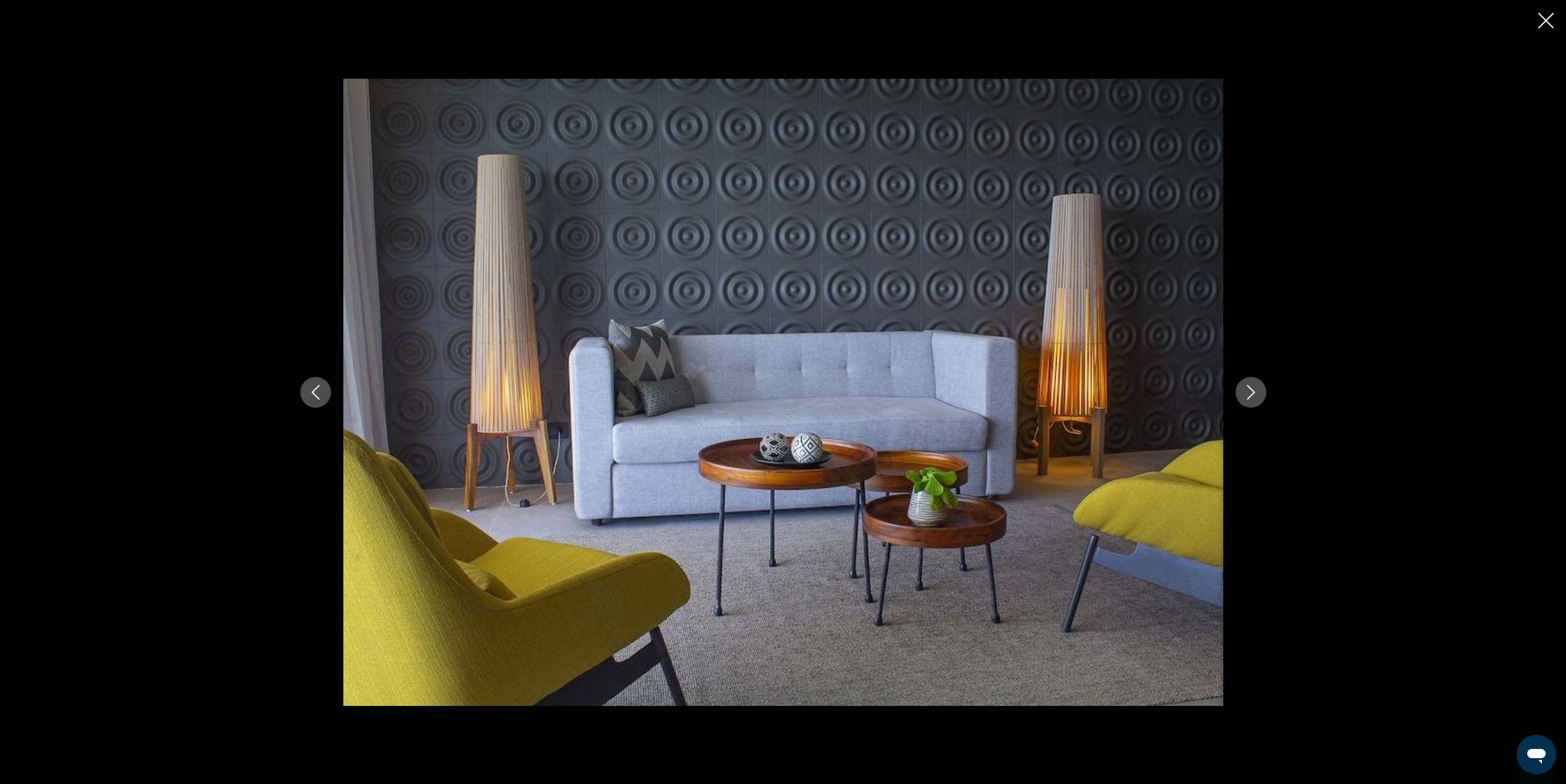
click at [1253, 395] on icon "Next image" at bounding box center [1251, 392] width 15 height 15
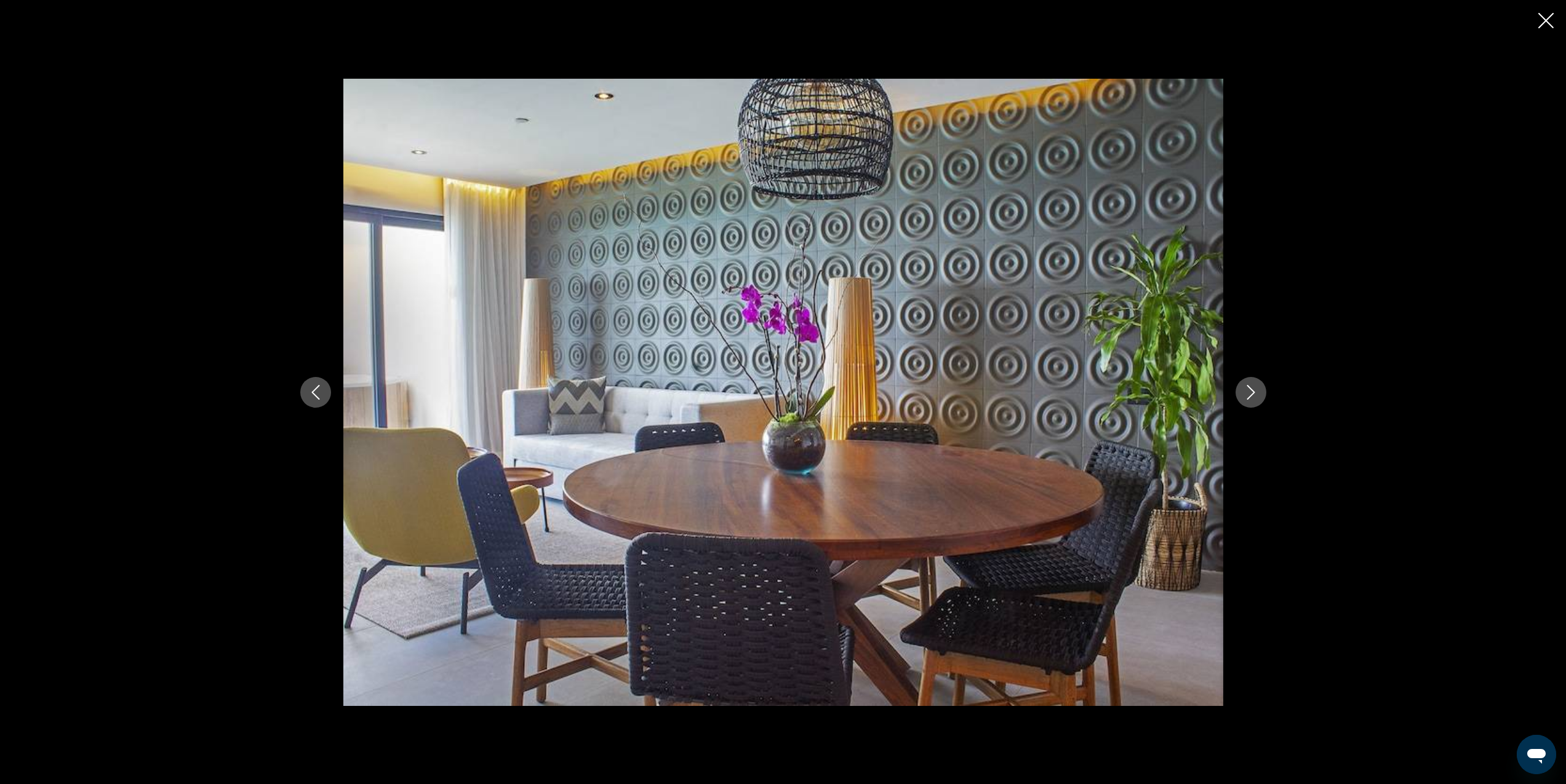
click at [1253, 395] on icon "Next image" at bounding box center [1251, 392] width 15 height 15
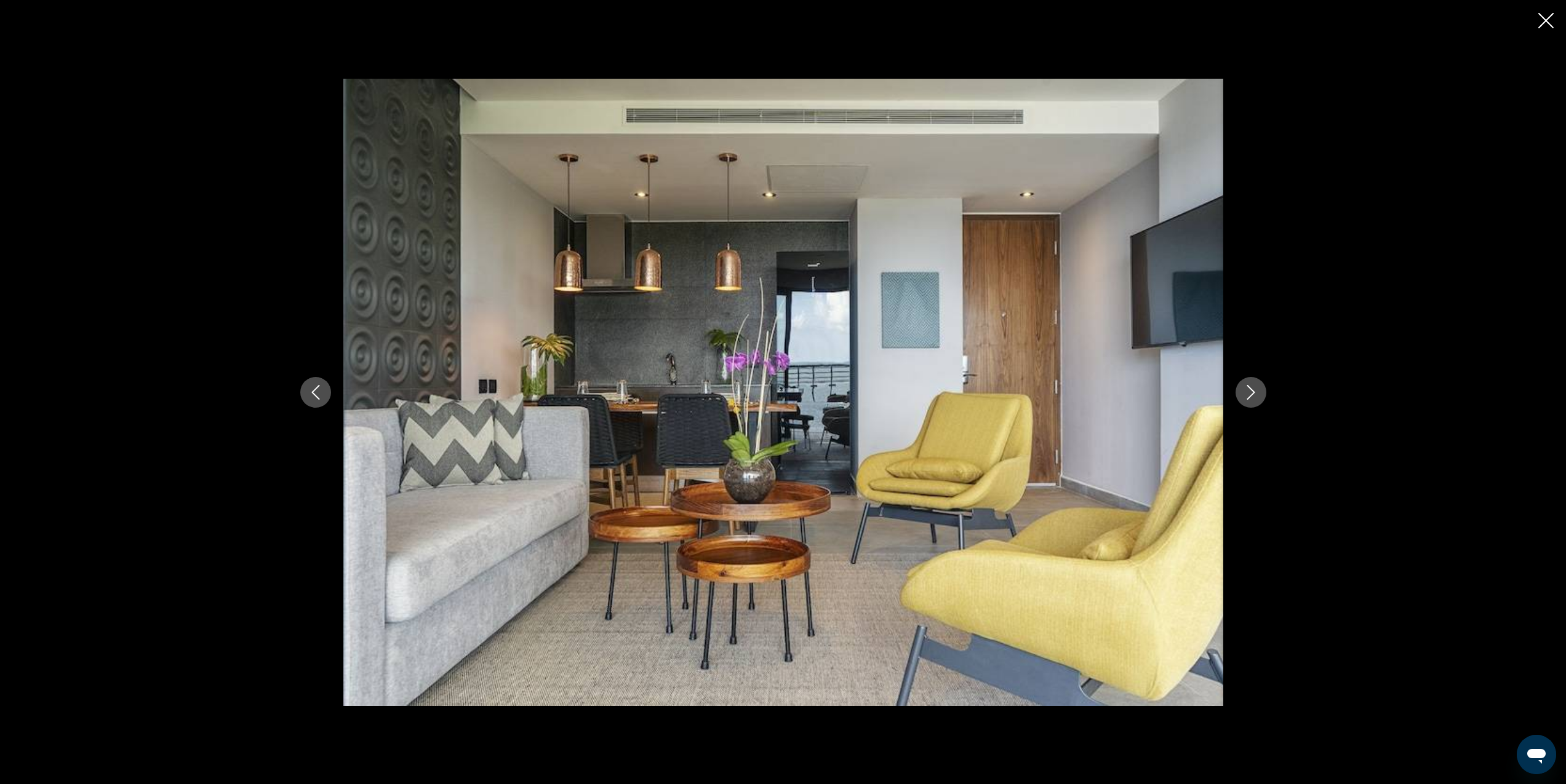
click at [1253, 395] on icon "Next image" at bounding box center [1251, 392] width 15 height 15
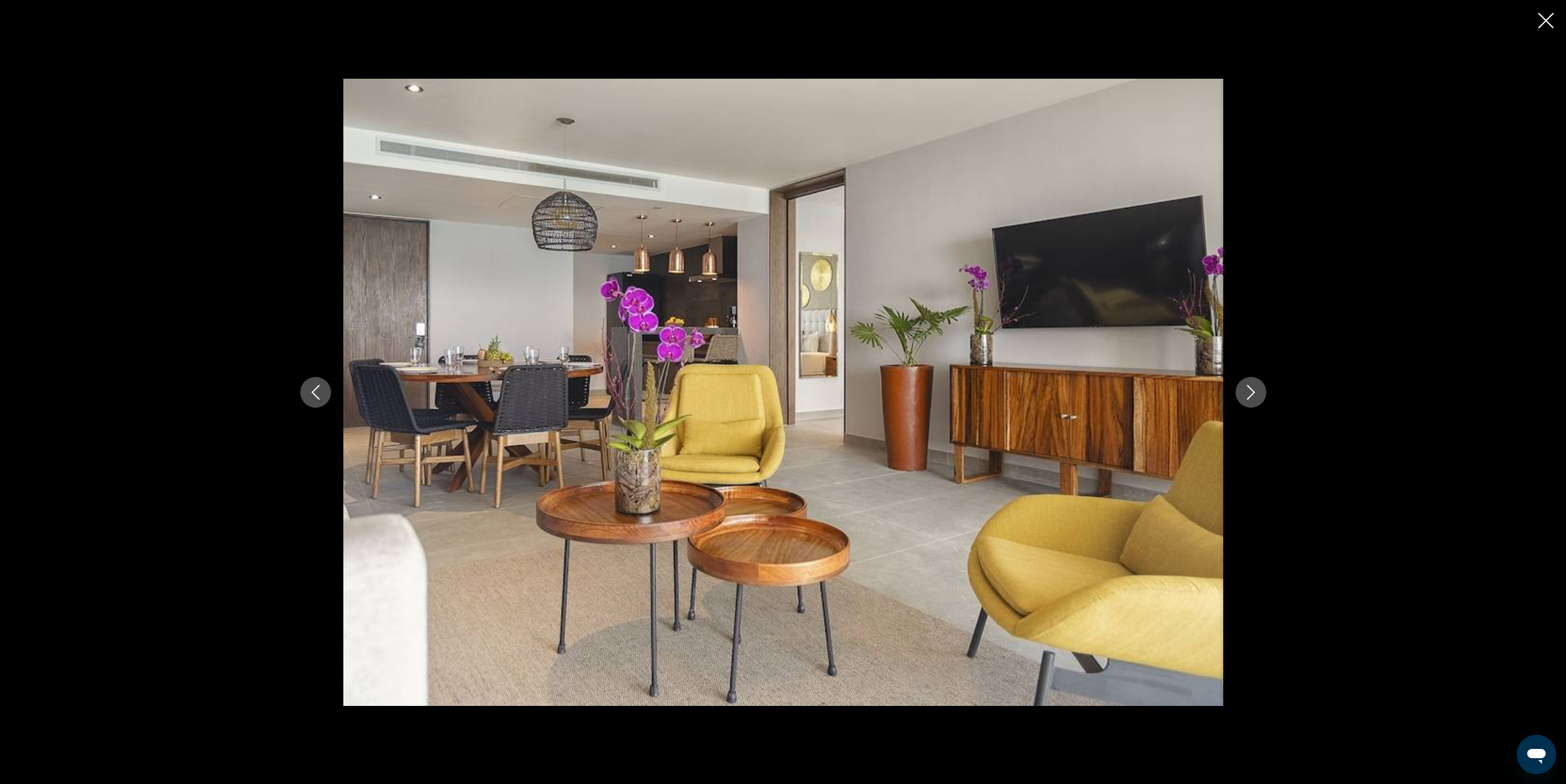
click at [1253, 395] on icon "Next image" at bounding box center [1251, 392] width 15 height 15
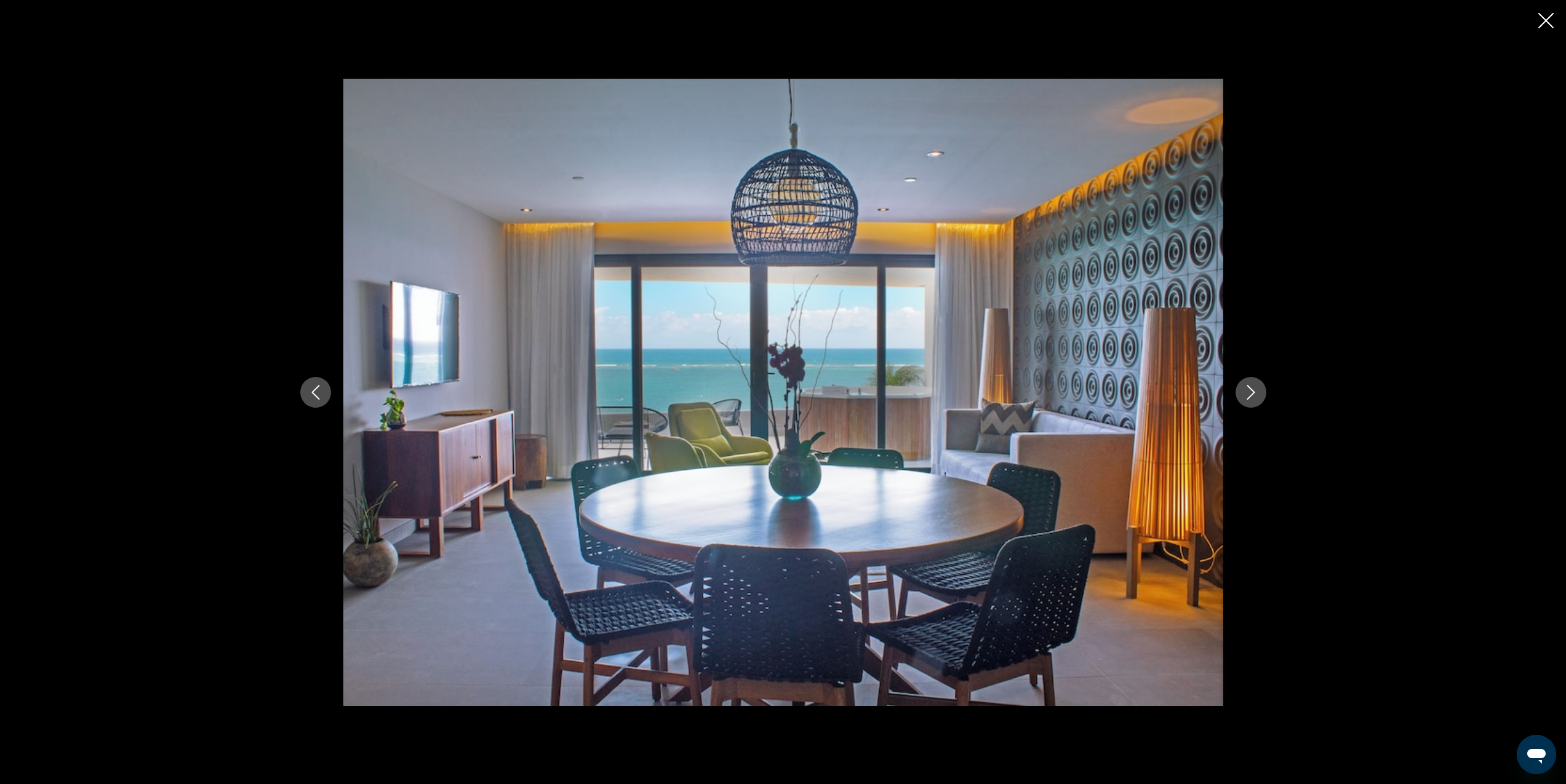
click at [1253, 395] on icon "Next image" at bounding box center [1251, 392] width 15 height 15
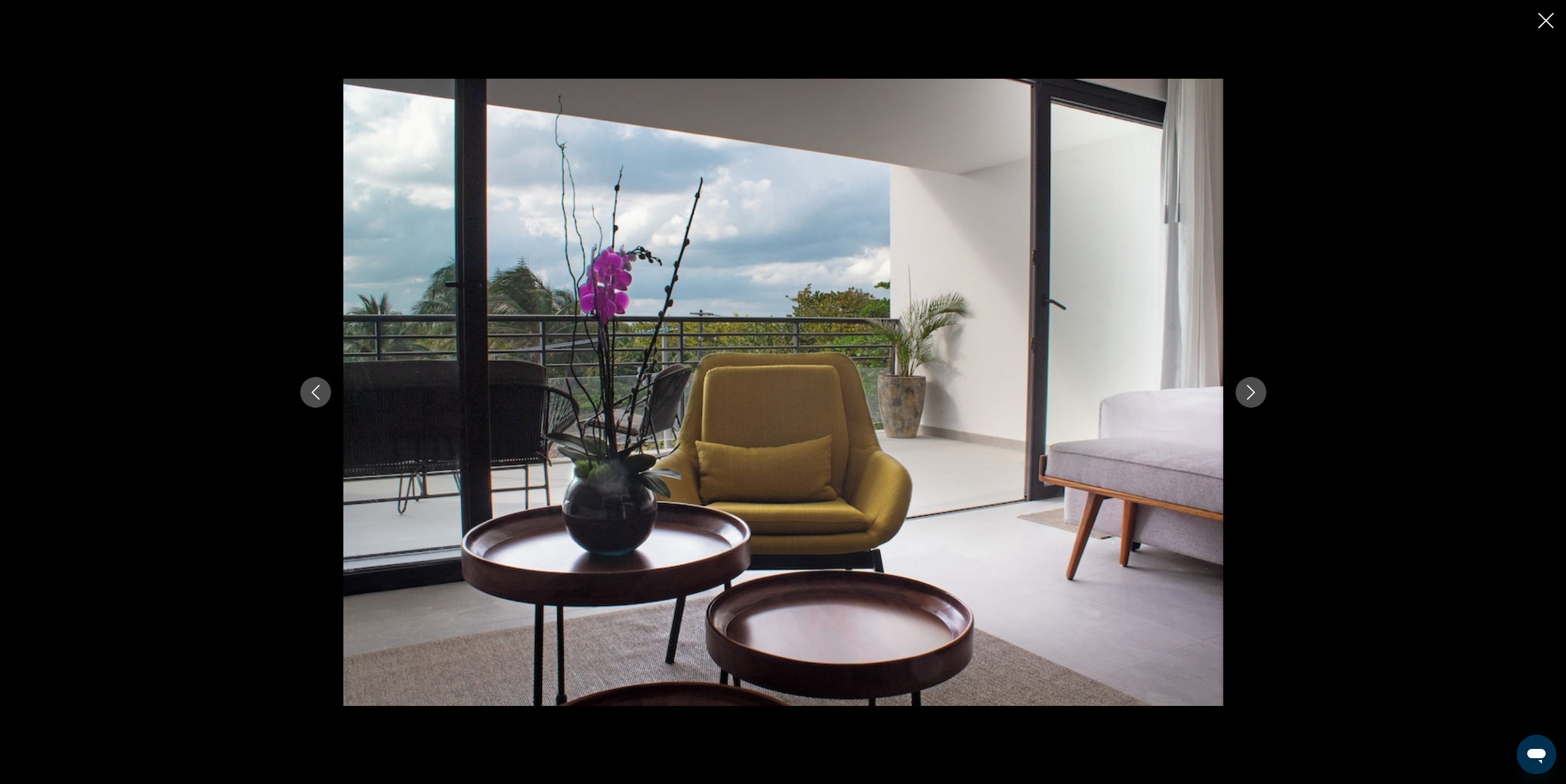
click at [1543, 19] on icon "Close slideshow" at bounding box center [1546, 21] width 16 height 16
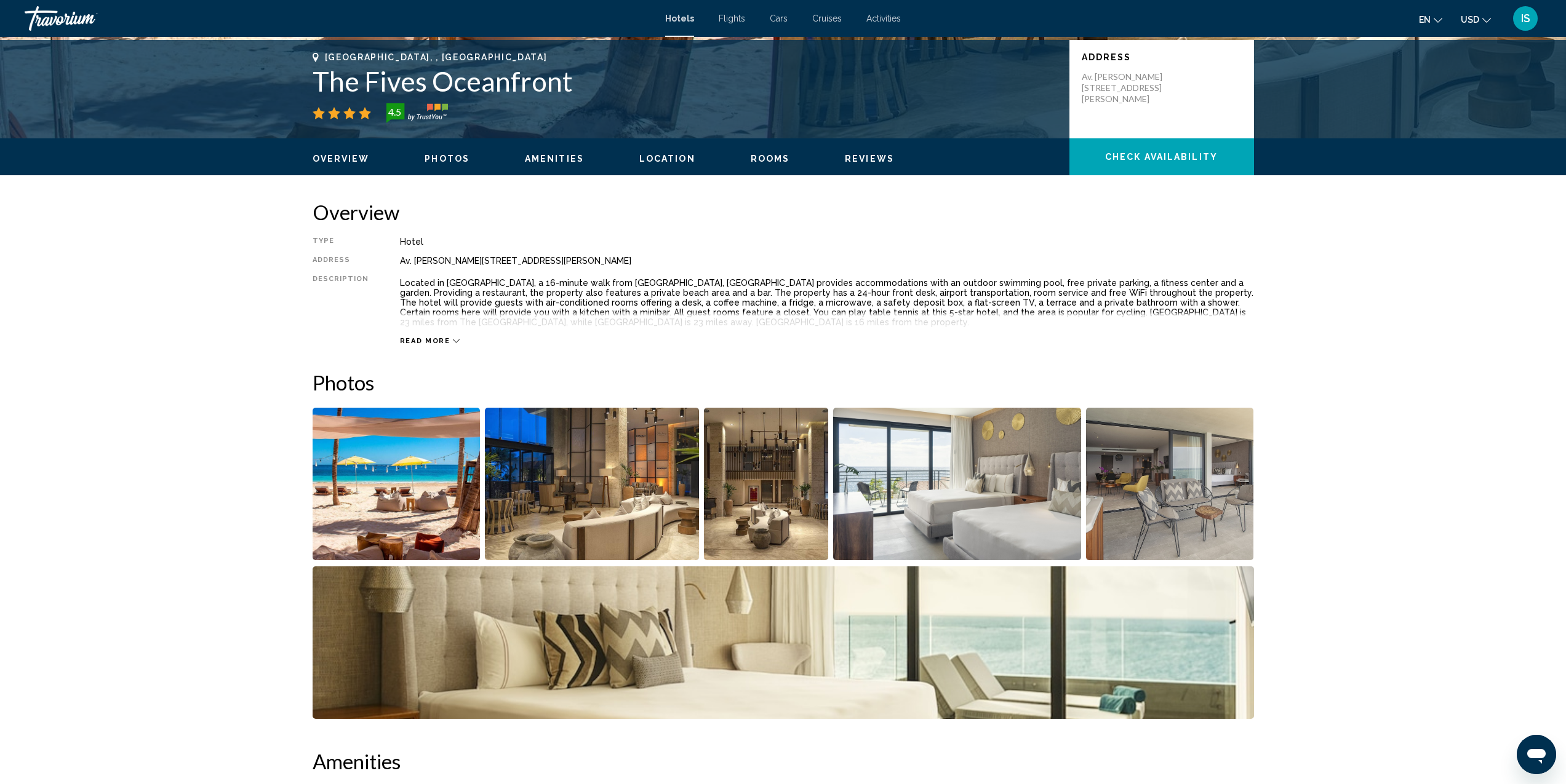
scroll to position [0, 0]
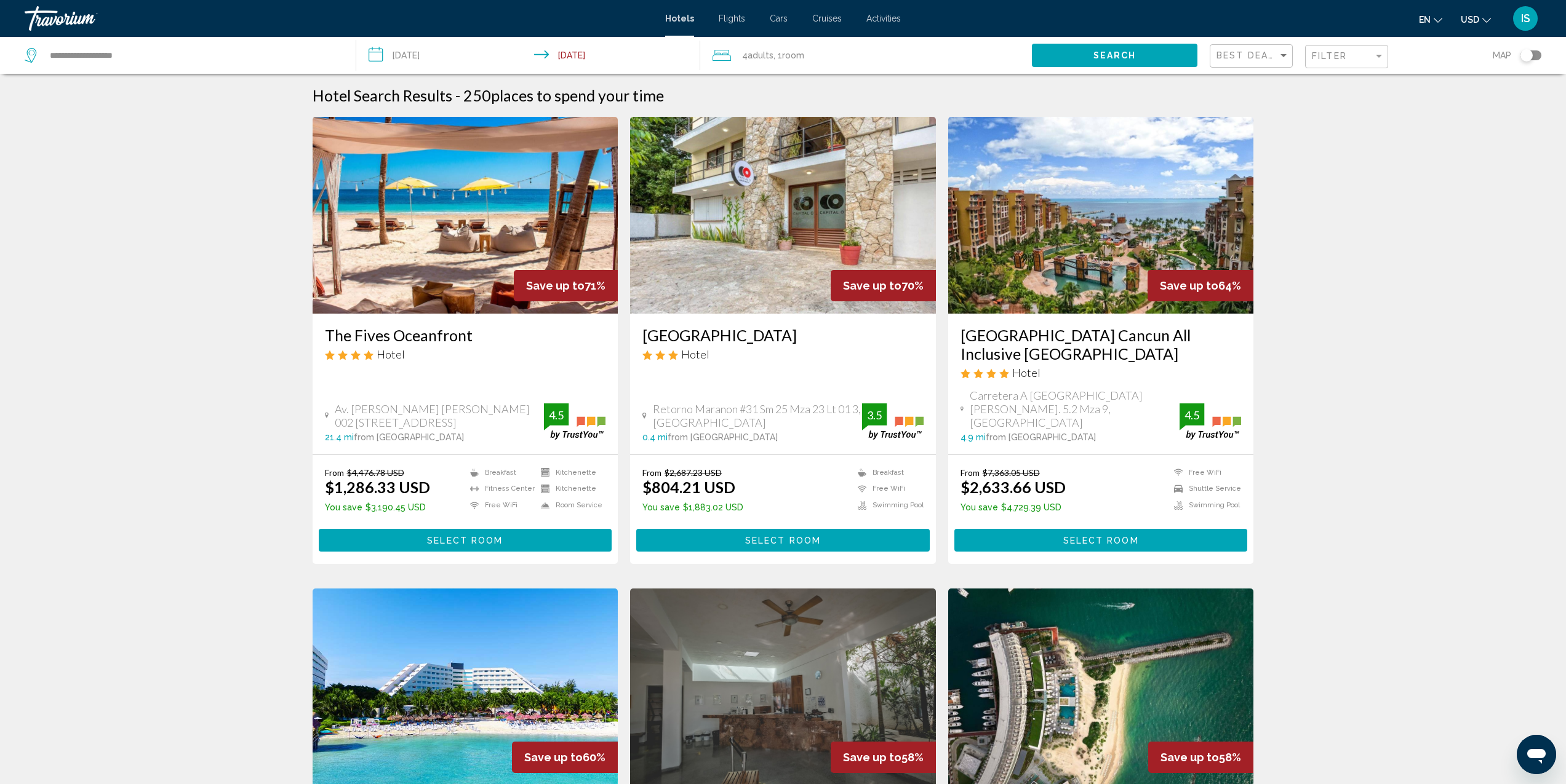
click at [1081, 267] on img "Main content" at bounding box center [1101, 215] width 306 height 197
click at [572, 56] on input "**********" at bounding box center [531, 57] width 349 height 41
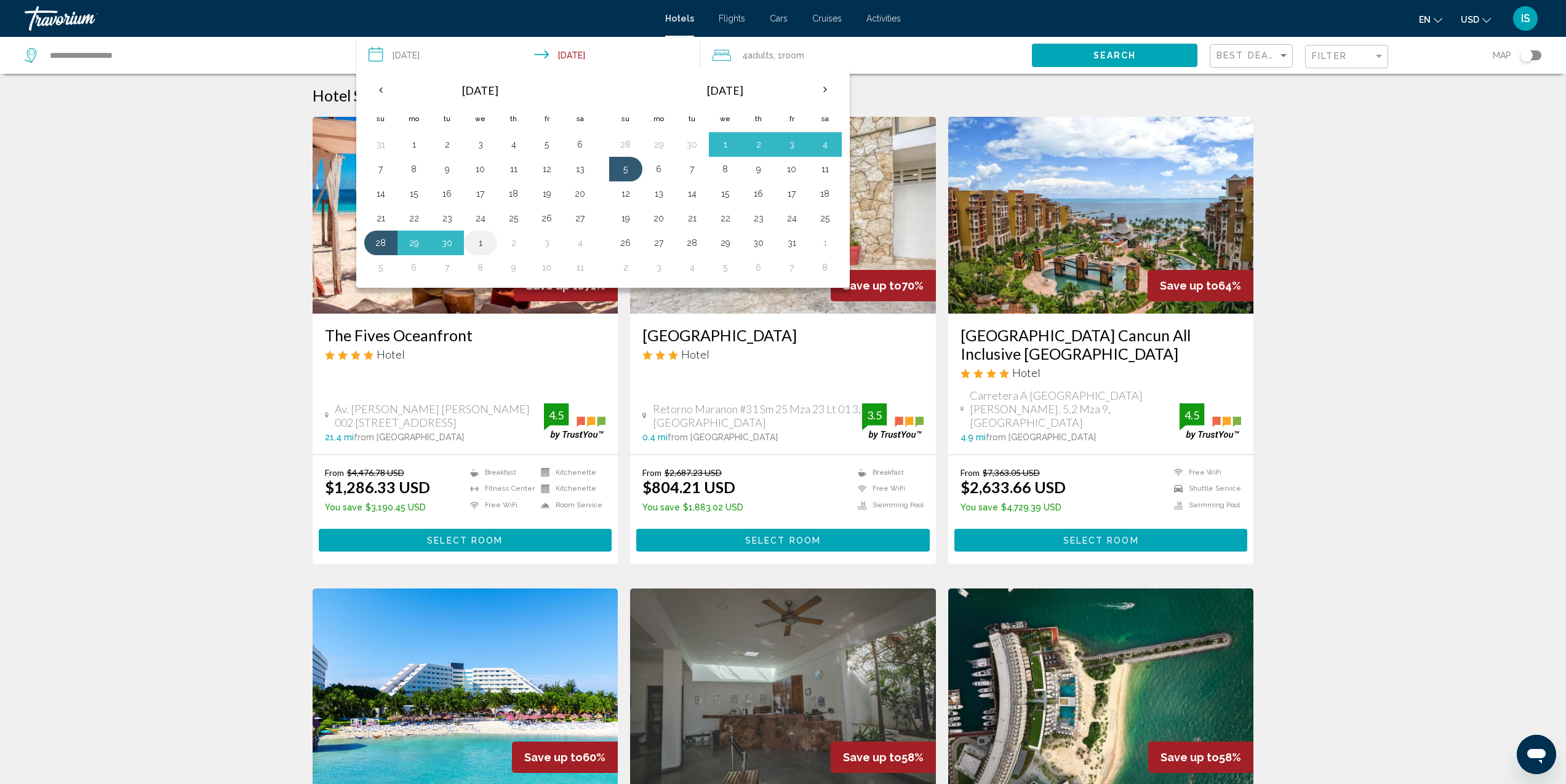
click at [486, 246] on button "1" at bounding box center [480, 243] width 19 height 17
click at [386, 246] on button "28" at bounding box center [380, 243] width 19 height 17
type input "**********"
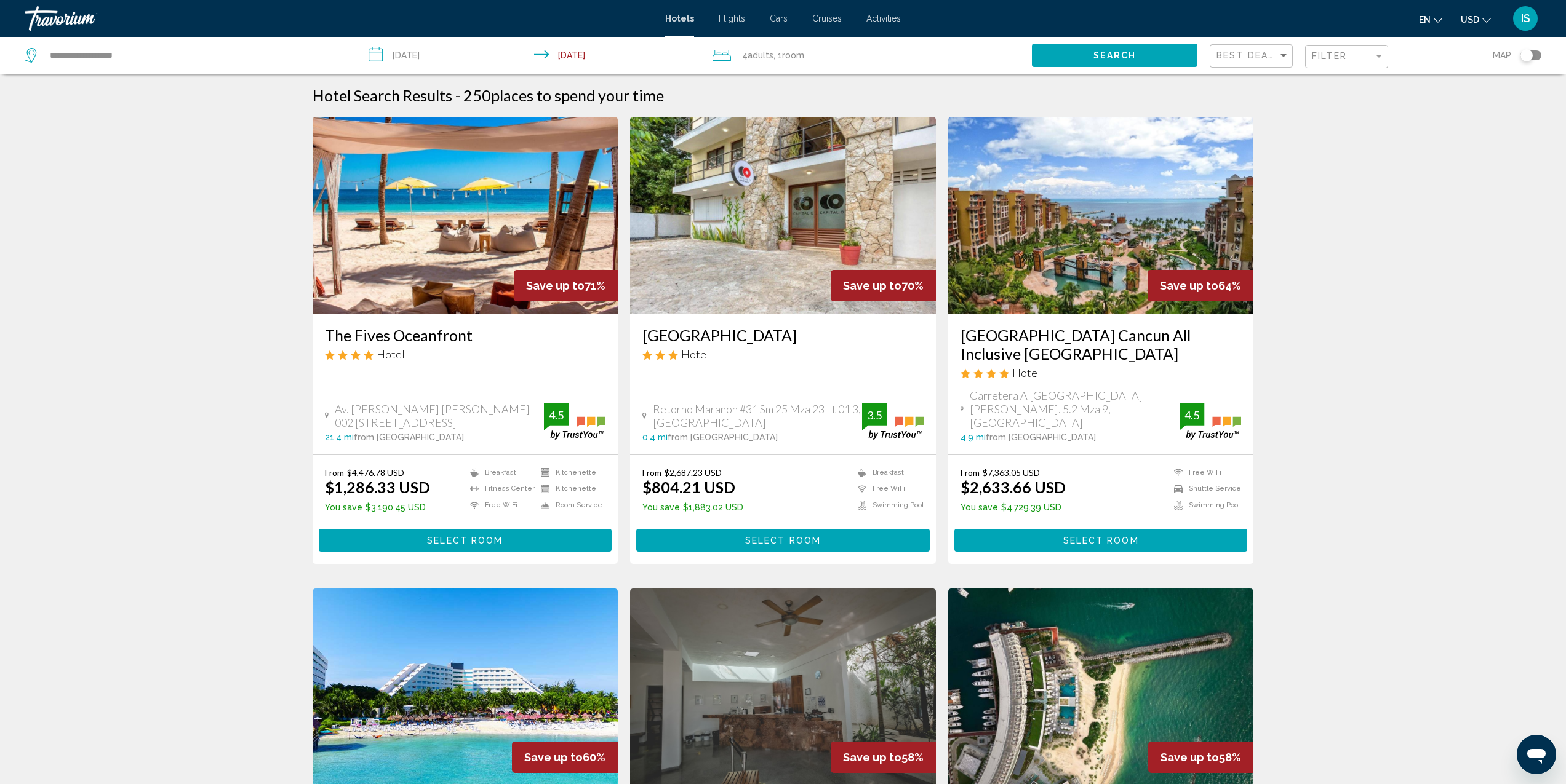
click at [579, 54] on input "**********" at bounding box center [531, 57] width 349 height 41
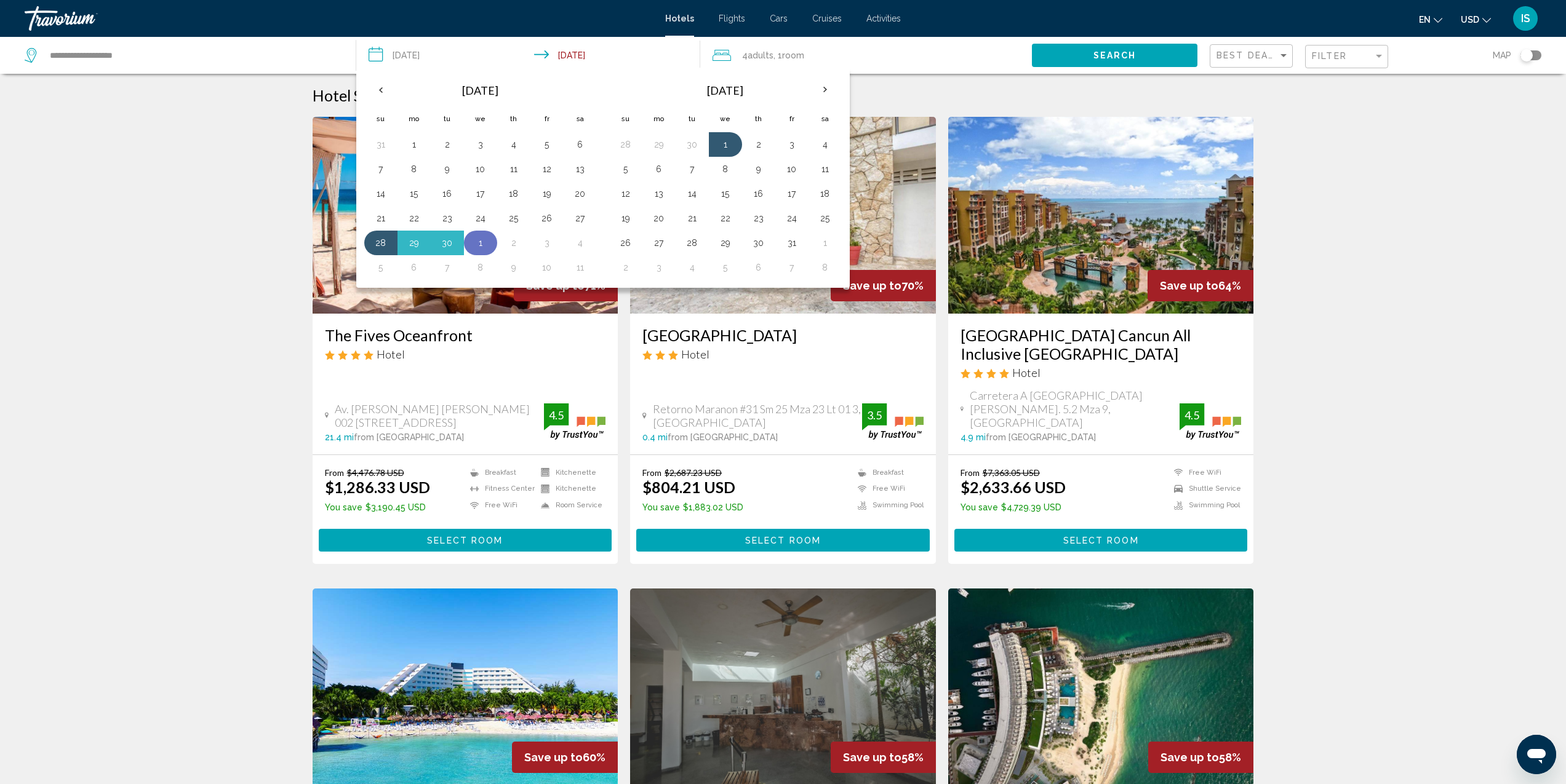
click at [483, 248] on button "1" at bounding box center [480, 243] width 19 height 17
click at [897, 50] on div "4 Adult Adults , 1 Room rooms" at bounding box center [872, 55] width 320 height 17
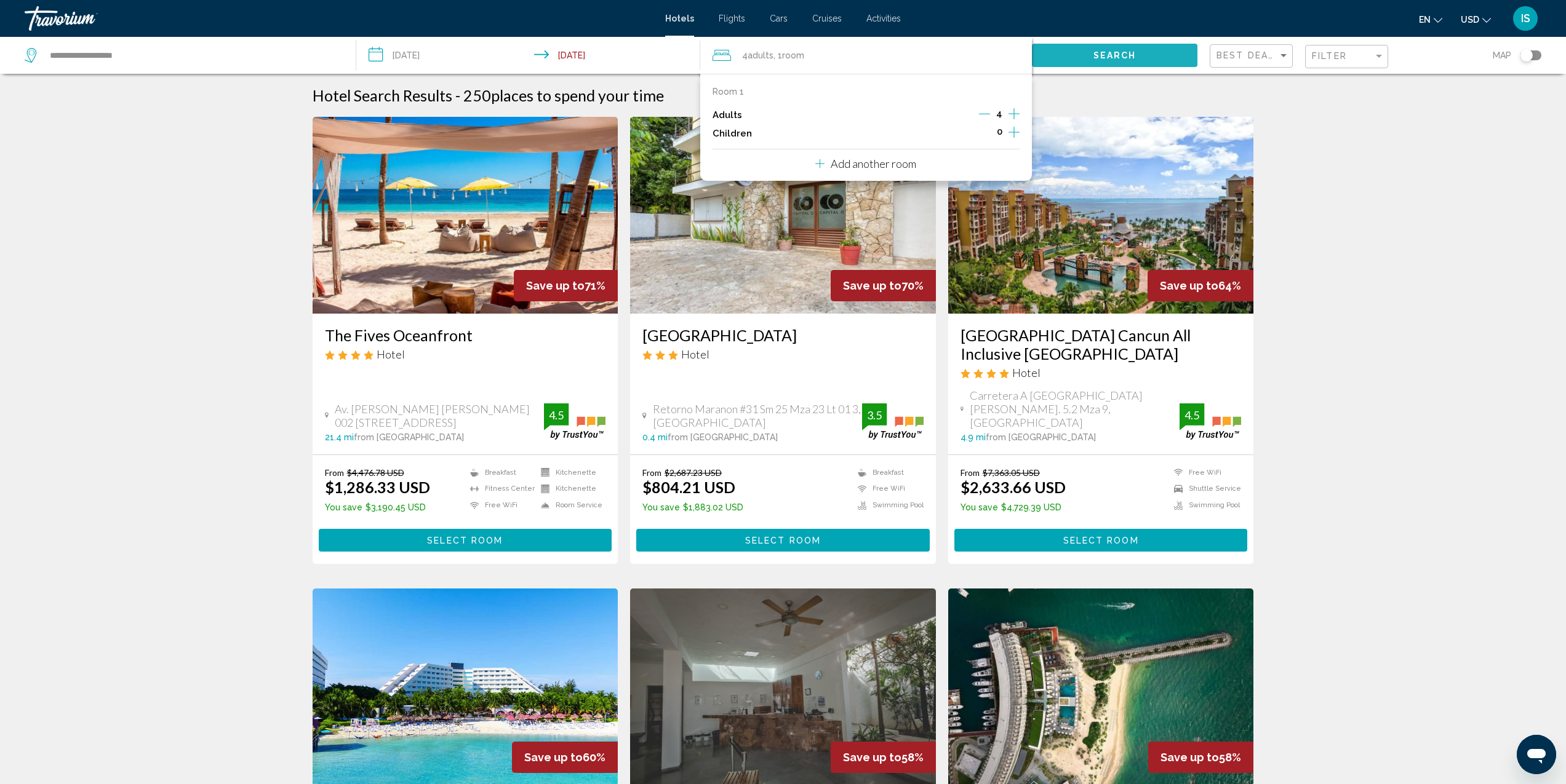
click at [1125, 54] on span "Search" at bounding box center [1115, 56] width 43 height 10
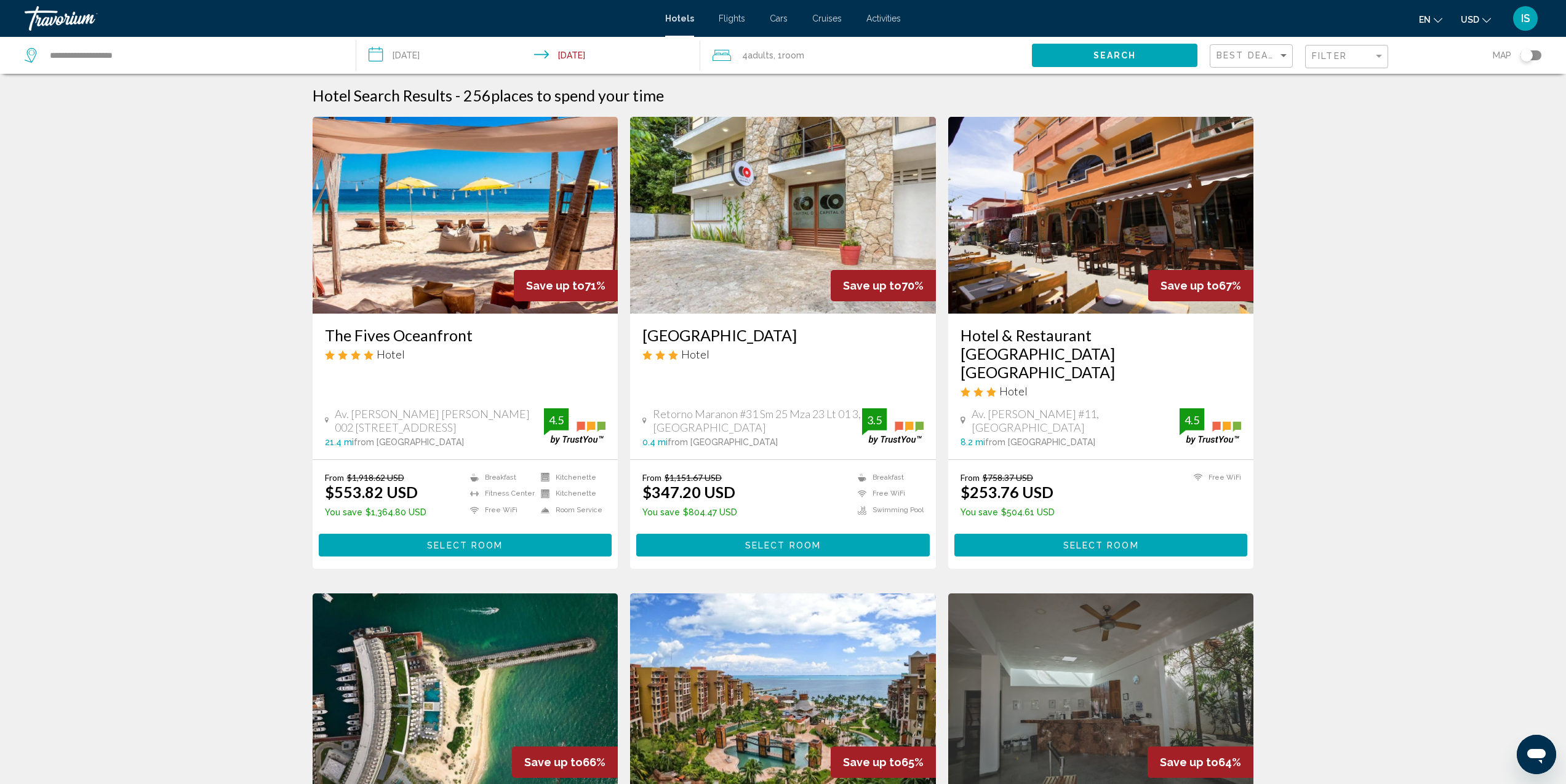
click at [445, 253] on img "Main content" at bounding box center [465, 215] width 306 height 197
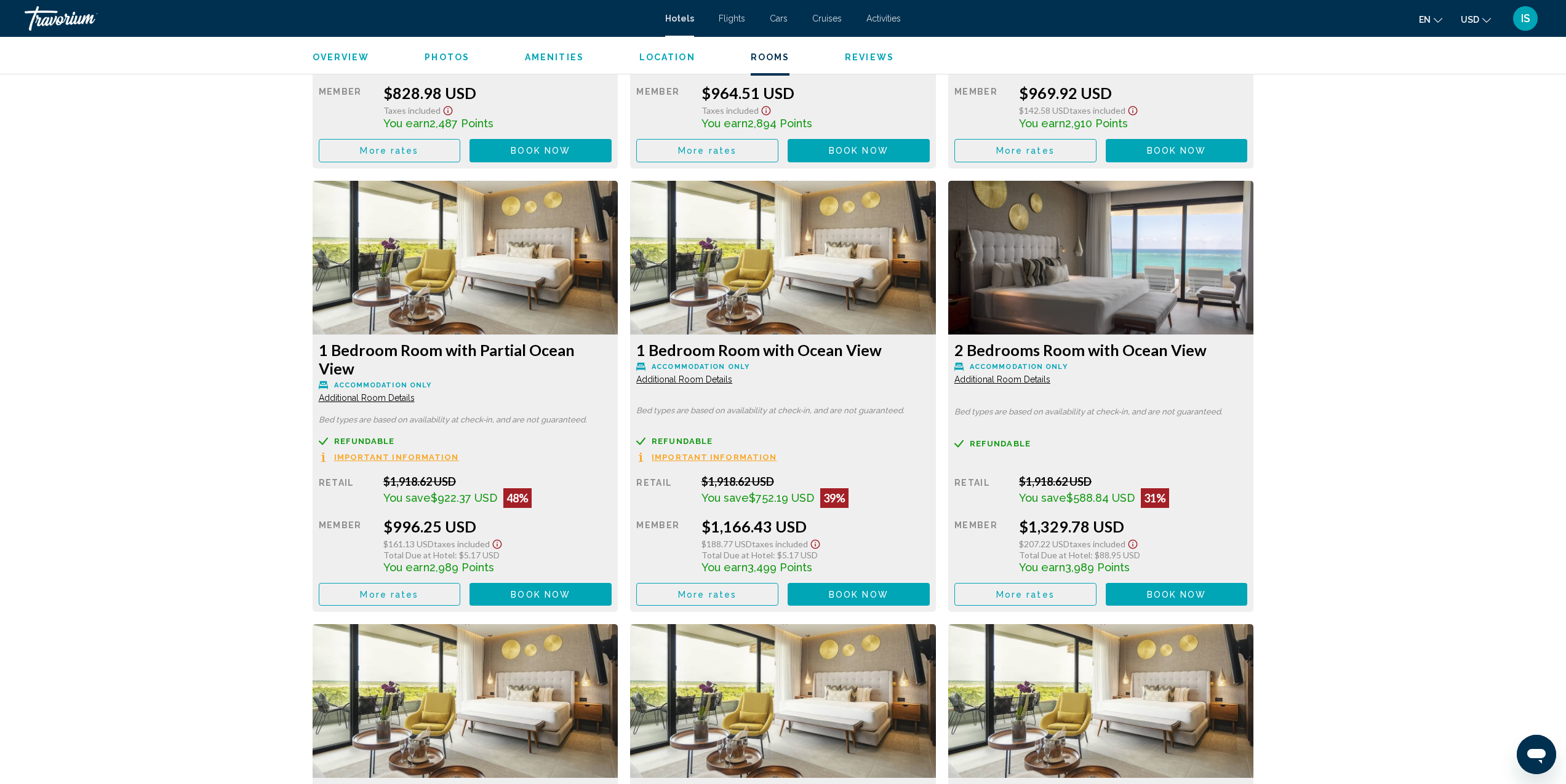
scroll to position [2508, 0]
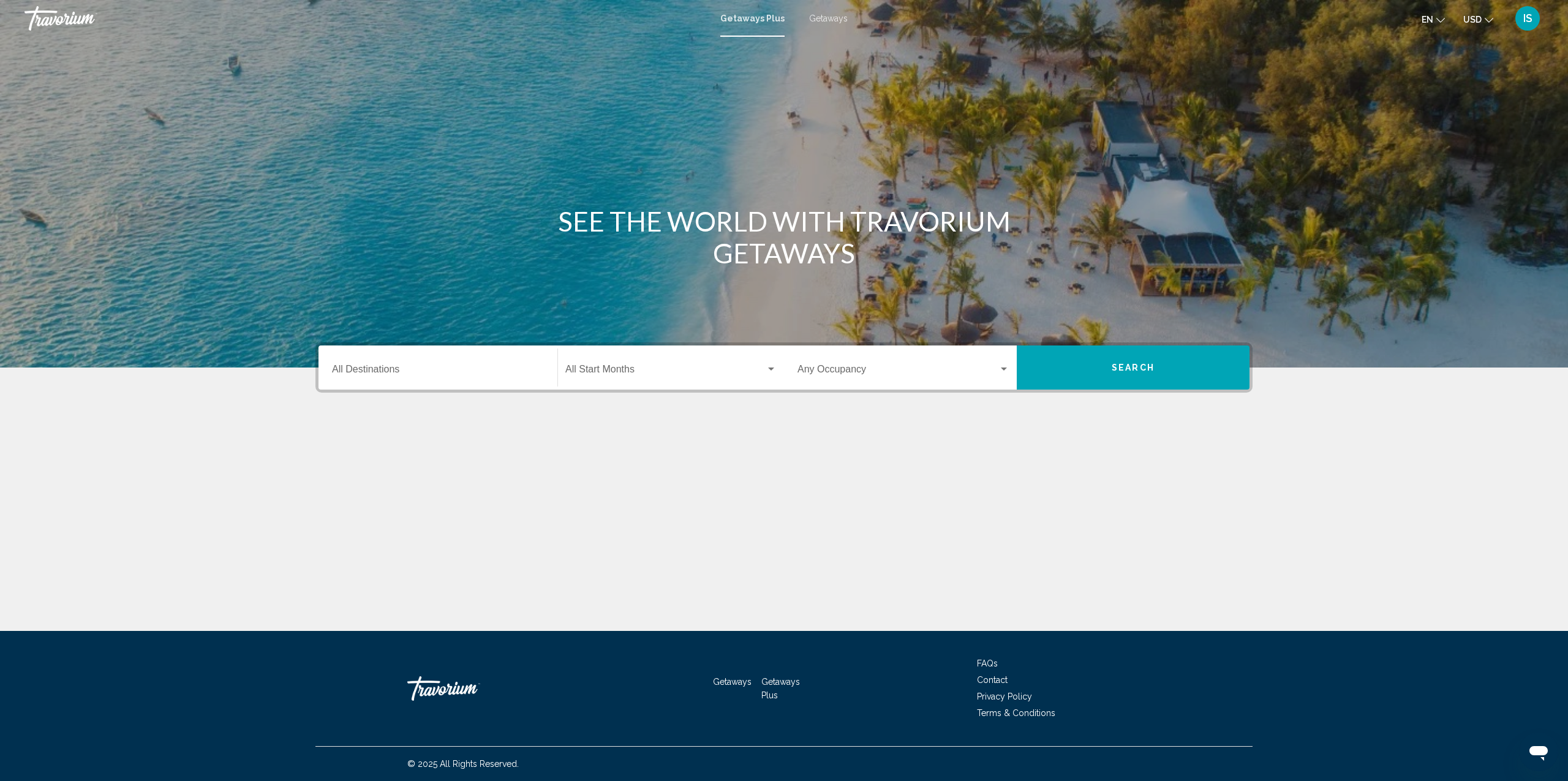
click at [423, 365] on div "Destination All Destinations" at bounding box center [437, 368] width 212 height 39
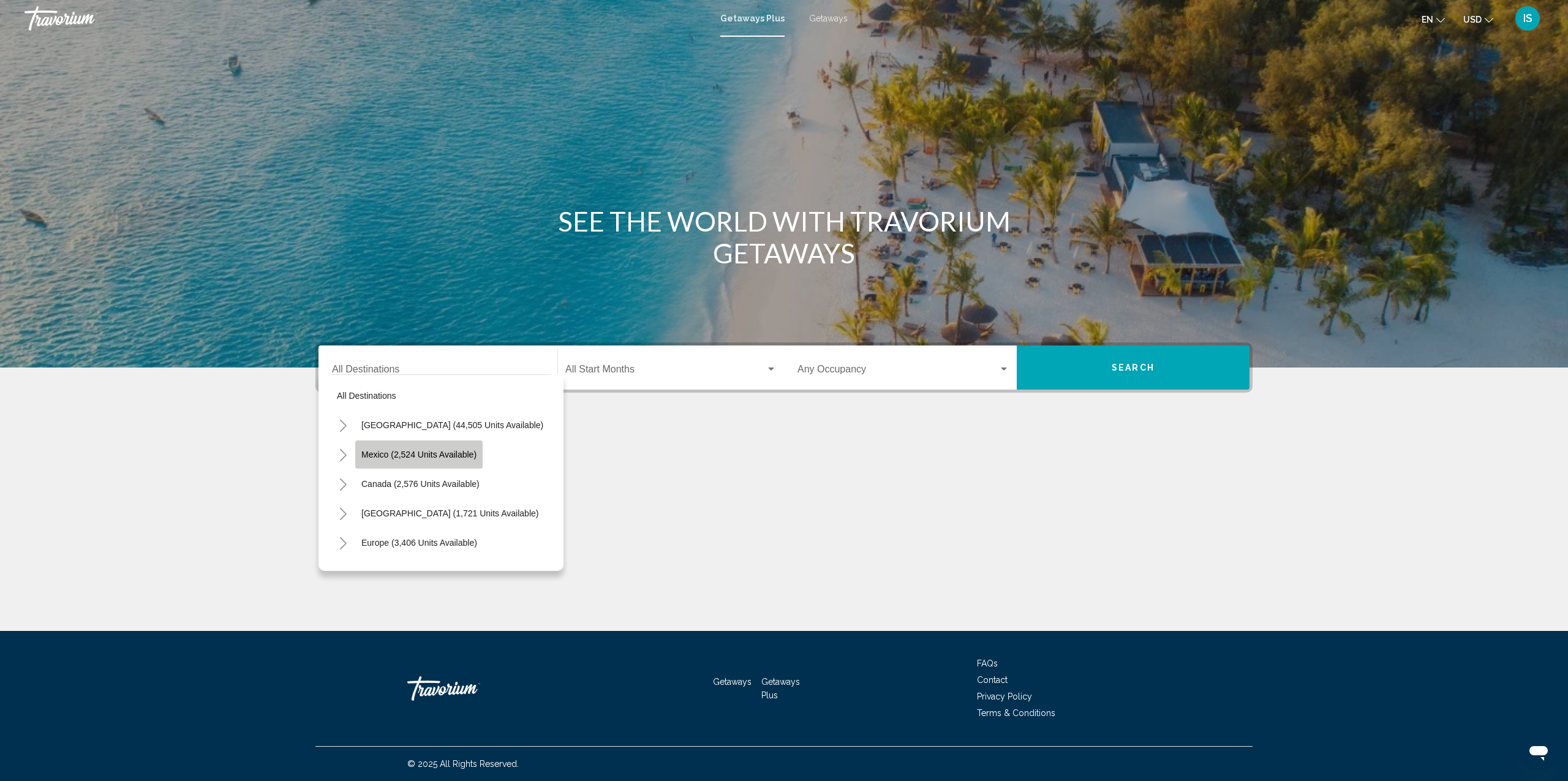
click at [388, 453] on span "Mexico (2,524 units available)" at bounding box center [419, 454] width 115 height 10
type input "**********"
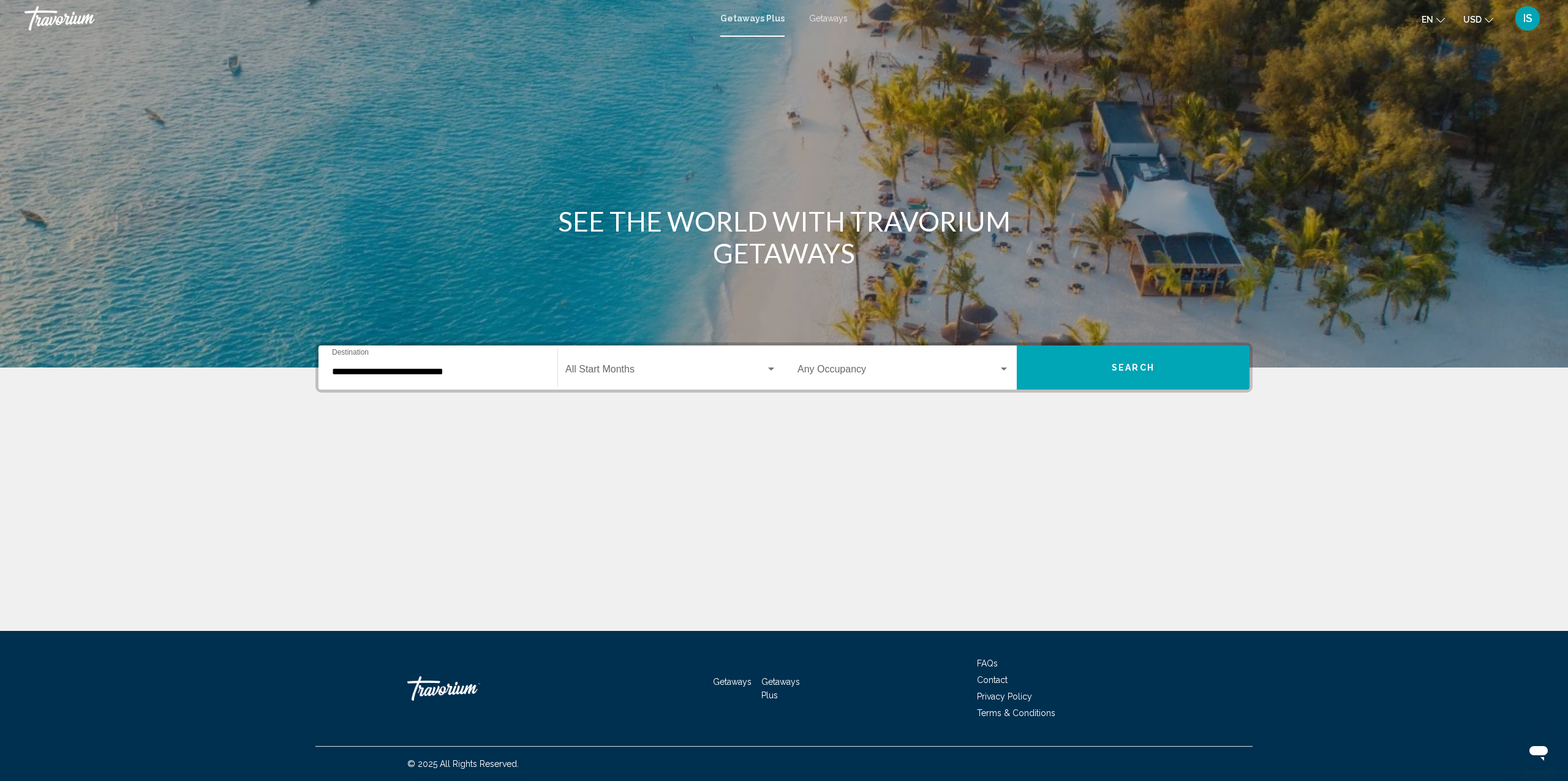
click at [656, 360] on div "Start Month All Start Months" at bounding box center [671, 368] width 211 height 39
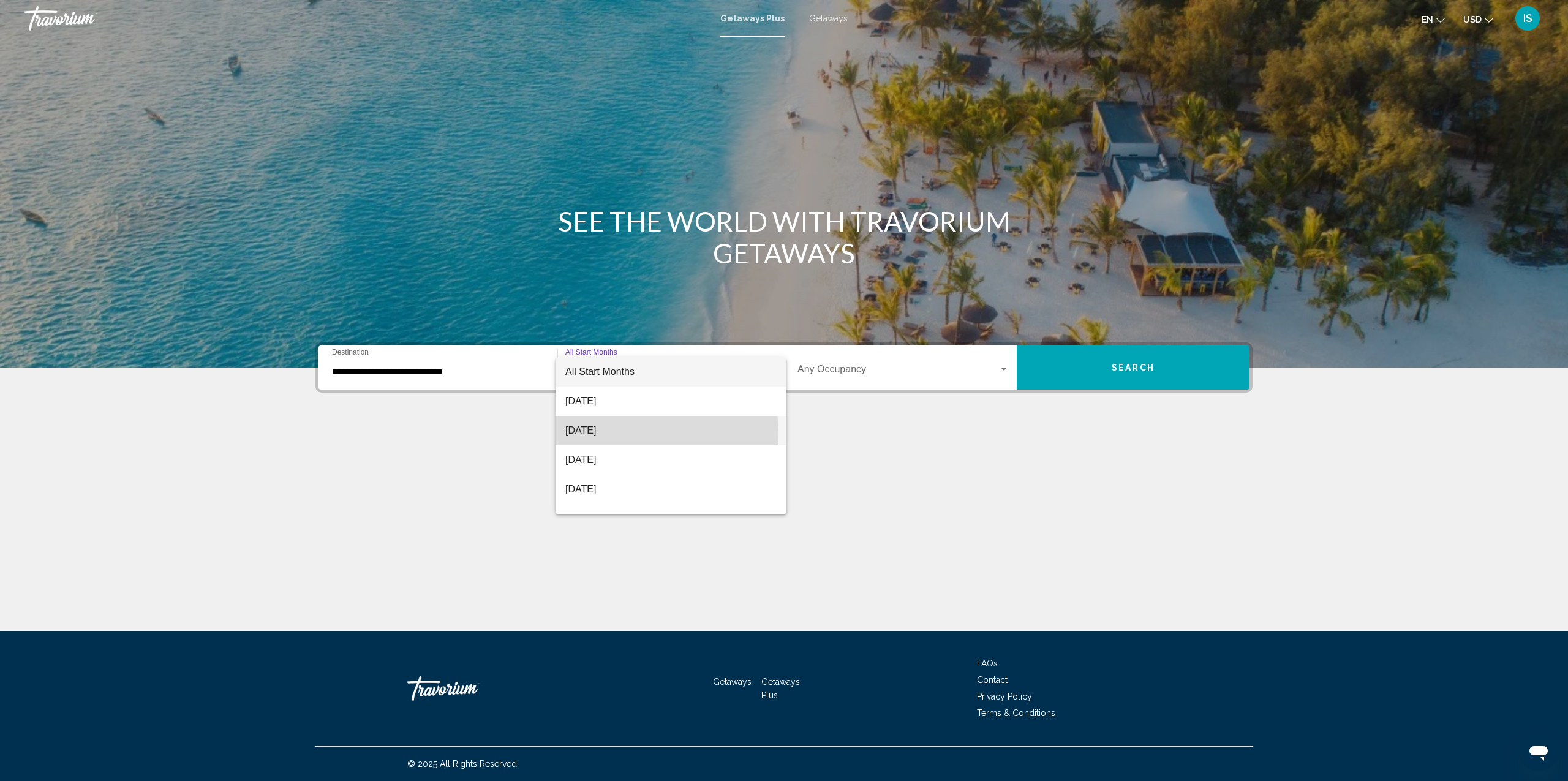
click at [601, 435] on span "[DATE]" at bounding box center [671, 431] width 211 height 30
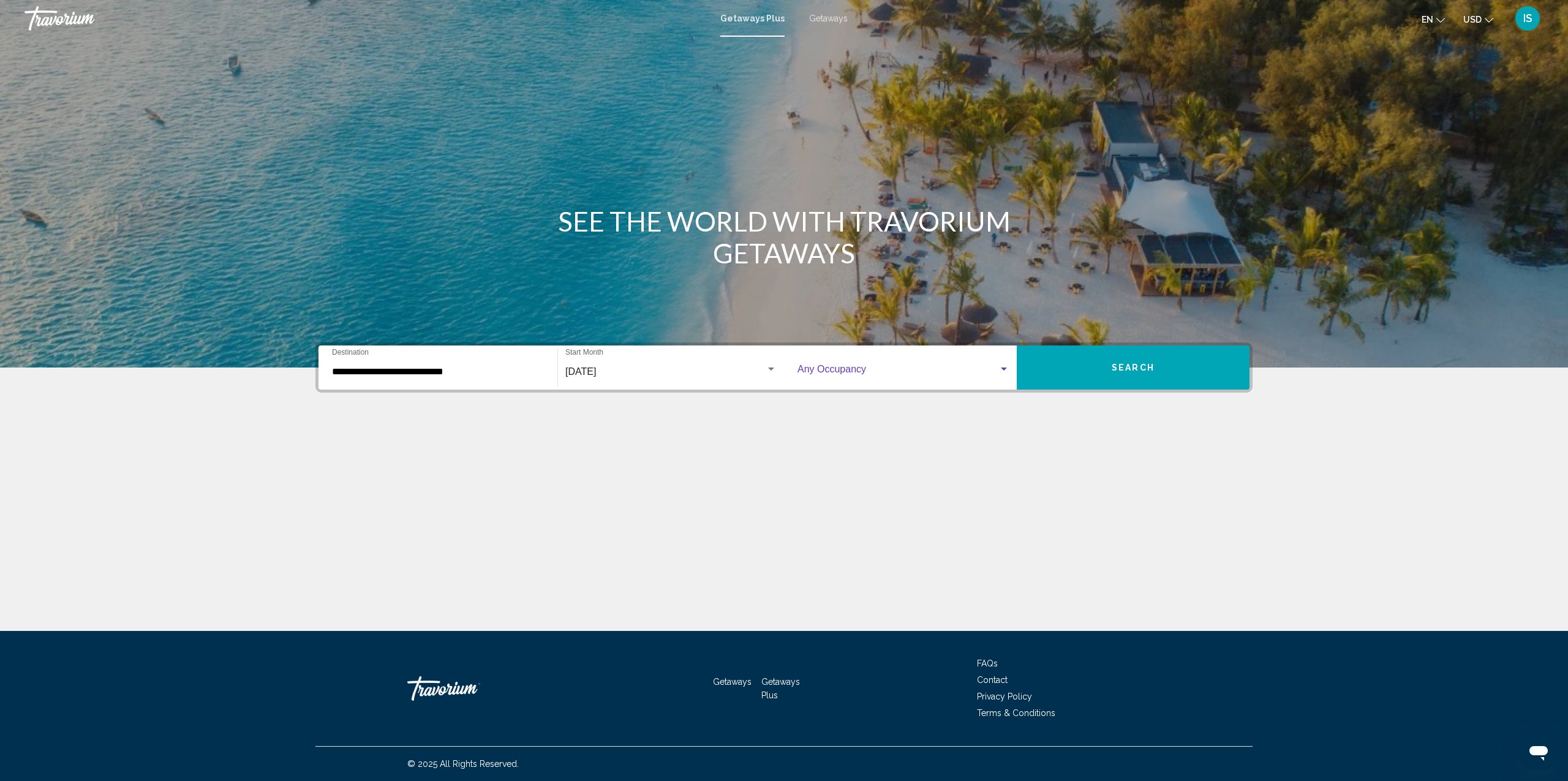
click at [955, 367] on span "Search widget" at bounding box center [898, 372] width 201 height 11
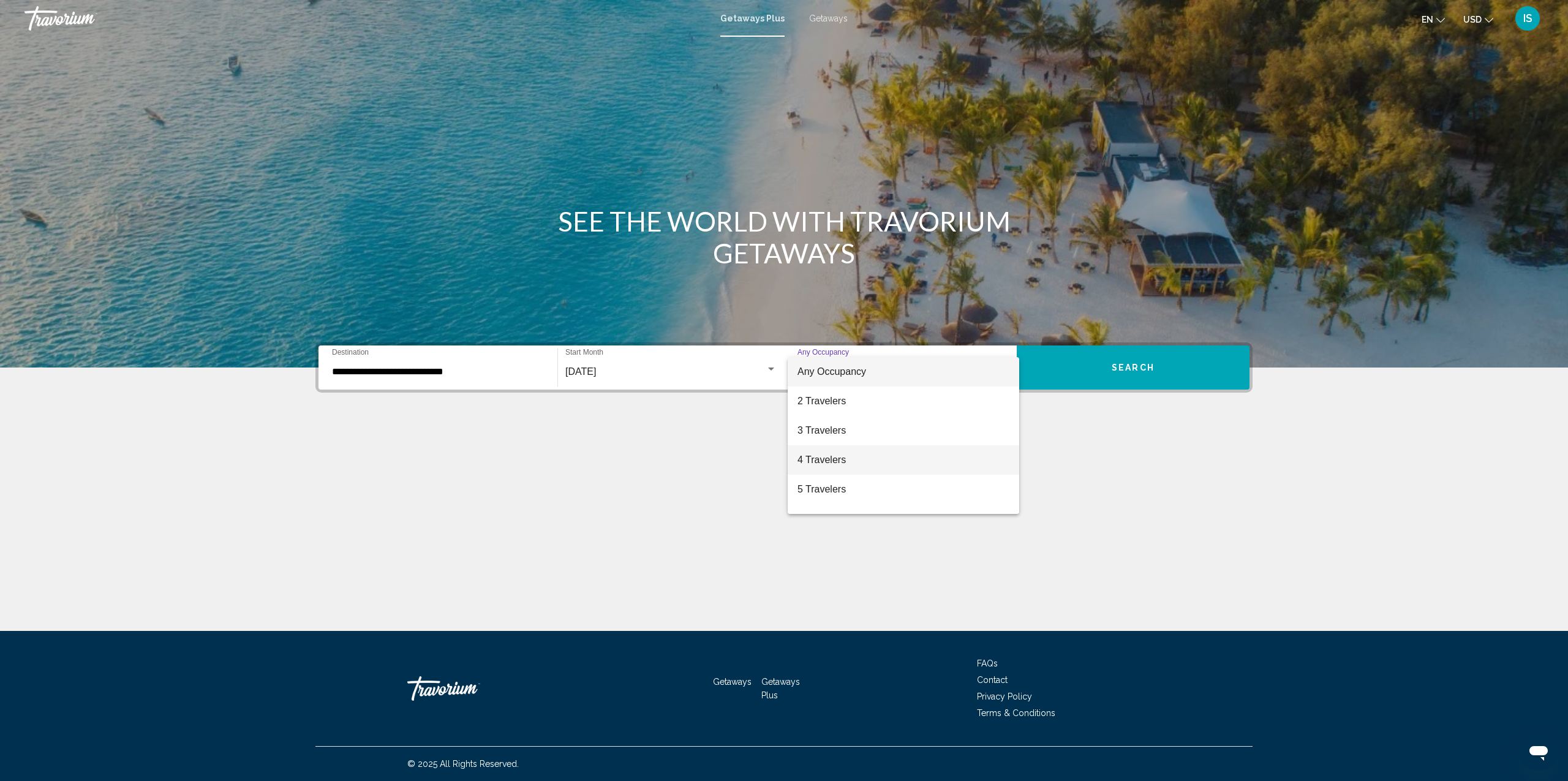
click at [832, 459] on span "4 Travelers" at bounding box center [903, 460] width 212 height 30
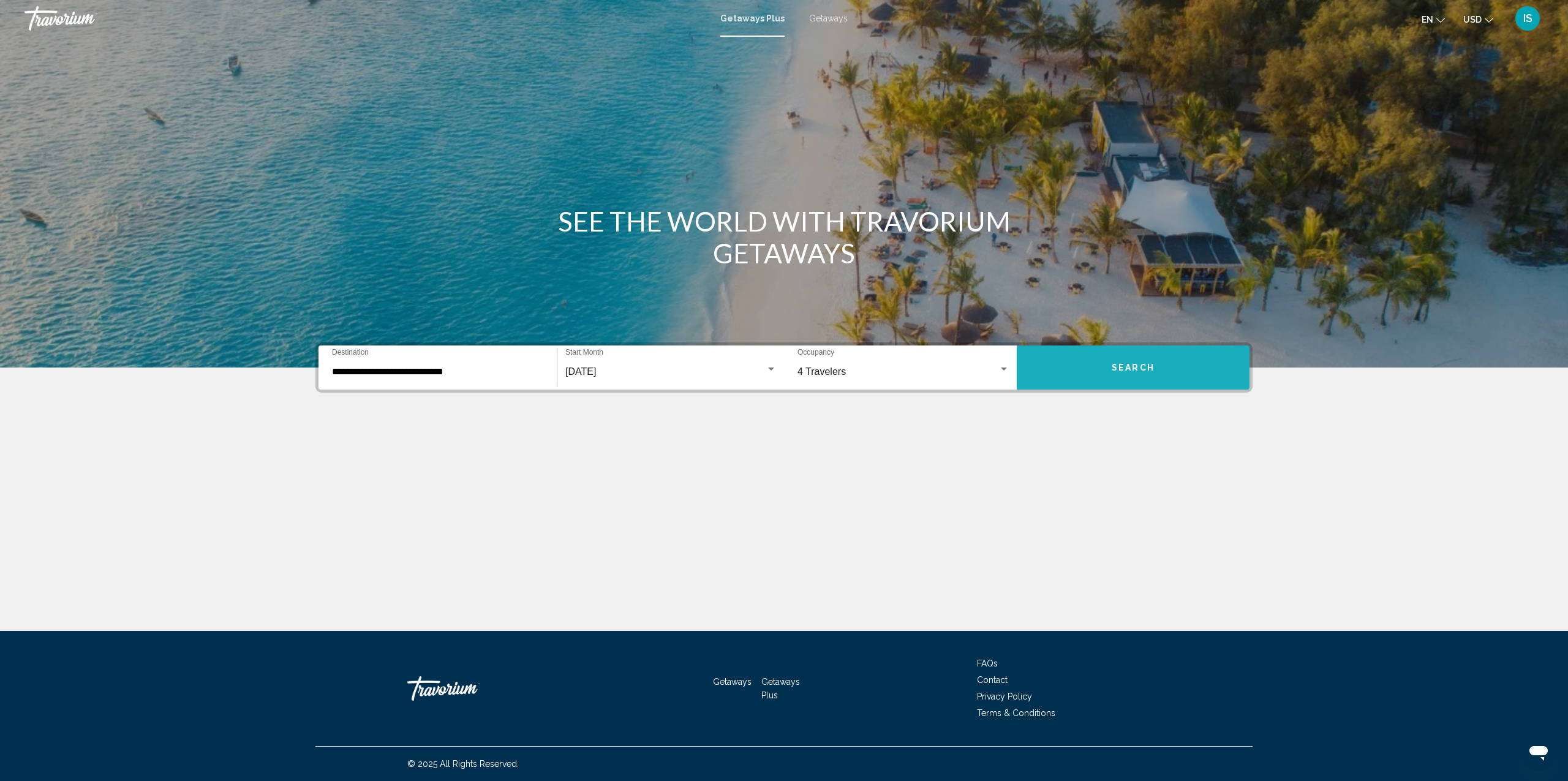
click at [1141, 362] on button "Search" at bounding box center [1133, 367] width 233 height 44
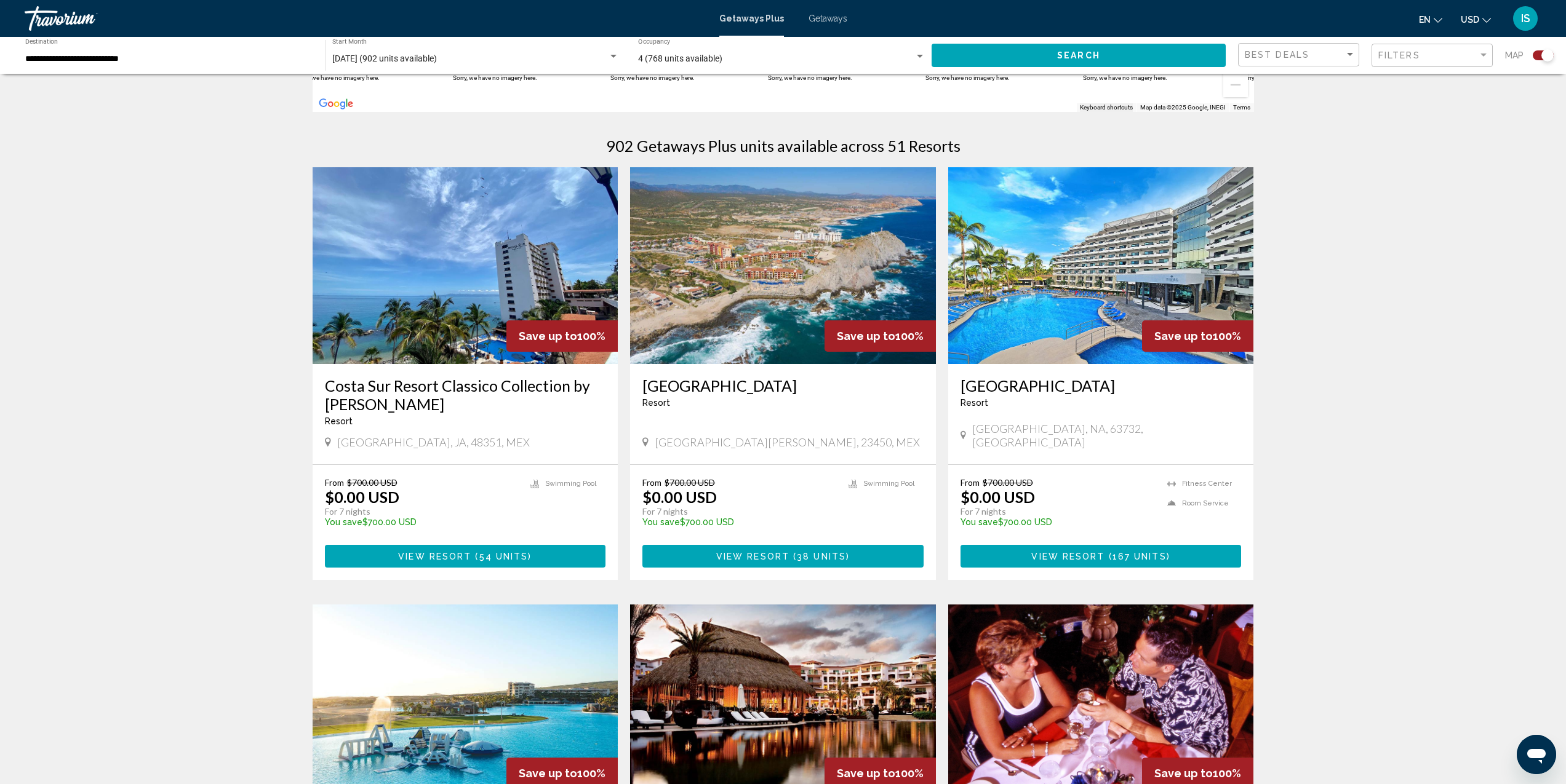
scroll to position [359, 0]
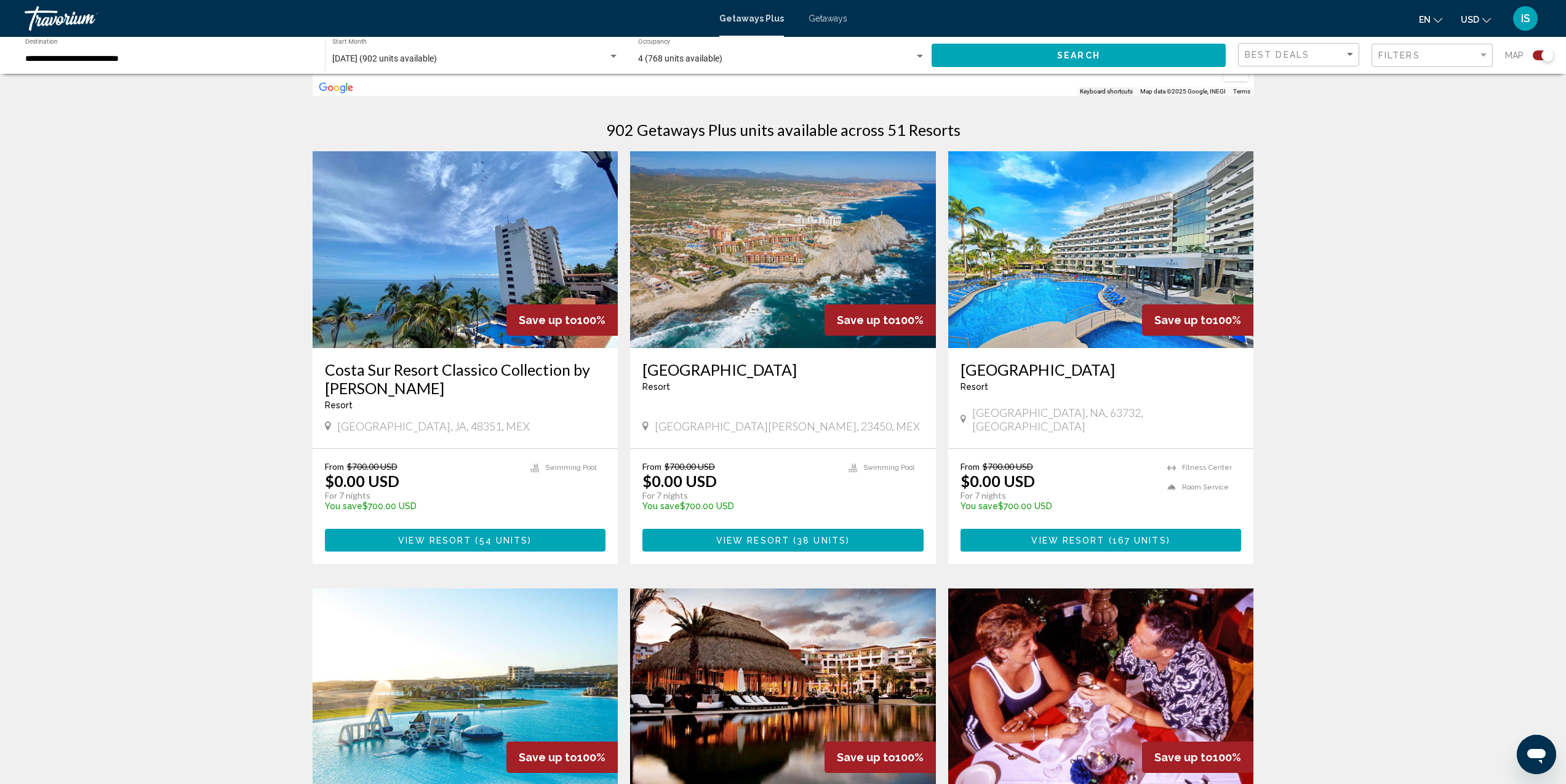
click at [1046, 321] on img "Main content" at bounding box center [1101, 250] width 306 height 197
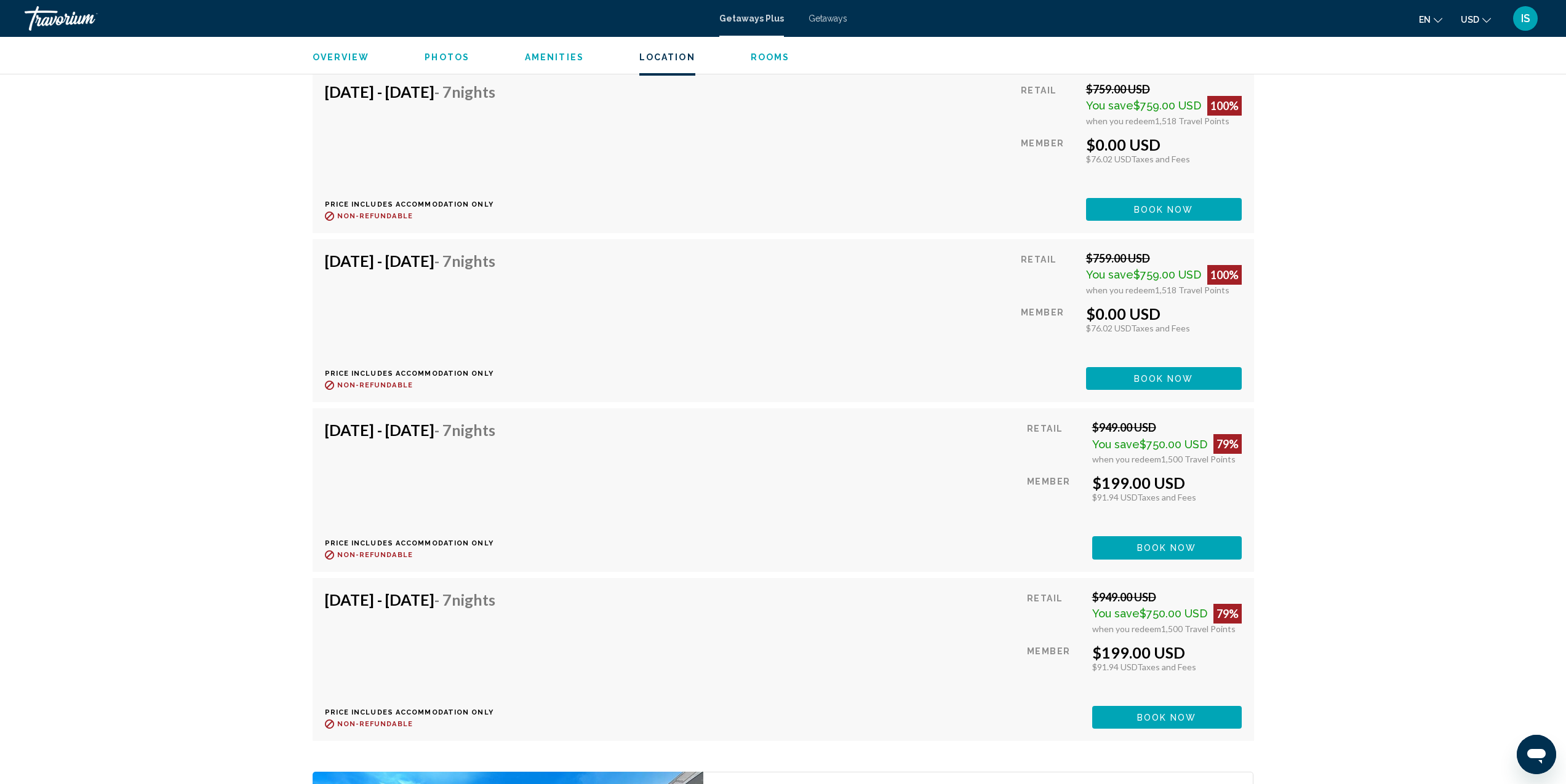
scroll to position [3006, 0]
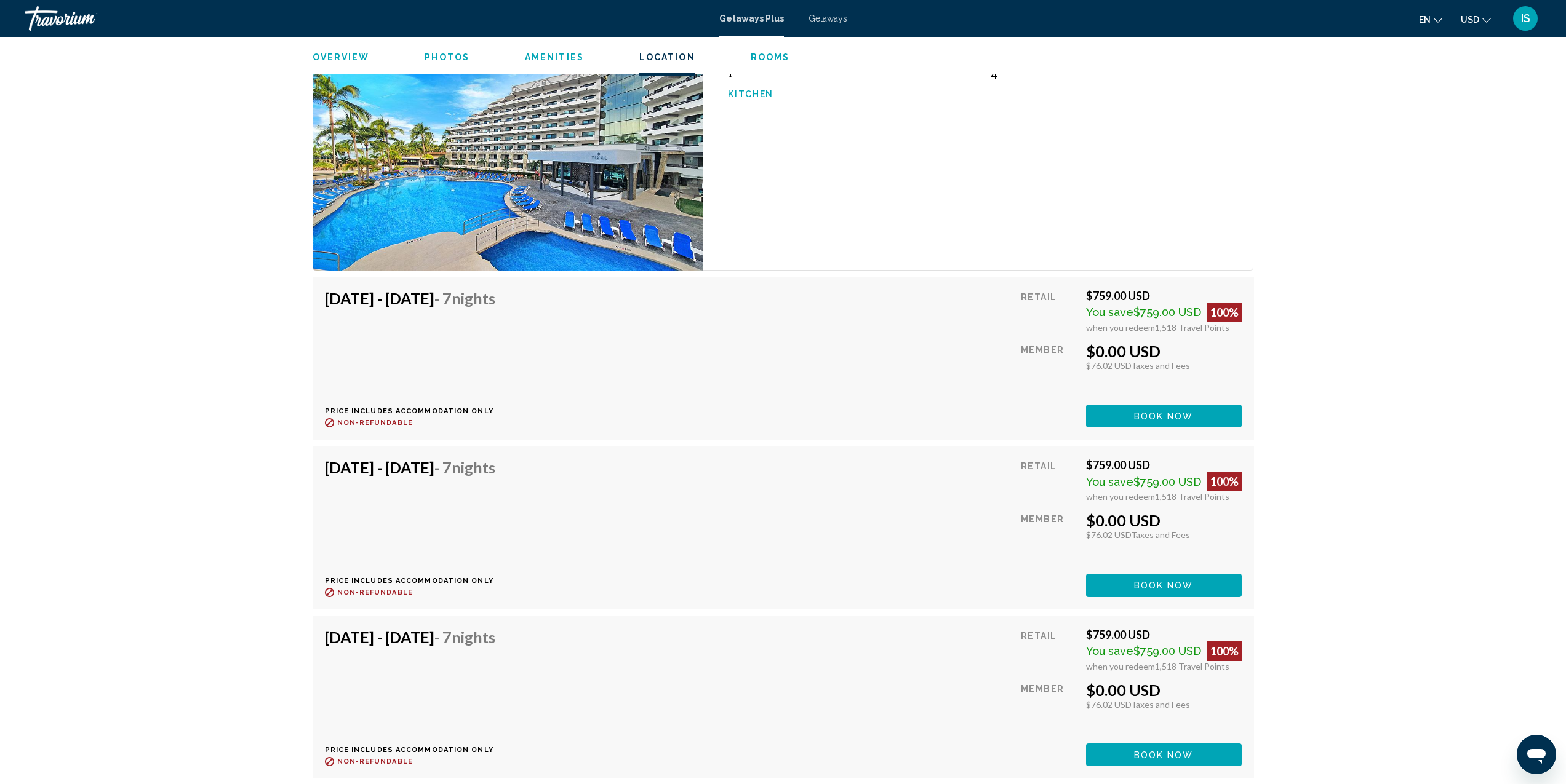
scroll to position [1816, 0]
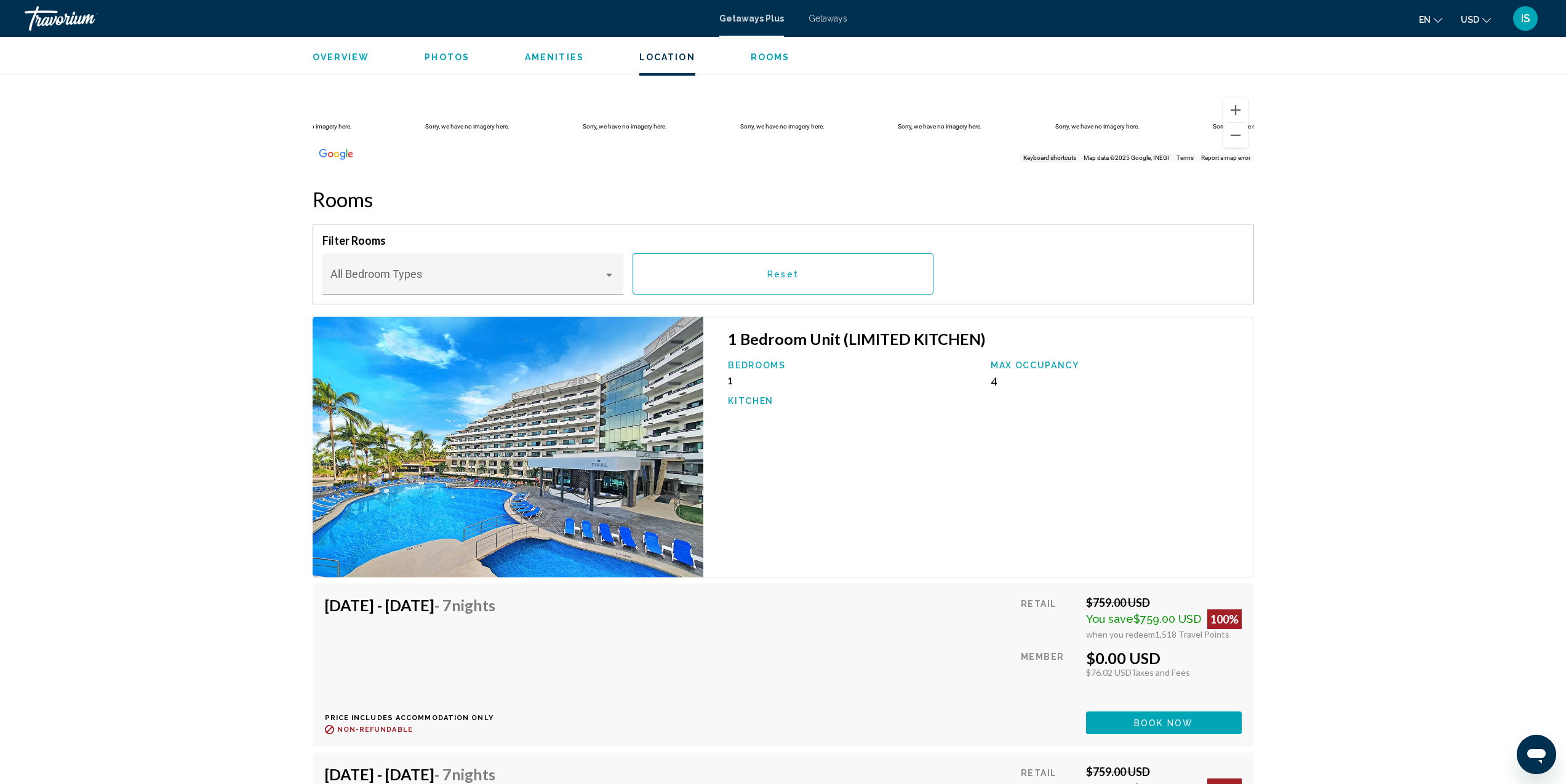
click at [490, 422] on img "Main content" at bounding box center [508, 447] width 392 height 261
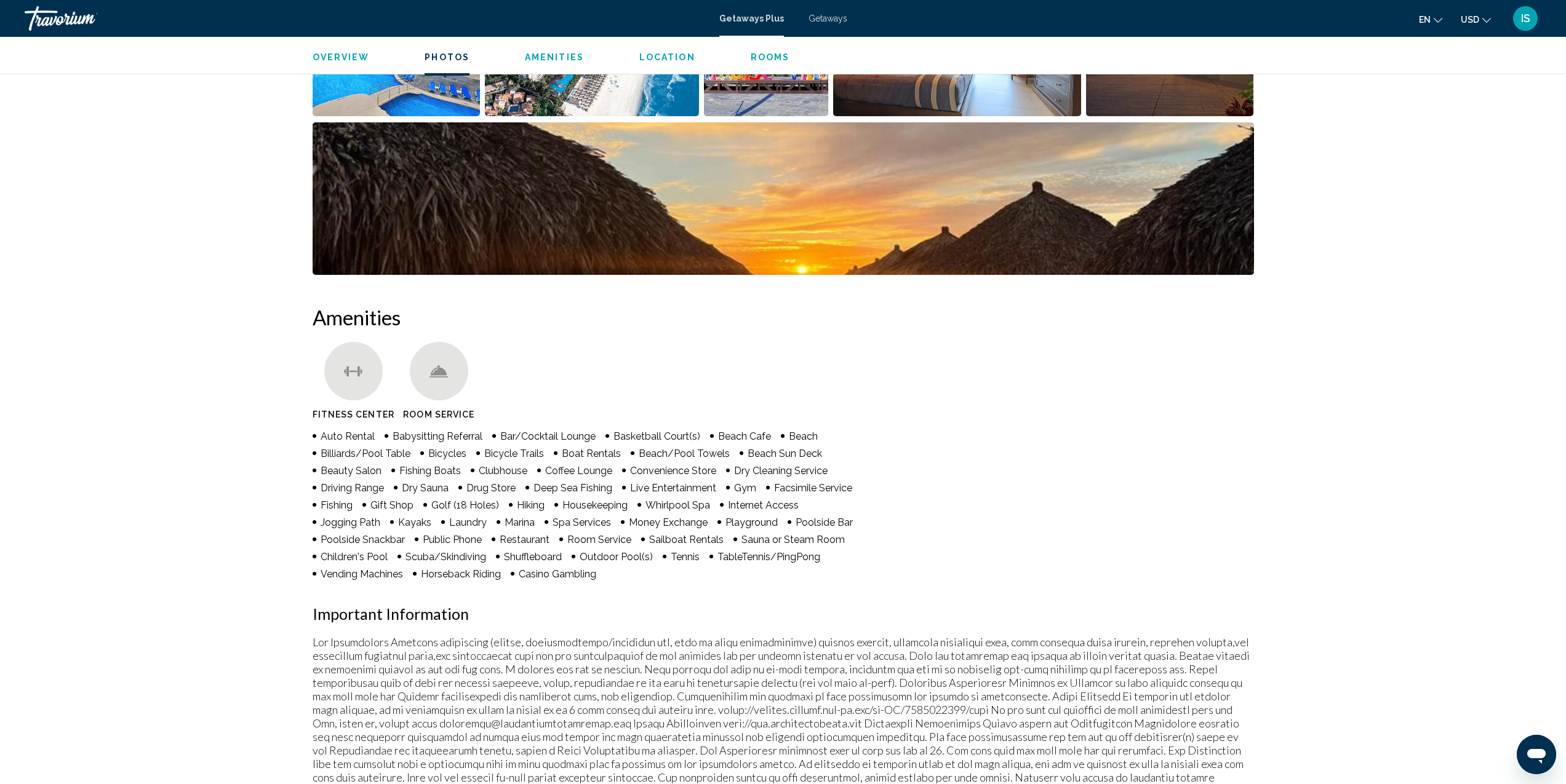
scroll to position [151, 0]
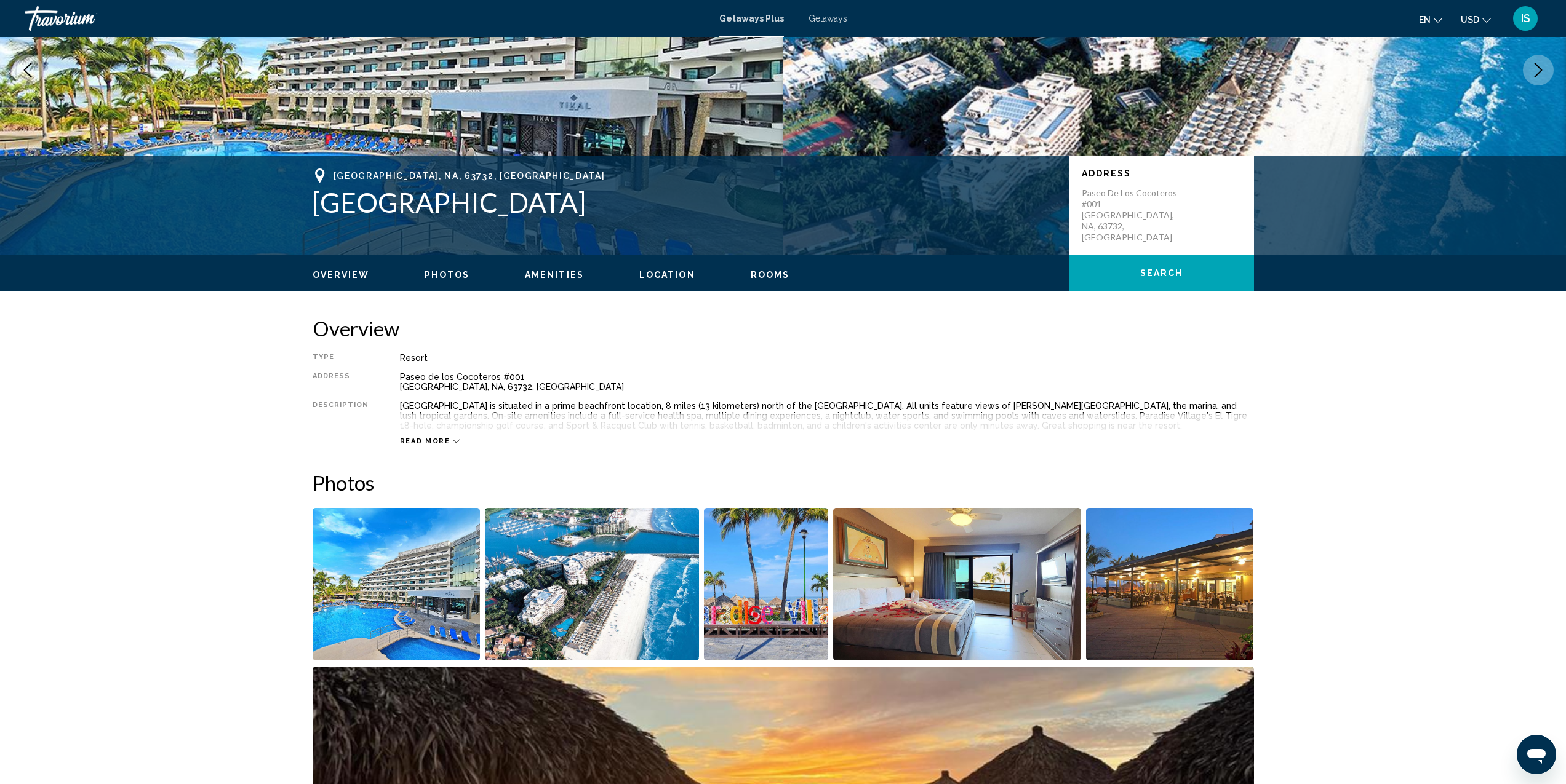
click at [415, 583] on img "Open full-screen image slider" at bounding box center [397, 584] width 168 height 153
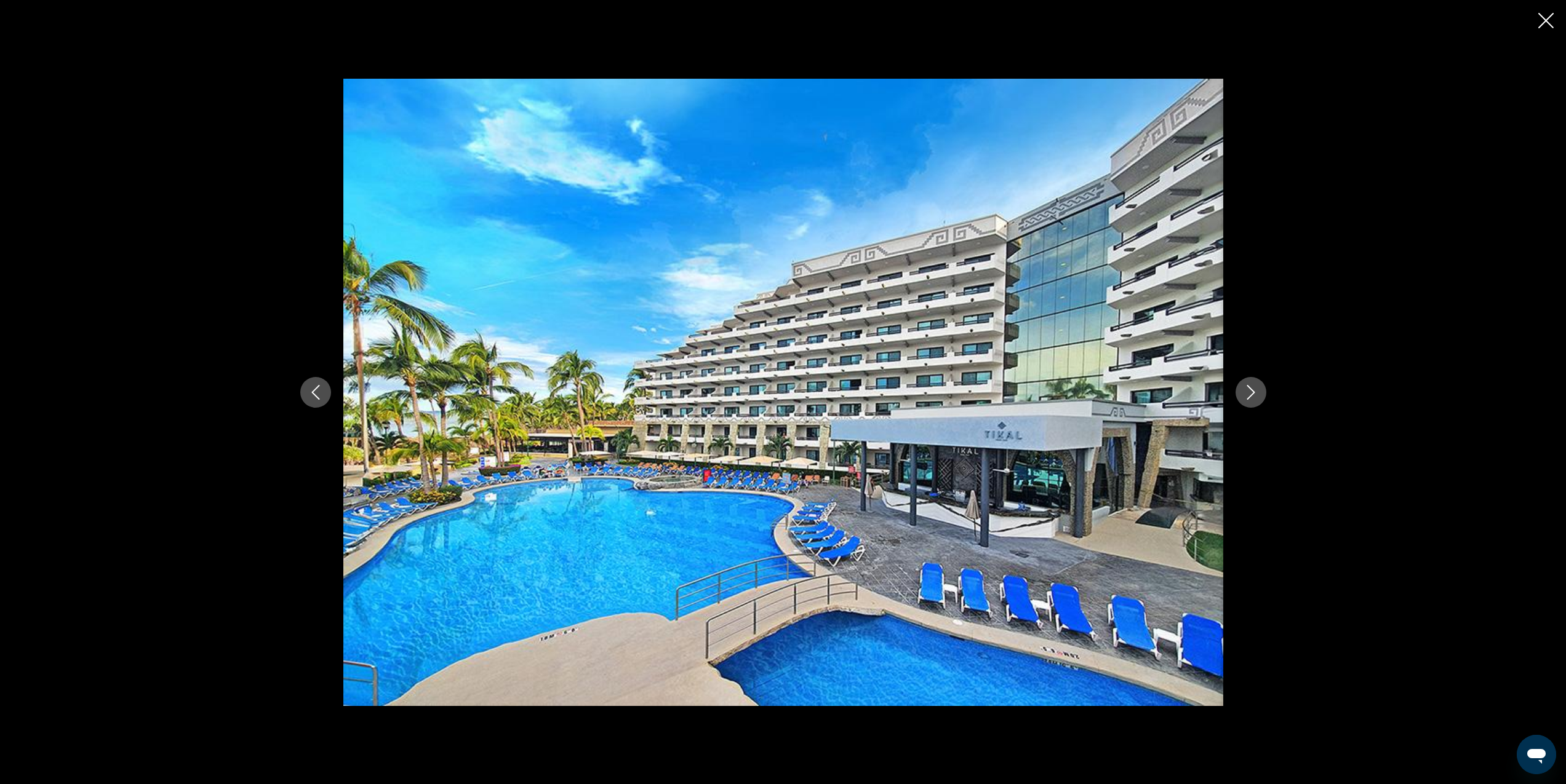
click at [1255, 394] on icon "Next image" at bounding box center [1251, 392] width 15 height 15
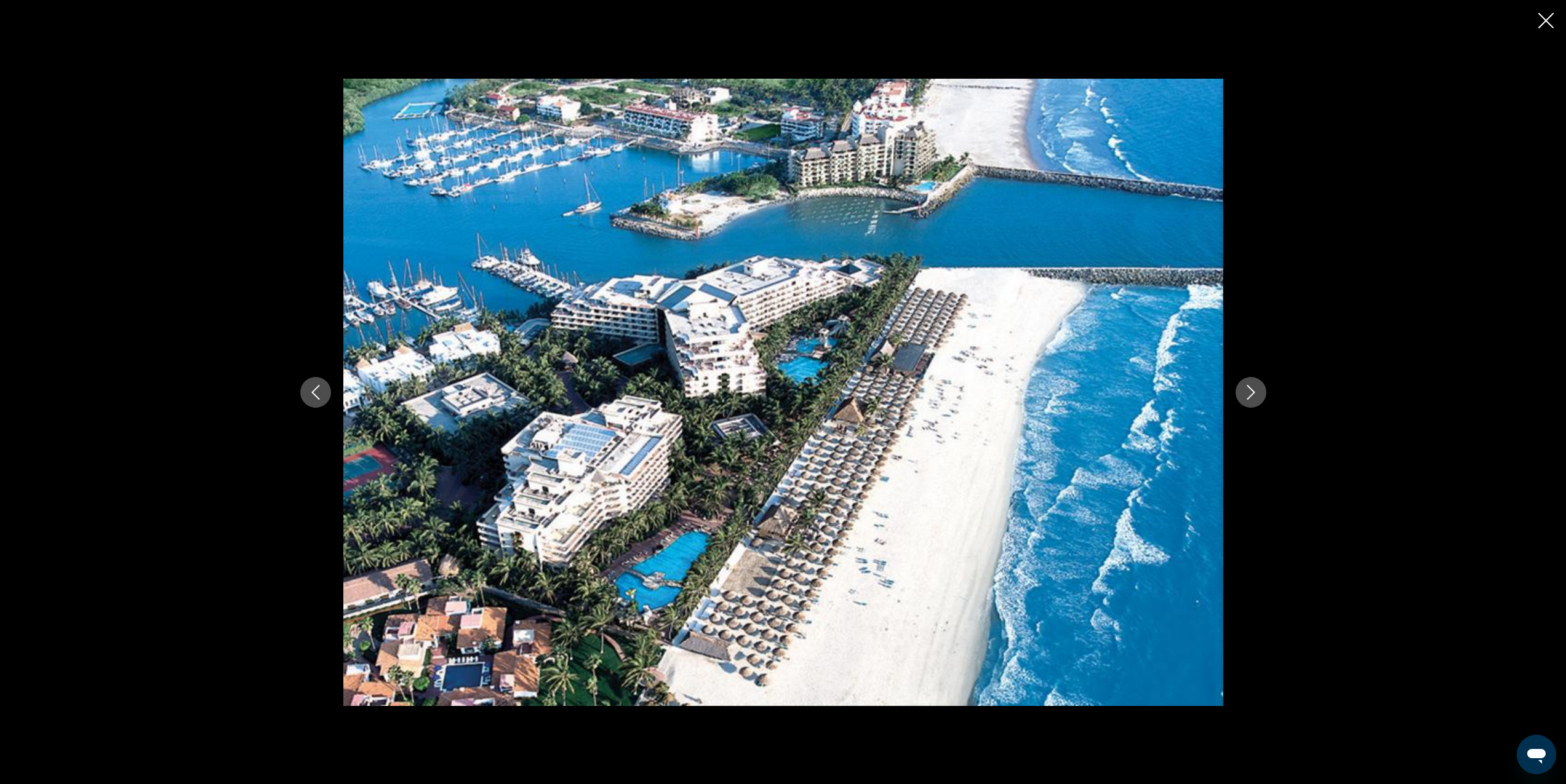
click at [1255, 394] on icon "Next image" at bounding box center [1251, 392] width 15 height 15
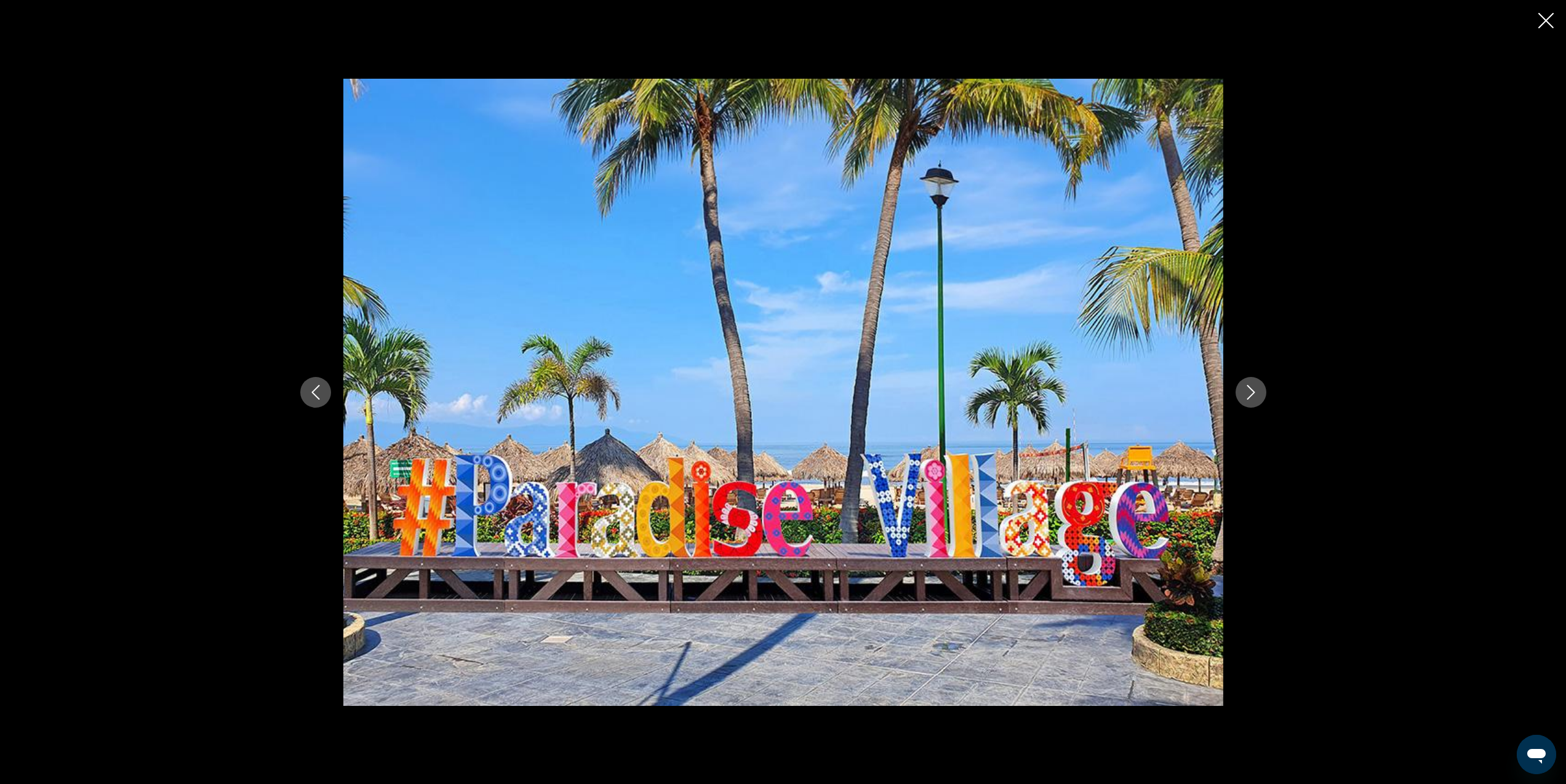
click at [1255, 394] on icon "Next image" at bounding box center [1251, 392] width 15 height 15
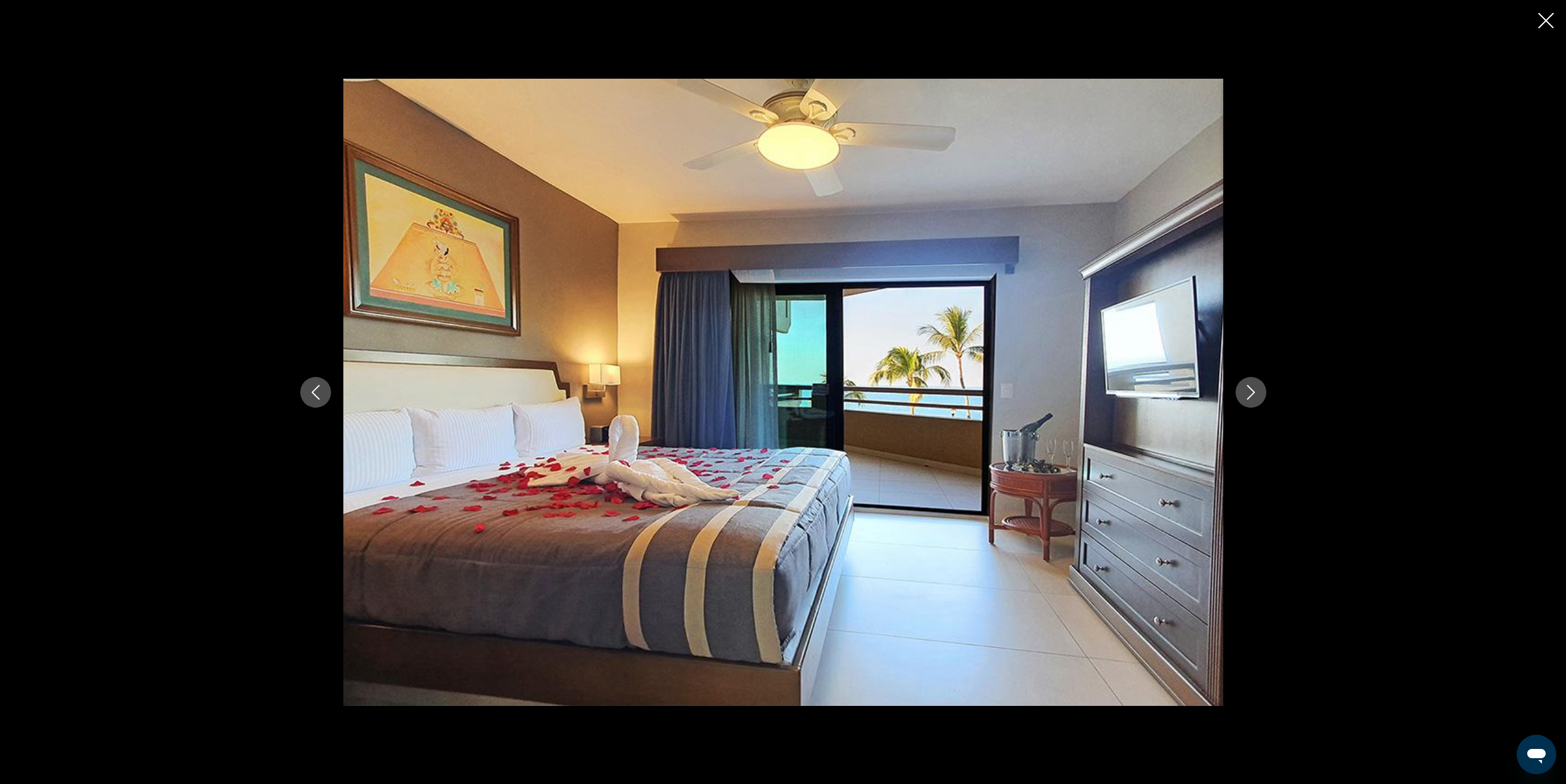
click at [1255, 394] on icon "Next image" at bounding box center [1251, 392] width 15 height 15
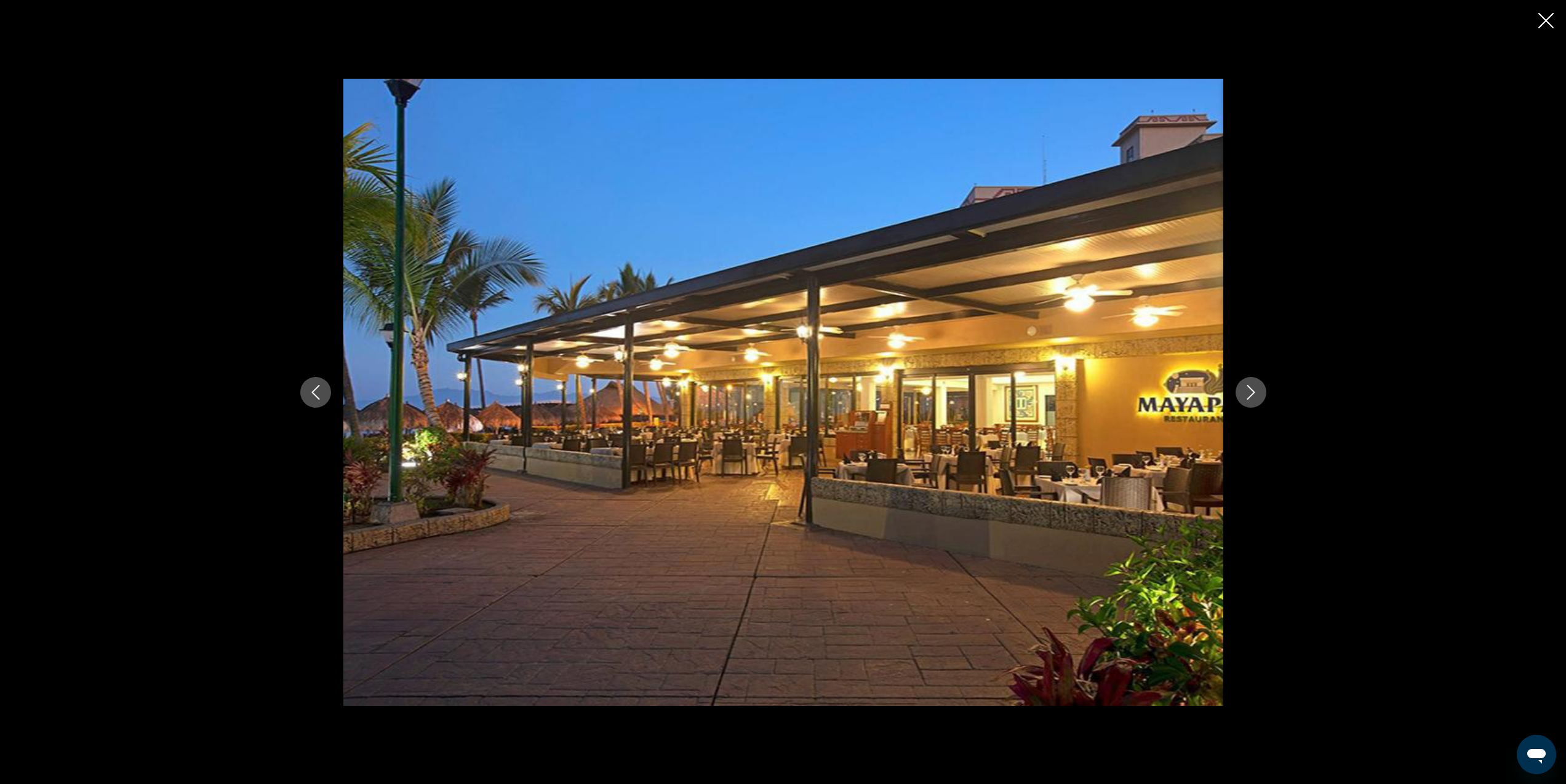
click at [1255, 394] on icon "Next image" at bounding box center [1251, 392] width 15 height 15
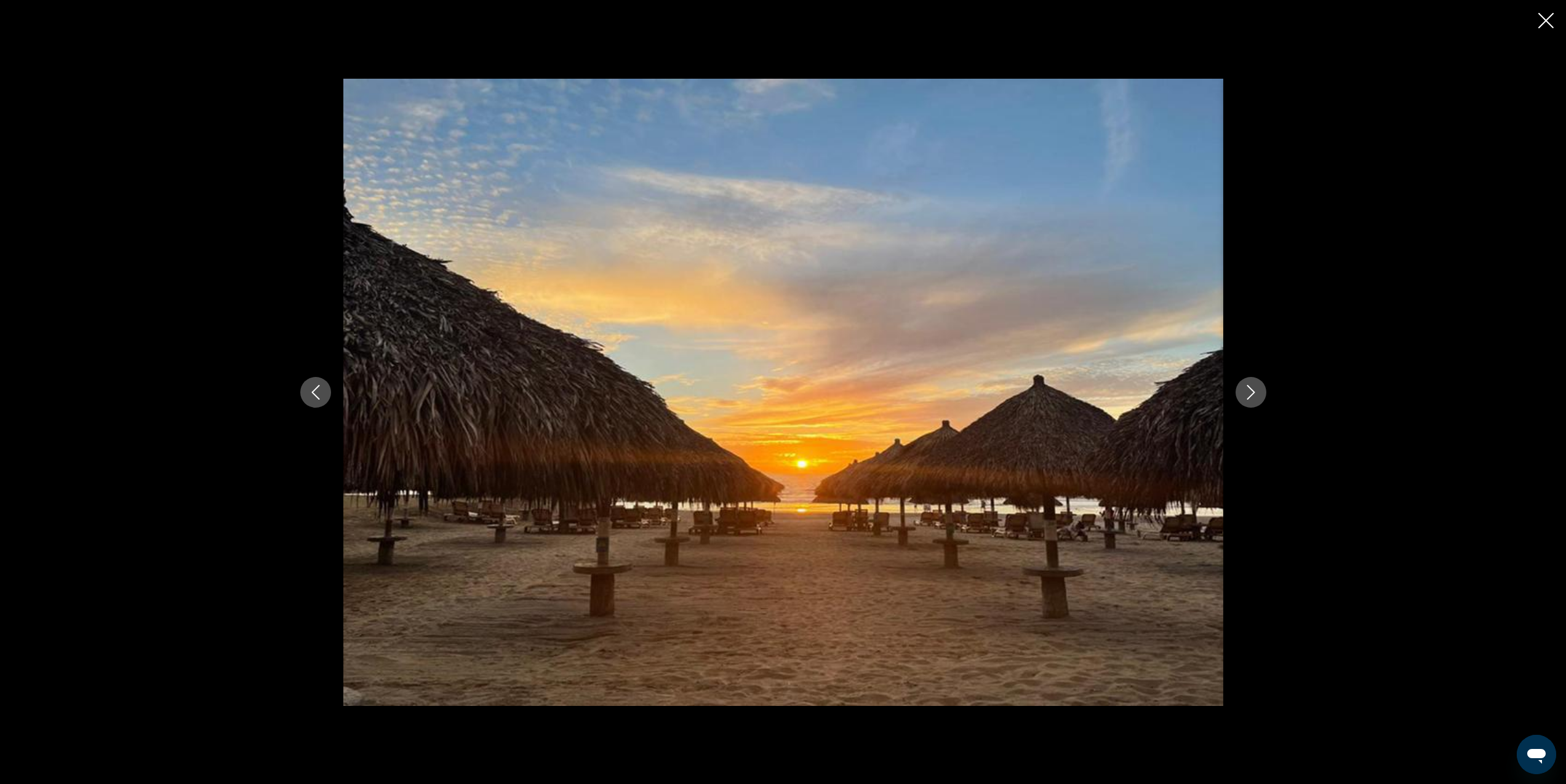
click at [1255, 394] on icon "Next image" at bounding box center [1251, 392] width 15 height 15
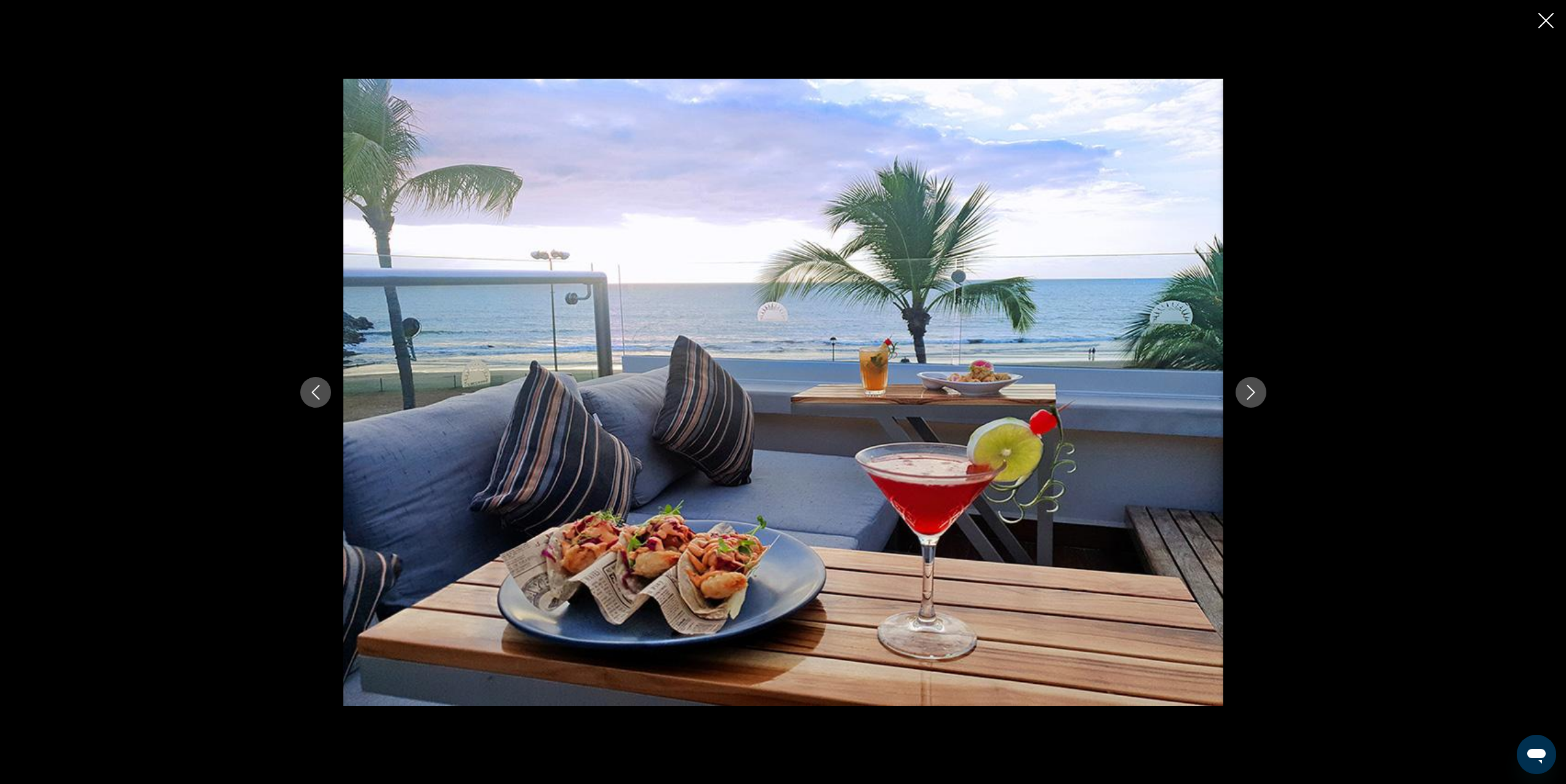
click at [1255, 394] on icon "Next image" at bounding box center [1251, 392] width 15 height 15
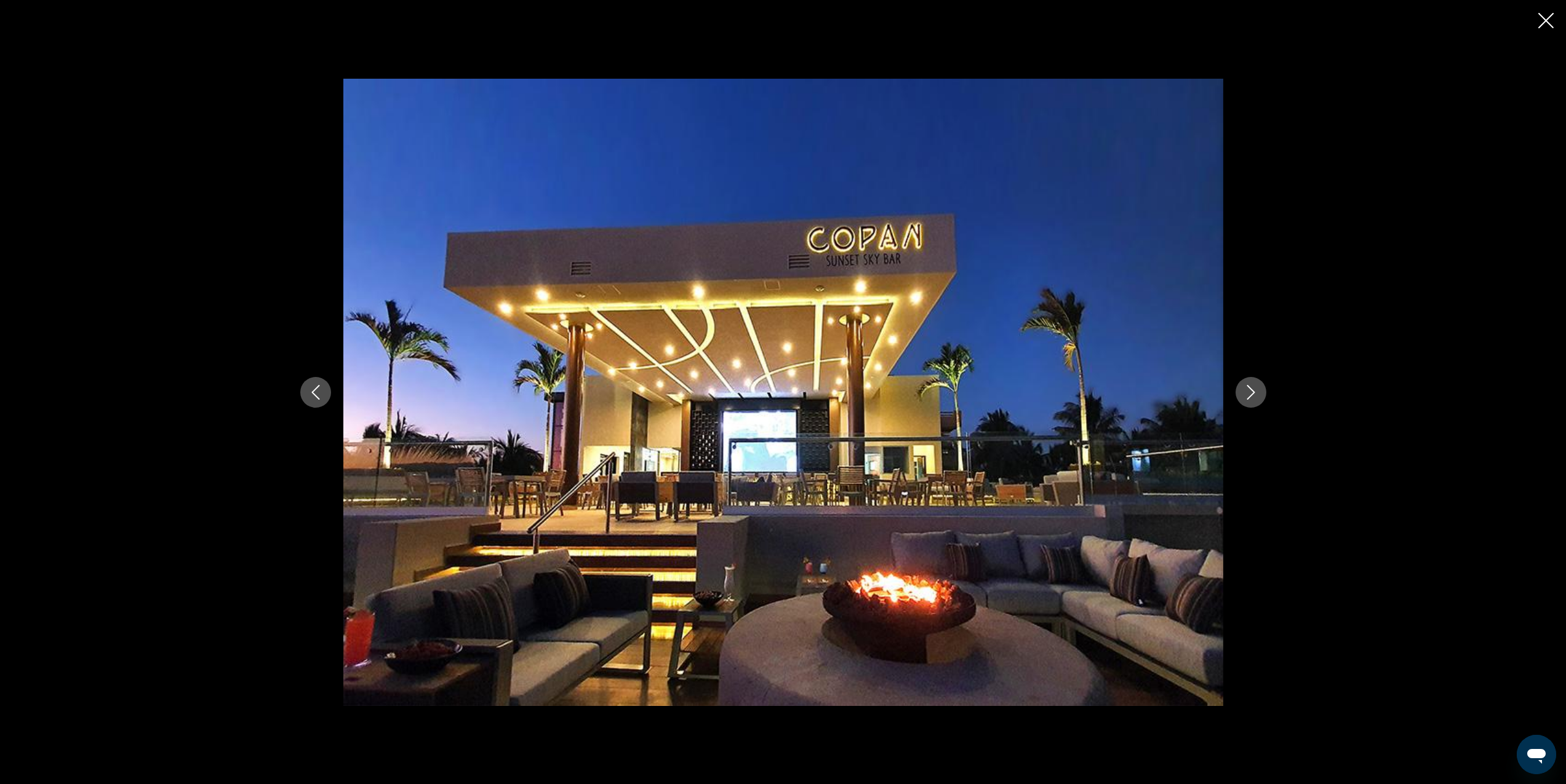
click at [1255, 394] on icon "Next image" at bounding box center [1251, 392] width 15 height 15
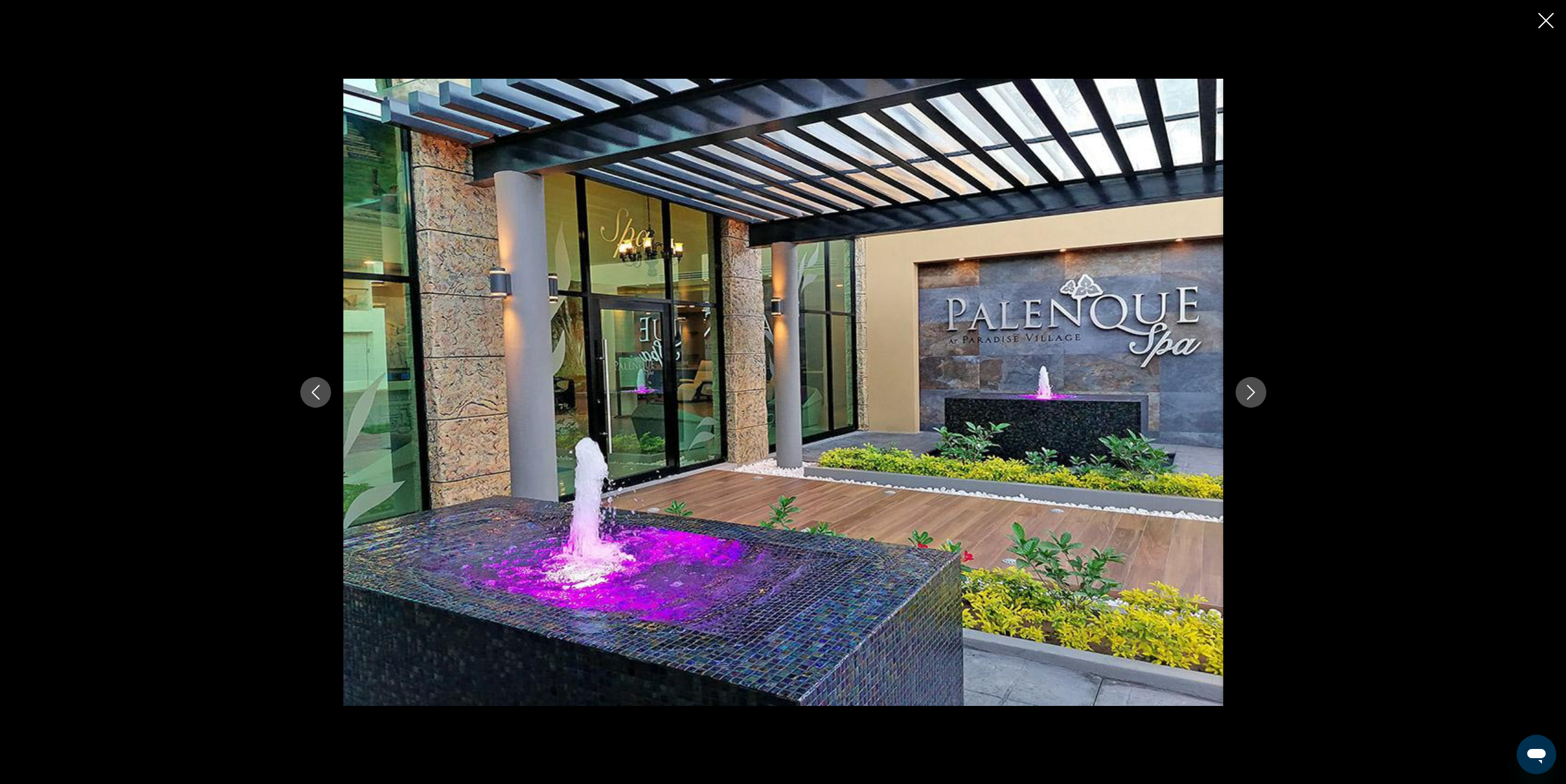
click at [1255, 394] on icon "Next image" at bounding box center [1251, 392] width 15 height 15
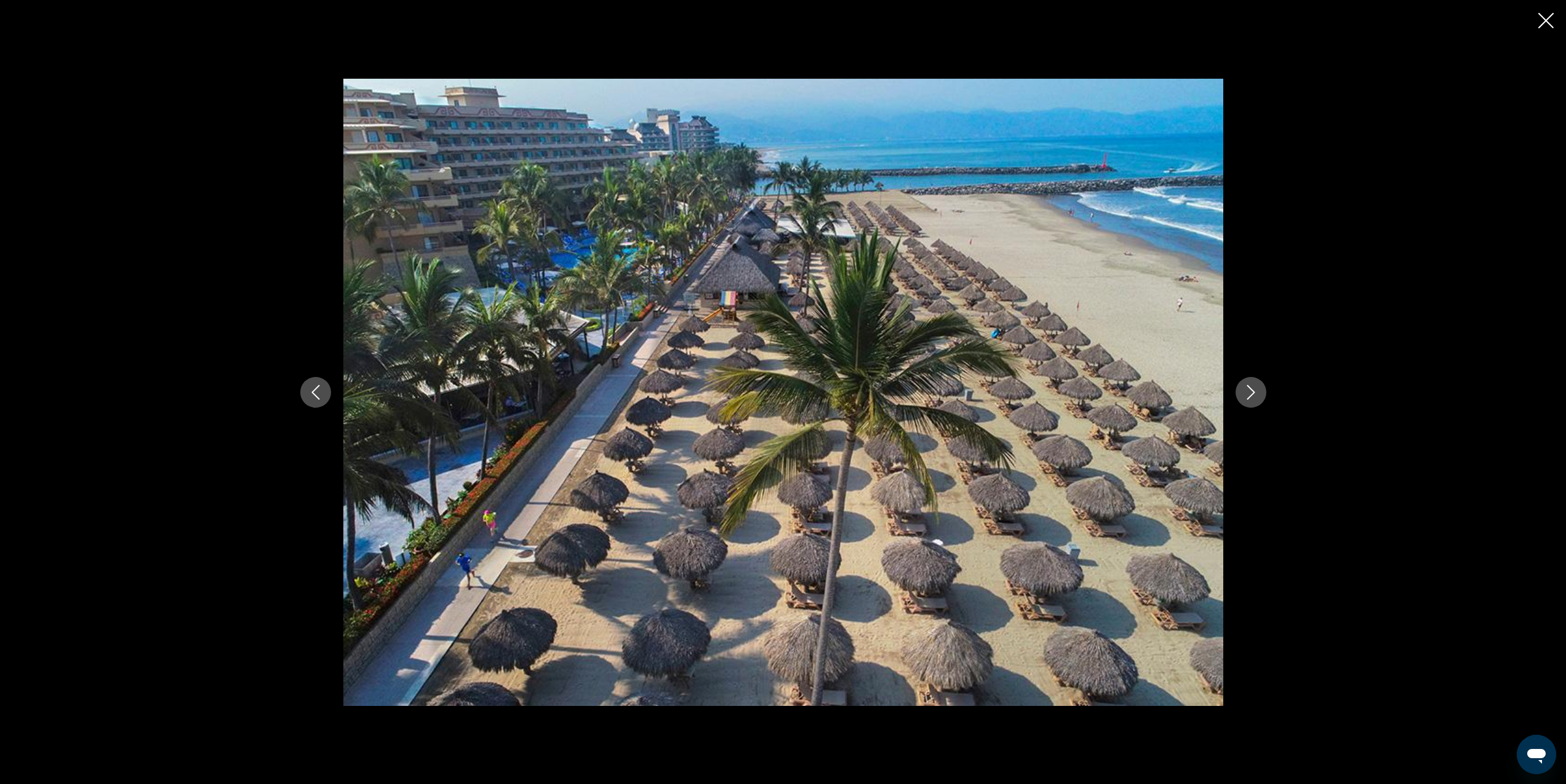
click at [1255, 394] on icon "Next image" at bounding box center [1251, 392] width 15 height 15
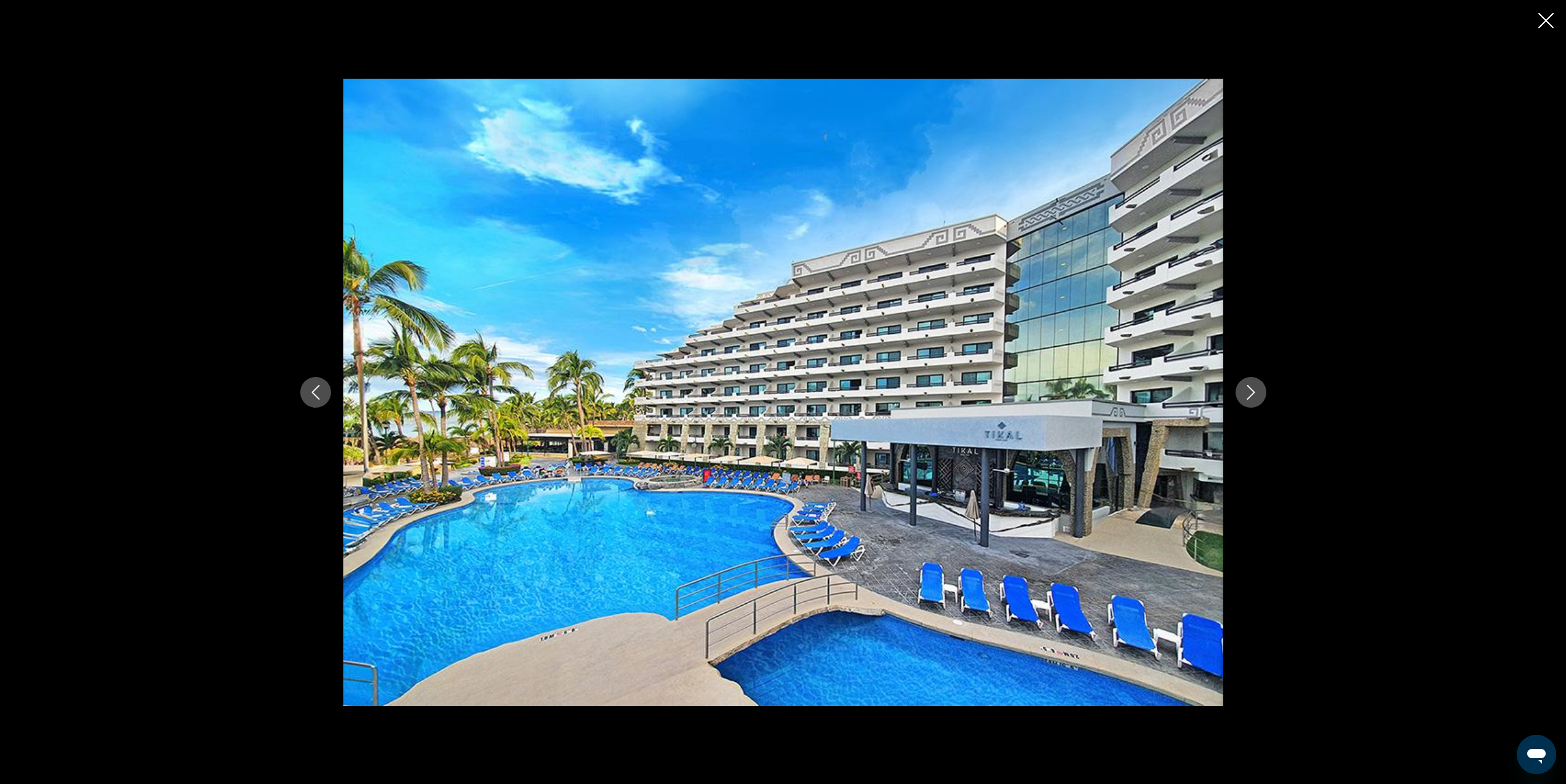
click at [1255, 394] on icon "Next image" at bounding box center [1251, 392] width 15 height 15
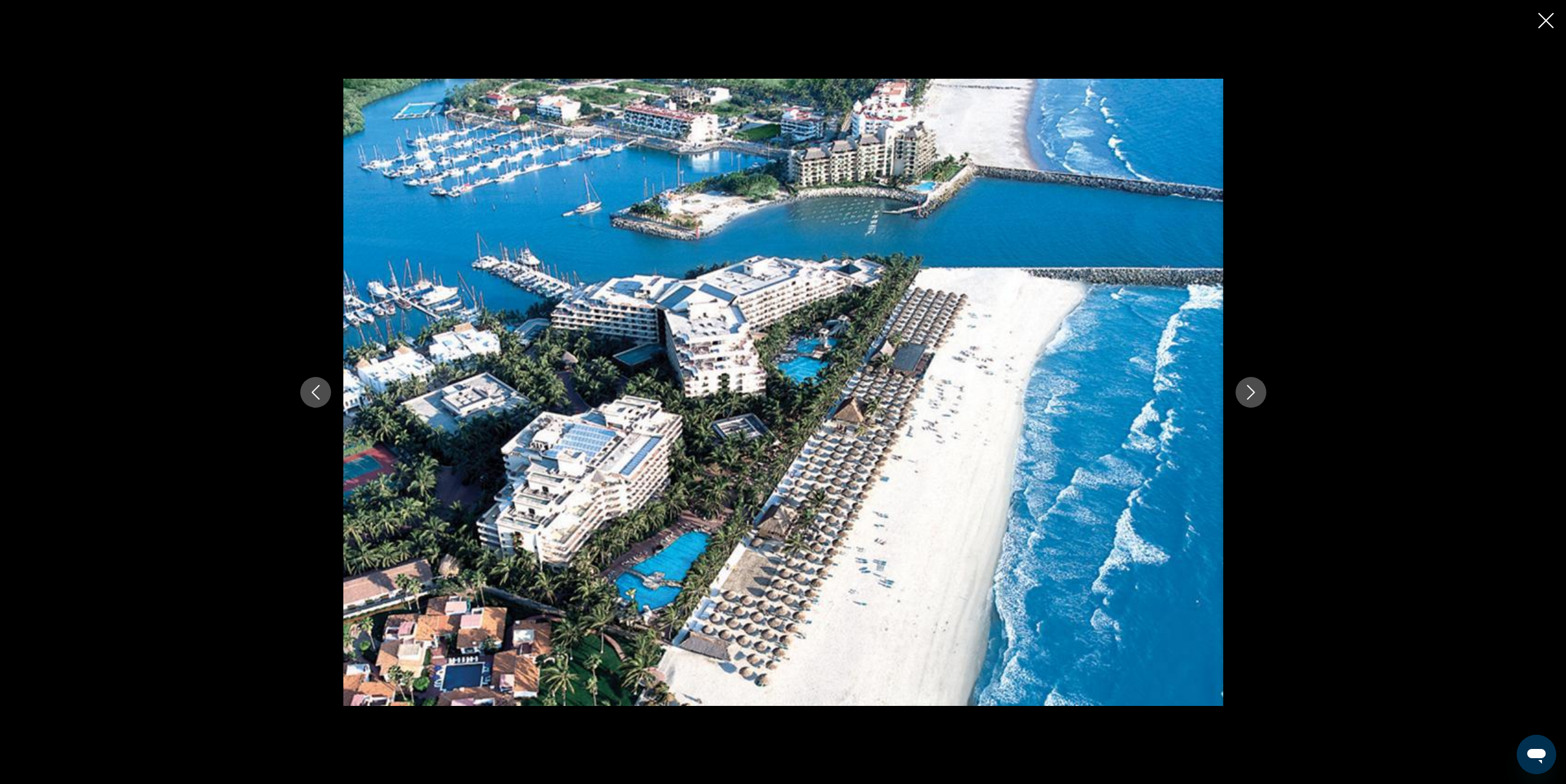
click at [1255, 394] on icon "Next image" at bounding box center [1251, 392] width 15 height 15
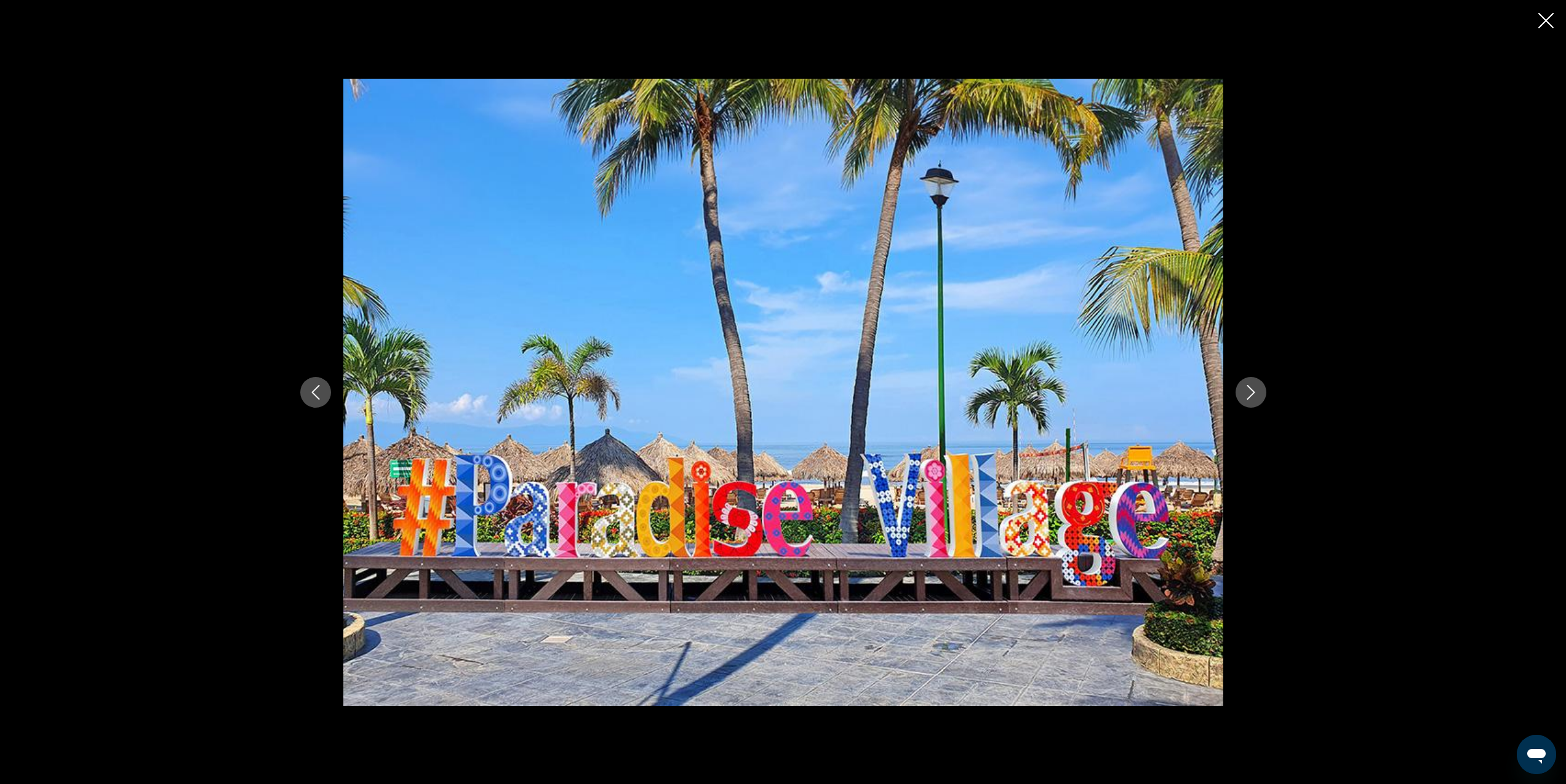
click at [1255, 394] on icon "Next image" at bounding box center [1251, 392] width 15 height 15
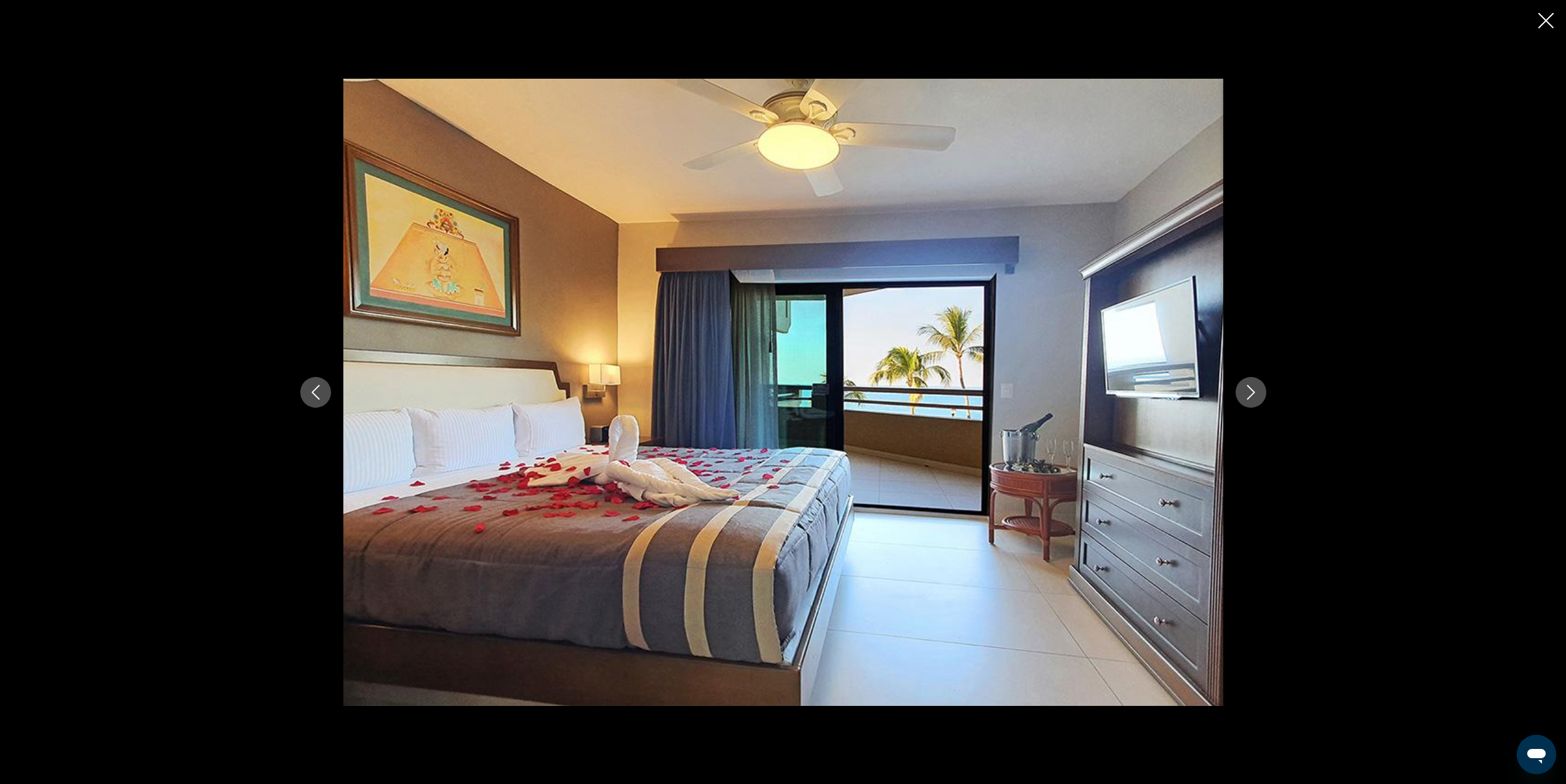
click at [1255, 394] on icon "Next image" at bounding box center [1251, 392] width 15 height 15
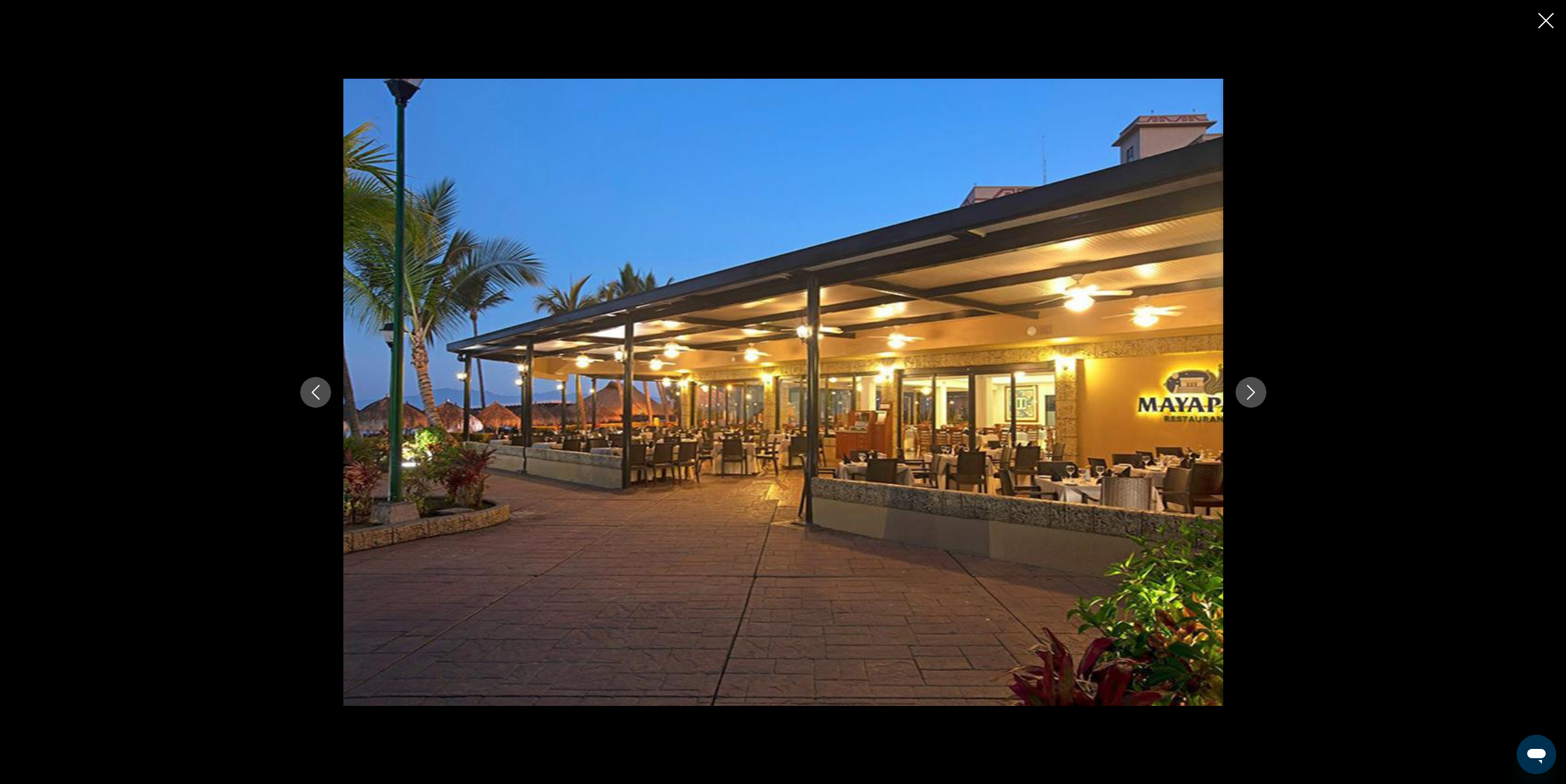
click at [1255, 394] on icon "Next image" at bounding box center [1251, 392] width 15 height 15
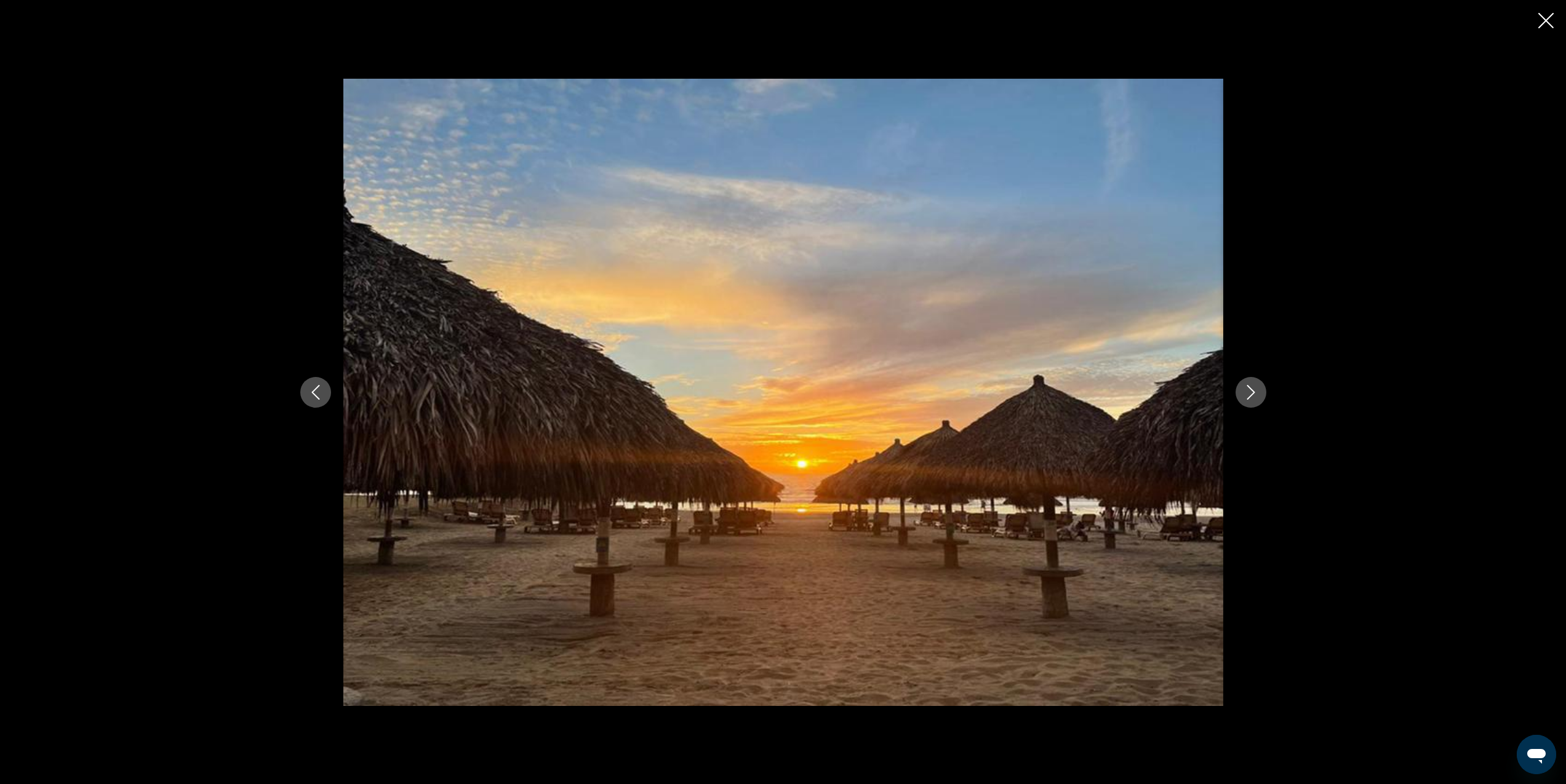
click at [1255, 394] on icon "Next image" at bounding box center [1251, 392] width 15 height 15
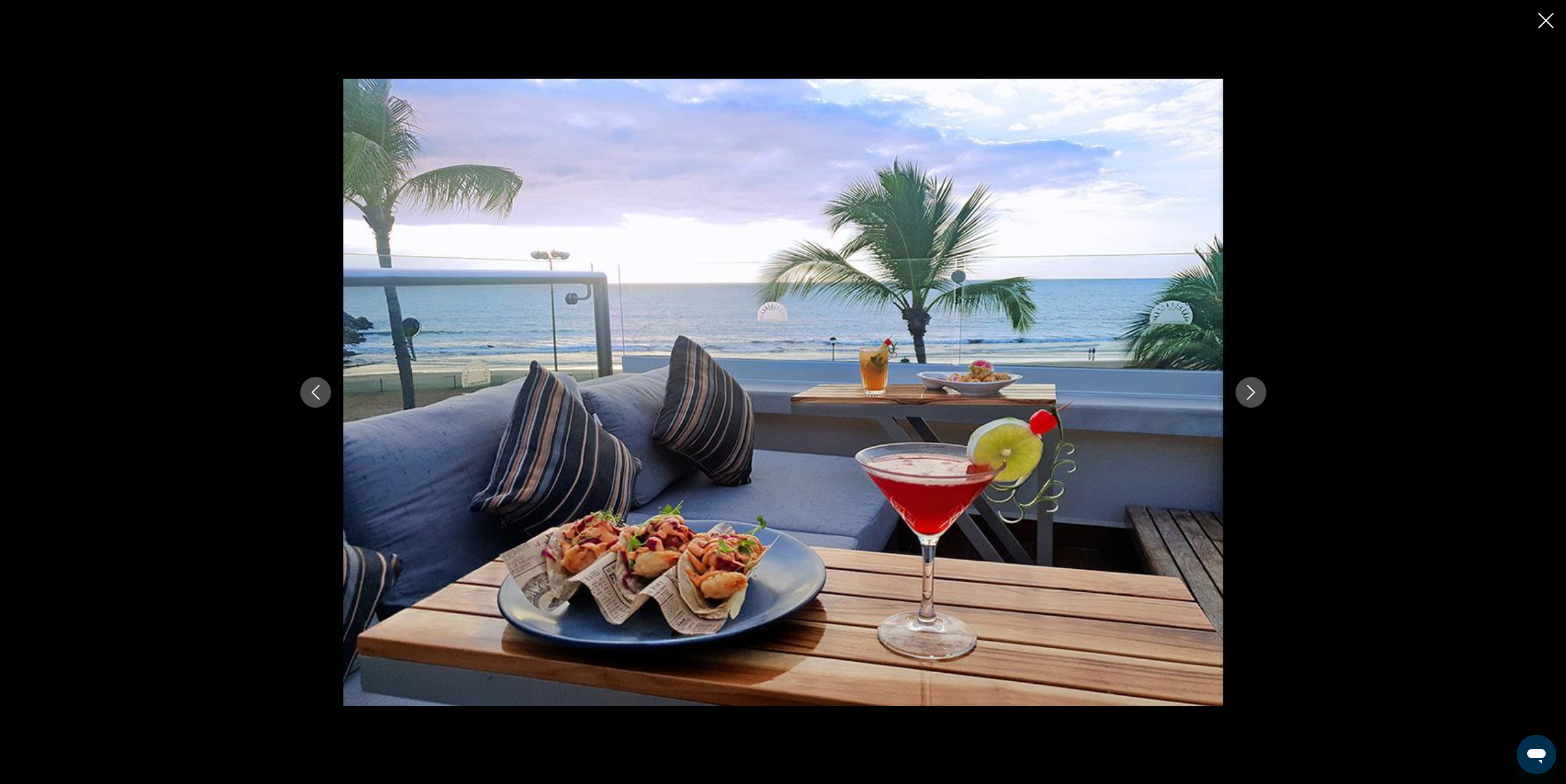
click at [1255, 394] on icon "Next image" at bounding box center [1251, 392] width 15 height 15
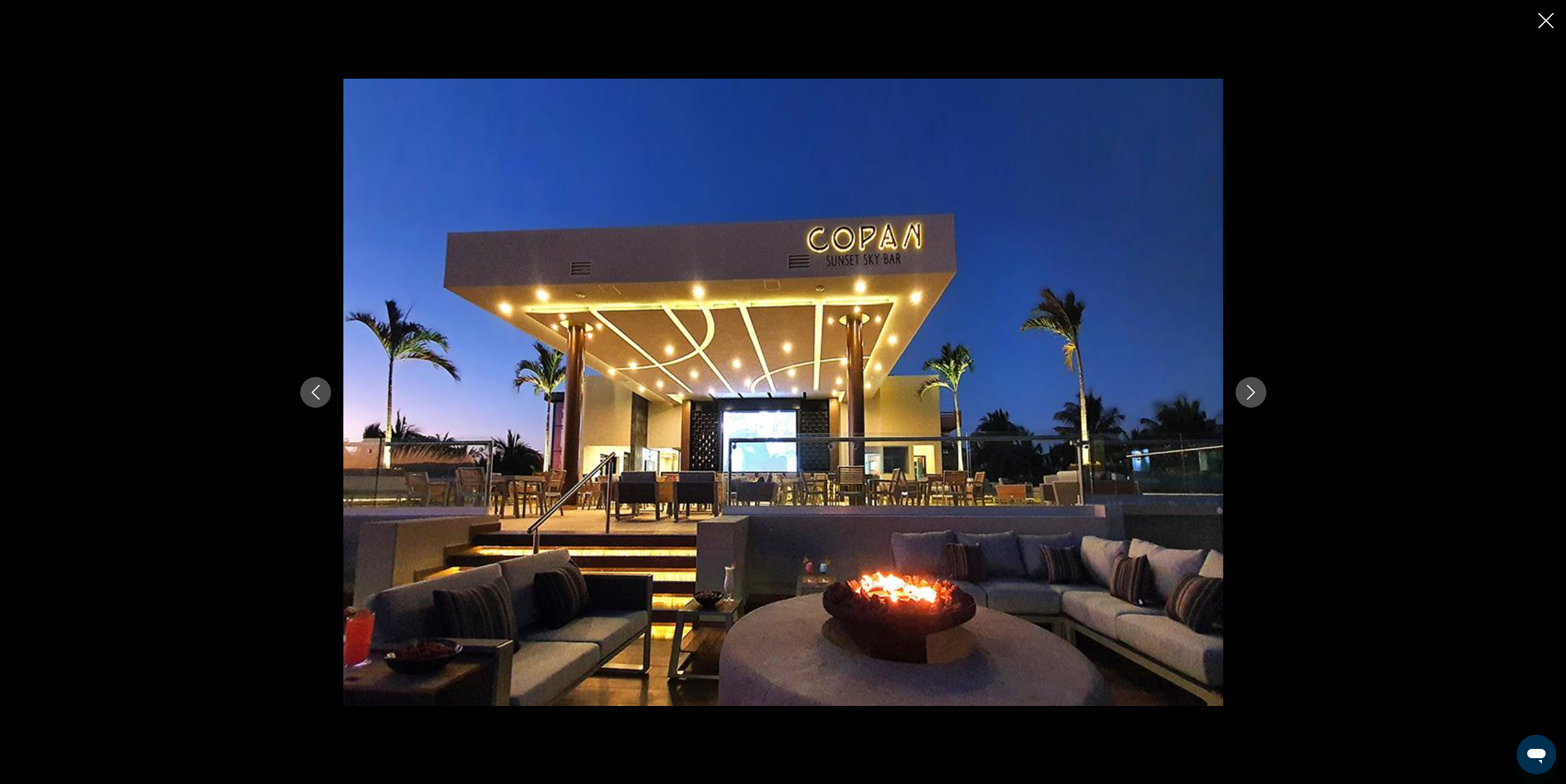
click at [1544, 24] on icon "Close slideshow" at bounding box center [1546, 21] width 16 height 16
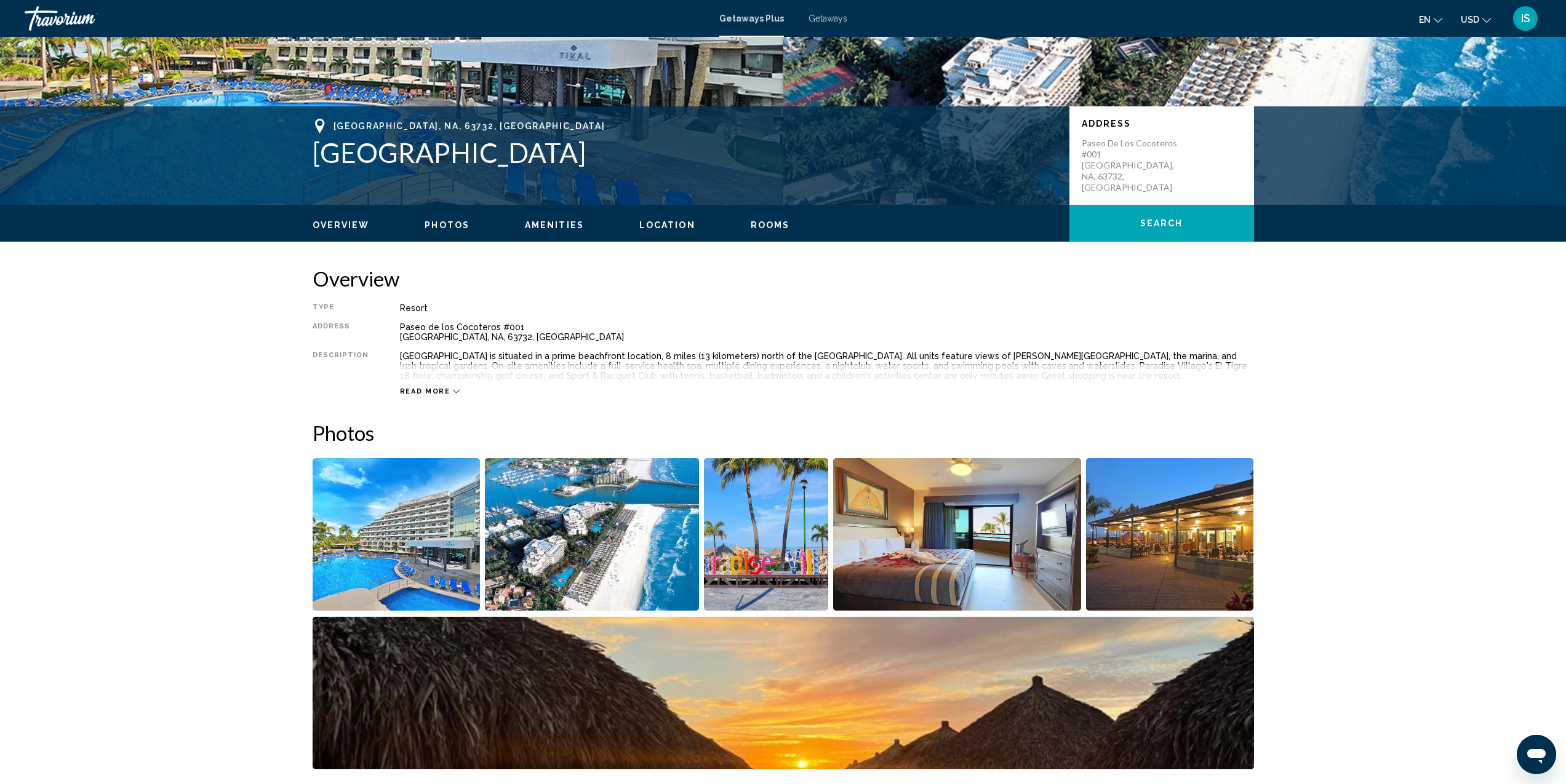
scroll to position [0, 0]
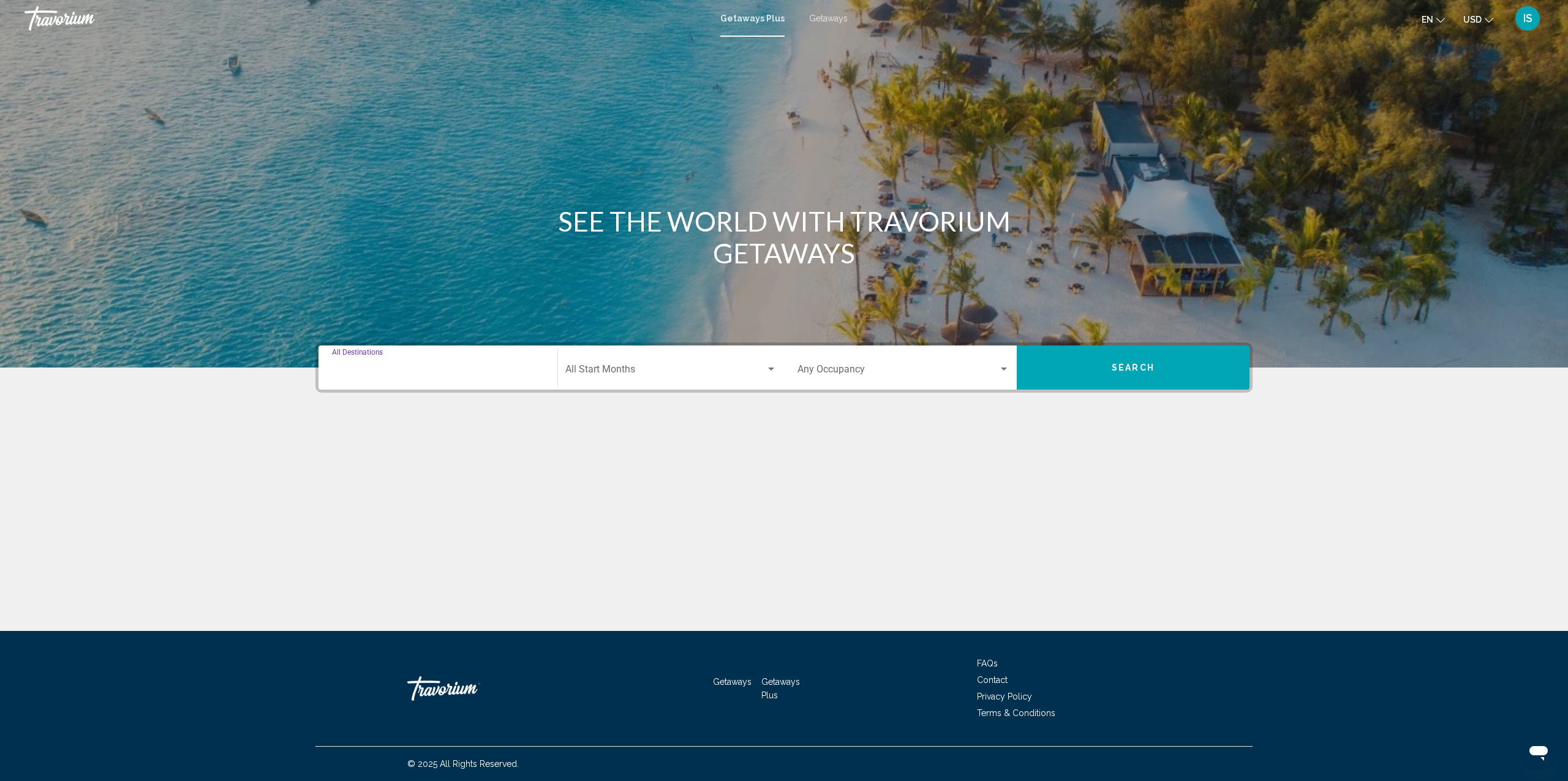
click at [385, 369] on input "Destination All Destinations" at bounding box center [437, 372] width 212 height 11
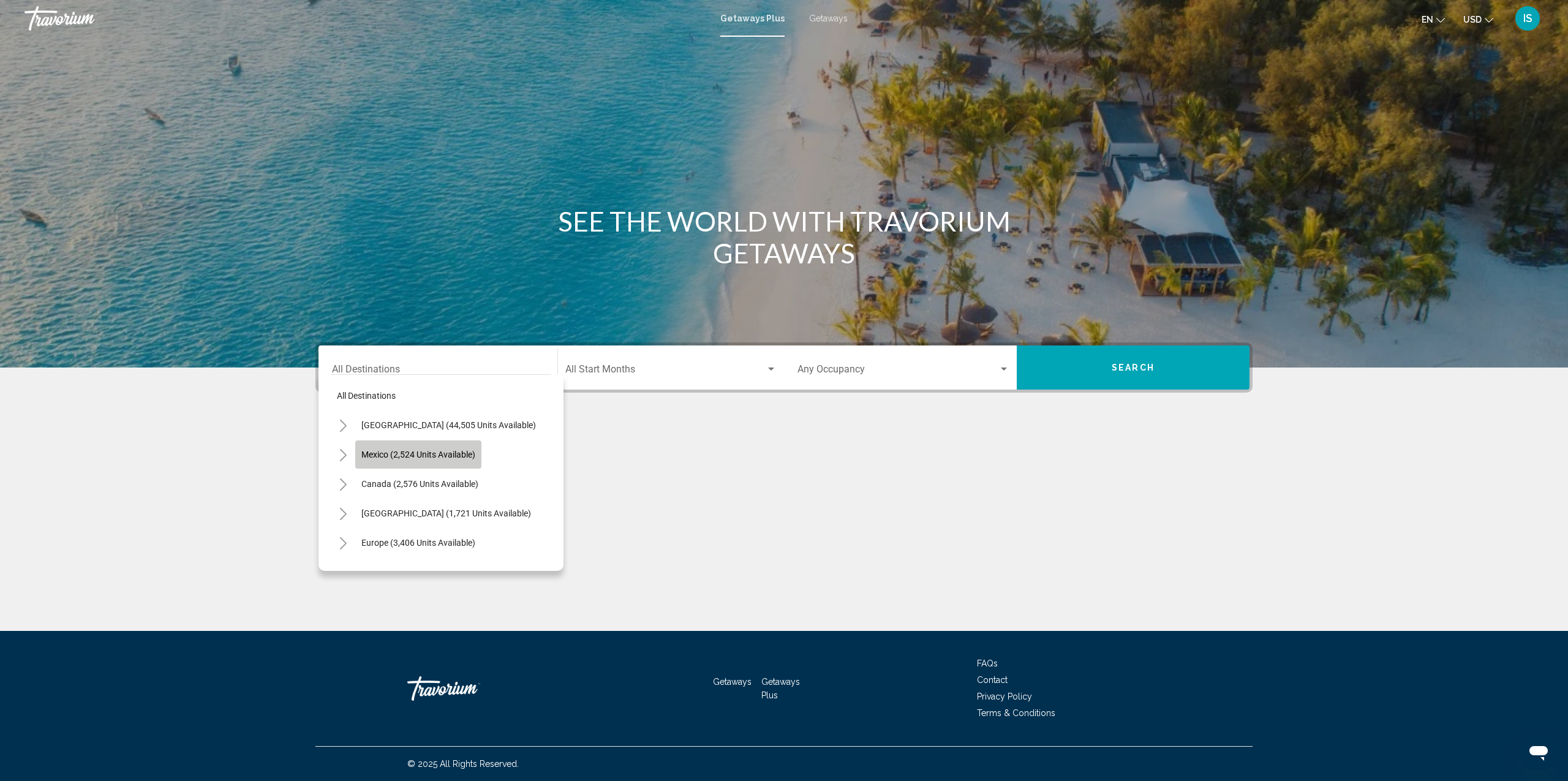
click at [381, 456] on span "Mexico (2,524 units available)" at bounding box center [418, 454] width 114 height 10
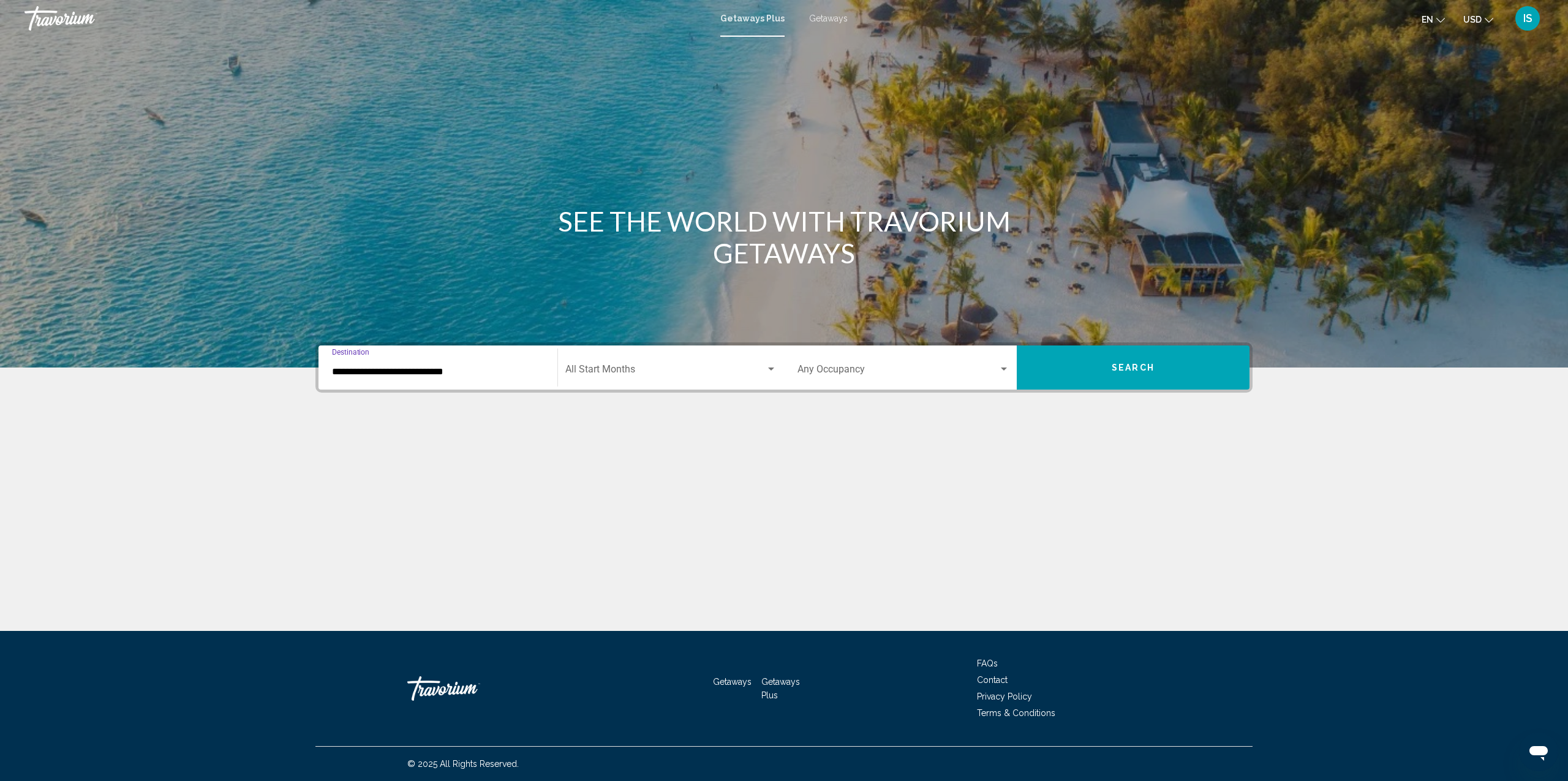
click at [356, 371] on input "**********" at bounding box center [437, 372] width 212 height 11
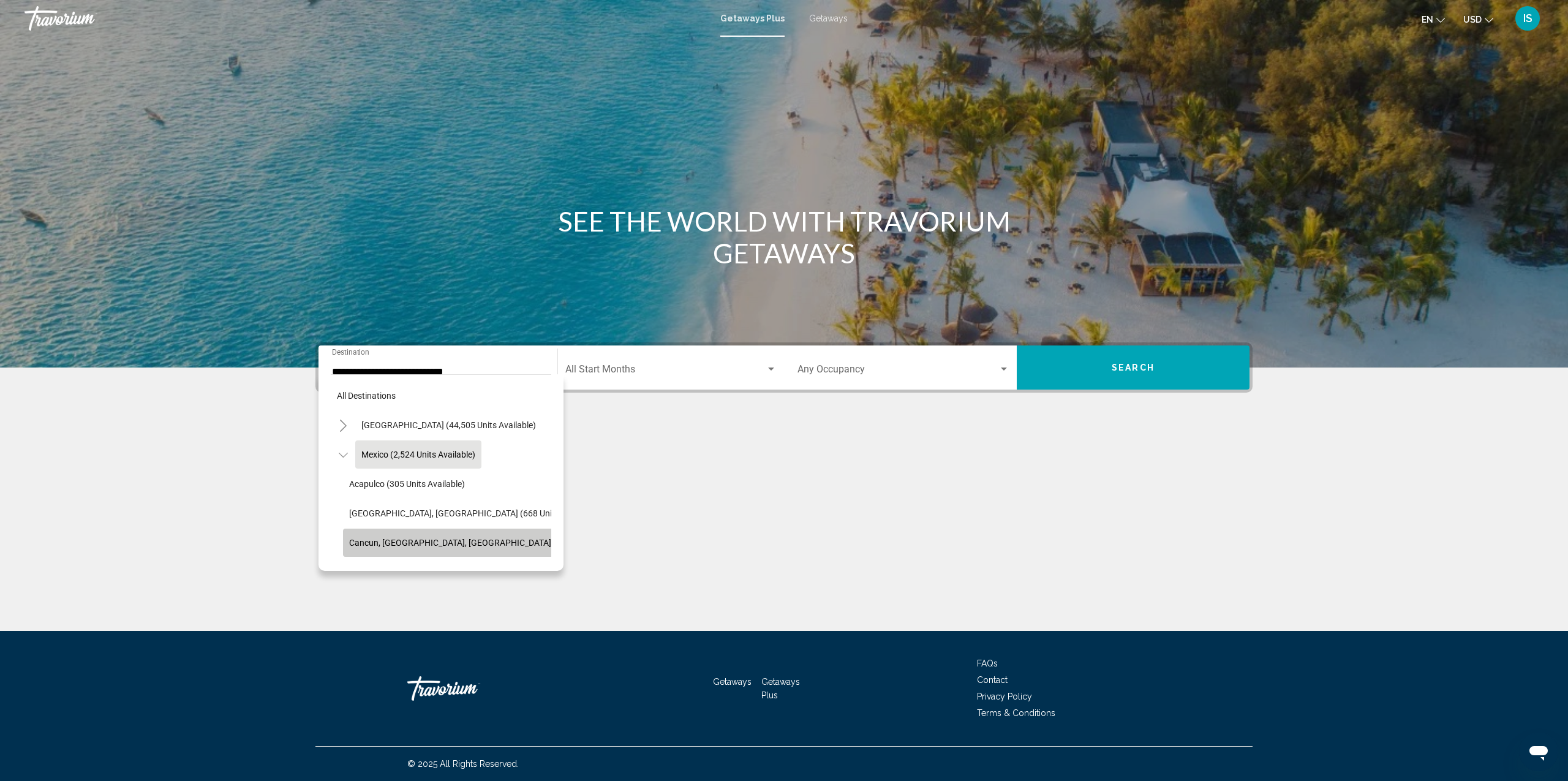
click at [387, 544] on span "Cancun, Cozumel, Riviera Maya (362 units available)" at bounding box center [490, 543] width 282 height 10
type input "**********"
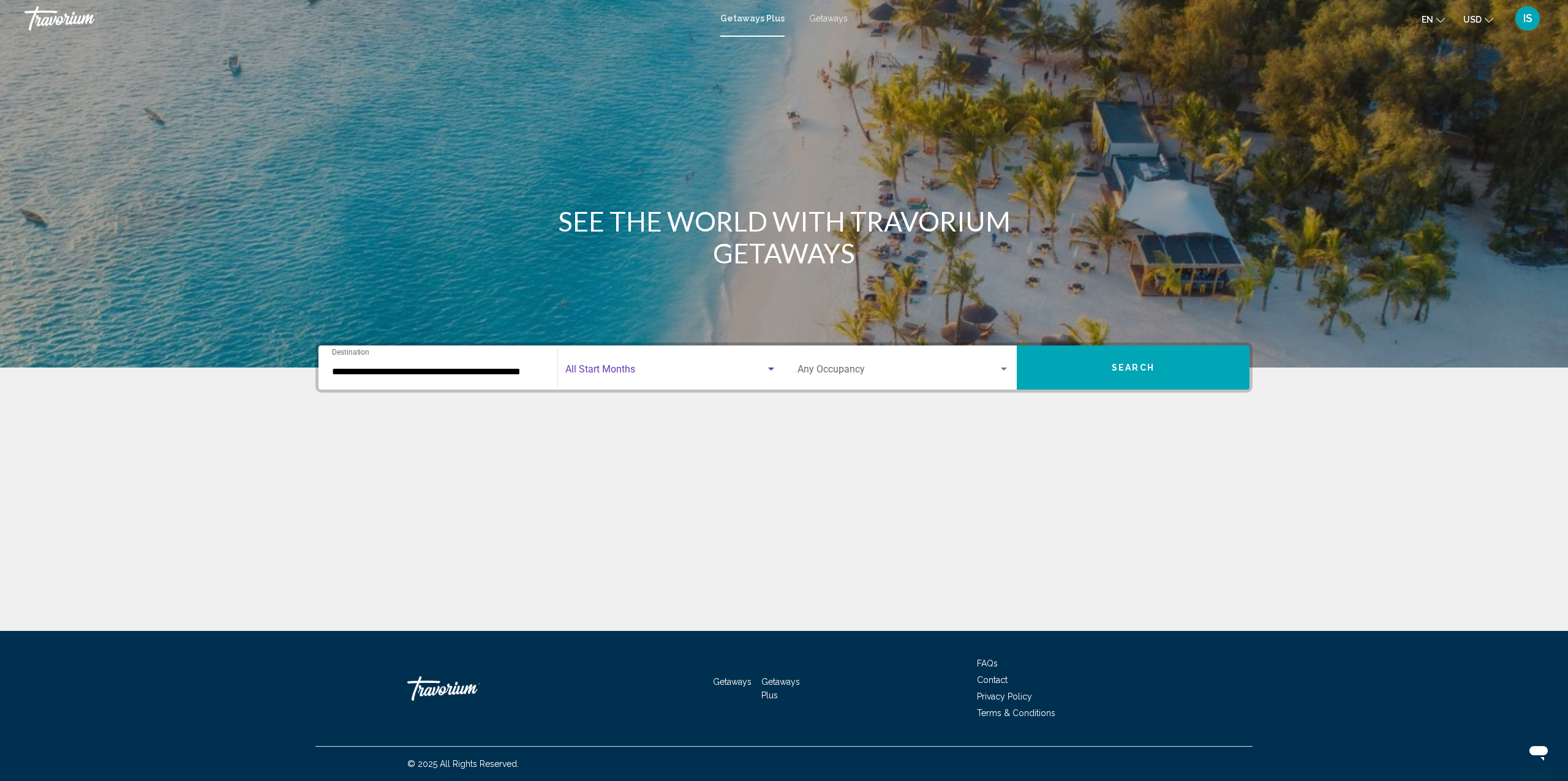
click at [609, 368] on span "Search widget" at bounding box center [665, 372] width 200 height 11
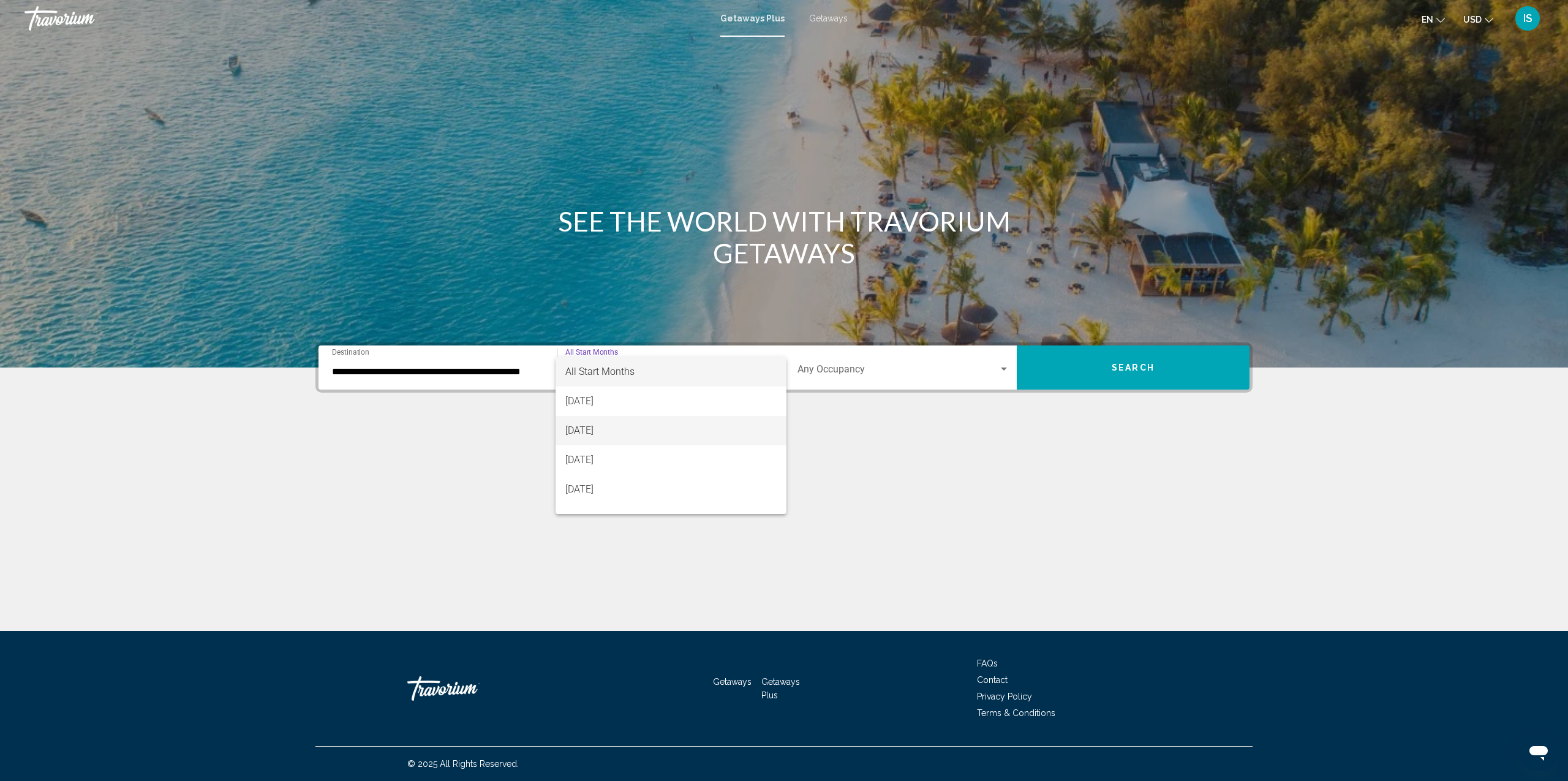
click at [602, 432] on span "September 2025" at bounding box center [671, 431] width 211 height 30
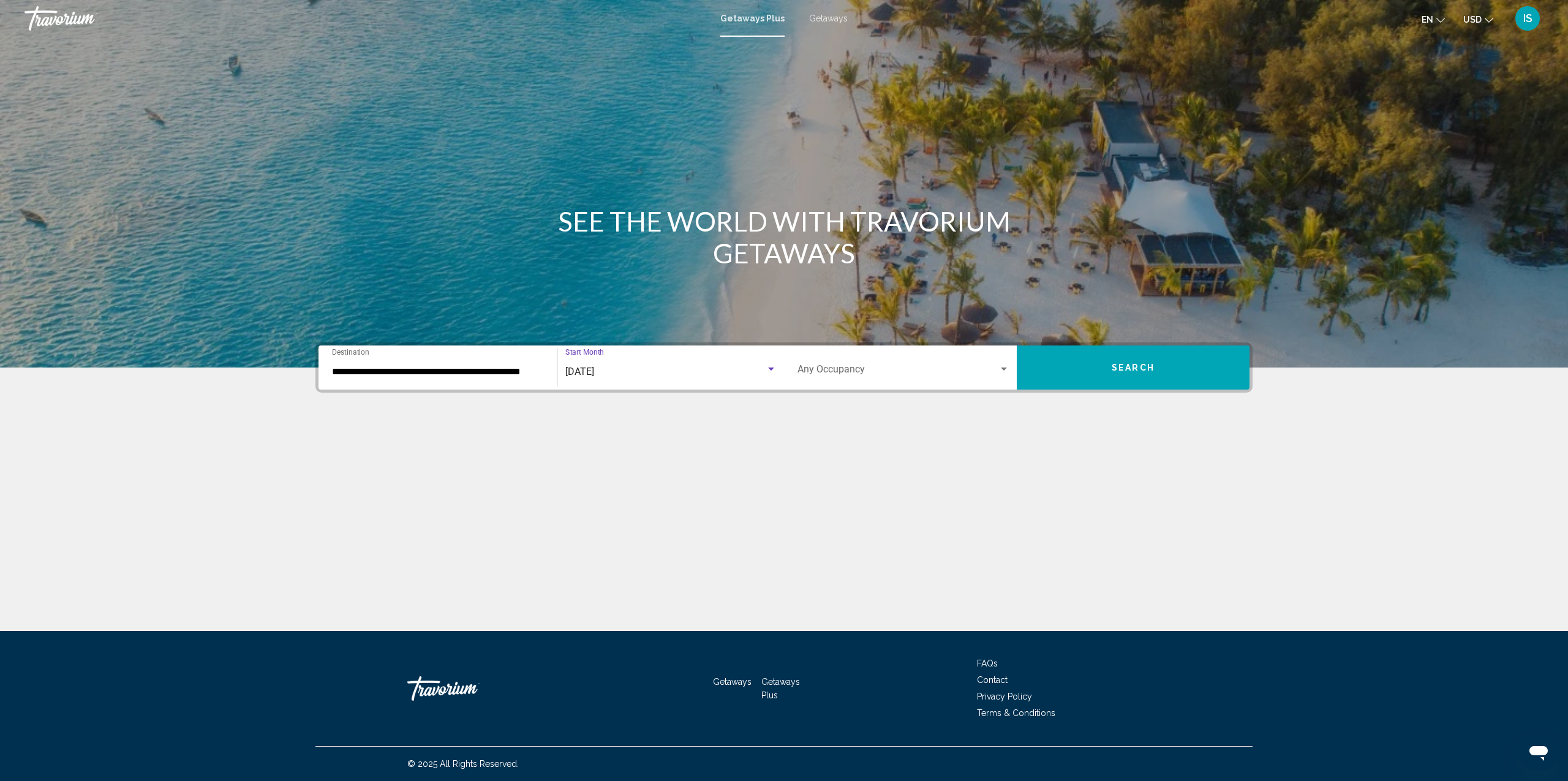
click at [850, 374] on span "Search widget" at bounding box center [898, 372] width 201 height 11
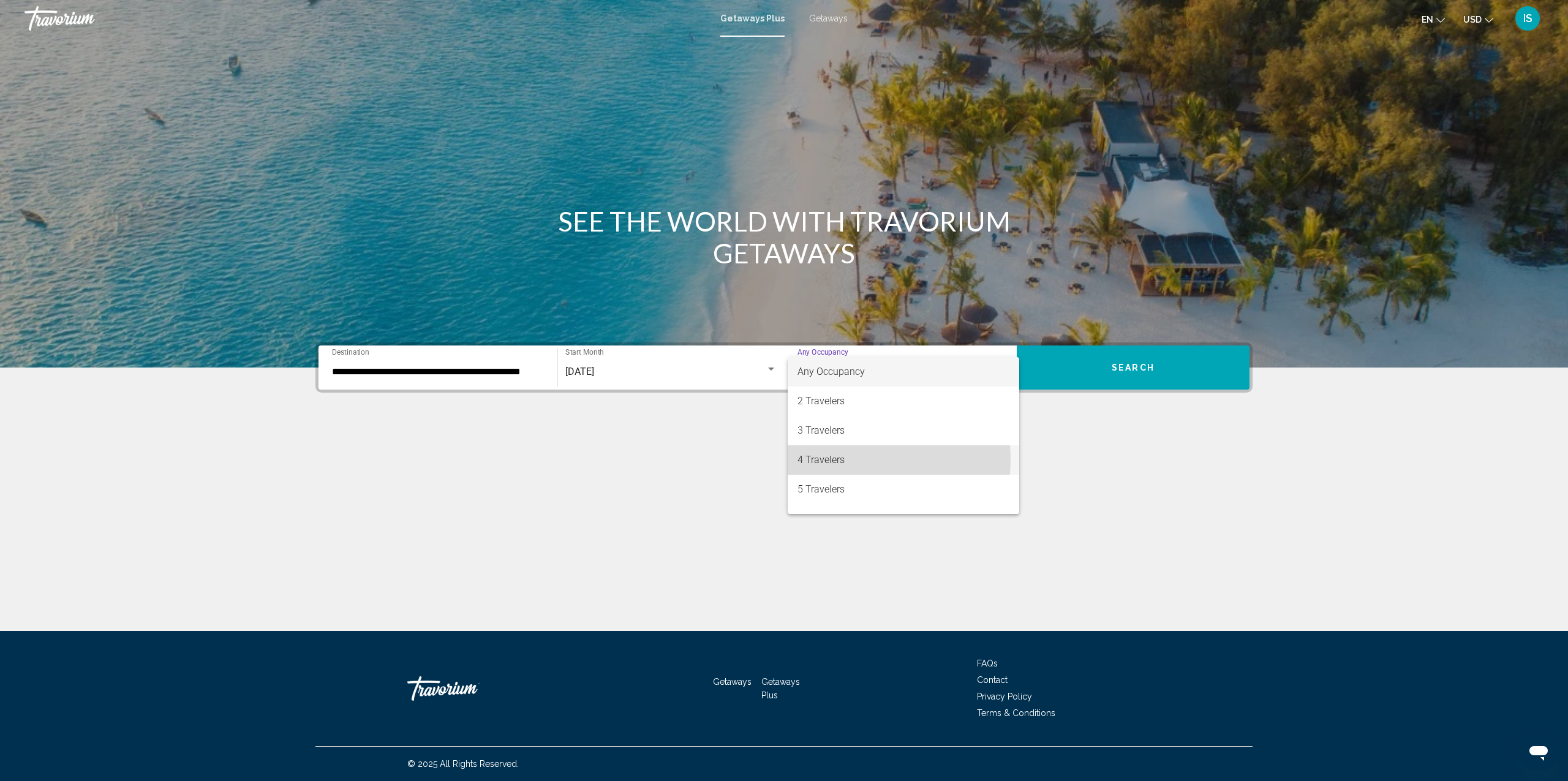
click at [834, 459] on span "4 Travelers" at bounding box center [903, 460] width 212 height 30
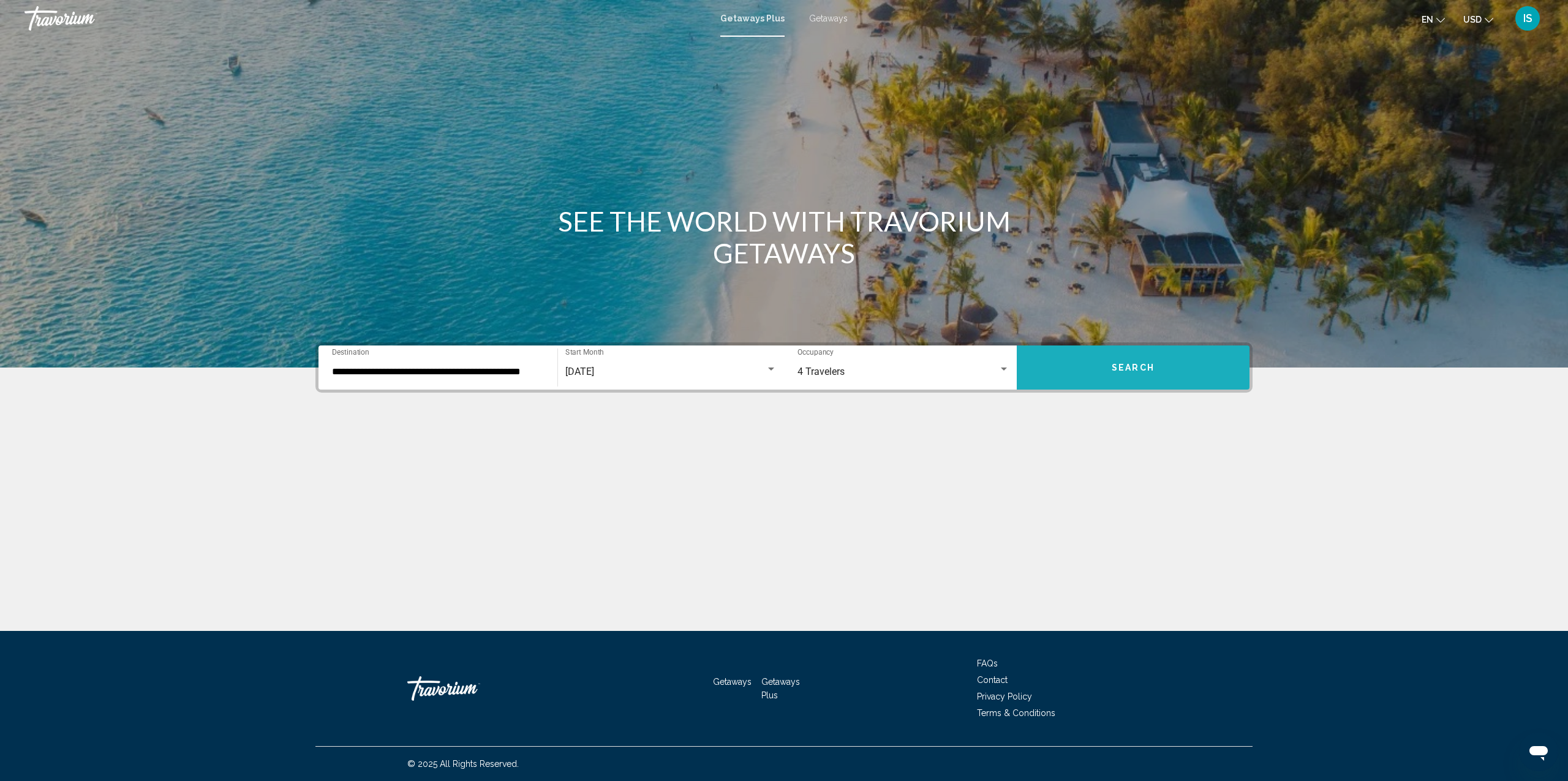
click at [1125, 365] on span "Search" at bounding box center [1133, 368] width 43 height 10
